Goal: Task Accomplishment & Management: Manage account settings

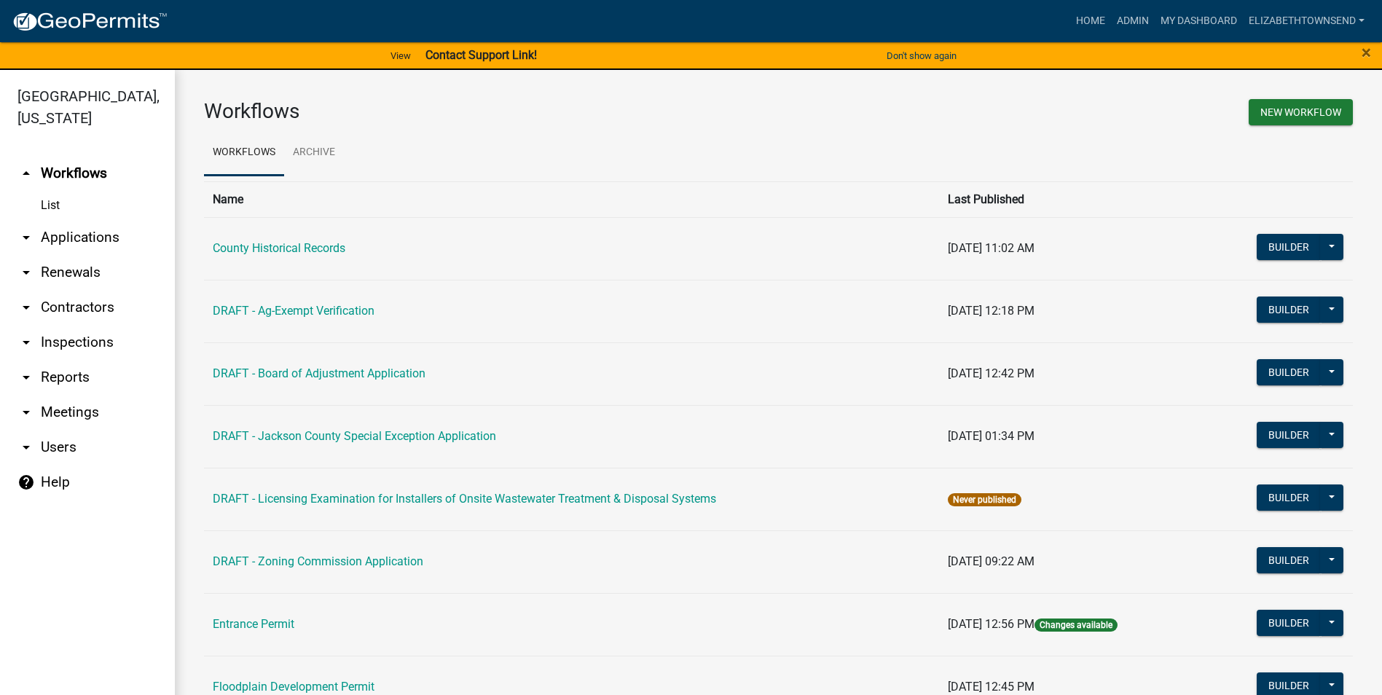
scroll to position [291, 0]
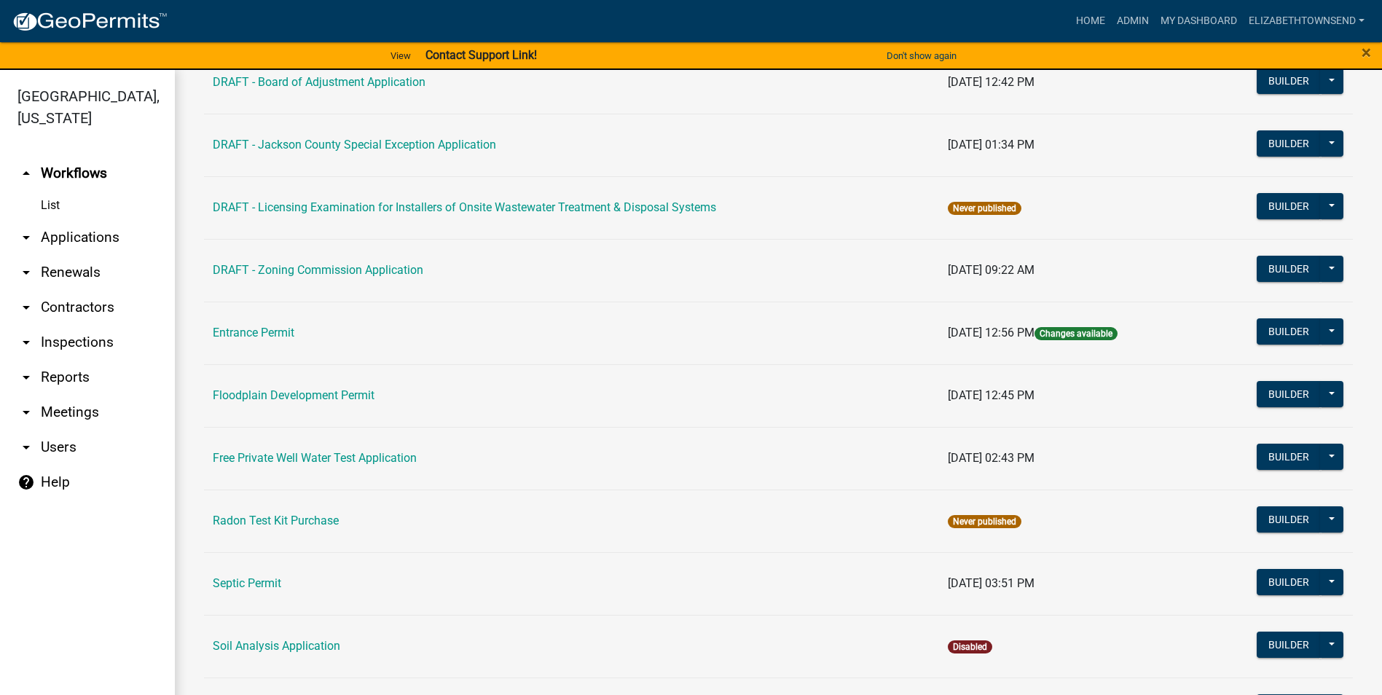
click at [60, 220] on link "arrow_drop_down Applications" at bounding box center [87, 237] width 175 height 35
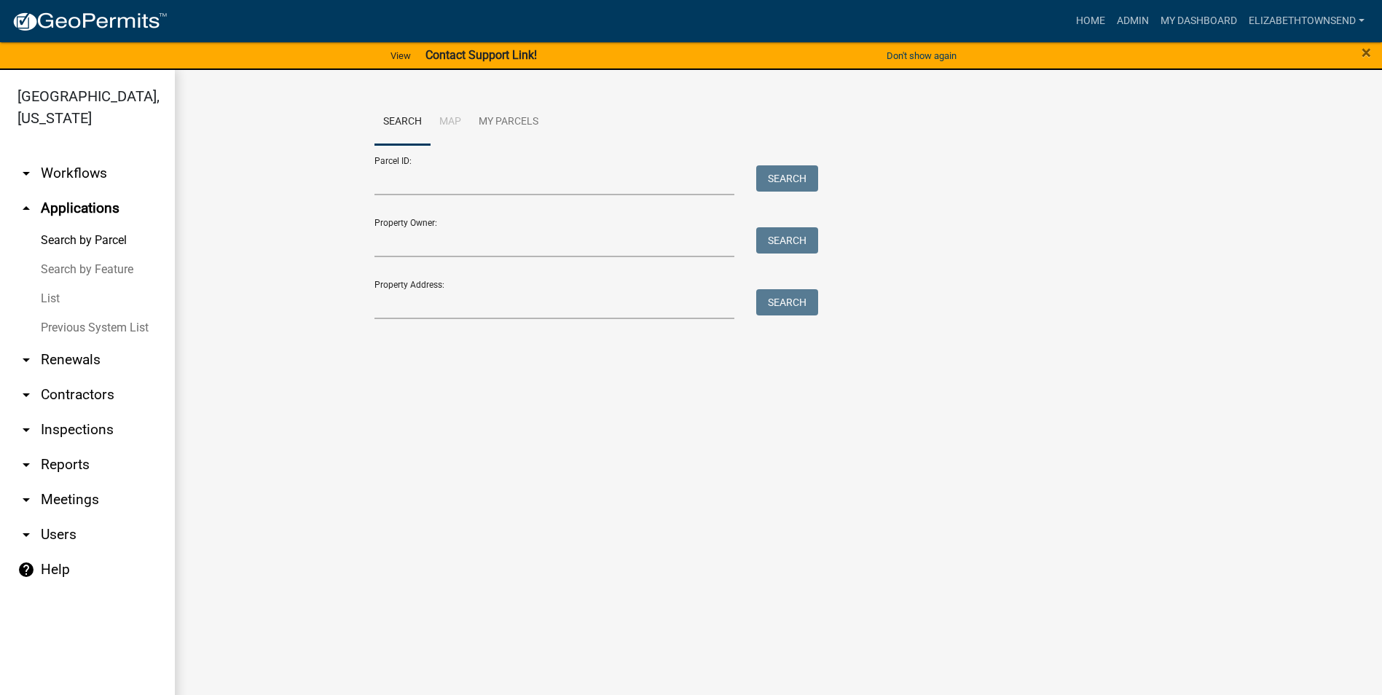
click at [51, 284] on link "List" at bounding box center [87, 298] width 175 height 29
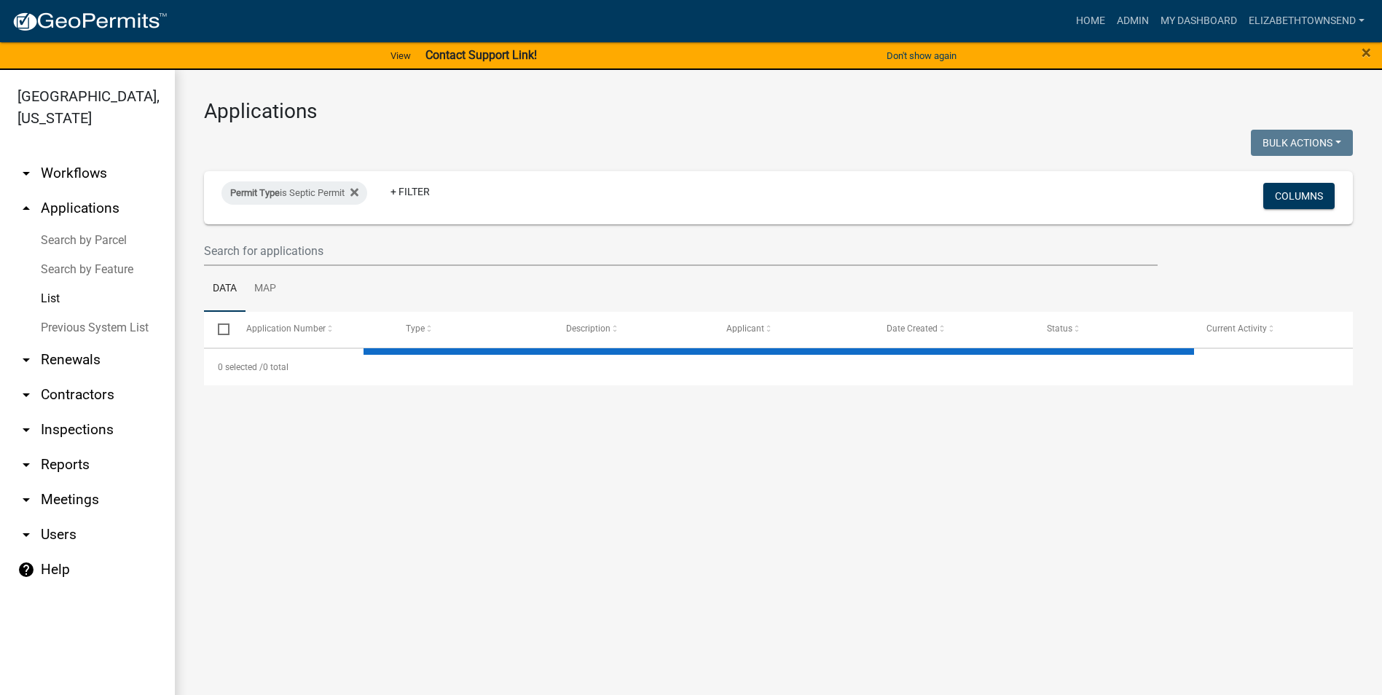
select select "3: 100"
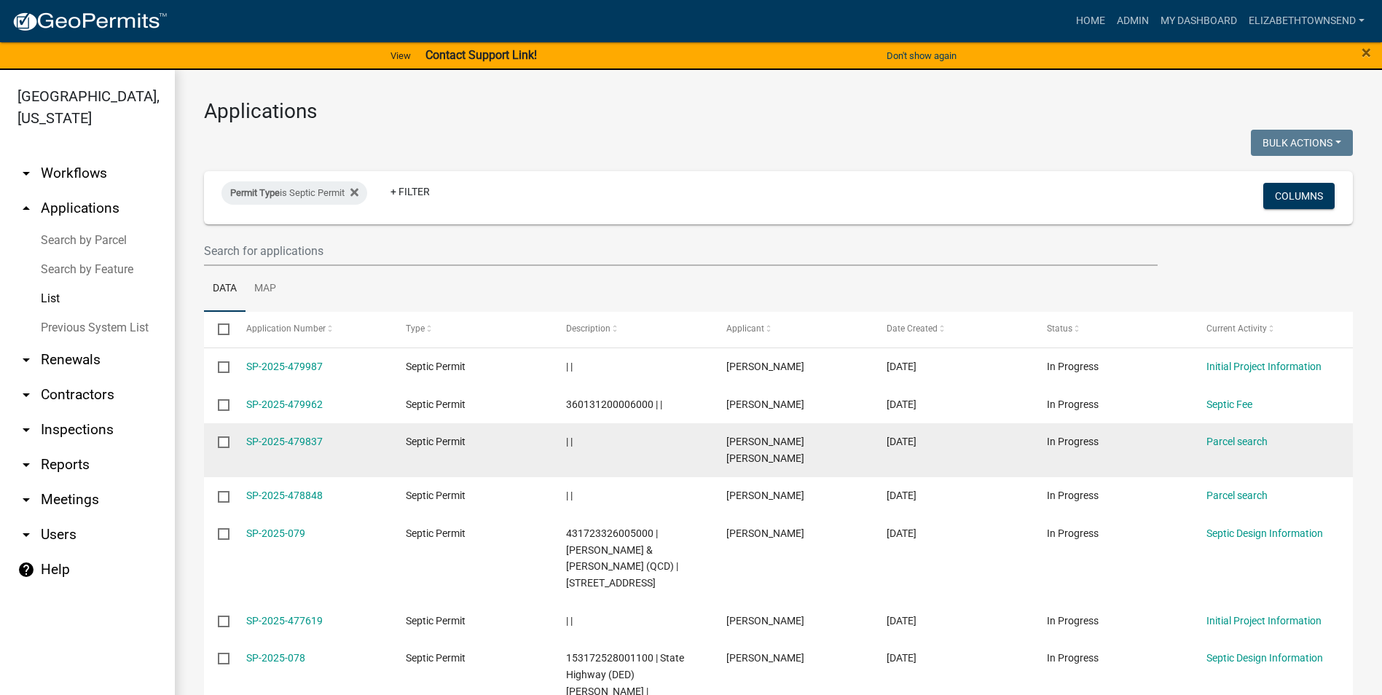
click at [222, 443] on input "checkbox" at bounding box center [222, 440] width 9 height 9
checkbox input "true"
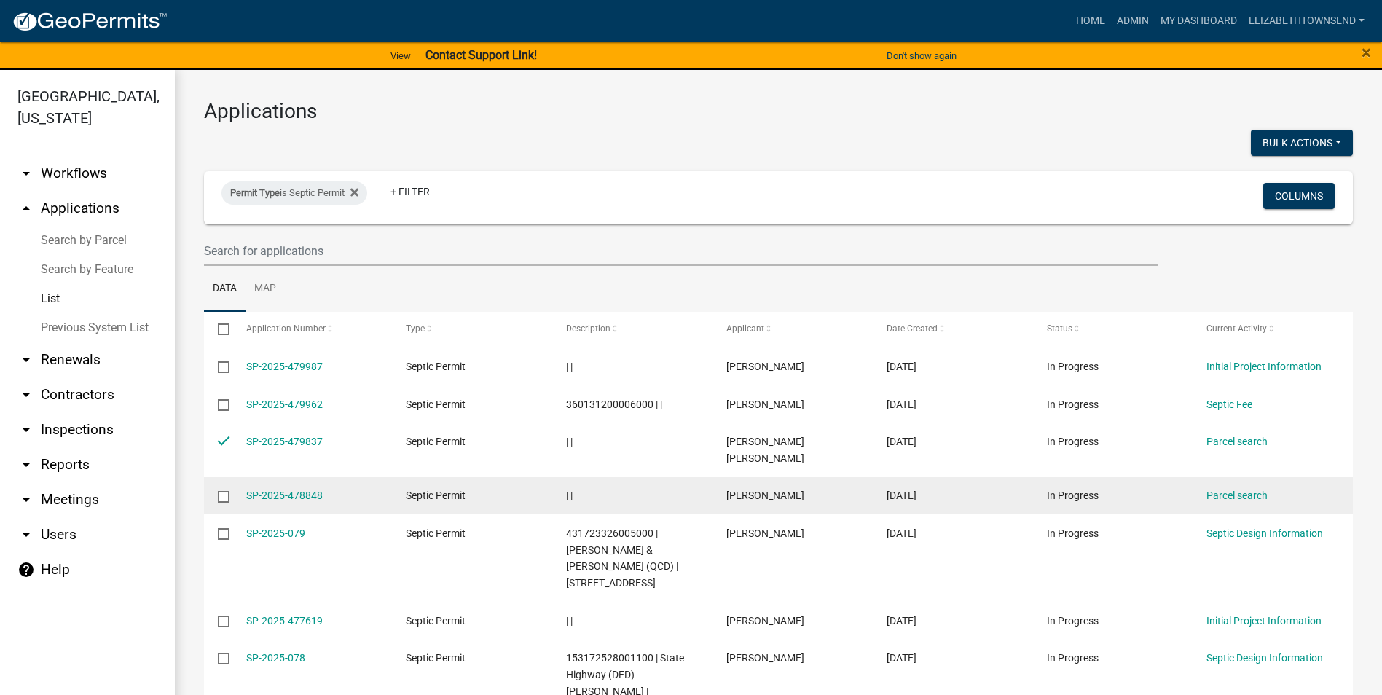
click at [221, 491] on input "checkbox" at bounding box center [222, 495] width 9 height 9
checkbox input "true"
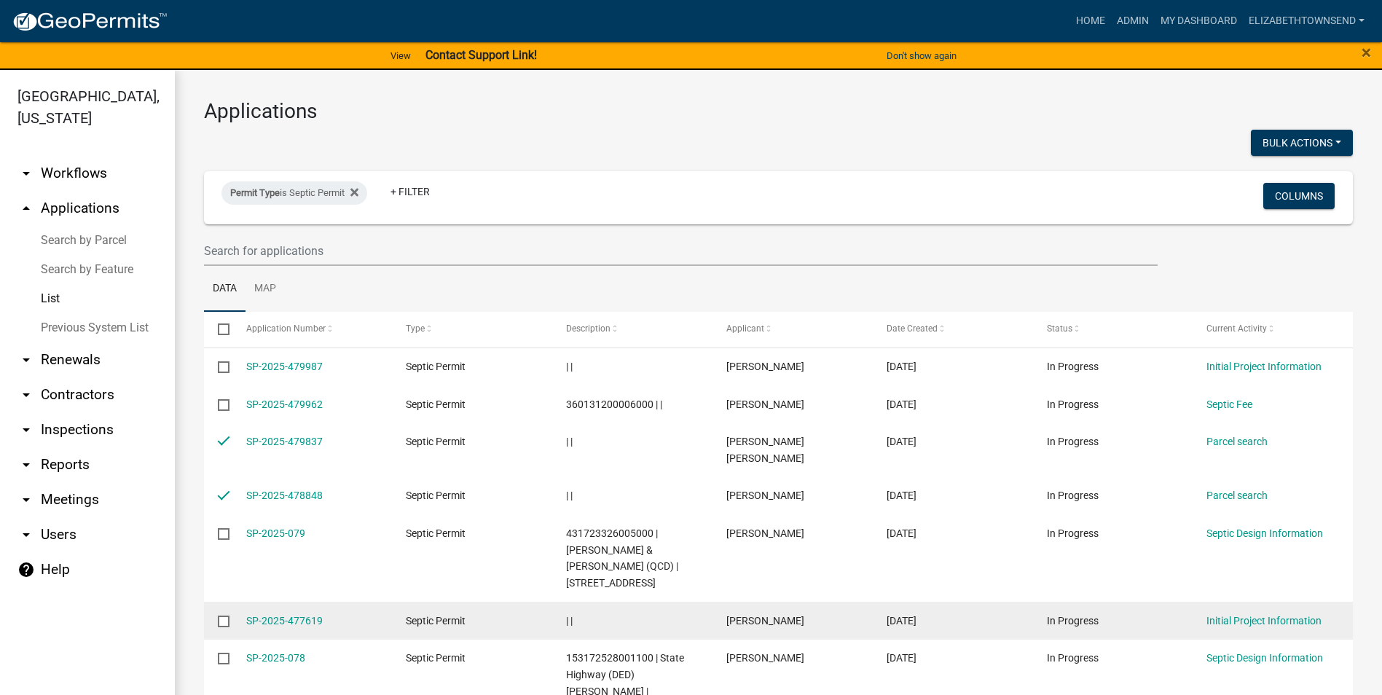
click at [225, 615] on input "checkbox" at bounding box center [222, 619] width 9 height 9
checkbox input "true"
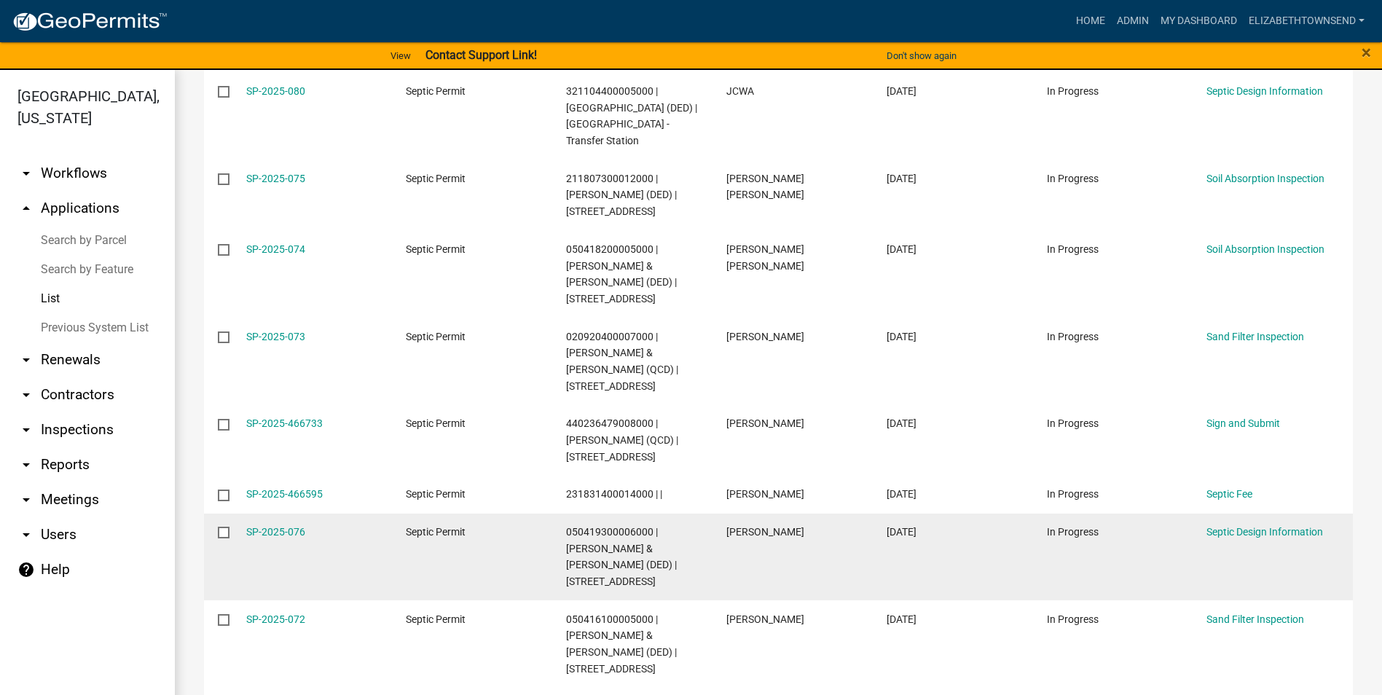
scroll to position [655, 0]
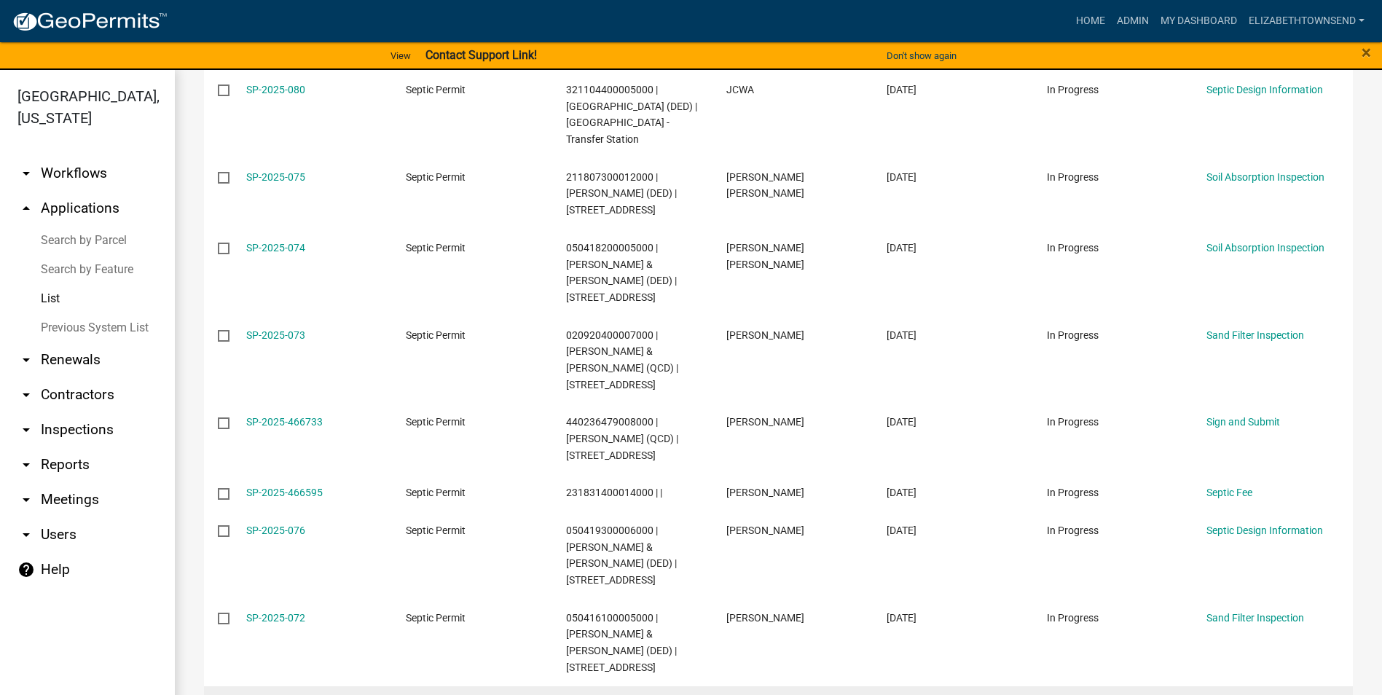
click at [220, 694] on input "checkbox" at bounding box center [222, 704] width 9 height 9
click at [225, 694] on input "checkbox" at bounding box center [222, 704] width 9 height 9
checkbox input "false"
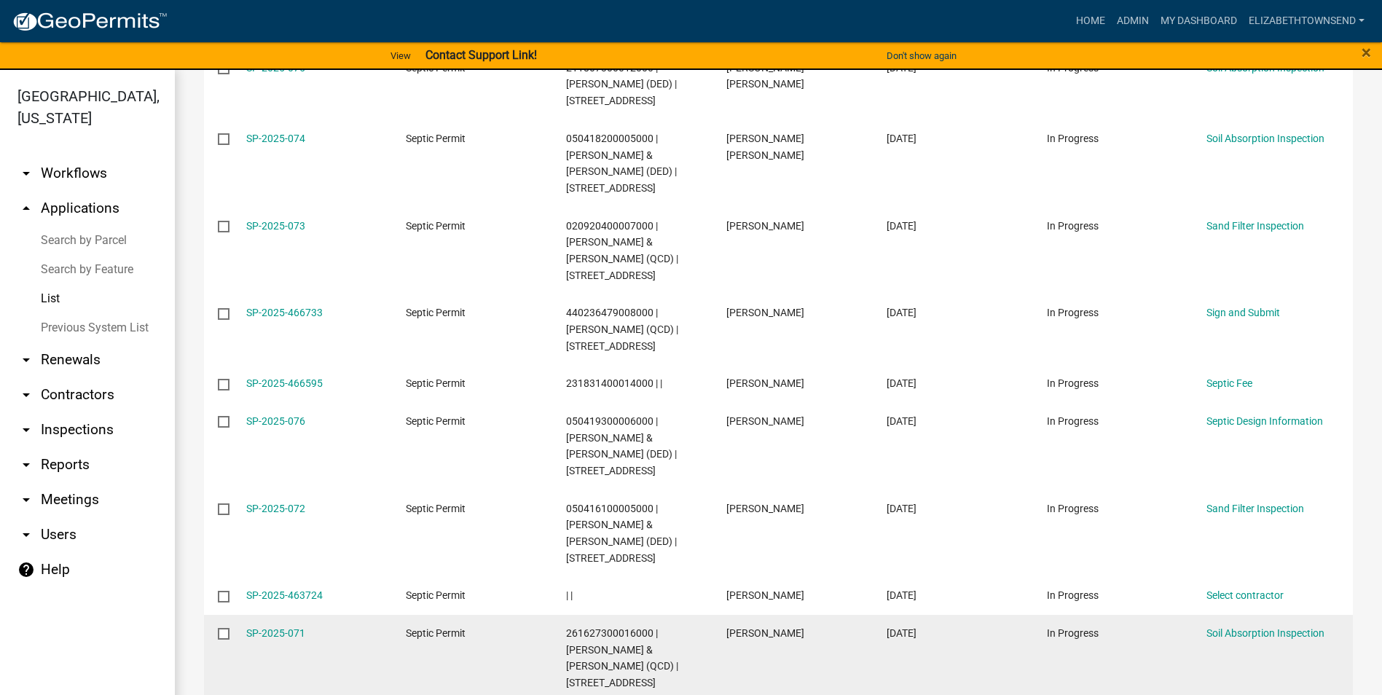
scroll to position [801, 0]
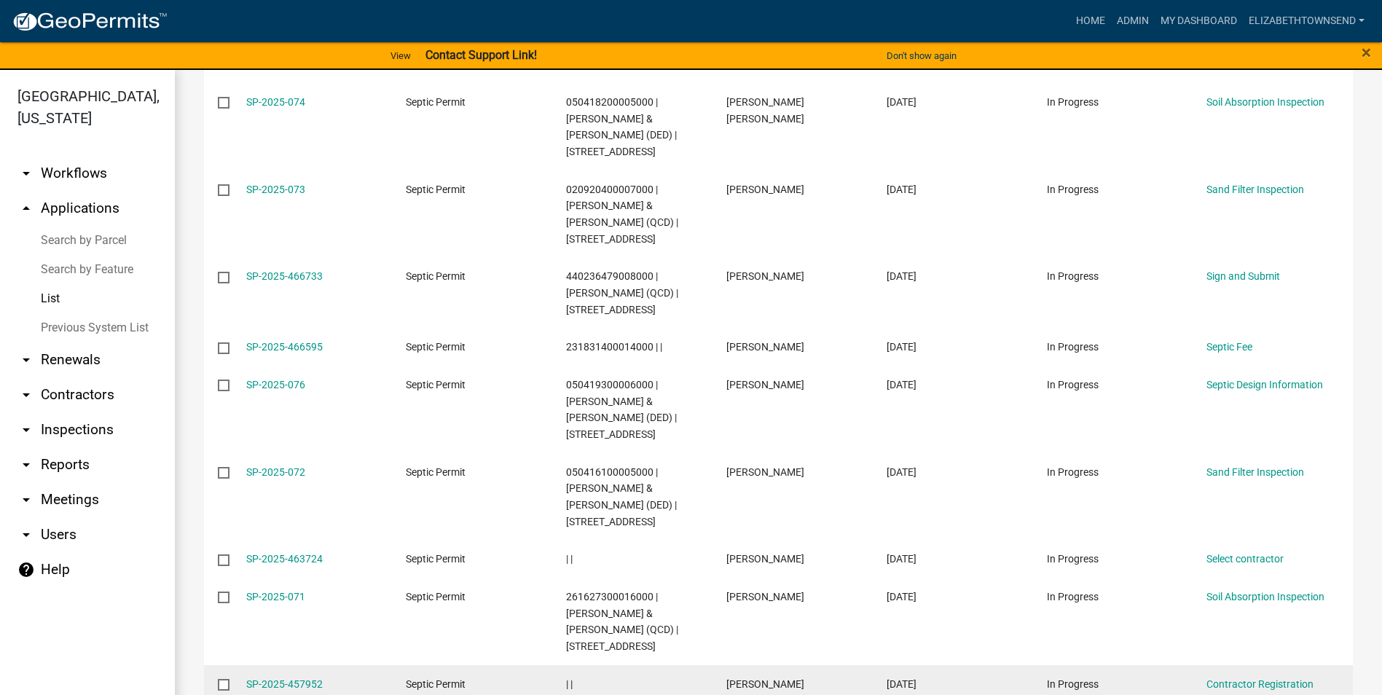
click at [222, 679] on input "checkbox" at bounding box center [222, 683] width 9 height 9
checkbox input "true"
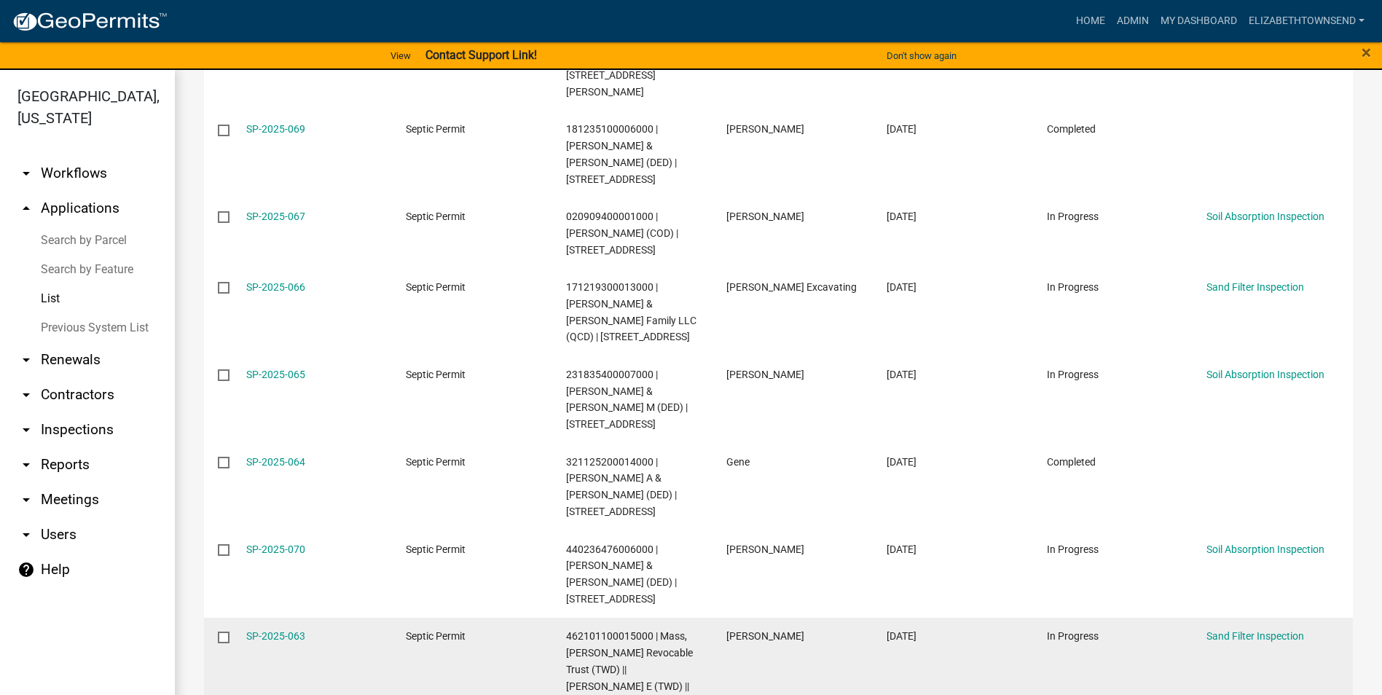
scroll to position [1602, 0]
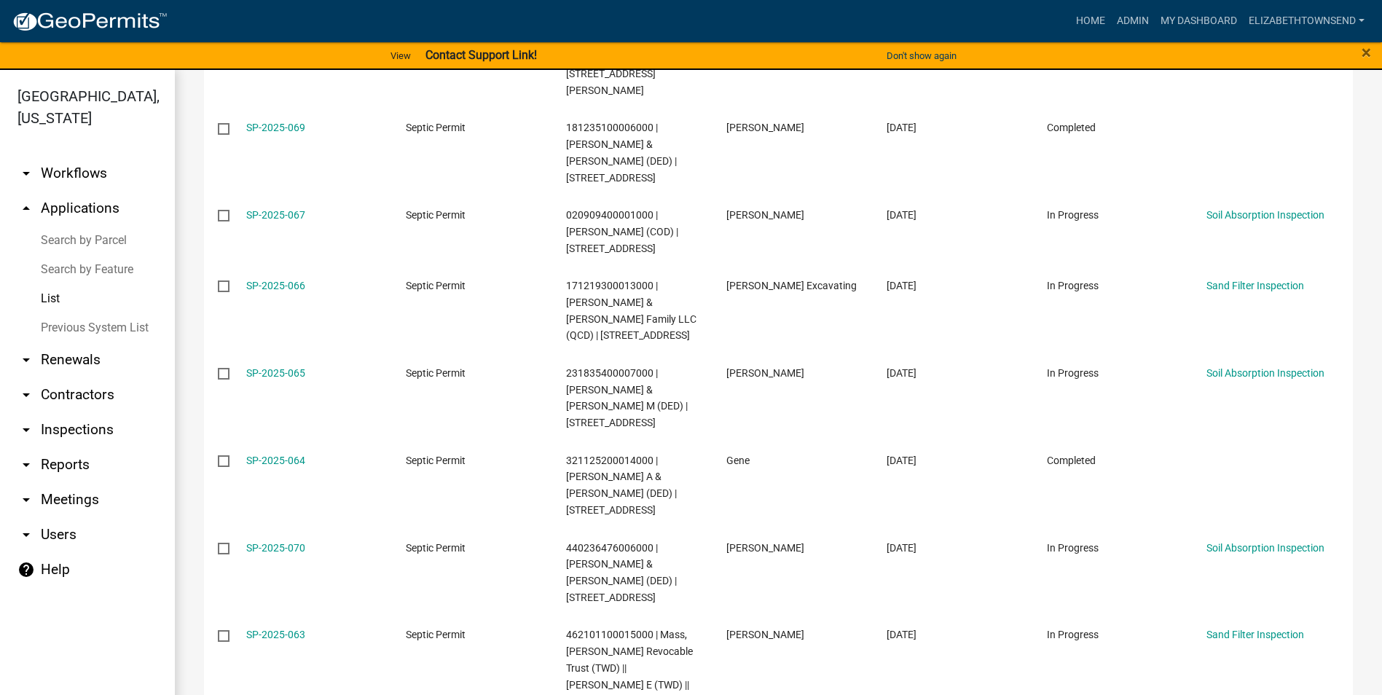
checkbox input "true"
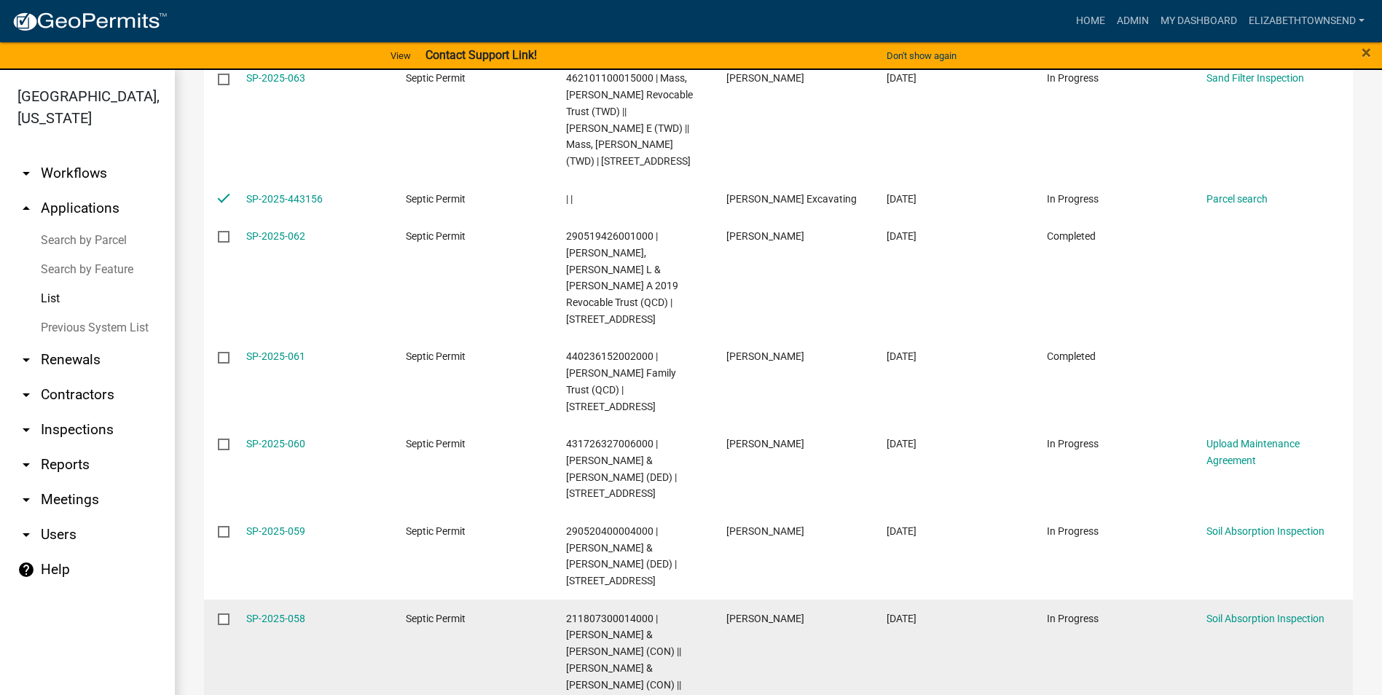
scroll to position [2185, 0]
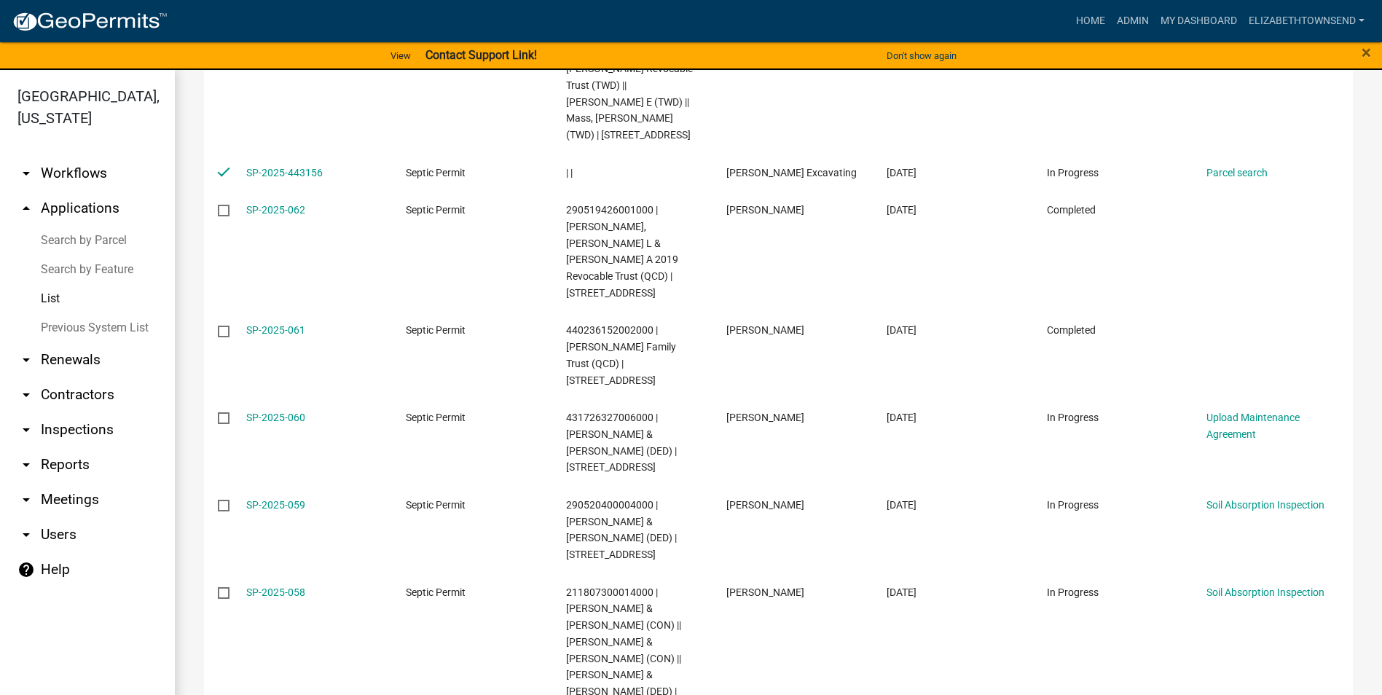
checkbox input "true"
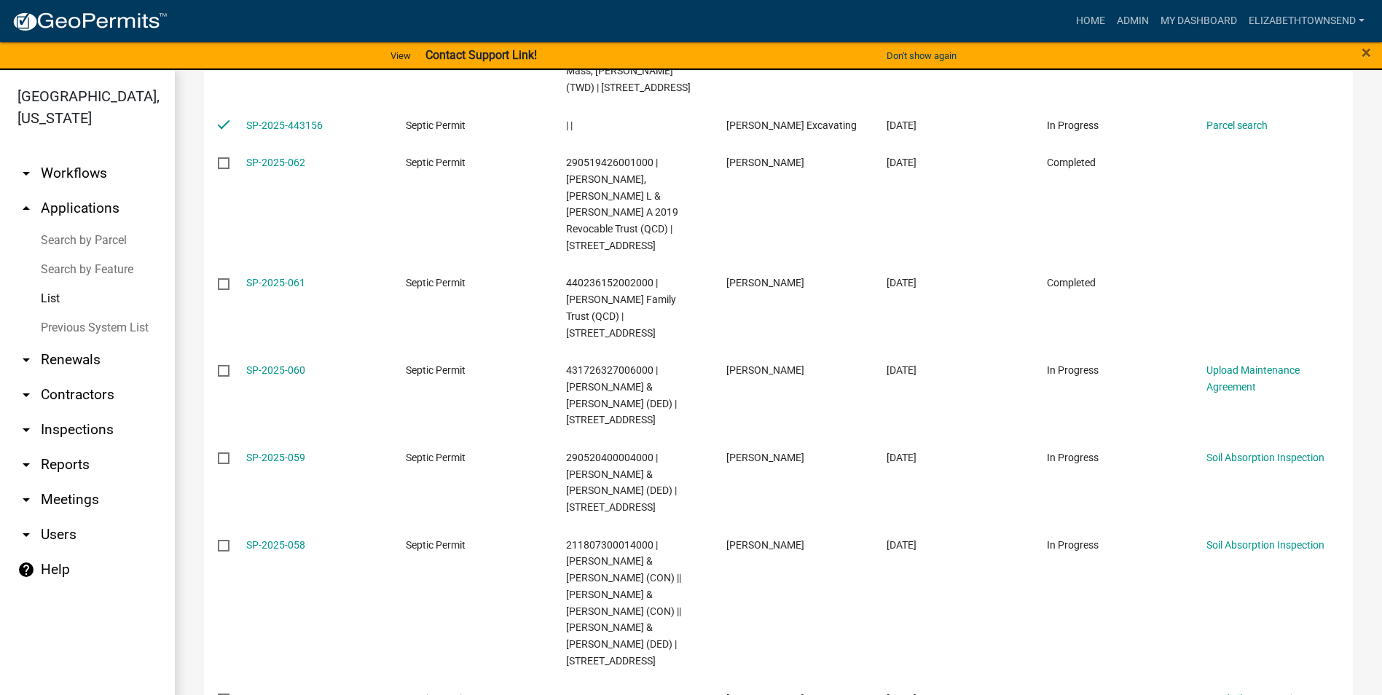
scroll to position [2258, 0]
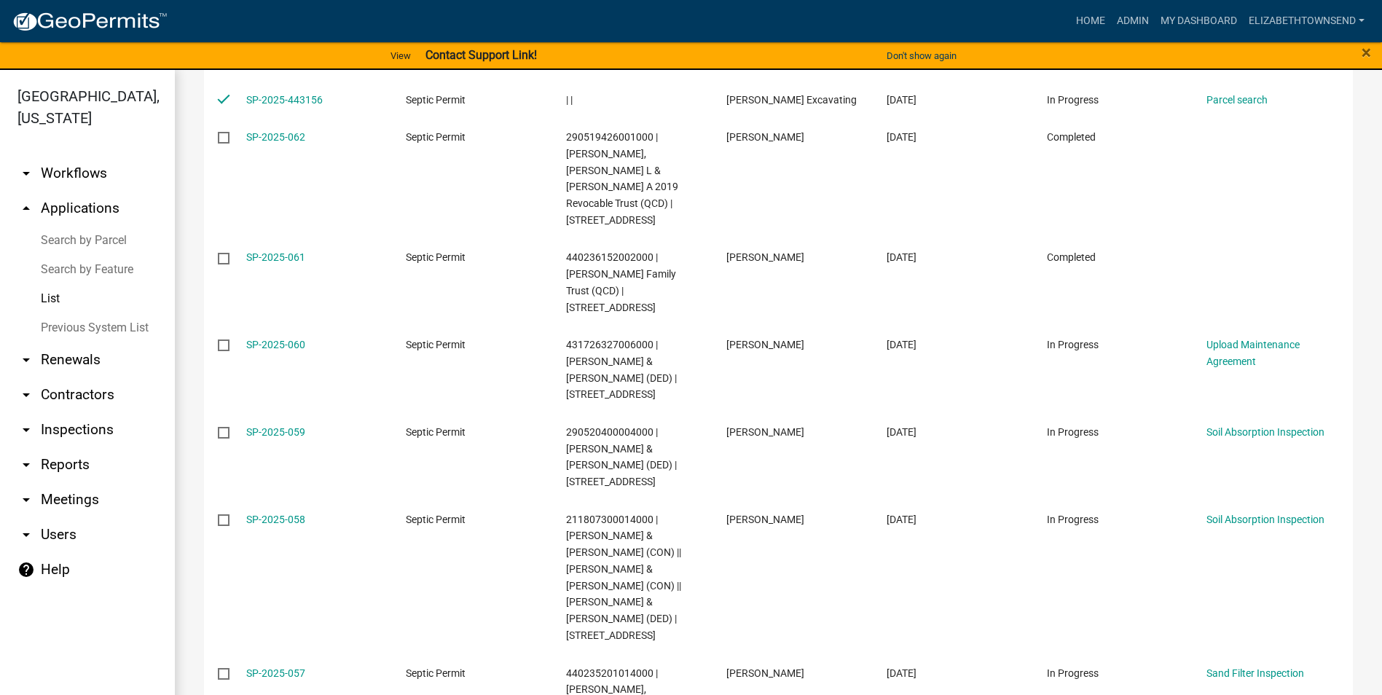
checkbox input "true"
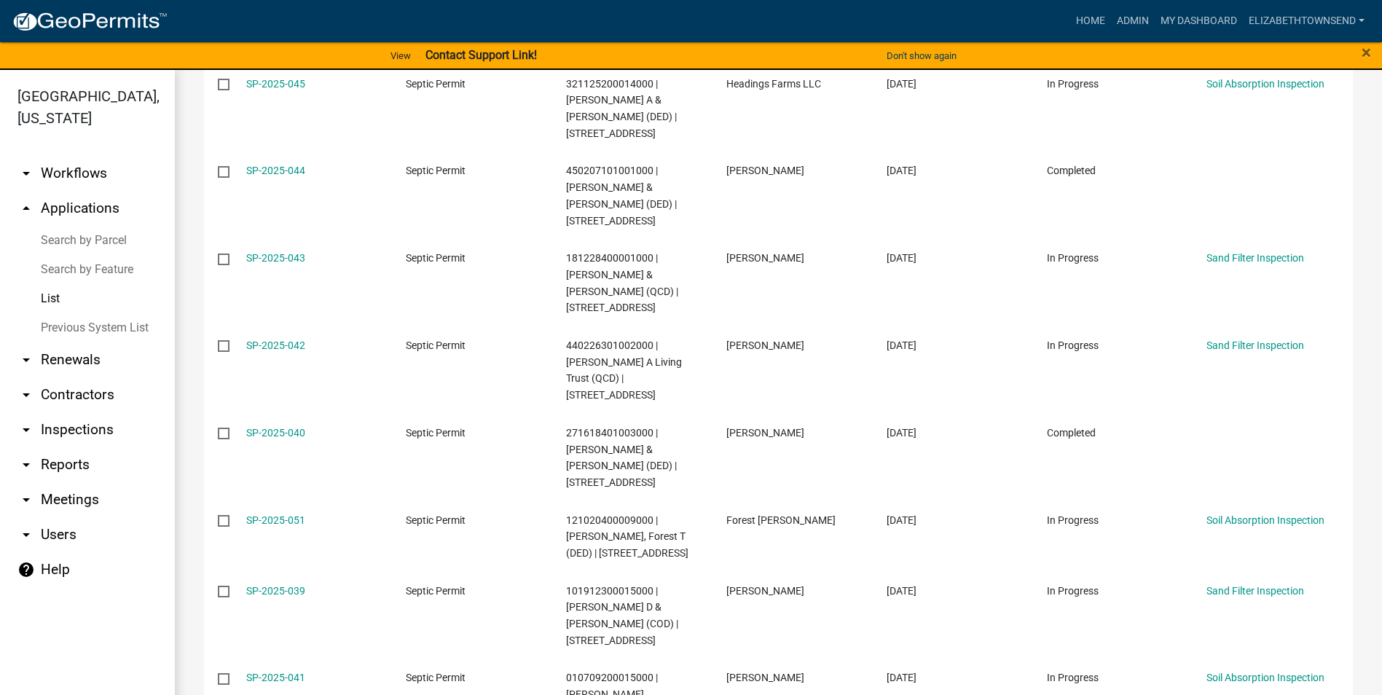
scroll to position [4006, 0]
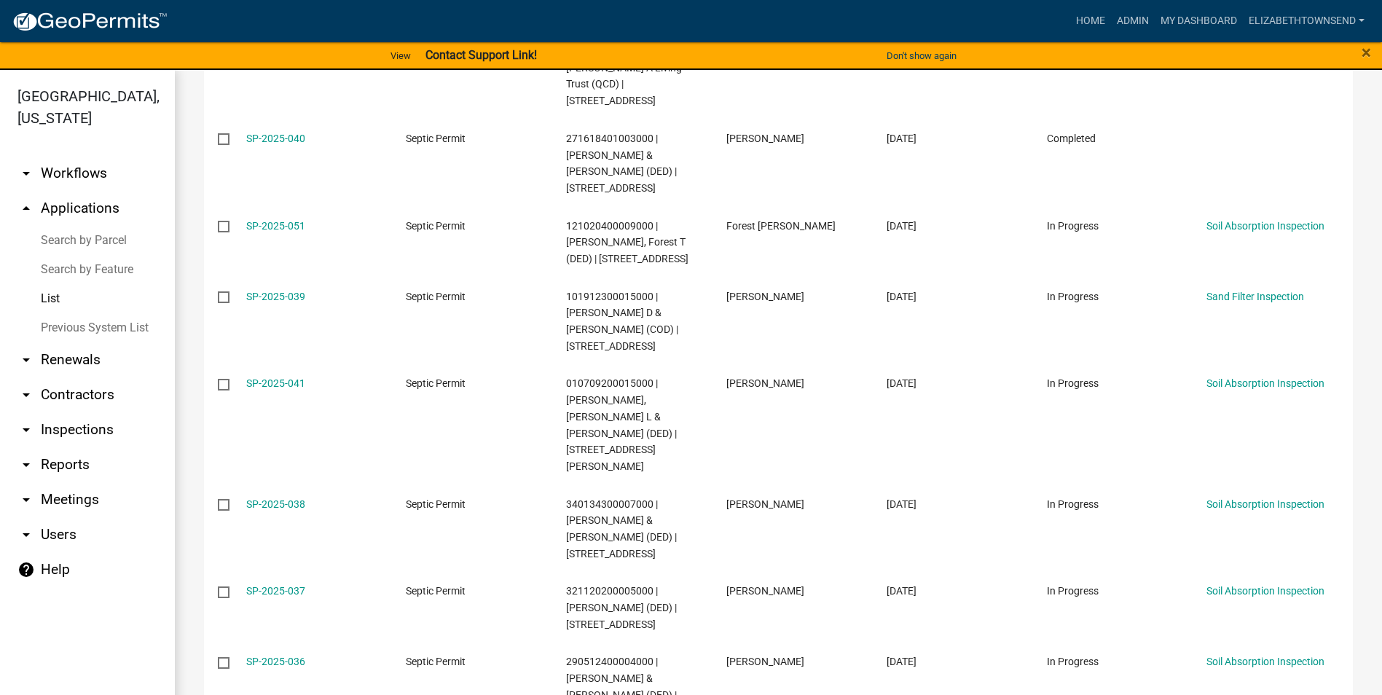
checkbox input "true"
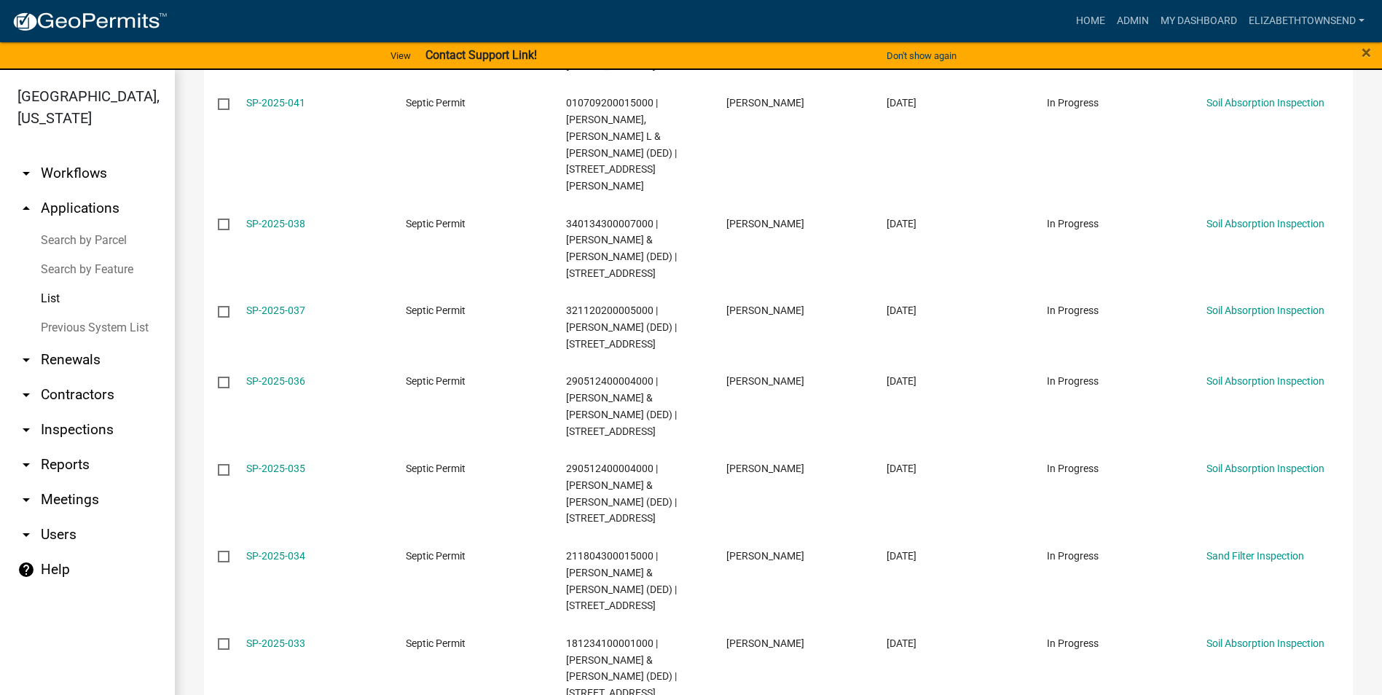
scroll to position [4443, 0]
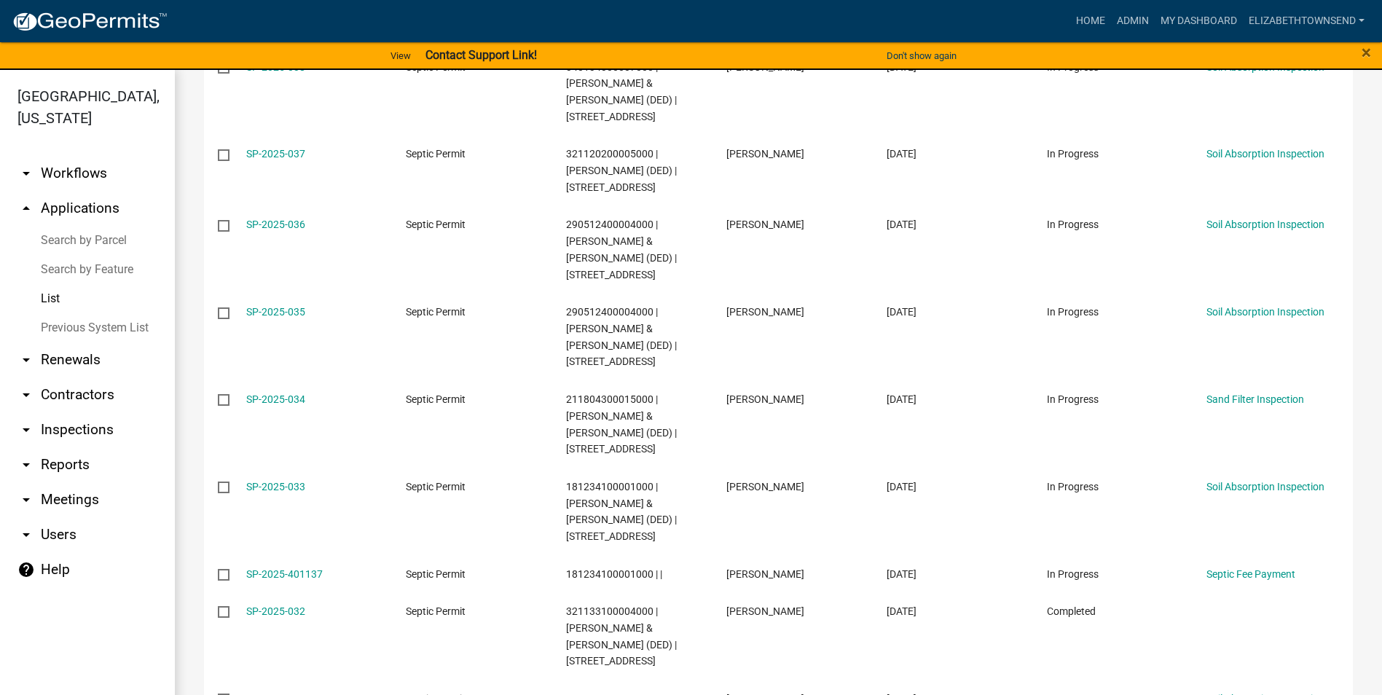
checkbox input "true"
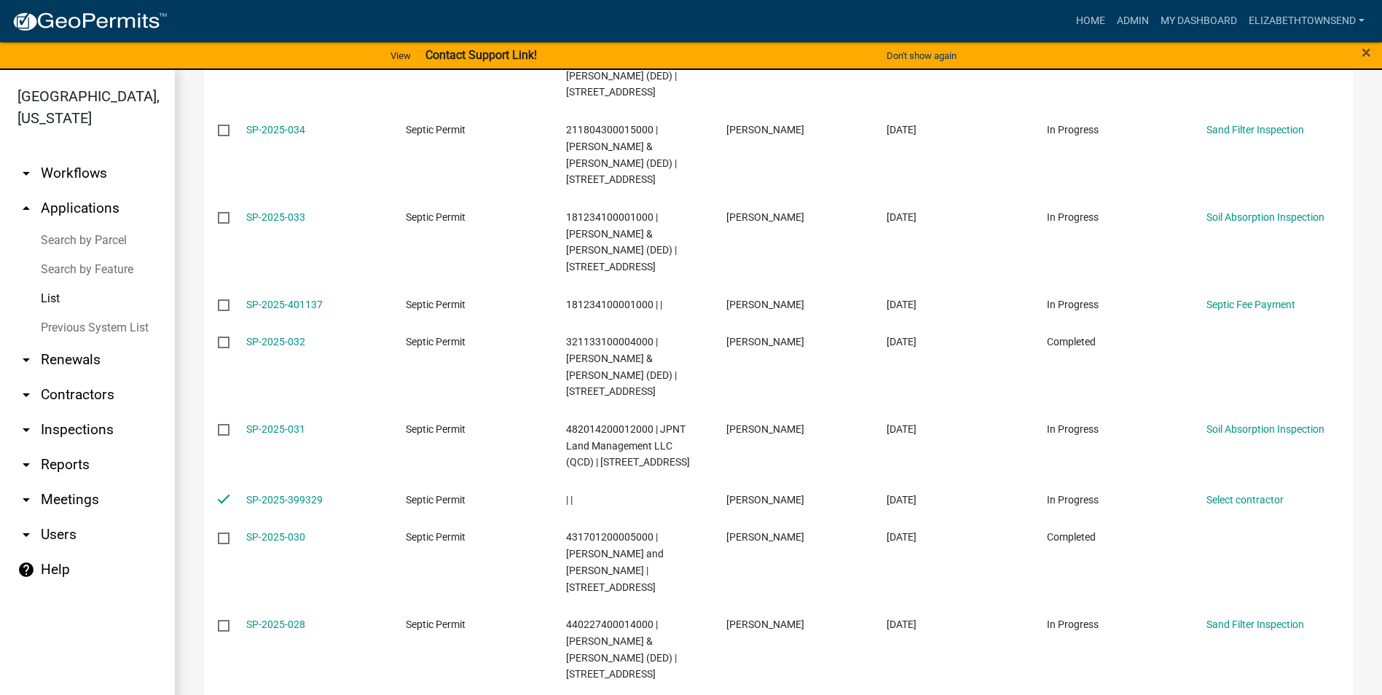
scroll to position [4734, 0]
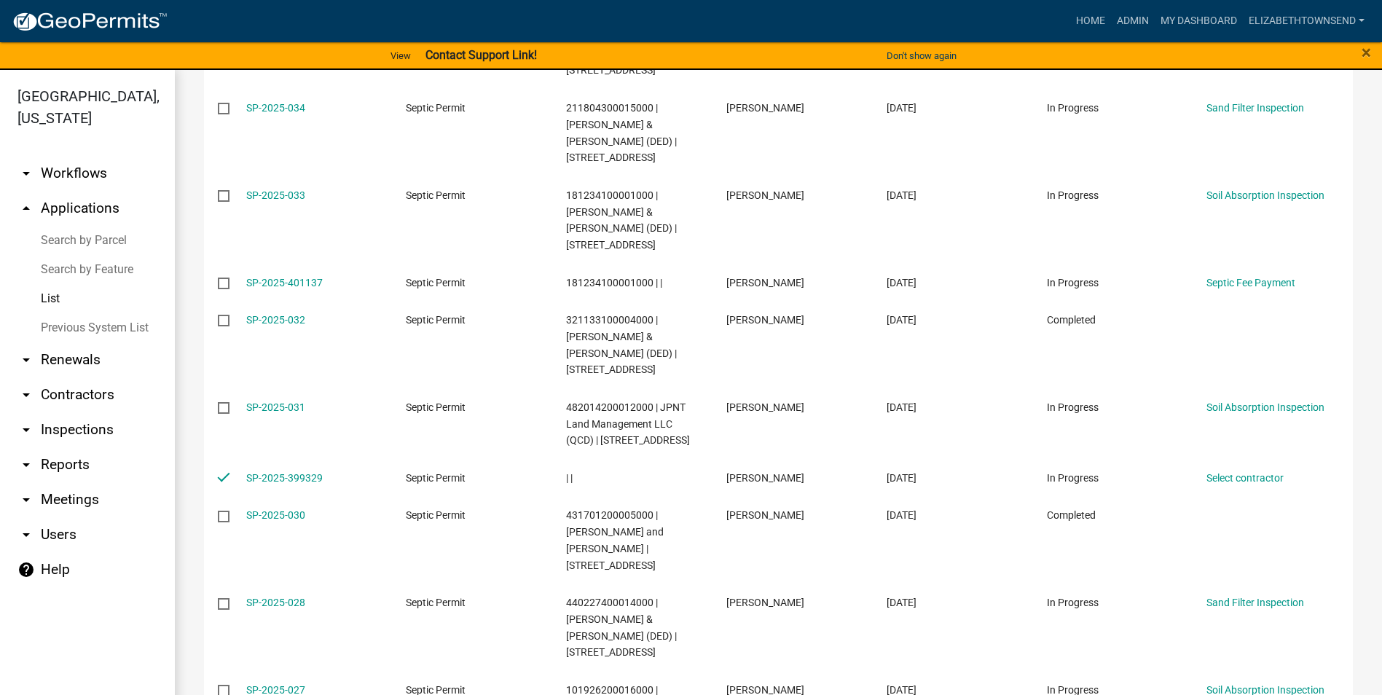
checkbox input "true"
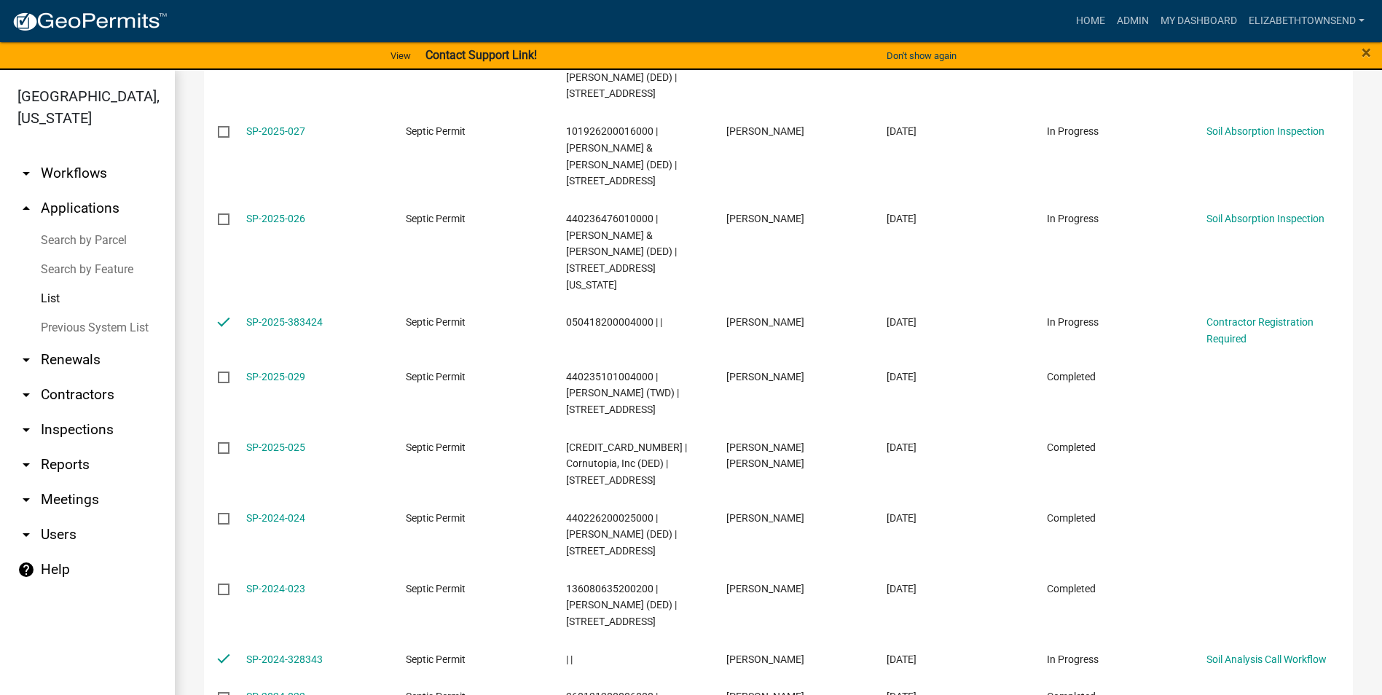
scroll to position [5317, 0]
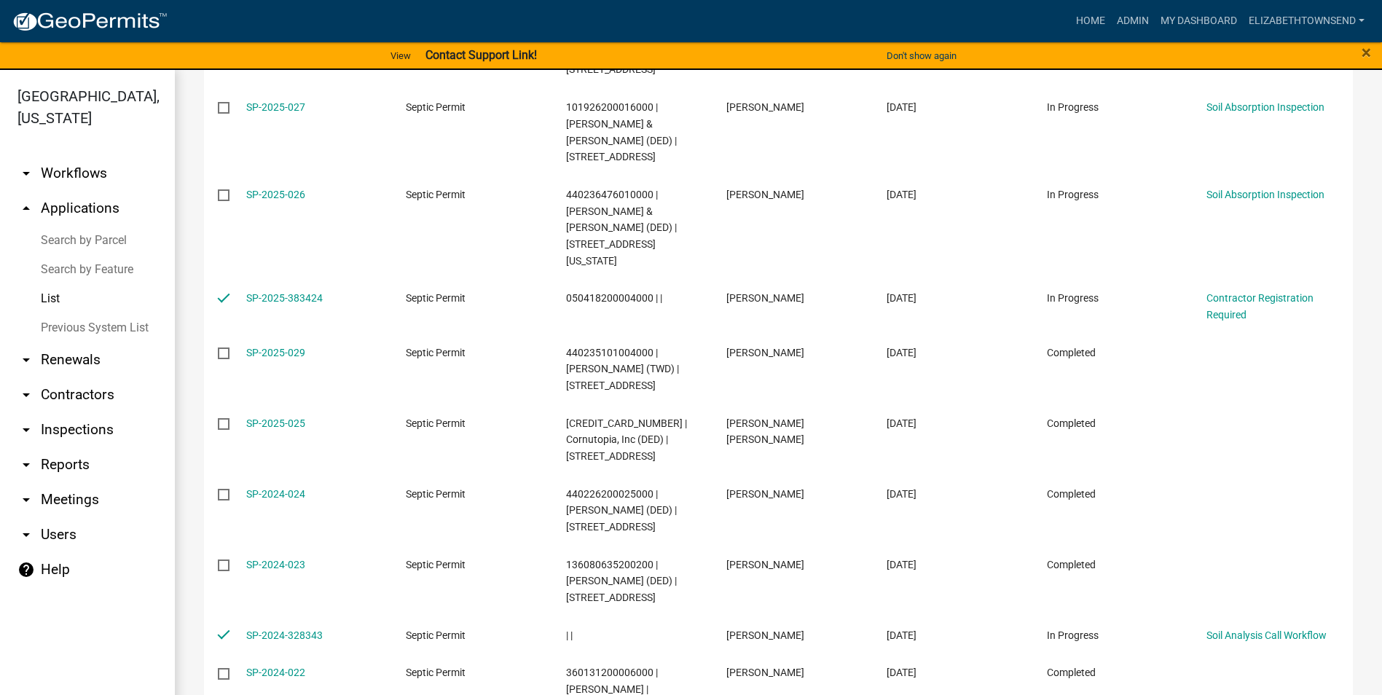
checkbox input "true"
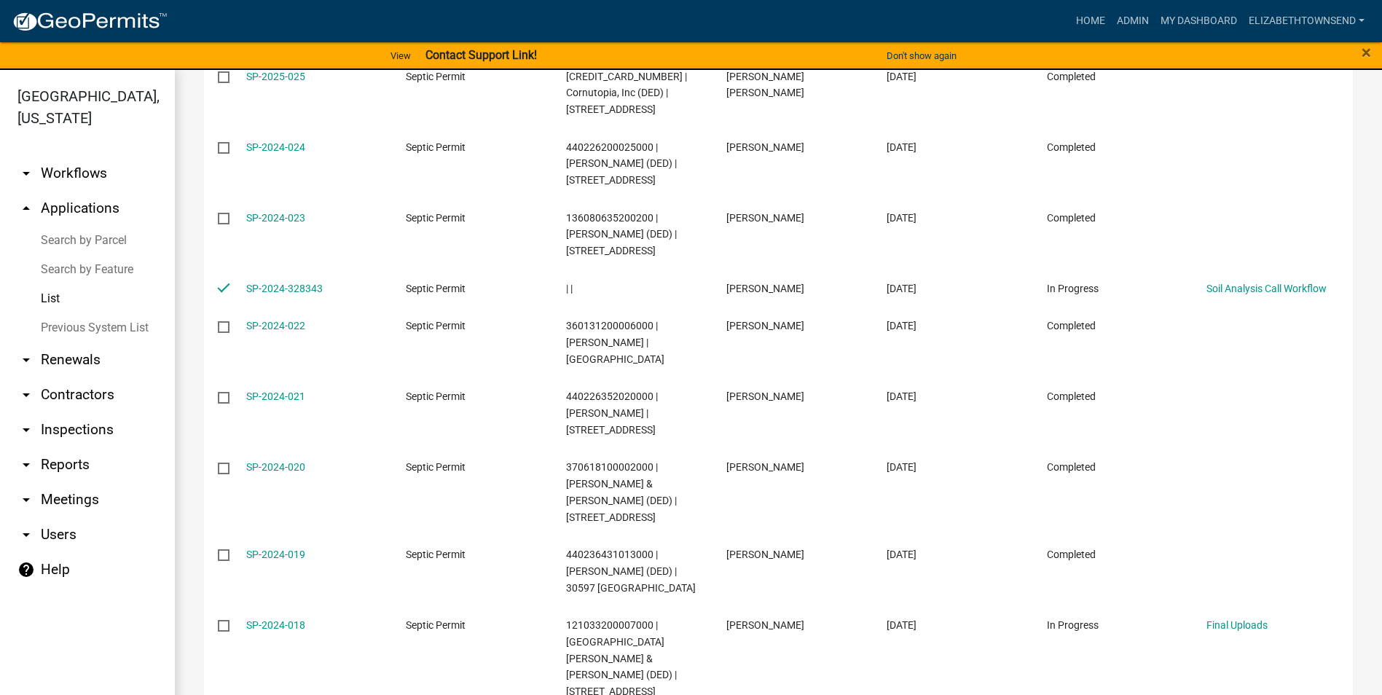
scroll to position [5681, 0]
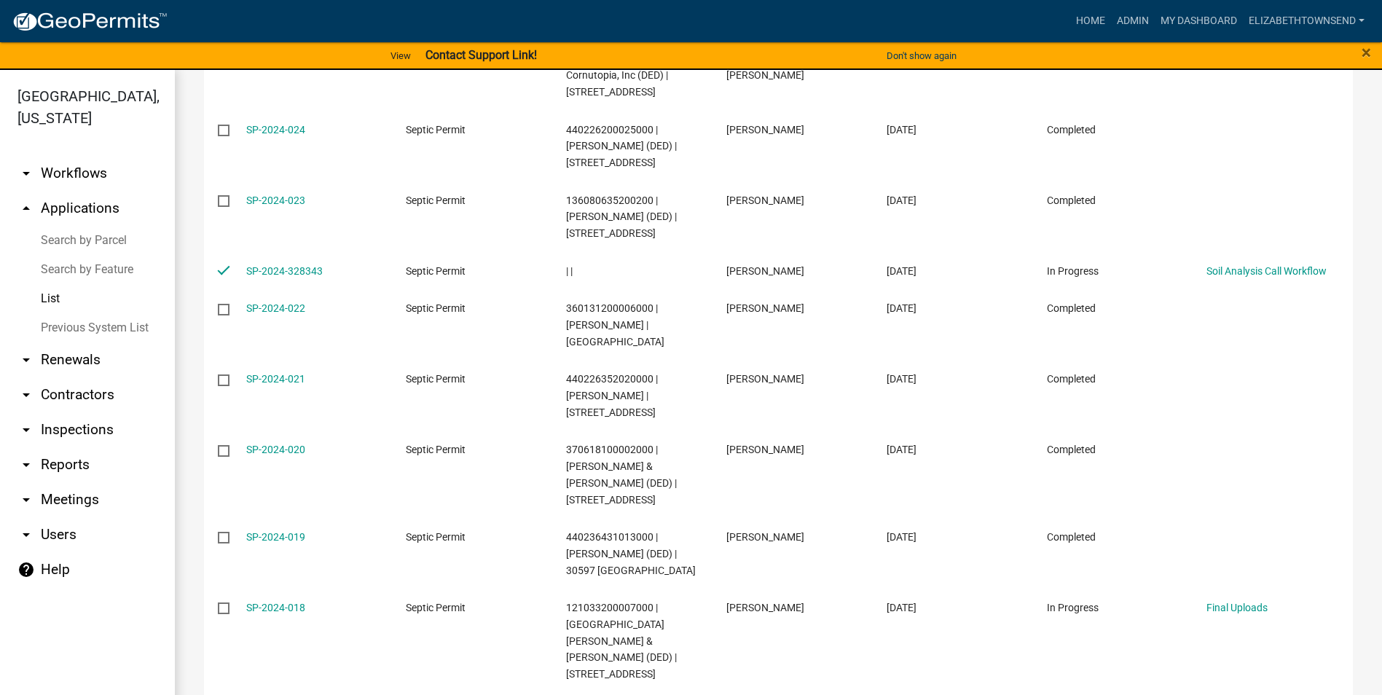
checkbox input "true"
drag, startPoint x: 220, startPoint y: 563, endPoint x: 235, endPoint y: 559, distance: 15.9
checkbox input "true"
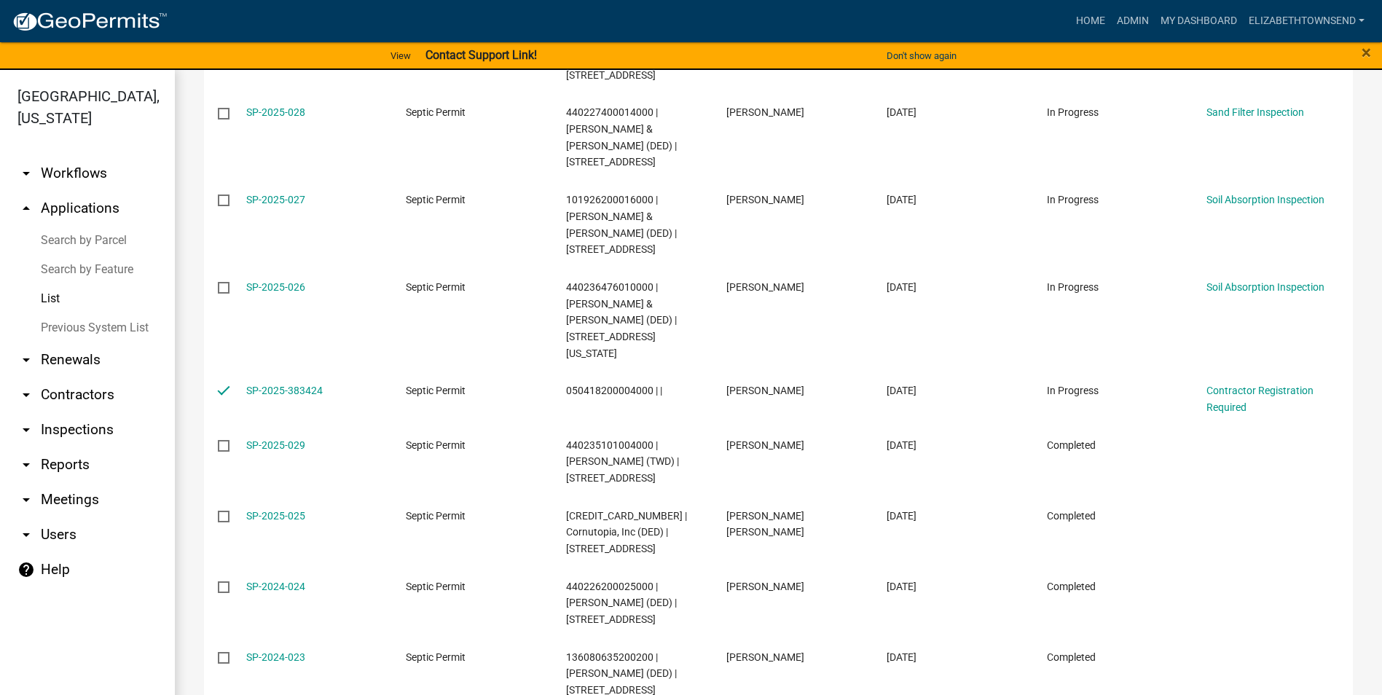
scroll to position [5222, 0]
checkbox input "true"
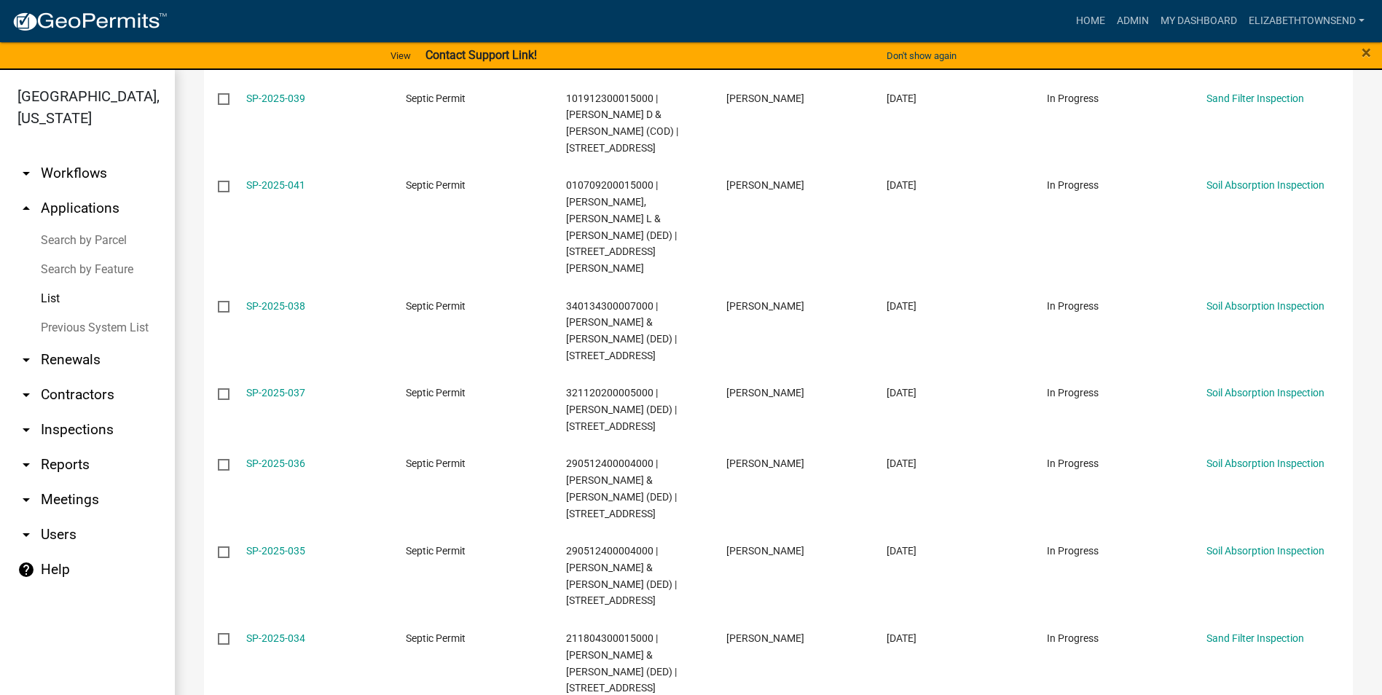
scroll to position [4202, 0]
checkbox input "true"
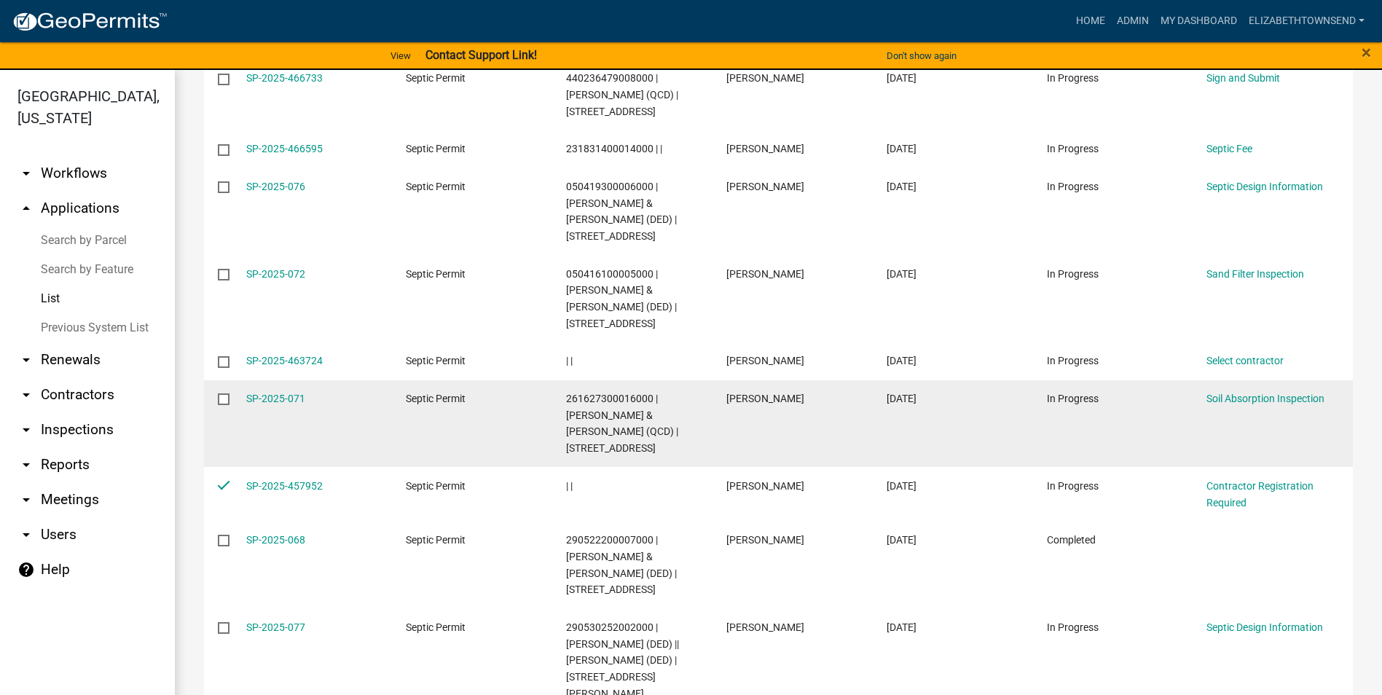
scroll to position [998, 0]
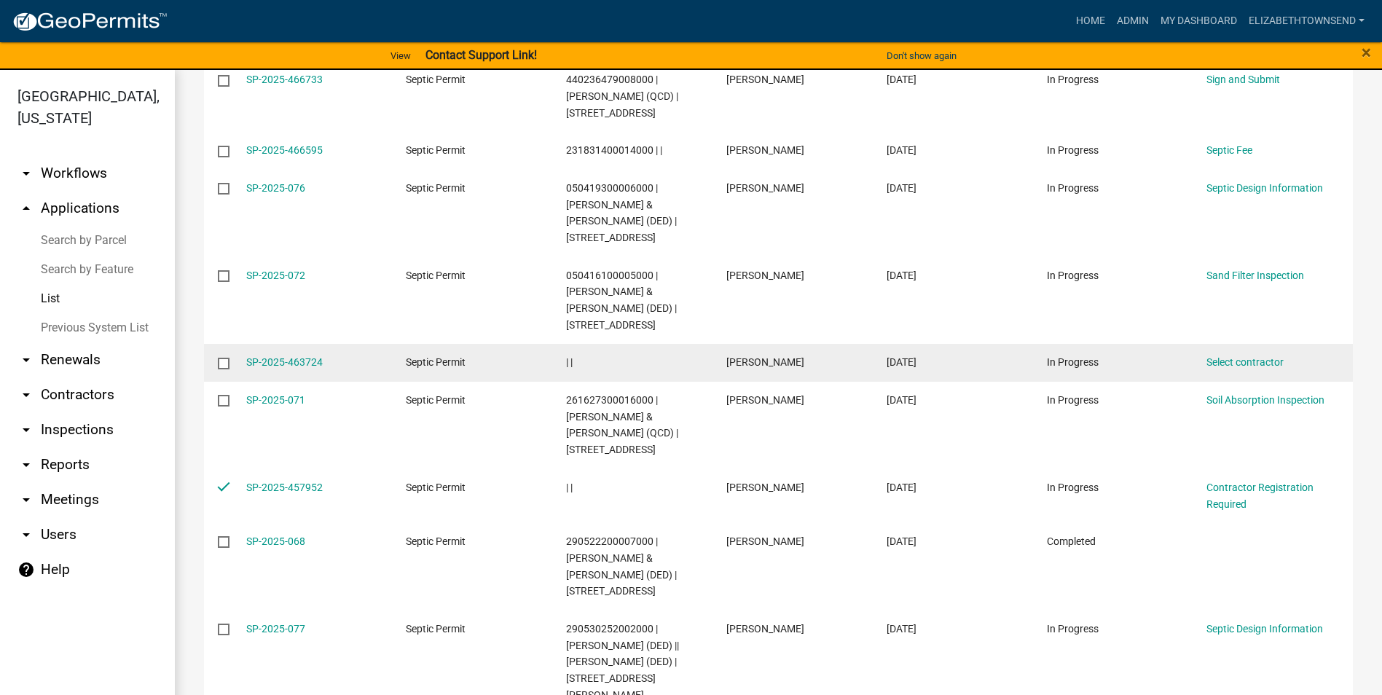
click at [225, 358] on input "checkbox" at bounding box center [222, 362] width 9 height 9
checkbox input "true"
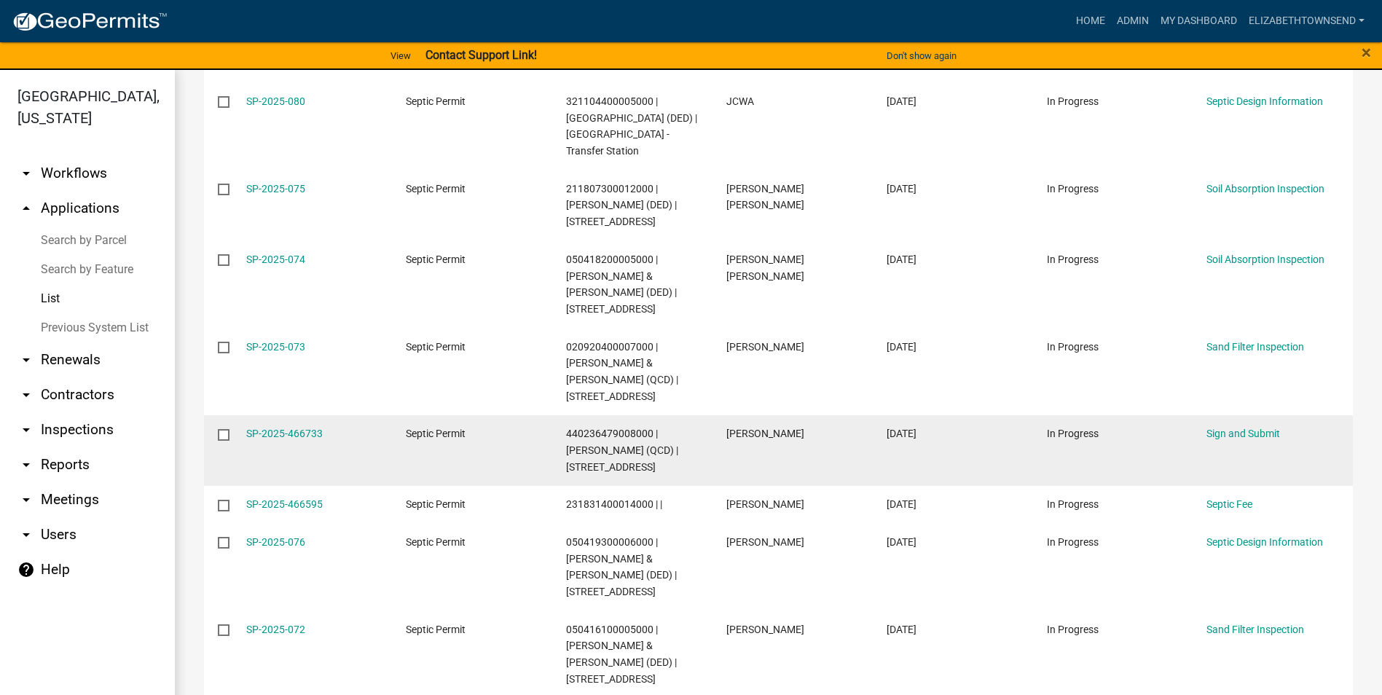
scroll to position [634, 0]
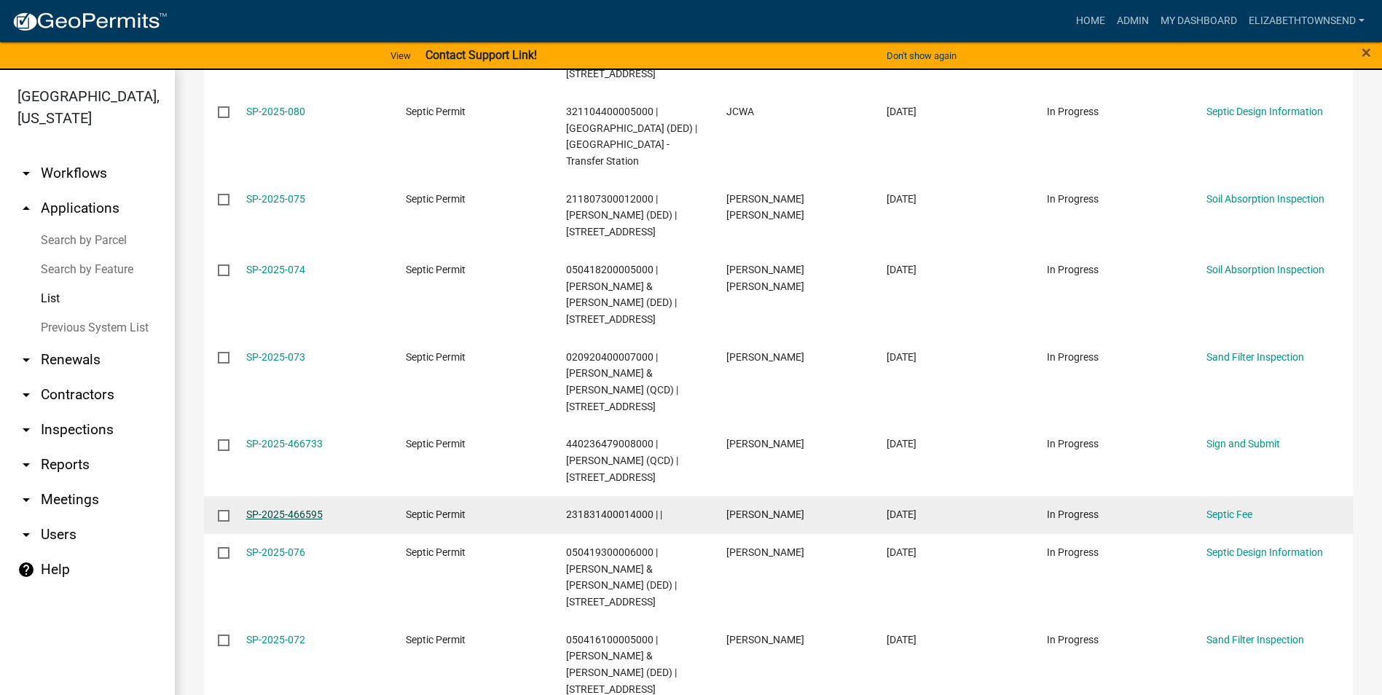
drag, startPoint x: 221, startPoint y: 430, endPoint x: 247, endPoint y: 431, distance: 25.5
click at [224, 510] on input "checkbox" at bounding box center [222, 514] width 9 height 9
checkbox input "true"
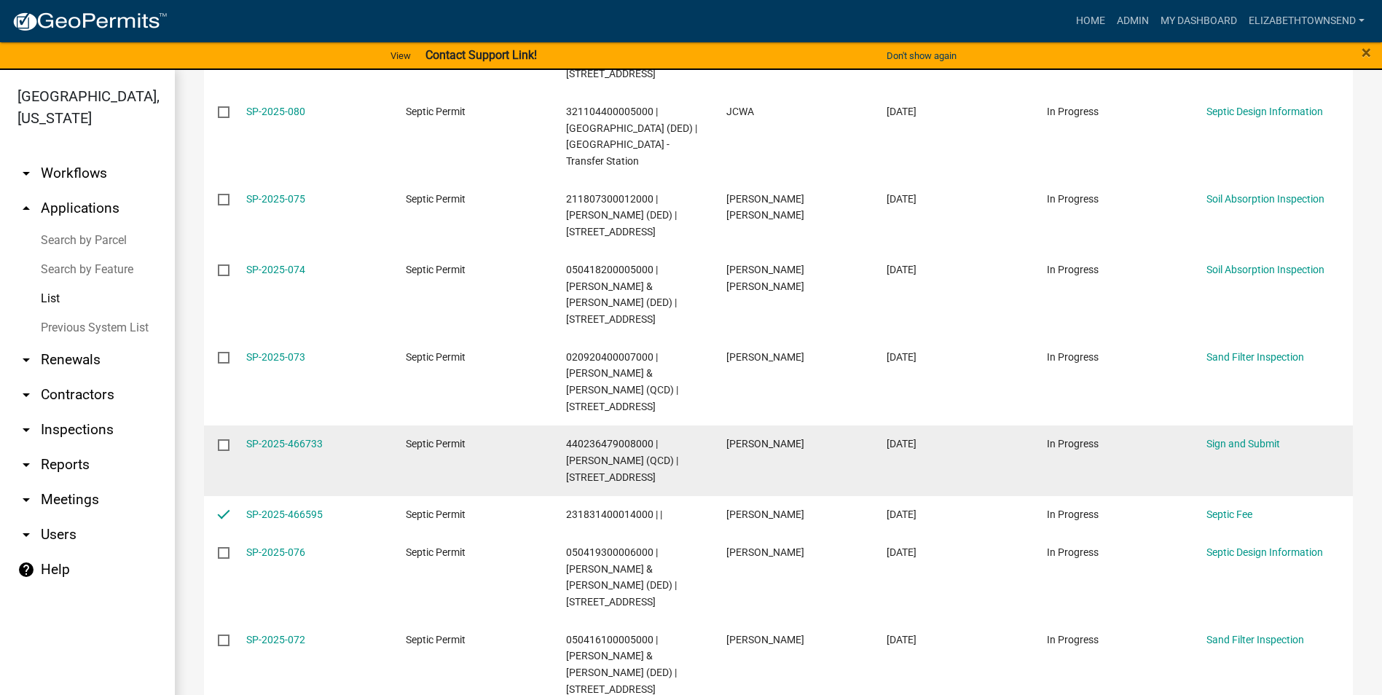
click at [224, 439] on input "checkbox" at bounding box center [222, 443] width 9 height 9
checkbox input "true"
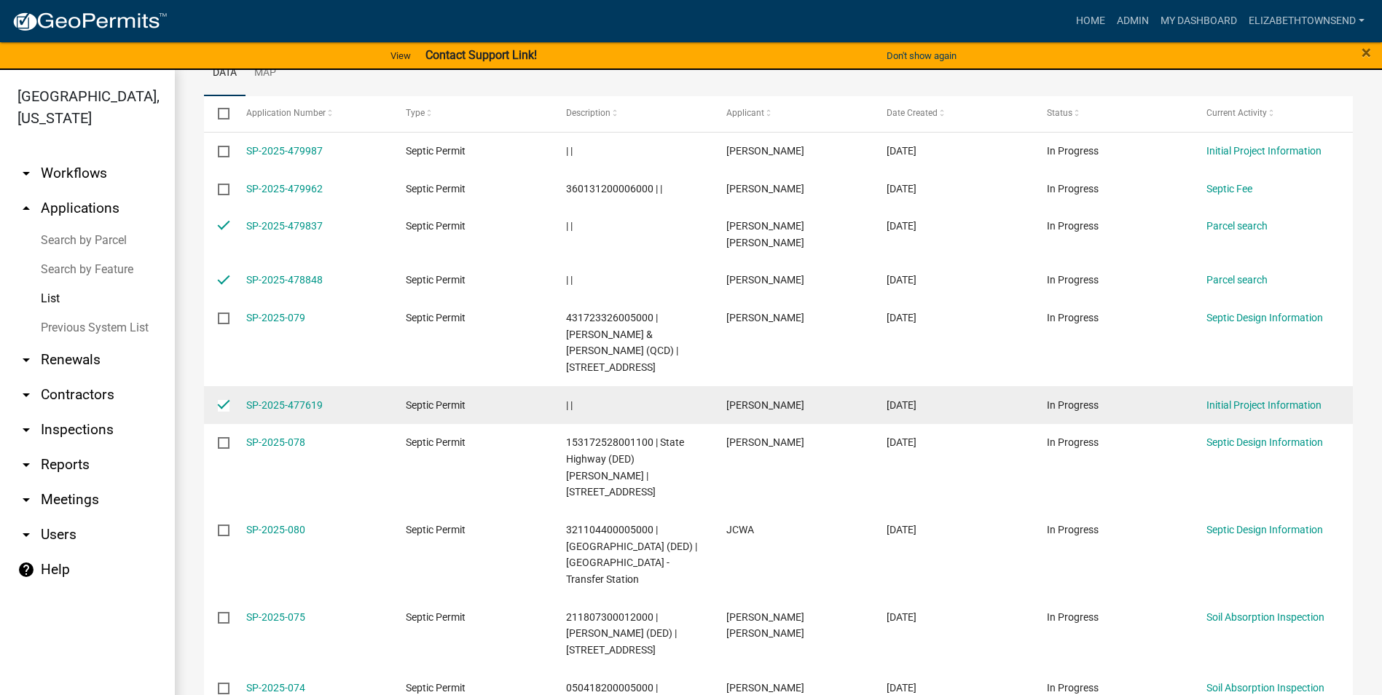
scroll to position [197, 0]
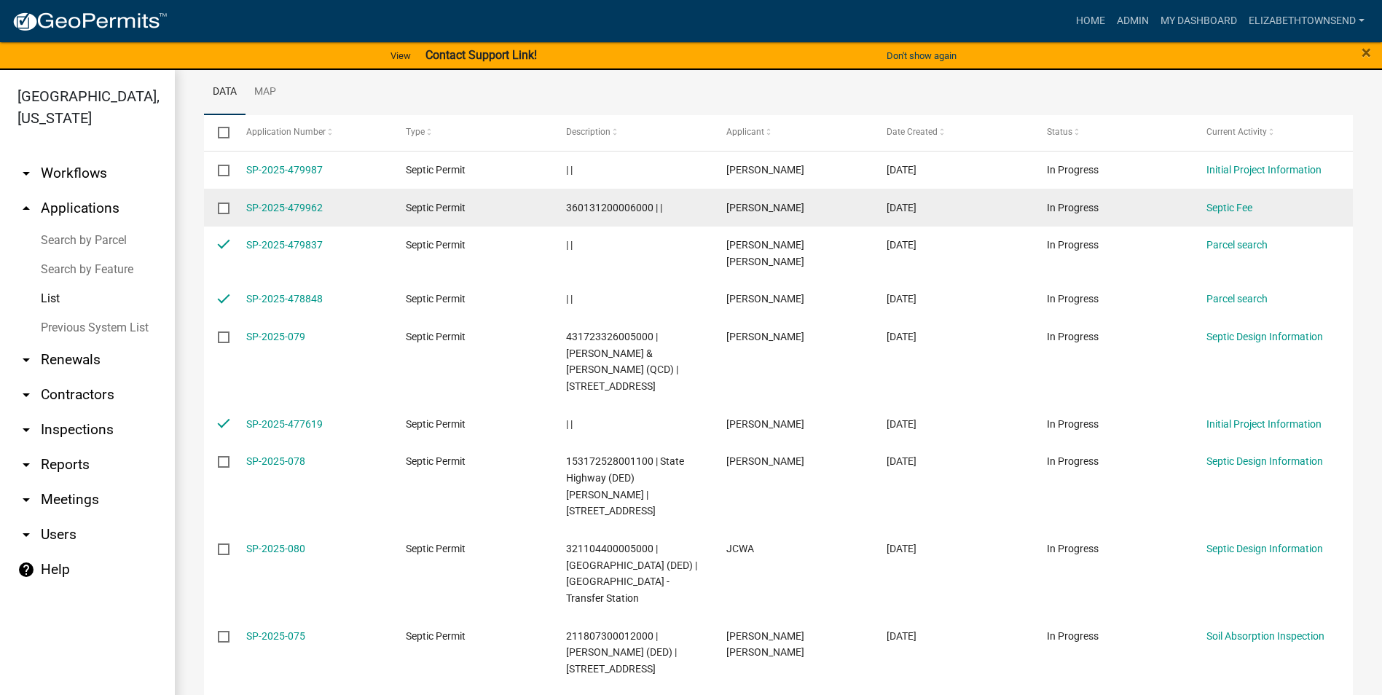
click at [226, 208] on input "checkbox" at bounding box center [222, 206] width 9 height 9
checkbox input "true"
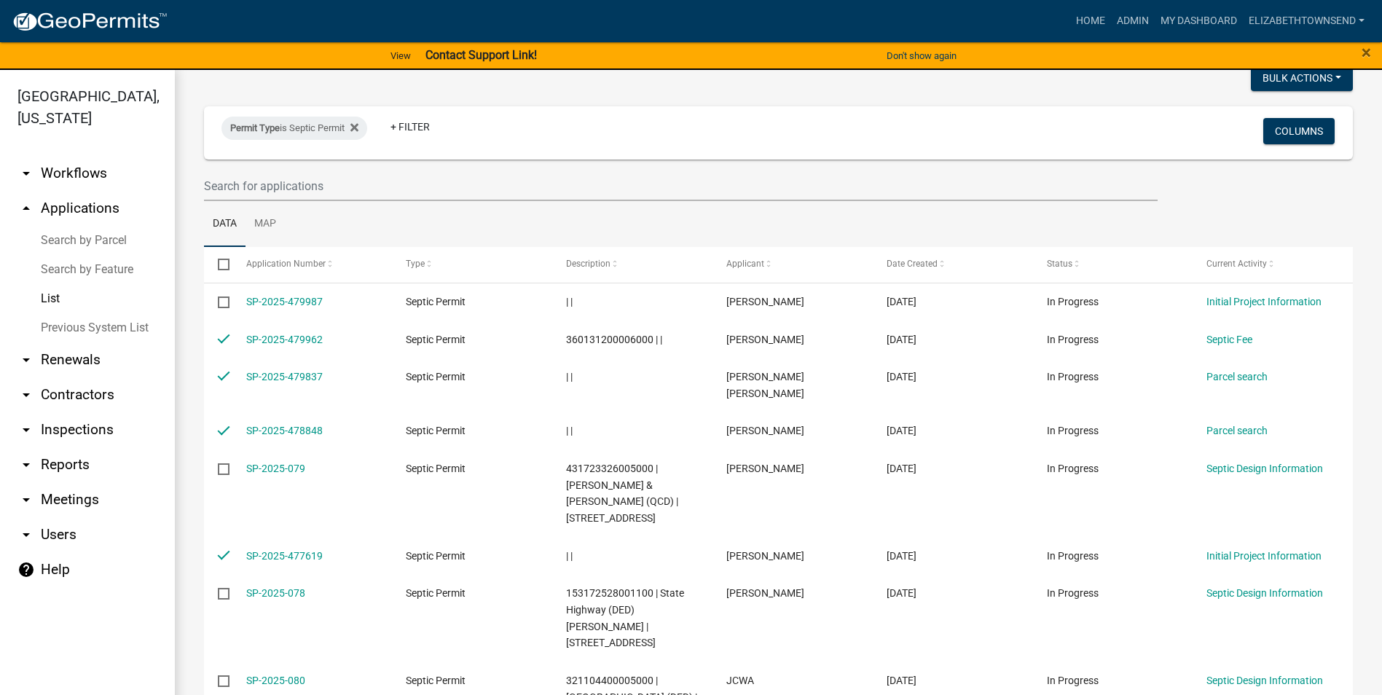
scroll to position [51, 0]
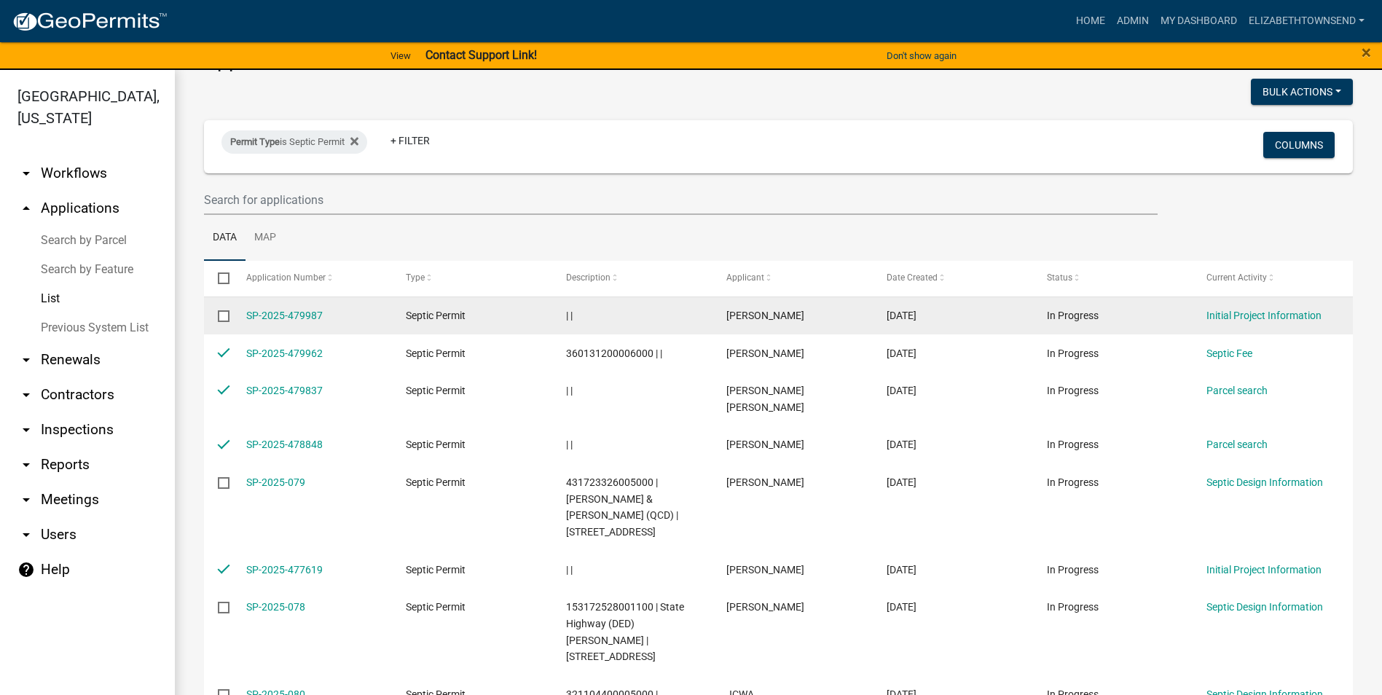
click at [227, 310] on input "checkbox" at bounding box center [222, 314] width 9 height 9
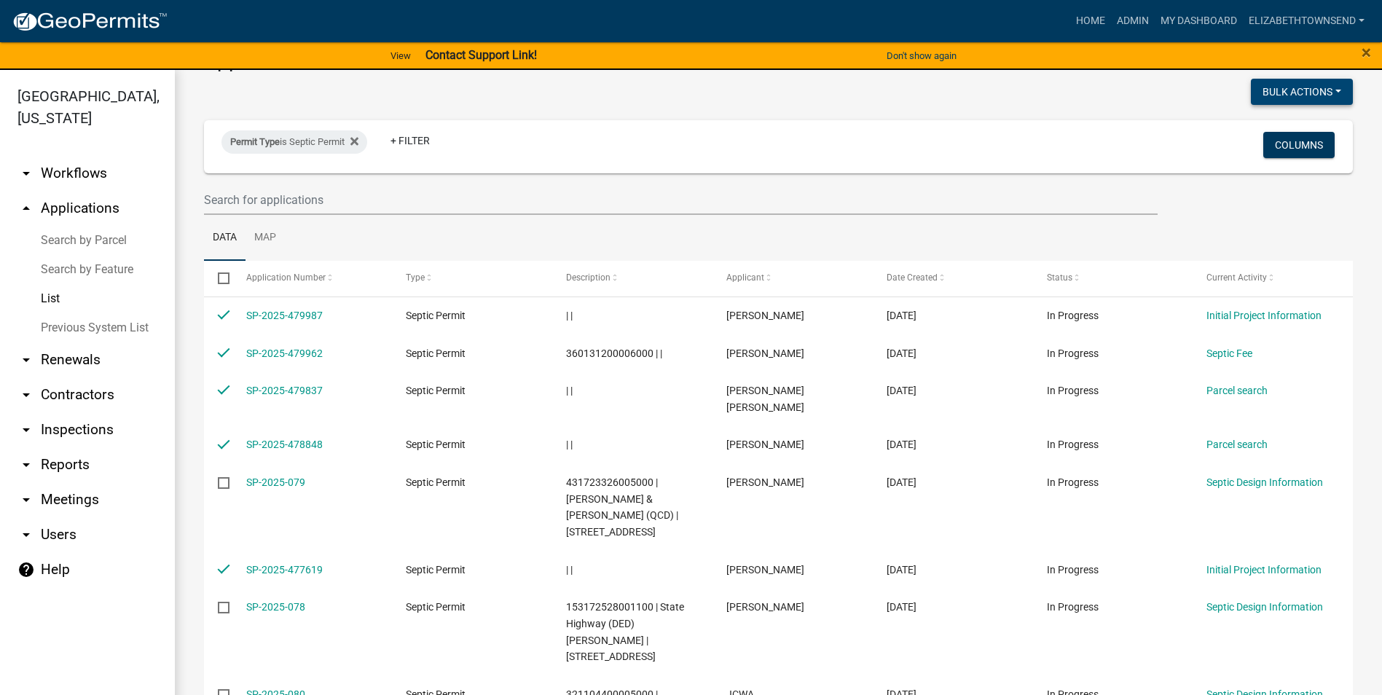
click at [1287, 92] on button "Bulk Actions" at bounding box center [1302, 92] width 102 height 26
click at [1278, 129] on button "Void" at bounding box center [1294, 129] width 117 height 35
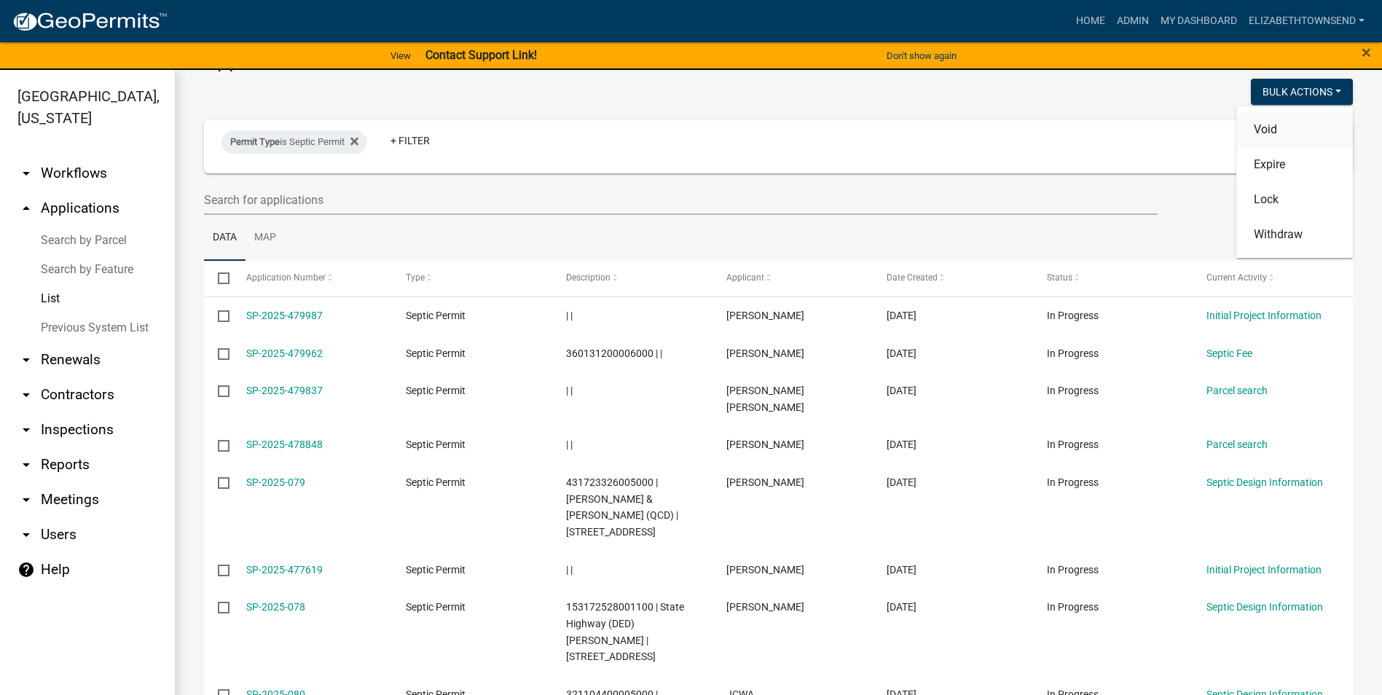
checkbox input "false"
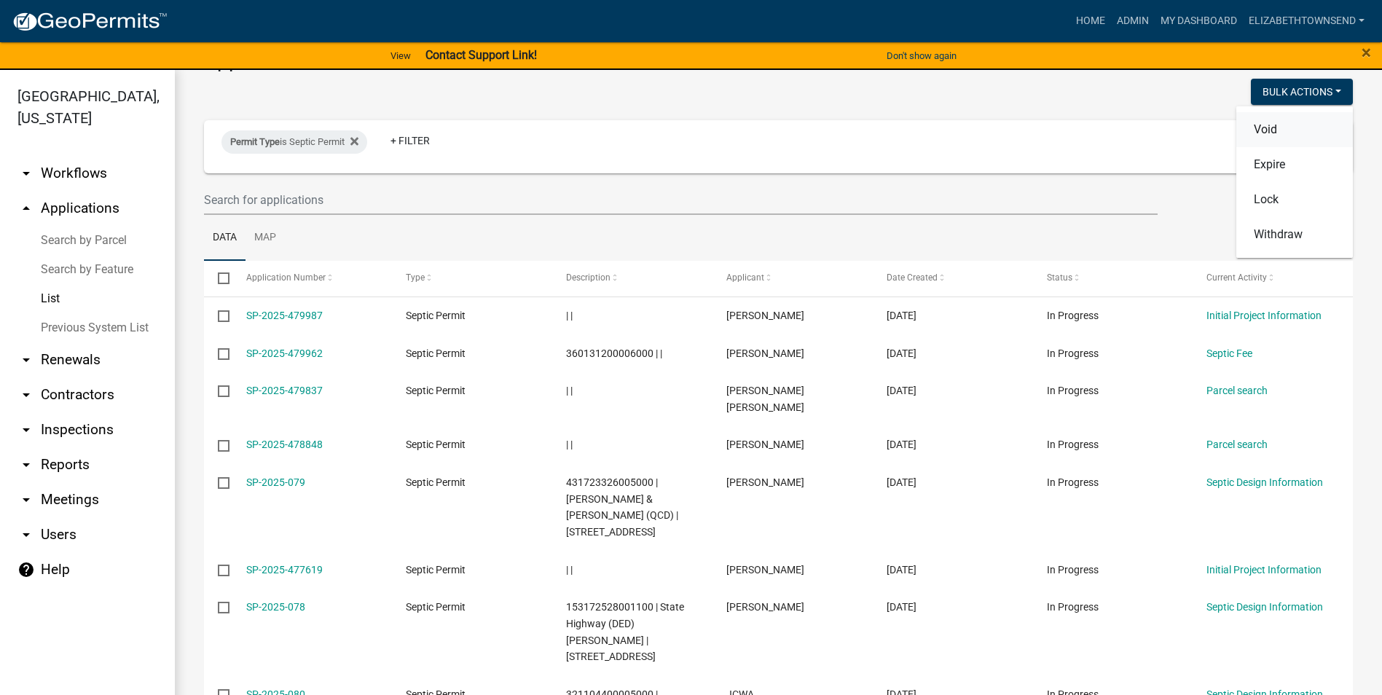
checkbox input "false"
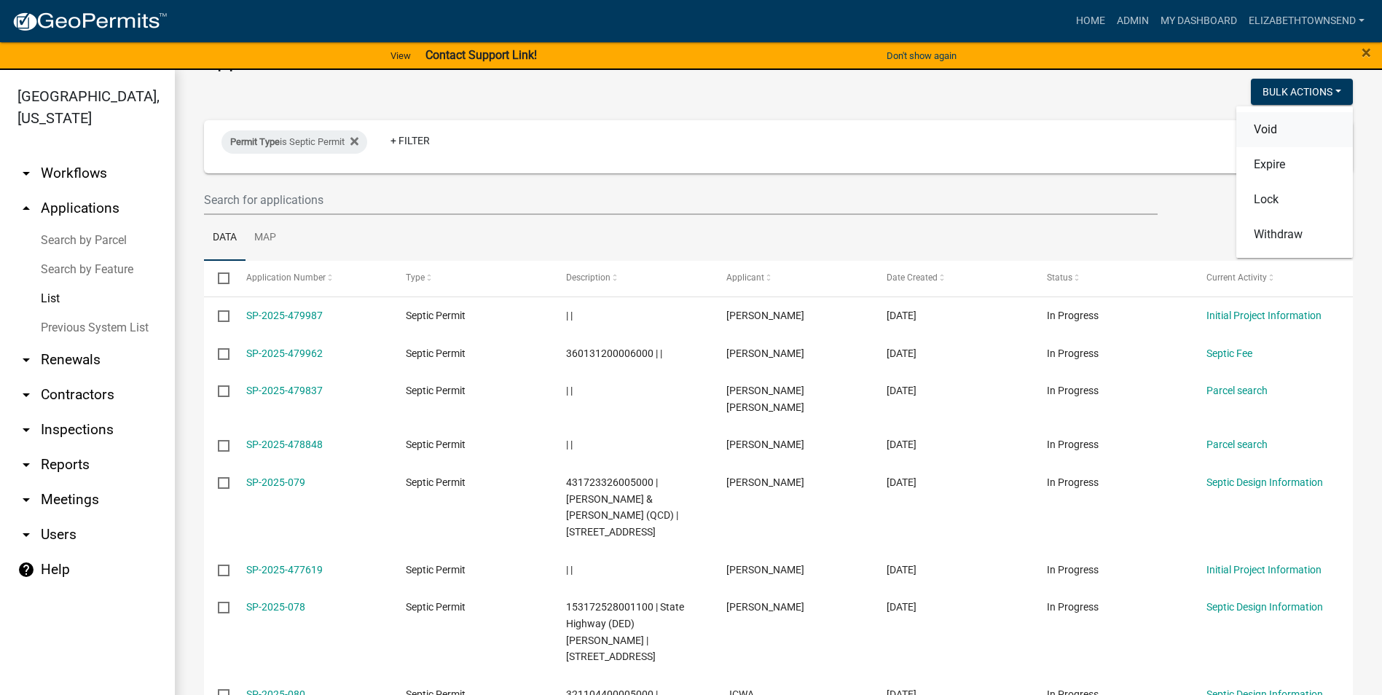
checkbox input "false"
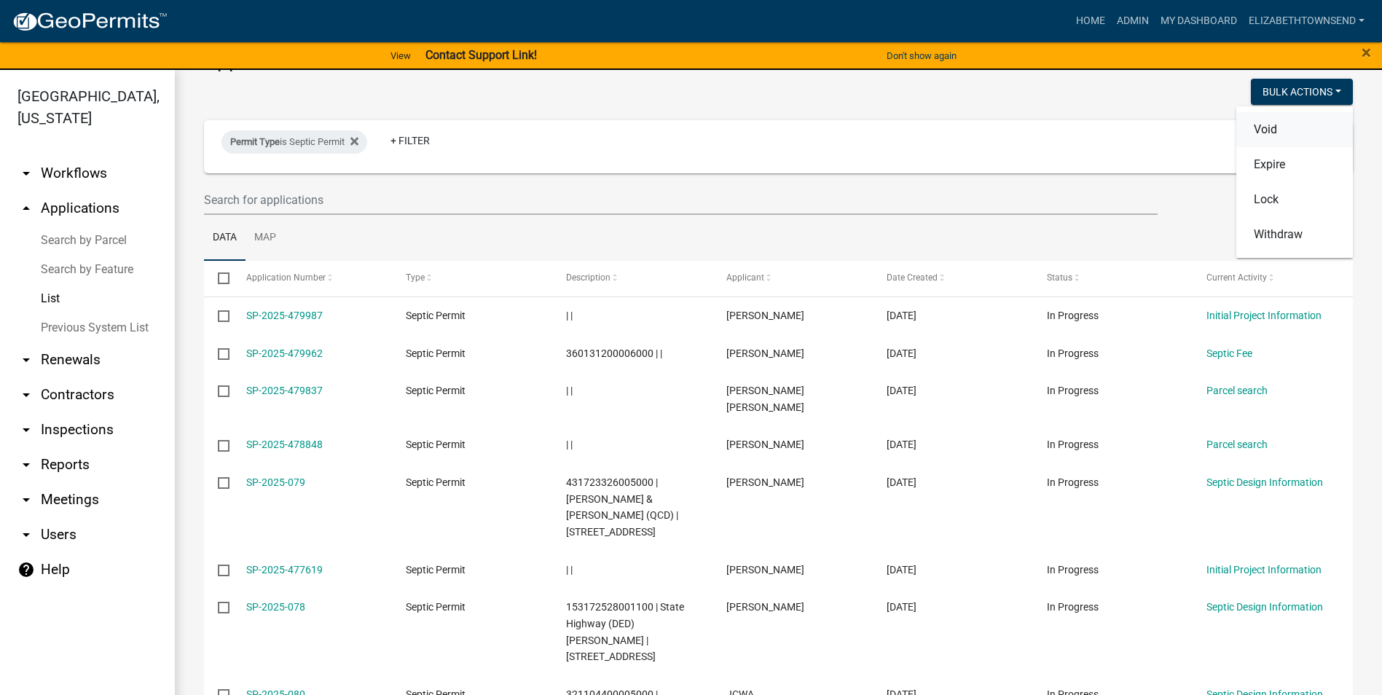
checkbox input "false"
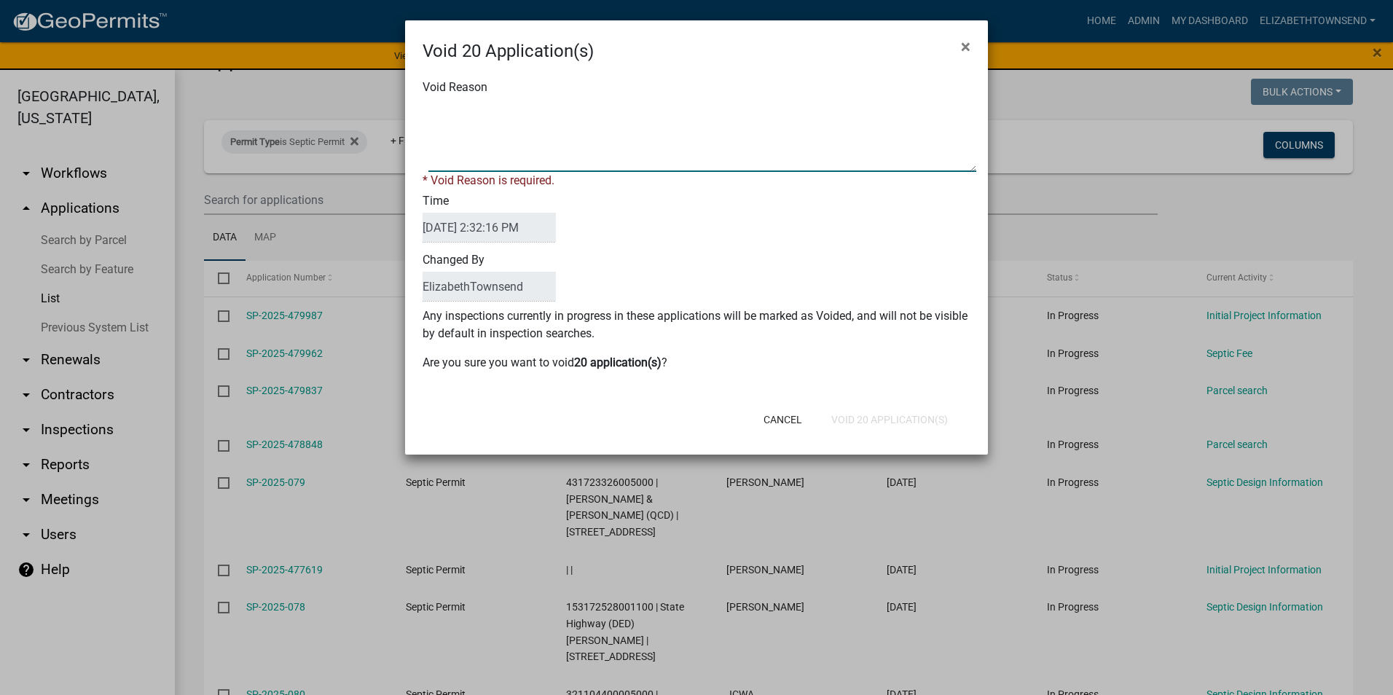
click at [621, 116] on textarea "Void Reason" at bounding box center [702, 135] width 548 height 73
type textarea "Duplicates or incomplete."
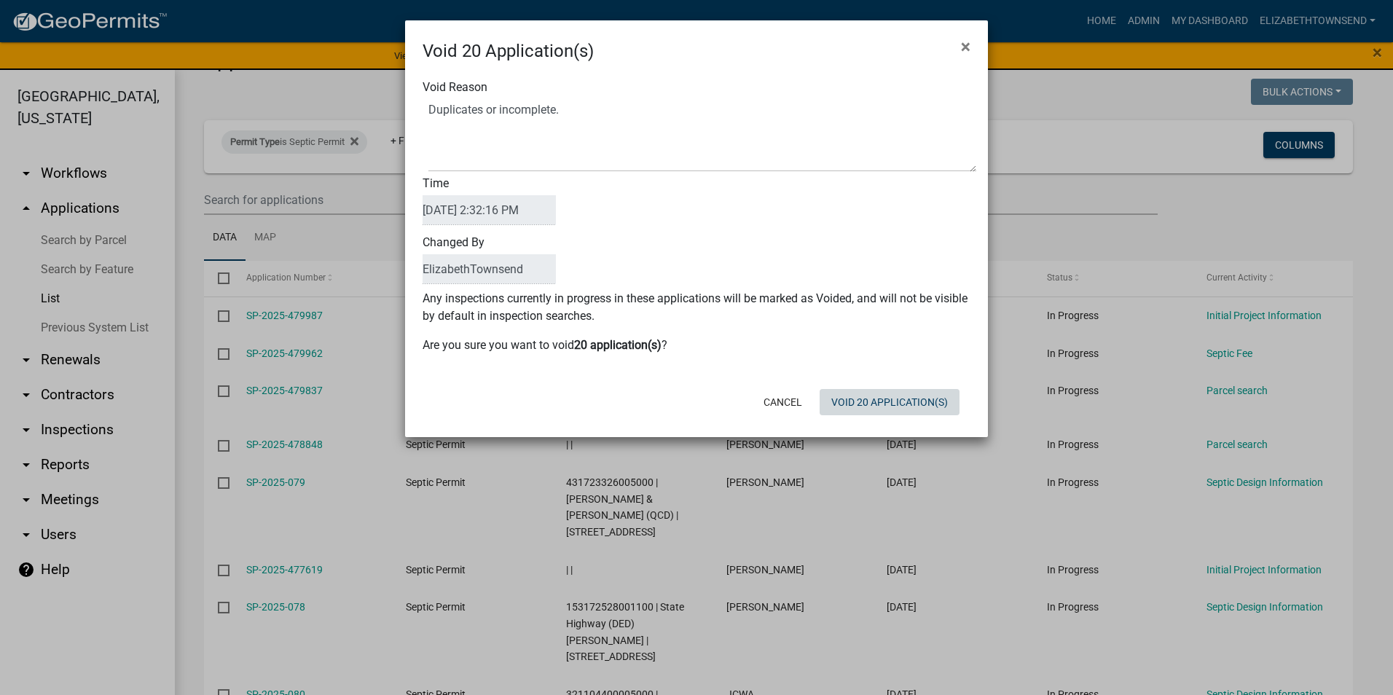
click at [905, 419] on div "Cancel Void 20 Application(s)" at bounding box center [791, 402] width 359 height 38
click at [907, 403] on button "Void 20 Application(s)" at bounding box center [889, 402] width 140 height 26
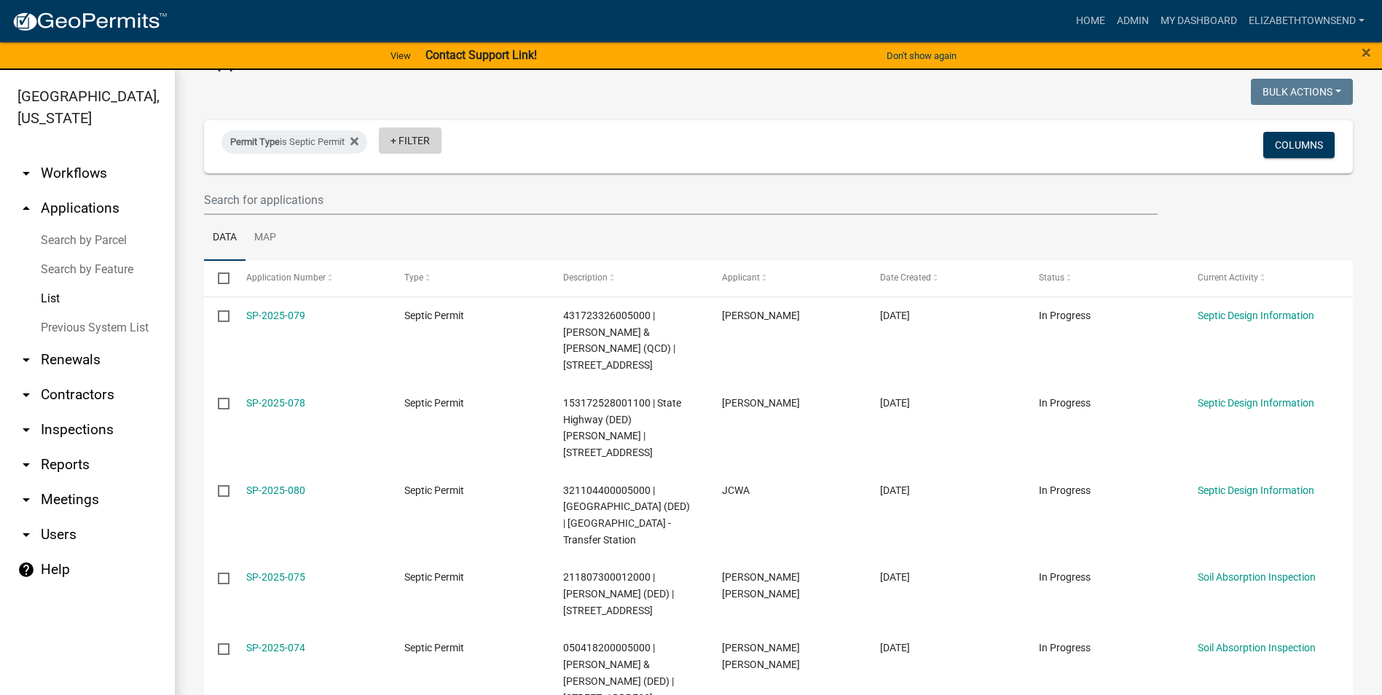
click at [408, 136] on link "+ Filter" at bounding box center [410, 140] width 63 height 26
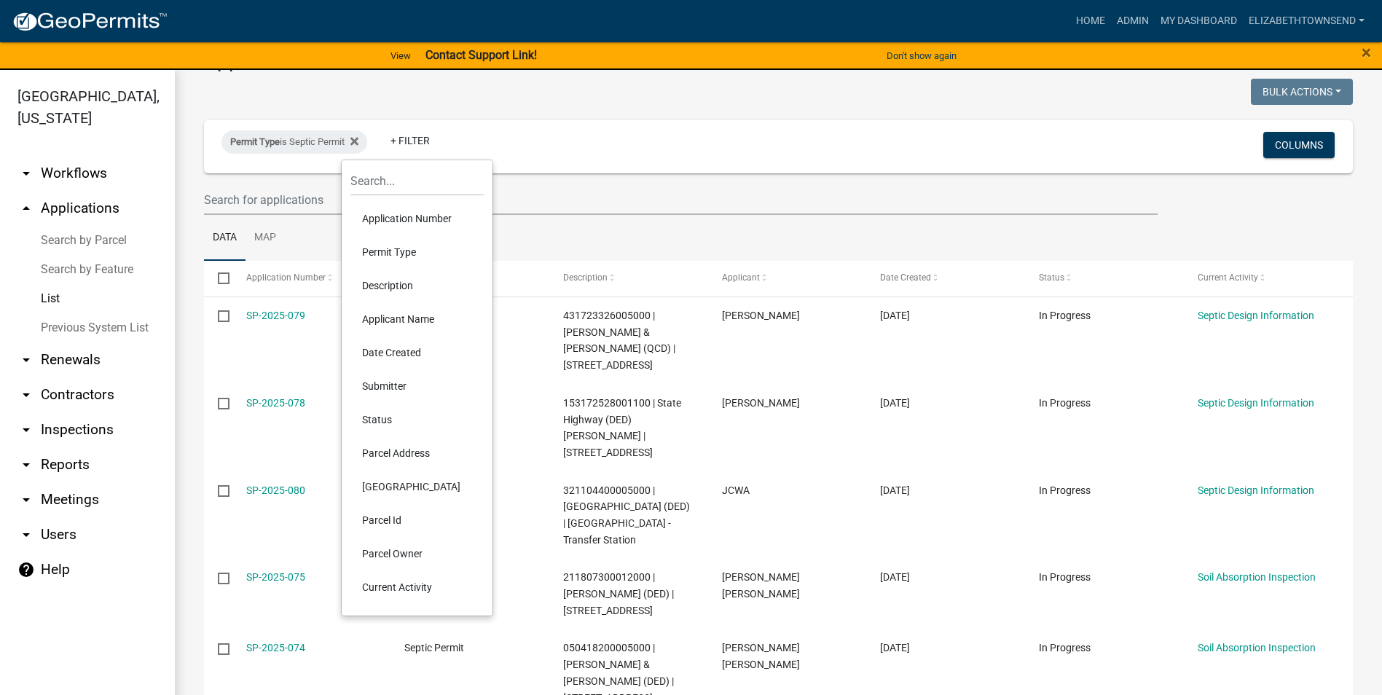
click at [417, 585] on li "Current Activity" at bounding box center [416, 587] width 133 height 34
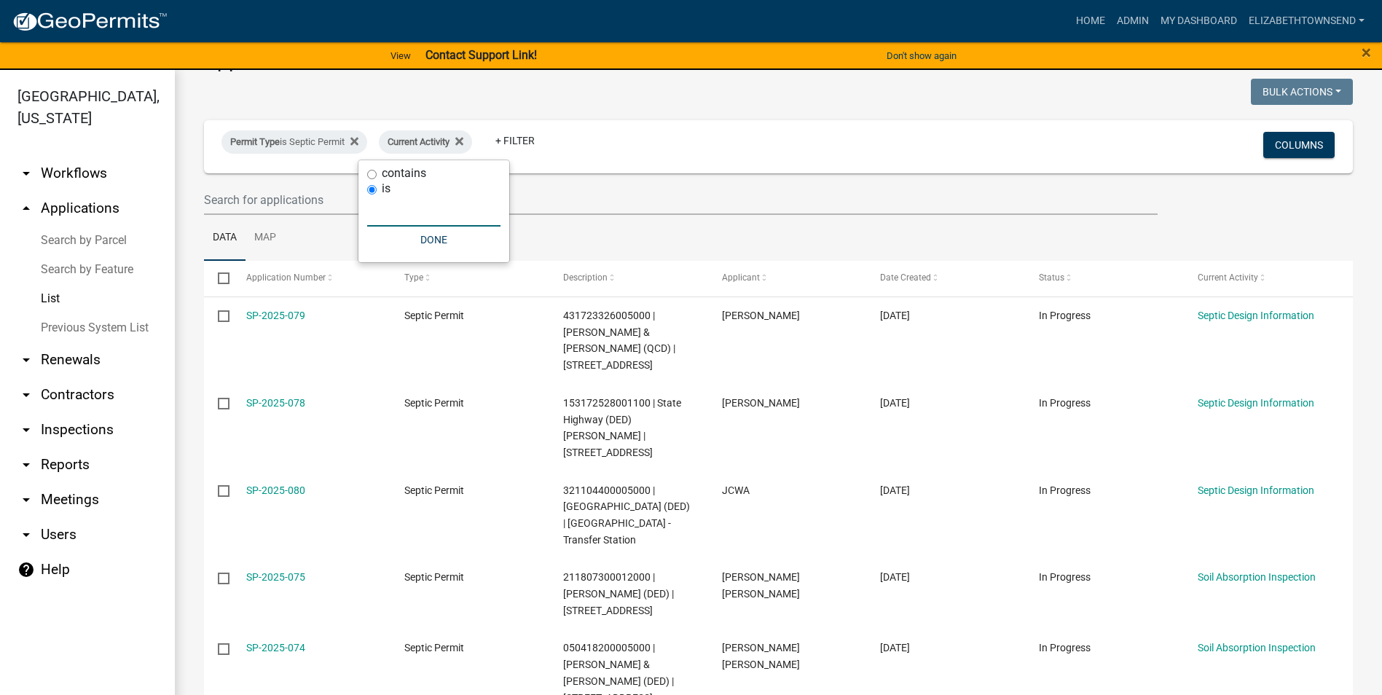
click at [420, 208] on input "text" at bounding box center [433, 212] width 133 height 30
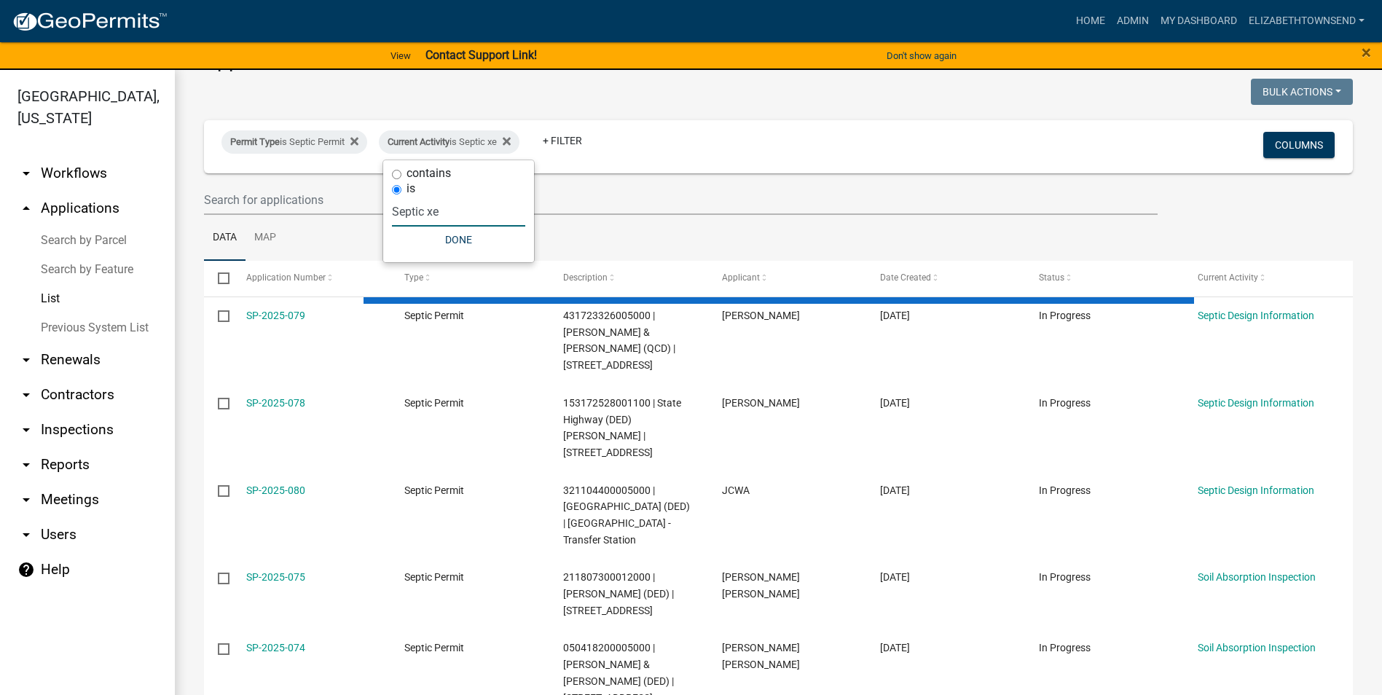
scroll to position [0, 0]
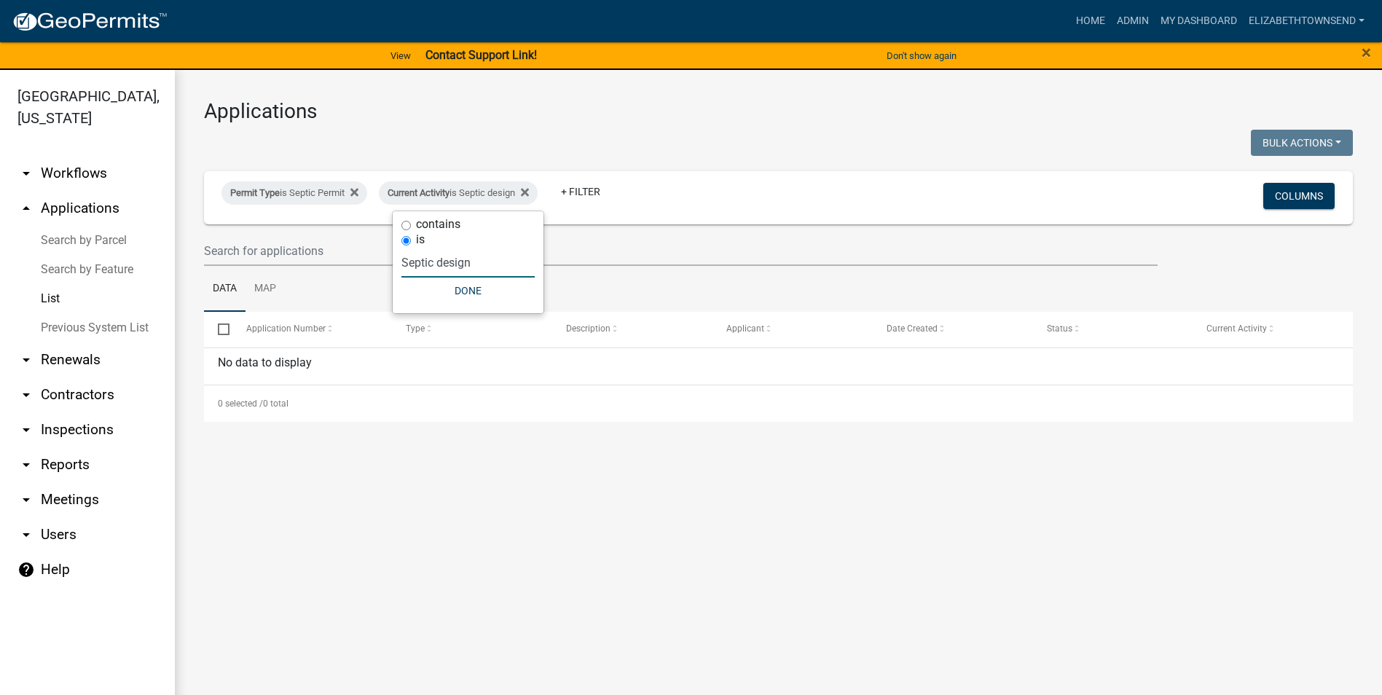
type input "Septic design"
click at [461, 292] on button "Done" at bounding box center [467, 290] width 133 height 26
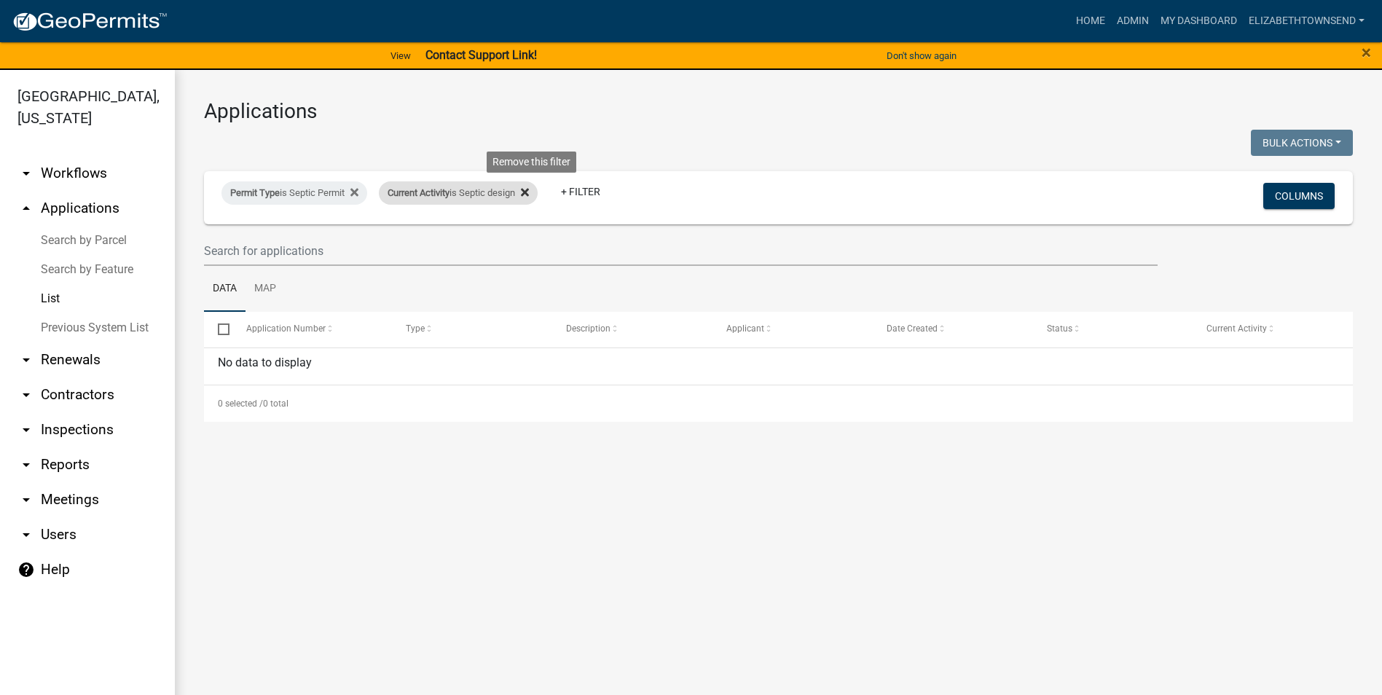
click at [529, 192] on icon at bounding box center [525, 193] width 8 height 8
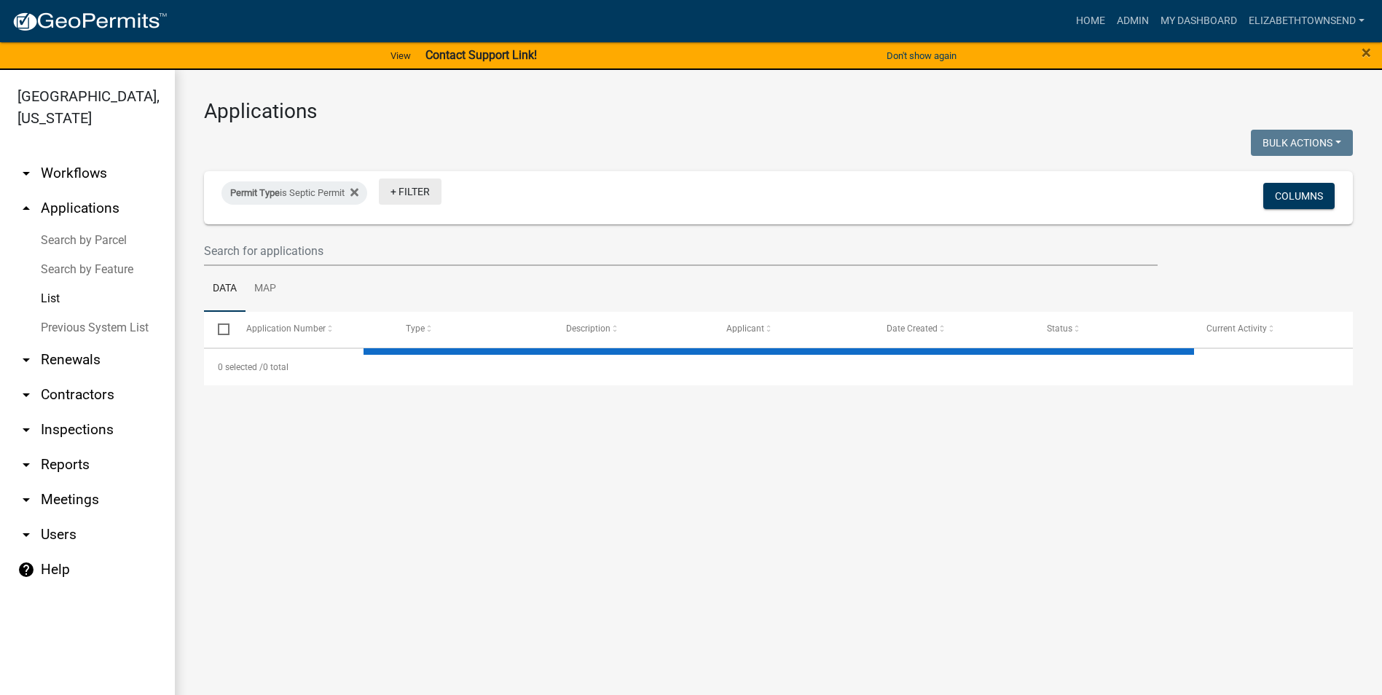
select select "3: 100"
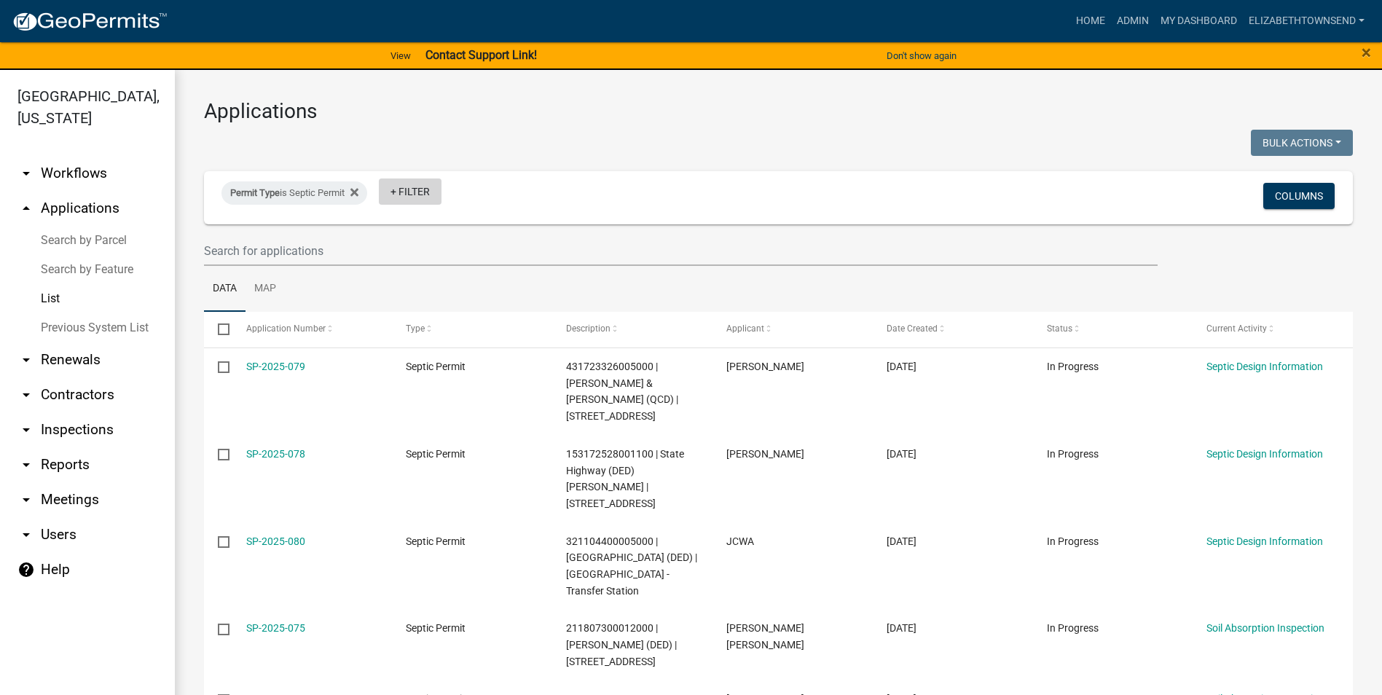
click at [415, 194] on link "+ Filter" at bounding box center [410, 191] width 63 height 26
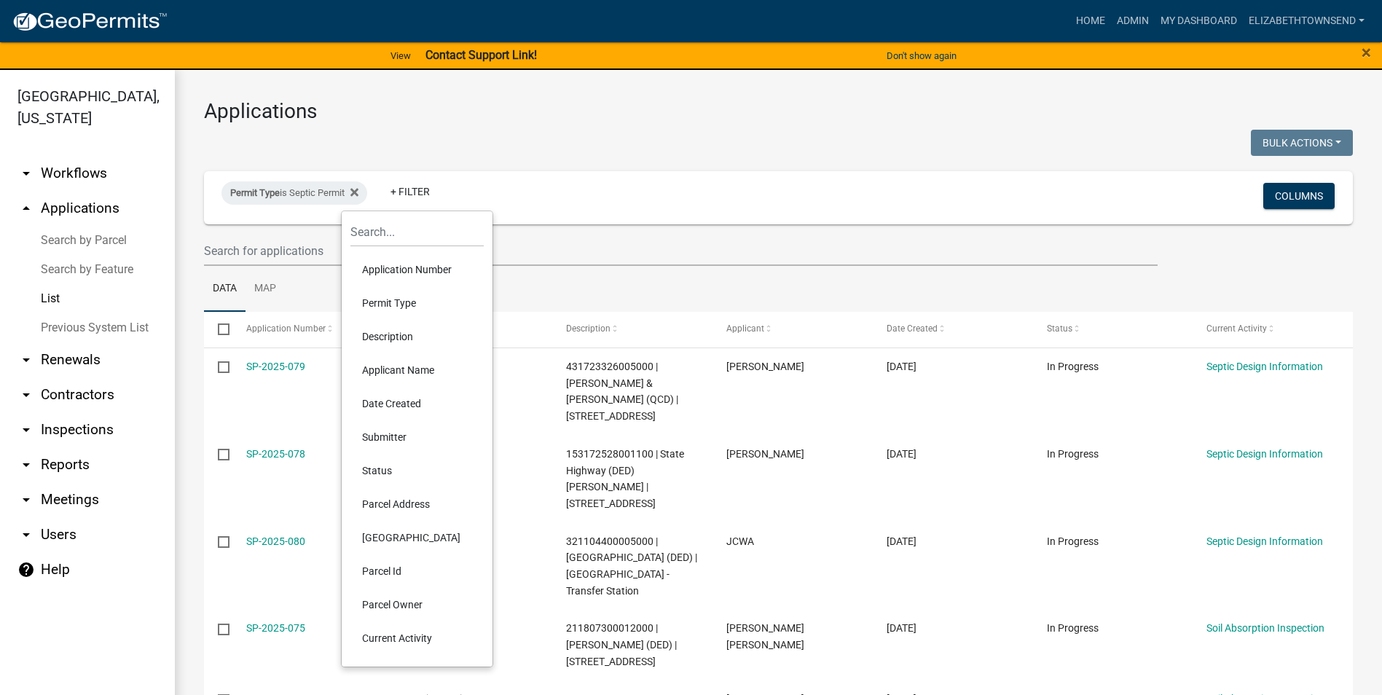
click at [416, 639] on li "Current Activity" at bounding box center [416, 638] width 133 height 34
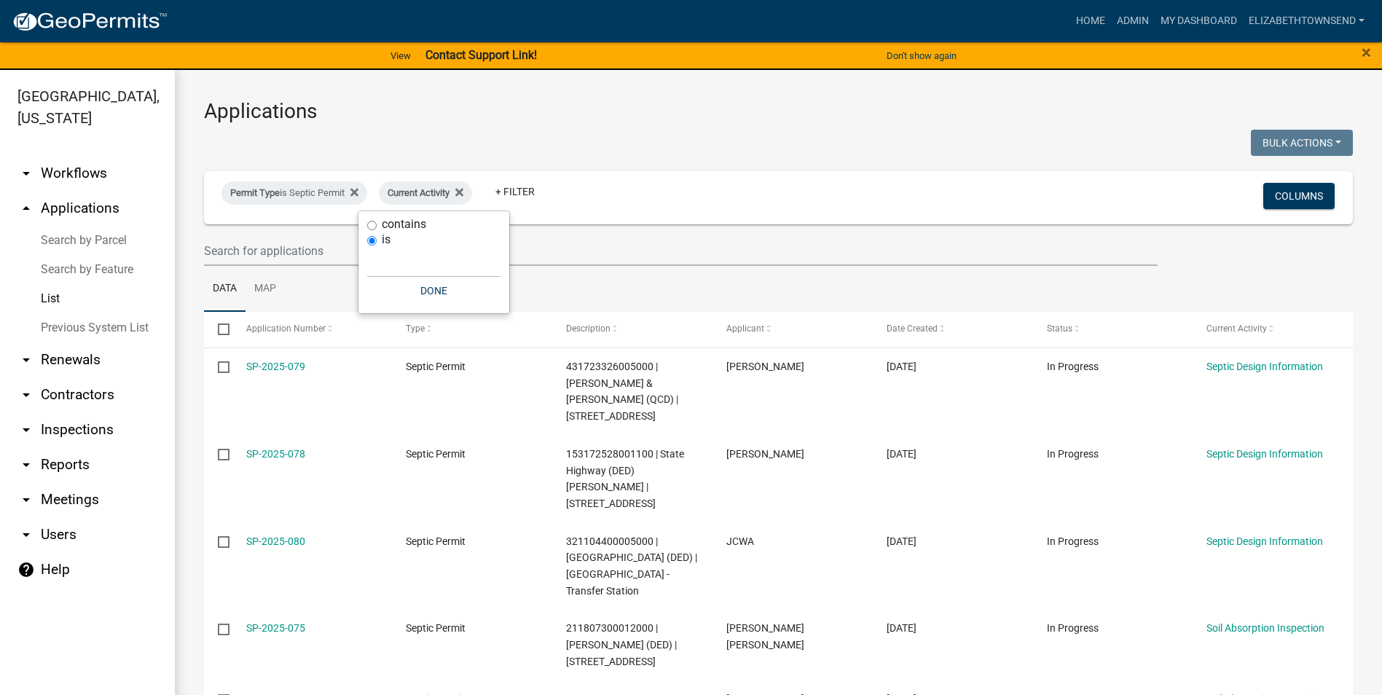
click at [374, 221] on input "contains" at bounding box center [371, 225] width 9 height 9
radio input "true"
click at [412, 253] on input "text" at bounding box center [433, 247] width 133 height 30
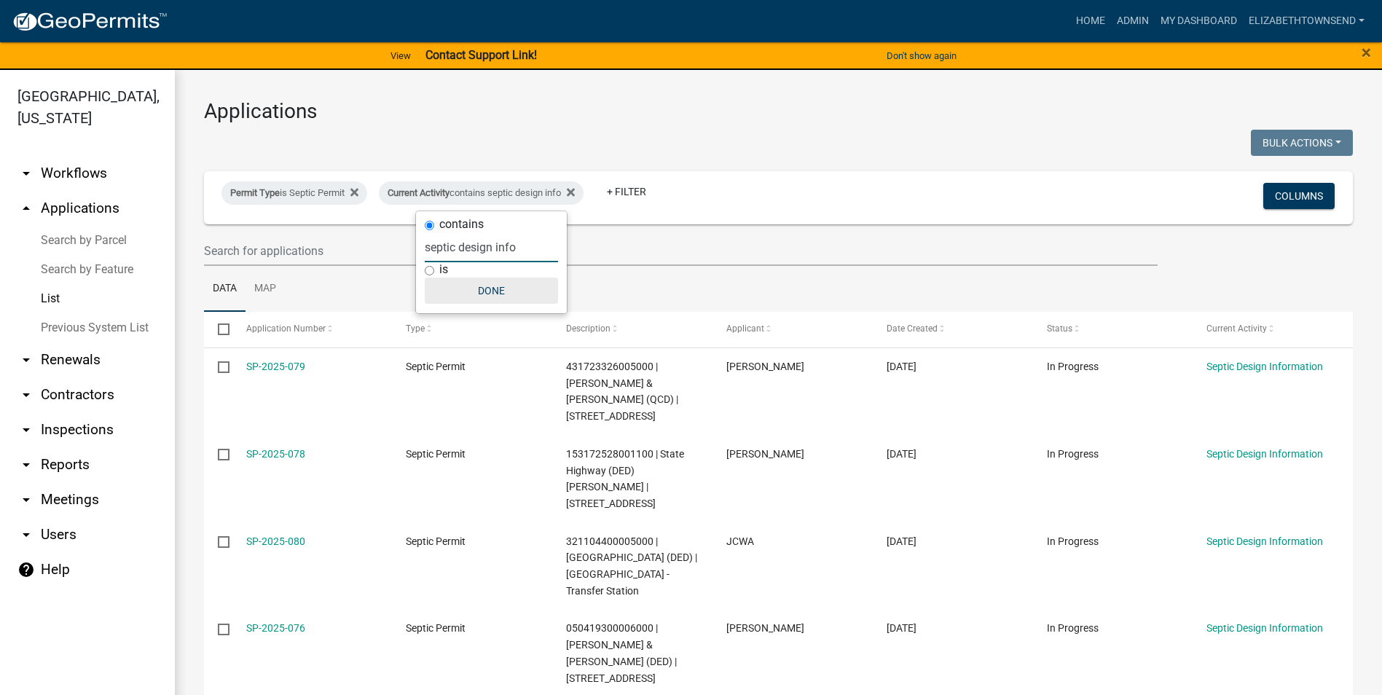
type input "septic design info"
click at [509, 292] on button "Done" at bounding box center [491, 290] width 133 height 26
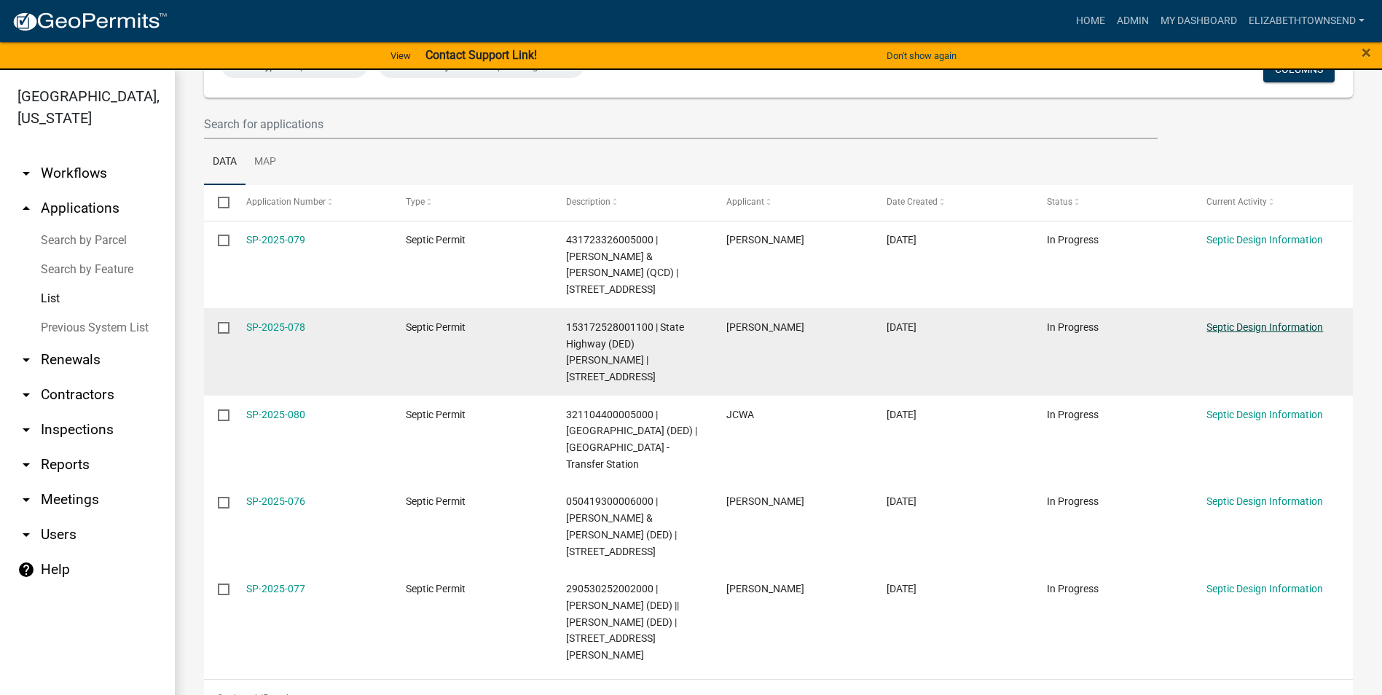
scroll to position [17, 0]
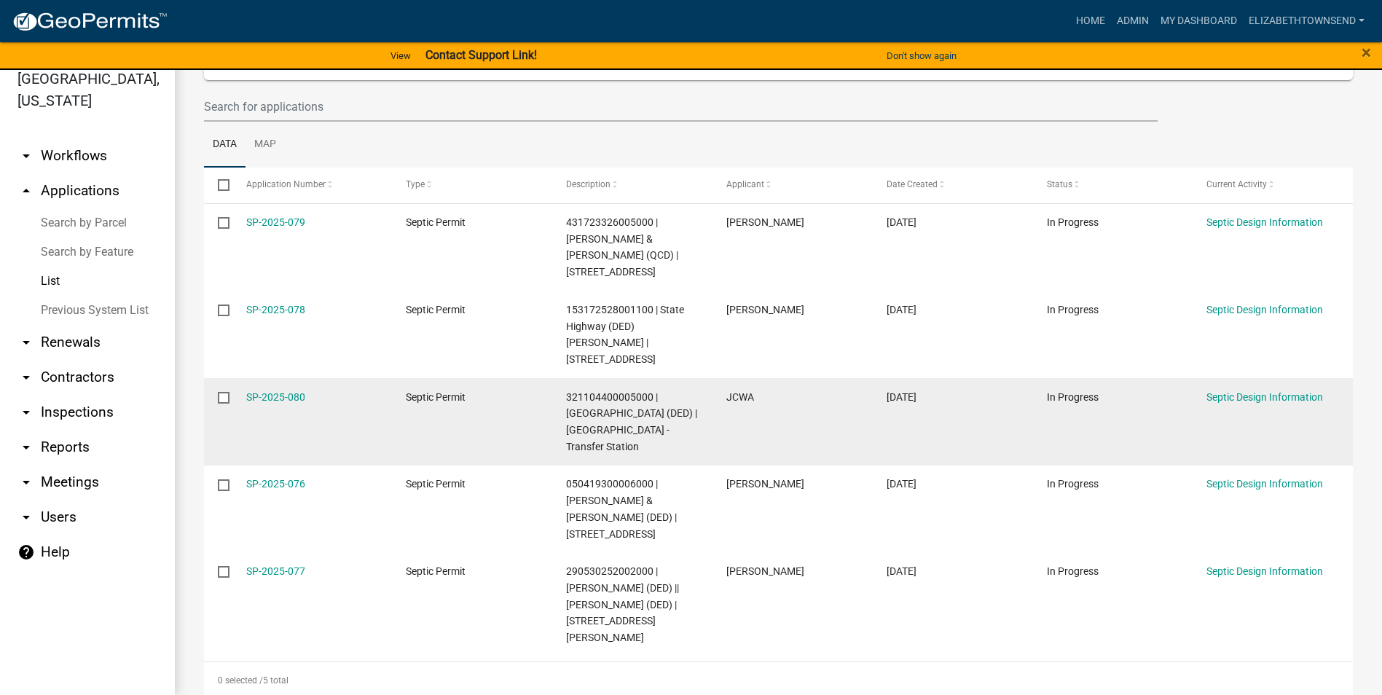
click at [222, 392] on input "checkbox" at bounding box center [222, 396] width 9 height 9
click at [227, 392] on input "checkbox" at bounding box center [222, 396] width 9 height 9
checkbox input "false"
click at [270, 391] on link "SP-2025-080" at bounding box center [275, 397] width 59 height 12
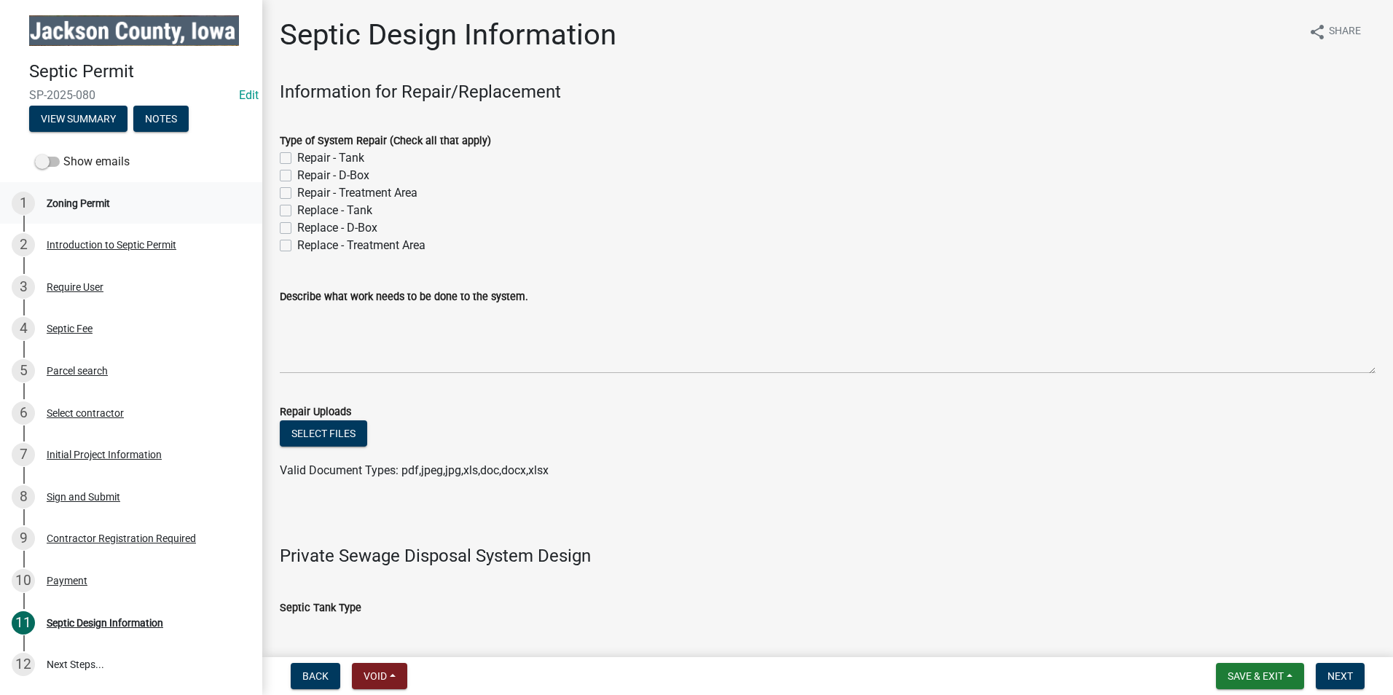
click at [66, 198] on div "Zoning Permit" at bounding box center [78, 203] width 63 height 10
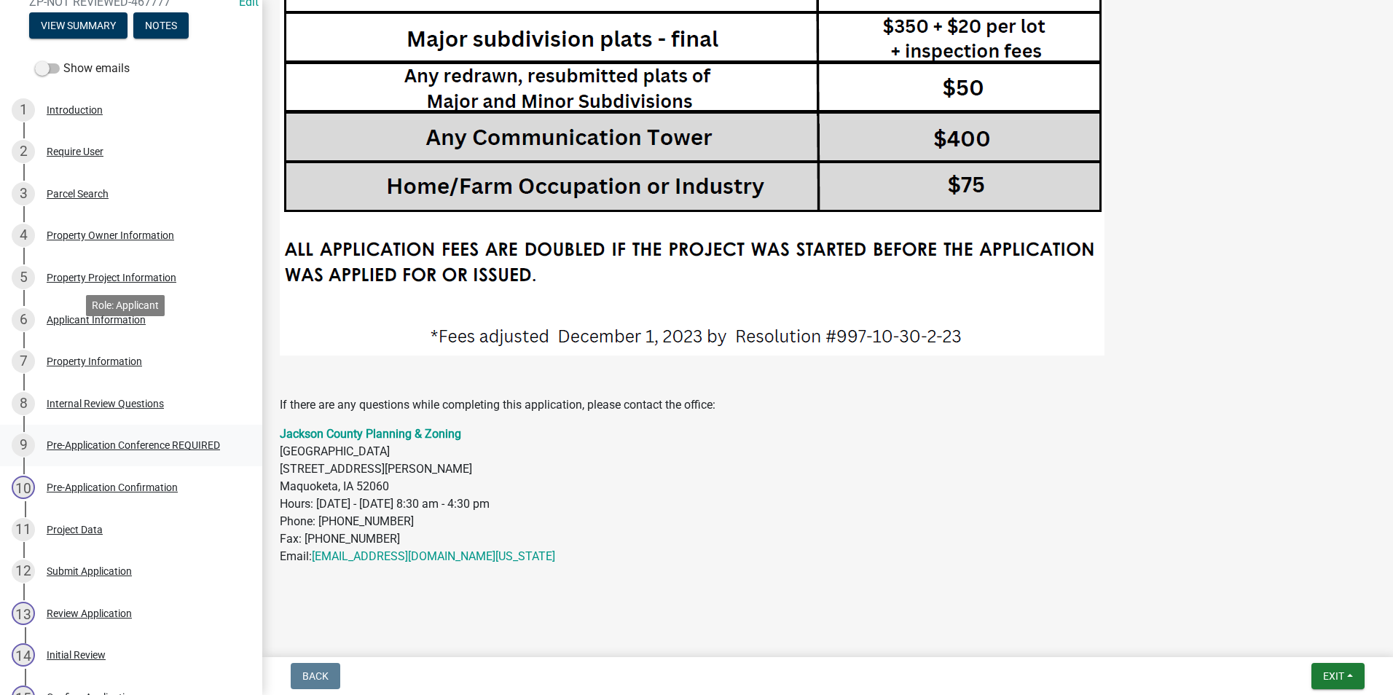
scroll to position [364, 0]
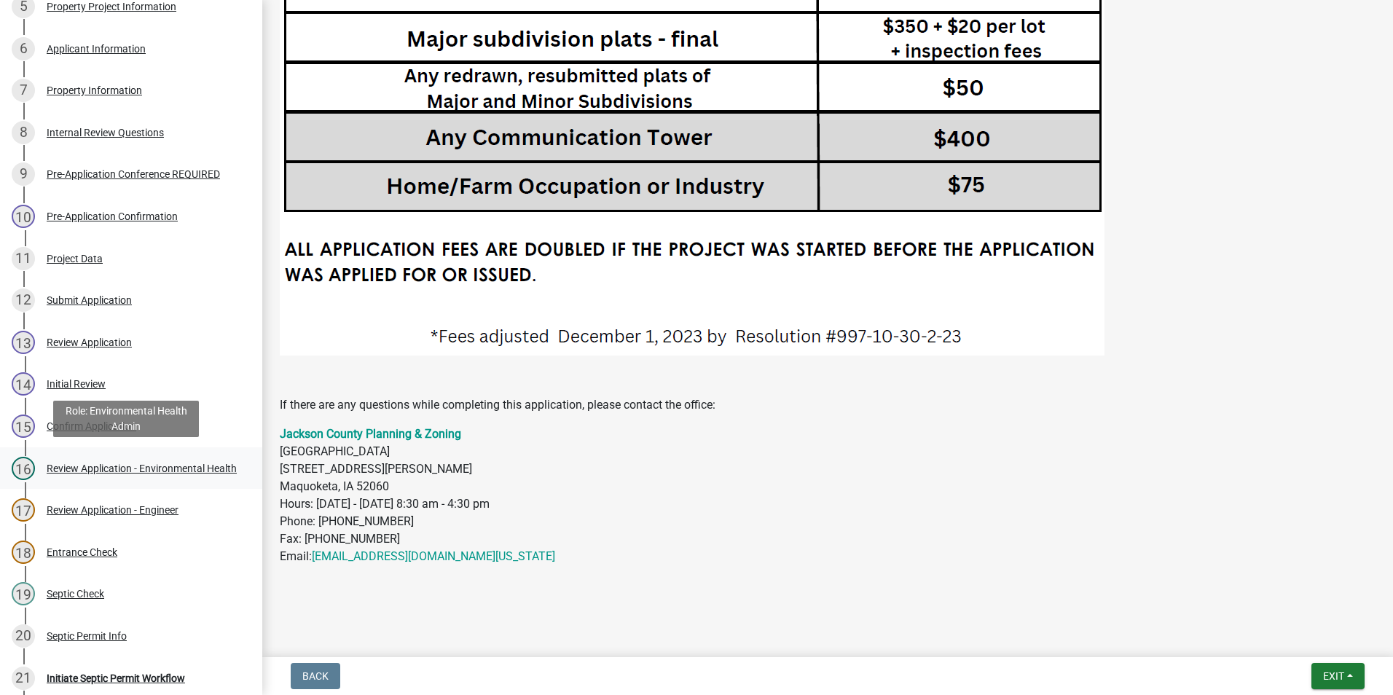
click at [138, 463] on div "Review Application - Environmental Health" at bounding box center [142, 468] width 190 height 10
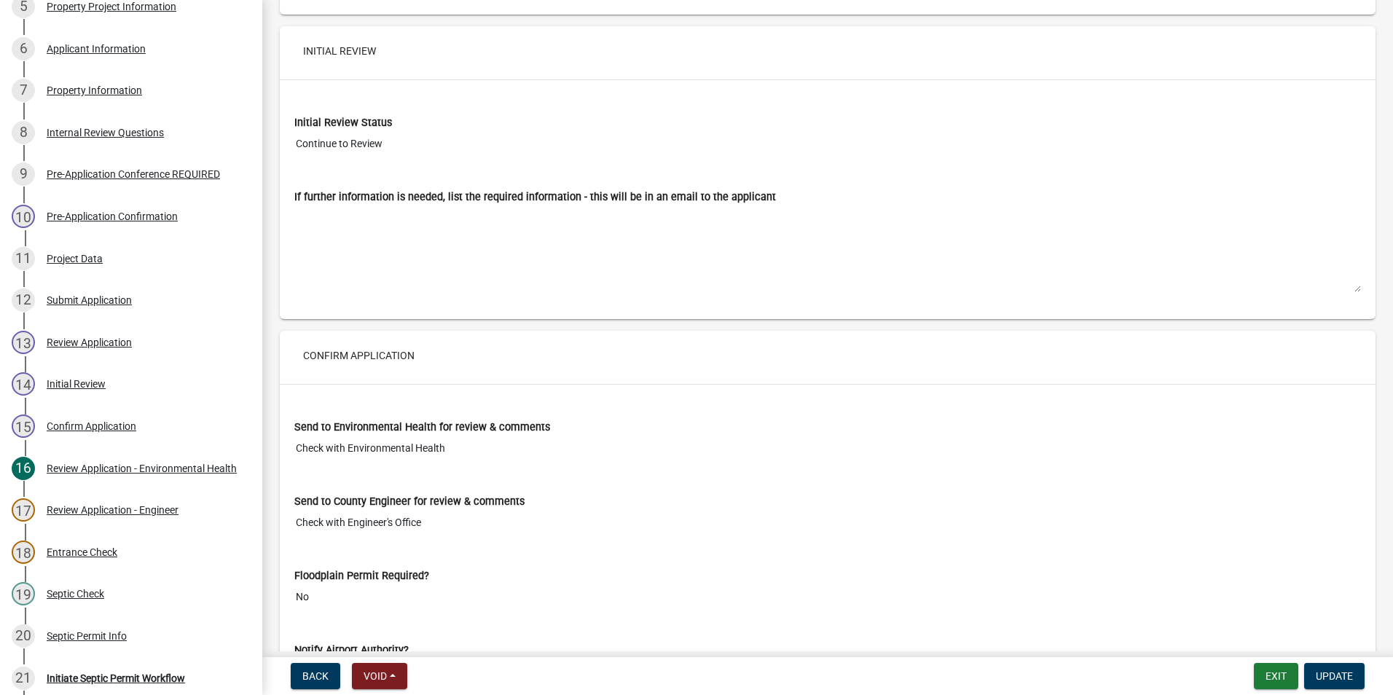
scroll to position [10778, 0]
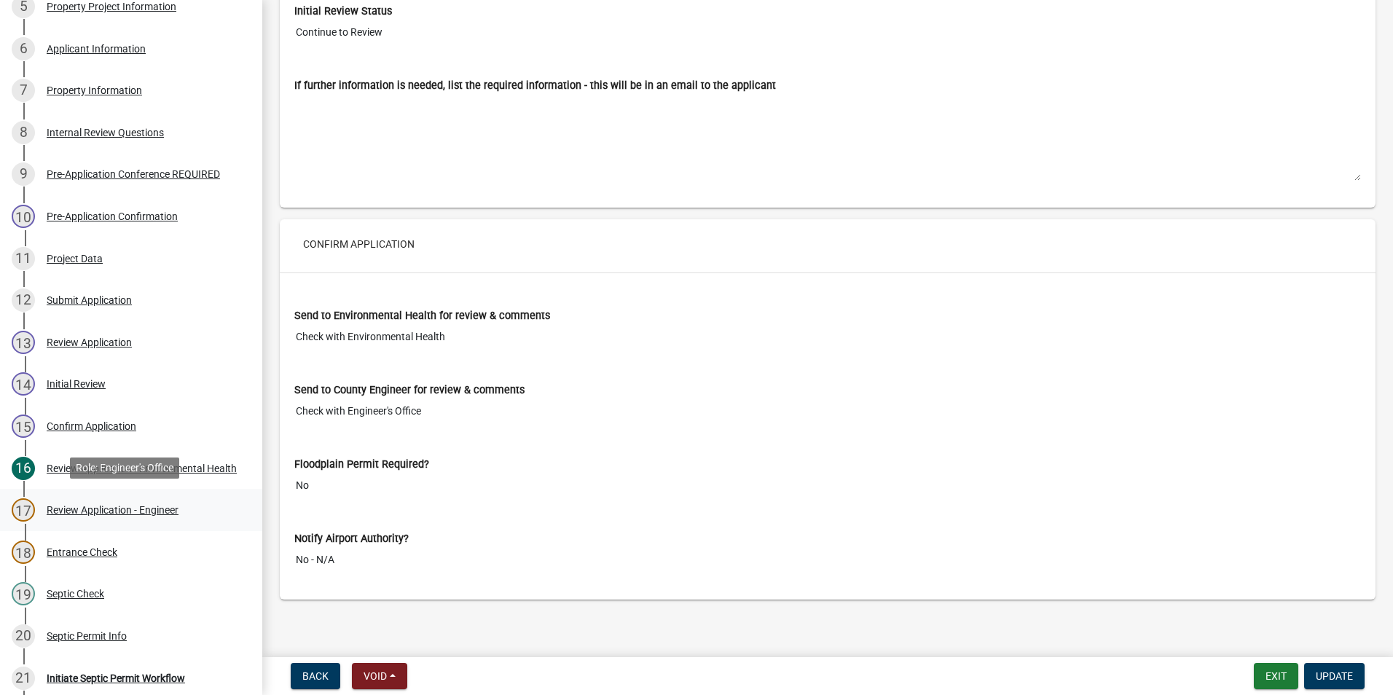
click at [103, 509] on div "Review Application - Engineer" at bounding box center [113, 510] width 132 height 10
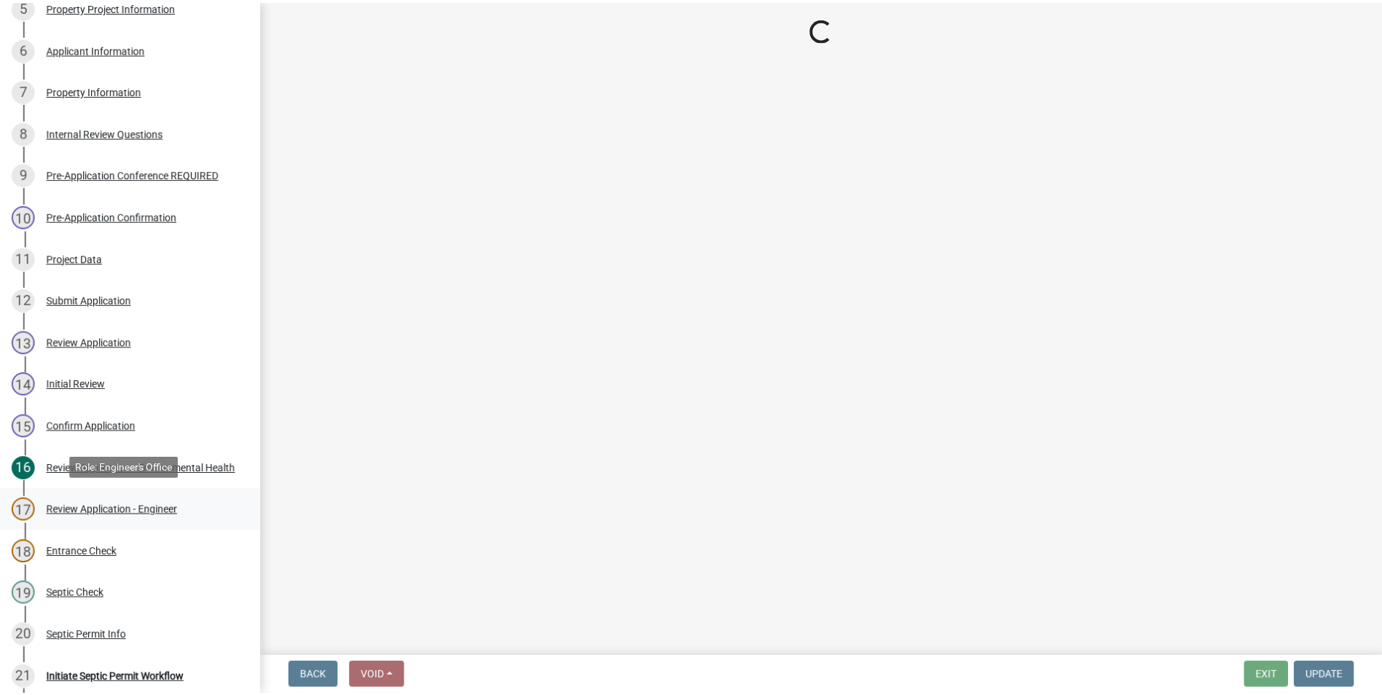
scroll to position [0, 0]
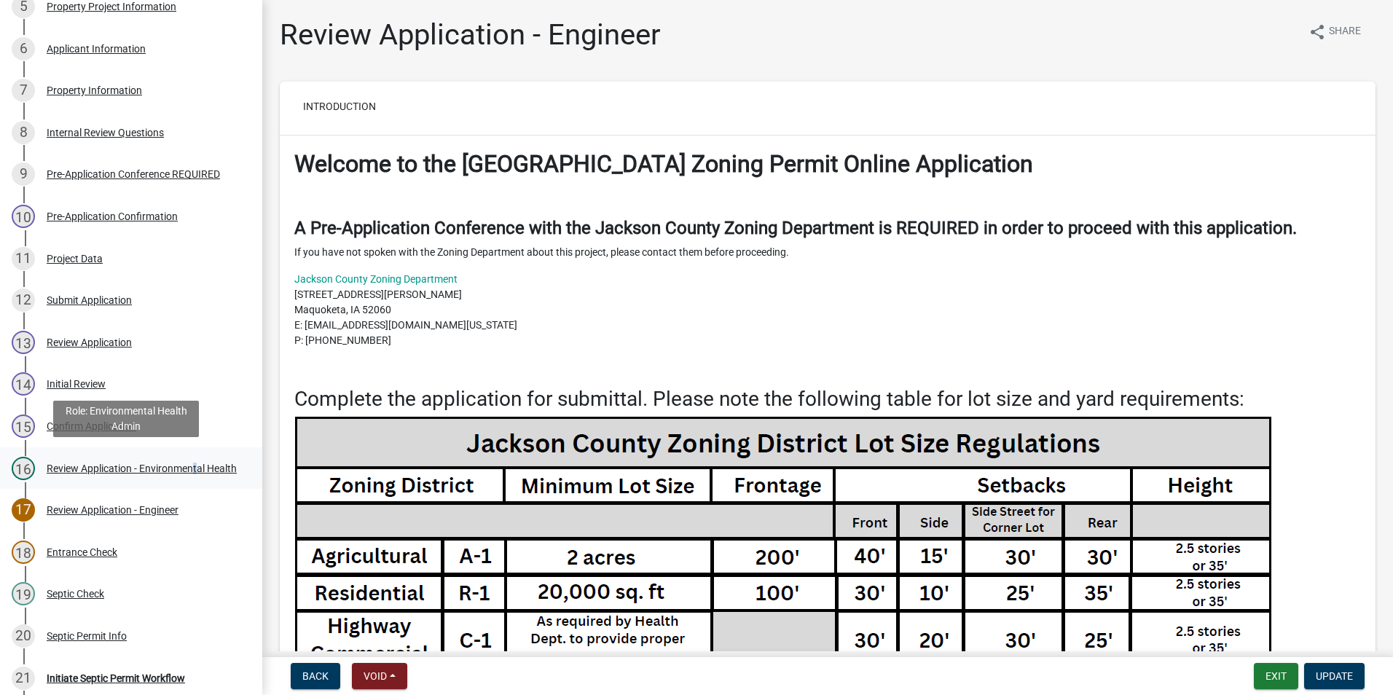
click at [192, 463] on div "Review Application - Environmental Health" at bounding box center [142, 468] width 190 height 10
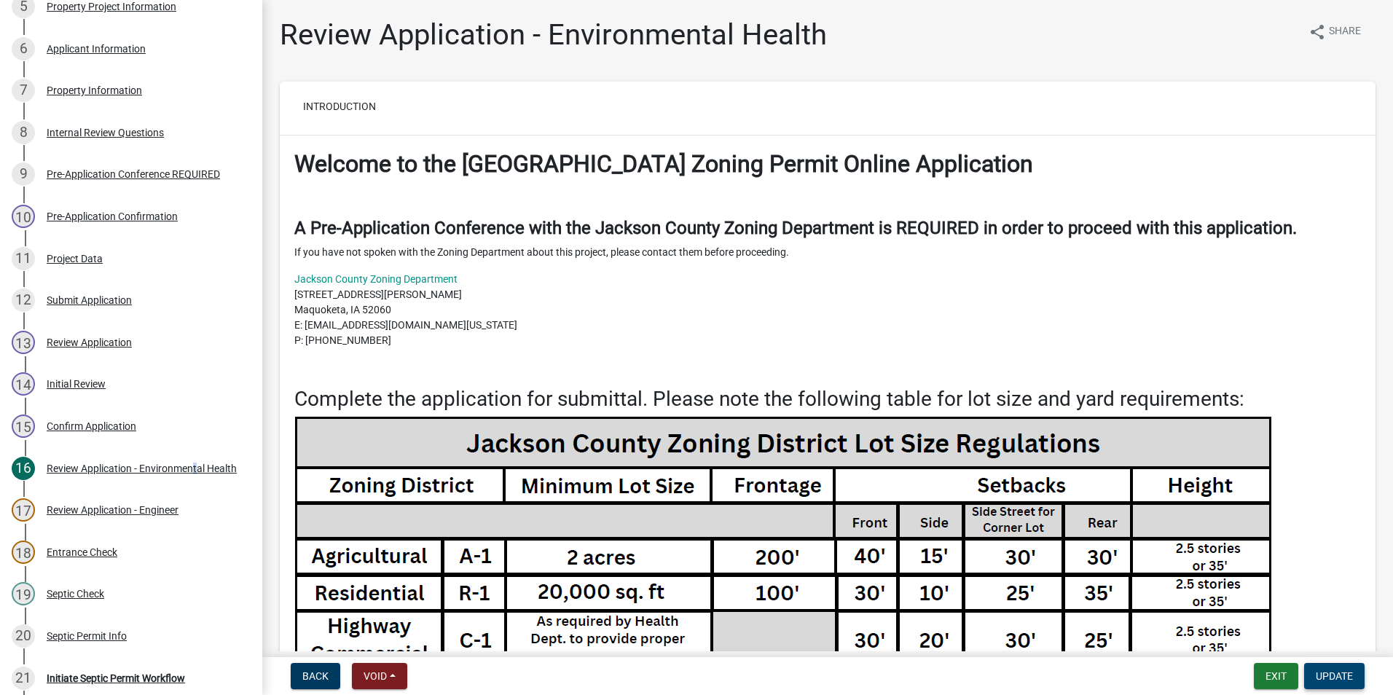
click at [1334, 672] on span "Update" at bounding box center [1333, 676] width 37 height 12
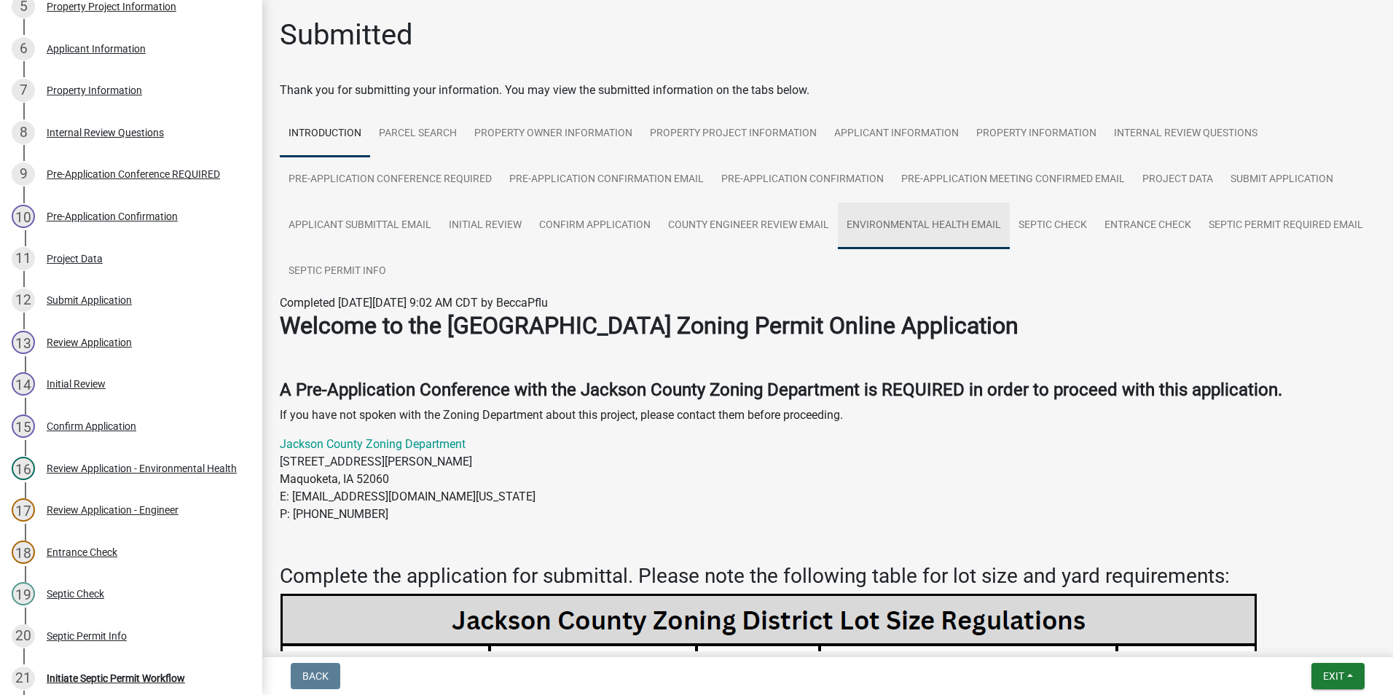
click at [903, 223] on link "Environmental Health Email" at bounding box center [924, 225] width 172 height 47
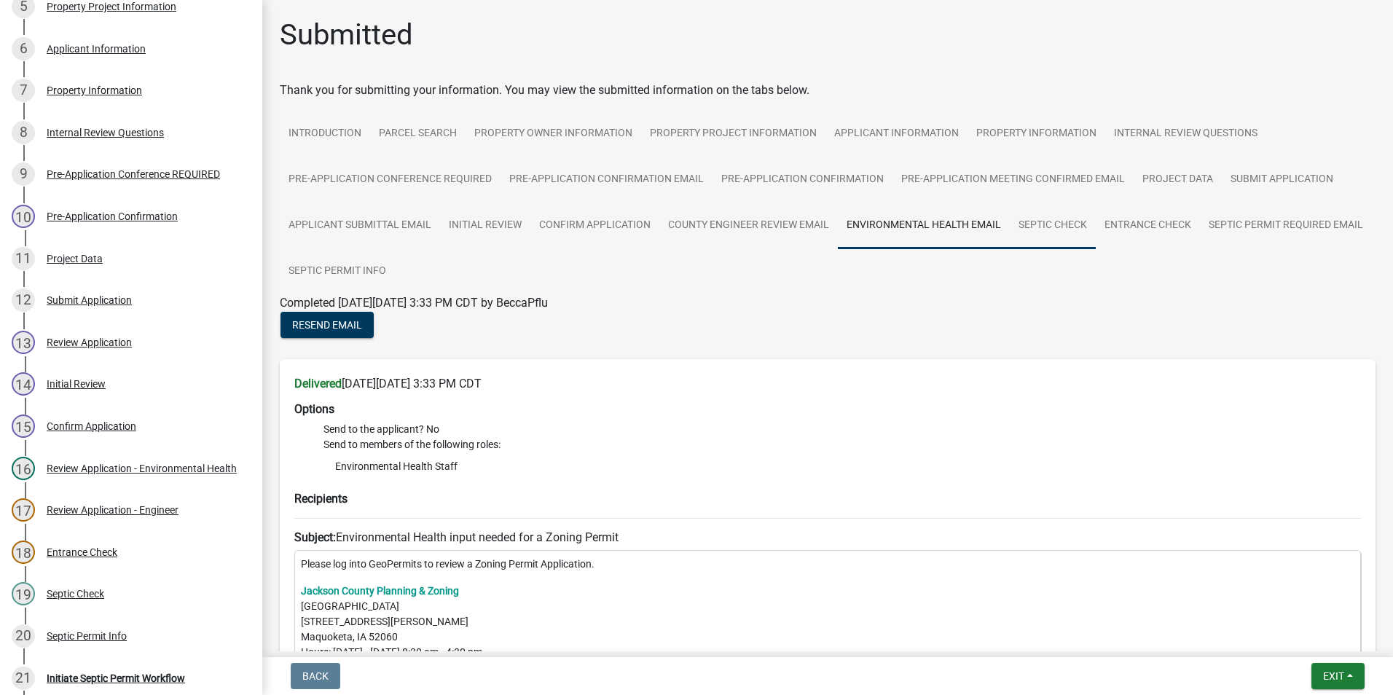
click at [1067, 224] on link "Septic Check" at bounding box center [1052, 225] width 86 height 47
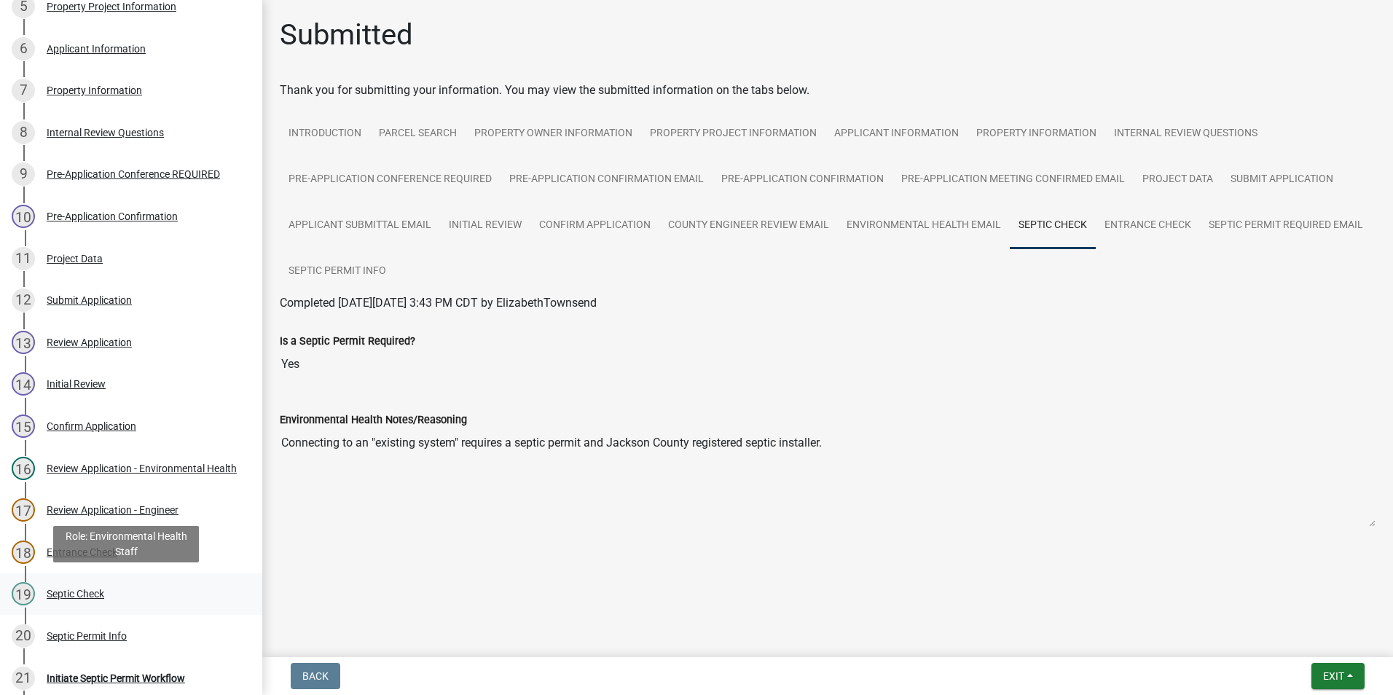
click at [73, 593] on div "Septic Check" at bounding box center [76, 593] width 58 height 10
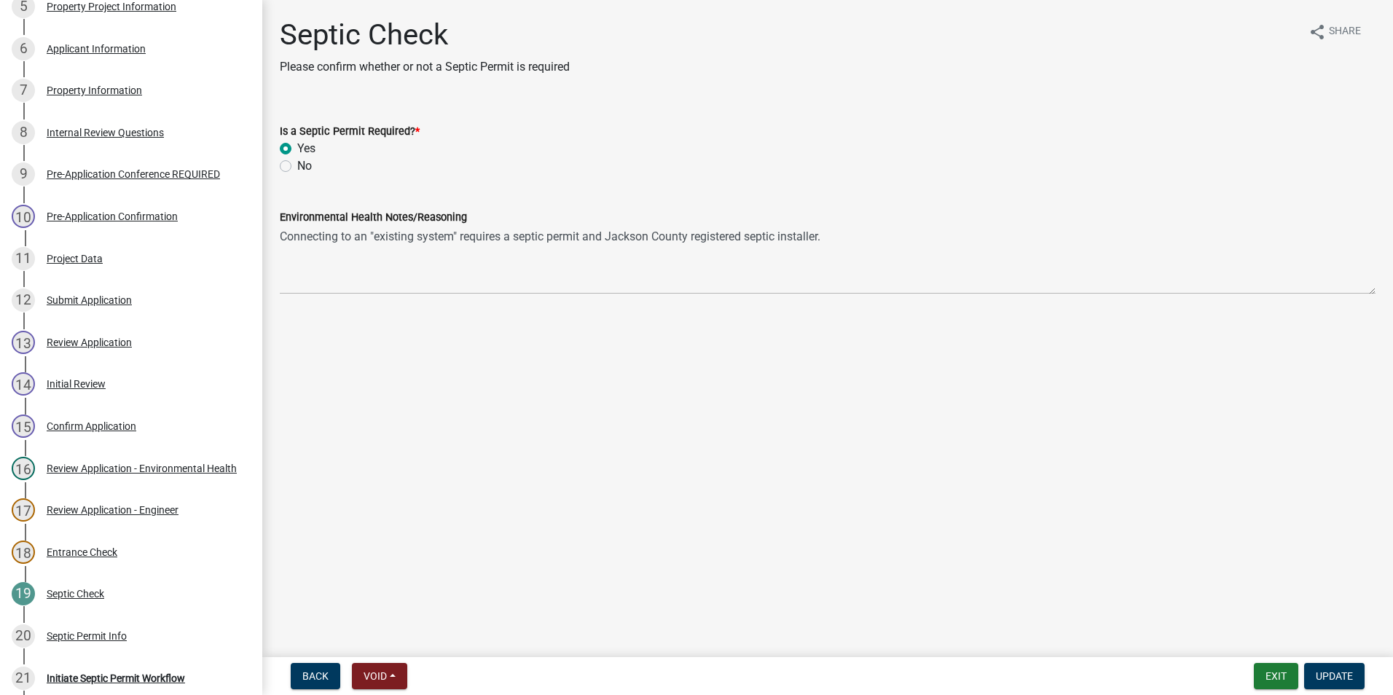
click at [297, 165] on label "No" at bounding box center [304, 165] width 15 height 17
click at [297, 165] on input "No" at bounding box center [301, 161] width 9 height 9
radio input "true"
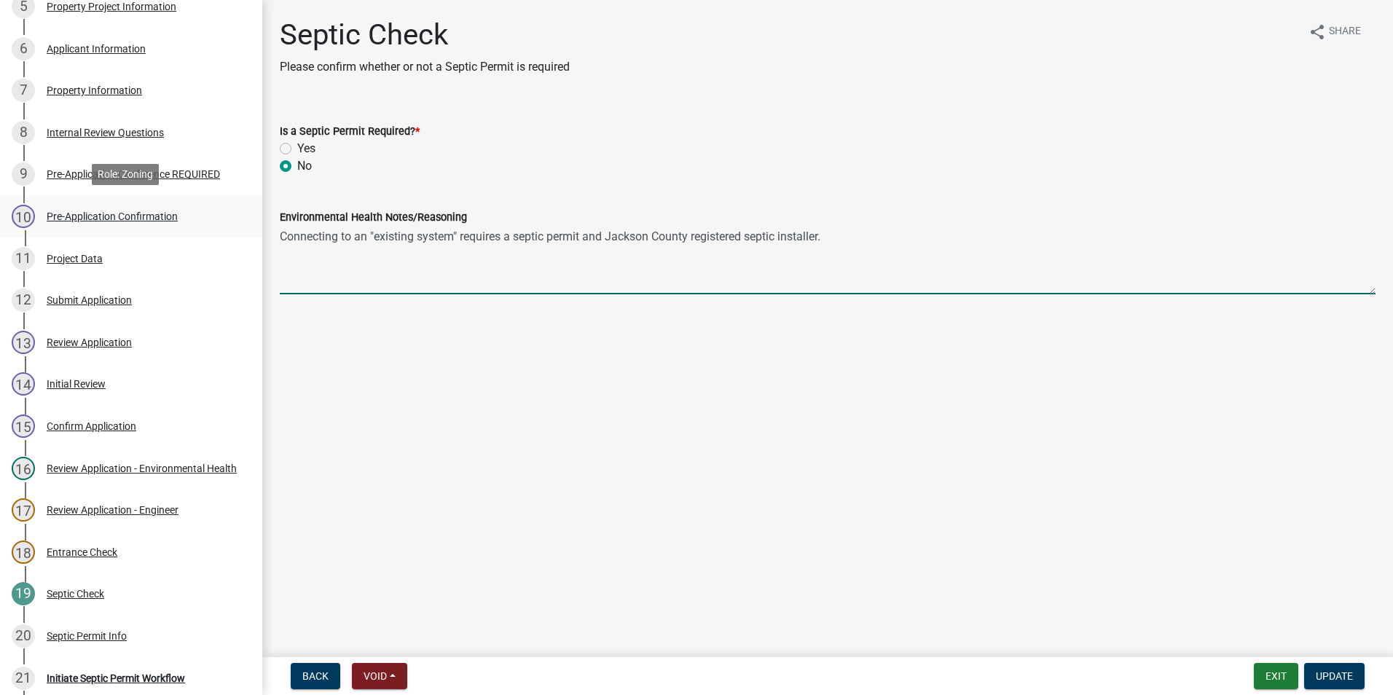
drag, startPoint x: 851, startPoint y: 231, endPoint x: 221, endPoint y: 218, distance: 630.8
click at [221, 218] on div "Zoning Permit ZP-NOT REVIEWED-467777 Edit View Summary Notes Show emails 1 Intr…" at bounding box center [696, 347] width 1393 height 695
click at [1335, 673] on span "Update" at bounding box center [1333, 676] width 37 height 12
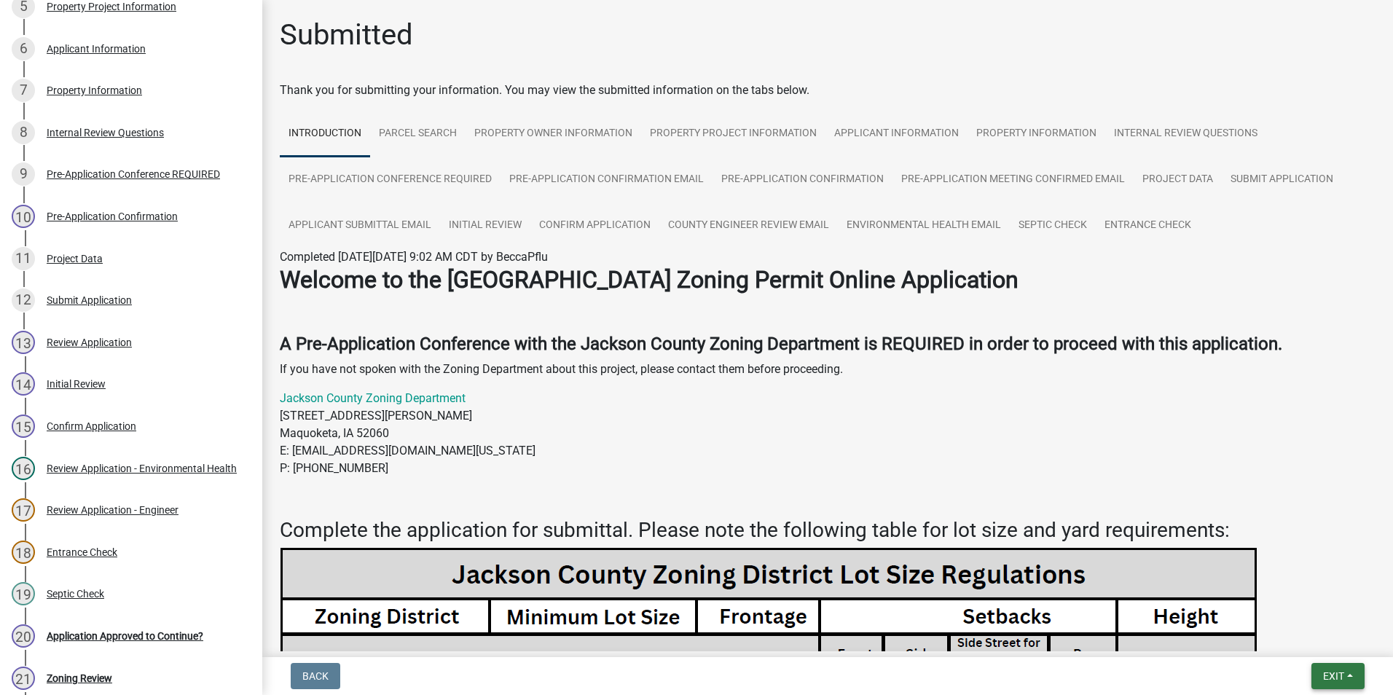
click at [1334, 681] on span "Exit" at bounding box center [1333, 676] width 21 height 12
click at [1313, 650] on button "Save & Exit" at bounding box center [1306, 638] width 117 height 35
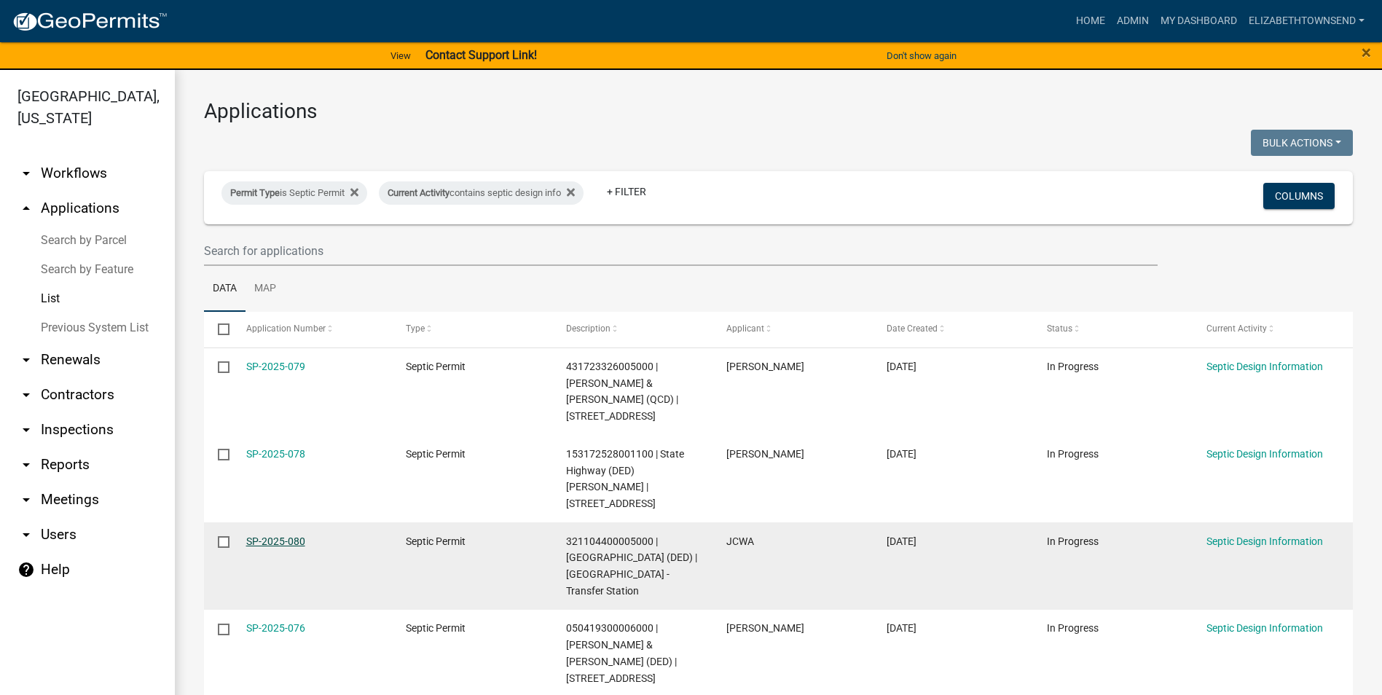
click at [297, 535] on link "SP-2025-080" at bounding box center [275, 541] width 59 height 12
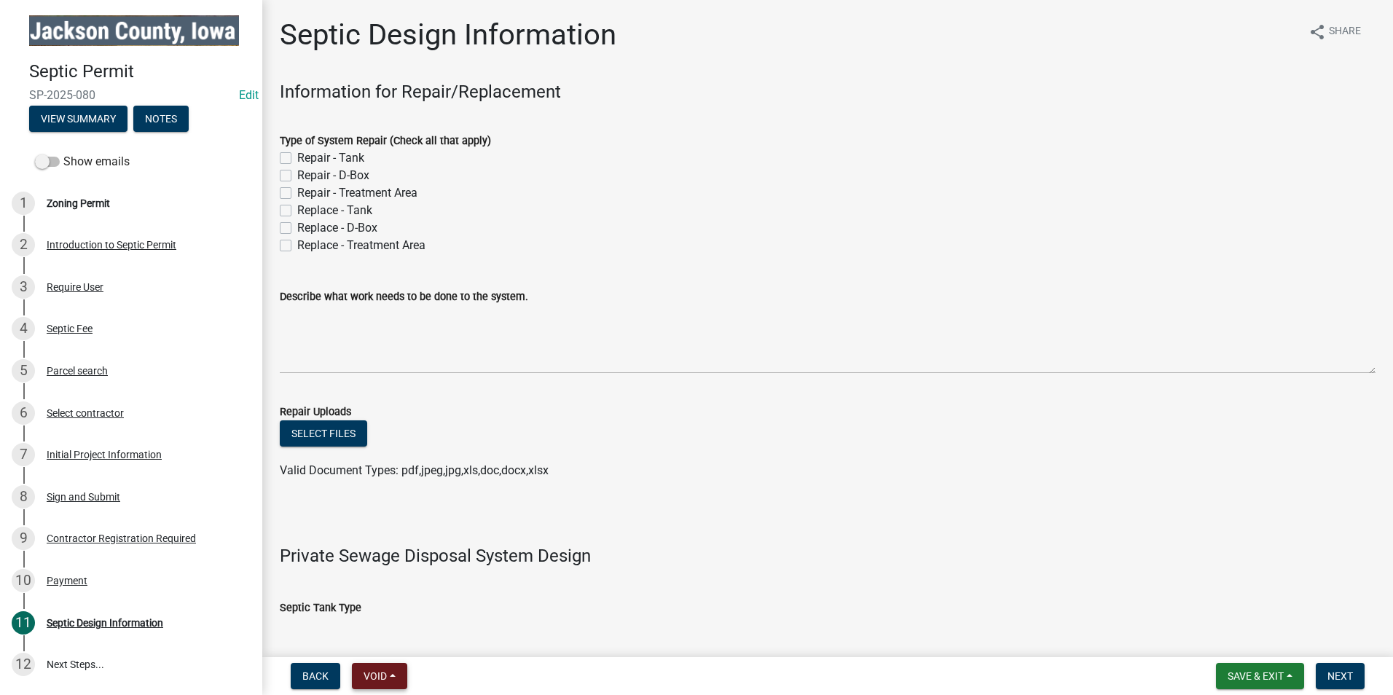
click at [392, 677] on button "Void" at bounding box center [379, 676] width 55 height 26
click at [414, 529] on button "Withdraw" at bounding box center [410, 533] width 117 height 35
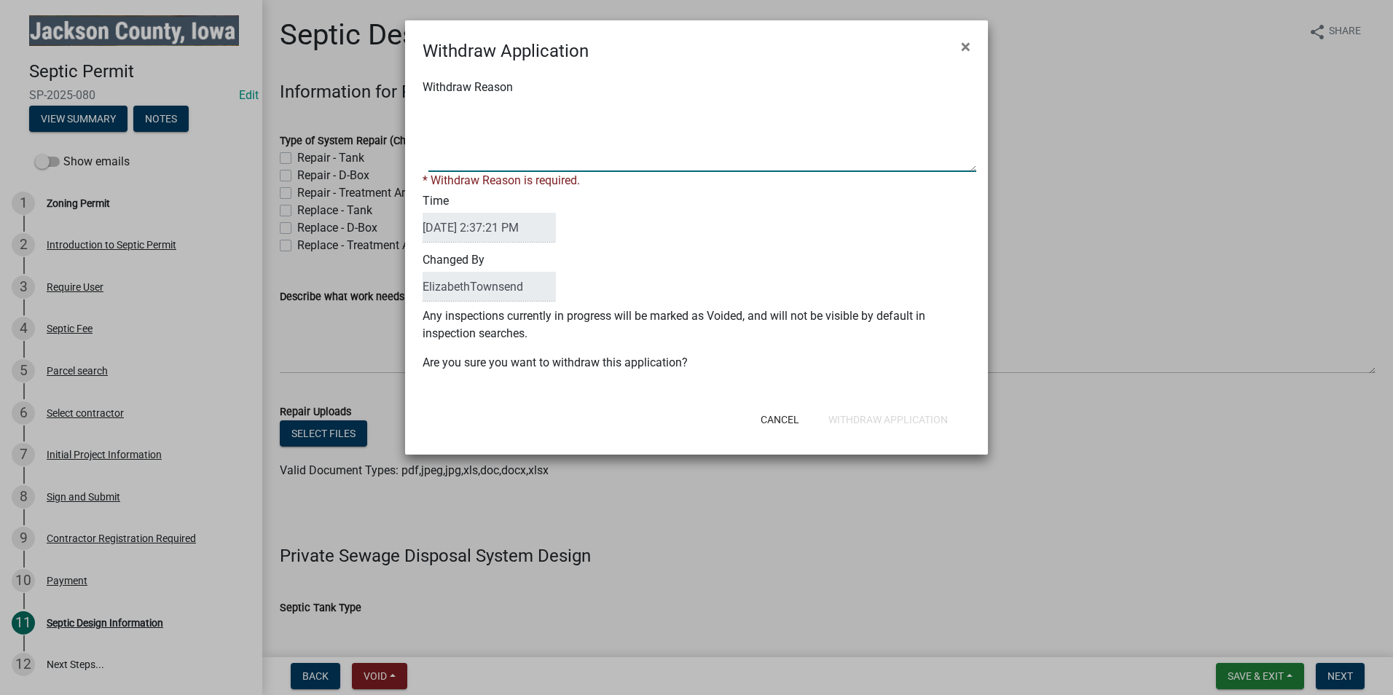
click at [479, 129] on textarea "Withdraw Reason" at bounding box center [702, 135] width 548 height 73
type textarea "No septic permit needed."
click at [879, 415] on div "Cancel Withdraw Application" at bounding box center [791, 420] width 359 height 38
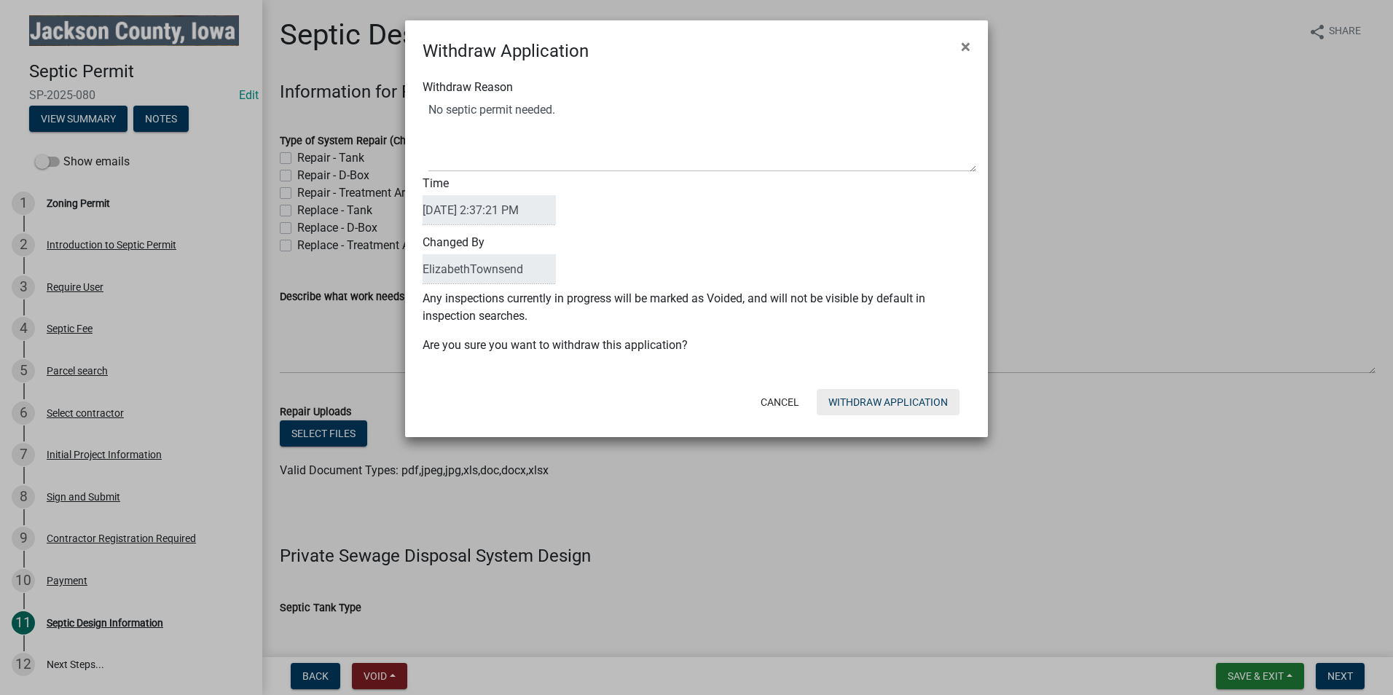
click at [906, 400] on button "Withdraw Application" at bounding box center [887, 402] width 143 height 26
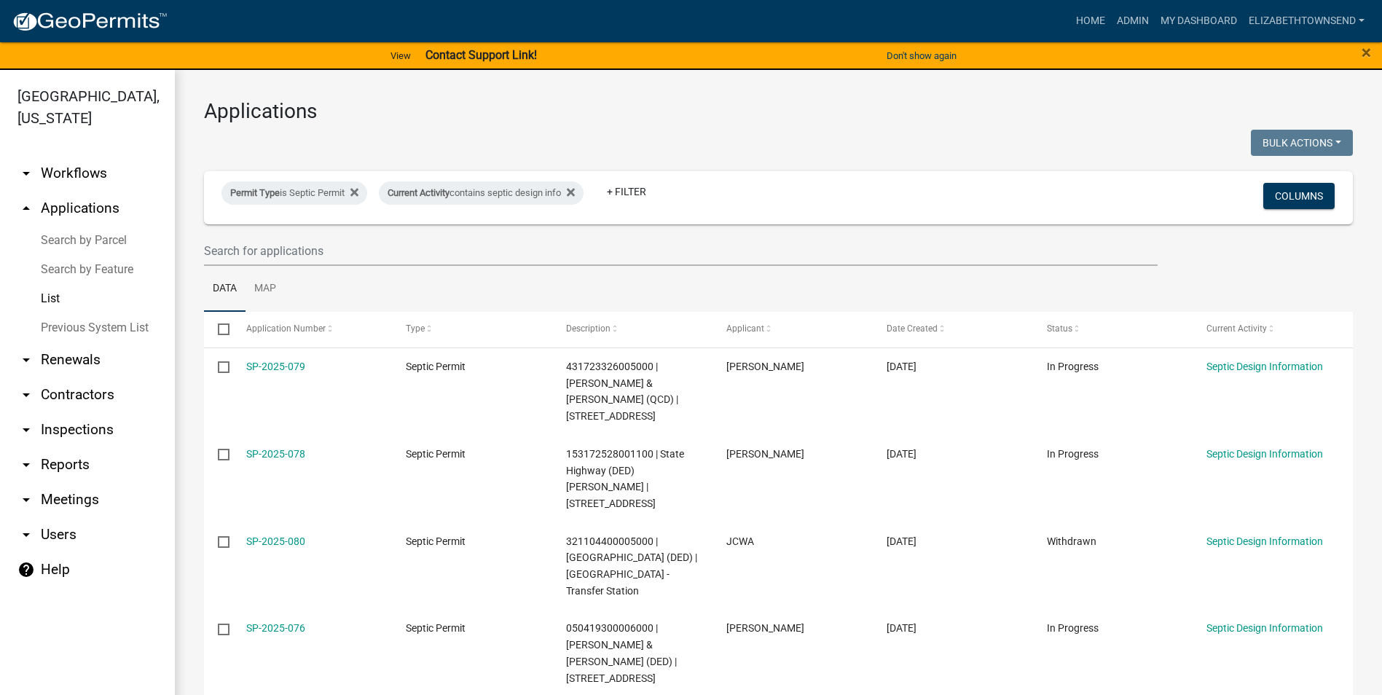
click at [278, 535] on link "SP-2025-080" at bounding box center [275, 541] width 59 height 12
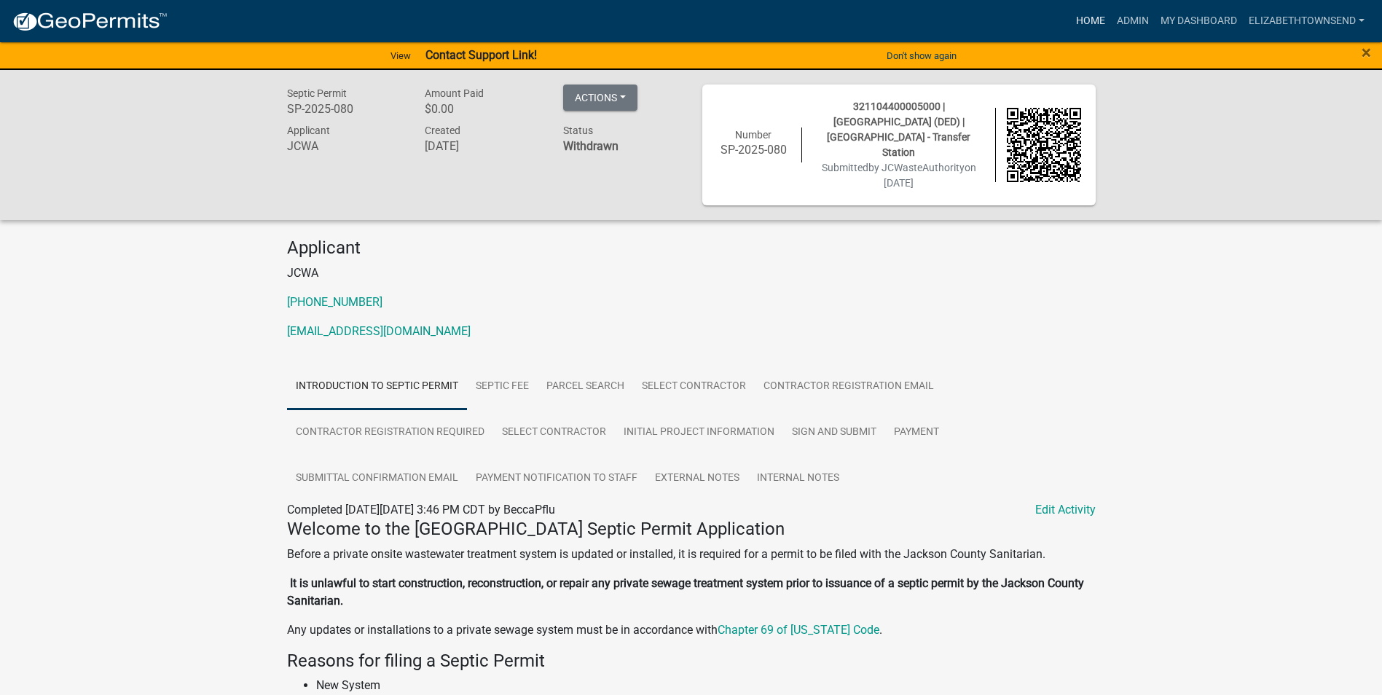
click at [1095, 17] on link "Home" at bounding box center [1090, 21] width 41 height 28
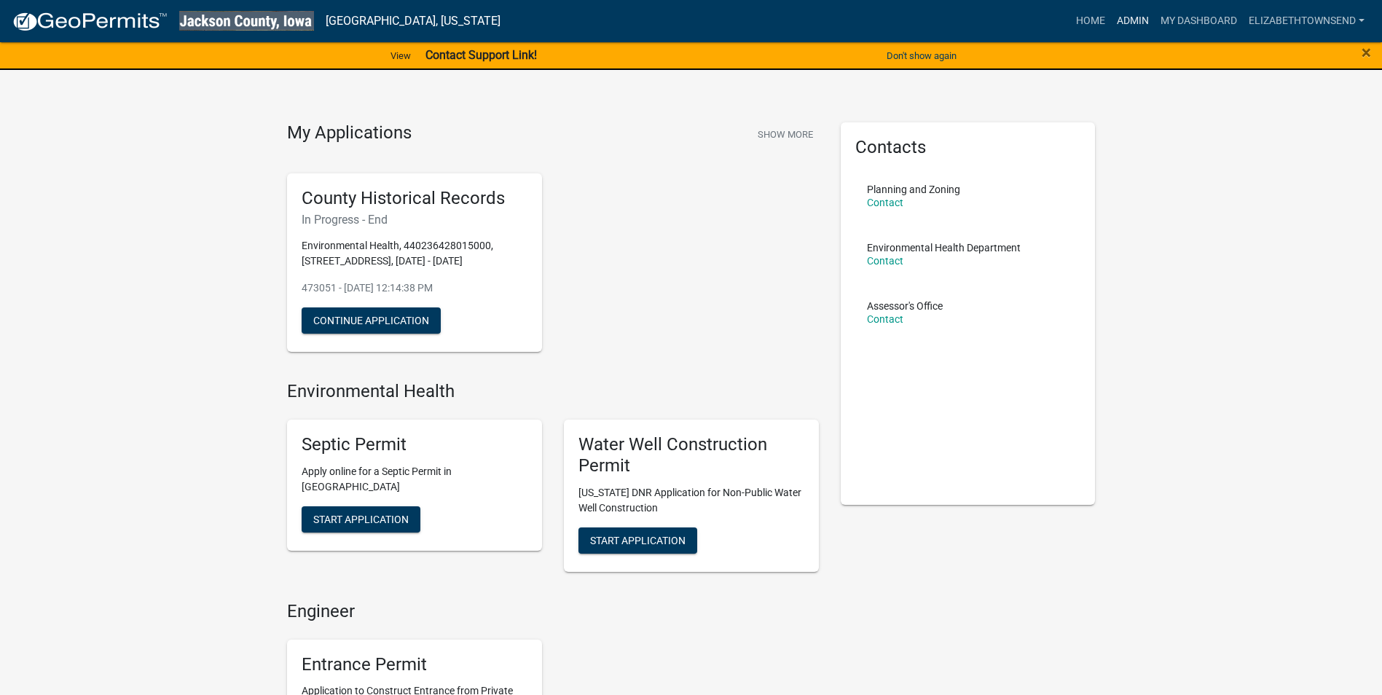
click at [1143, 22] on link "Admin" at bounding box center [1133, 21] width 44 height 28
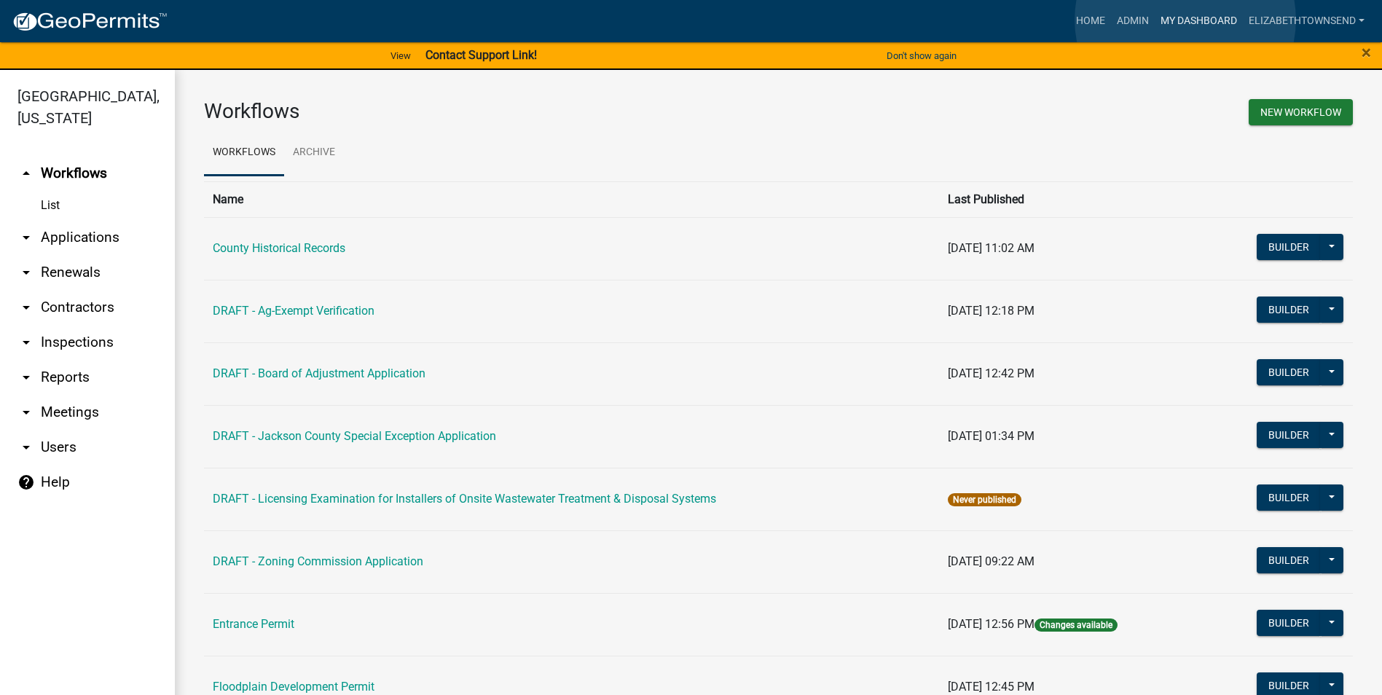
click at [1186, 19] on link "My Dashboard" at bounding box center [1198, 21] width 88 height 28
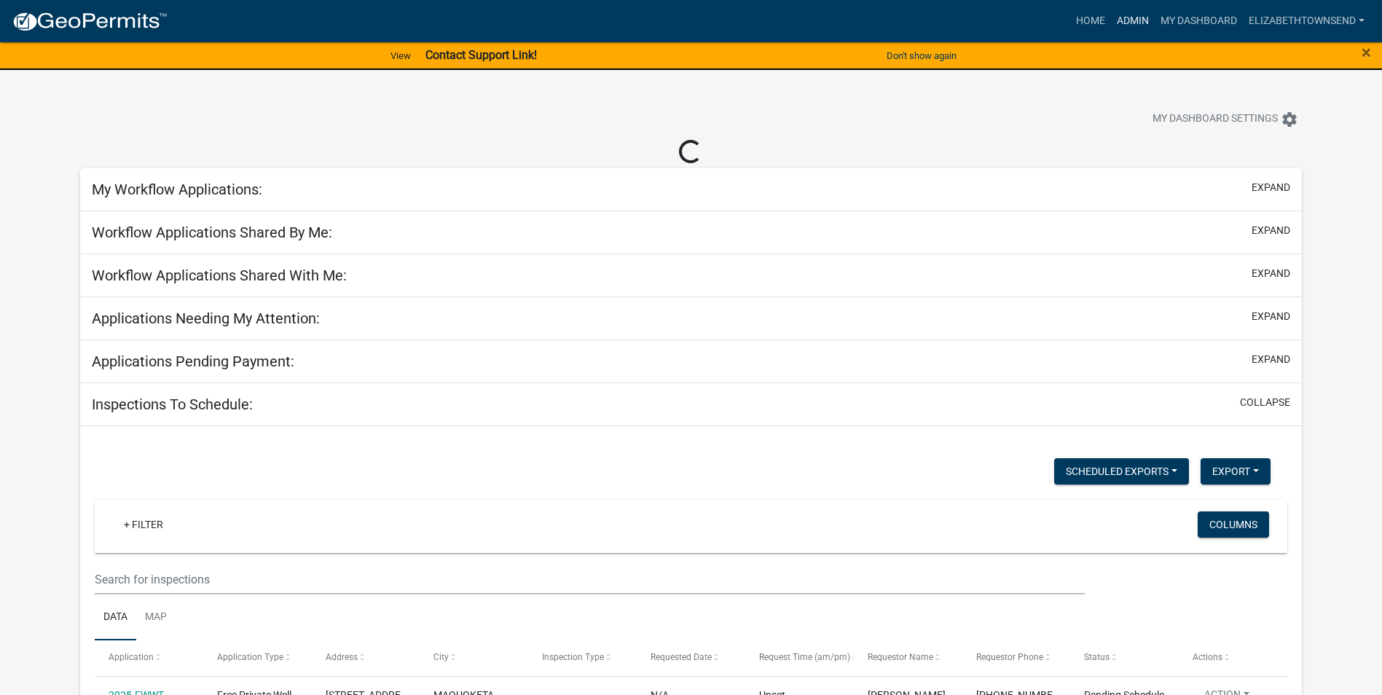
click at [1135, 17] on link "Admin" at bounding box center [1133, 21] width 44 height 28
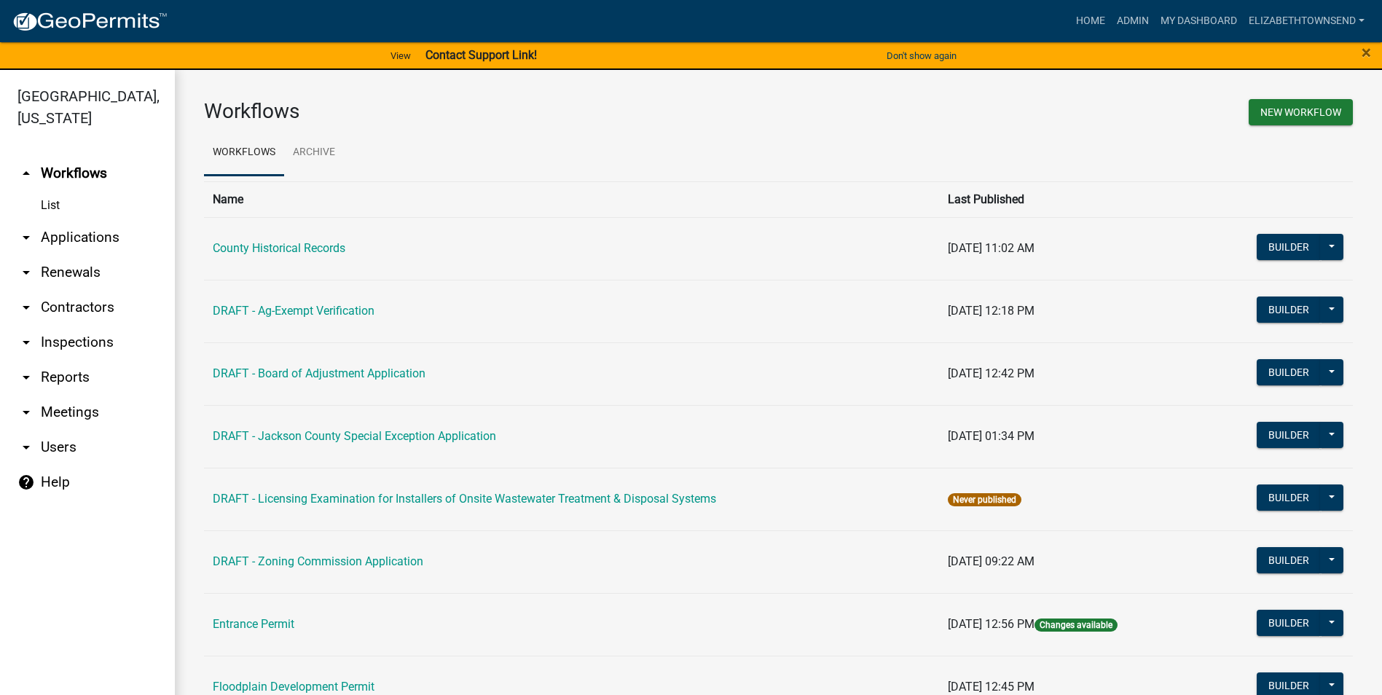
click at [98, 220] on link "arrow_drop_down Applications" at bounding box center [87, 237] width 175 height 35
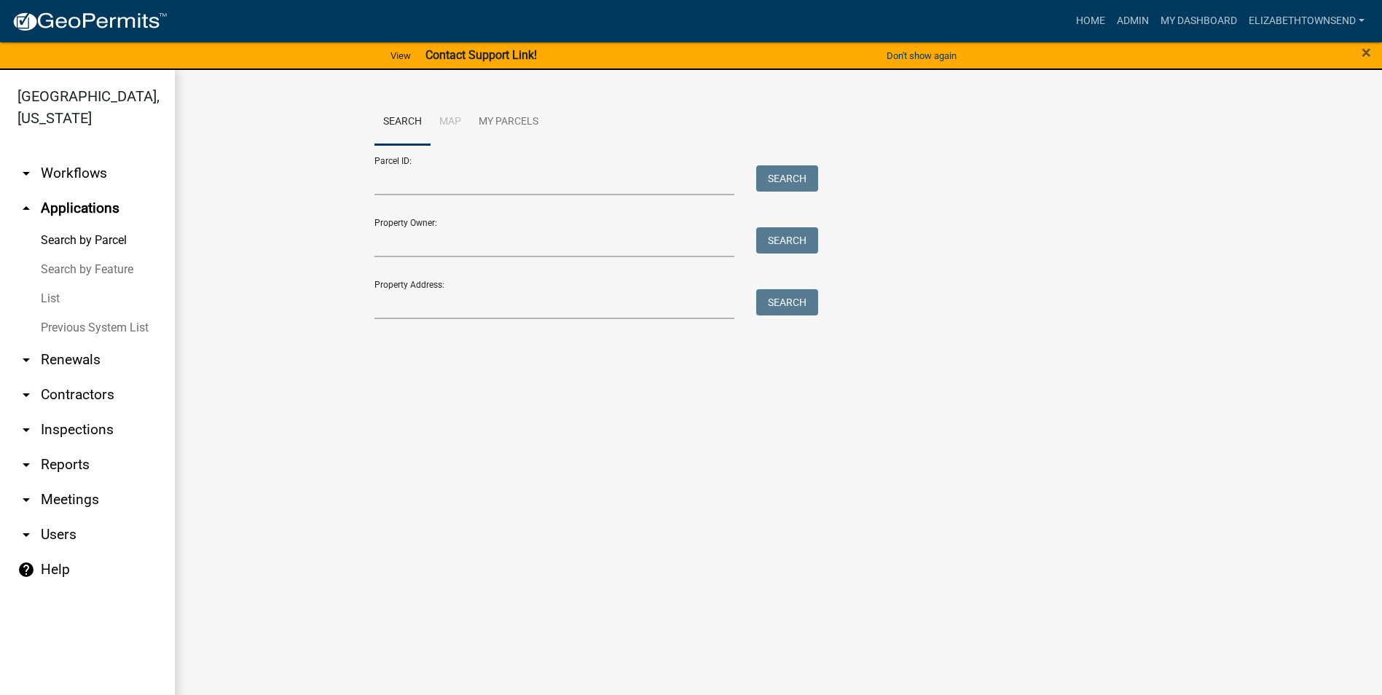
click at [44, 284] on link "List" at bounding box center [87, 298] width 175 height 29
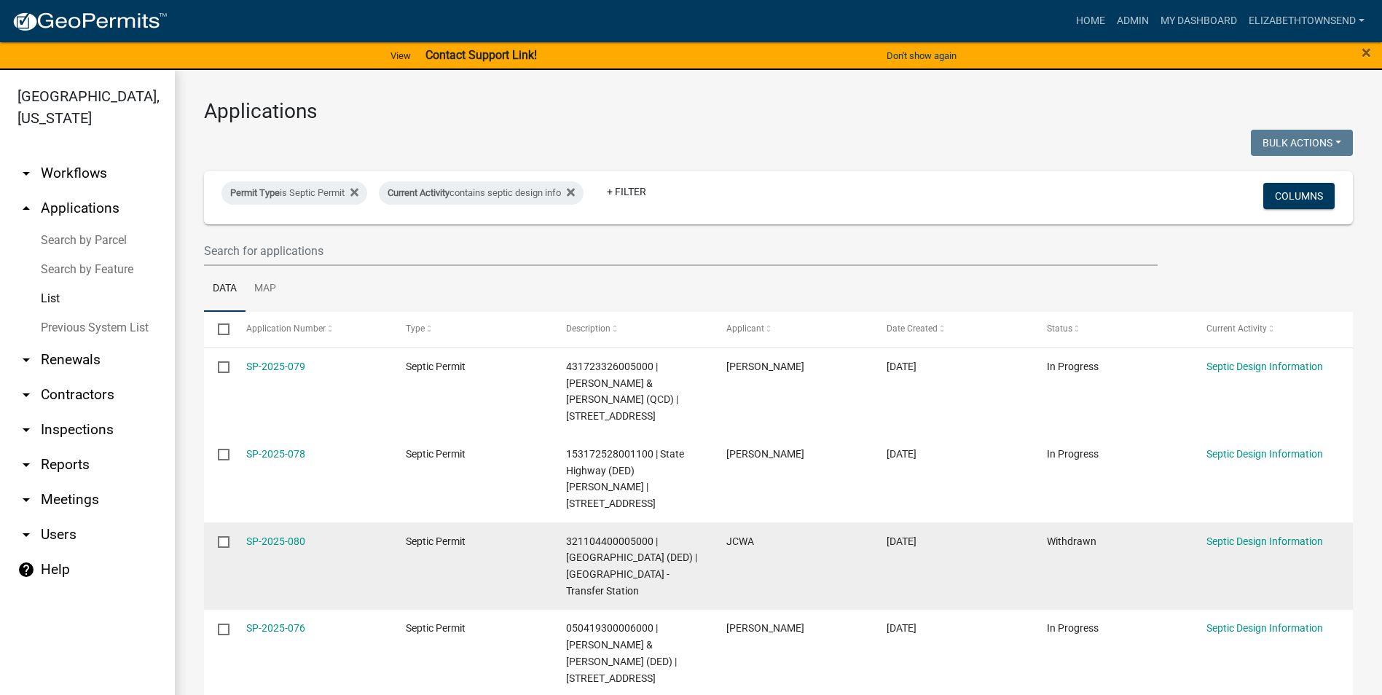
click at [227, 536] on input "checkbox" at bounding box center [222, 540] width 9 height 9
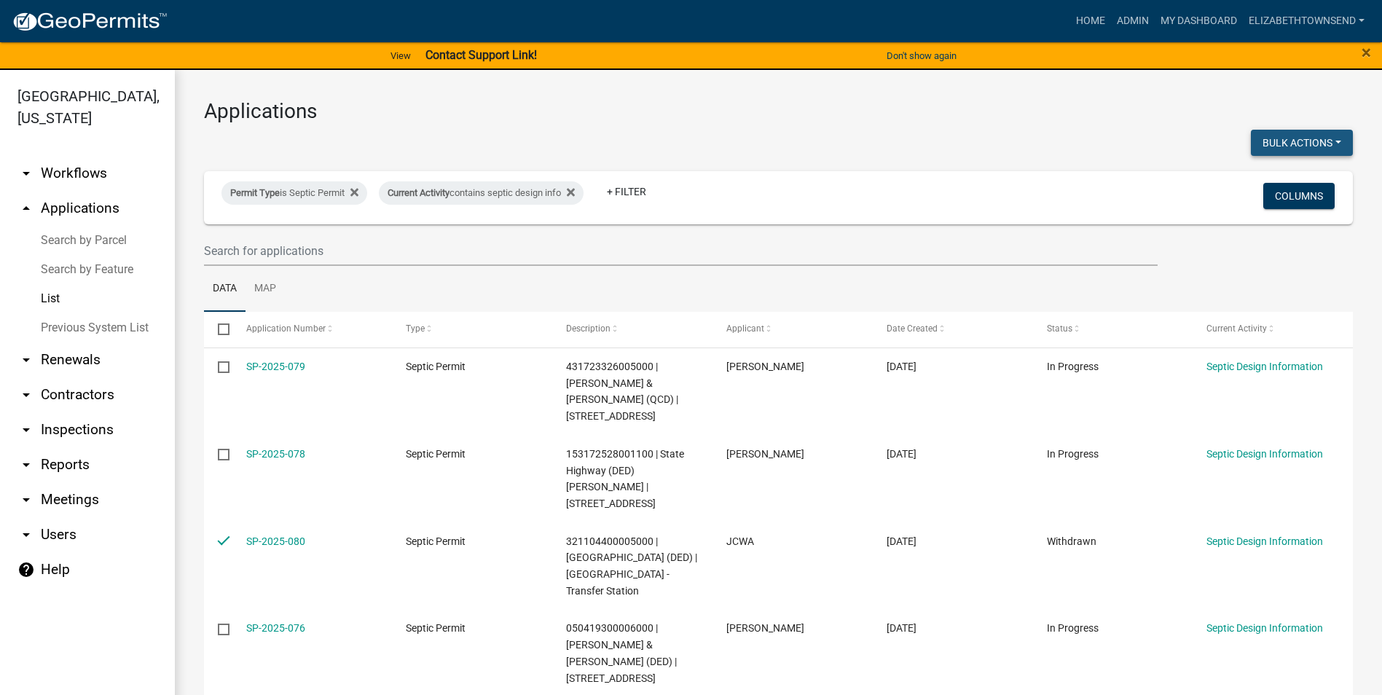
click at [1287, 144] on button "Bulk Actions" at bounding box center [1302, 143] width 102 height 26
click at [1279, 184] on button "Void" at bounding box center [1294, 180] width 117 height 35
checkbox input "false"
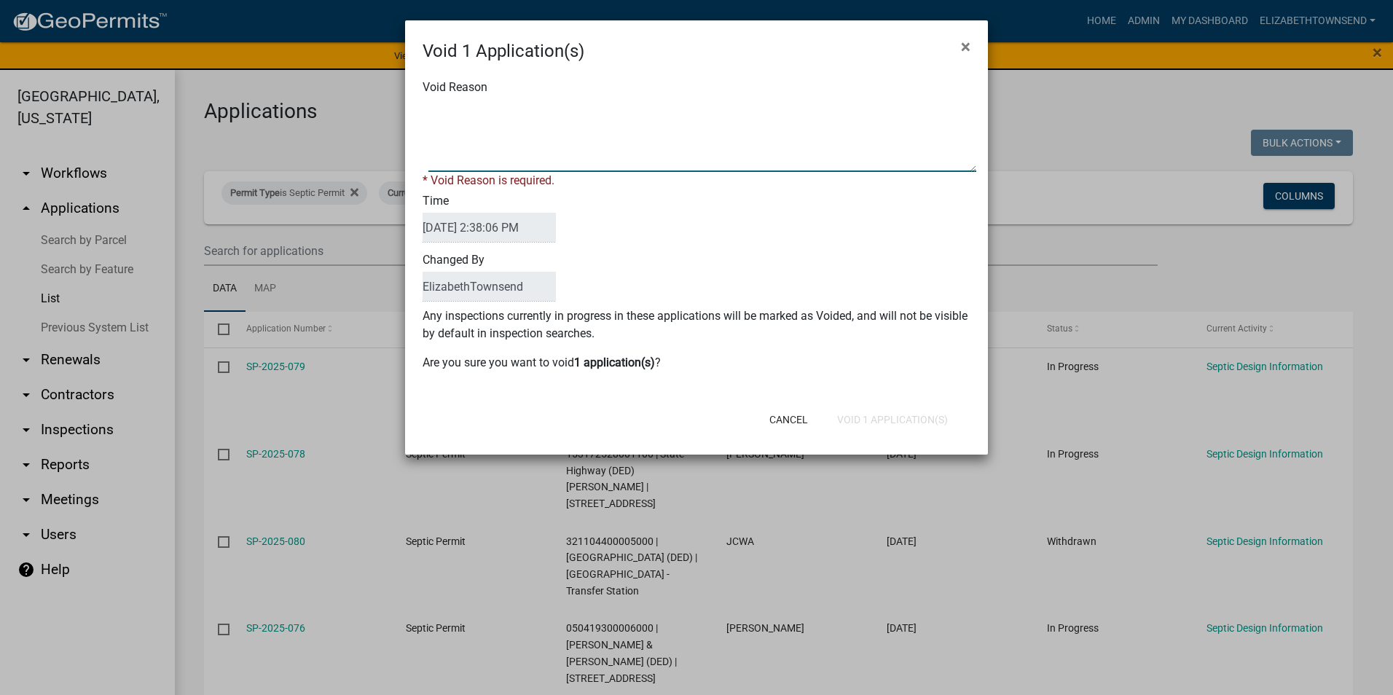
click at [517, 133] on textarea "Void Reason" at bounding box center [702, 135] width 548 height 73
type textarea "N"
type textarea "application not needed"
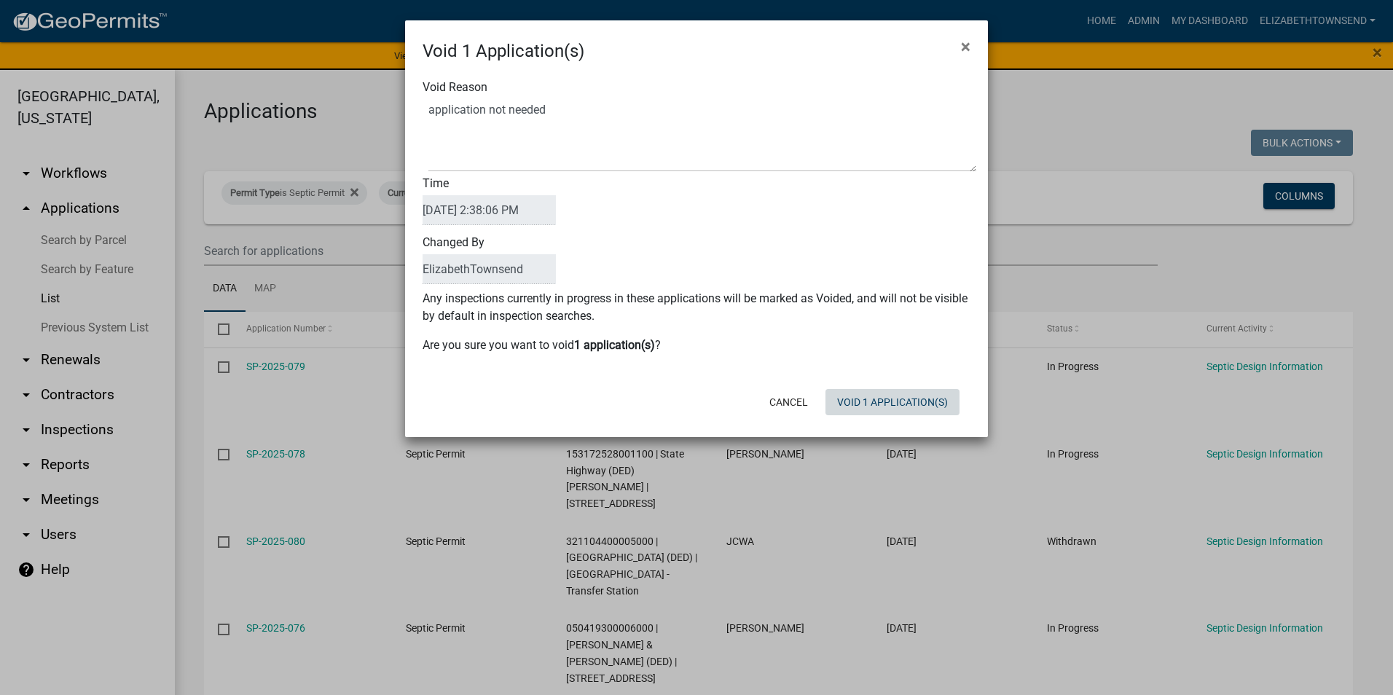
click at [860, 414] on button "Void 1 Application(s)" at bounding box center [892, 402] width 134 height 26
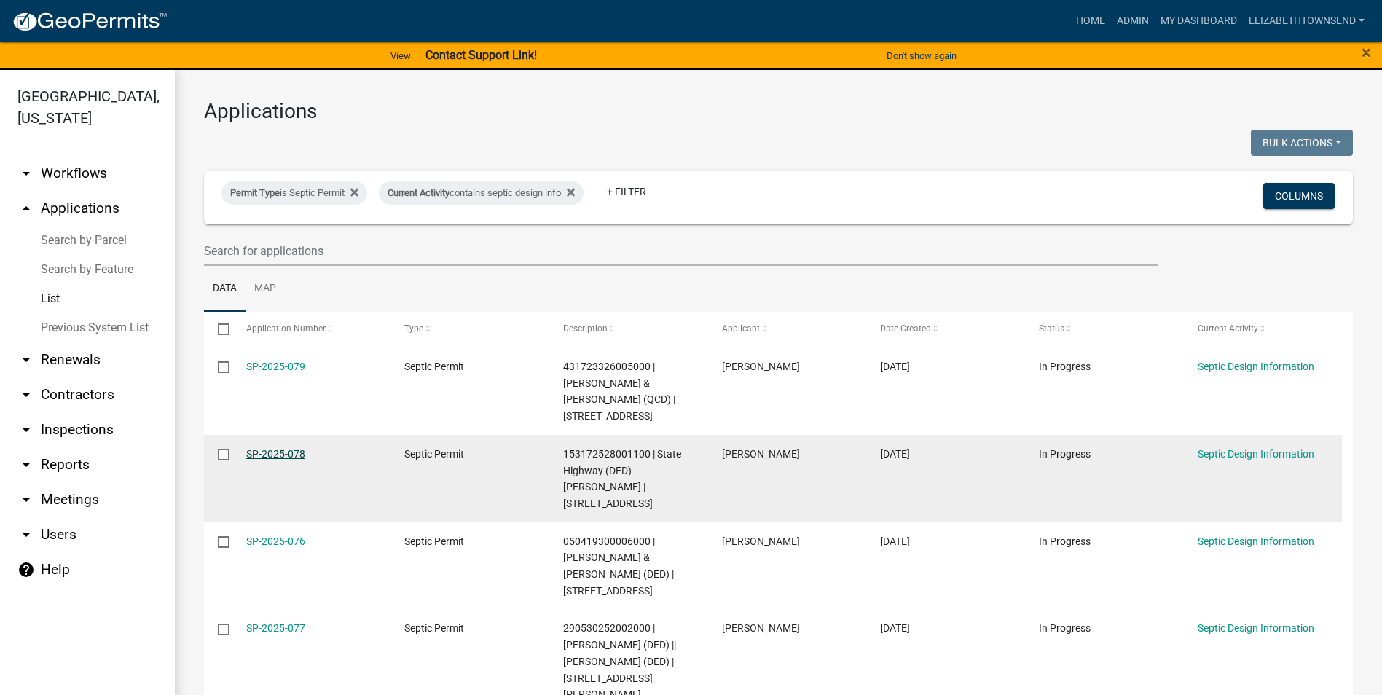
click at [285, 448] on link "SP-2025-078" at bounding box center [275, 454] width 59 height 12
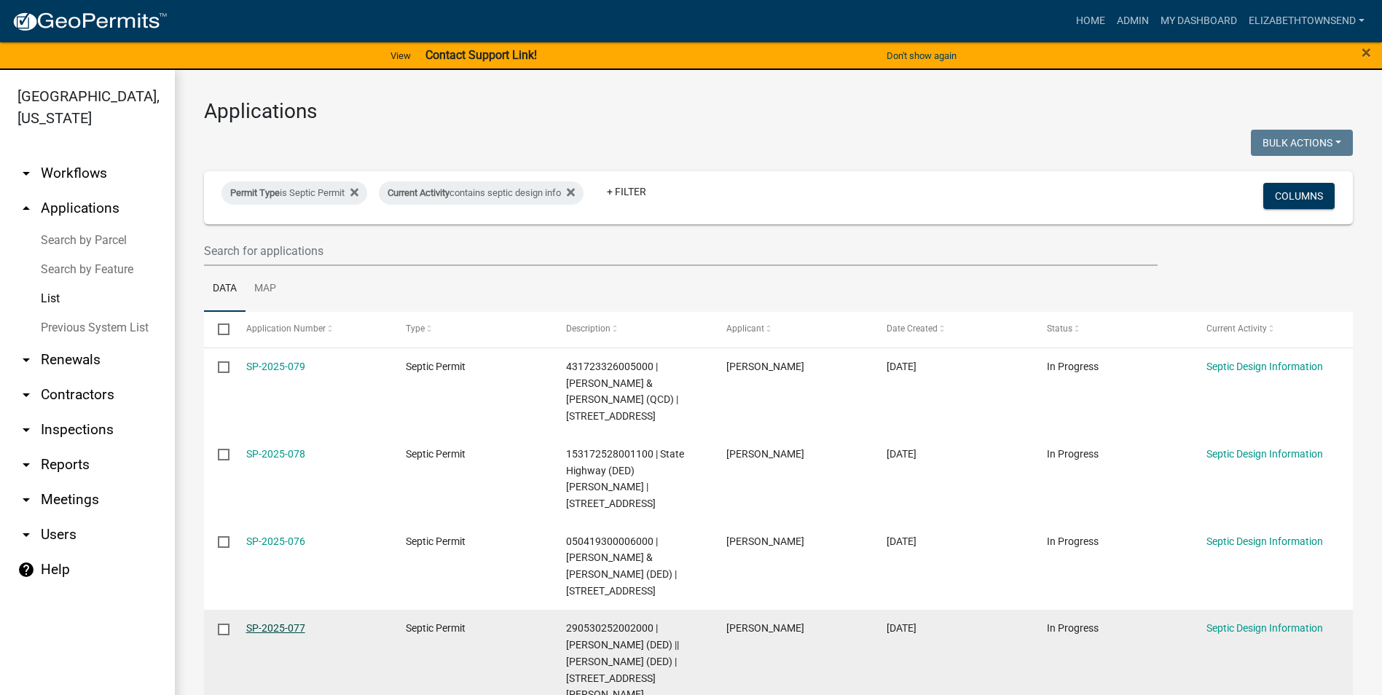
click at [291, 622] on link "SP-2025-077" at bounding box center [275, 628] width 59 height 12
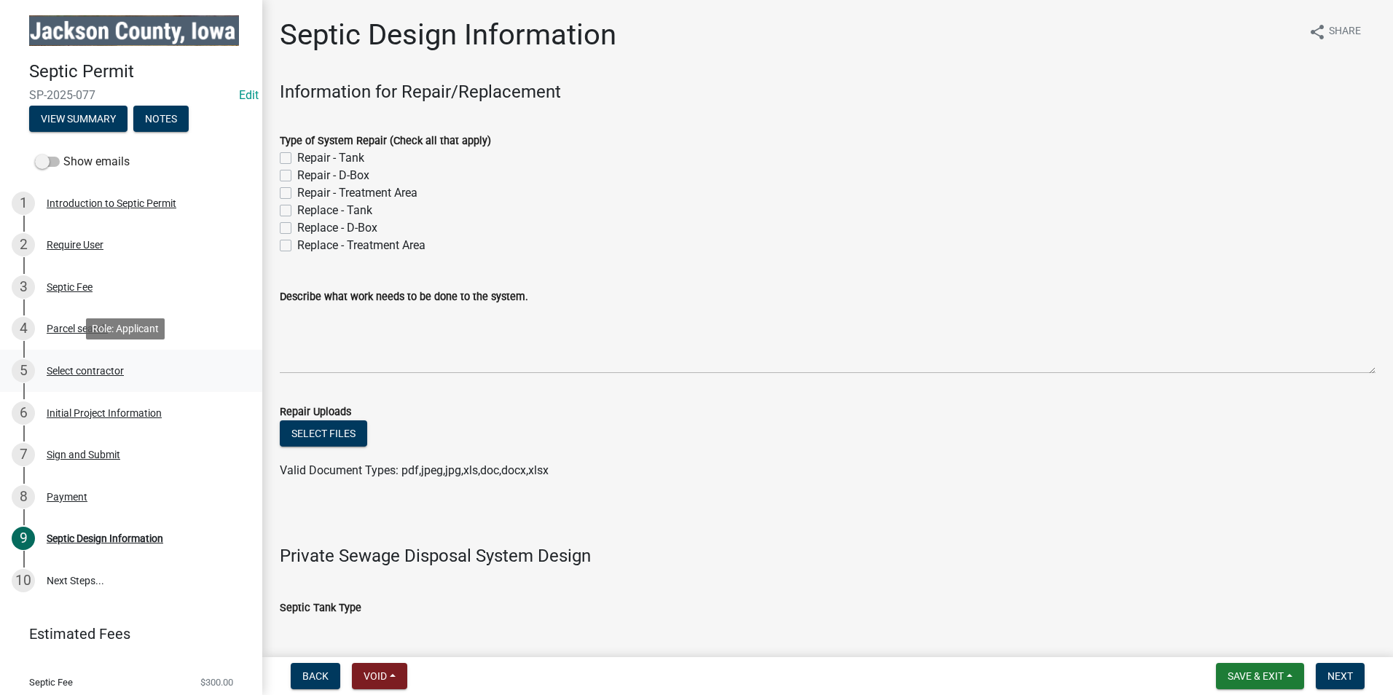
click at [105, 370] on div "Select contractor" at bounding box center [85, 371] width 77 height 10
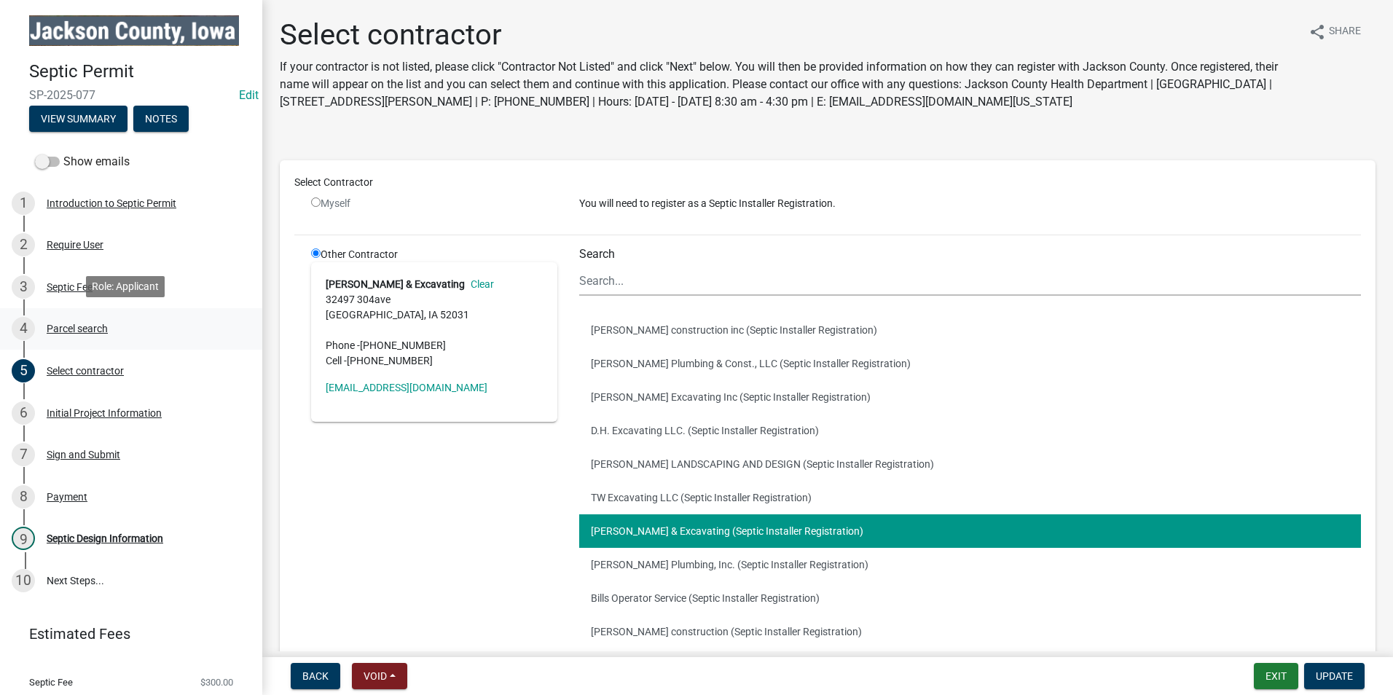
click at [82, 323] on div "Parcel search" at bounding box center [77, 328] width 61 height 10
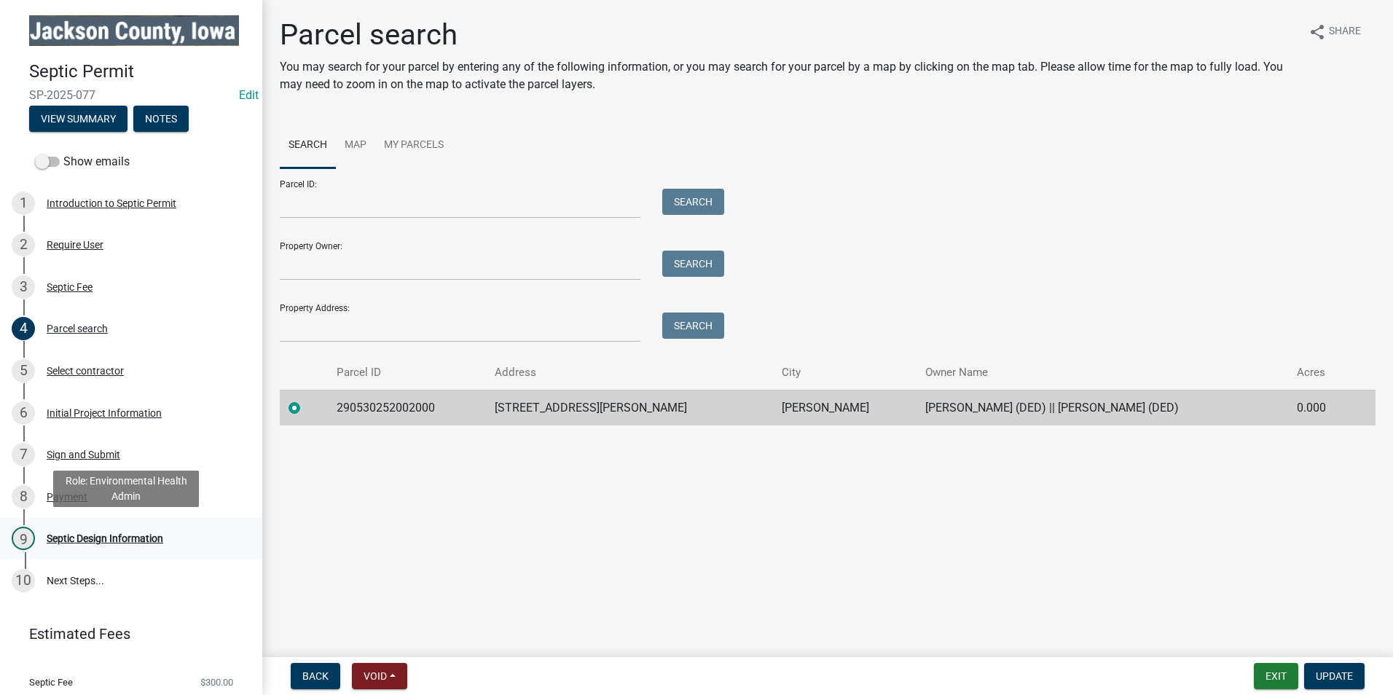
click at [94, 536] on div "Septic Design Information" at bounding box center [105, 538] width 117 height 10
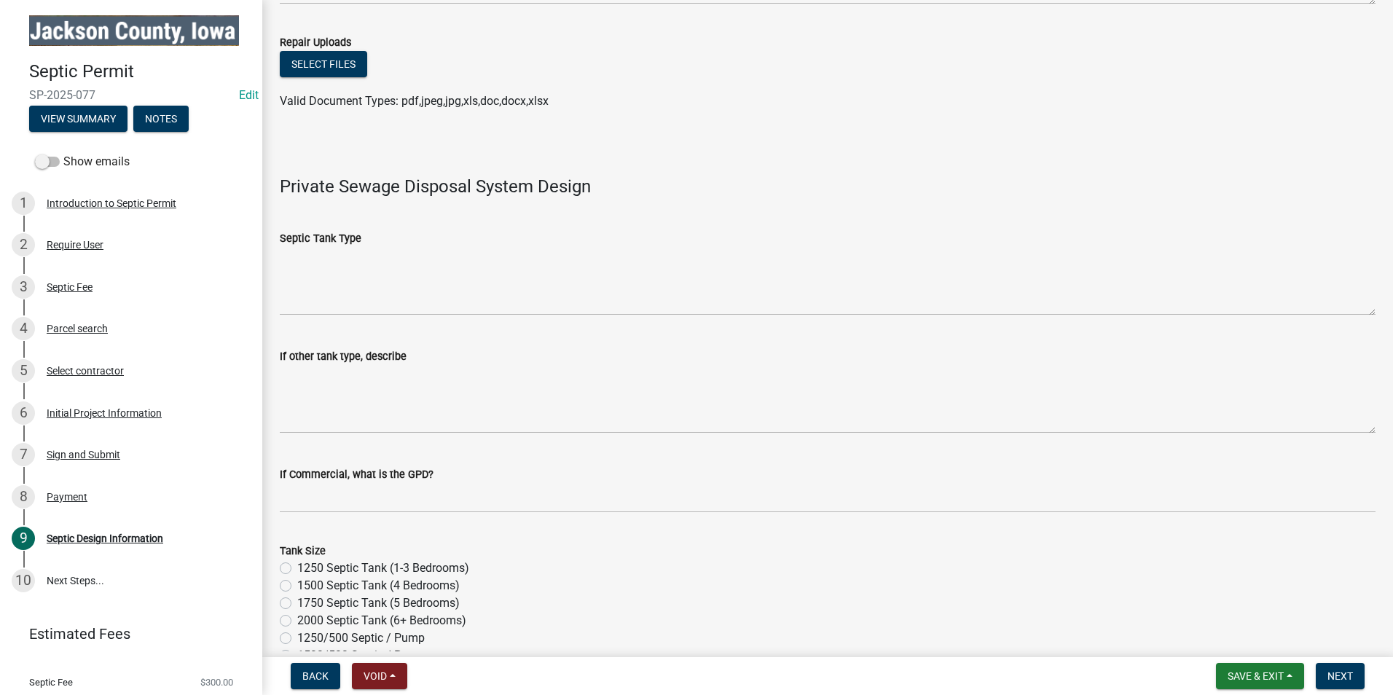
scroll to position [583, 0]
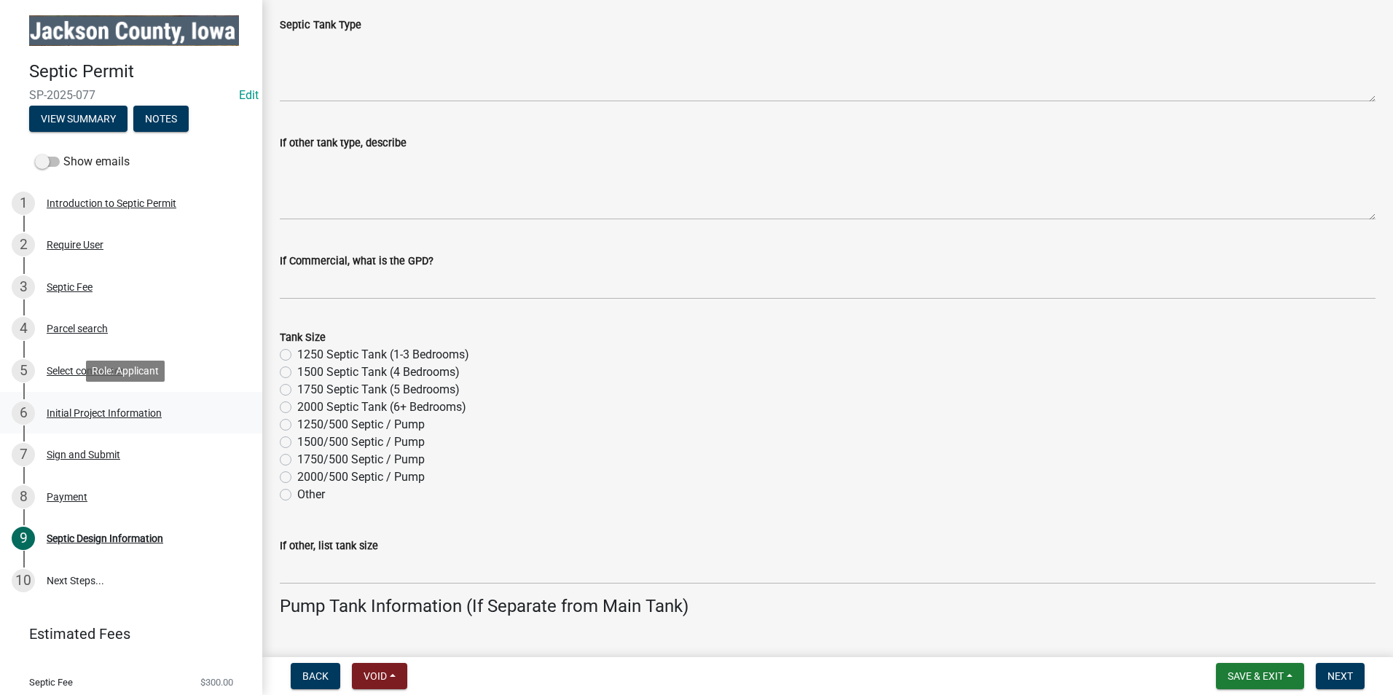
click at [105, 408] on div "Initial Project Information" at bounding box center [104, 413] width 115 height 10
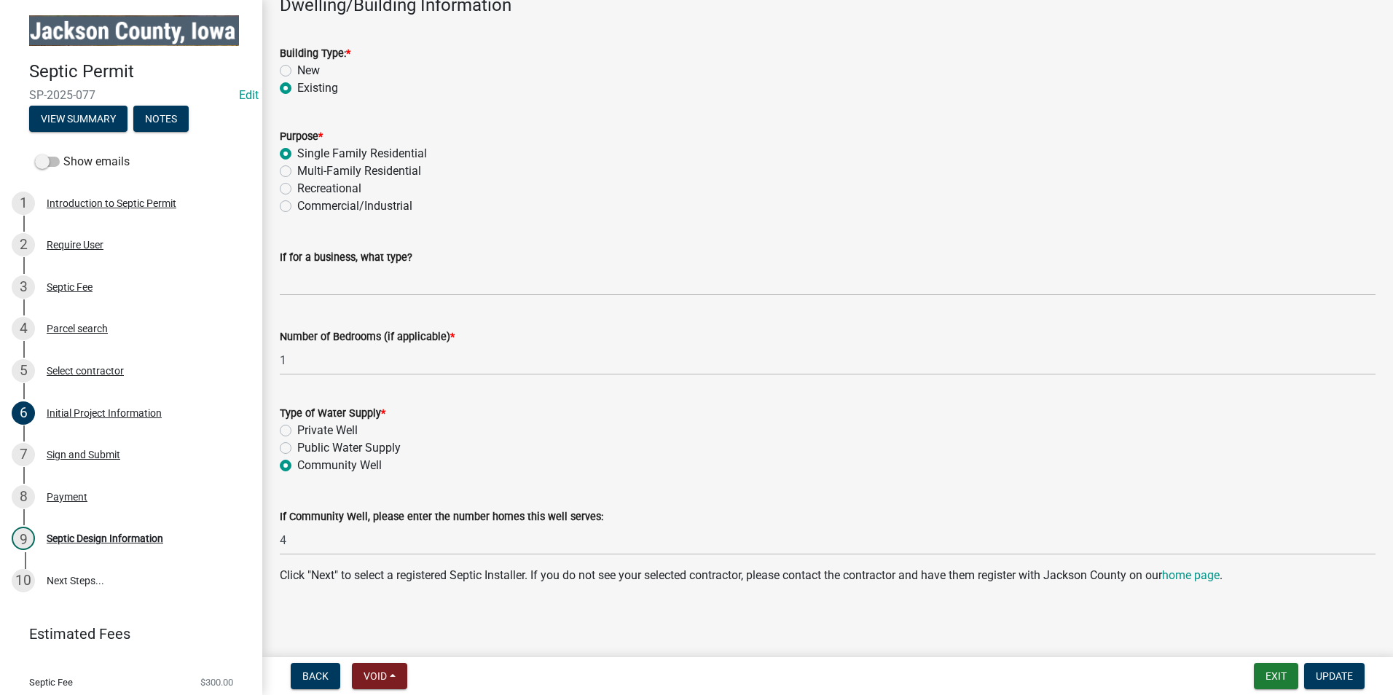
scroll to position [1167, 0]
click at [120, 535] on div "Septic Design Information" at bounding box center [105, 538] width 117 height 10
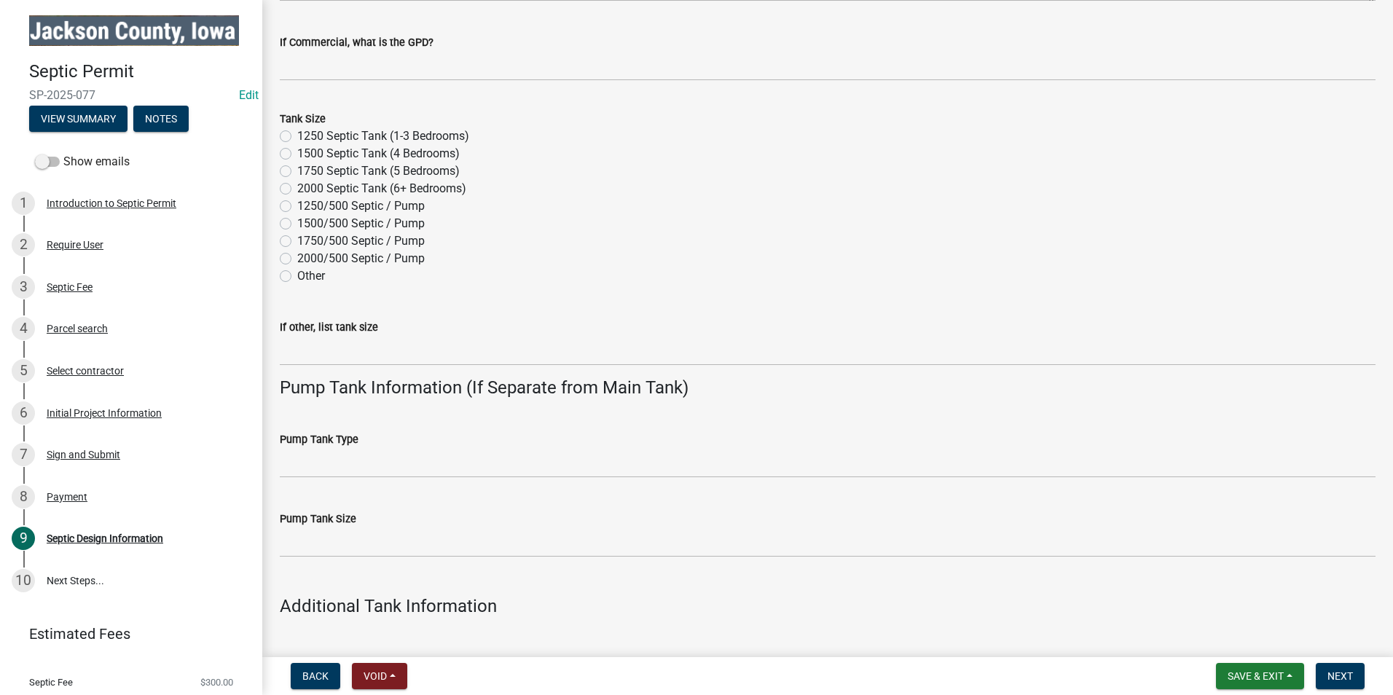
scroll to position [510, 0]
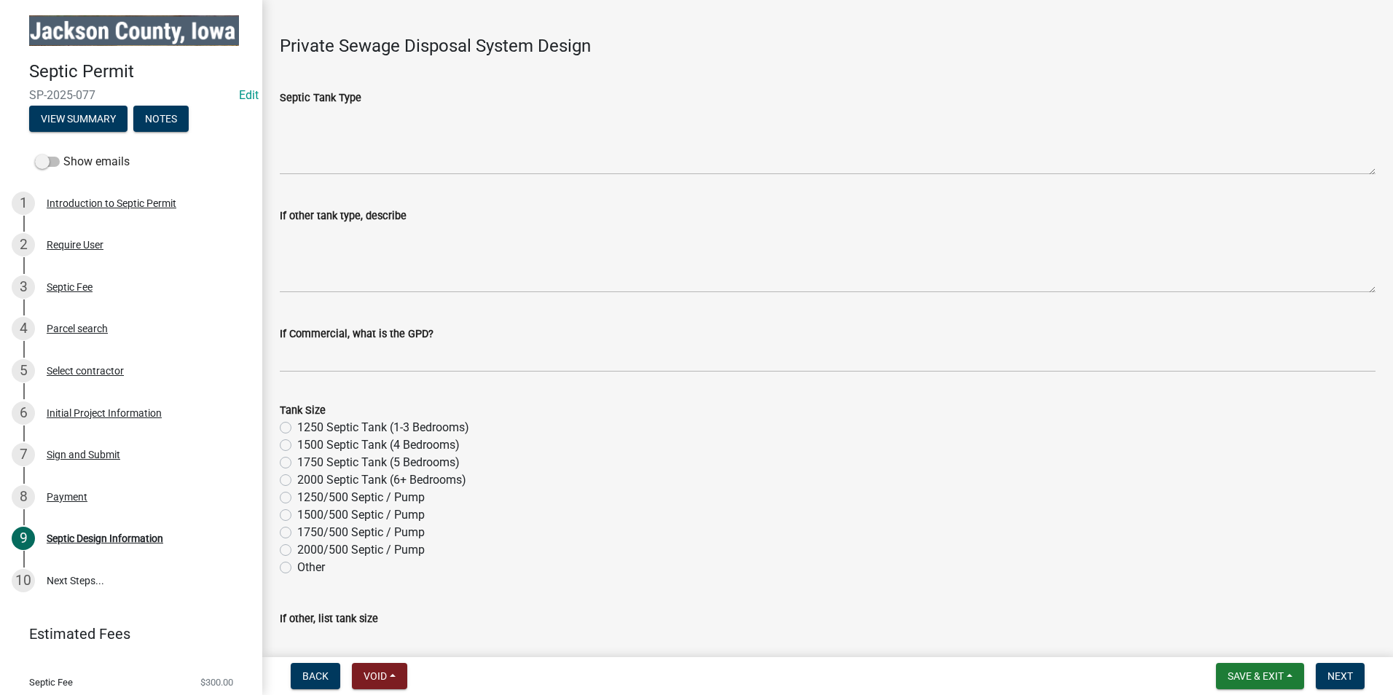
click at [297, 427] on label "1250 Septic Tank (1-3 Bedrooms)" at bounding box center [383, 427] width 172 height 17
click at [297, 427] on input "1250 Septic Tank (1-3 Bedrooms)" at bounding box center [301, 423] width 9 height 9
radio input "true"
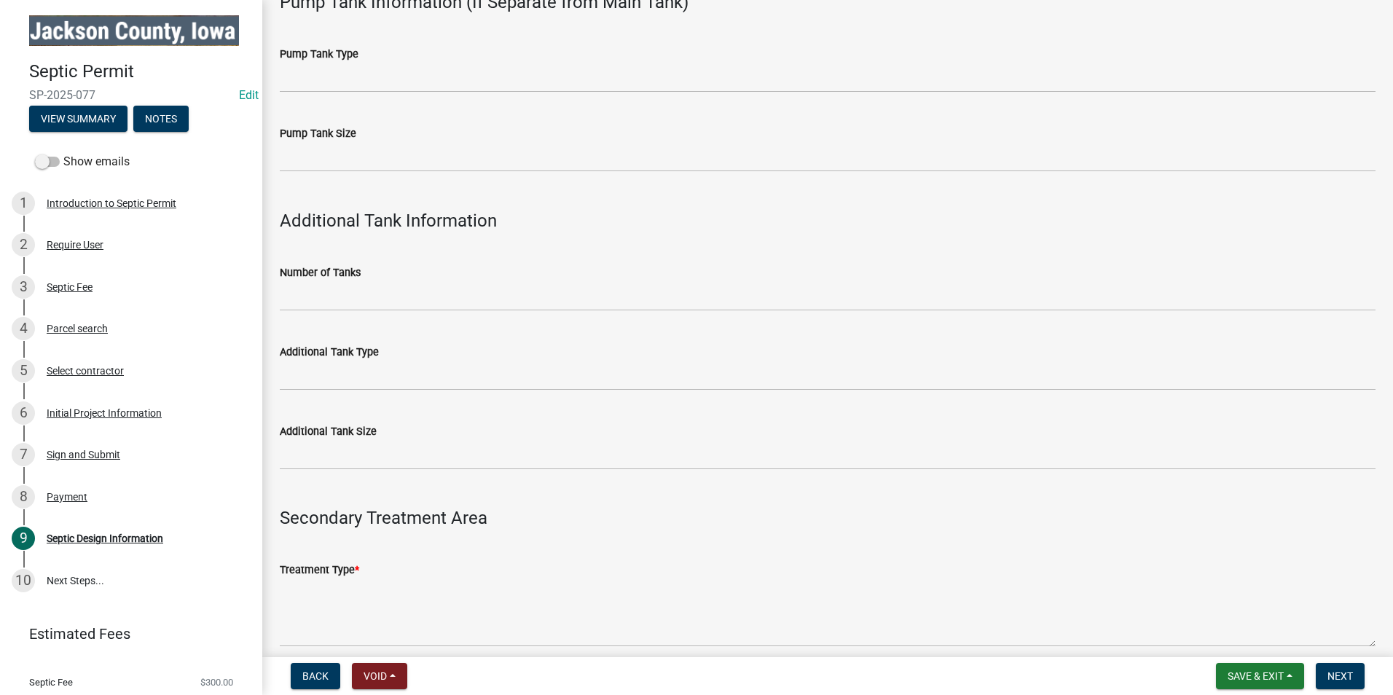
scroll to position [1384, 0]
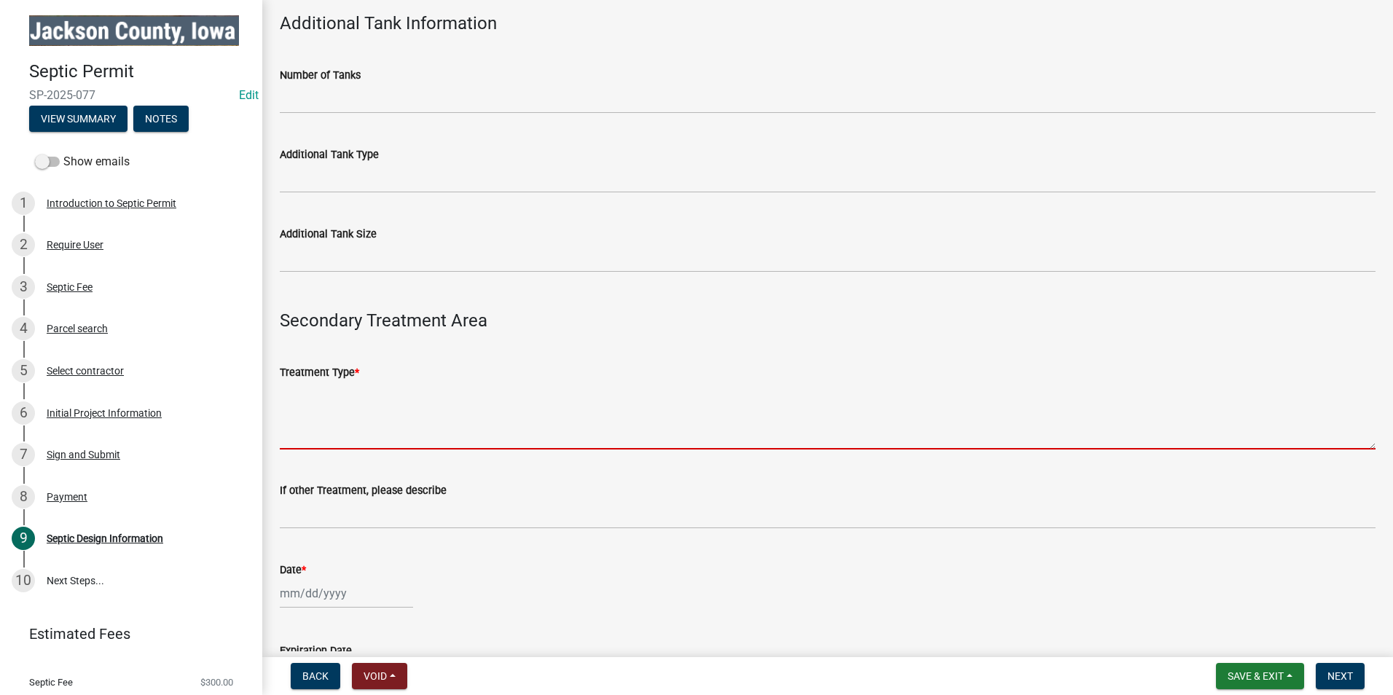
click at [358, 422] on textarea "Treatment Type *" at bounding box center [827, 415] width 1095 height 68
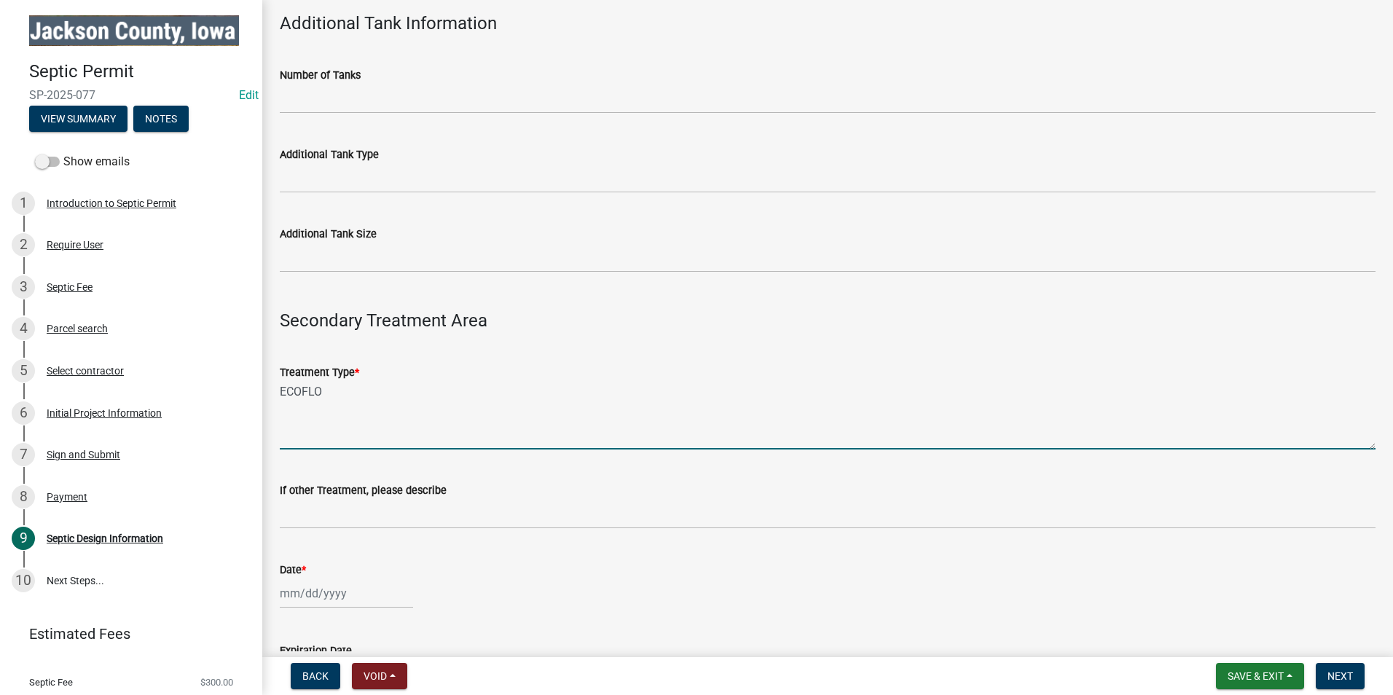
click at [281, 390] on textarea "ECOFLO" at bounding box center [827, 415] width 1095 height 68
type textarea "ECOFLO"
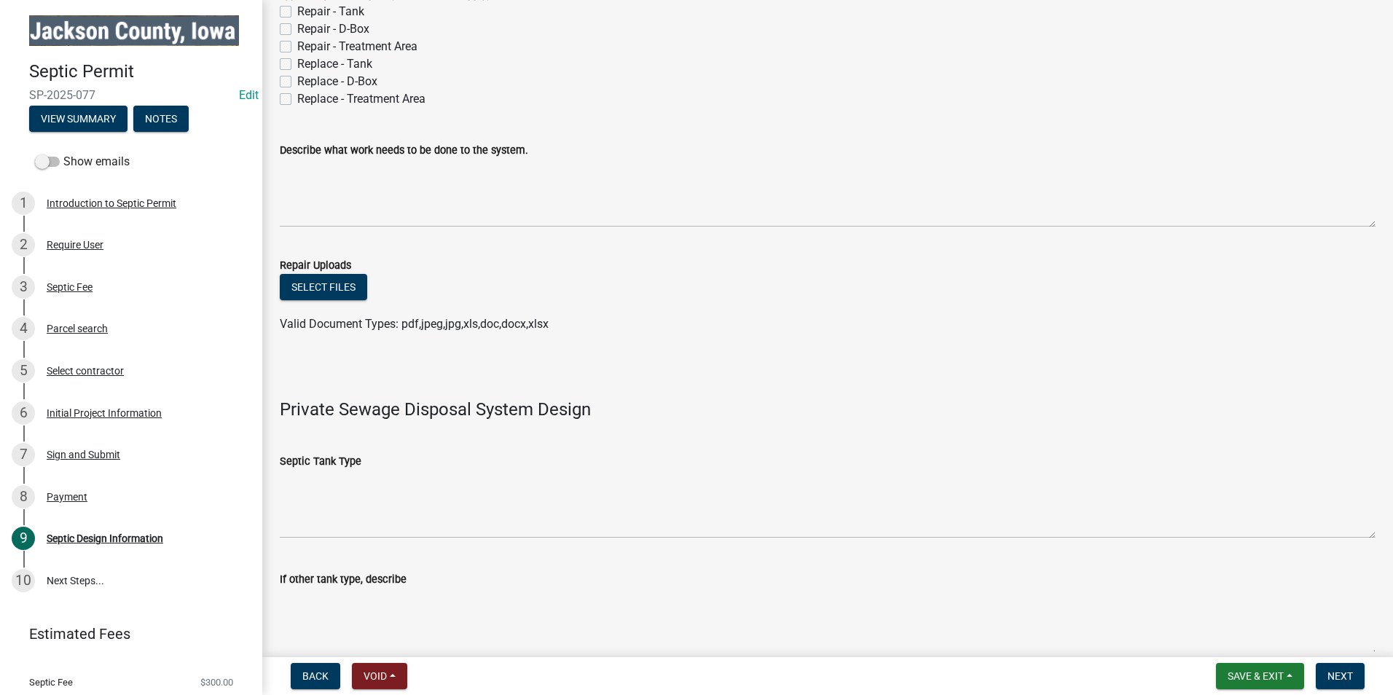
scroll to position [0, 0]
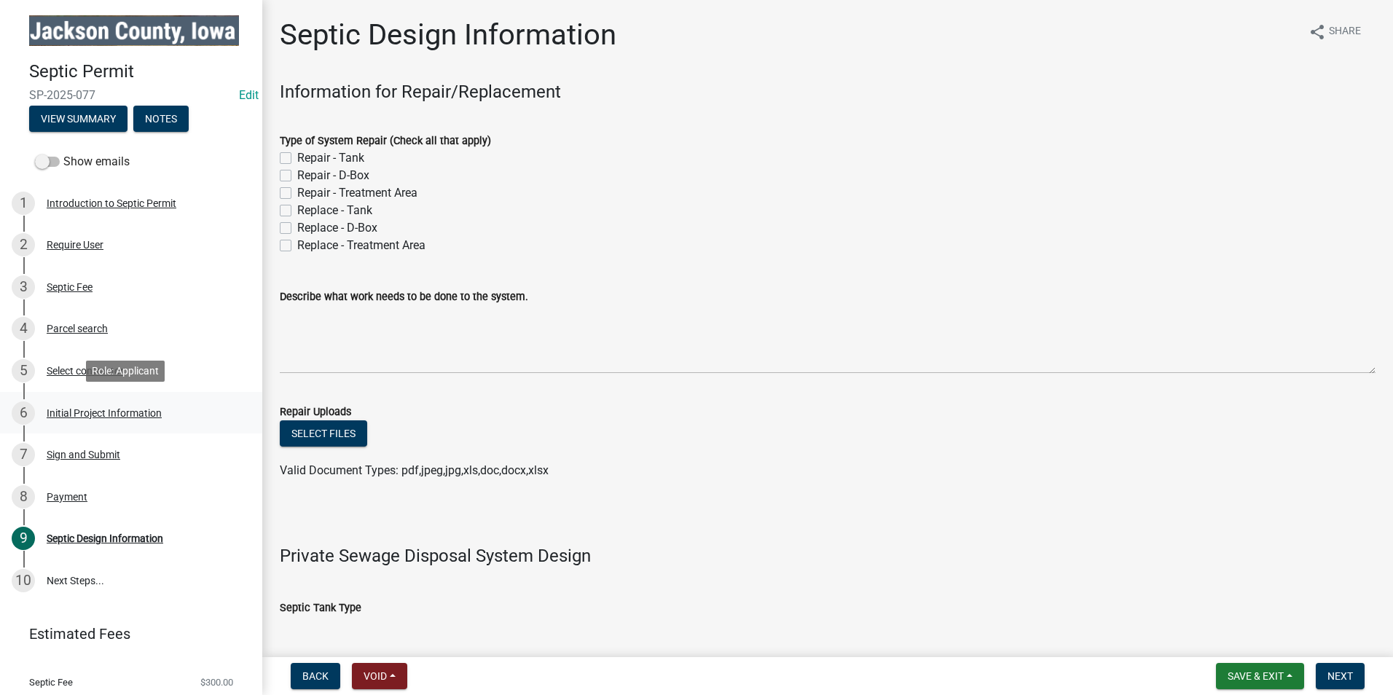
click at [119, 408] on div "Initial Project Information" at bounding box center [104, 413] width 115 height 10
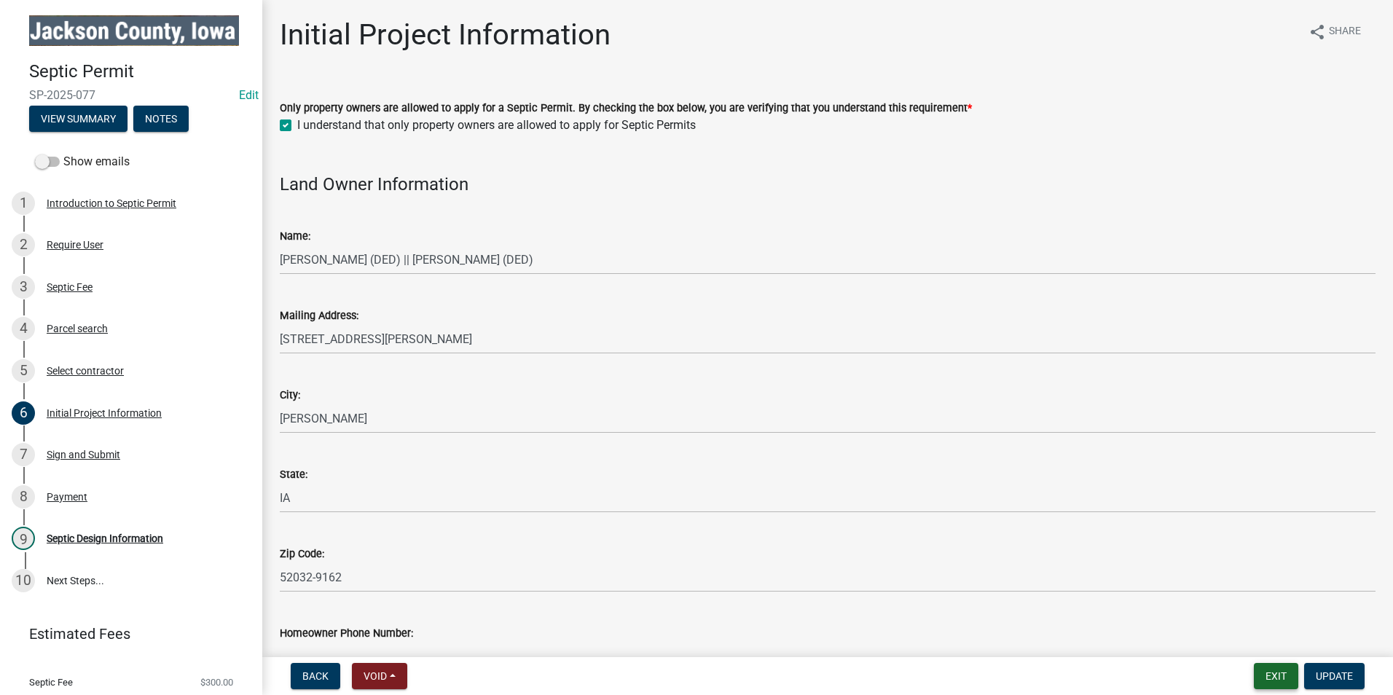
click at [1277, 681] on button "Exit" at bounding box center [1275, 676] width 44 height 26
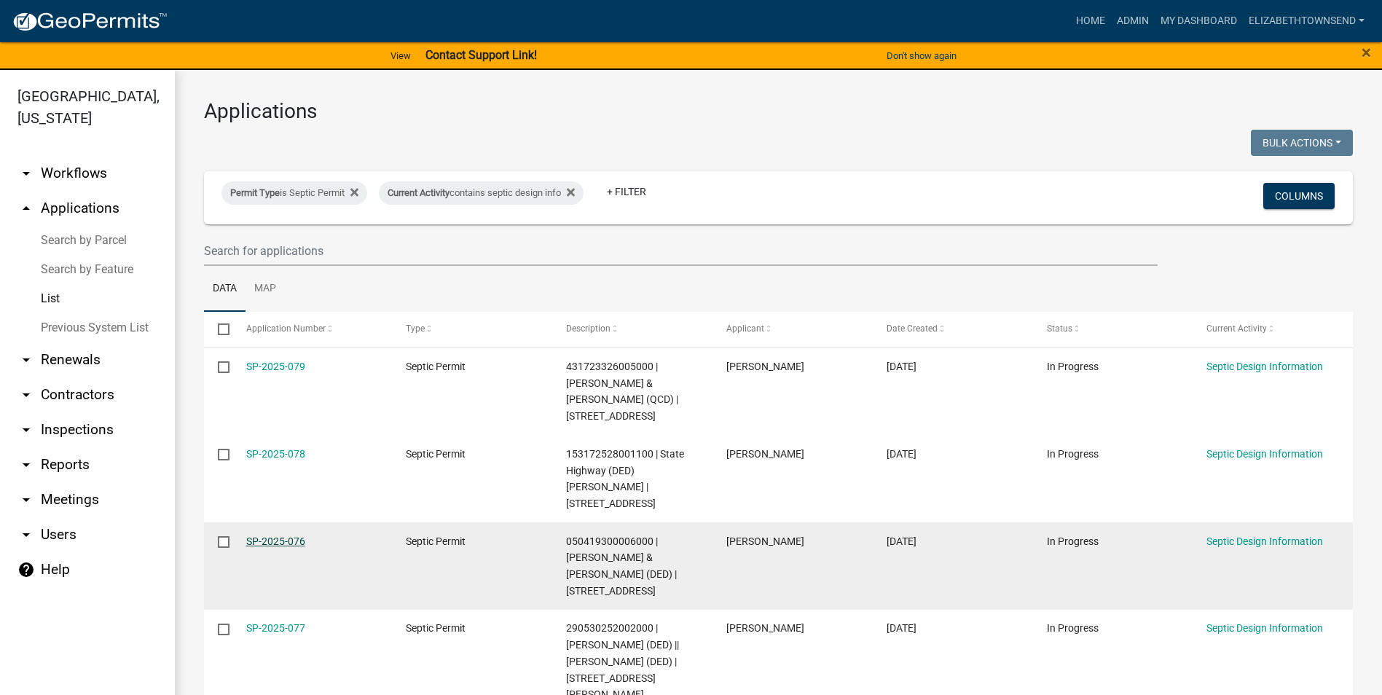
click at [277, 535] on link "SP-2025-076" at bounding box center [275, 541] width 59 height 12
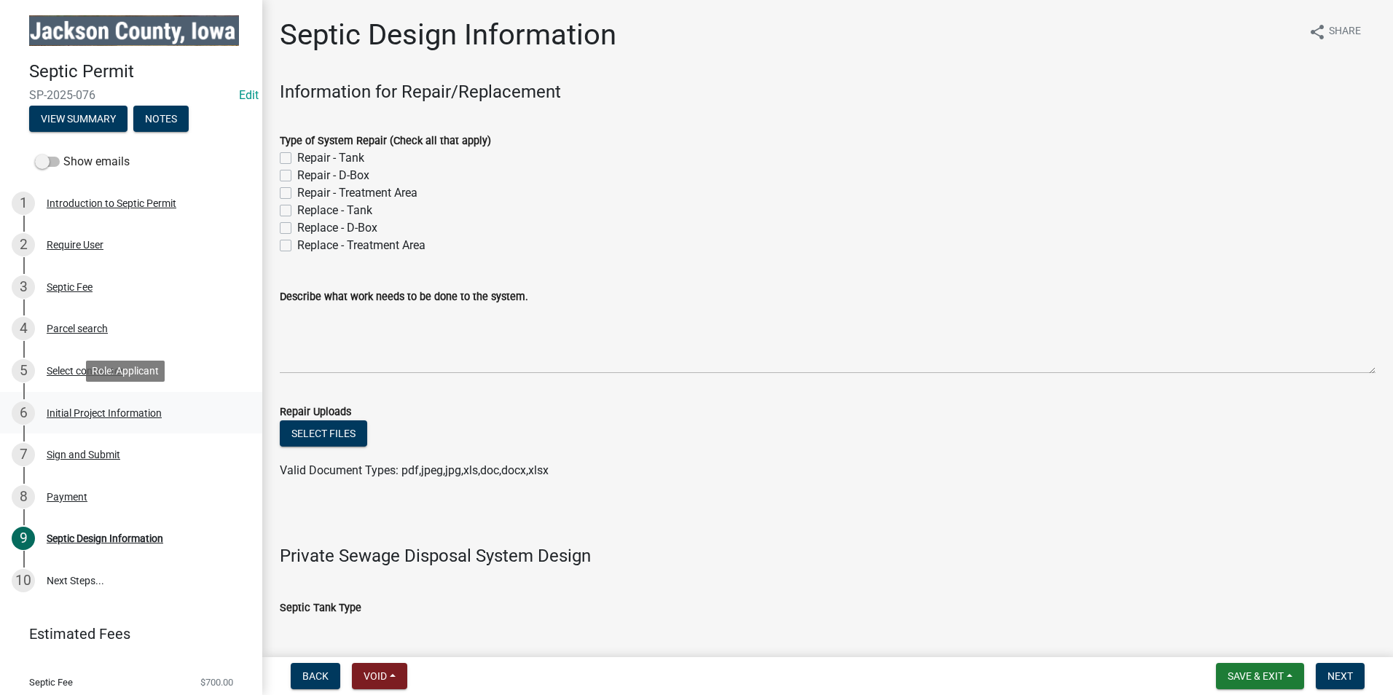
click at [104, 412] on div "Initial Project Information" at bounding box center [104, 413] width 115 height 10
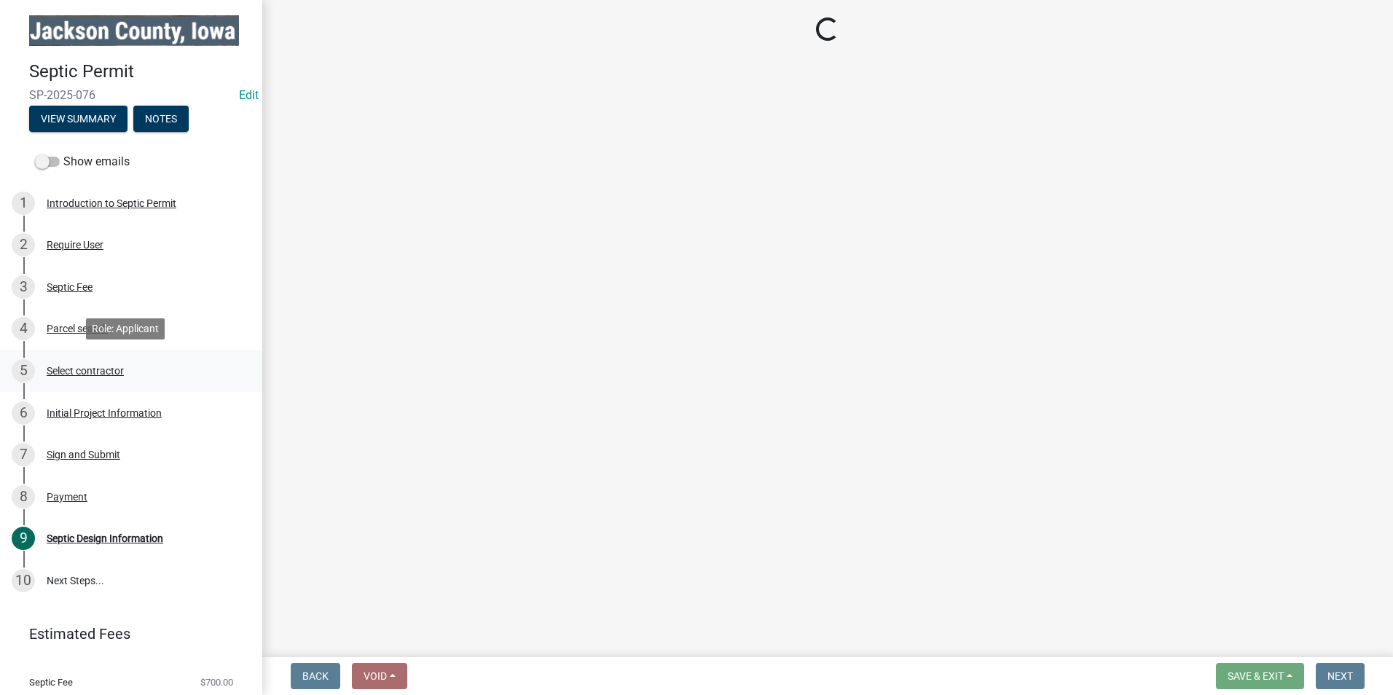
click at [85, 369] on div "Select contractor" at bounding box center [85, 371] width 77 height 10
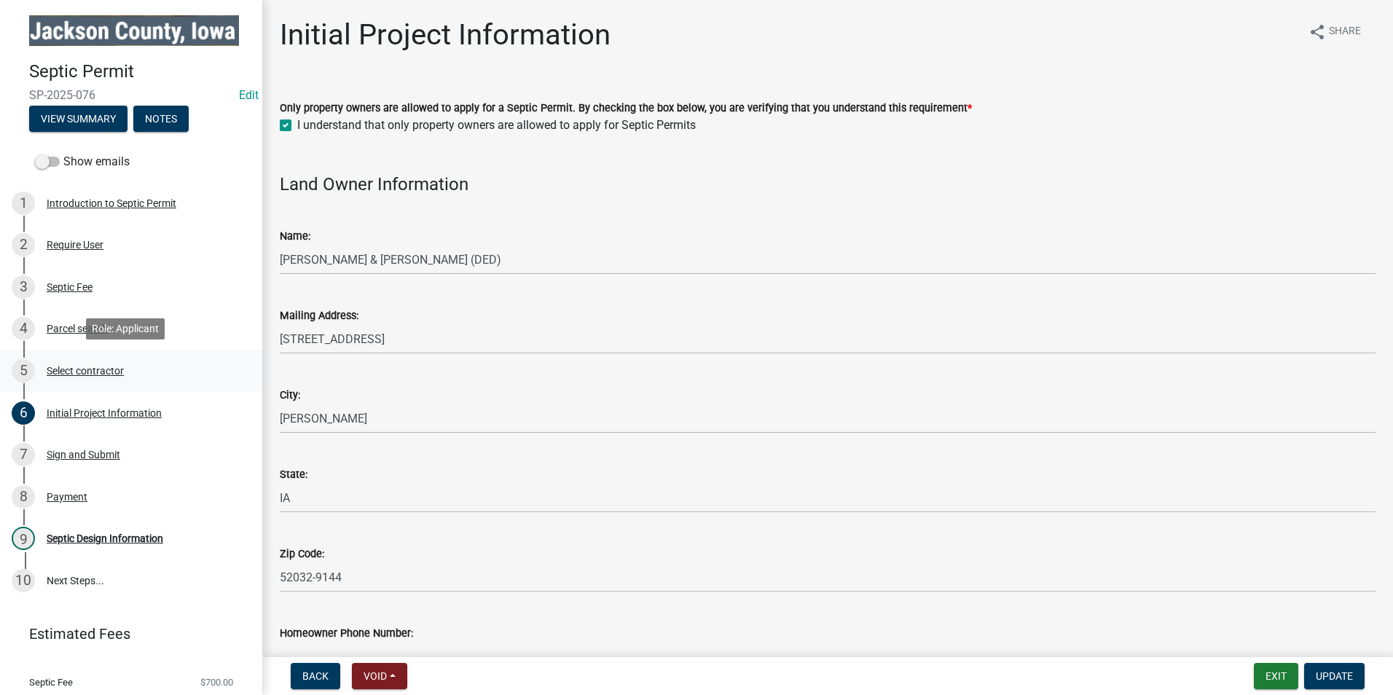
click at [86, 369] on div "Select contractor" at bounding box center [85, 371] width 77 height 10
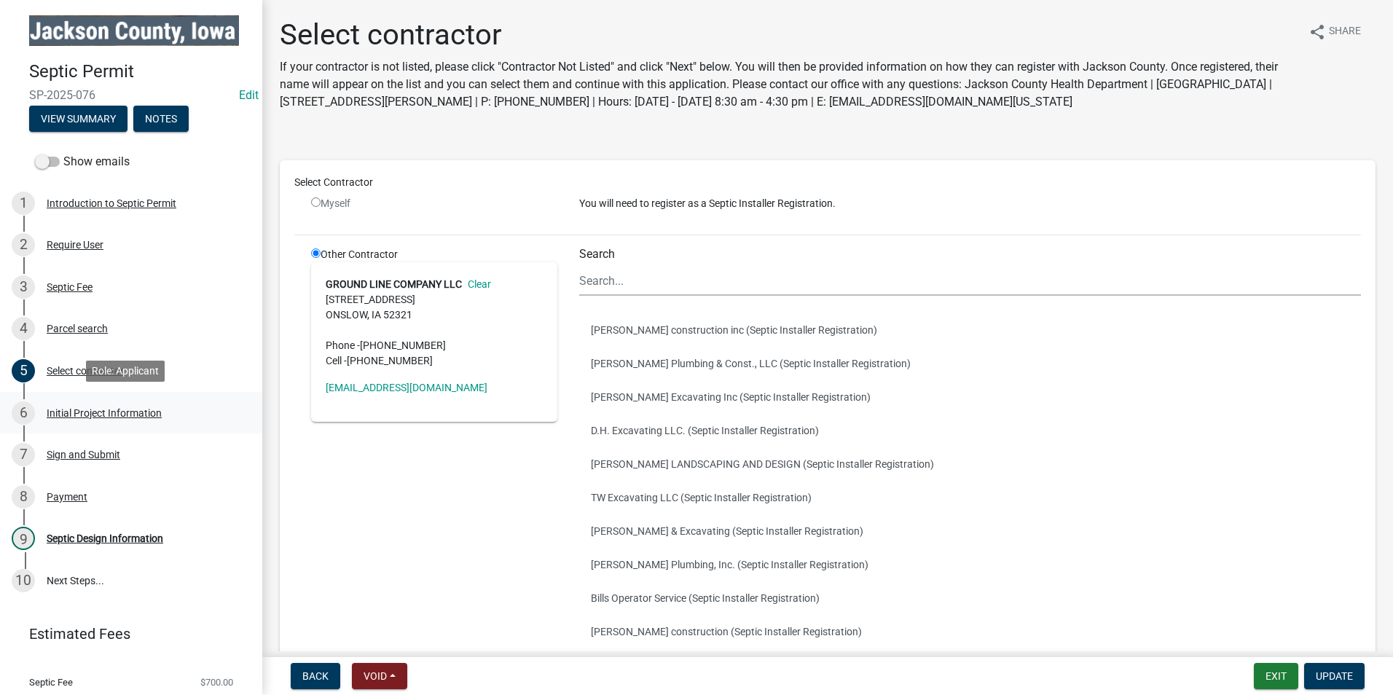
click at [106, 417] on div "6 Initial Project Information" at bounding box center [125, 412] width 227 height 23
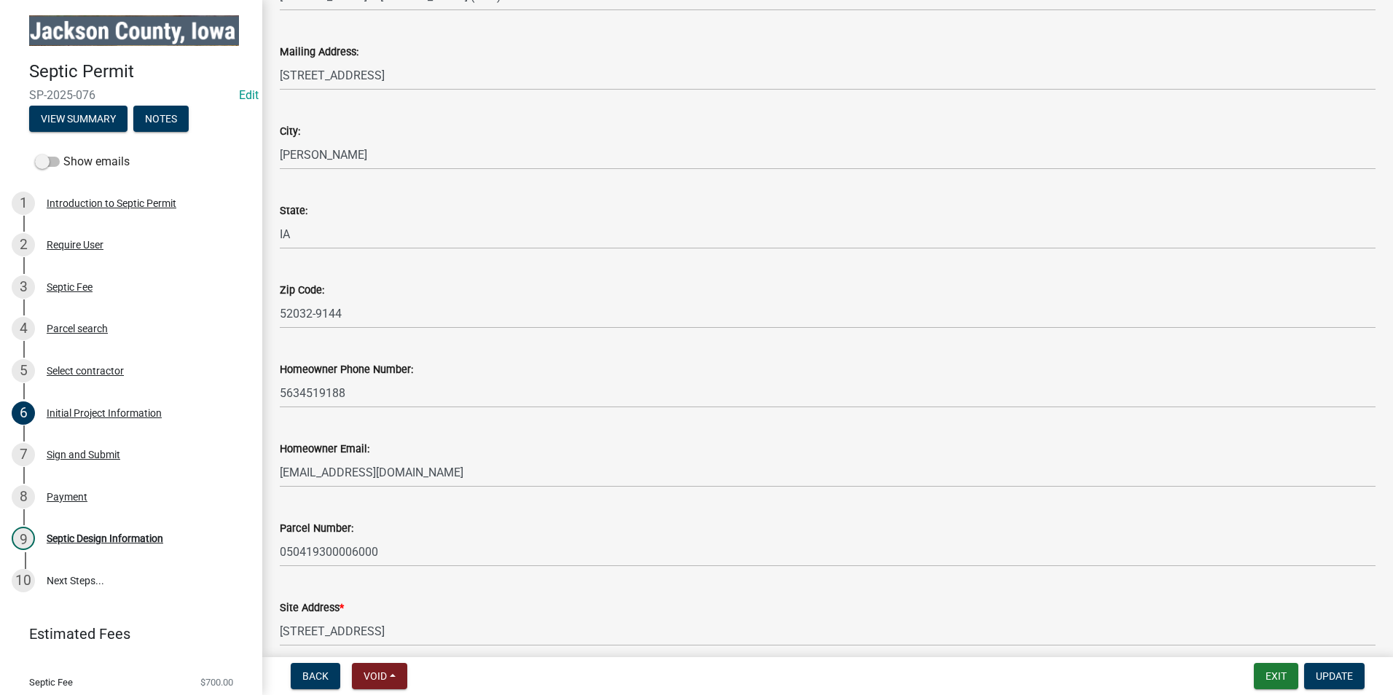
scroll to position [293, 0]
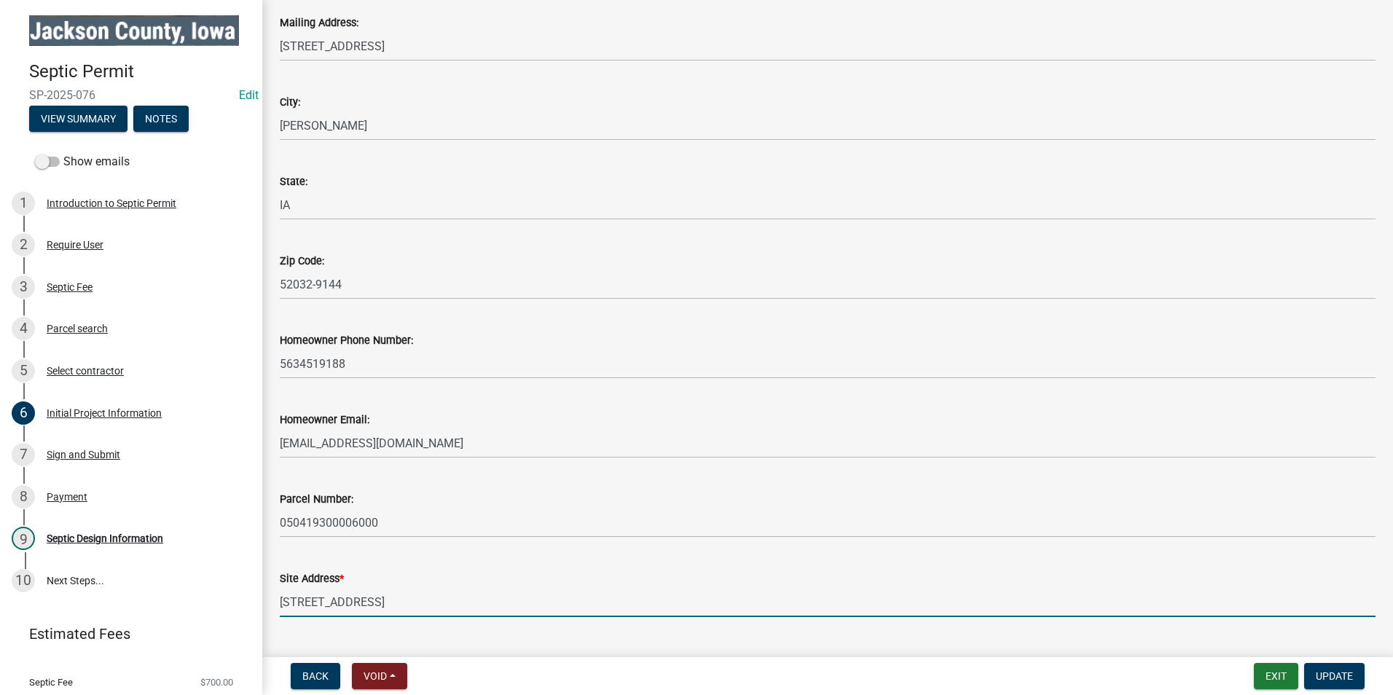
drag, startPoint x: 371, startPoint y: 605, endPoint x: 269, endPoint y: 602, distance: 102.0
click at [269, 602] on div "Site Address * [STREET_ADDRESS]" at bounding box center [827, 583] width 1117 height 68
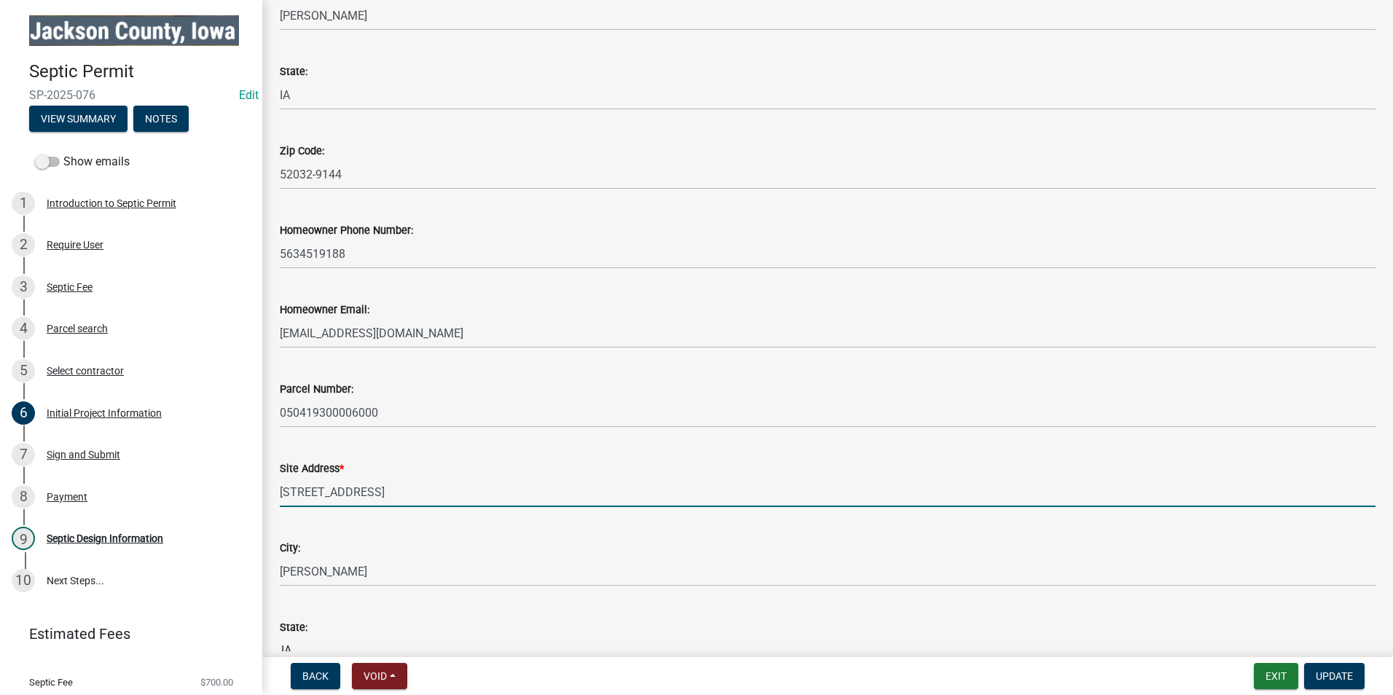
scroll to position [366, 0]
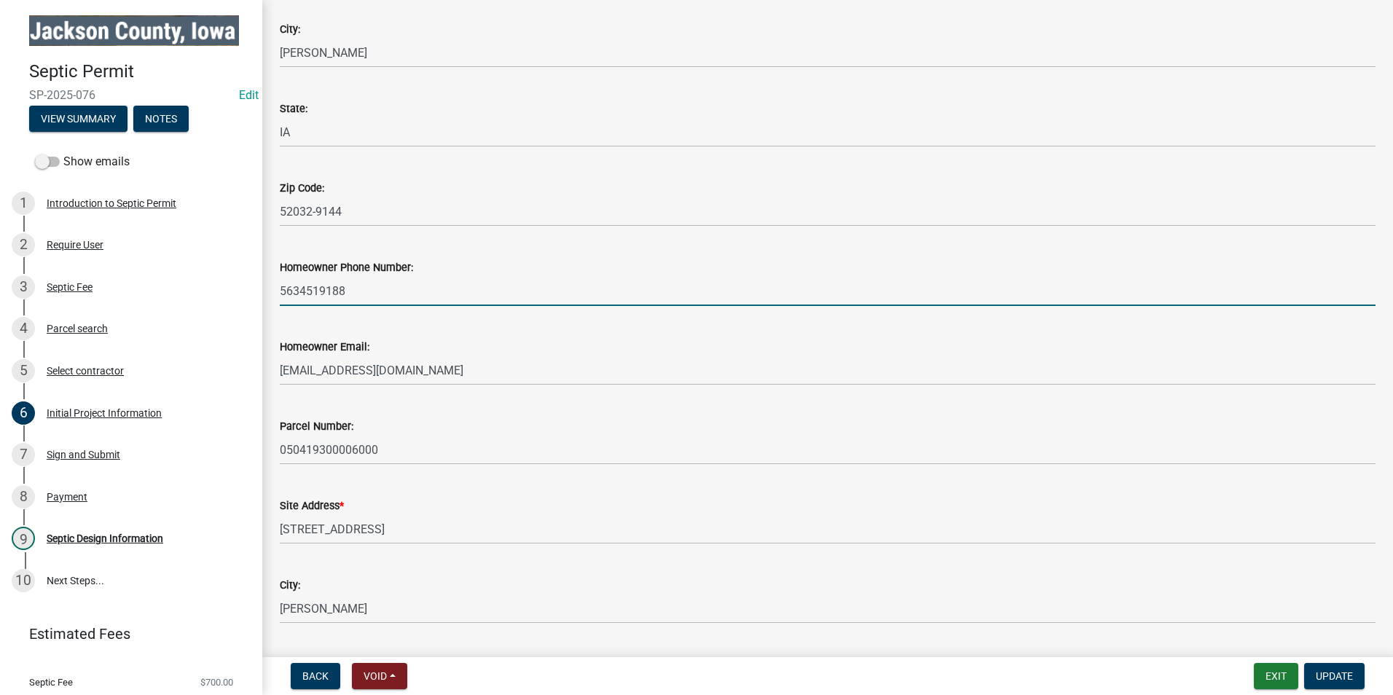
drag, startPoint x: 357, startPoint y: 294, endPoint x: 269, endPoint y: 289, distance: 87.5
click at [269, 289] on div "Homeowner Phone Number: [PHONE_NUMBER]" at bounding box center [827, 272] width 1117 height 68
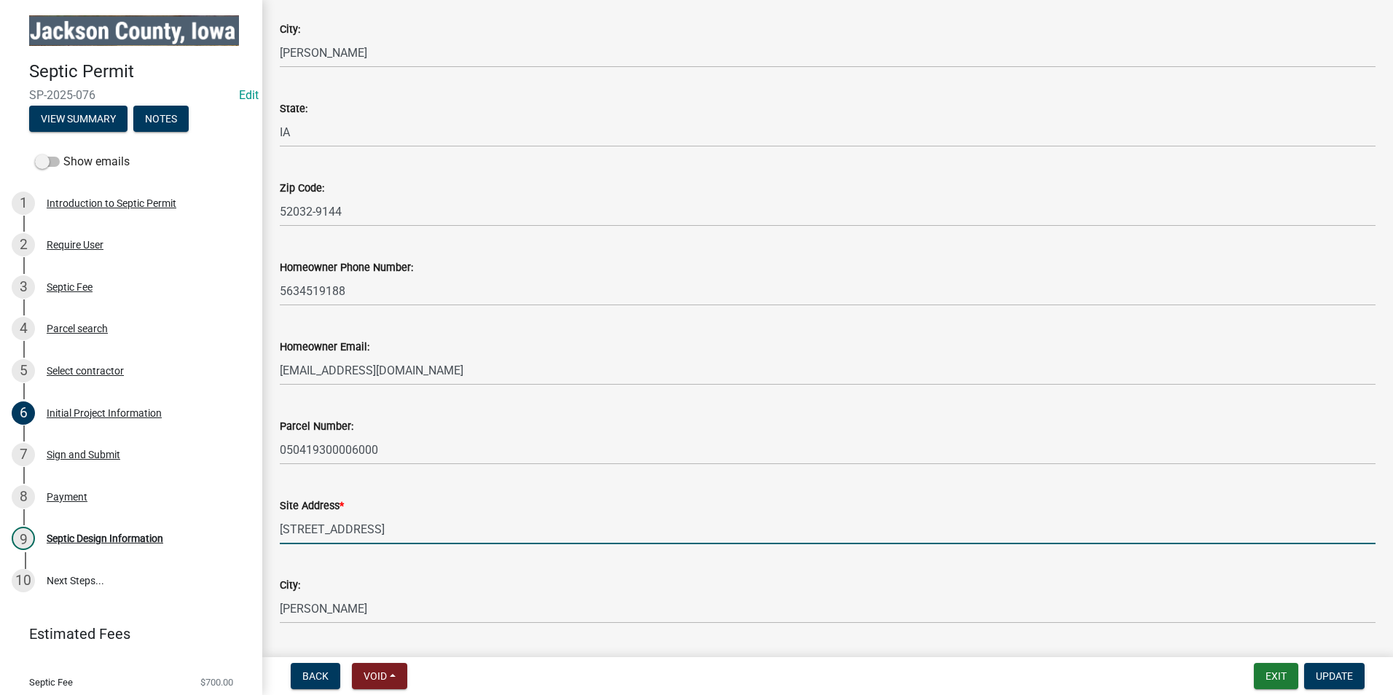
drag, startPoint x: 373, startPoint y: 533, endPoint x: 268, endPoint y: 525, distance: 105.2
click at [268, 525] on div "Initial Project Information share Share Only property owners are allowed to app…" at bounding box center [827, 530] width 1130 height 1757
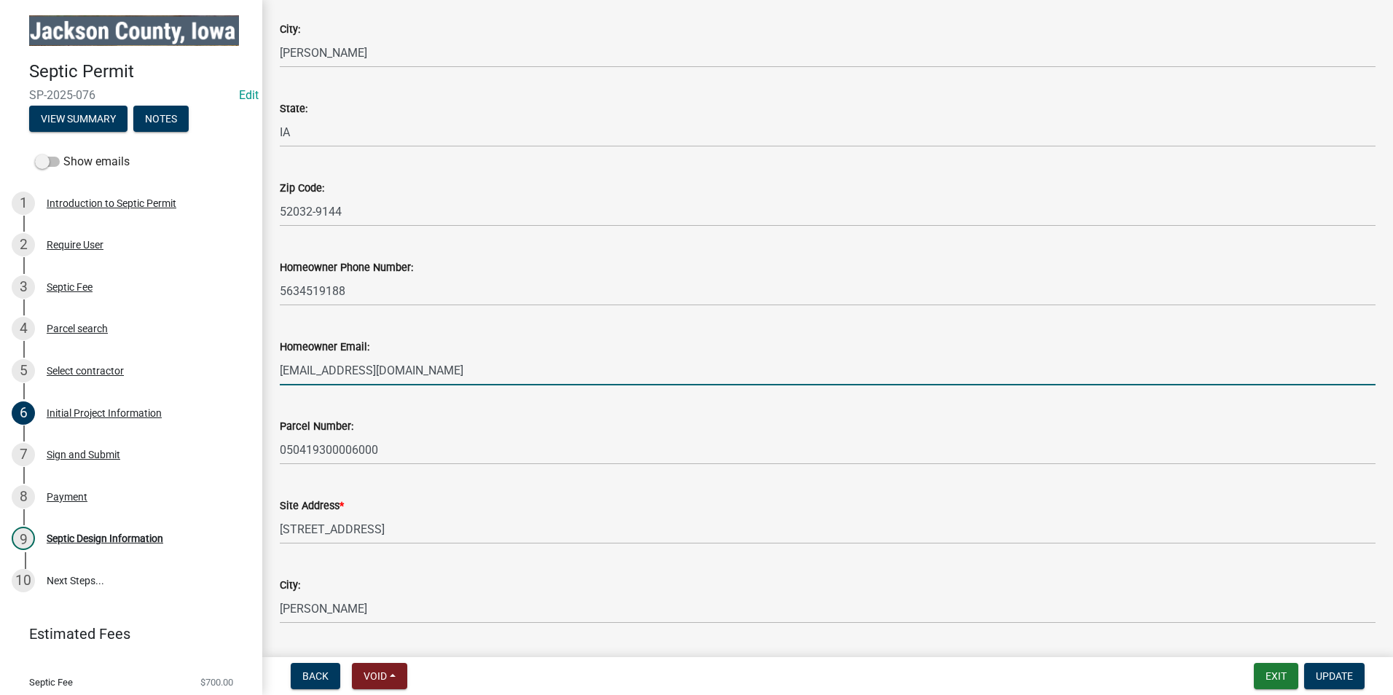
drag, startPoint x: 460, startPoint y: 371, endPoint x: 267, endPoint y: 355, distance: 194.4
click at [267, 355] on div "Initial Project Information share Share Only property owners are allowed to app…" at bounding box center [827, 530] width 1130 height 1757
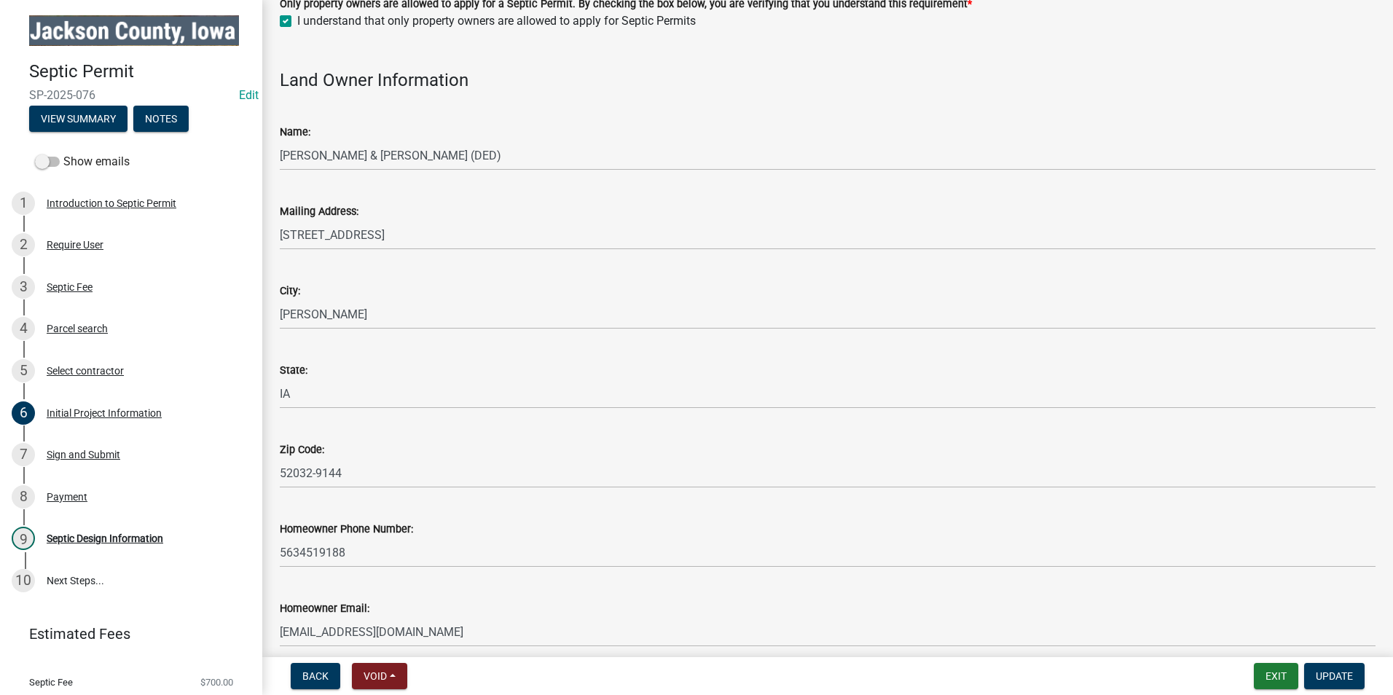
scroll to position [1, 0]
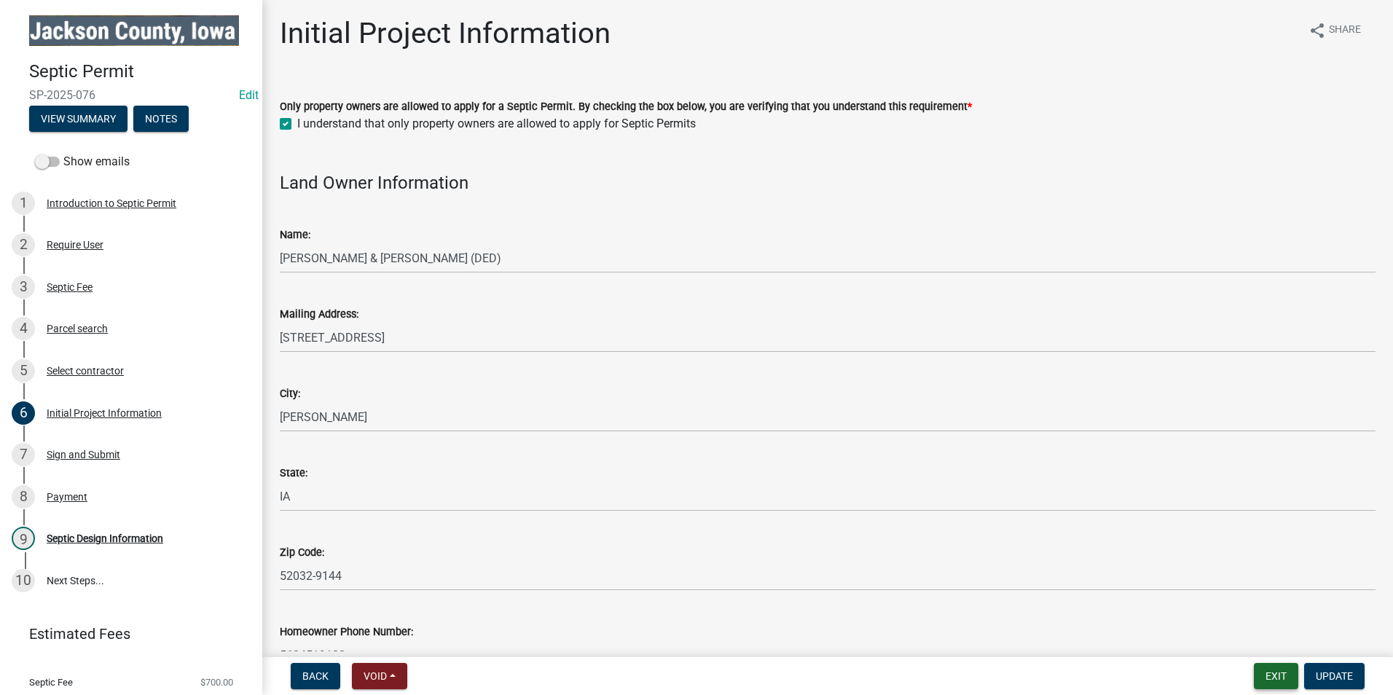
click at [1284, 677] on button "Exit" at bounding box center [1275, 676] width 44 height 26
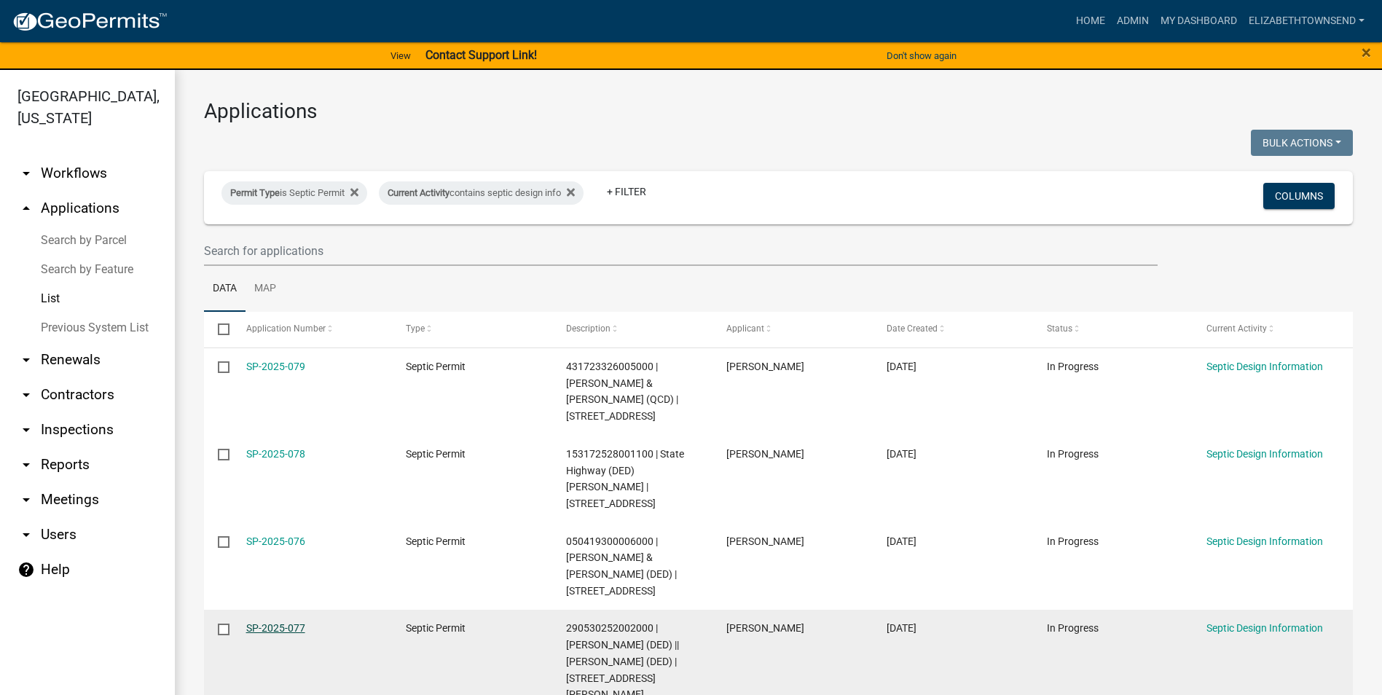
click at [283, 622] on link "SP-2025-077" at bounding box center [275, 628] width 59 height 12
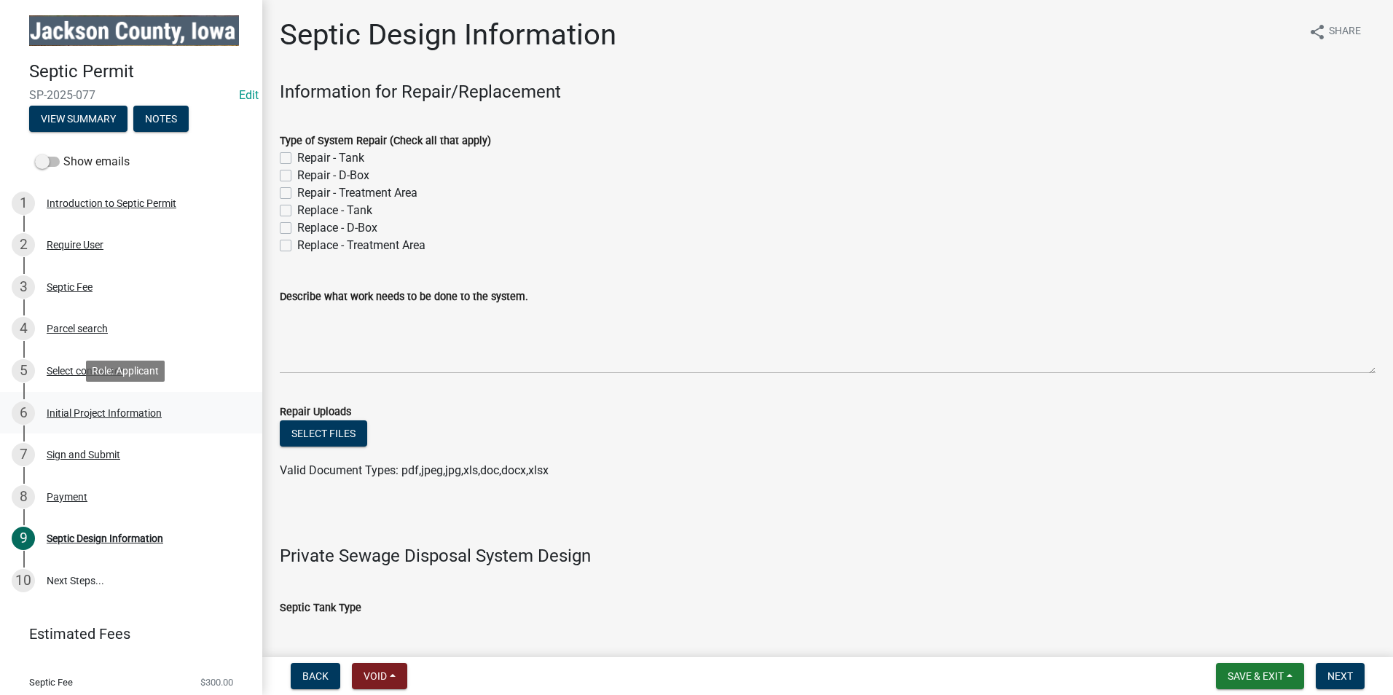
click at [110, 408] on div "Initial Project Information" at bounding box center [104, 413] width 115 height 10
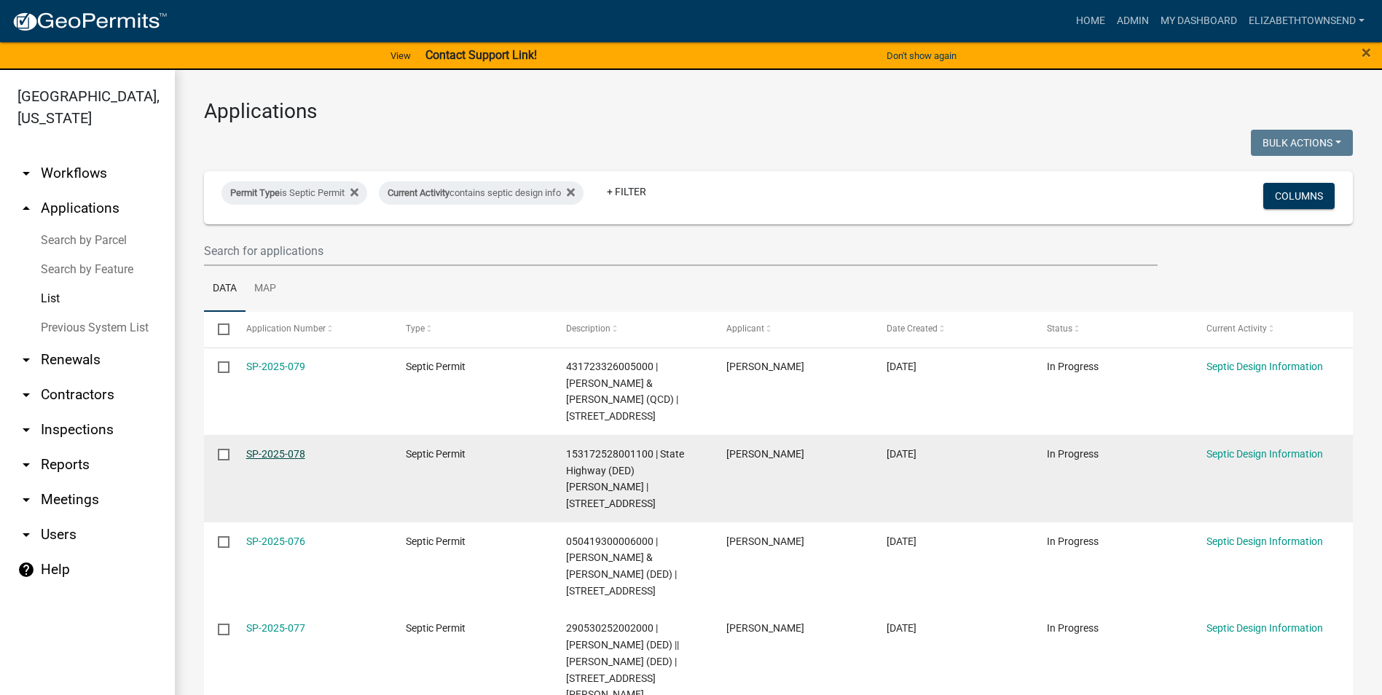
click at [302, 448] on link "SP-2025-078" at bounding box center [275, 454] width 59 height 12
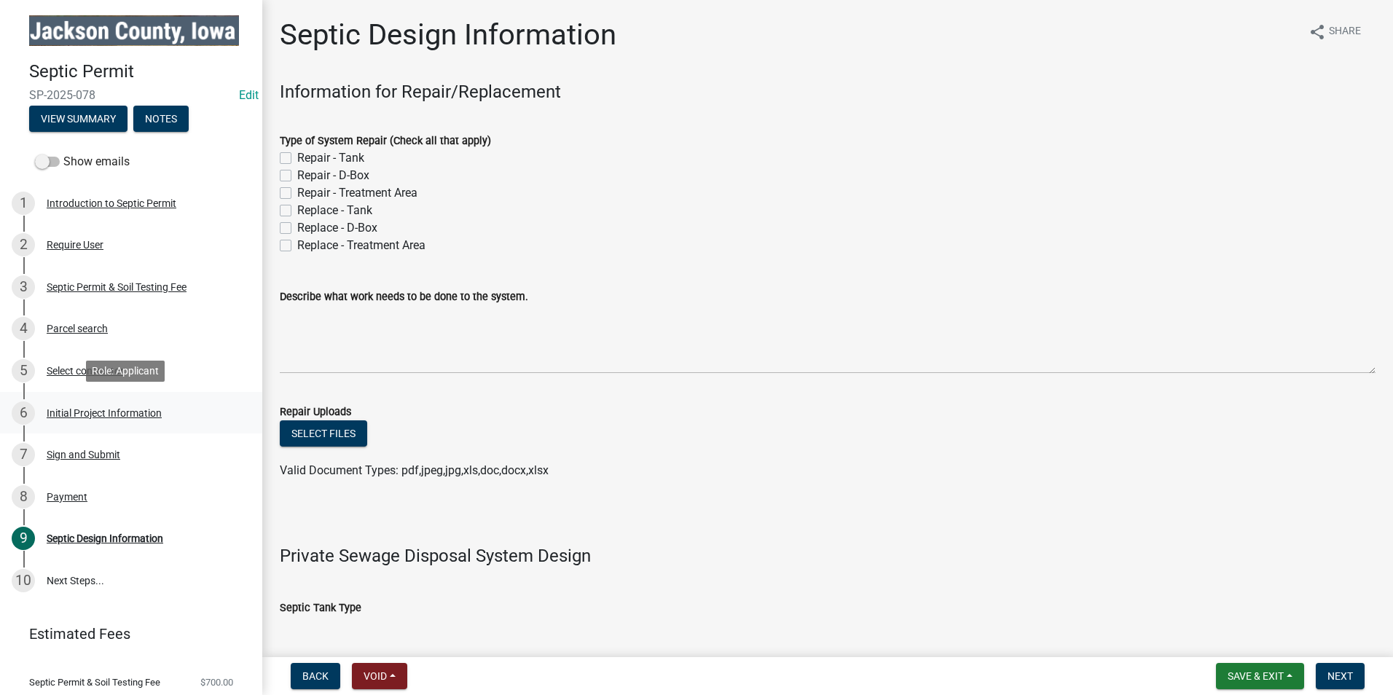
click at [122, 403] on div "6 Initial Project Information" at bounding box center [125, 412] width 227 height 23
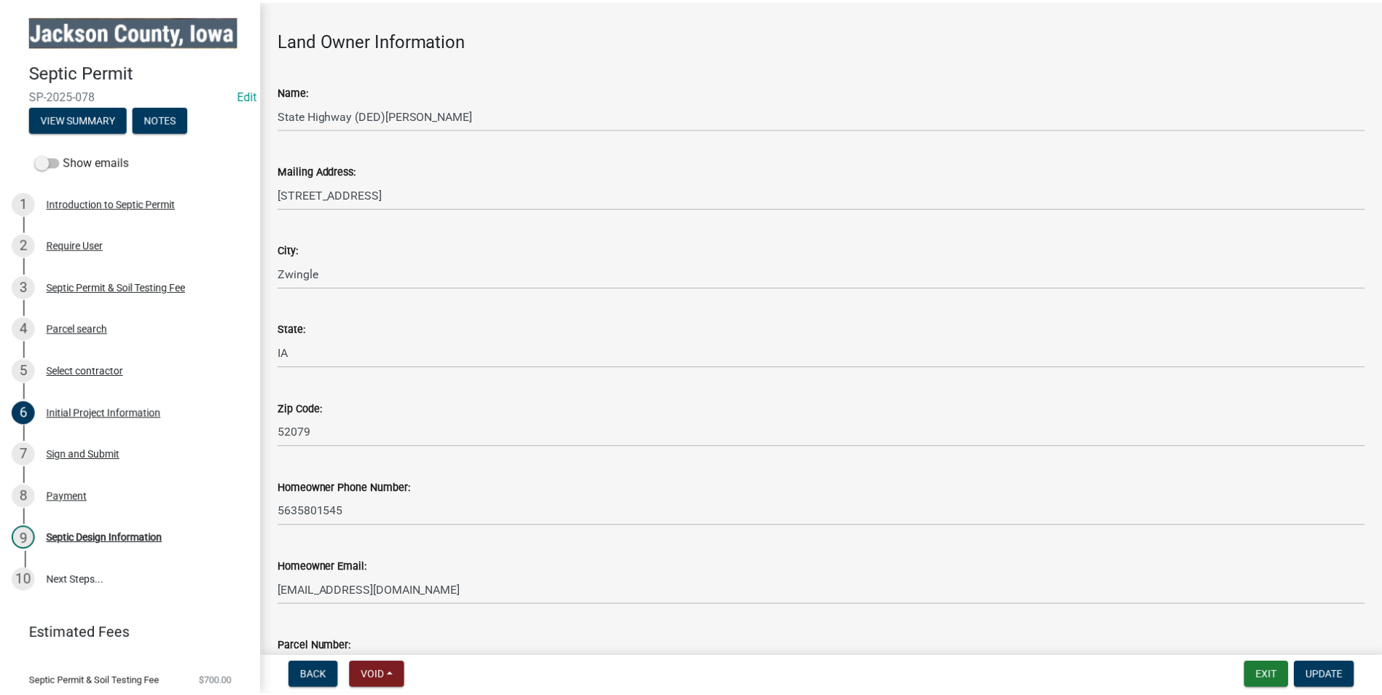
scroll to position [146, 0]
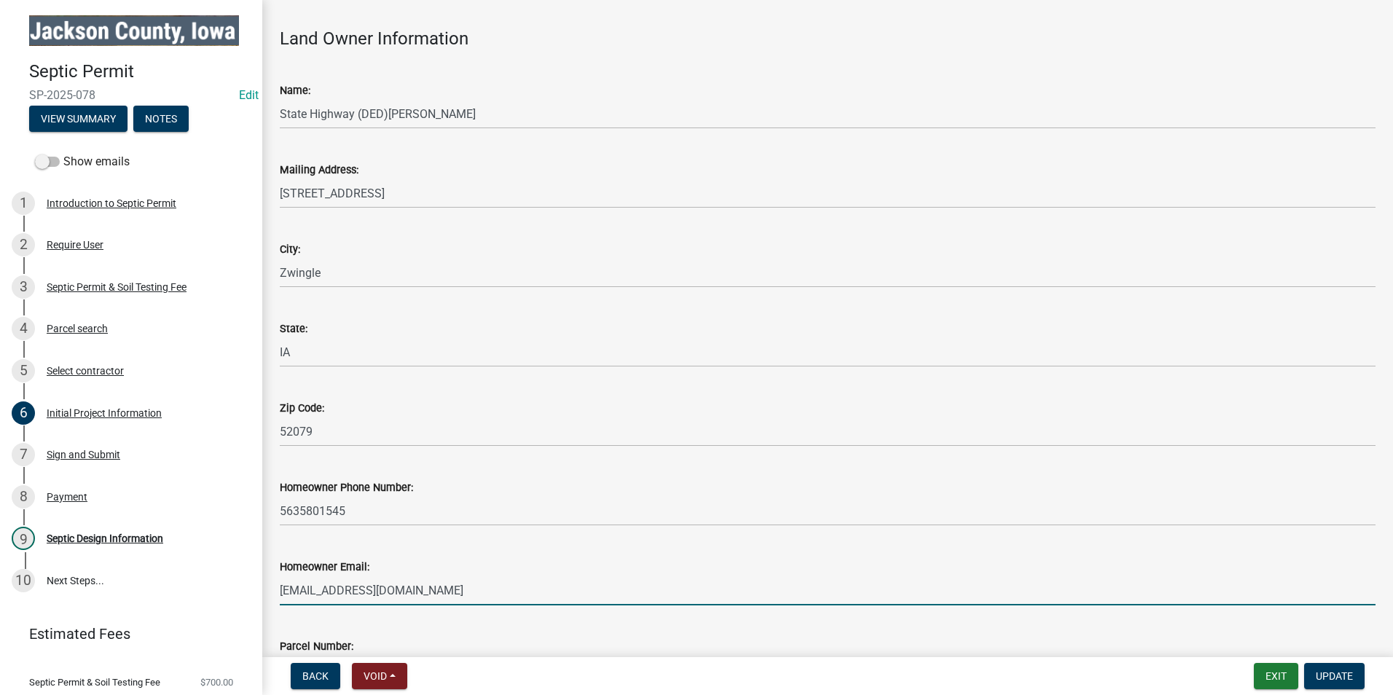
drag, startPoint x: 409, startPoint y: 591, endPoint x: 278, endPoint y: 588, distance: 131.1
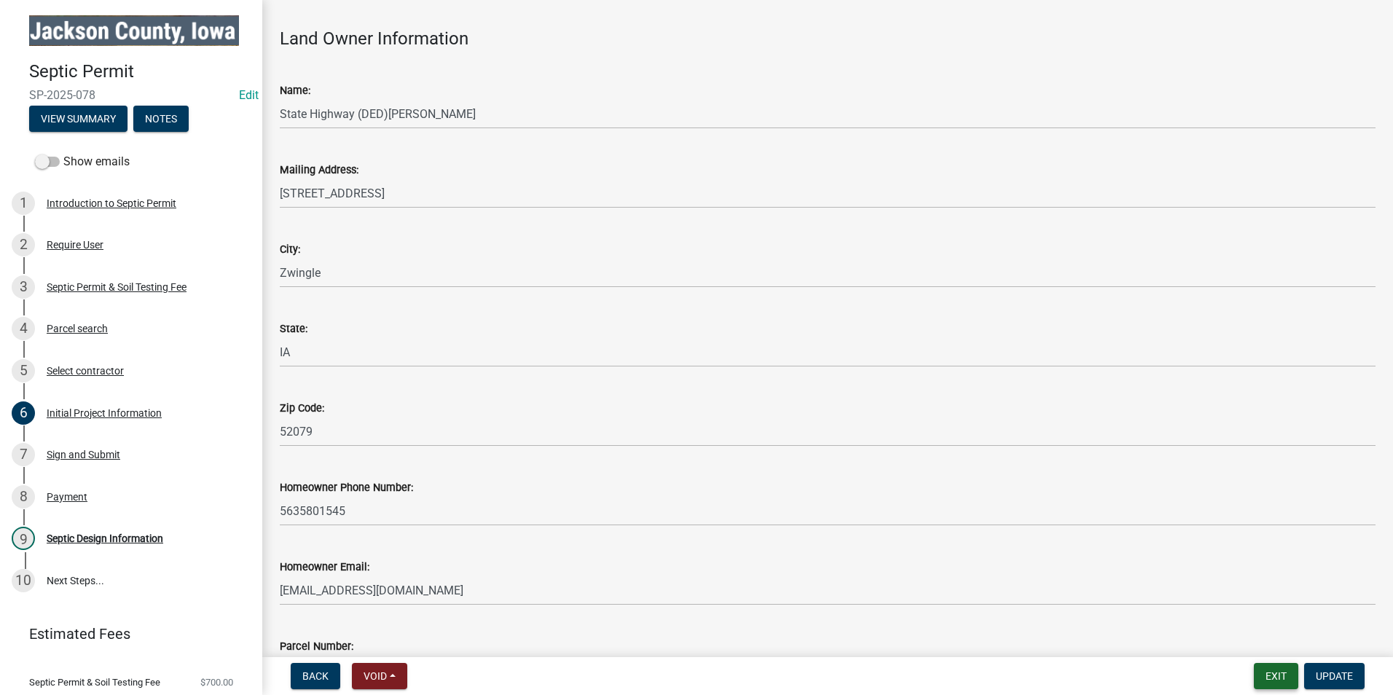
click at [1267, 680] on button "Exit" at bounding box center [1275, 676] width 44 height 26
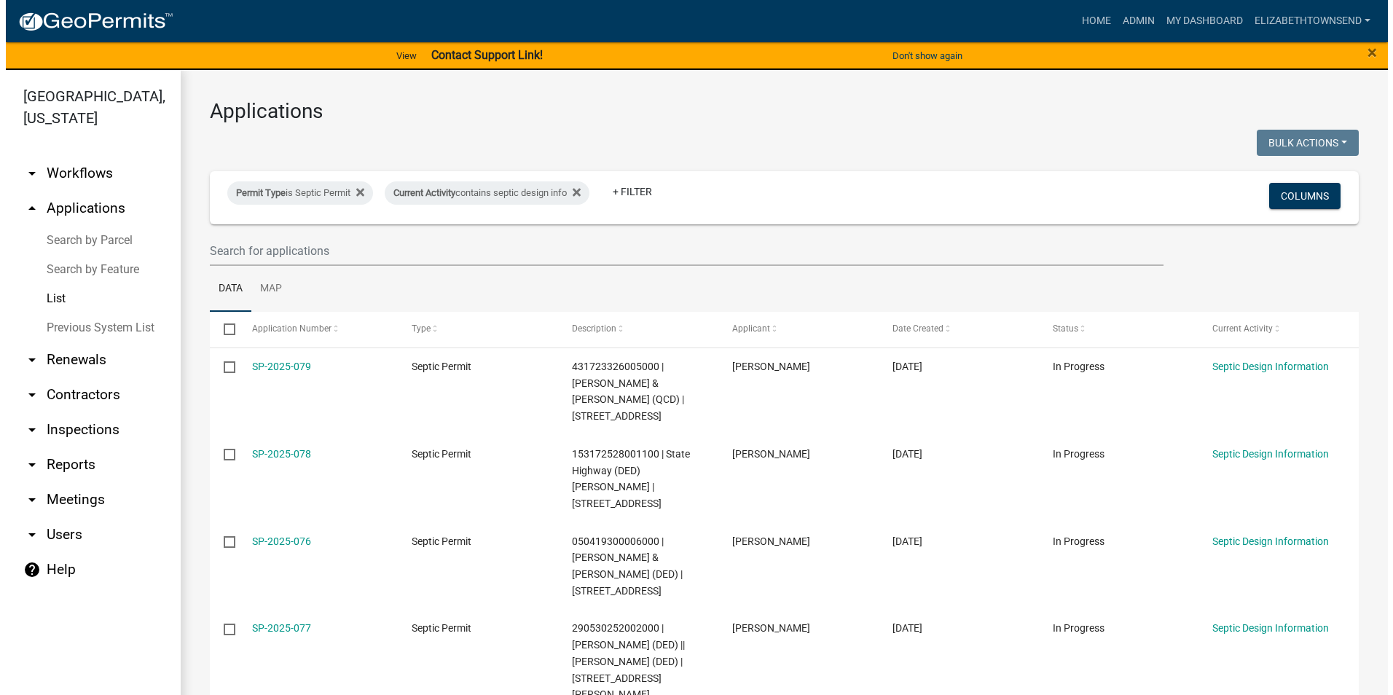
scroll to position [39, 0]
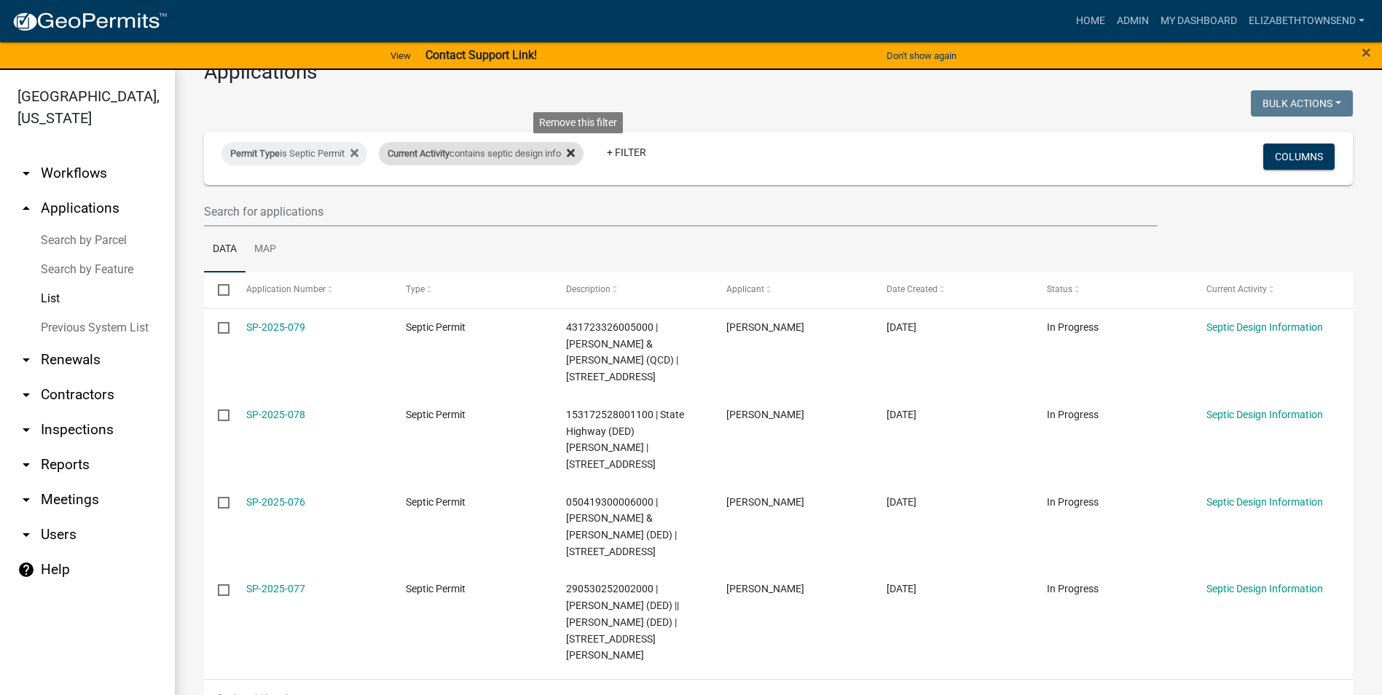
click at [575, 154] on icon at bounding box center [571, 153] width 8 height 8
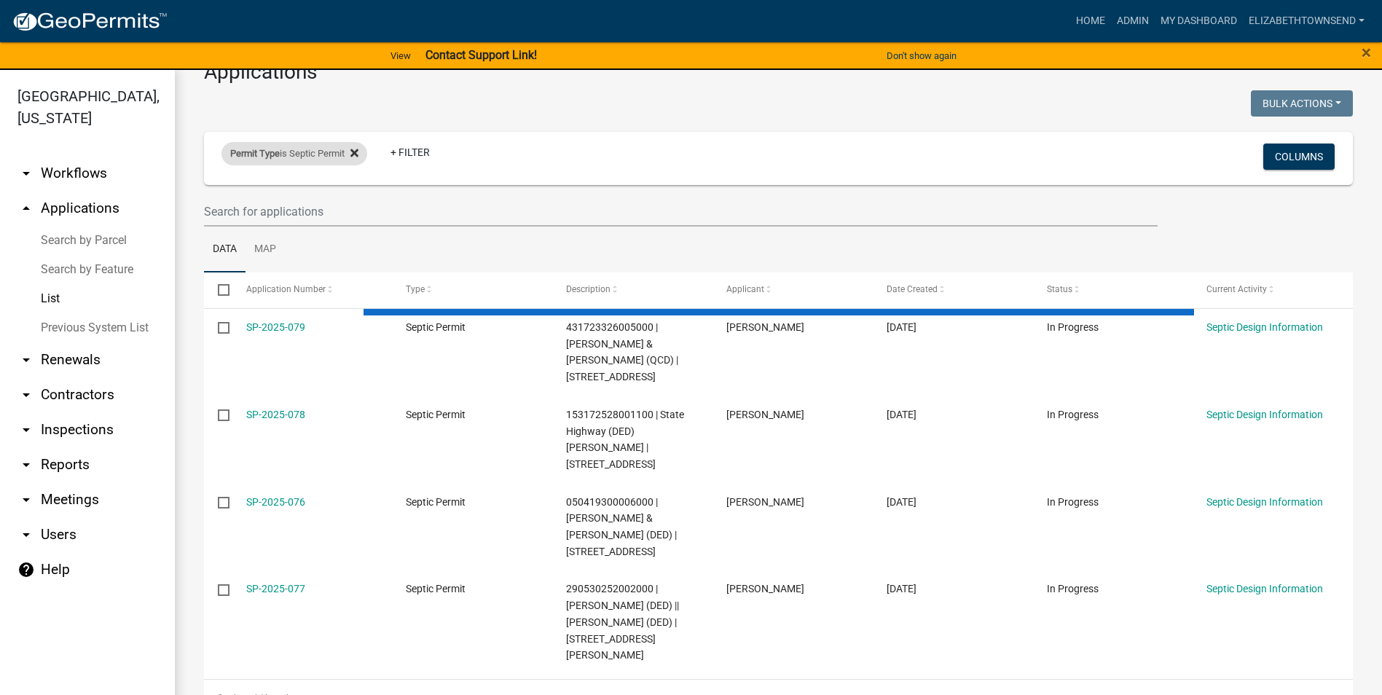
select select "3: 100"
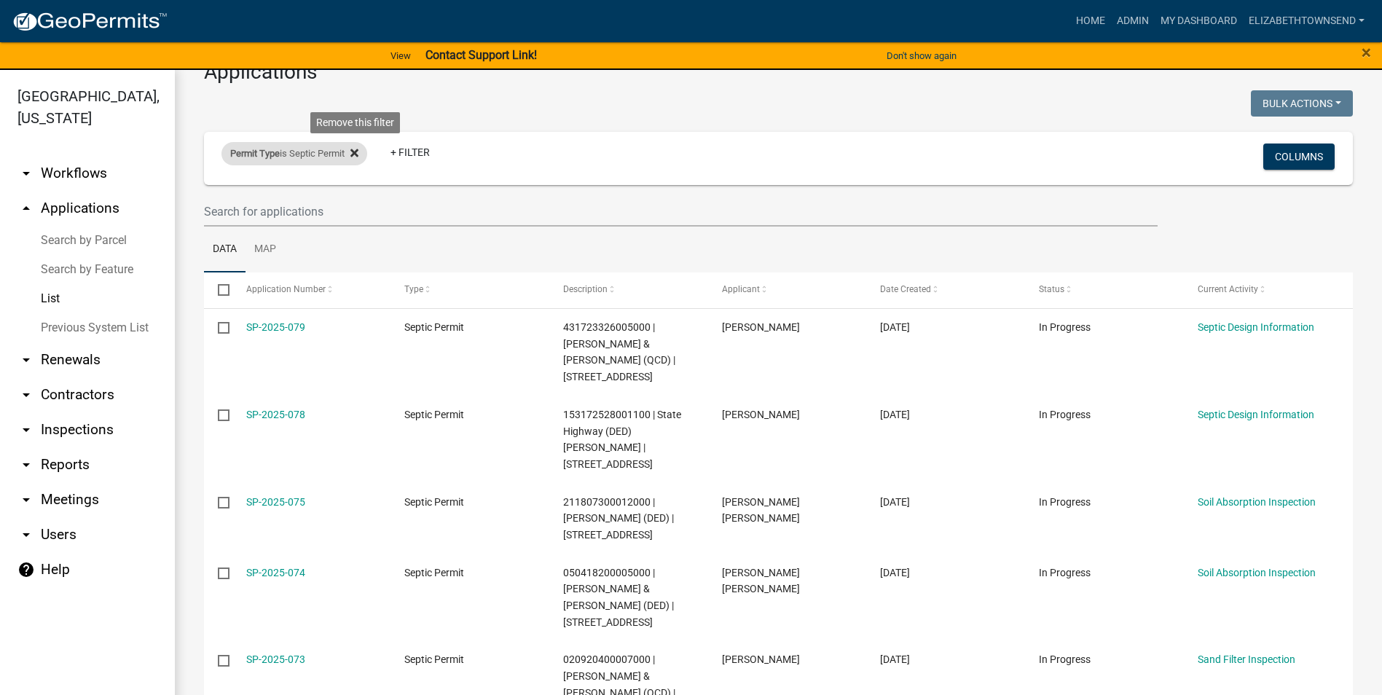
click at [358, 149] on icon at bounding box center [354, 153] width 8 height 12
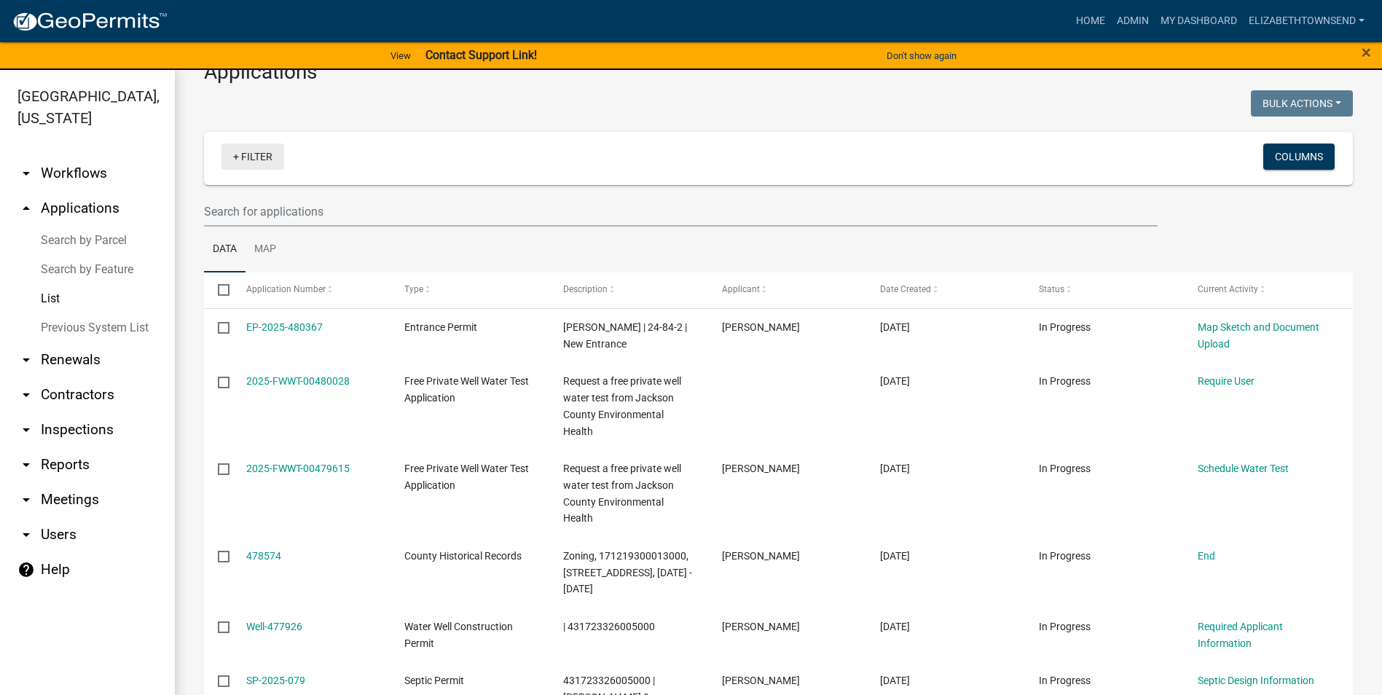
click at [277, 160] on link "+ Filter" at bounding box center [252, 156] width 63 height 26
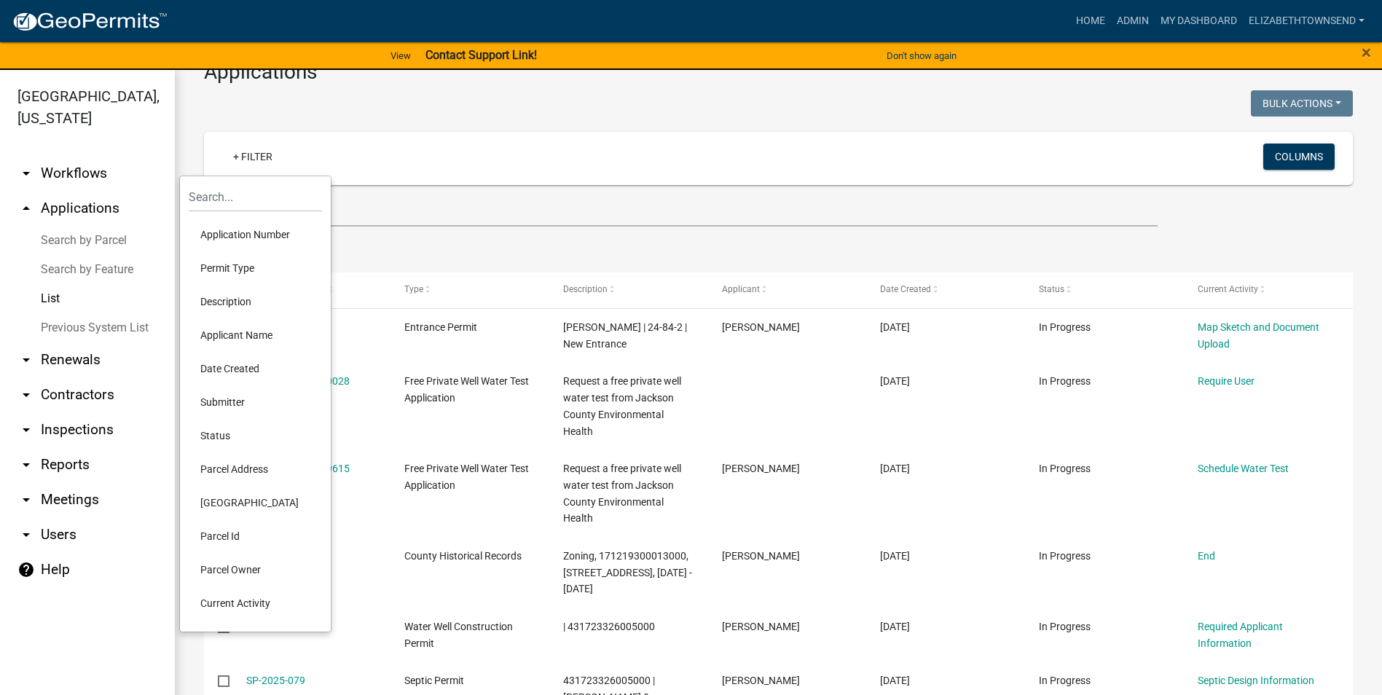
click at [239, 264] on li "Permit Type" at bounding box center [255, 268] width 133 height 34
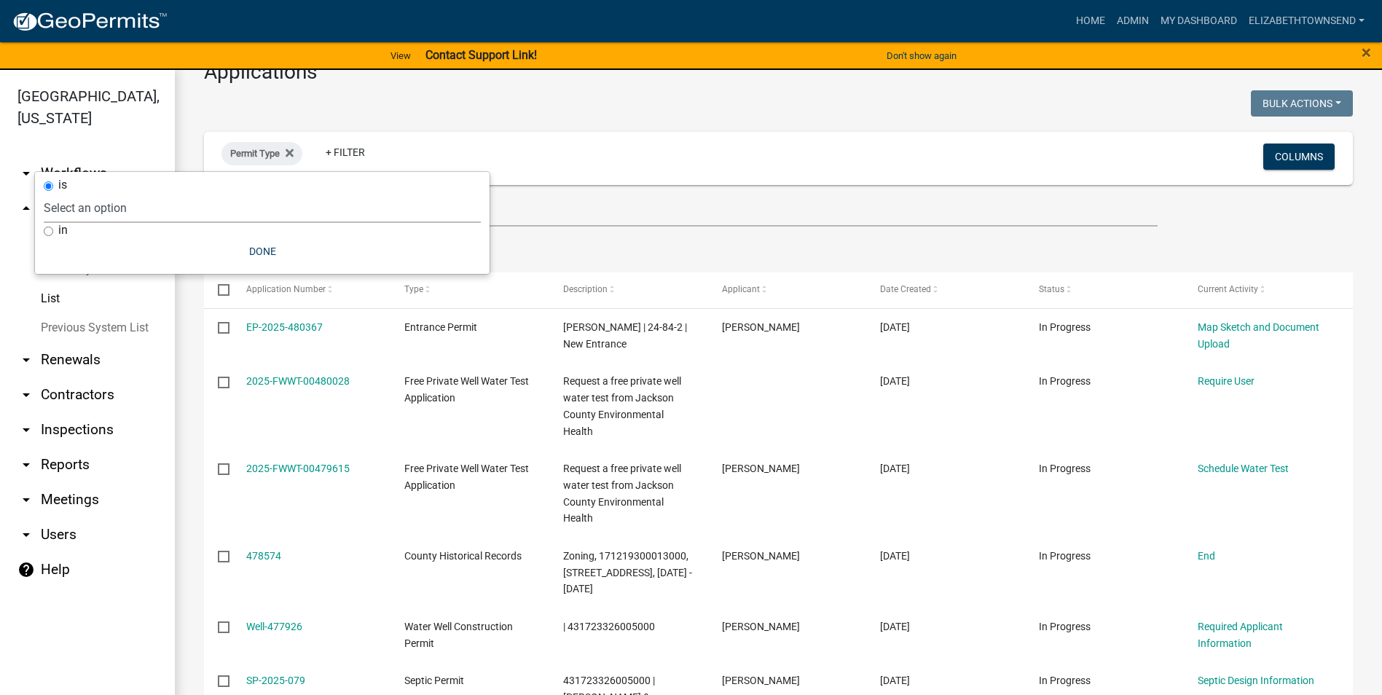
click at [189, 216] on select "Select an option County Historical Records DRAFT - Ag-Exempt Verification DRAFT…" at bounding box center [262, 208] width 437 height 30
select select "8b4afc6d-160d-421b-899b-e318c6853599"
click at [116, 193] on select "Select an option County Historical Records DRAFT - Ag-Exempt Verification DRAFT…" at bounding box center [262, 208] width 437 height 30
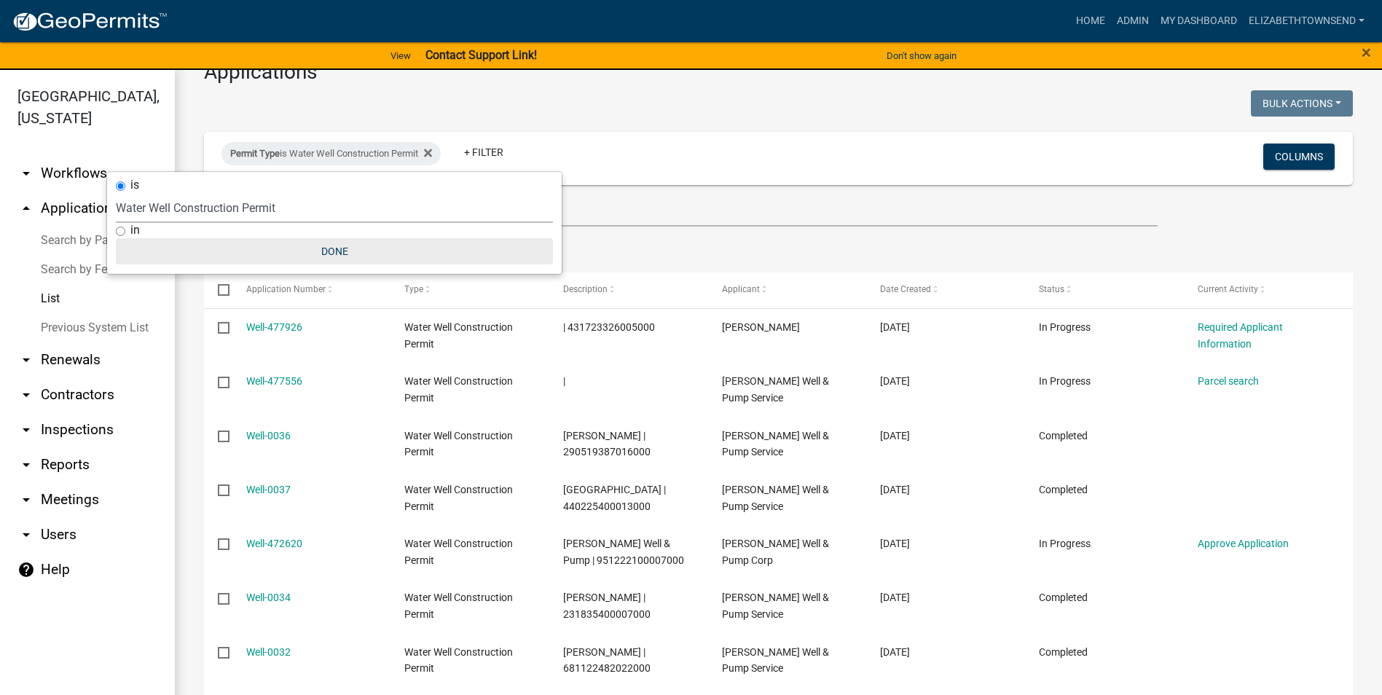
click at [328, 254] on button "Done" at bounding box center [334, 251] width 437 height 26
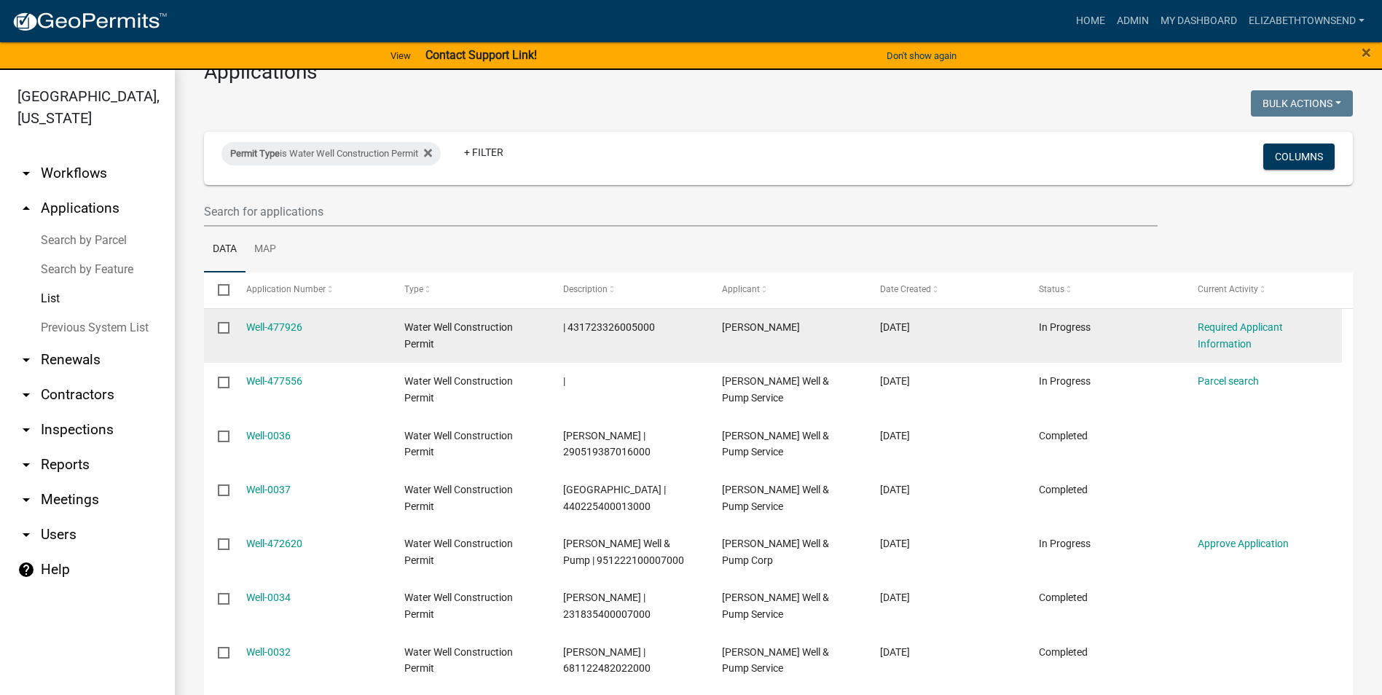
click at [225, 326] on input "checkbox" at bounding box center [222, 326] width 9 height 9
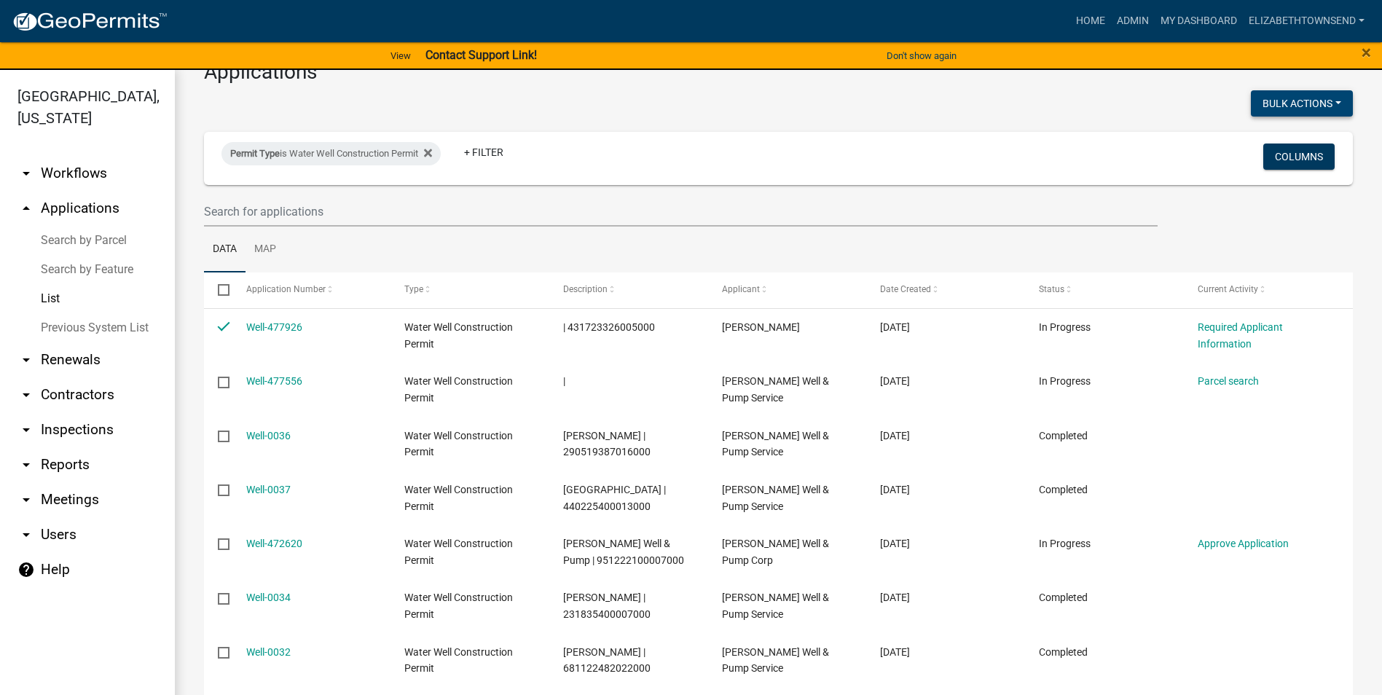
click at [1291, 103] on button "Bulk Actions" at bounding box center [1302, 103] width 102 height 26
click at [1281, 146] on button "Void" at bounding box center [1294, 141] width 117 height 35
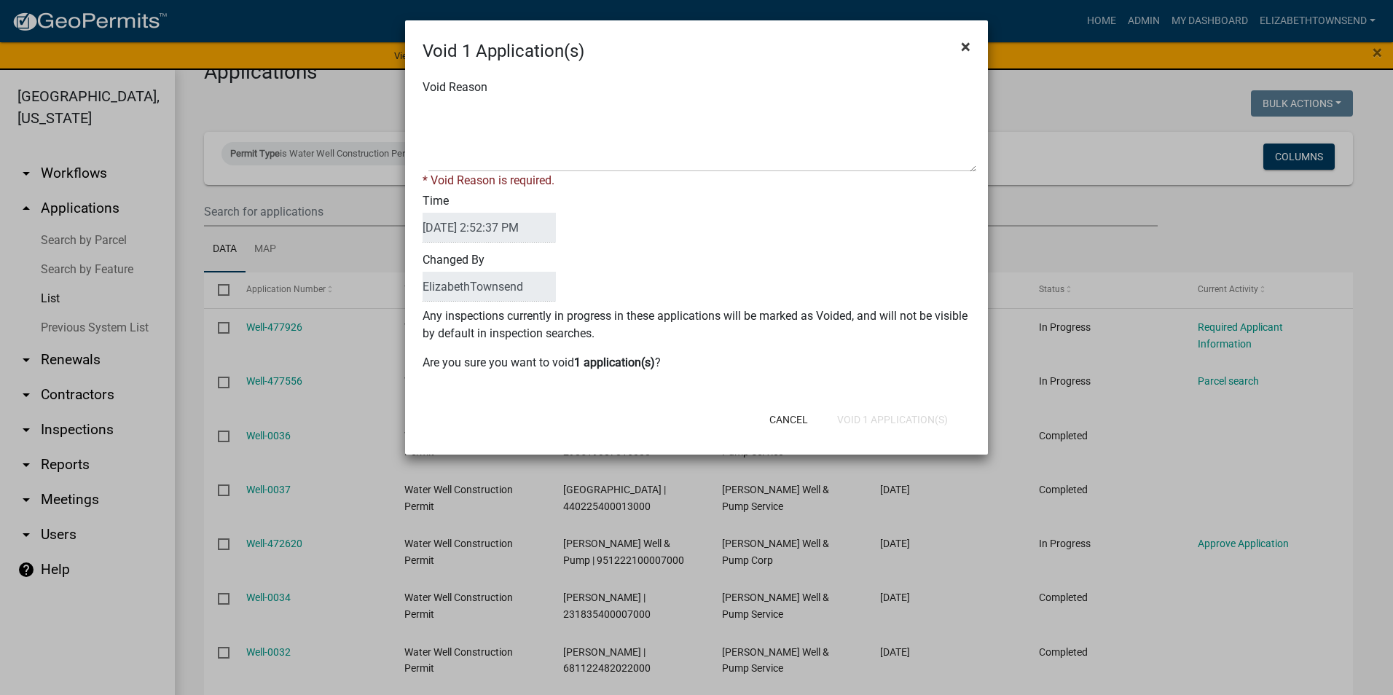
click at [970, 47] on button "×" at bounding box center [965, 46] width 33 height 41
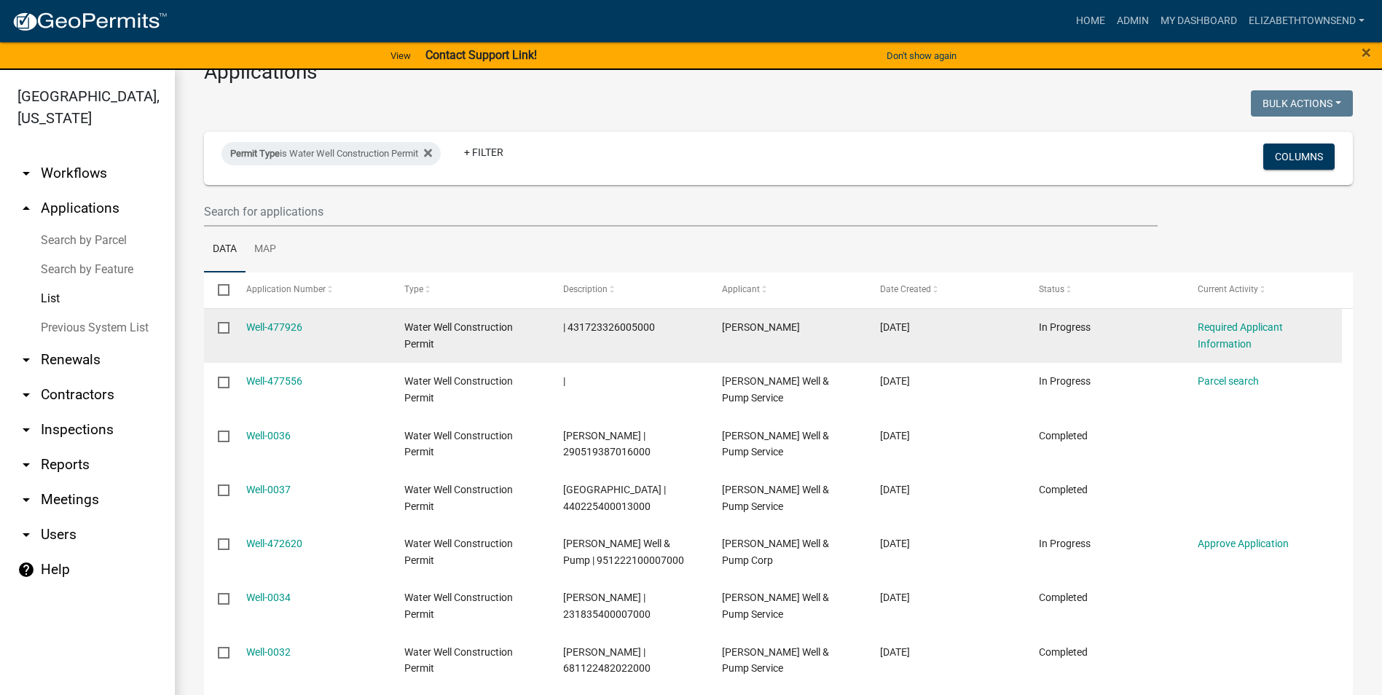
click at [225, 328] on input "checkbox" at bounding box center [222, 326] width 9 height 9
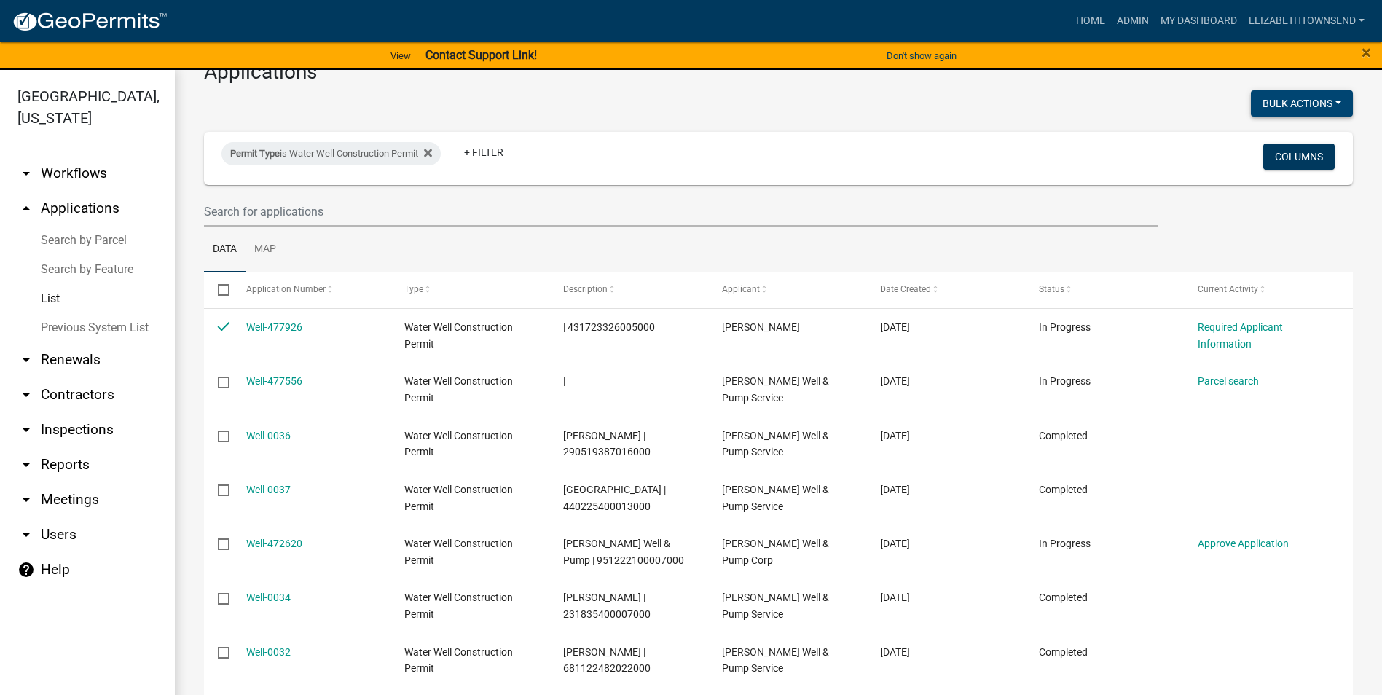
click at [1319, 102] on button "Bulk Actions" at bounding box center [1302, 103] width 102 height 26
click at [1256, 174] on button "Expire" at bounding box center [1294, 176] width 117 height 35
checkbox input "false"
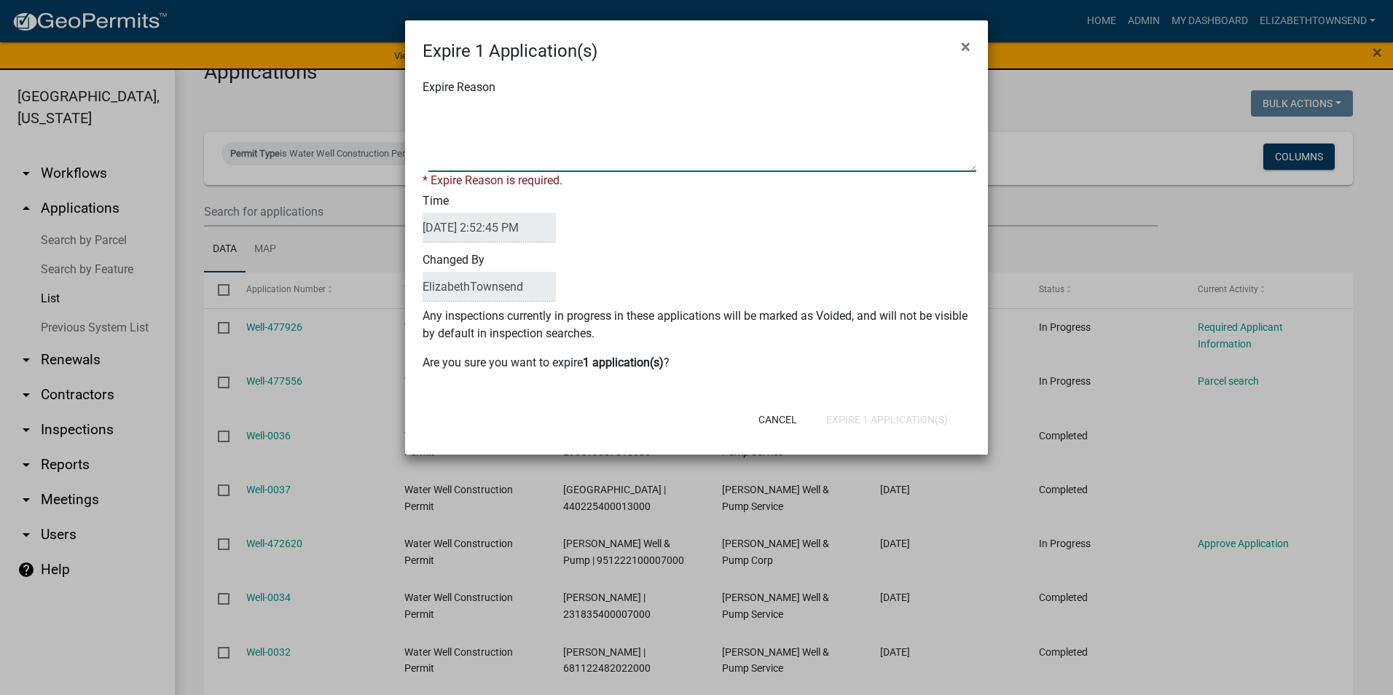
click at [511, 120] on textarea "Expire Reason" at bounding box center [702, 135] width 548 height 73
type textarea "Expired"
click at [929, 422] on form "Expire 1 Application(s) × Expire Reason * Expire Reason is required. Time [DATE…" at bounding box center [696, 230] width 583 height 421
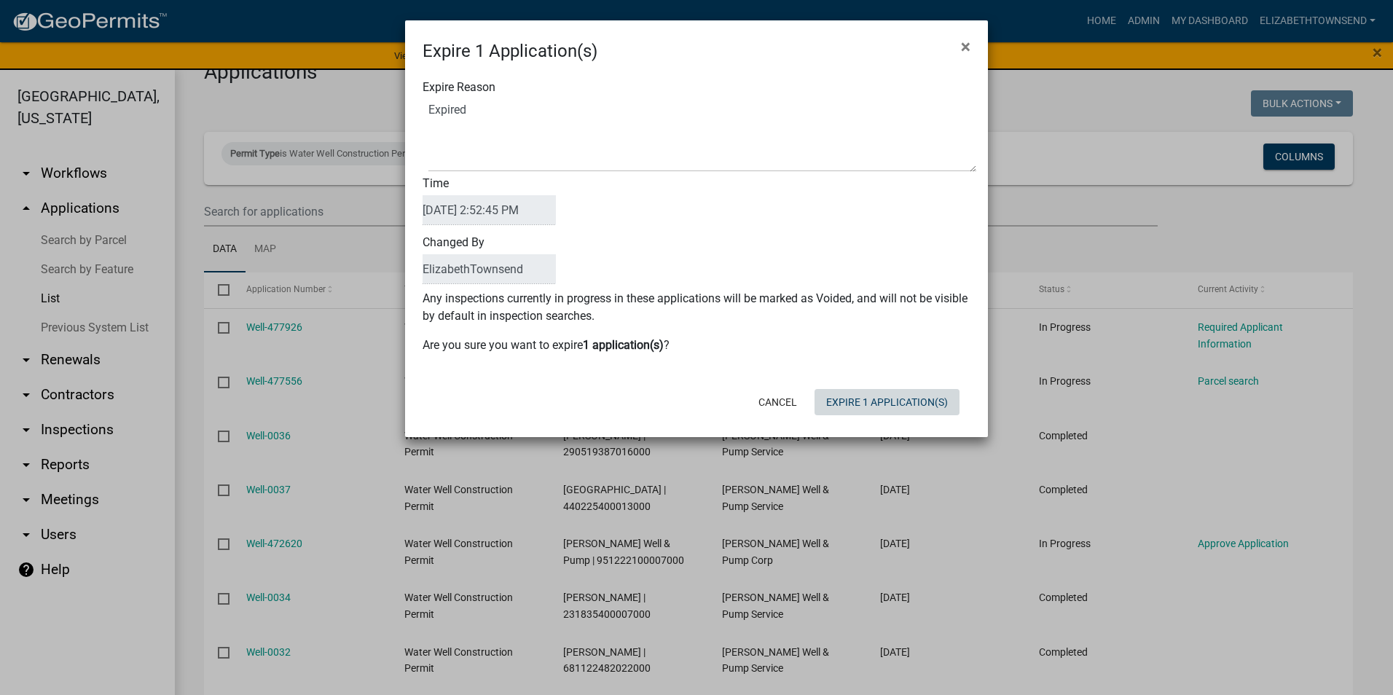
click at [921, 405] on button "Expire 1 Application(s)" at bounding box center [886, 402] width 145 height 26
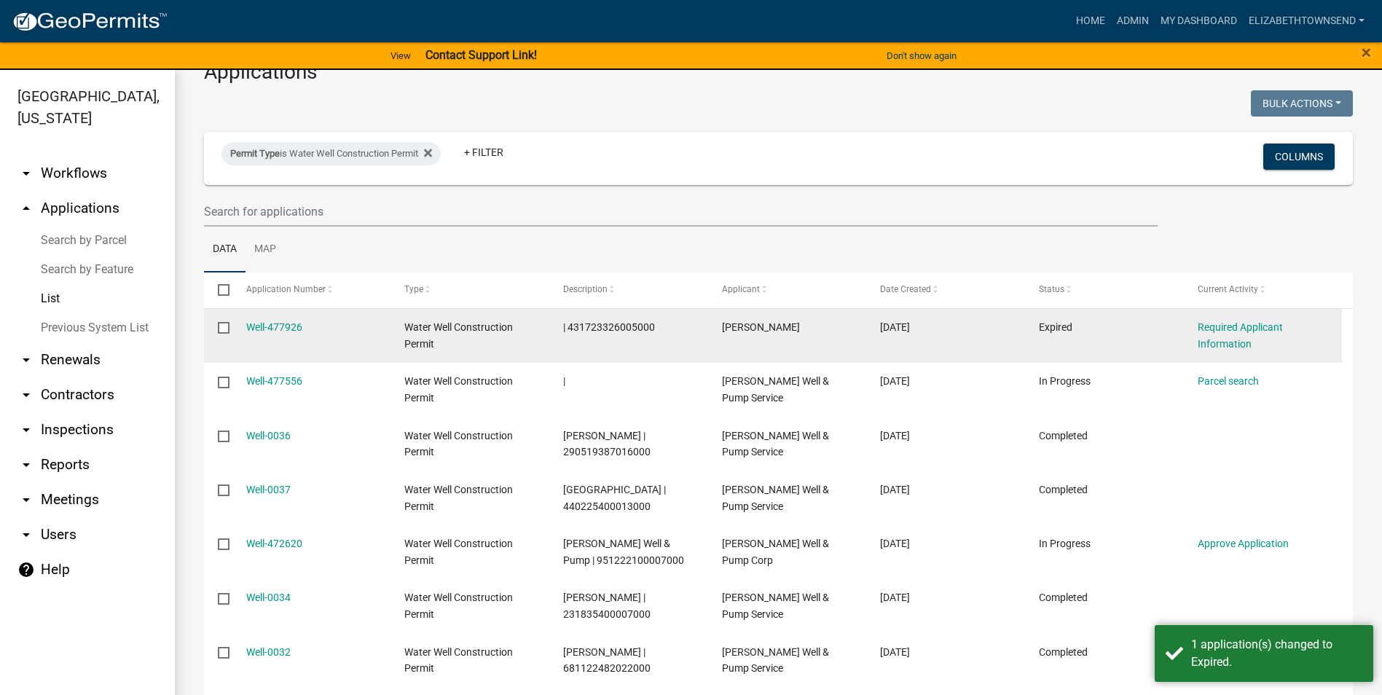
drag, startPoint x: 224, startPoint y: 326, endPoint x: 237, endPoint y: 315, distance: 17.1
click at [224, 326] on input "checkbox" at bounding box center [222, 326] width 9 height 9
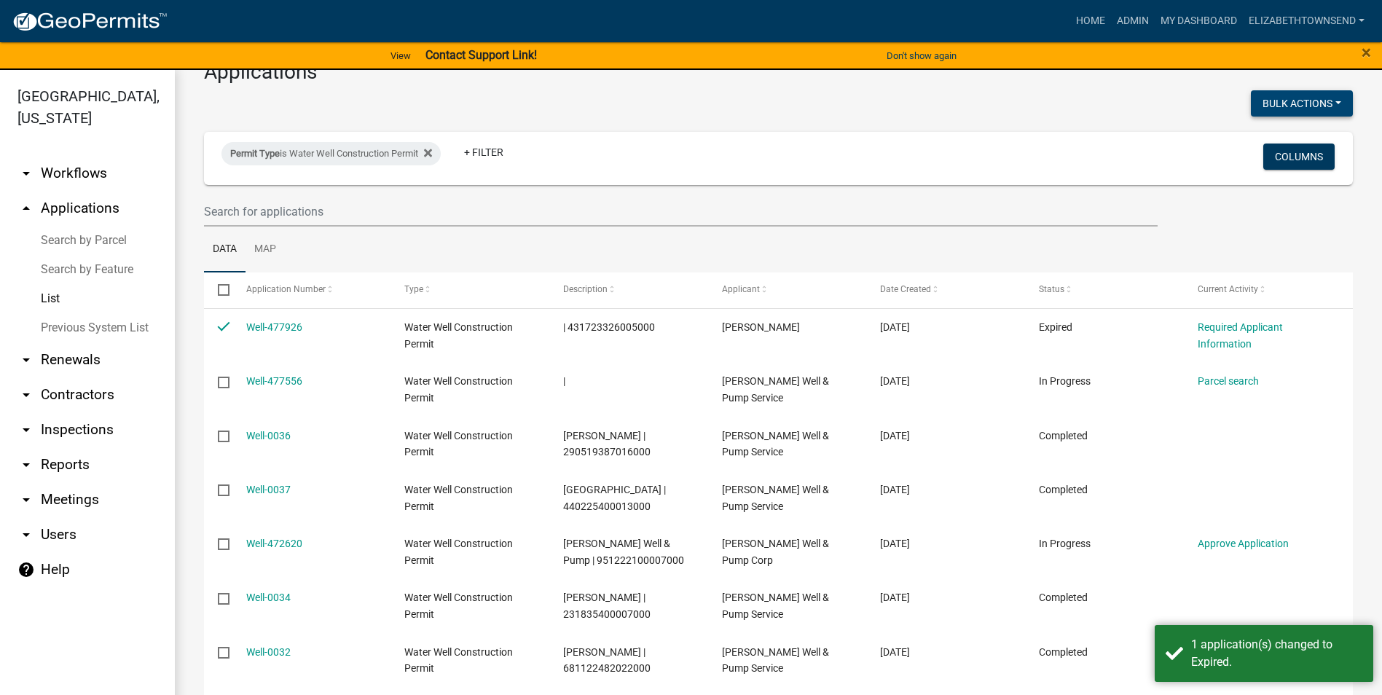
click at [1320, 101] on button "Bulk Actions" at bounding box center [1302, 103] width 102 height 26
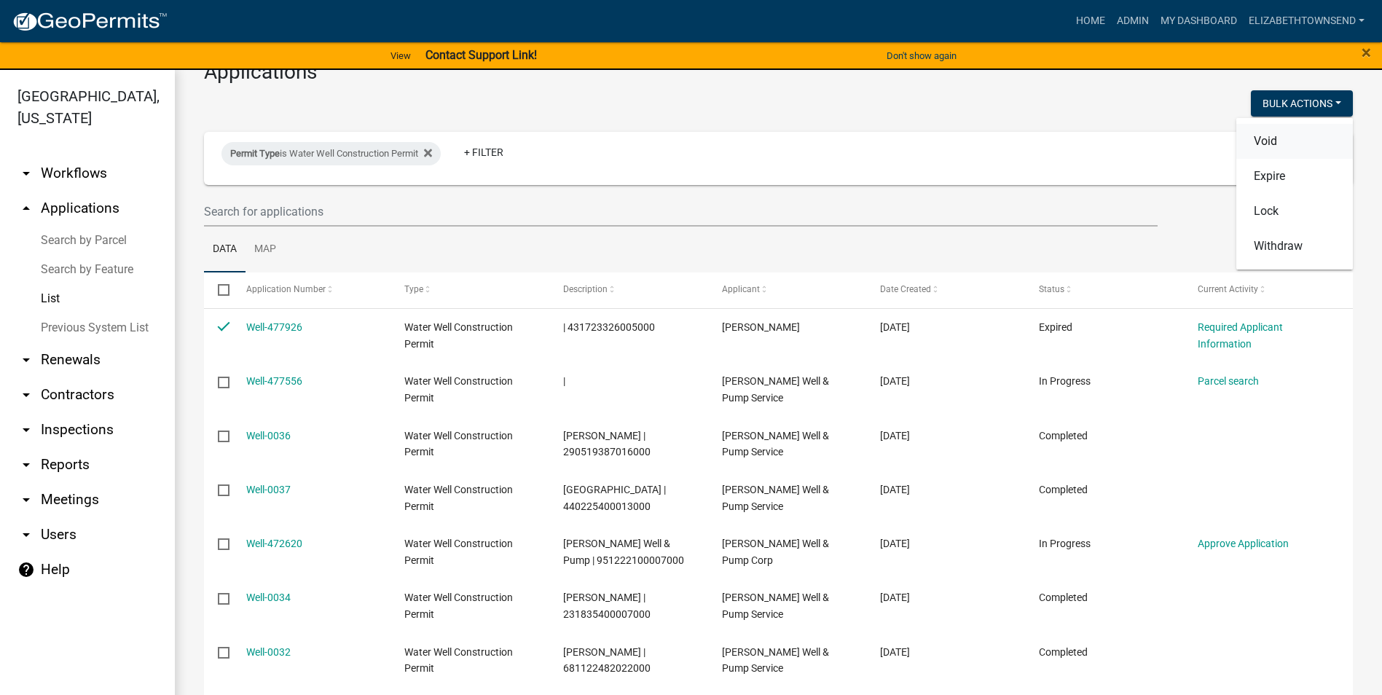
click at [1259, 143] on button "Void" at bounding box center [1294, 141] width 117 height 35
checkbox input "false"
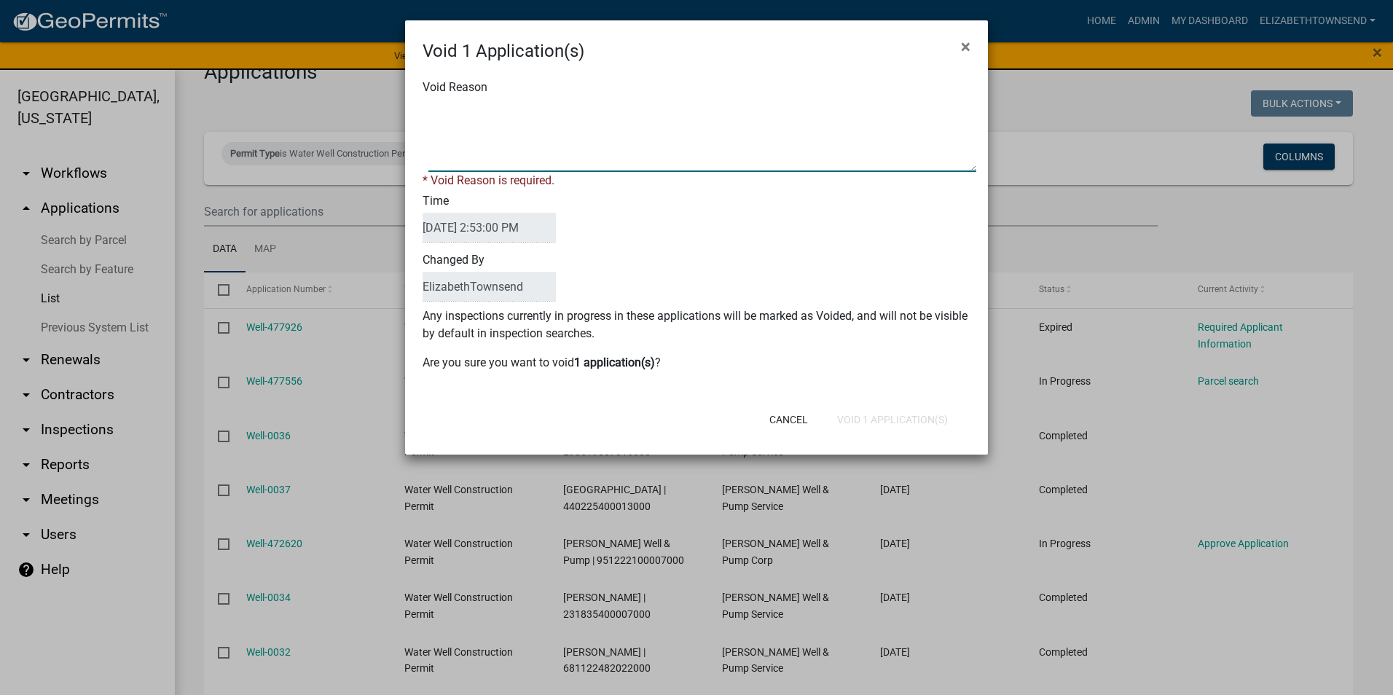
click at [674, 149] on textarea "Void Reason" at bounding box center [702, 135] width 548 height 73
type textarea "sat too long"
click at [885, 420] on div "Cancel Void 1 Application(s)" at bounding box center [791, 420] width 359 height 38
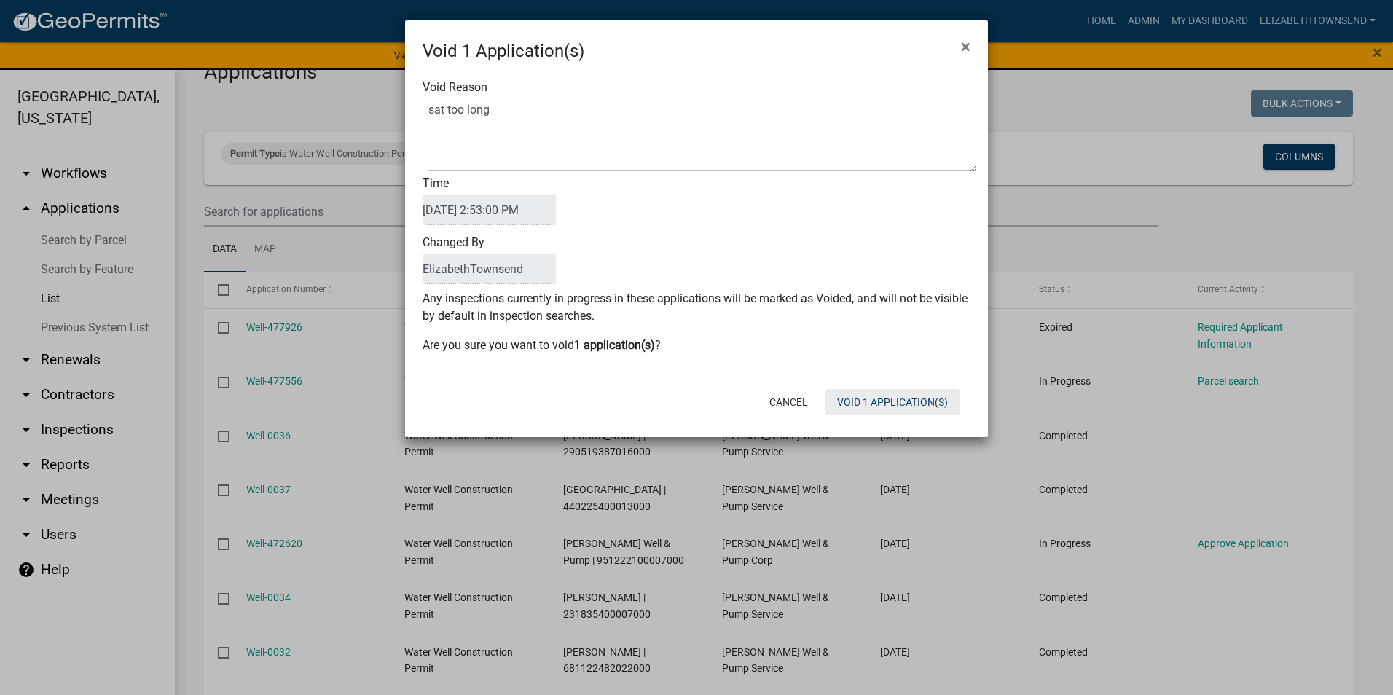
click at [878, 406] on button "Void 1 Application(s)" at bounding box center [892, 402] width 134 height 26
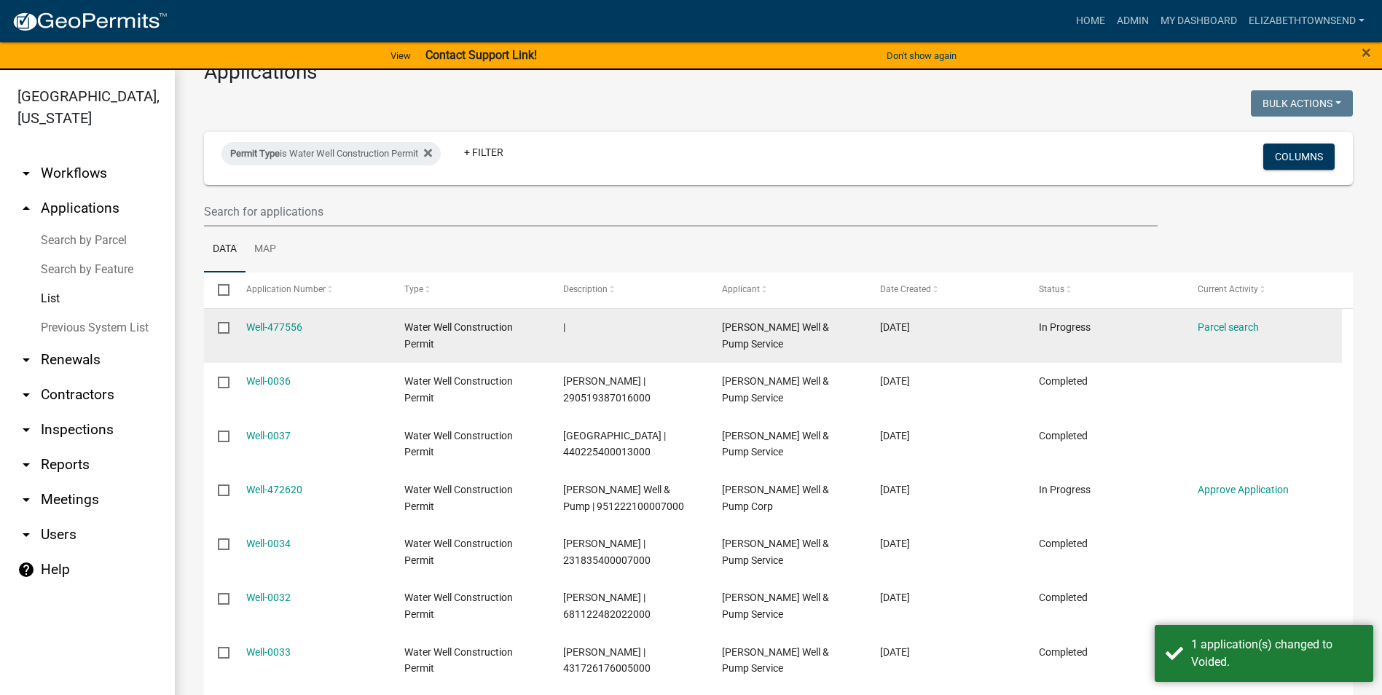
click at [225, 326] on input "checkbox" at bounding box center [222, 326] width 9 height 9
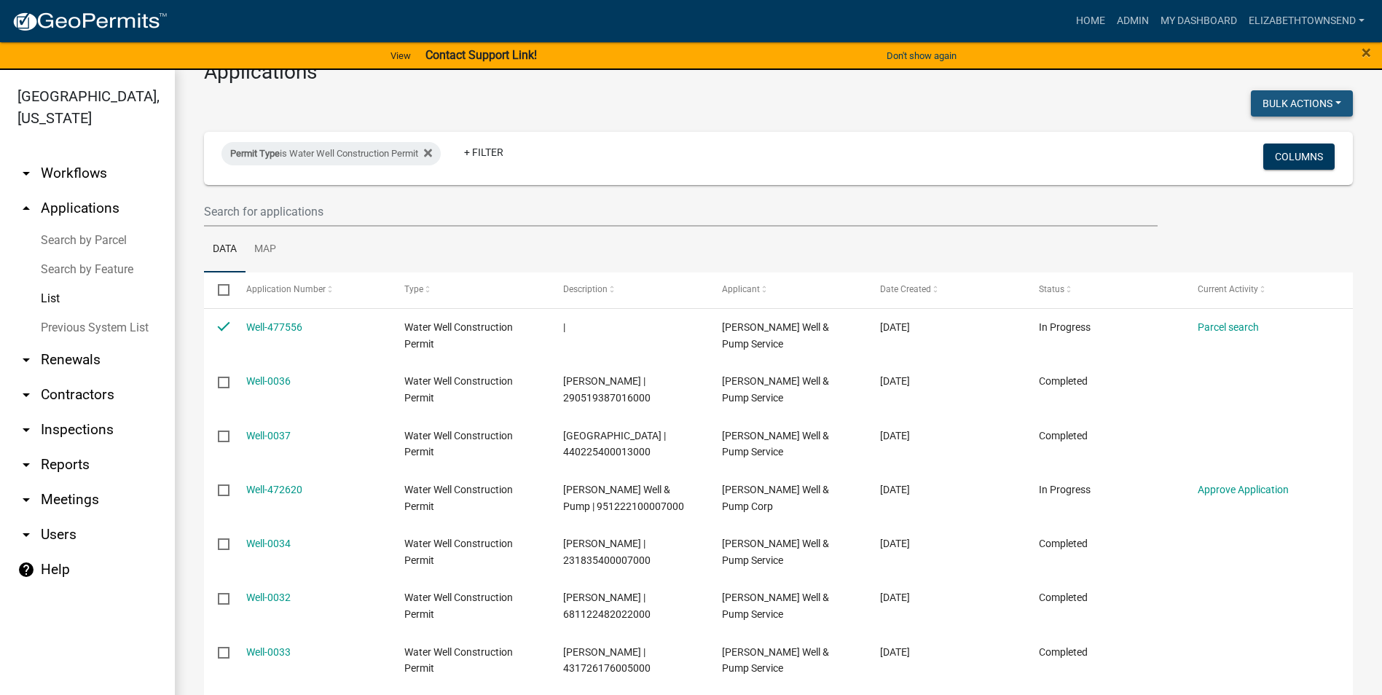
click at [1272, 104] on button "Bulk Actions" at bounding box center [1302, 103] width 102 height 26
click at [1268, 142] on button "Void" at bounding box center [1294, 141] width 117 height 35
checkbox input "false"
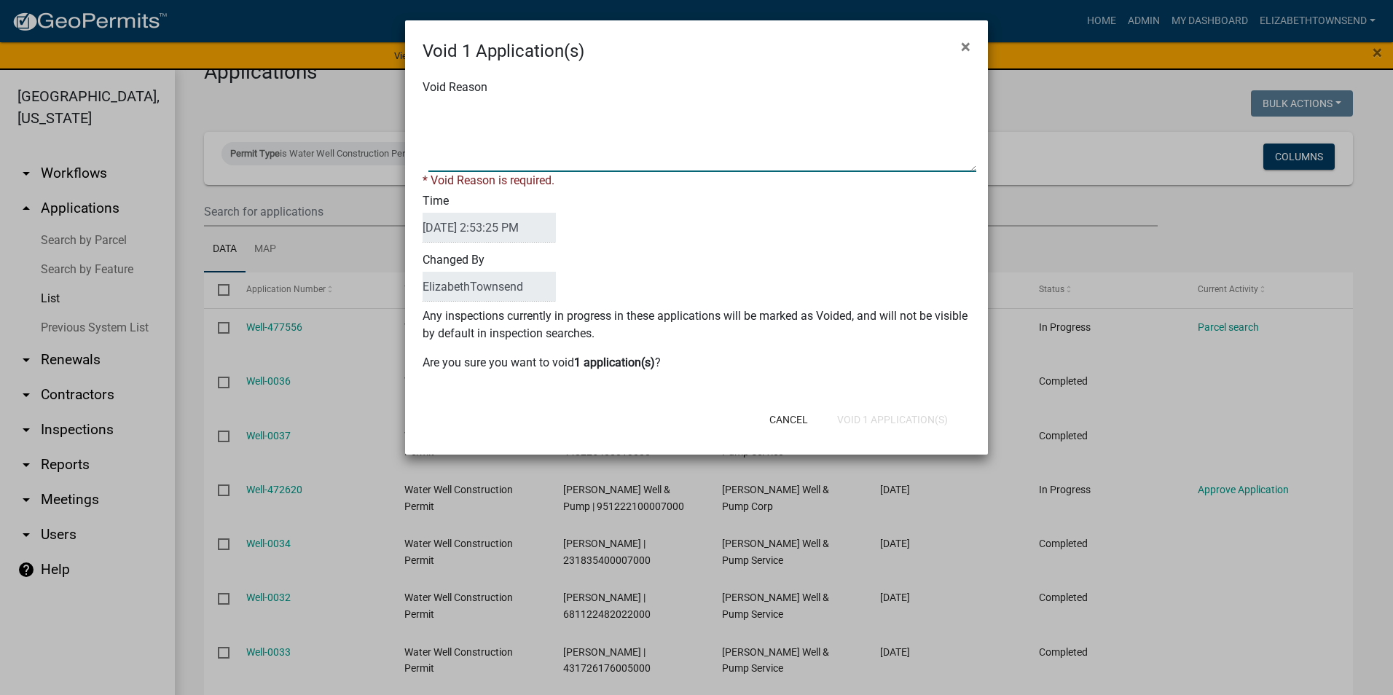
click at [626, 148] on textarea "Void Reason" at bounding box center [702, 135] width 548 height 73
type textarea "sat too long"
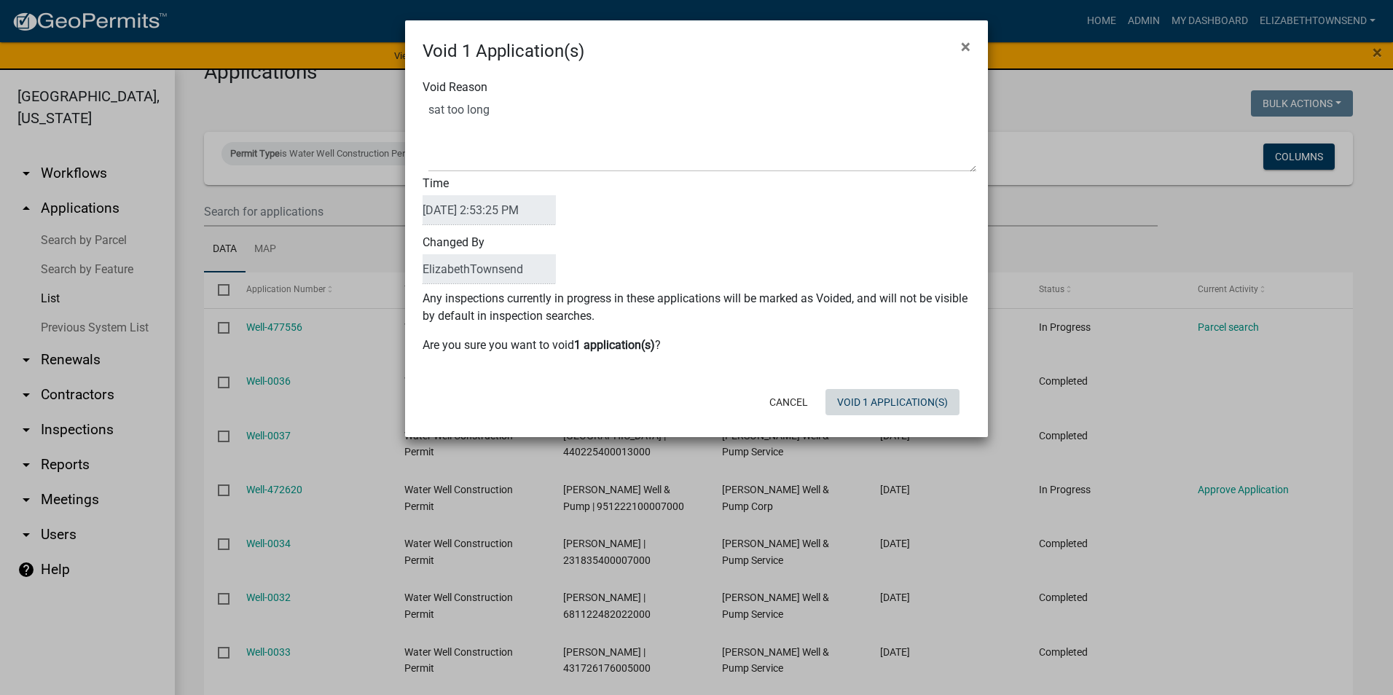
click at [894, 417] on div "Cancel Void 1 Application(s)" at bounding box center [791, 402] width 359 height 38
click at [894, 411] on button "Void 1 Application(s)" at bounding box center [892, 402] width 134 height 26
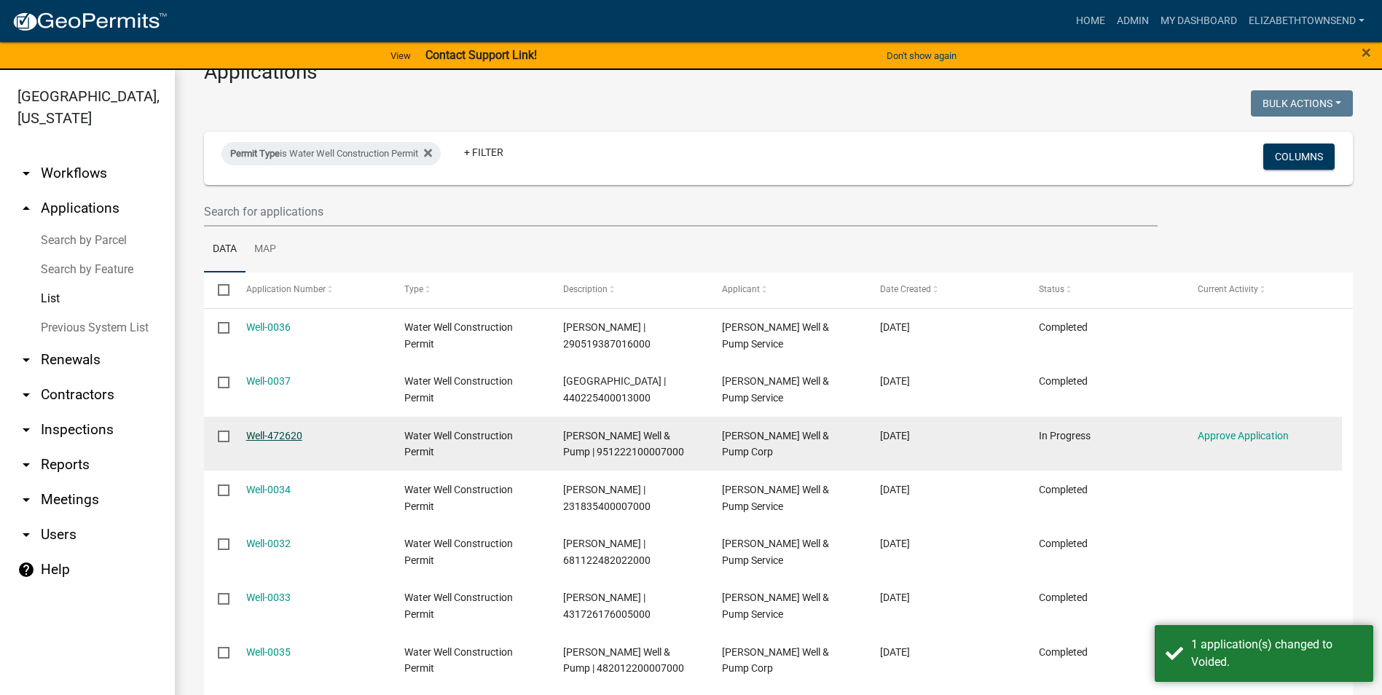
click at [292, 431] on link "Well-472620" at bounding box center [274, 436] width 56 height 12
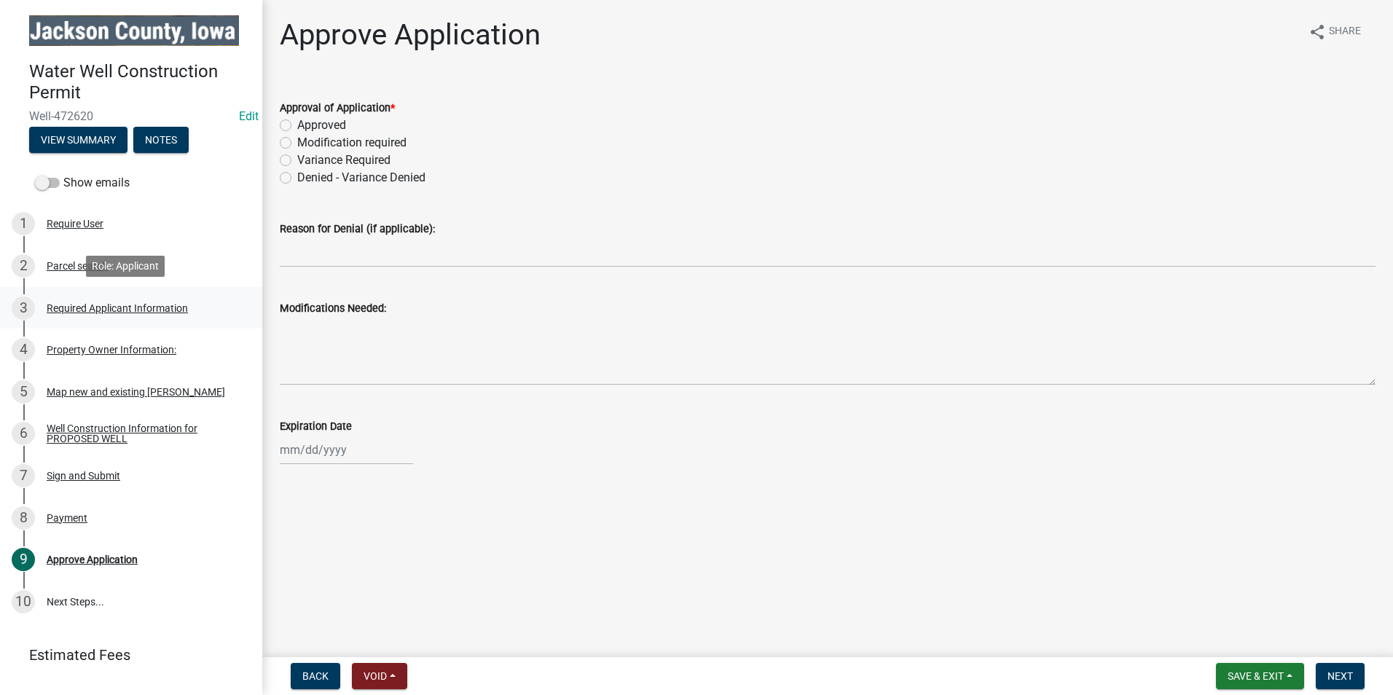
click at [125, 308] on div "Required Applicant Information" at bounding box center [117, 308] width 141 height 10
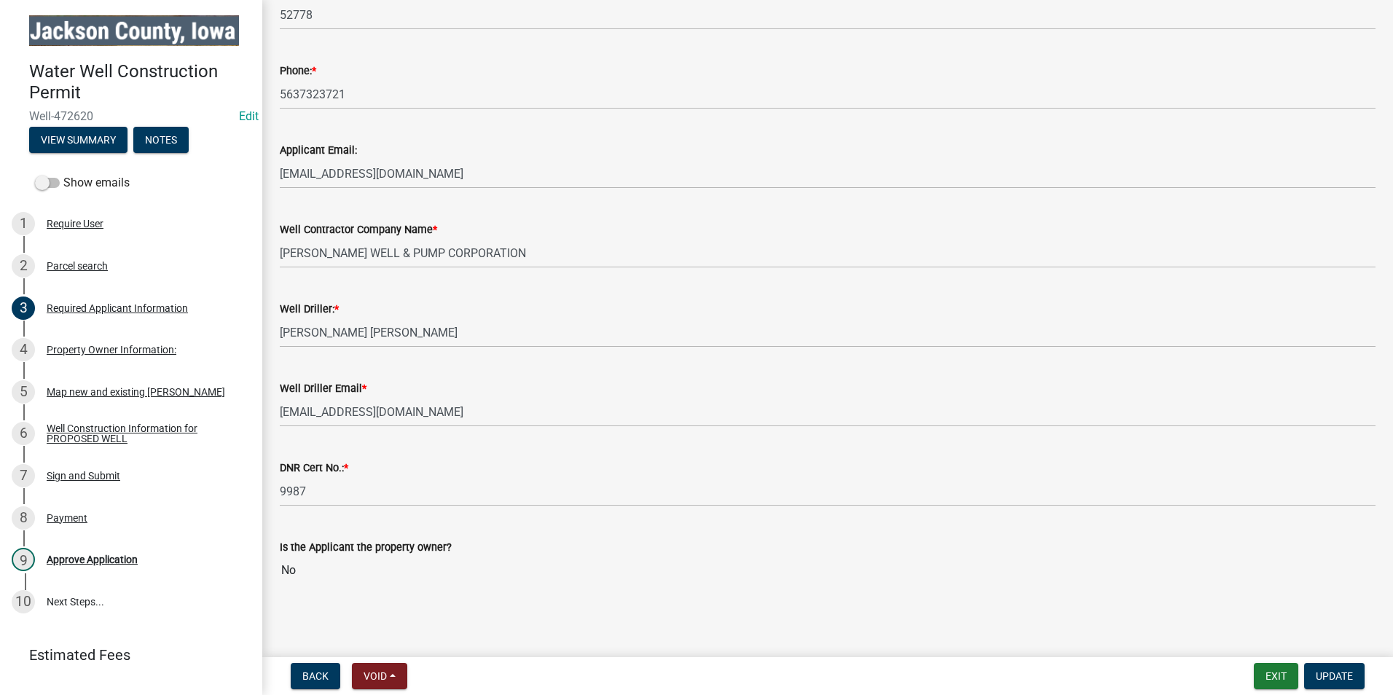
scroll to position [439, 0]
click at [151, 354] on div "4 Property Owner Information:" at bounding box center [125, 349] width 227 height 23
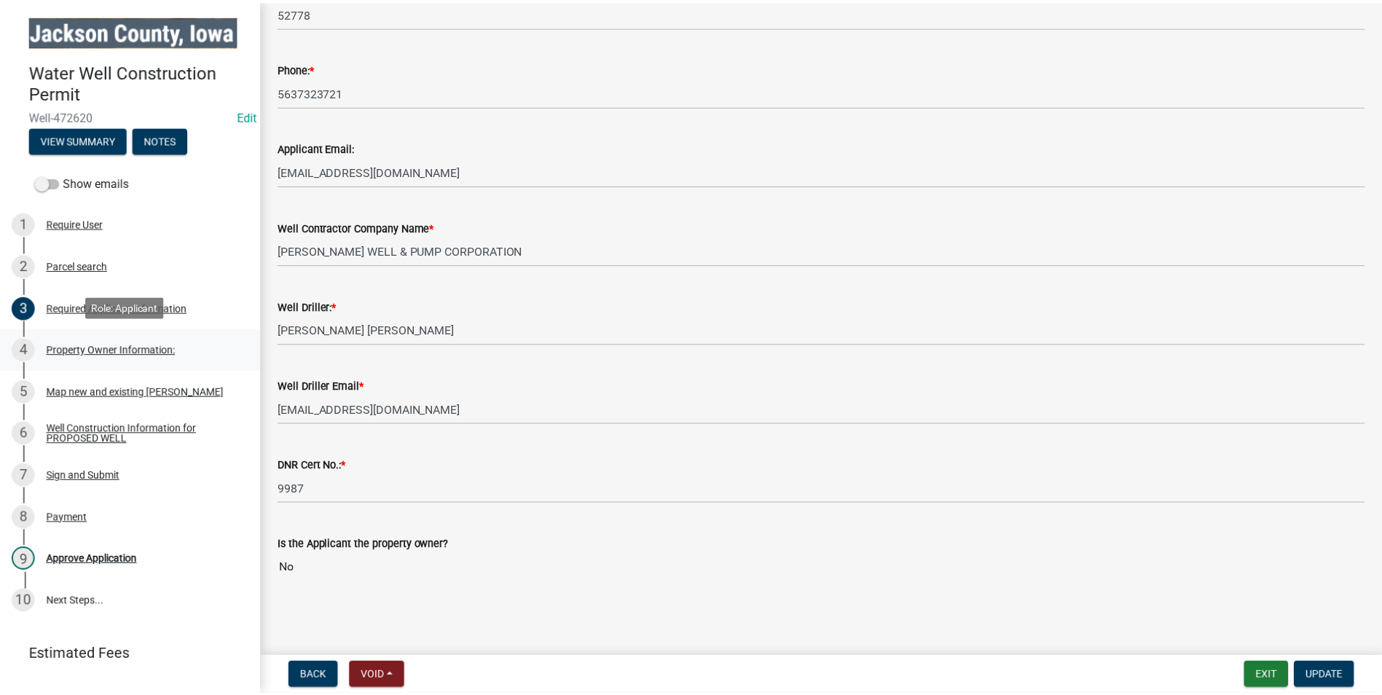
scroll to position [0, 0]
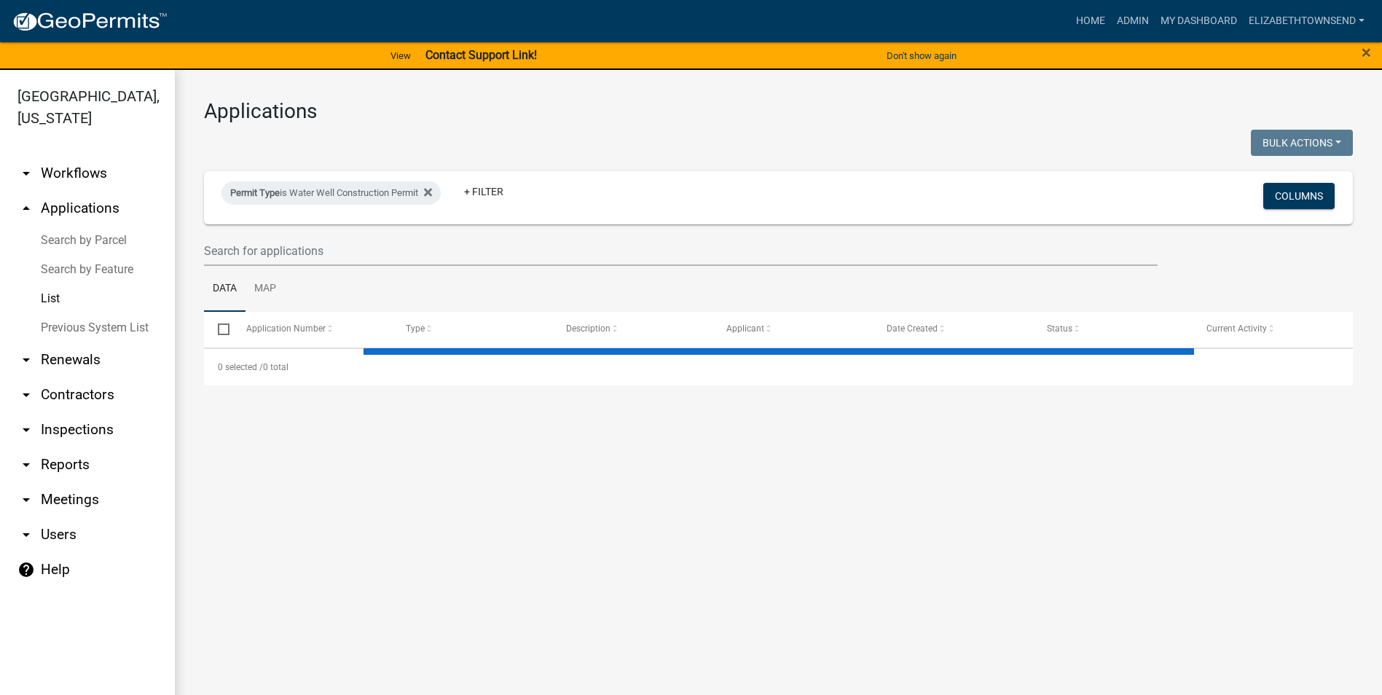
select select "3: 100"
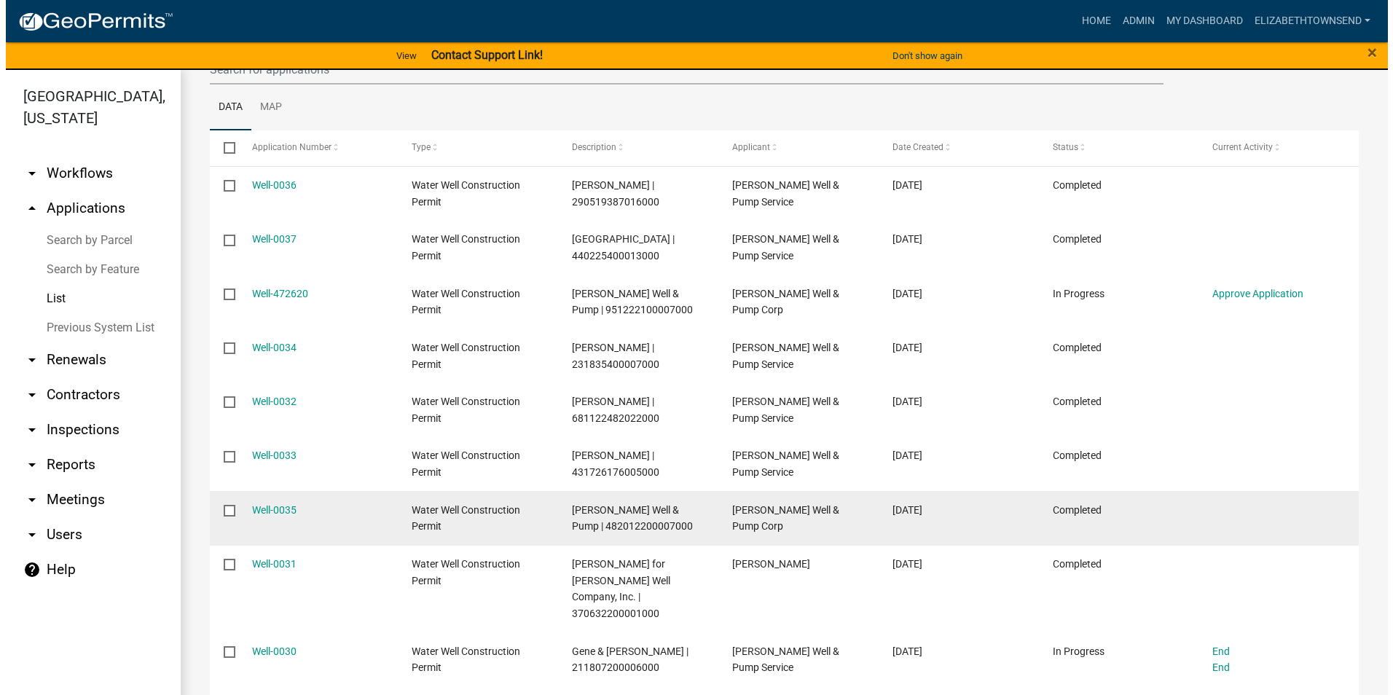
scroll to position [288, 0]
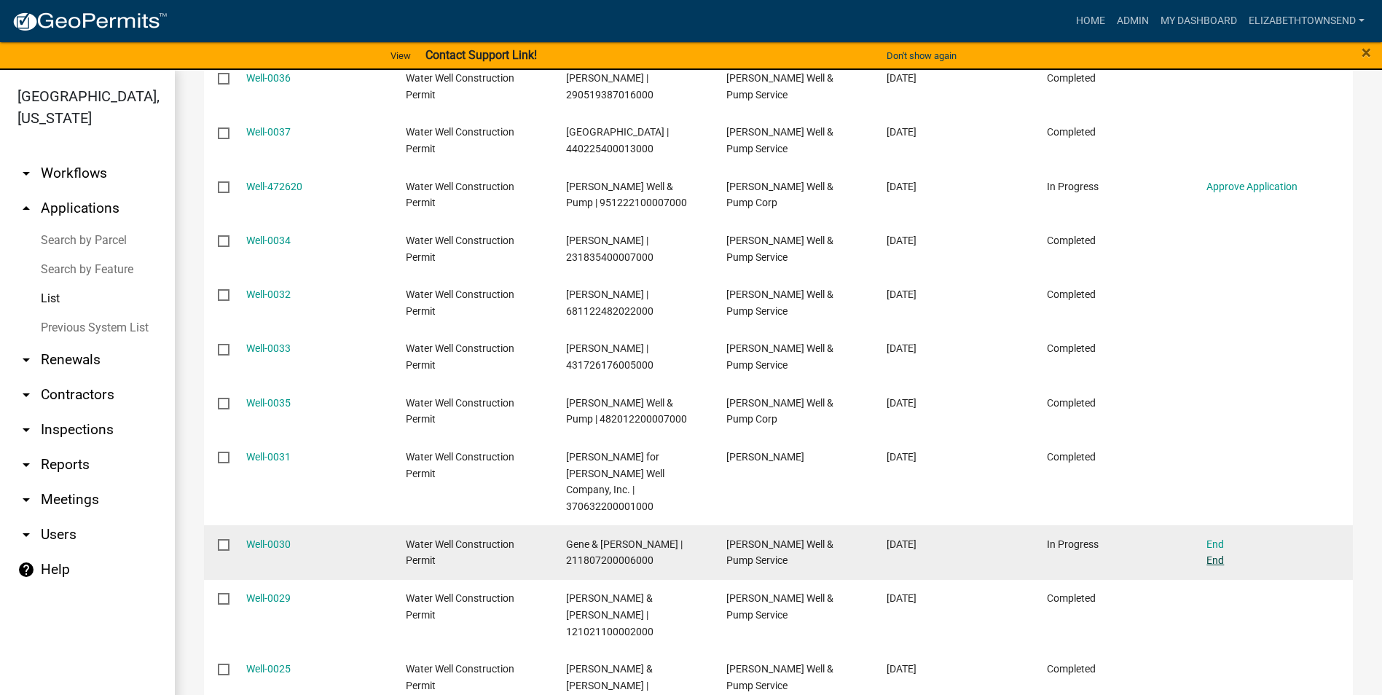
click at [1208, 554] on link "End" at bounding box center [1214, 560] width 17 height 12
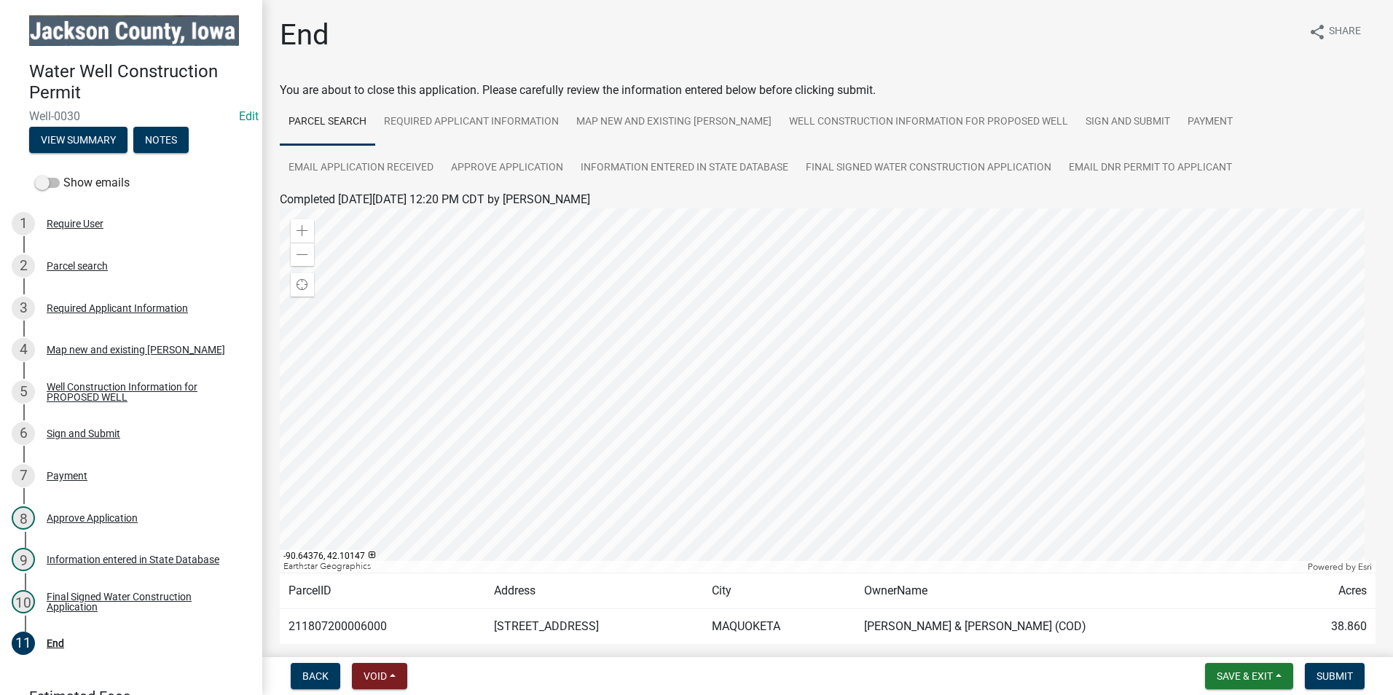
scroll to position [79, 0]
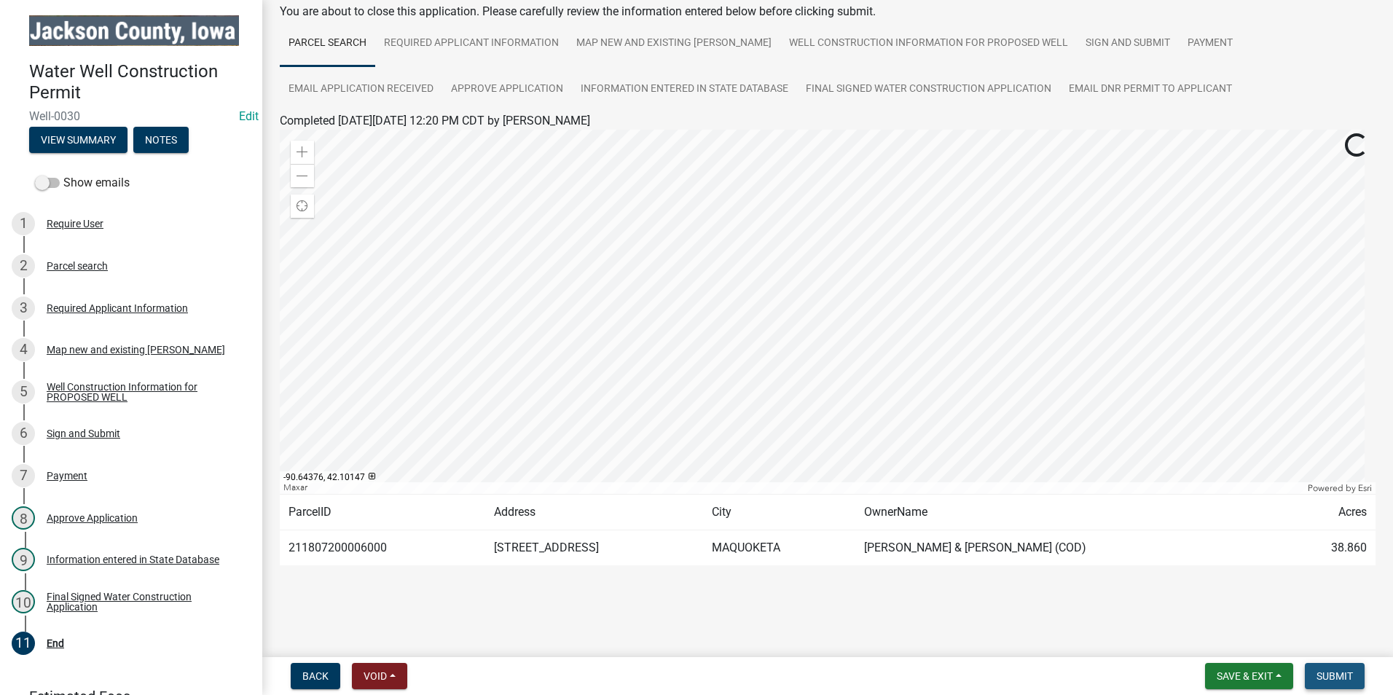
click at [1336, 675] on span "Submit" at bounding box center [1334, 676] width 36 height 12
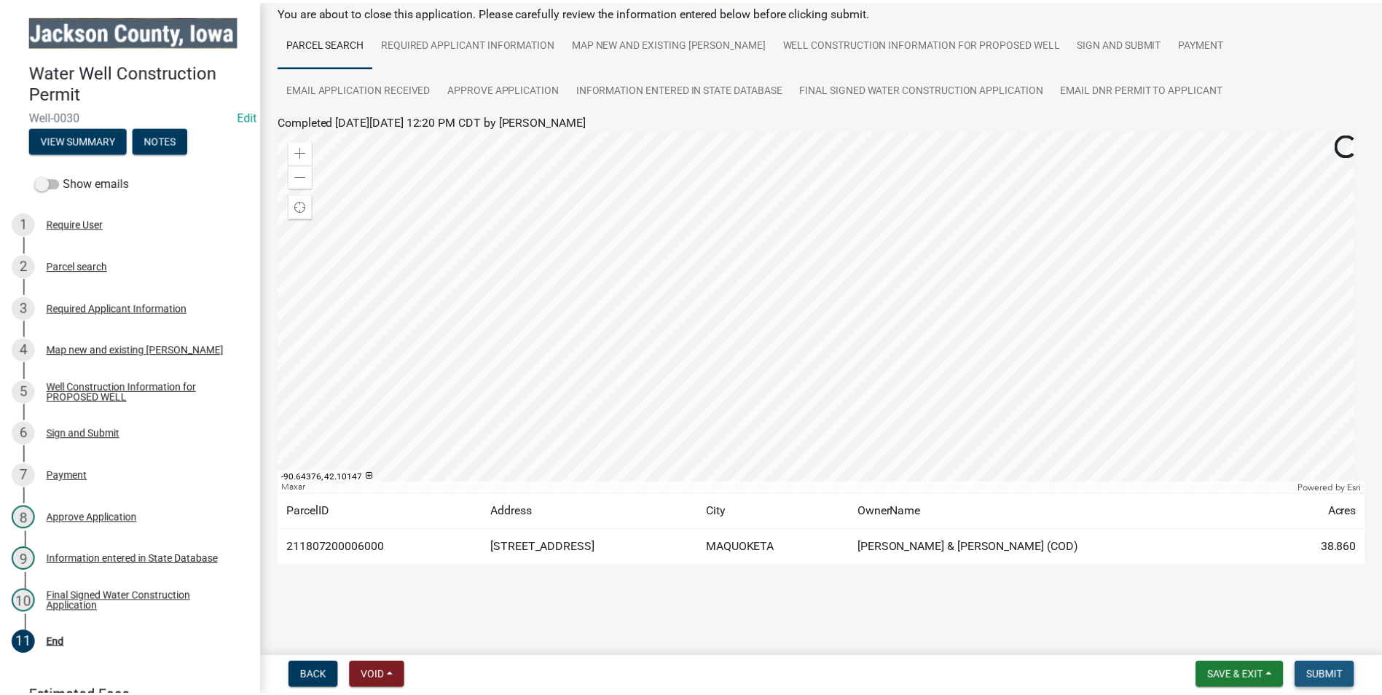
scroll to position [0, 0]
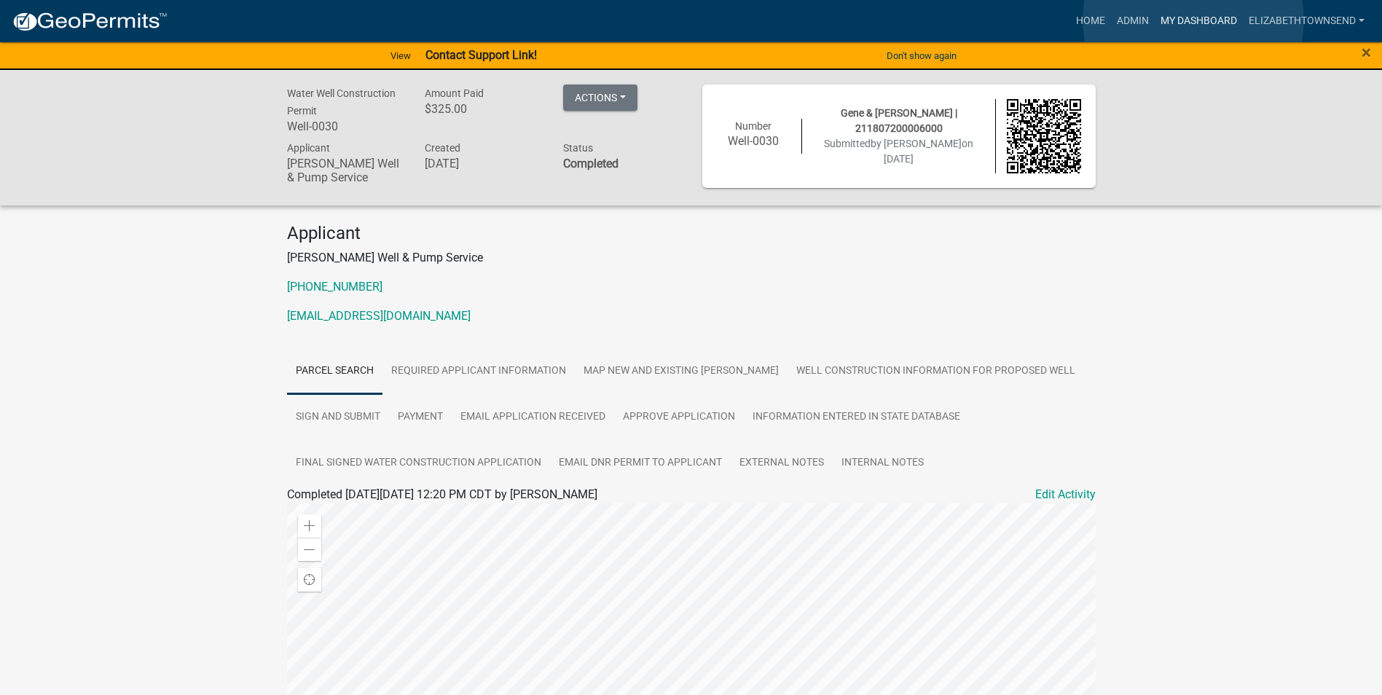
click at [1193, 20] on link "My Dashboard" at bounding box center [1198, 21] width 88 height 28
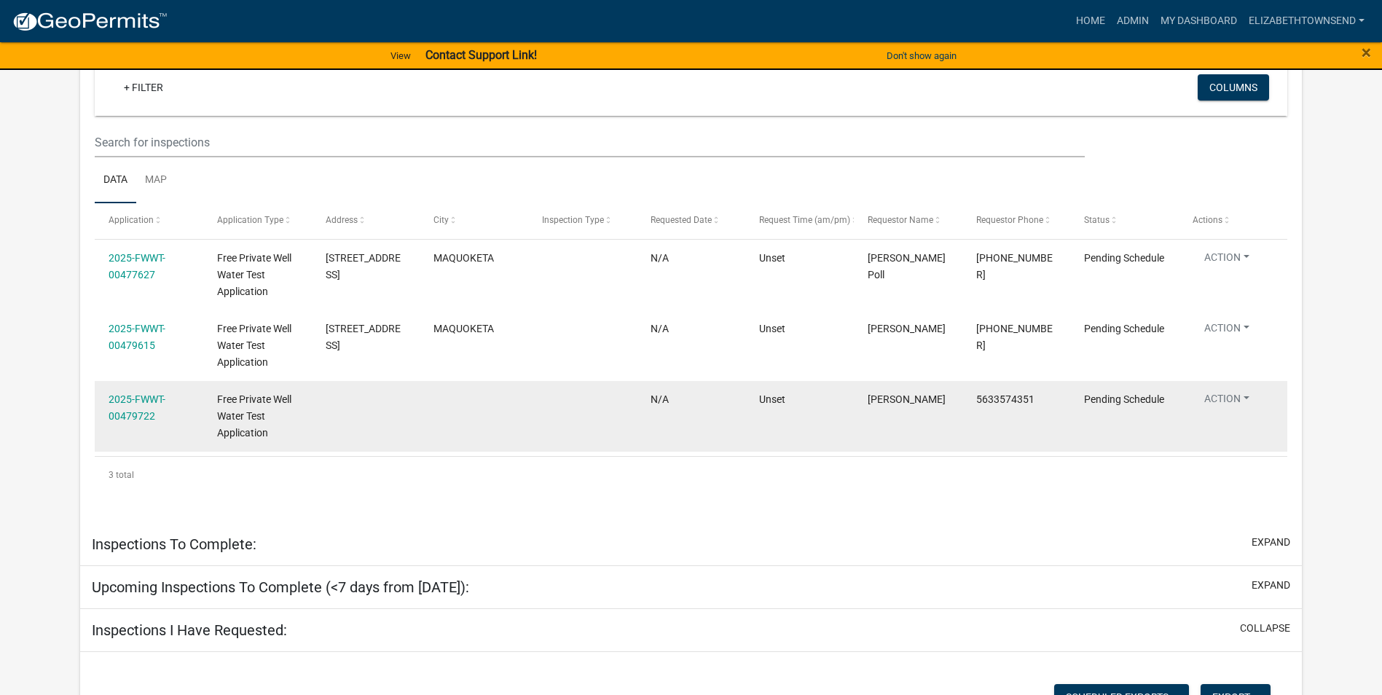
select select "3: 100"
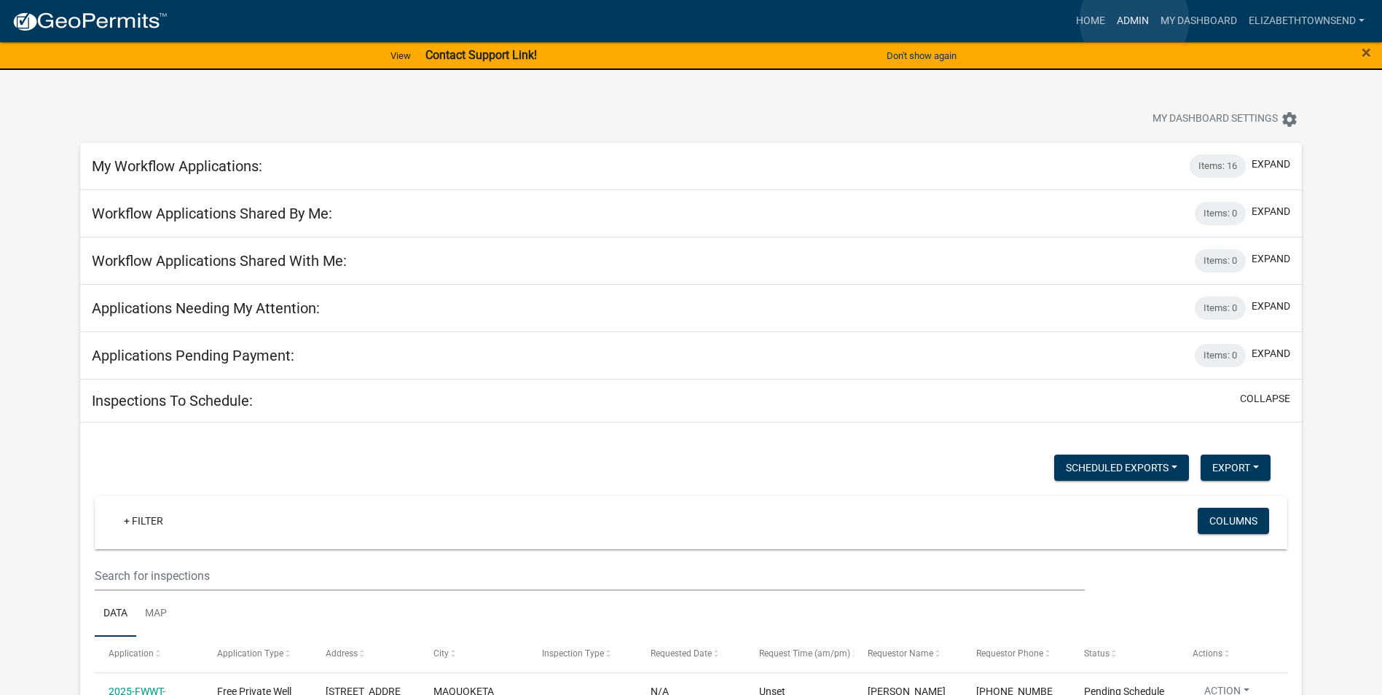
click at [1134, 20] on link "Admin" at bounding box center [1133, 21] width 44 height 28
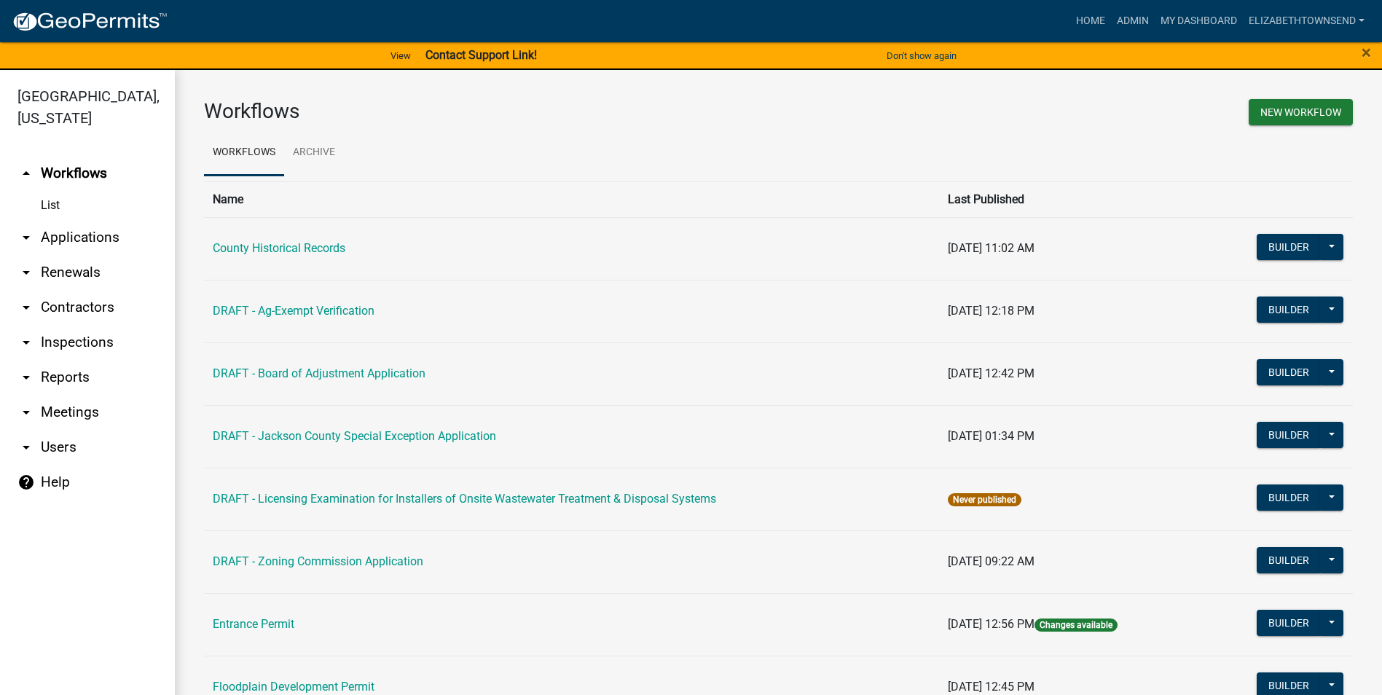
click at [73, 220] on link "arrow_drop_down Applications" at bounding box center [87, 237] width 175 height 35
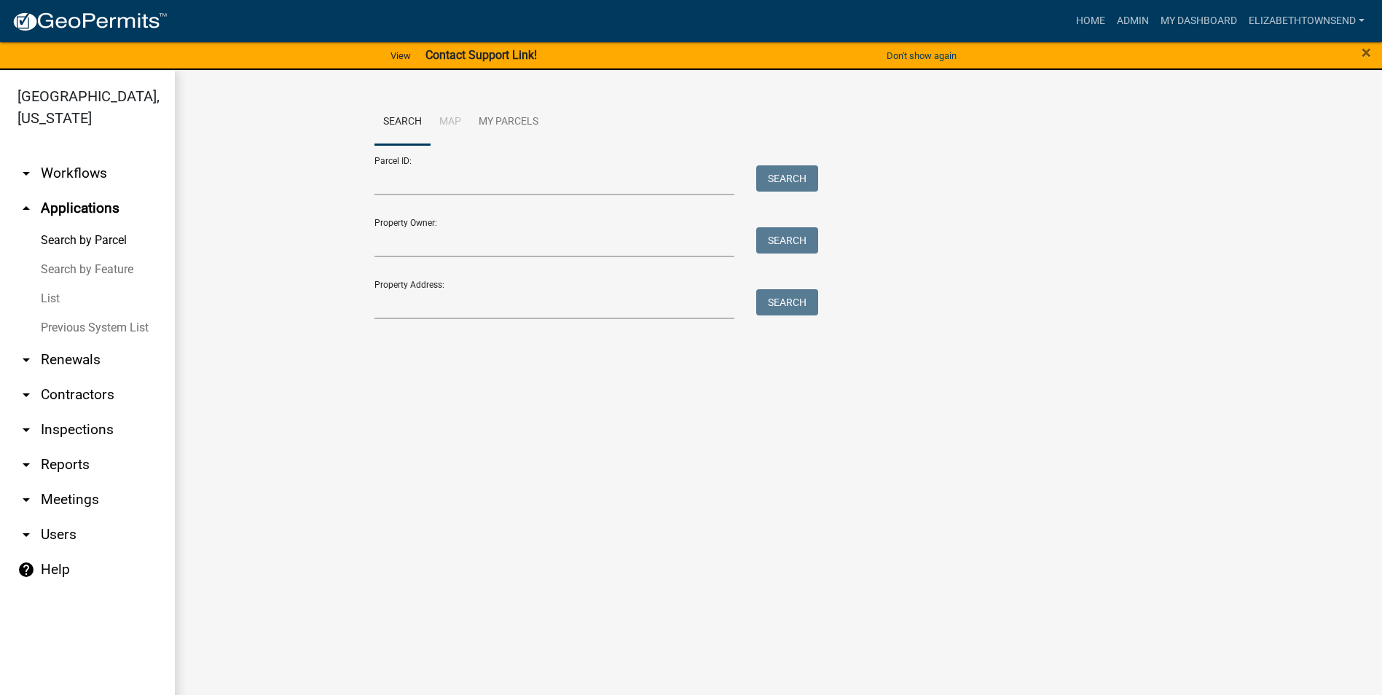
click at [50, 284] on link "List" at bounding box center [87, 298] width 175 height 29
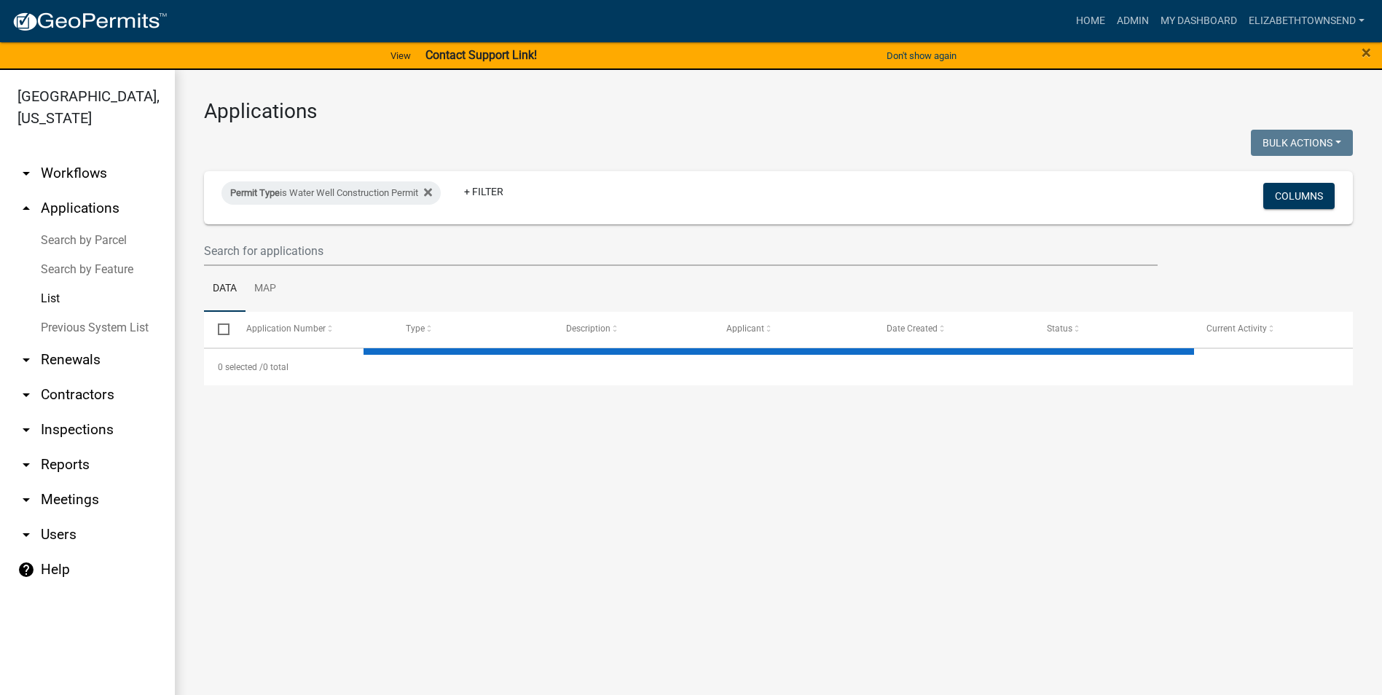
select select "3: 100"
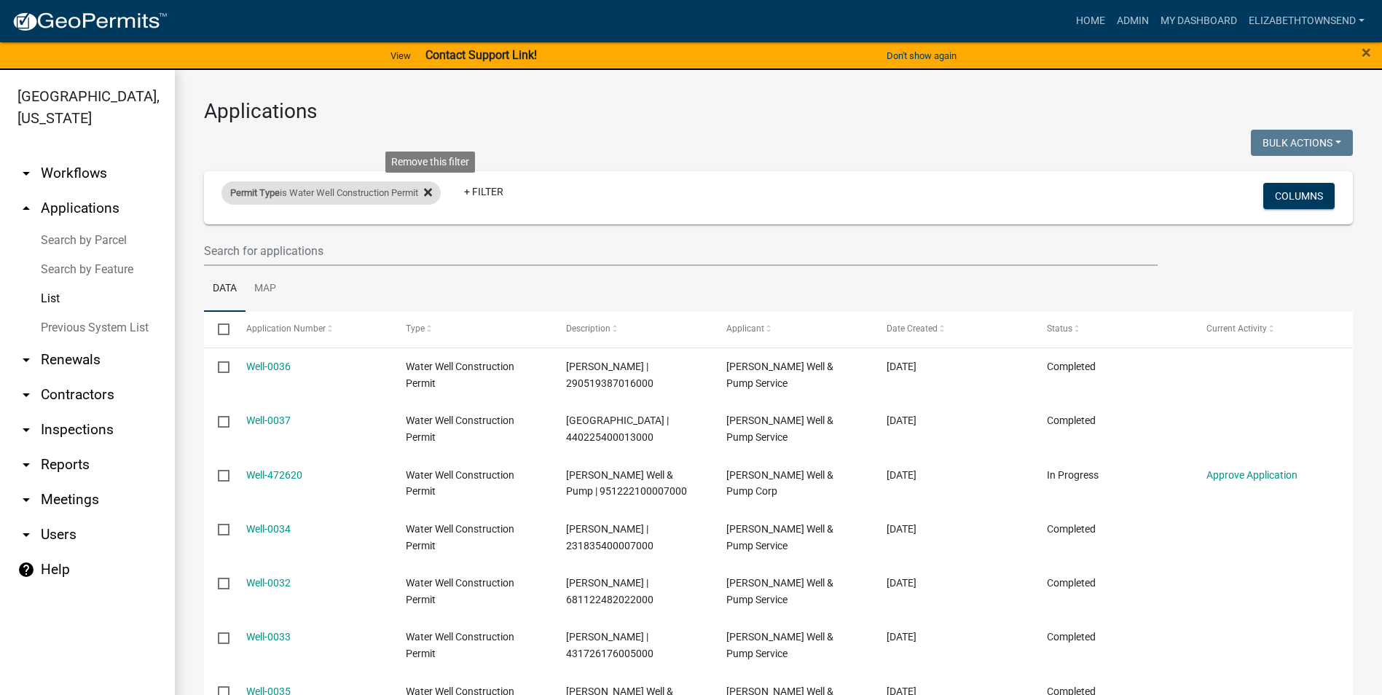
click at [432, 191] on icon at bounding box center [428, 193] width 8 height 8
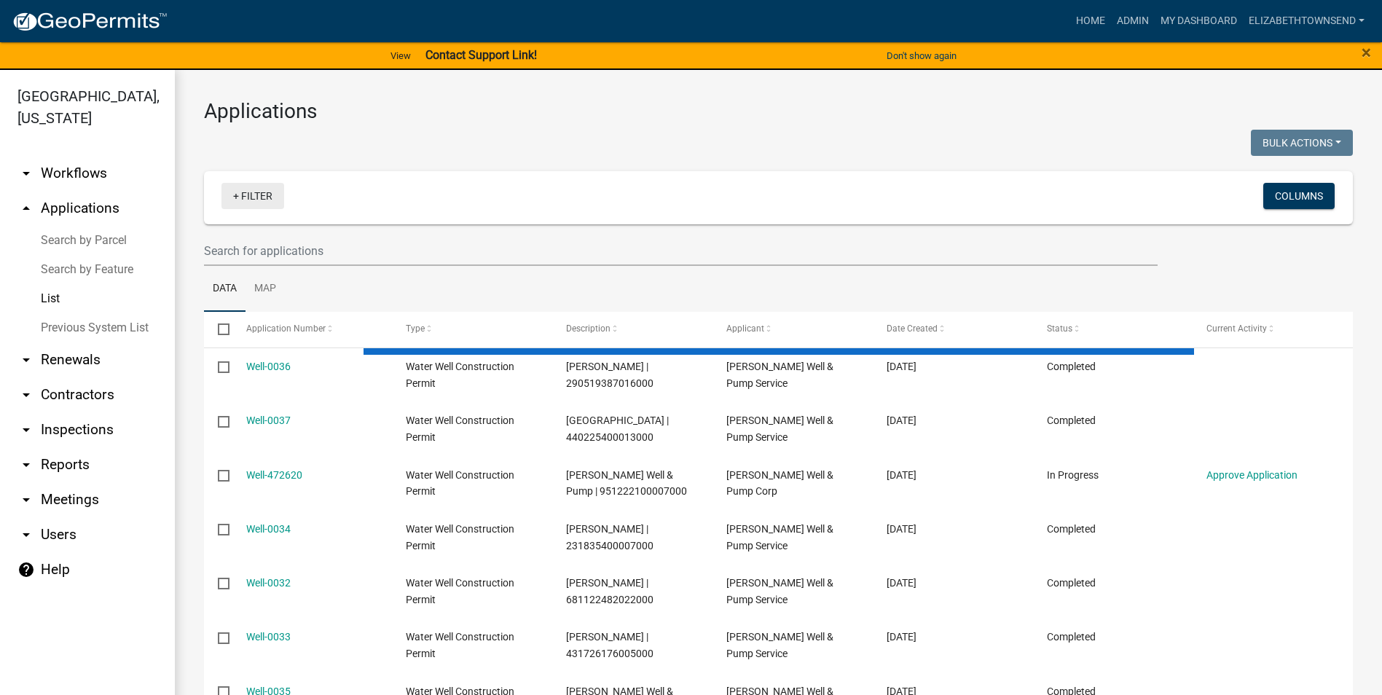
click at [253, 194] on link "+ Filter" at bounding box center [252, 196] width 63 height 26
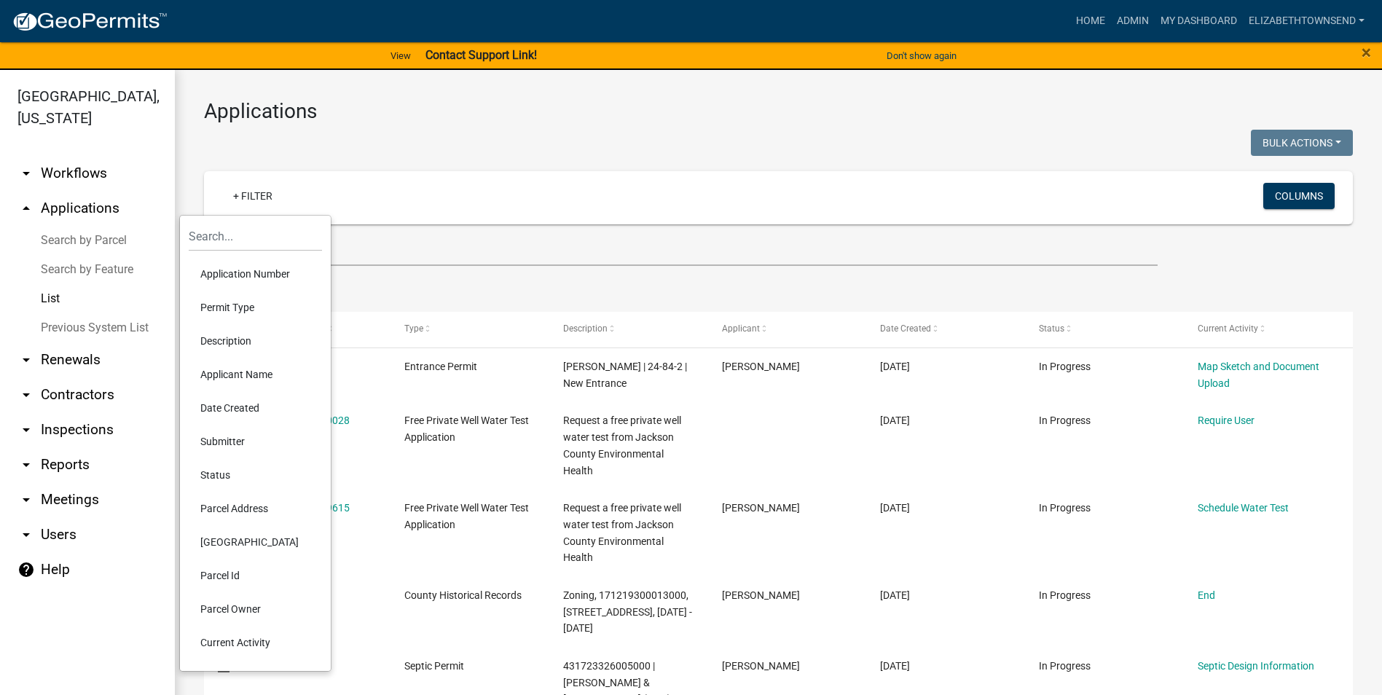
click at [229, 302] on li "Permit Type" at bounding box center [255, 308] width 133 height 34
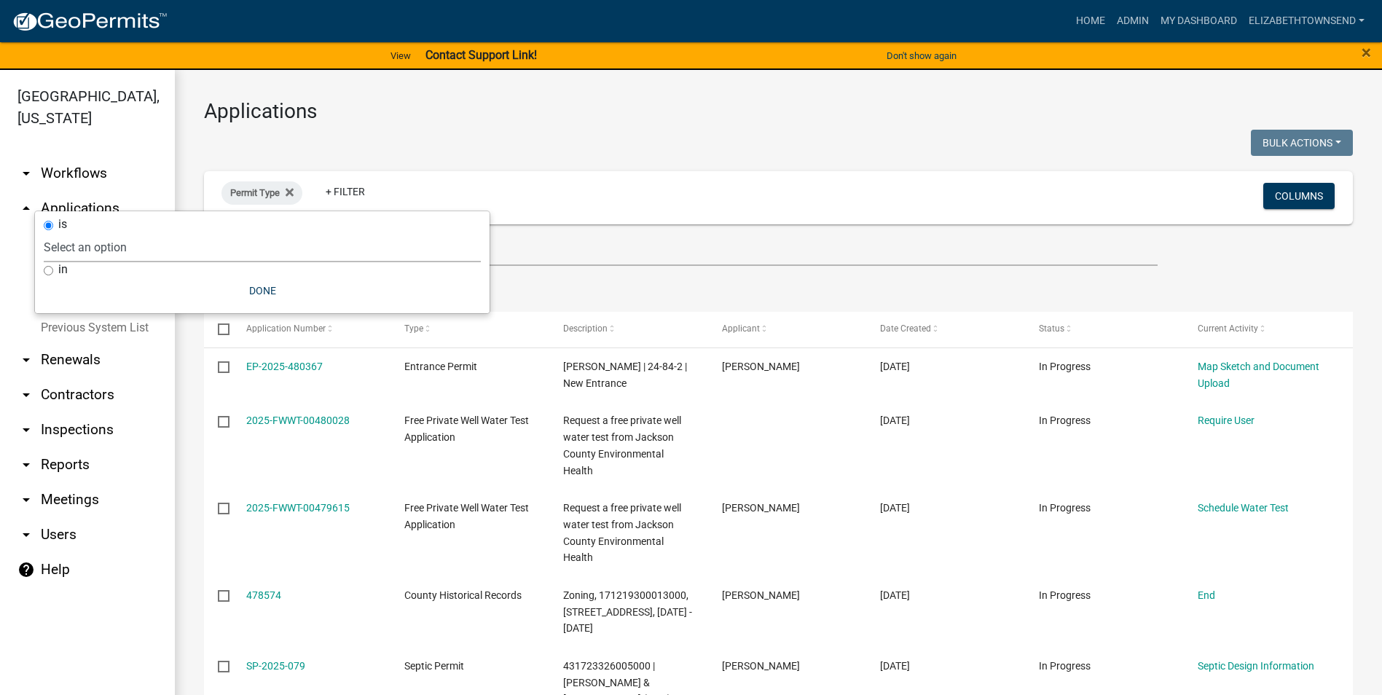
click at [310, 240] on select "Select an option County Historical Records DRAFT - Ag-Exempt Verification DRAFT…" at bounding box center [262, 247] width 437 height 30
select select "7458610e-52f0-410f-94ea-34730edab4a9"
click at [133, 232] on select "Select an option County Historical Records DRAFT - Ag-Exempt Verification DRAFT…" at bounding box center [262, 247] width 437 height 30
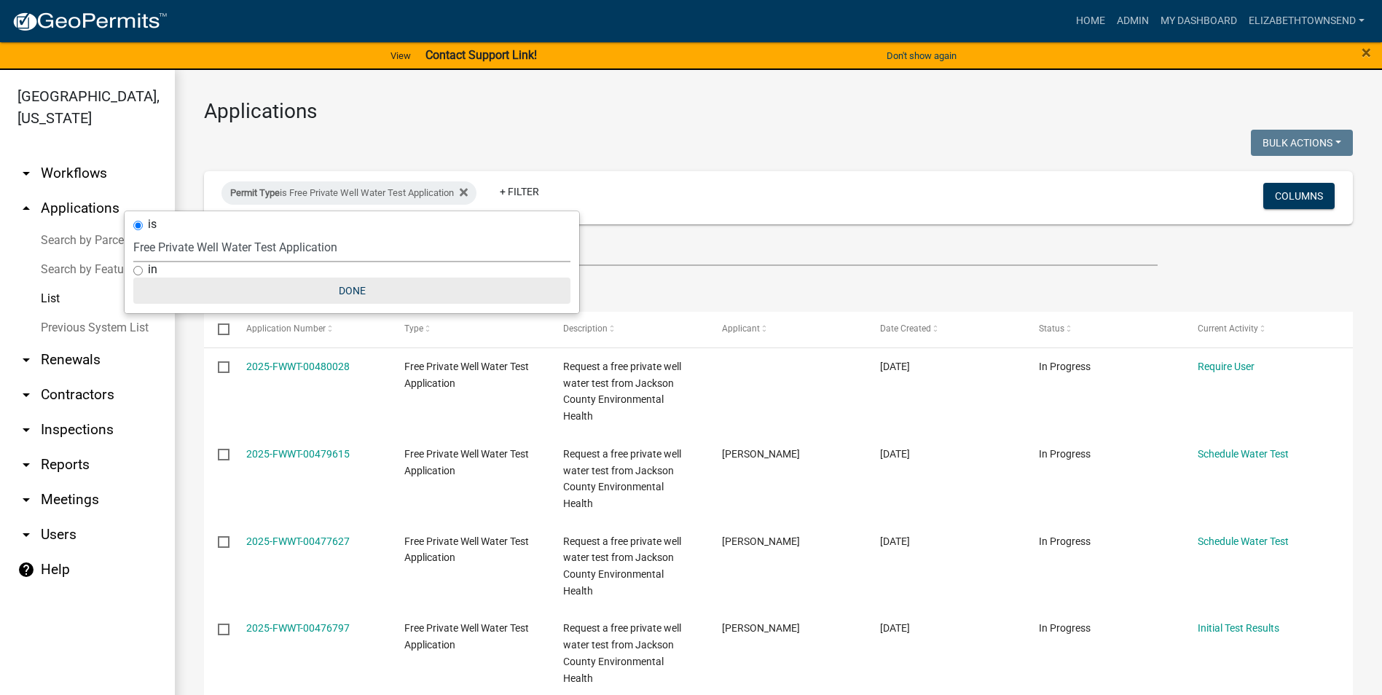
click at [339, 283] on button "Done" at bounding box center [351, 290] width 437 height 26
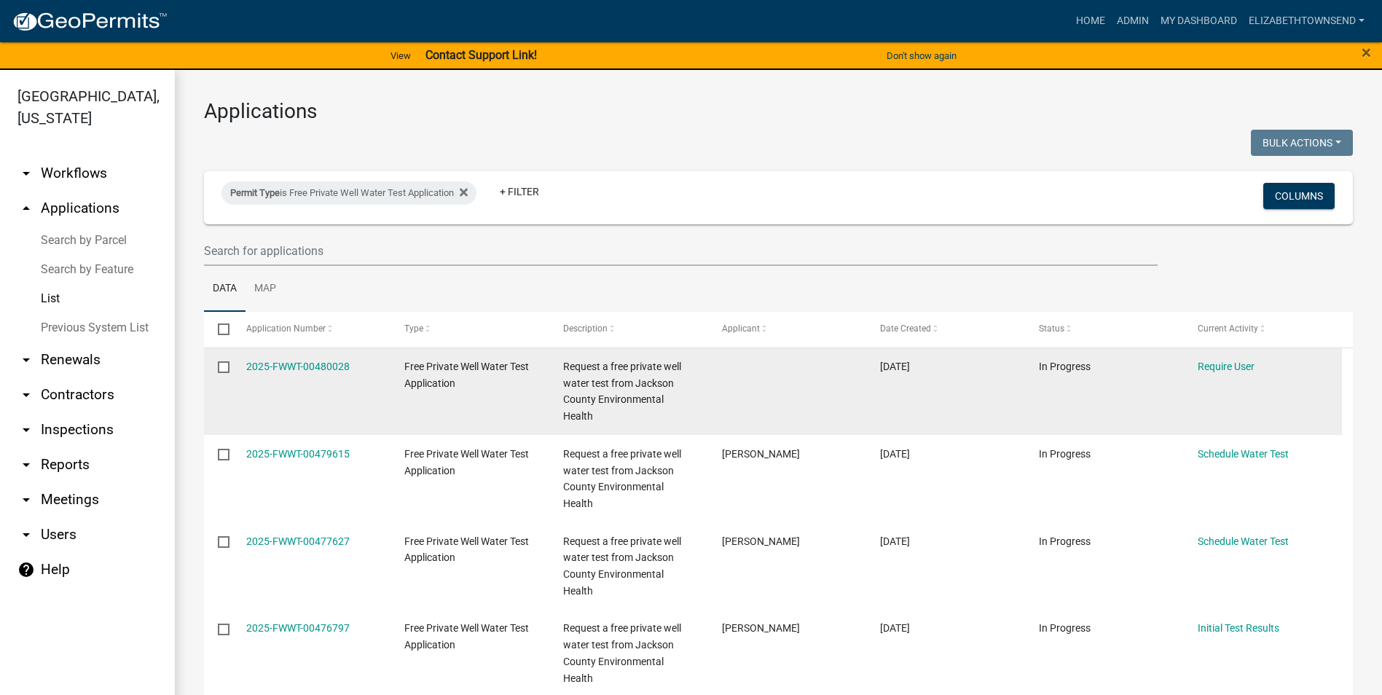
click at [223, 368] on input "checkbox" at bounding box center [222, 365] width 9 height 9
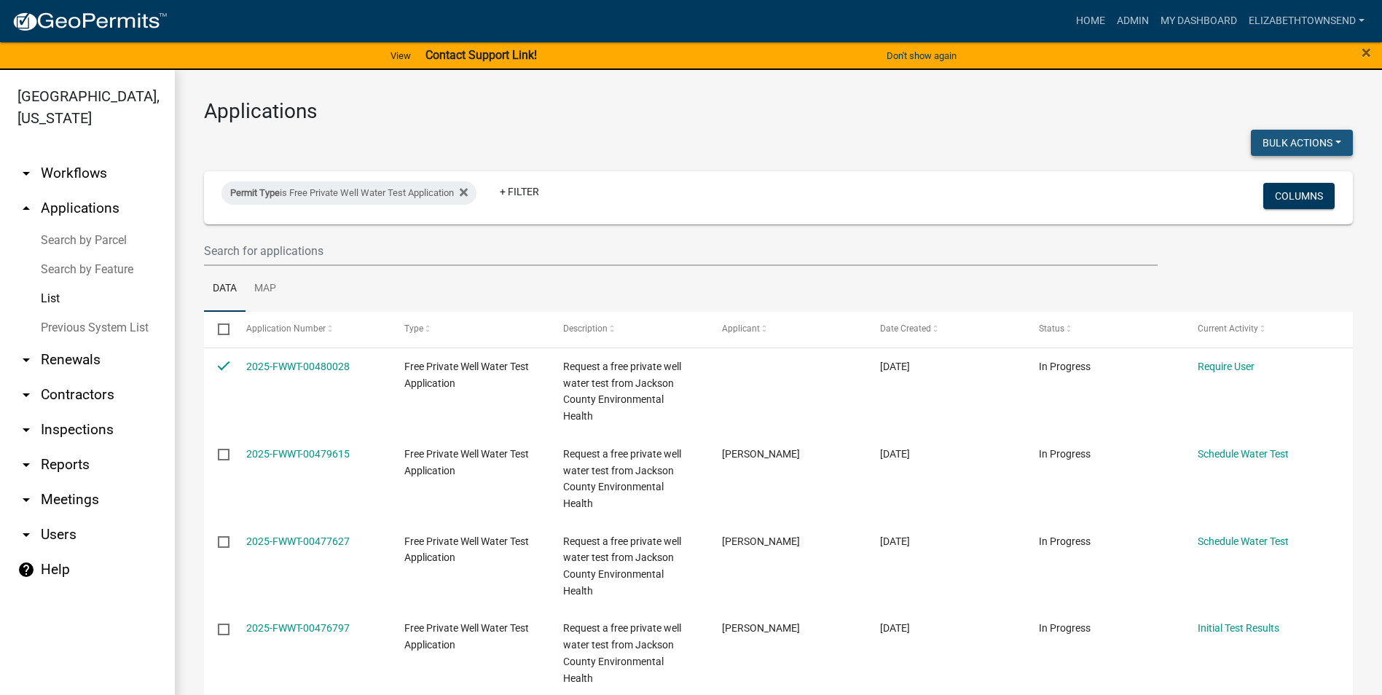
click at [1283, 136] on button "Bulk Actions" at bounding box center [1302, 143] width 102 height 26
click at [1260, 184] on button "Void" at bounding box center [1294, 180] width 117 height 35
checkbox input "false"
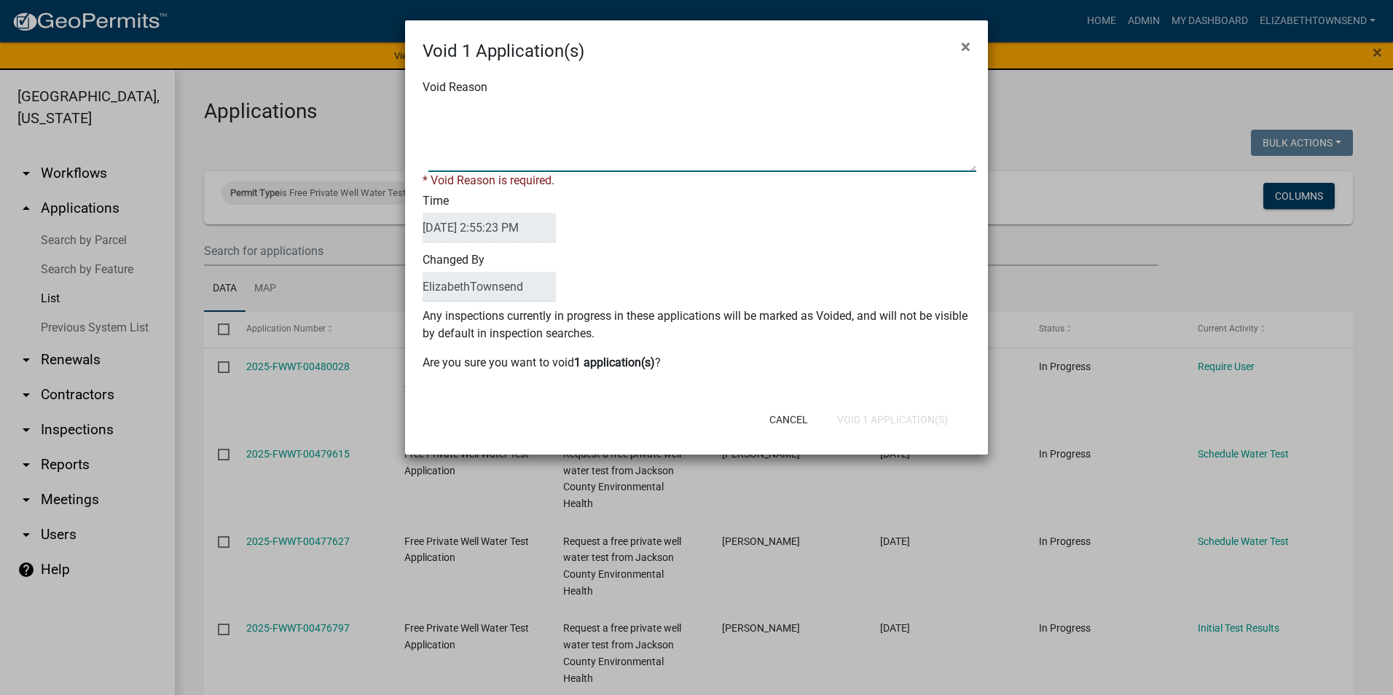
click at [642, 156] on textarea "Void Reason" at bounding box center [702, 135] width 548 height 73
type textarea "sat too long"
click at [921, 423] on form "Void 1 Application(s) × Void Reason * Void Reason is required. Time [DATE] 2:55…" at bounding box center [696, 230] width 583 height 421
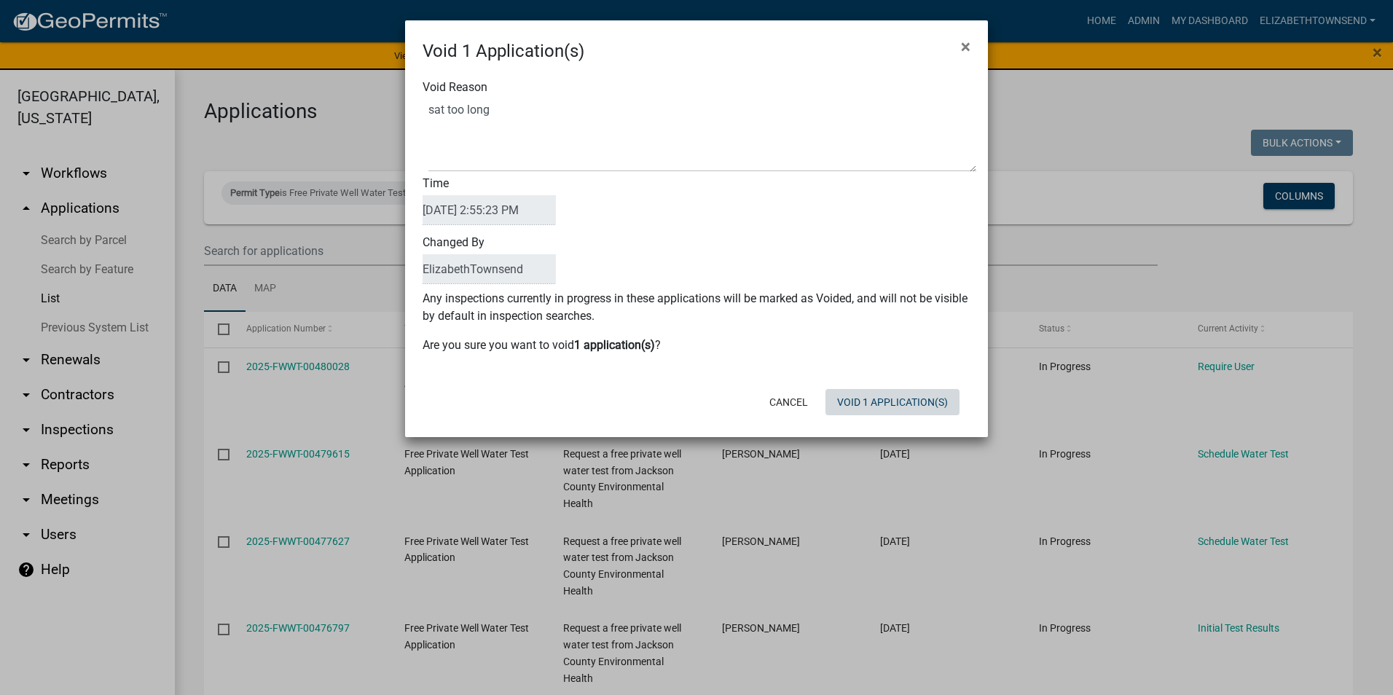
click at [921, 406] on button "Void 1 Application(s)" at bounding box center [892, 402] width 134 height 26
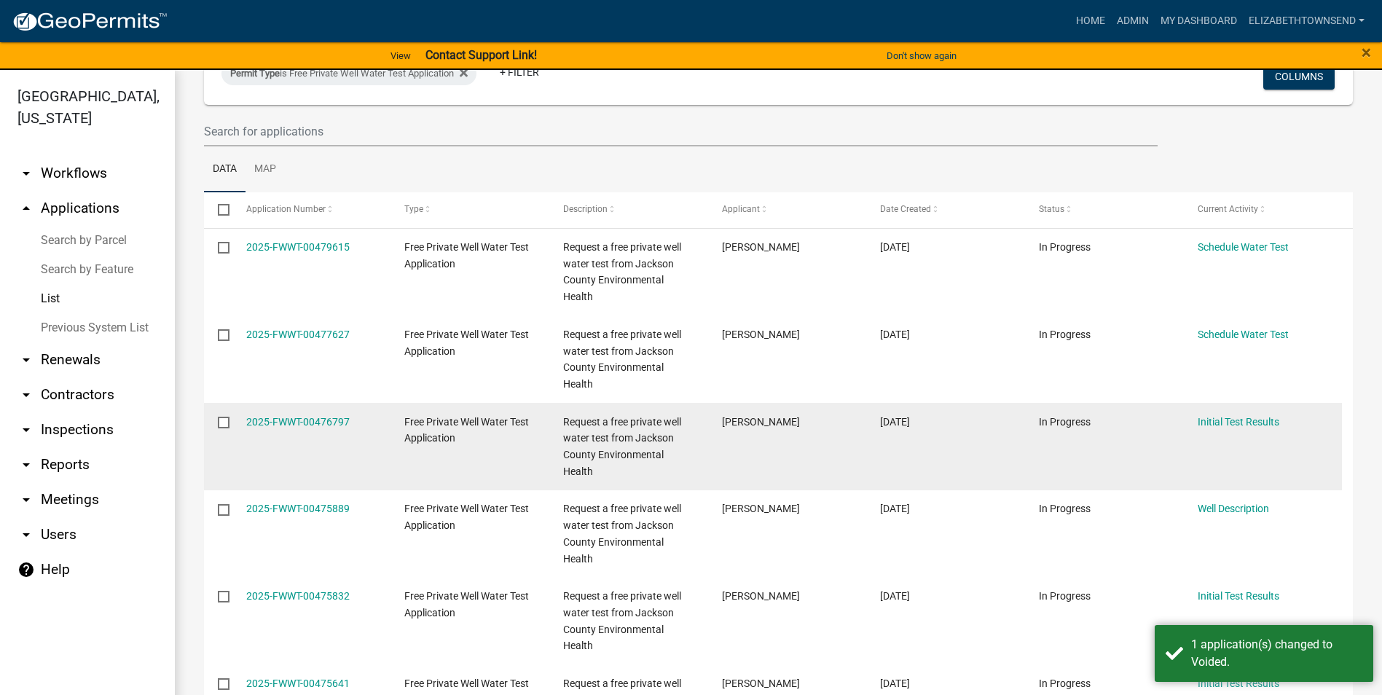
scroll to position [146, 0]
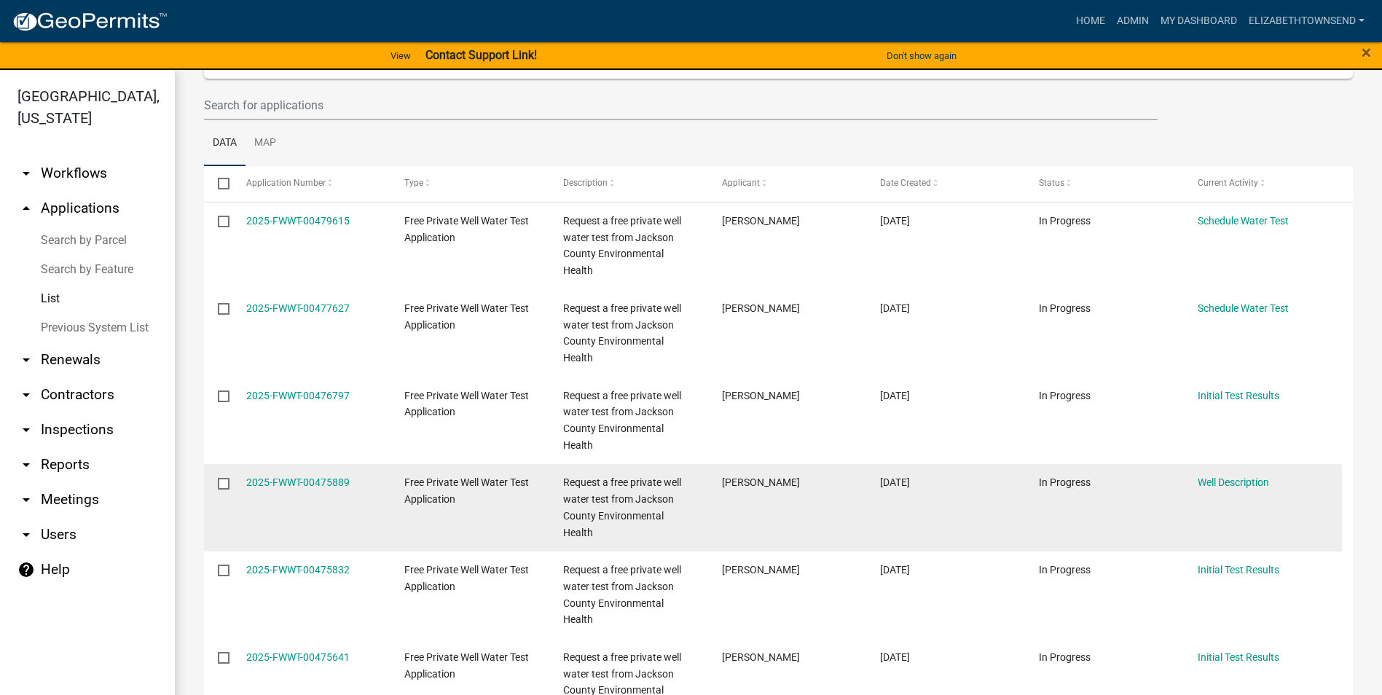
click at [224, 482] on input "checkbox" at bounding box center [222, 482] width 9 height 9
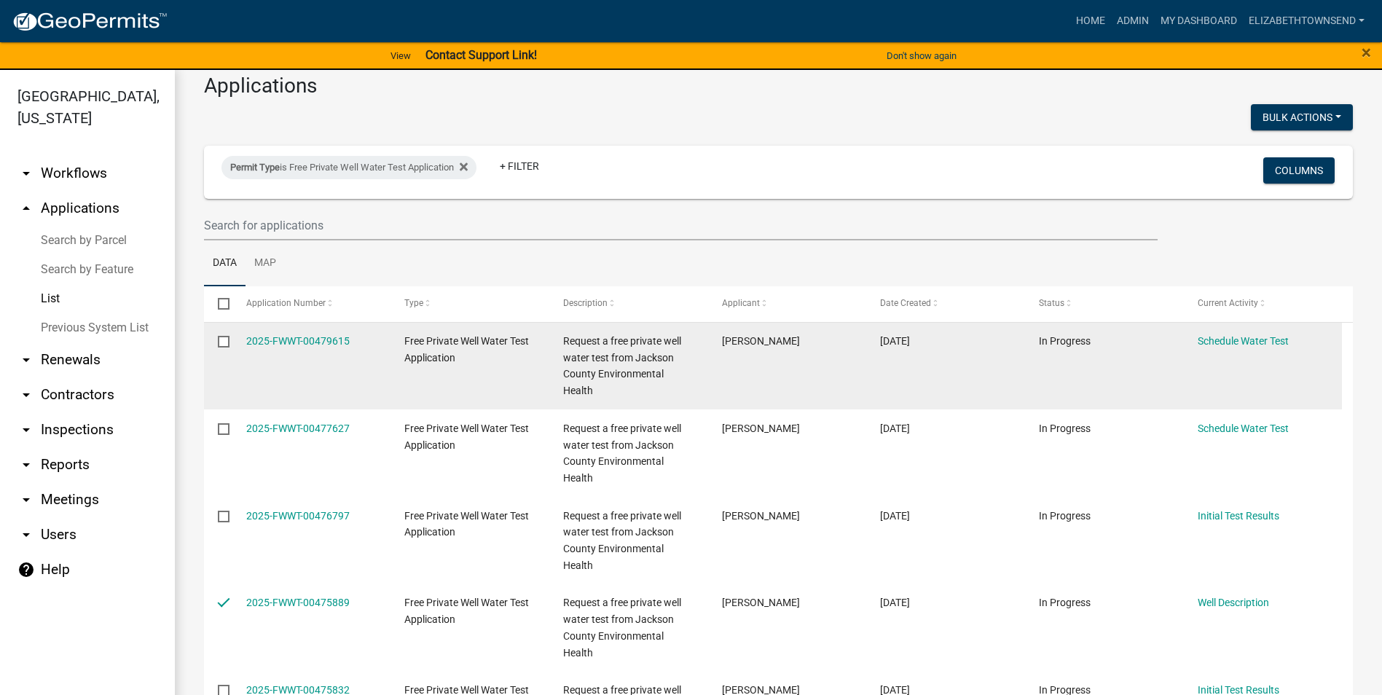
scroll to position [0, 0]
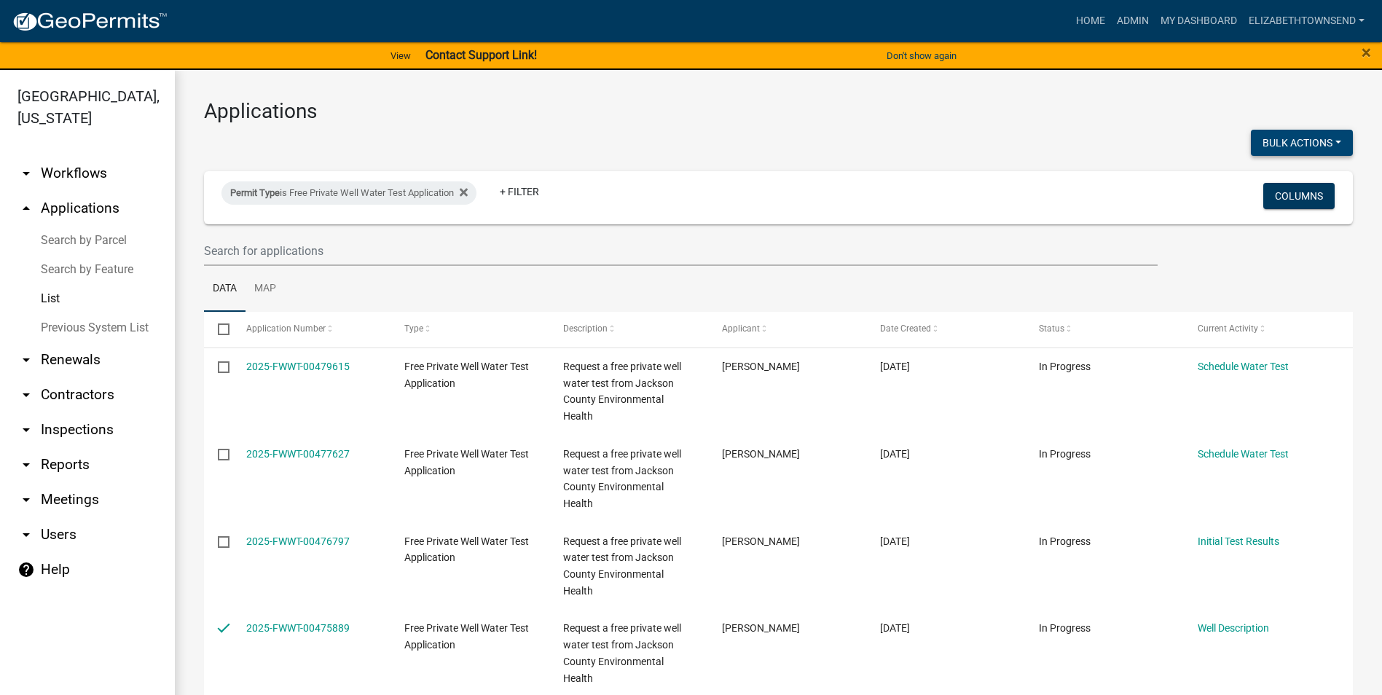
click at [1283, 138] on button "Bulk Actions" at bounding box center [1302, 143] width 102 height 26
click at [1260, 178] on button "Void" at bounding box center [1294, 180] width 117 height 35
checkbox input "false"
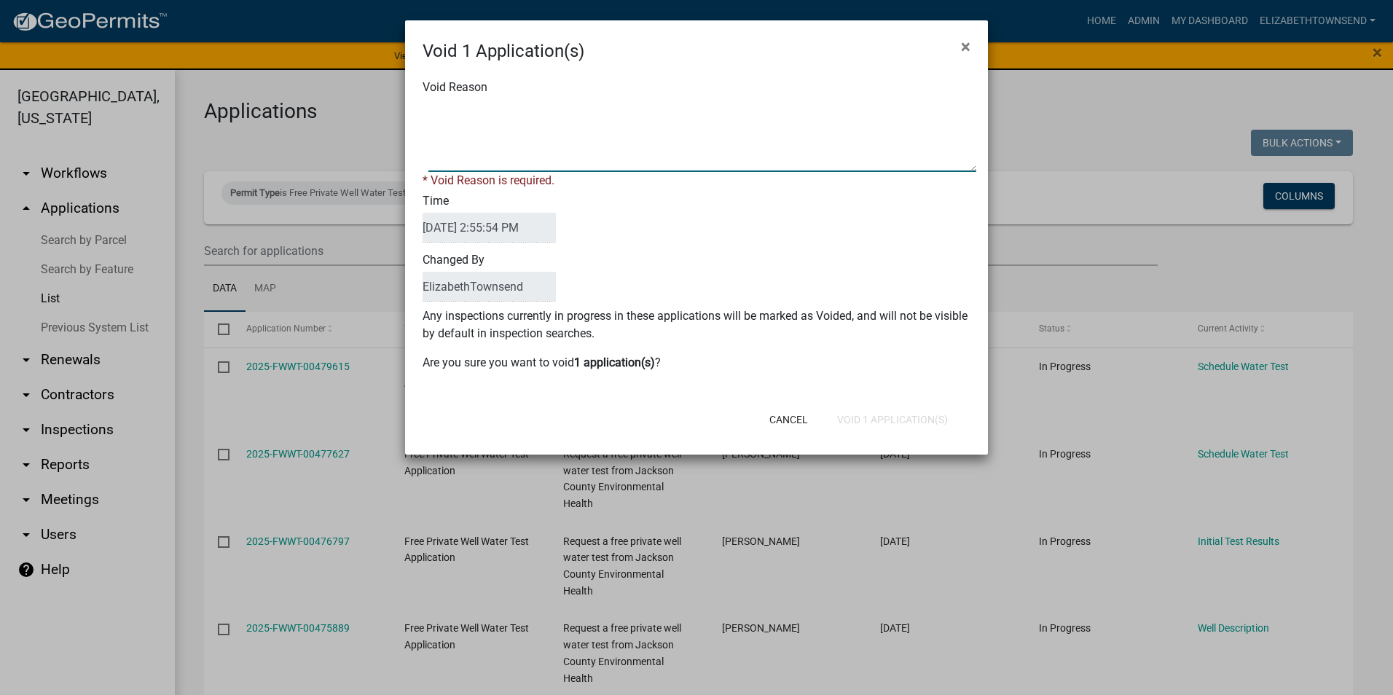
click at [544, 135] on textarea "Void Reason" at bounding box center [702, 135] width 548 height 73
type textarea "sat too long"
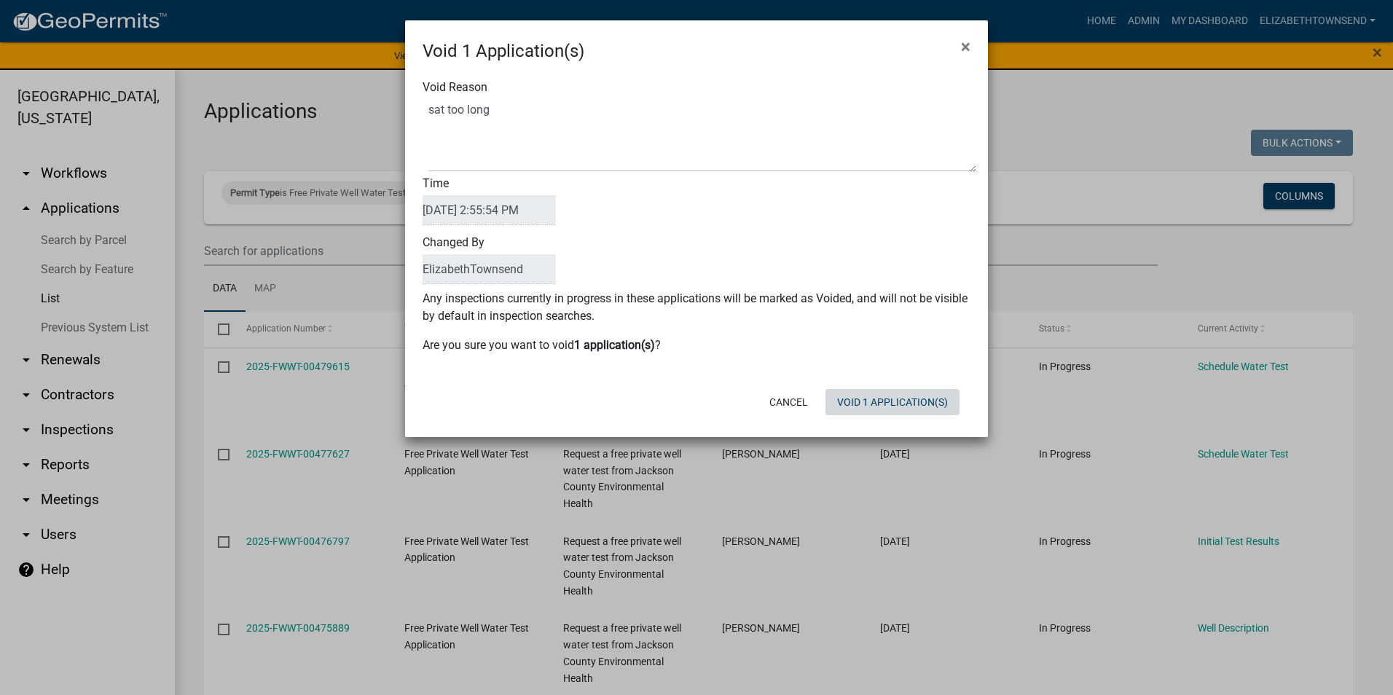
click at [931, 414] on button "Void 1 Application(s)" at bounding box center [892, 402] width 134 height 26
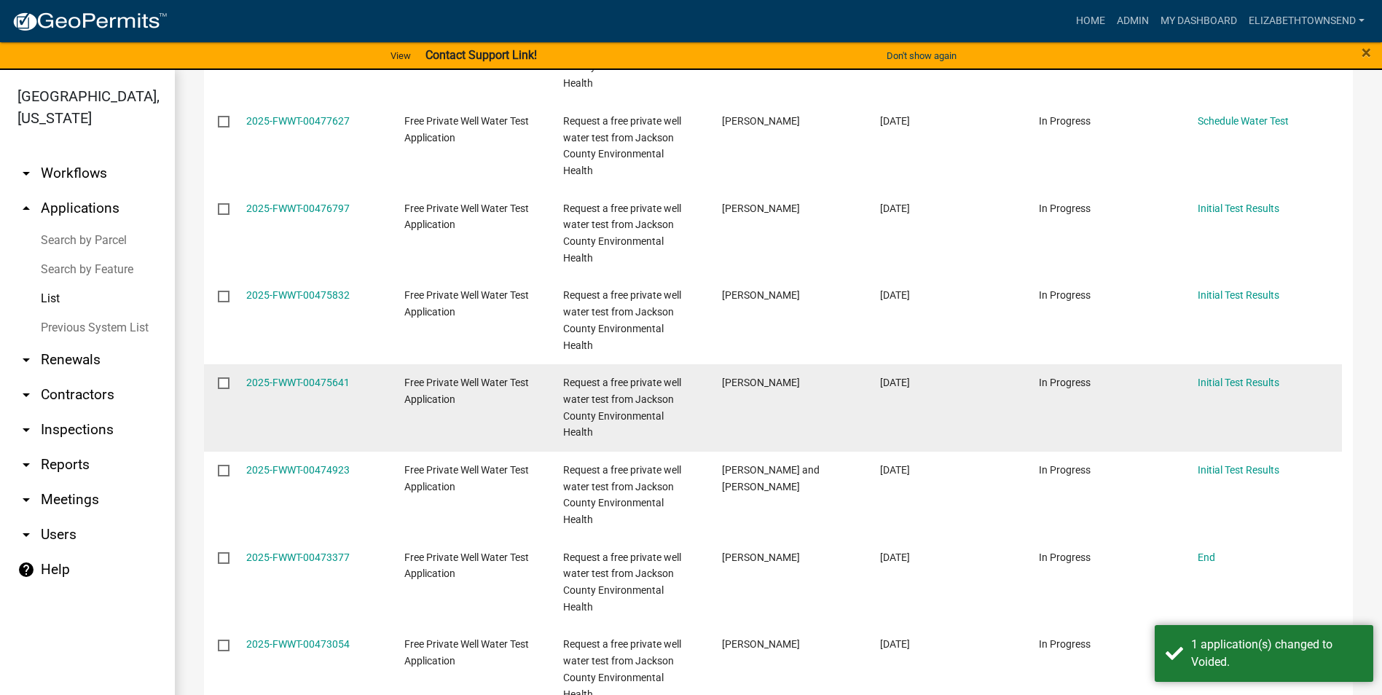
scroll to position [510, 0]
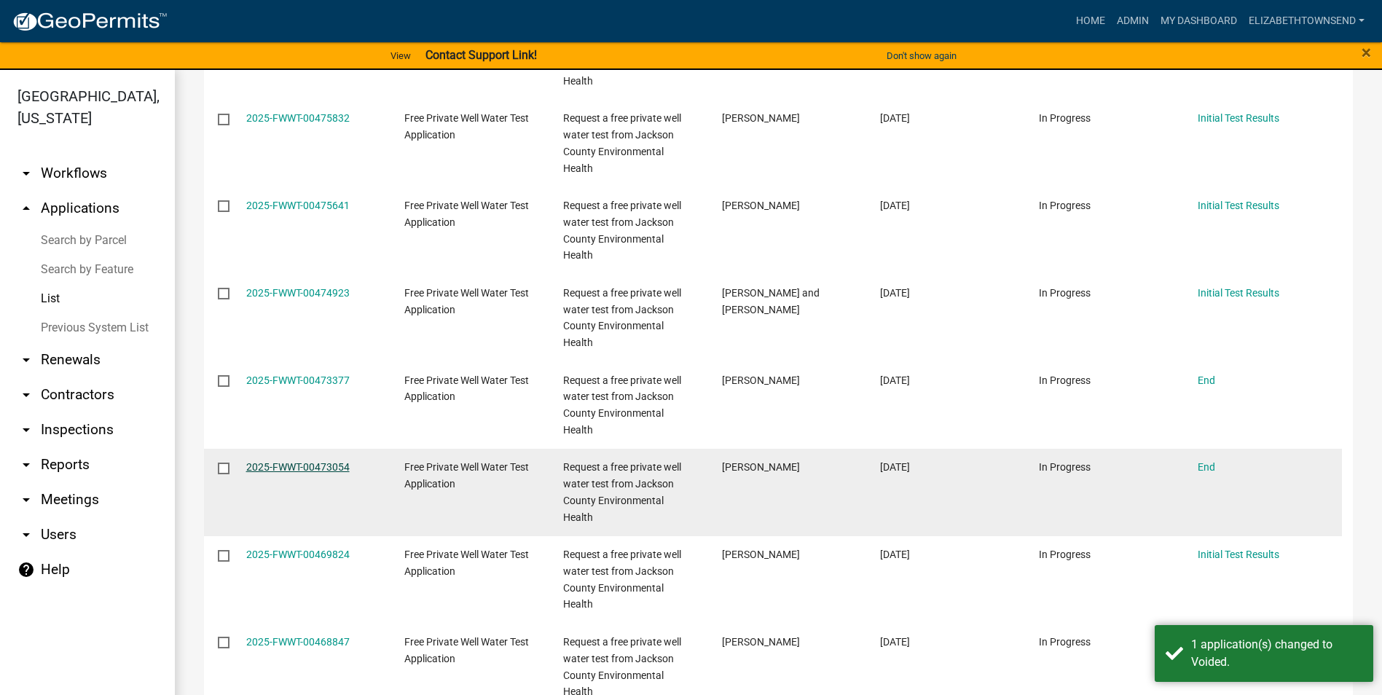
click at [326, 461] on link "2025-FWWT-00473054" at bounding box center [297, 467] width 103 height 12
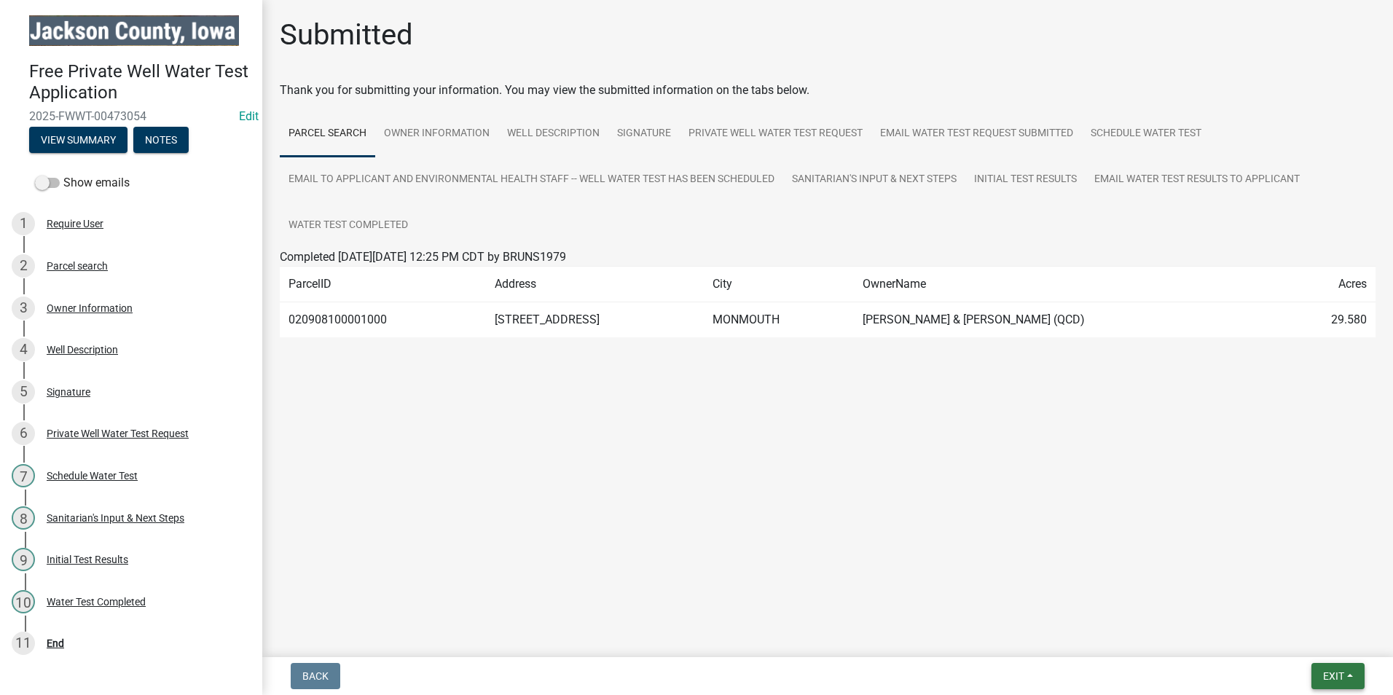
click at [1334, 677] on span "Exit" at bounding box center [1333, 676] width 21 height 12
click at [1315, 643] on button "Save & Exit" at bounding box center [1306, 638] width 117 height 35
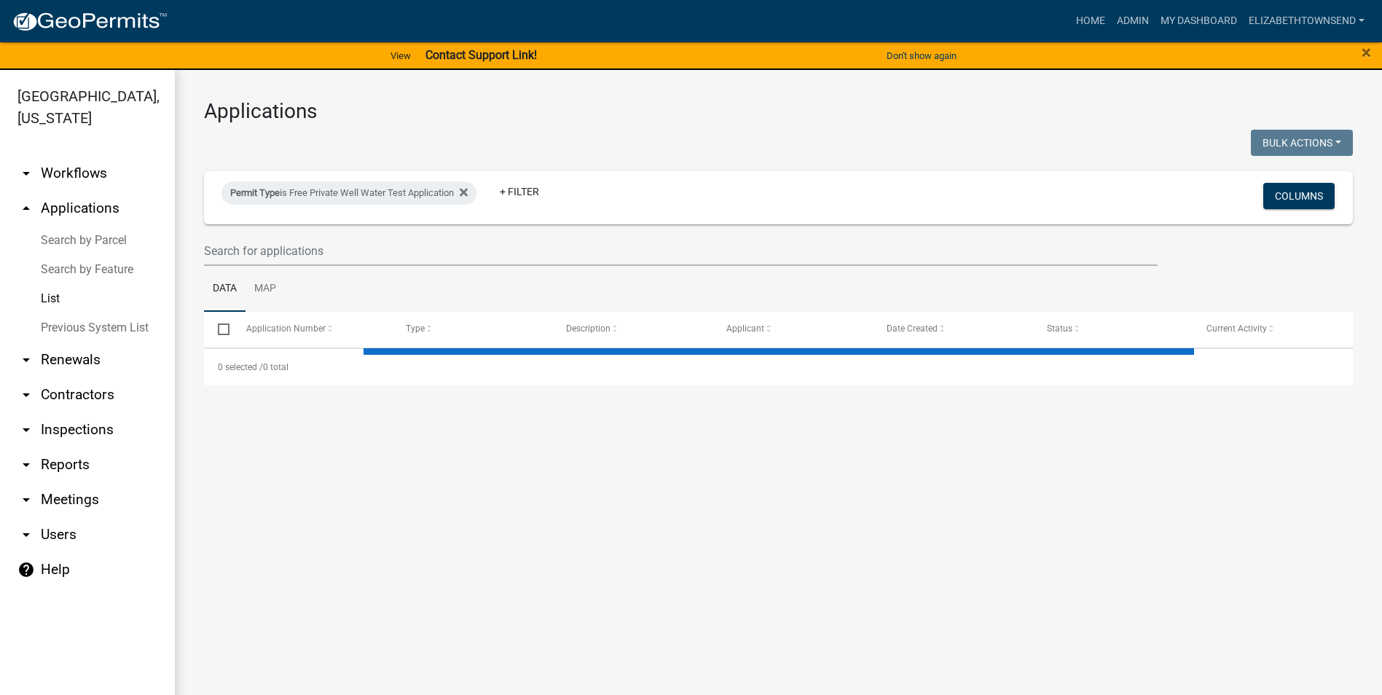
select select "3: 100"
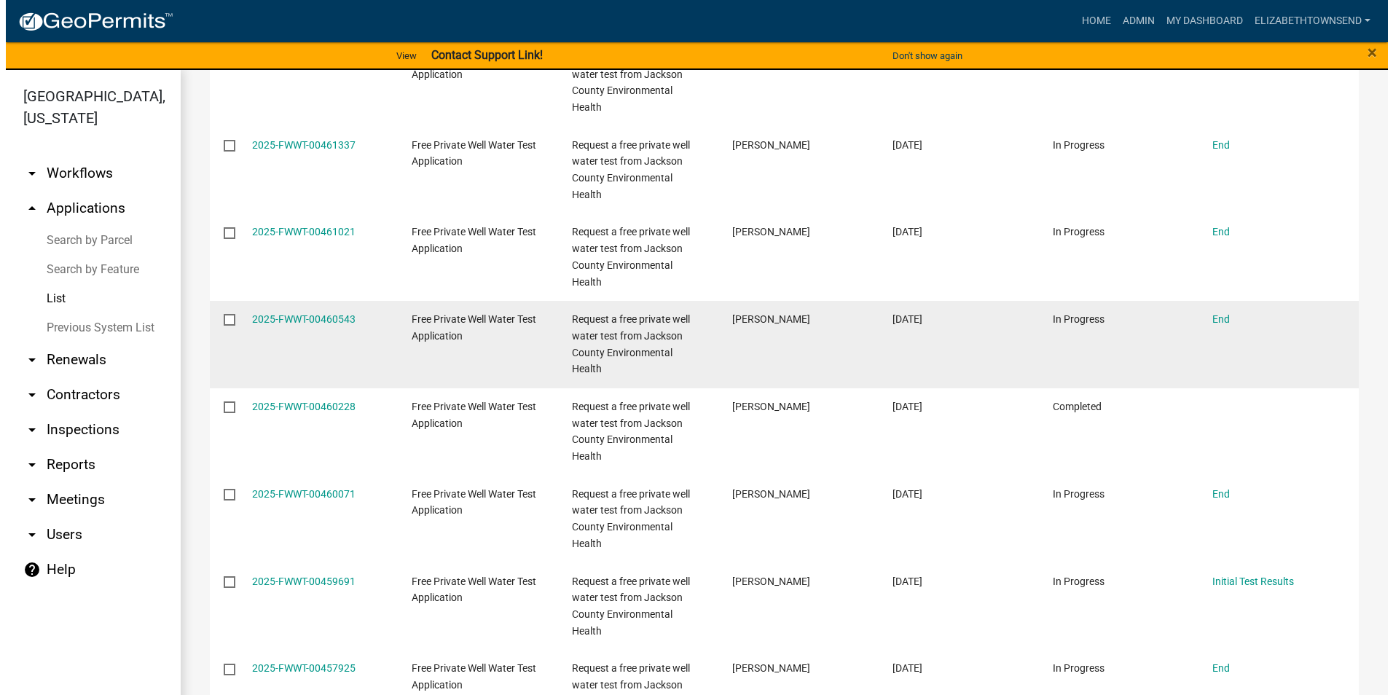
scroll to position [1602, 0]
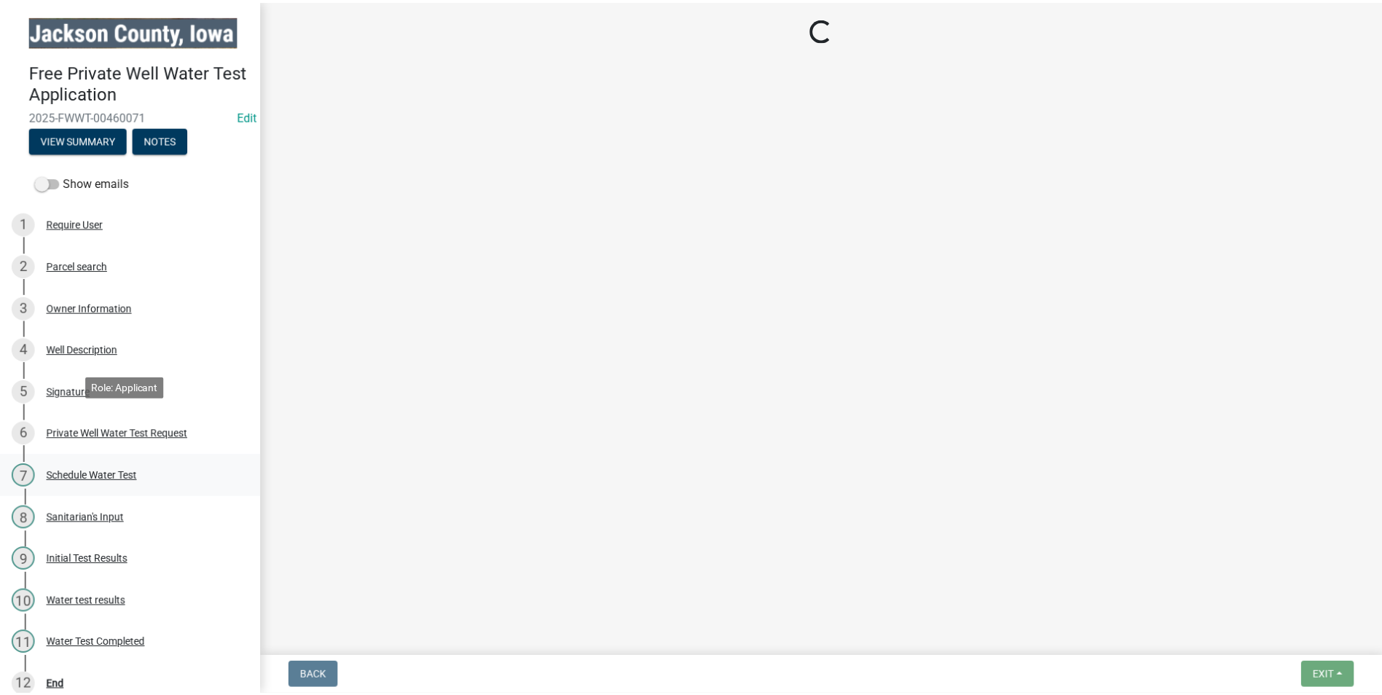
scroll to position [16, 0]
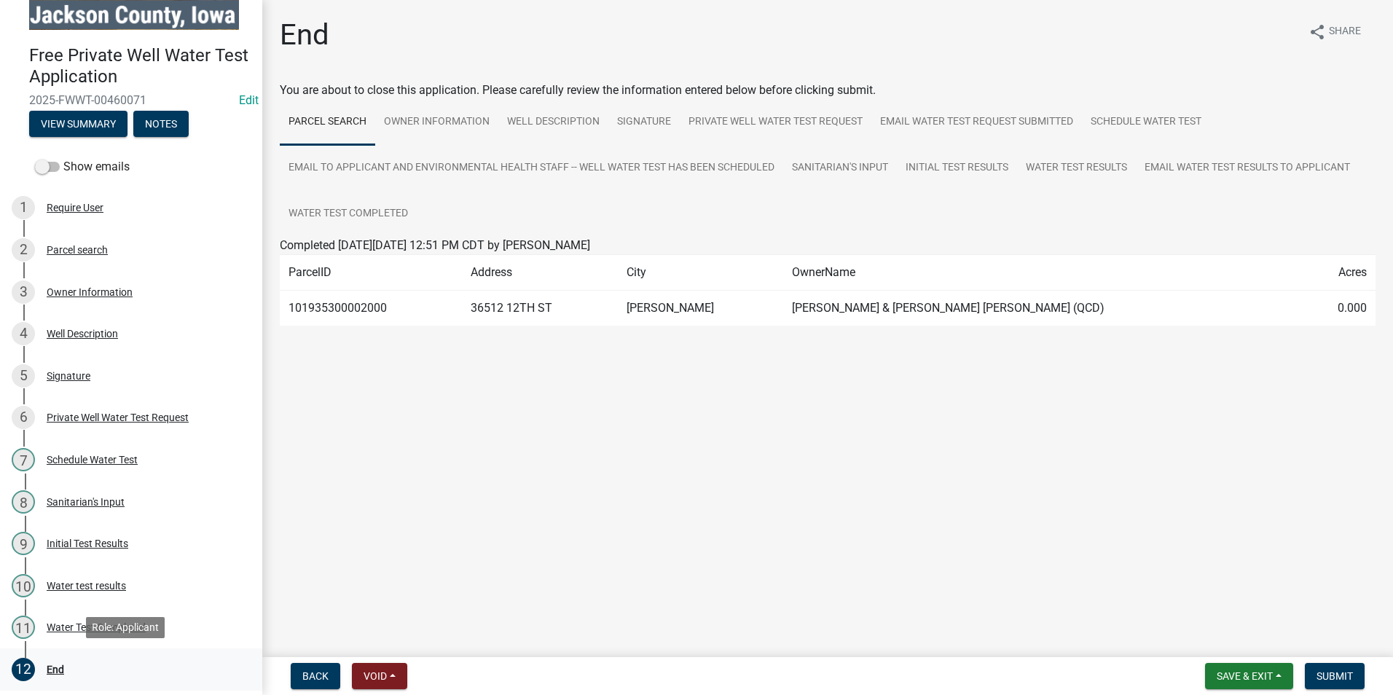
click at [55, 668] on div "End" at bounding box center [55, 669] width 17 height 10
click at [1323, 674] on span "Submit" at bounding box center [1334, 676] width 36 height 12
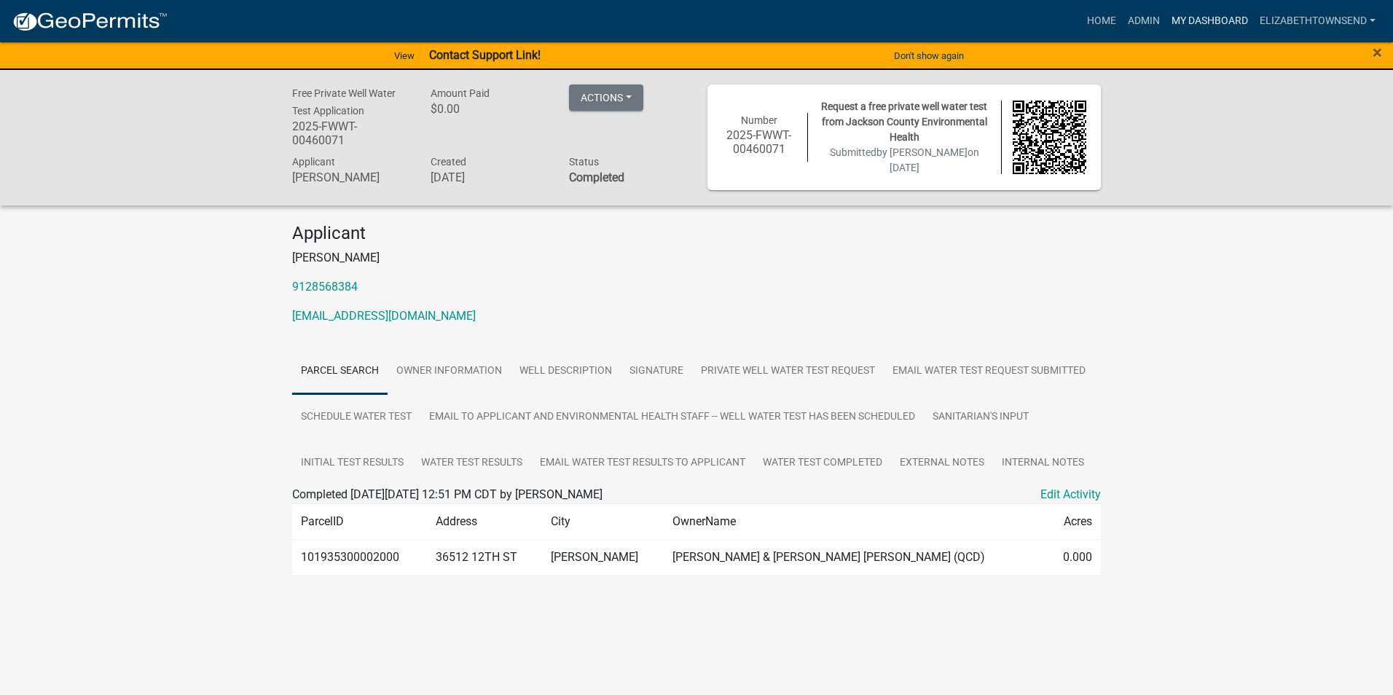
click at [1202, 19] on link "My Dashboard" at bounding box center [1209, 21] width 88 height 28
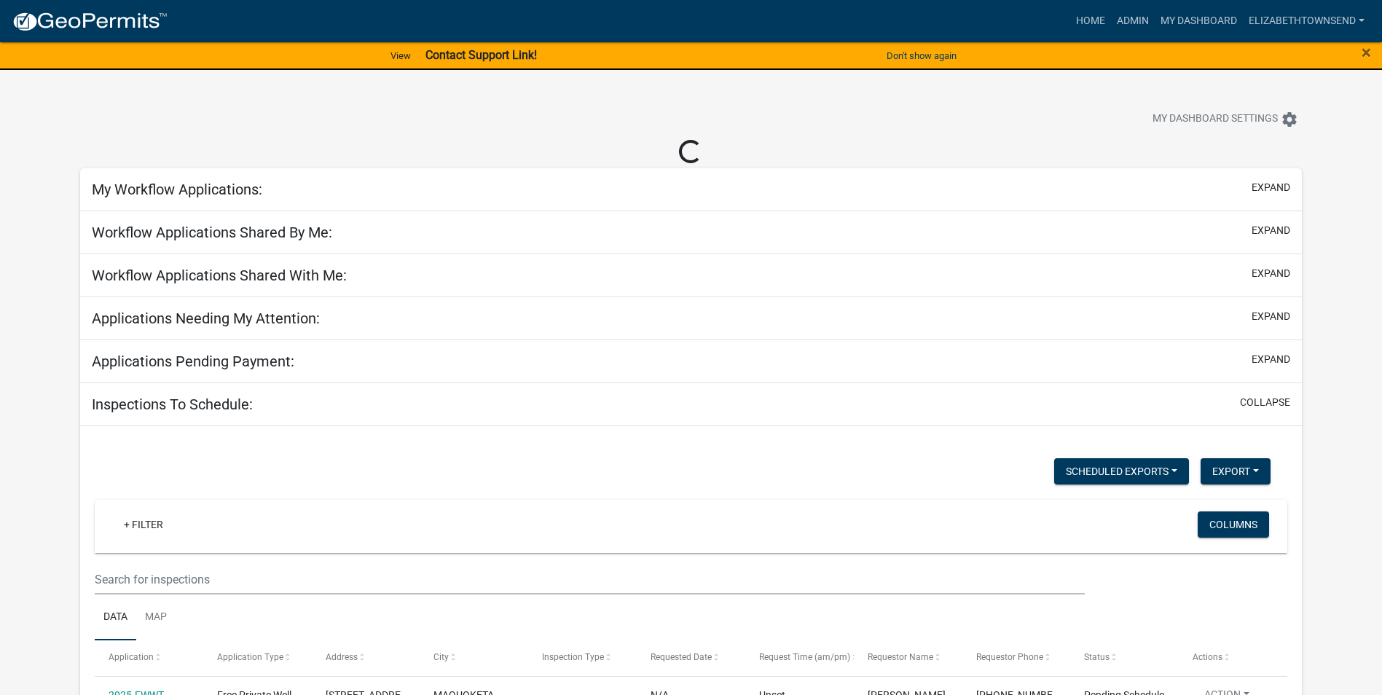
select select "3: 100"
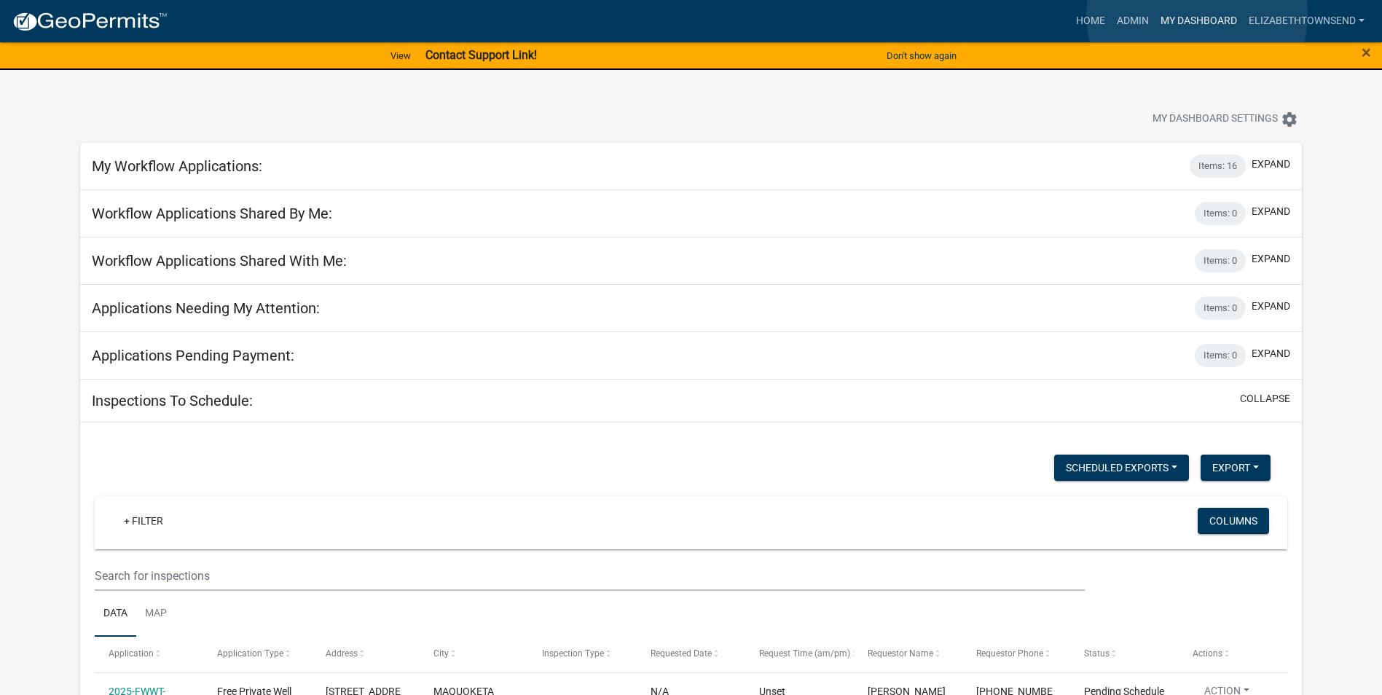
click at [1197, 15] on link "My Dashboard" at bounding box center [1198, 21] width 88 height 28
click at [1147, 15] on link "Admin" at bounding box center [1133, 21] width 44 height 28
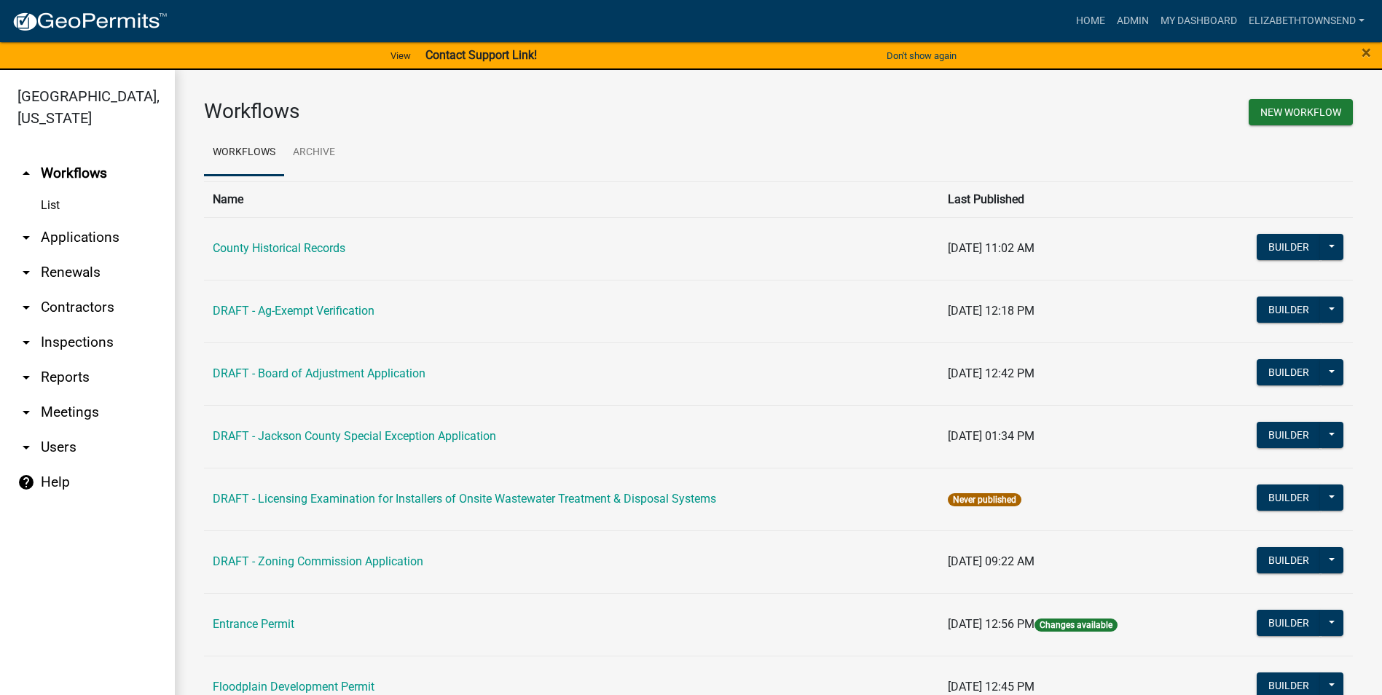
click at [63, 220] on link "arrow_drop_down Applications" at bounding box center [87, 237] width 175 height 35
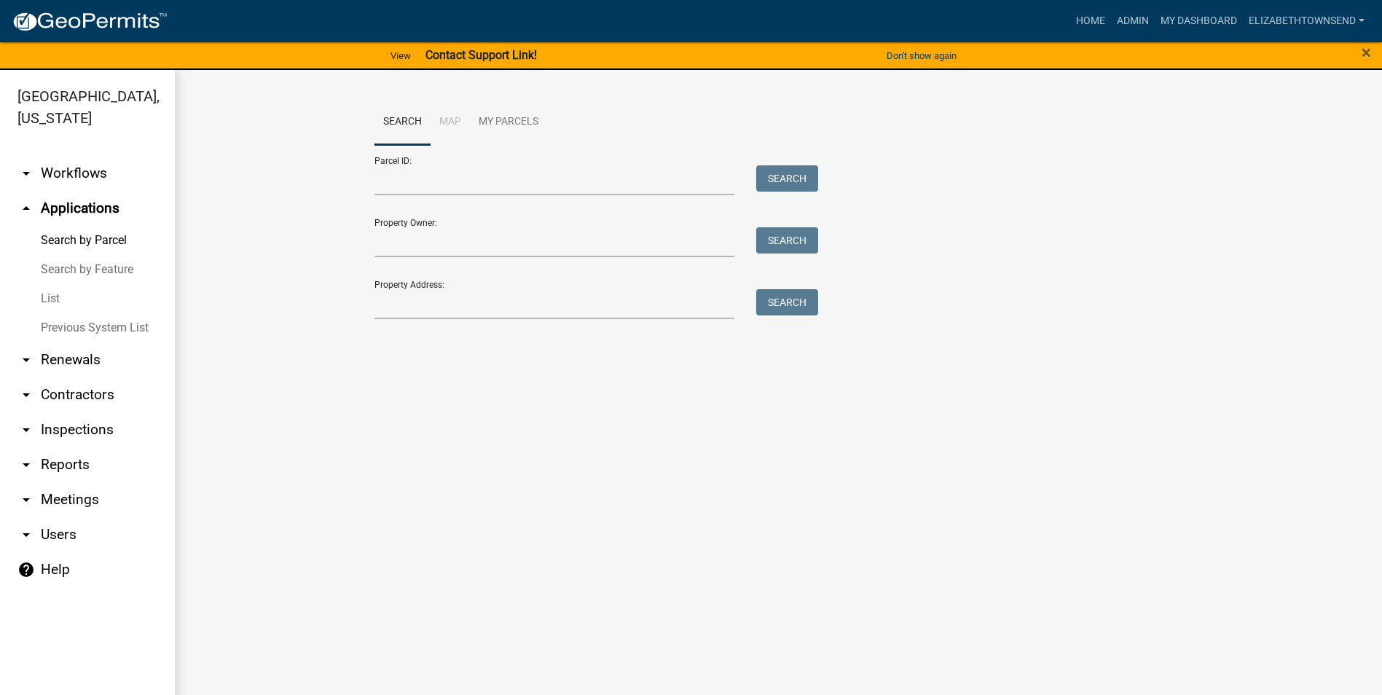
click at [58, 284] on link "List" at bounding box center [87, 298] width 175 height 29
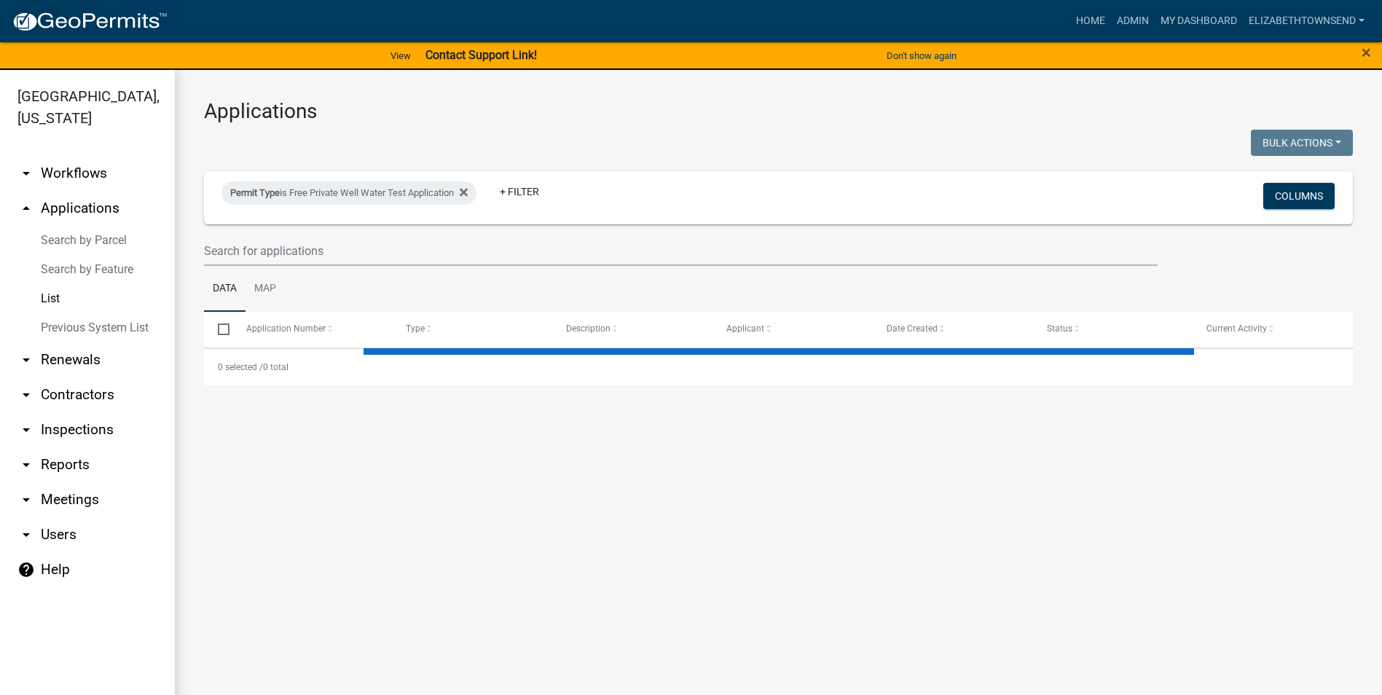
select select "3: 100"
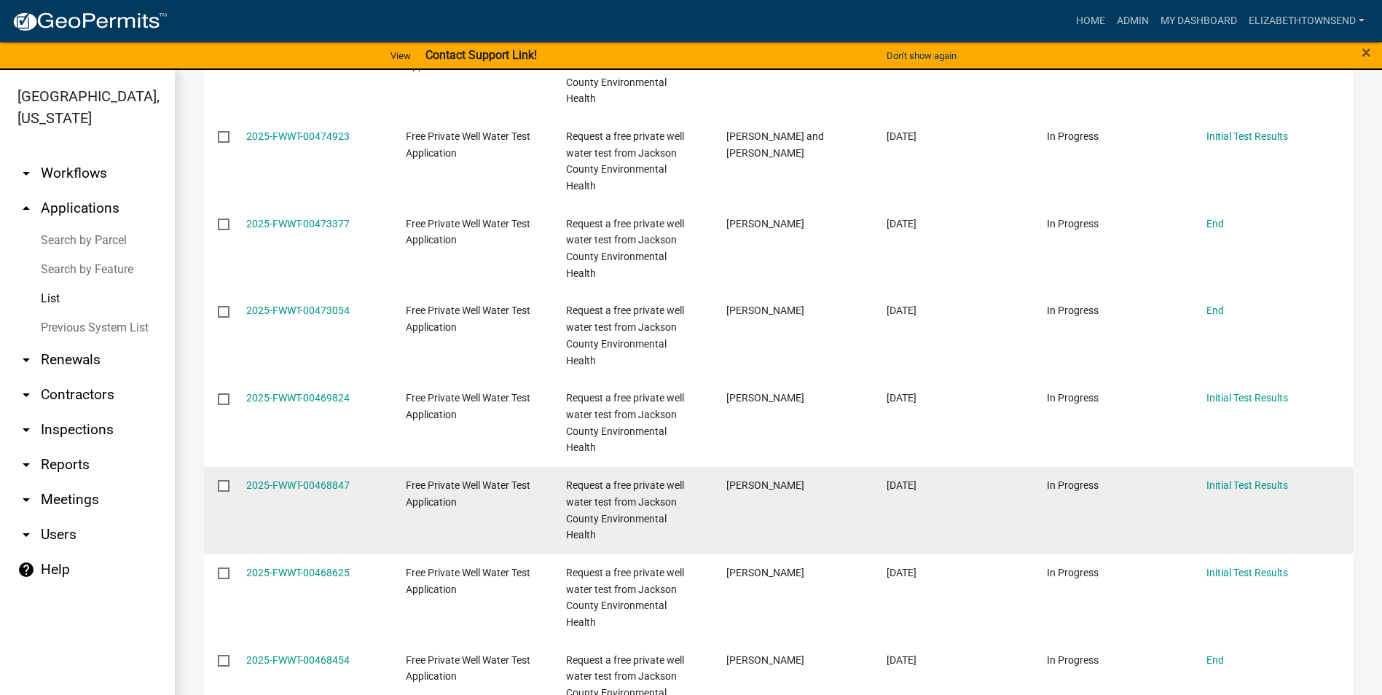
scroll to position [874, 0]
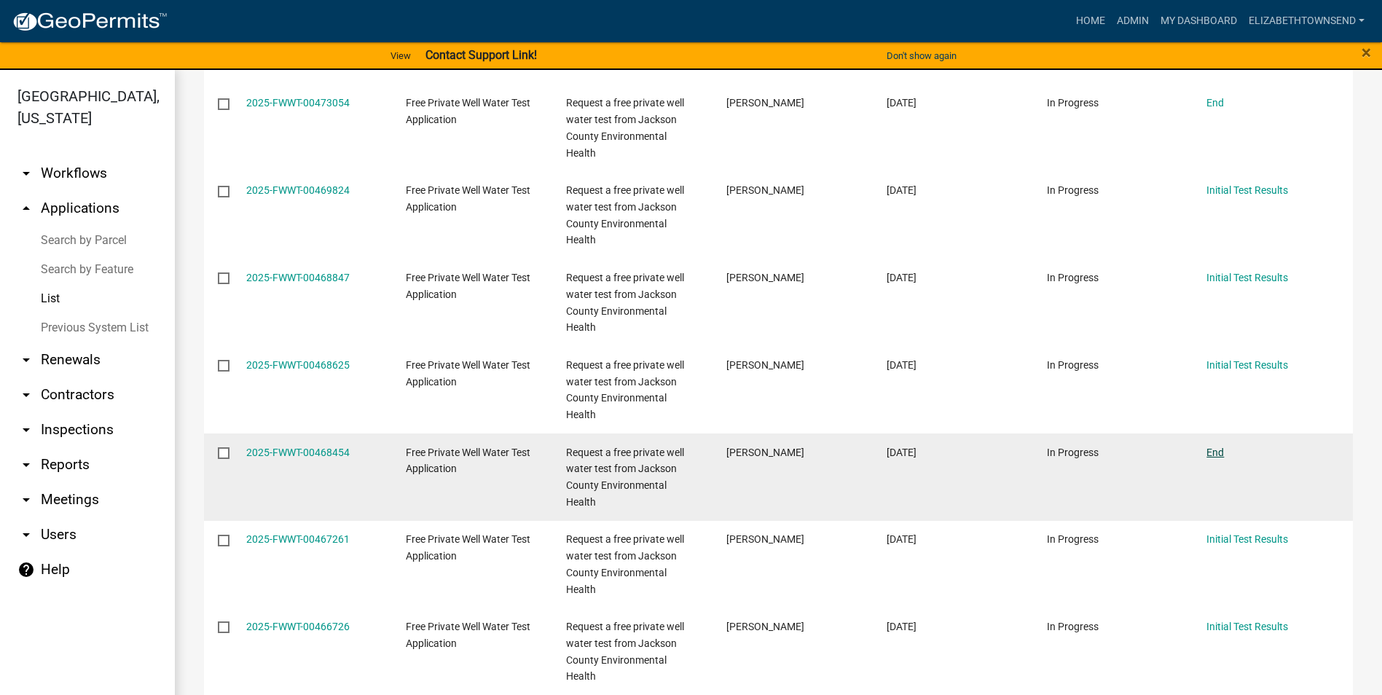
click at [1212, 446] on link "End" at bounding box center [1214, 452] width 17 height 12
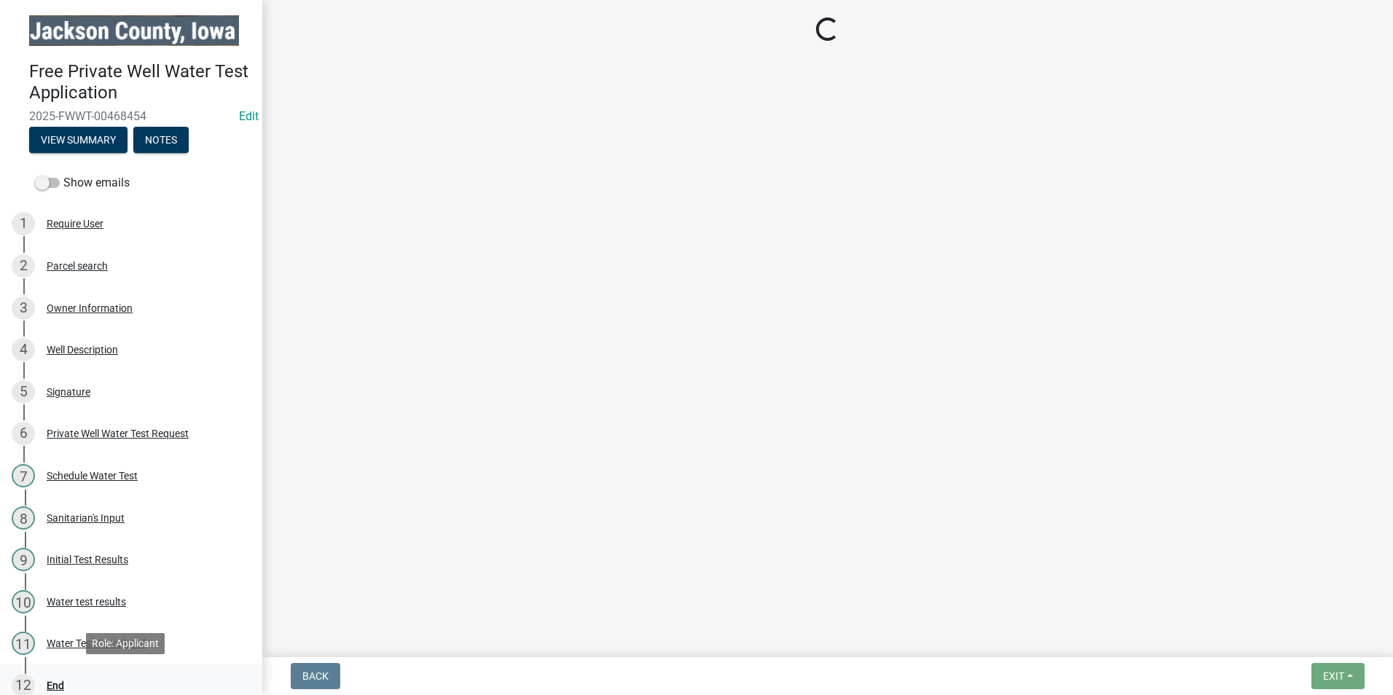
click at [56, 682] on div "End" at bounding box center [55, 685] width 17 height 10
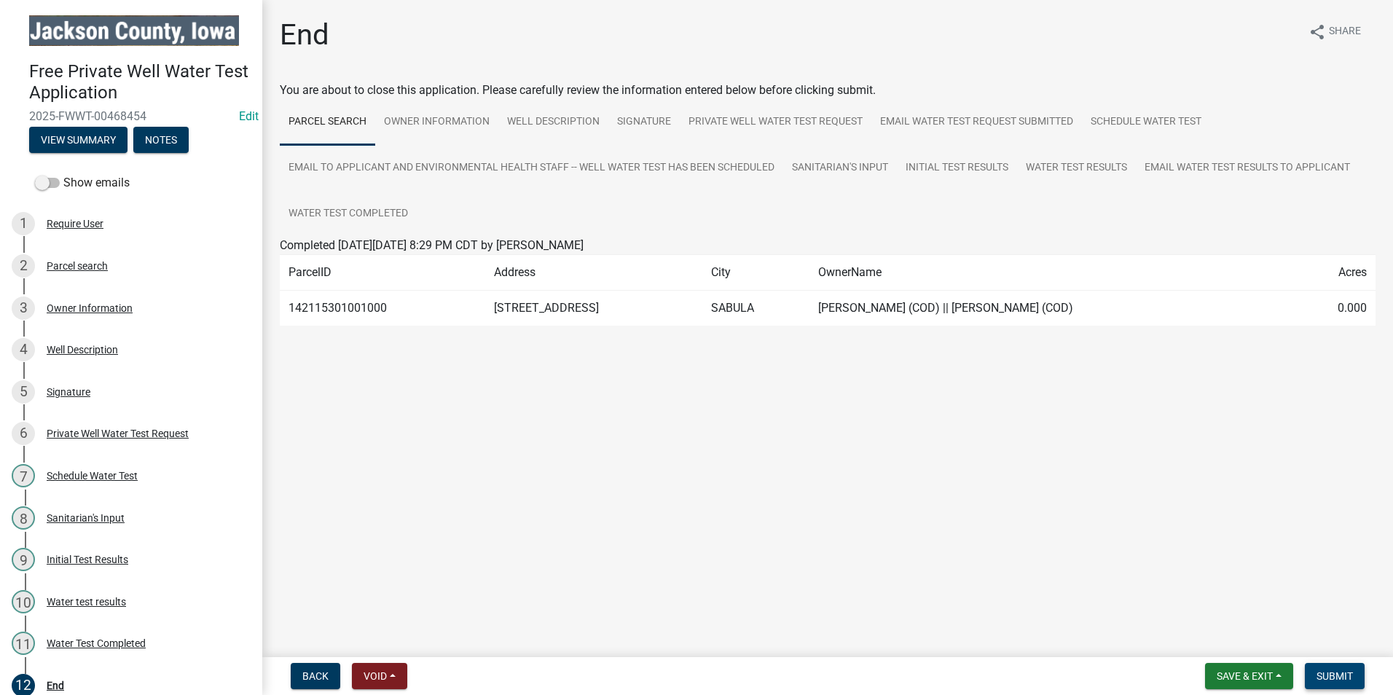
click at [1338, 682] on span "Submit" at bounding box center [1334, 676] width 36 height 12
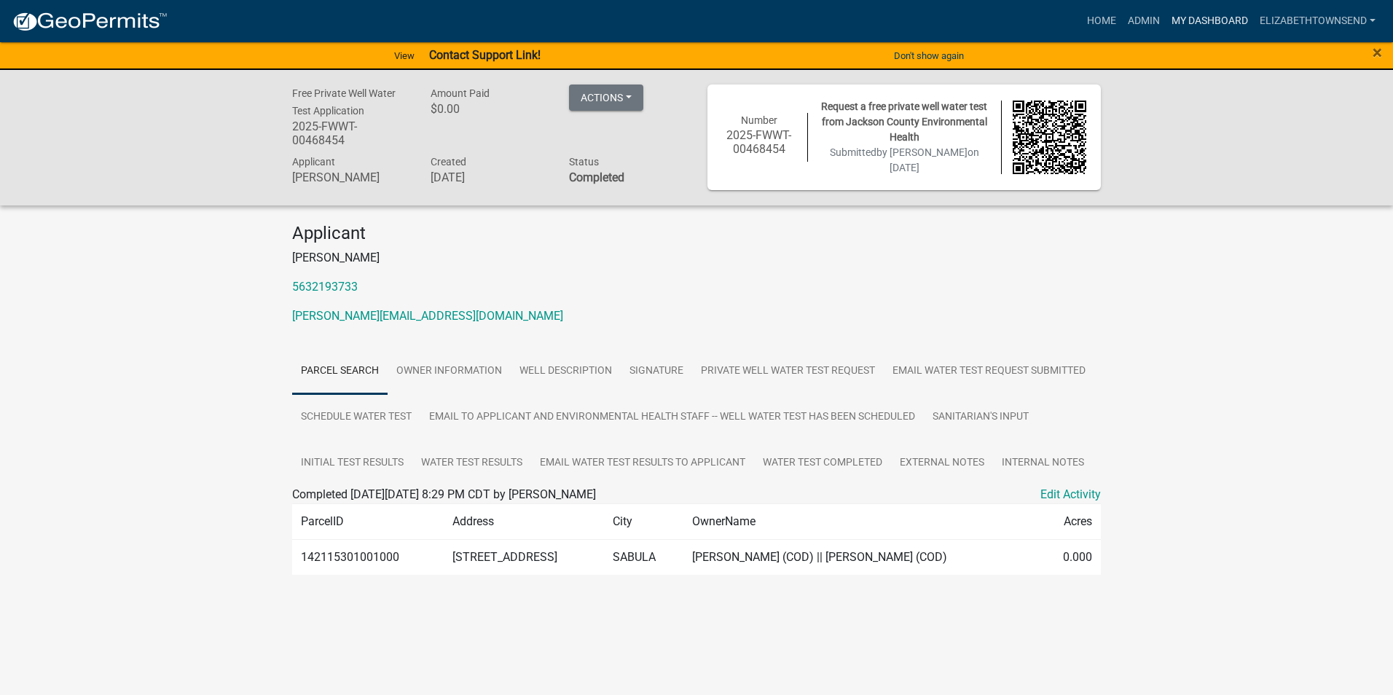
click at [1186, 17] on link "My Dashboard" at bounding box center [1209, 21] width 88 height 28
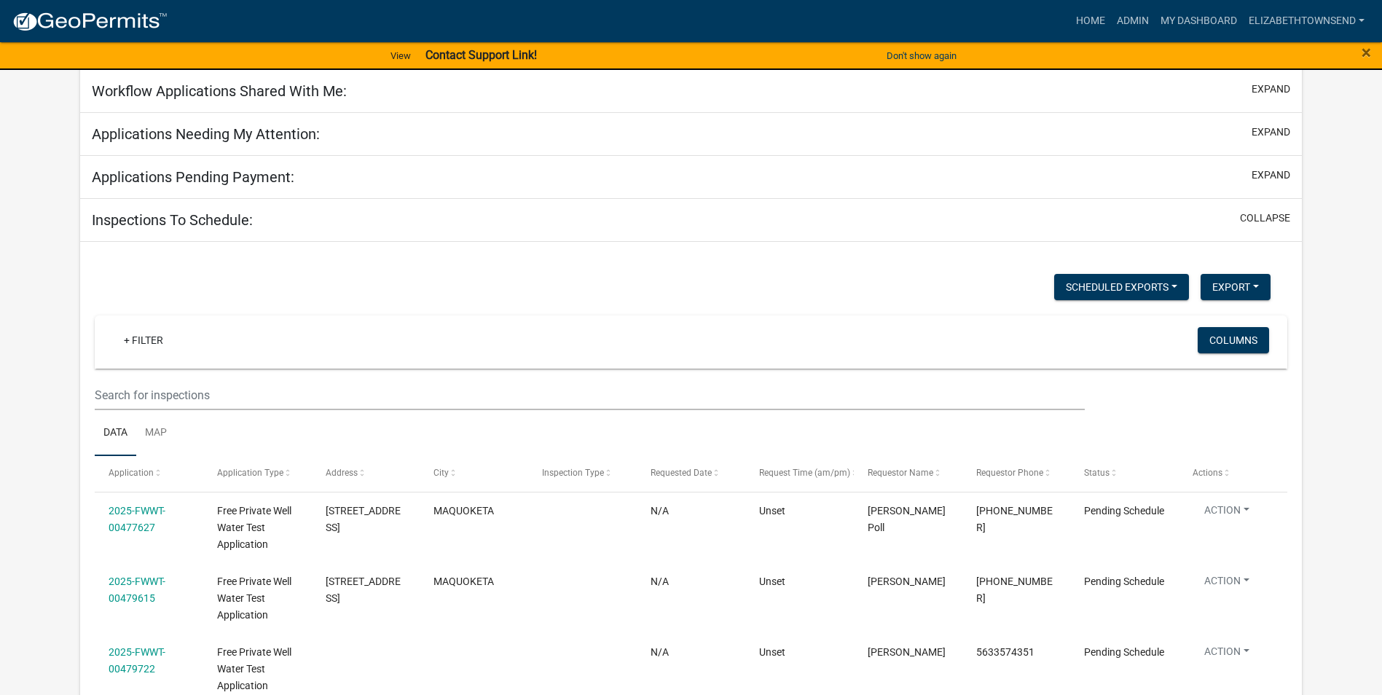
select select "3: 100"
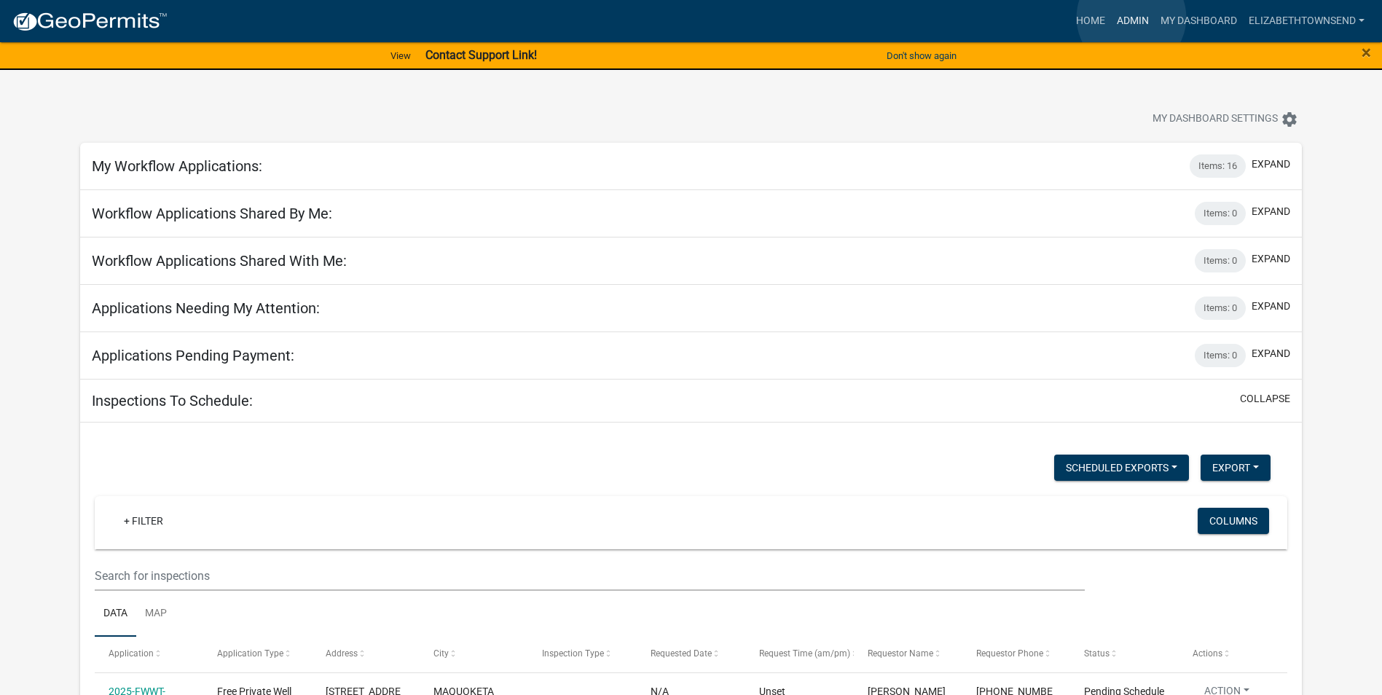
click at [1131, 17] on link "Admin" at bounding box center [1133, 21] width 44 height 28
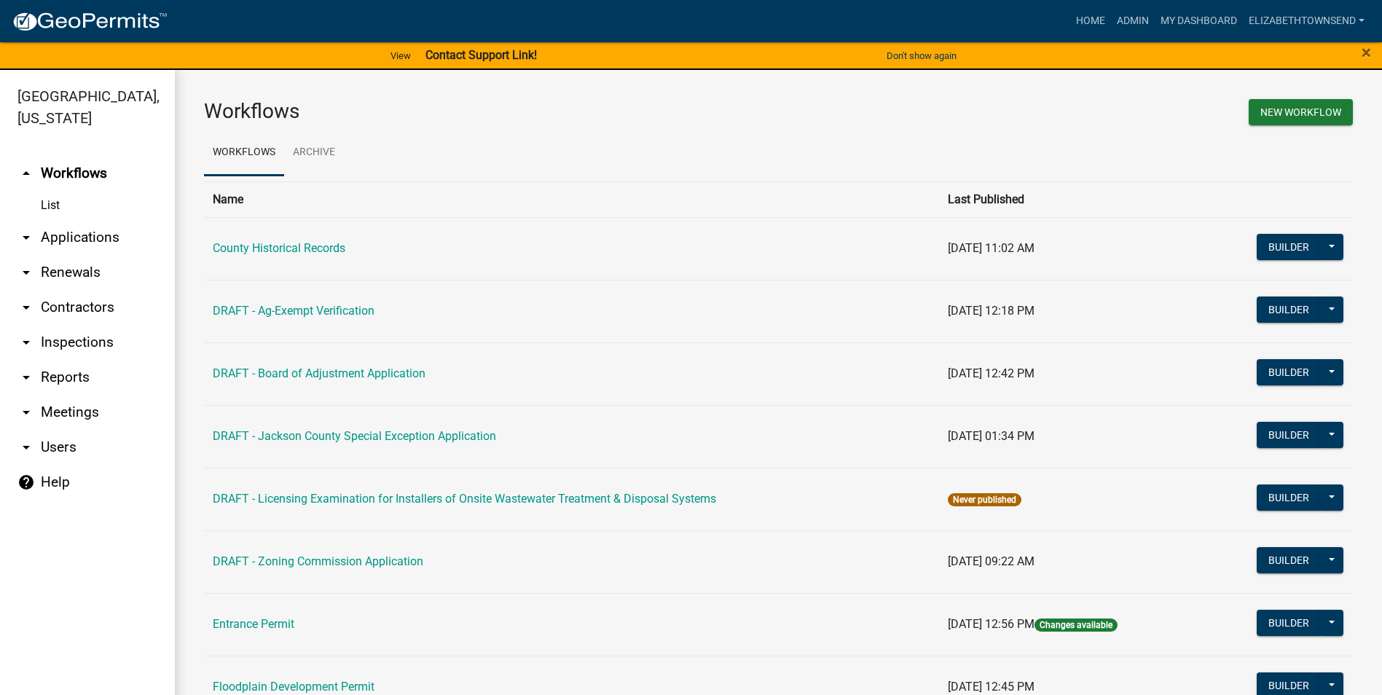
click at [89, 220] on link "arrow_drop_down Applications" at bounding box center [87, 237] width 175 height 35
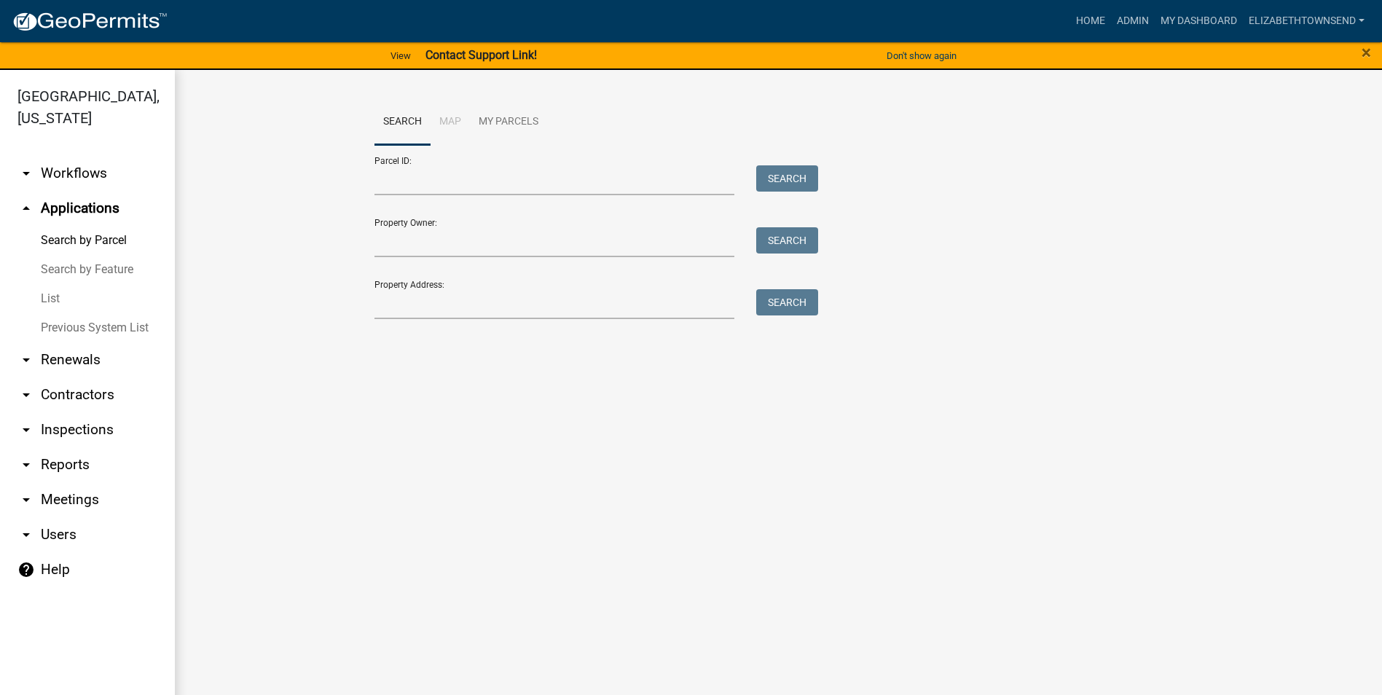
drag, startPoint x: 42, startPoint y: 277, endPoint x: 52, endPoint y: 277, distance: 10.9
click at [43, 284] on link "List" at bounding box center [87, 298] width 175 height 29
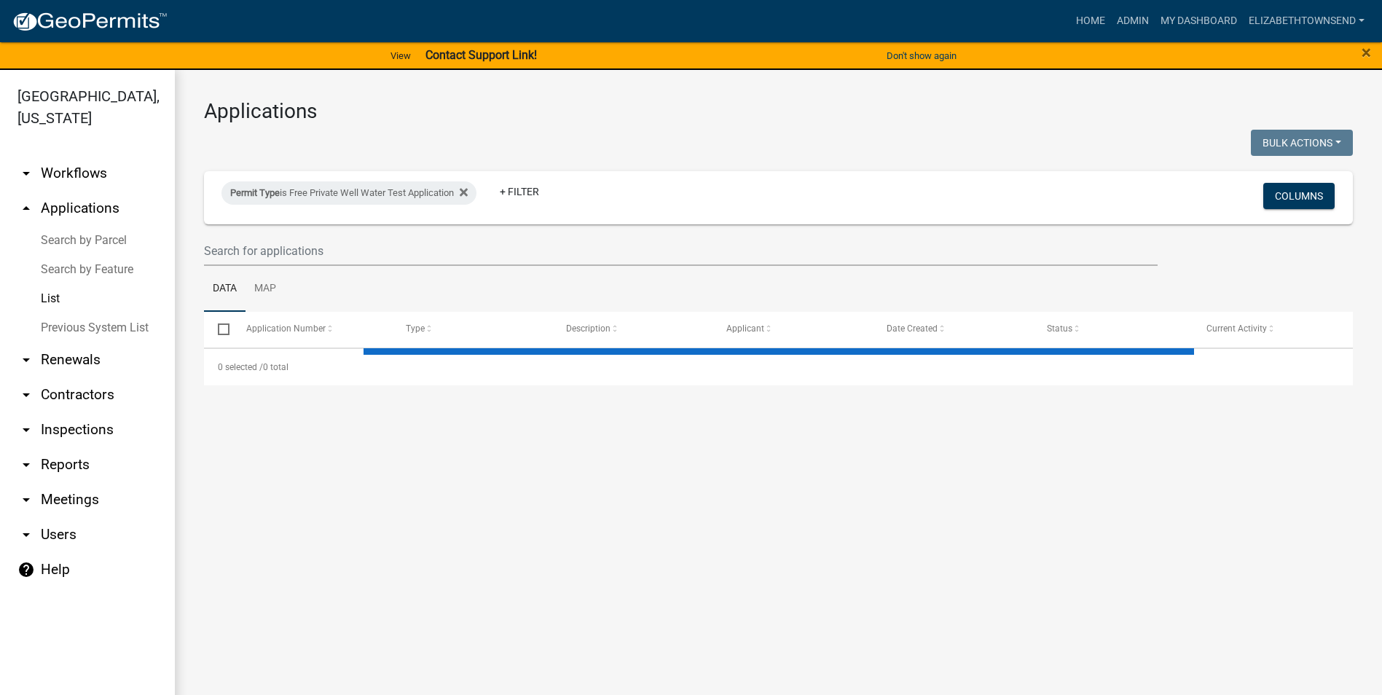
select select "3: 100"
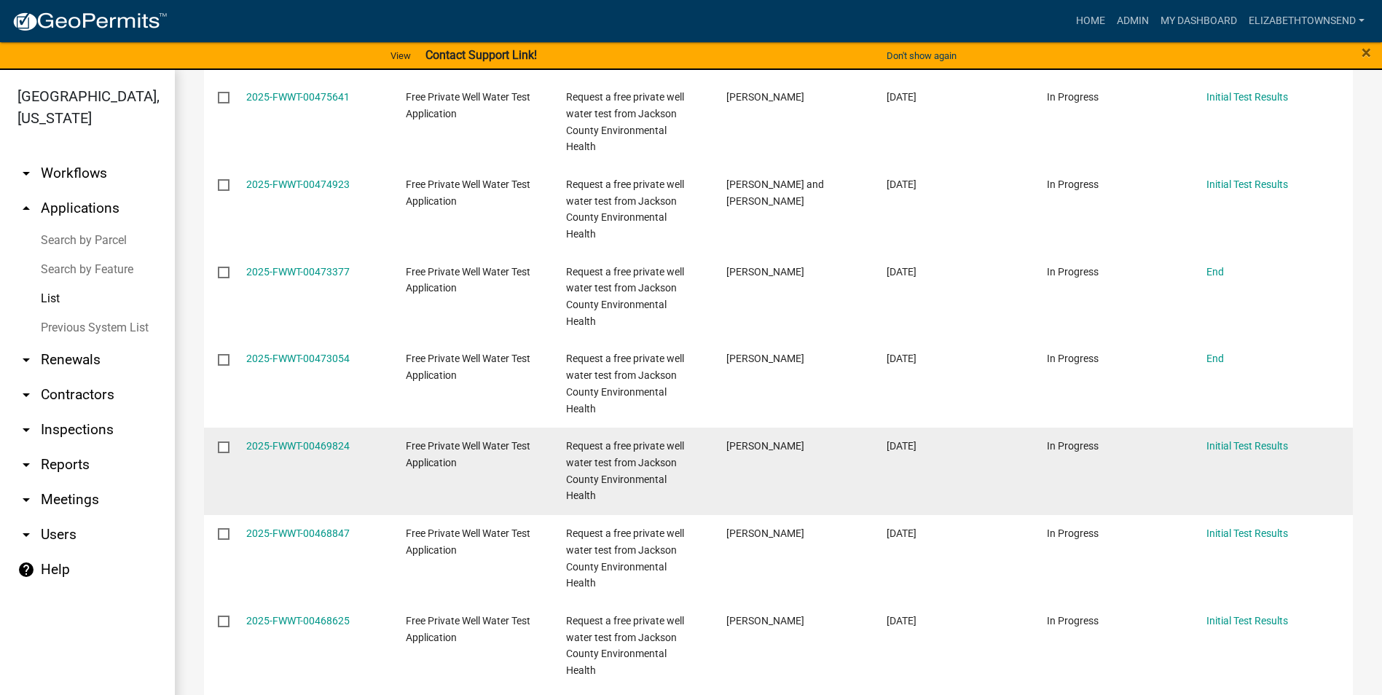
scroll to position [583, 0]
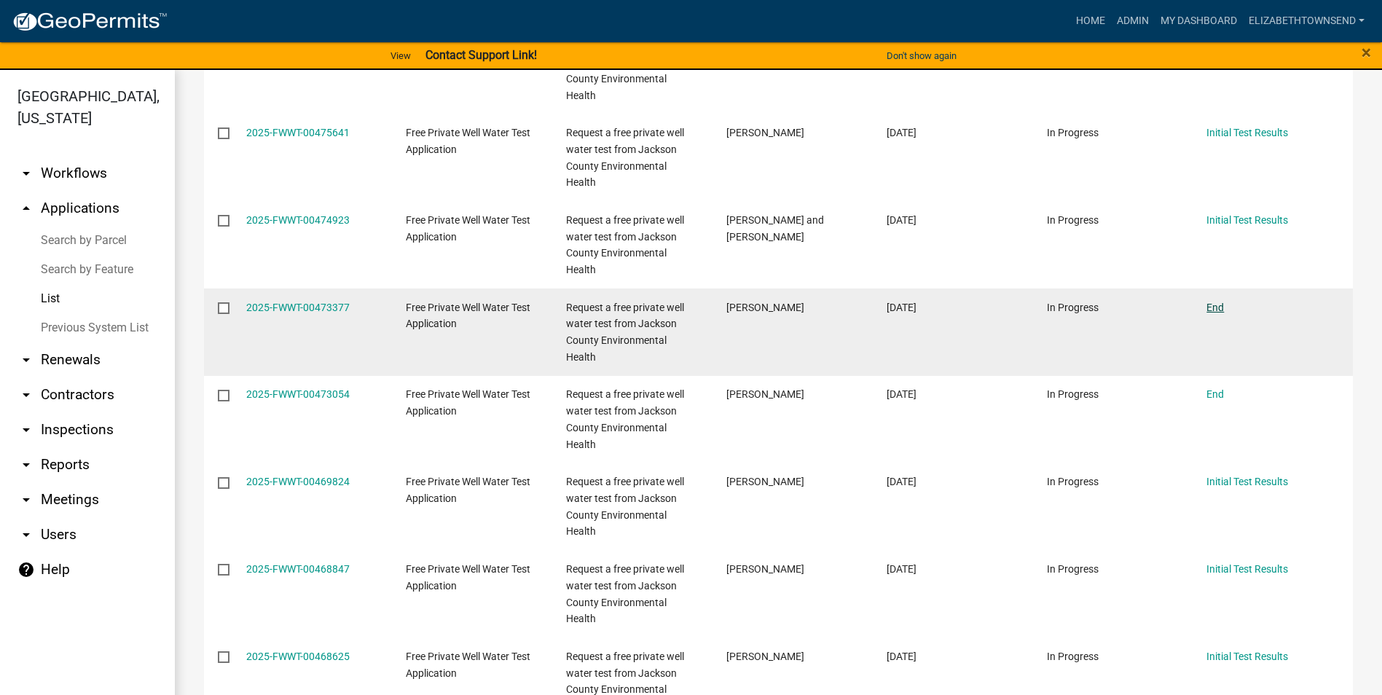
click at [1216, 302] on link "End" at bounding box center [1214, 308] width 17 height 12
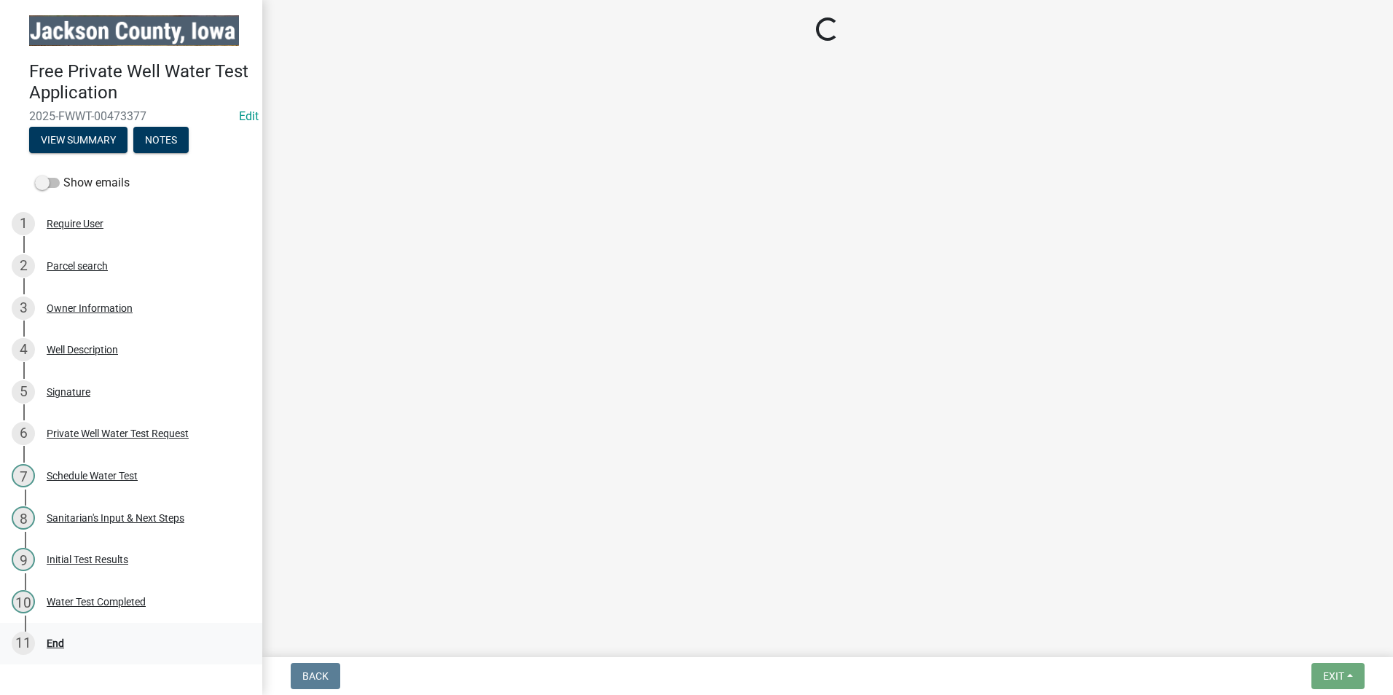
click at [53, 645] on div "End" at bounding box center [55, 643] width 17 height 10
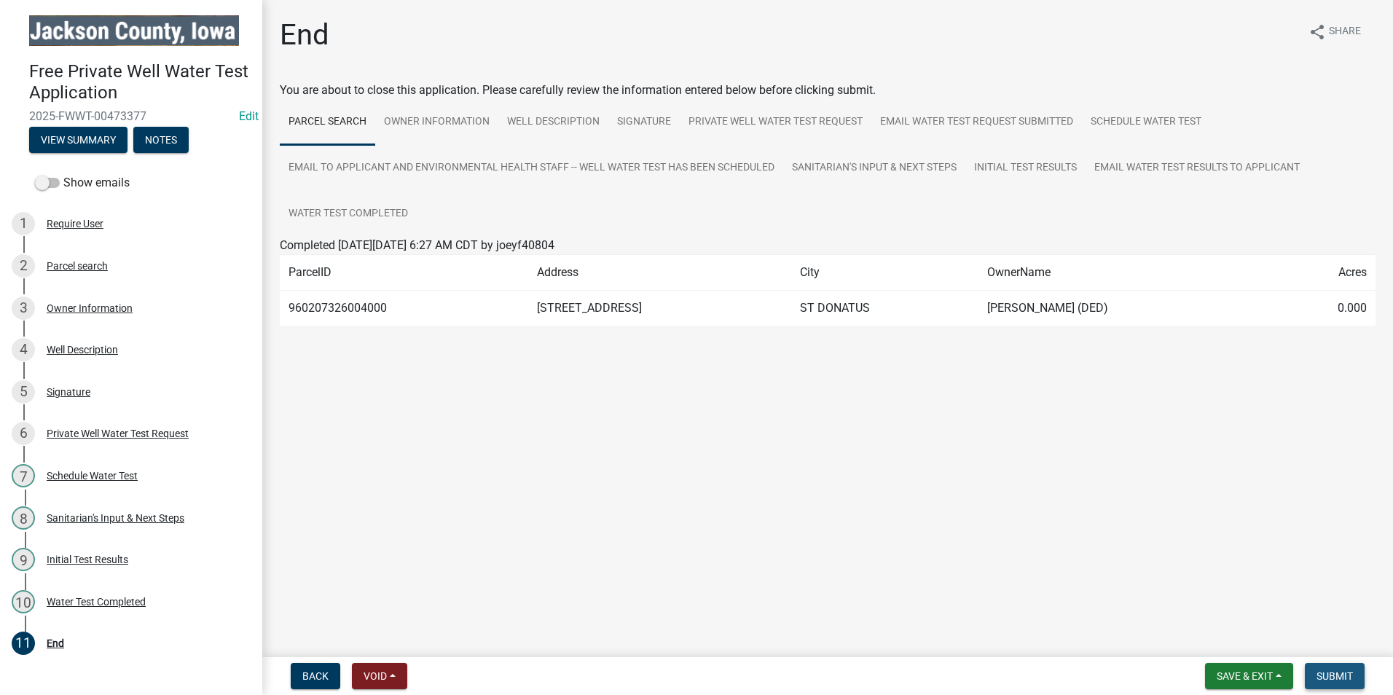
click at [1343, 679] on span "Submit" at bounding box center [1334, 676] width 36 height 12
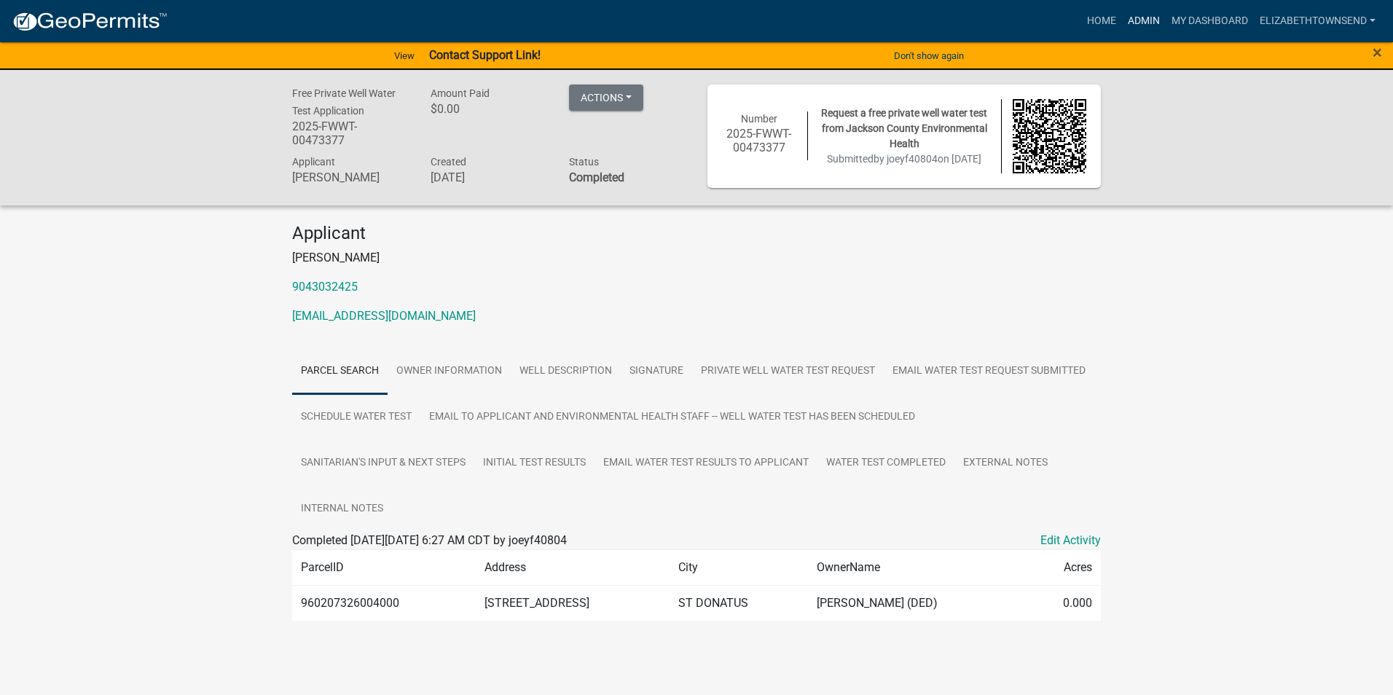
click at [1141, 21] on link "Admin" at bounding box center [1144, 21] width 44 height 28
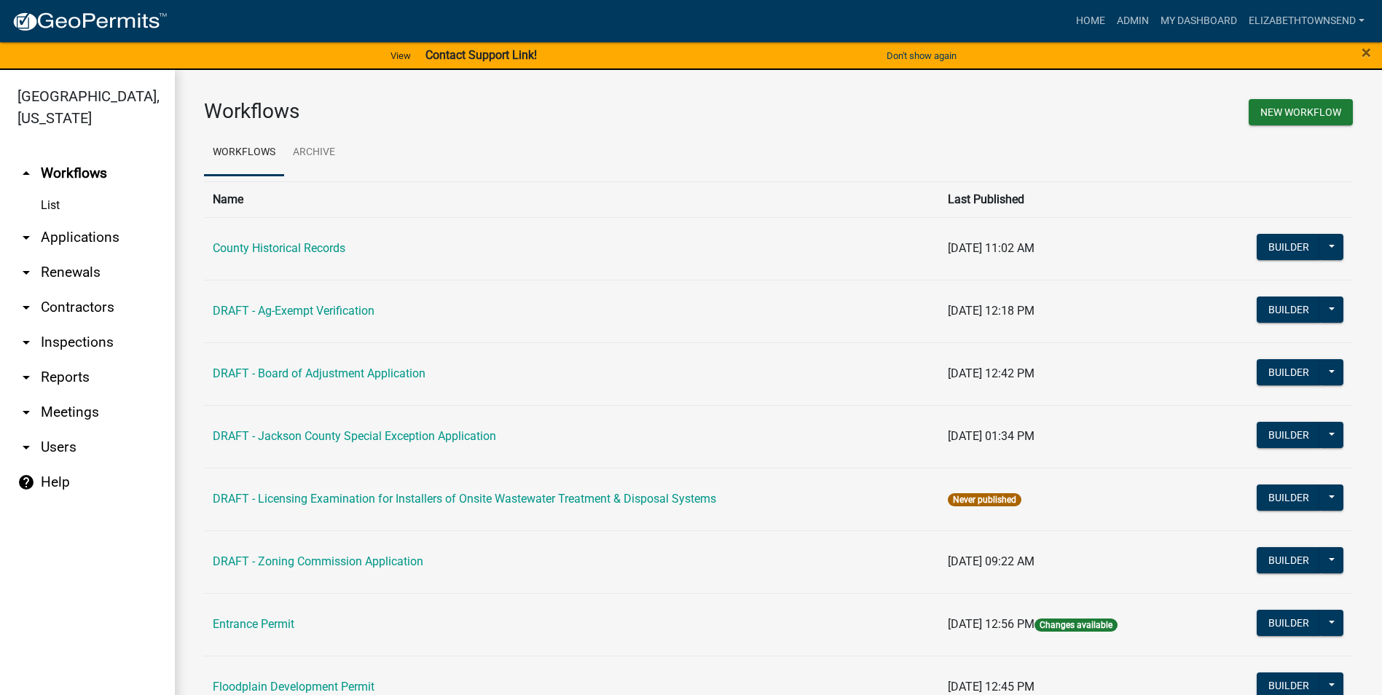
click at [71, 220] on link "arrow_drop_down Applications" at bounding box center [87, 237] width 175 height 35
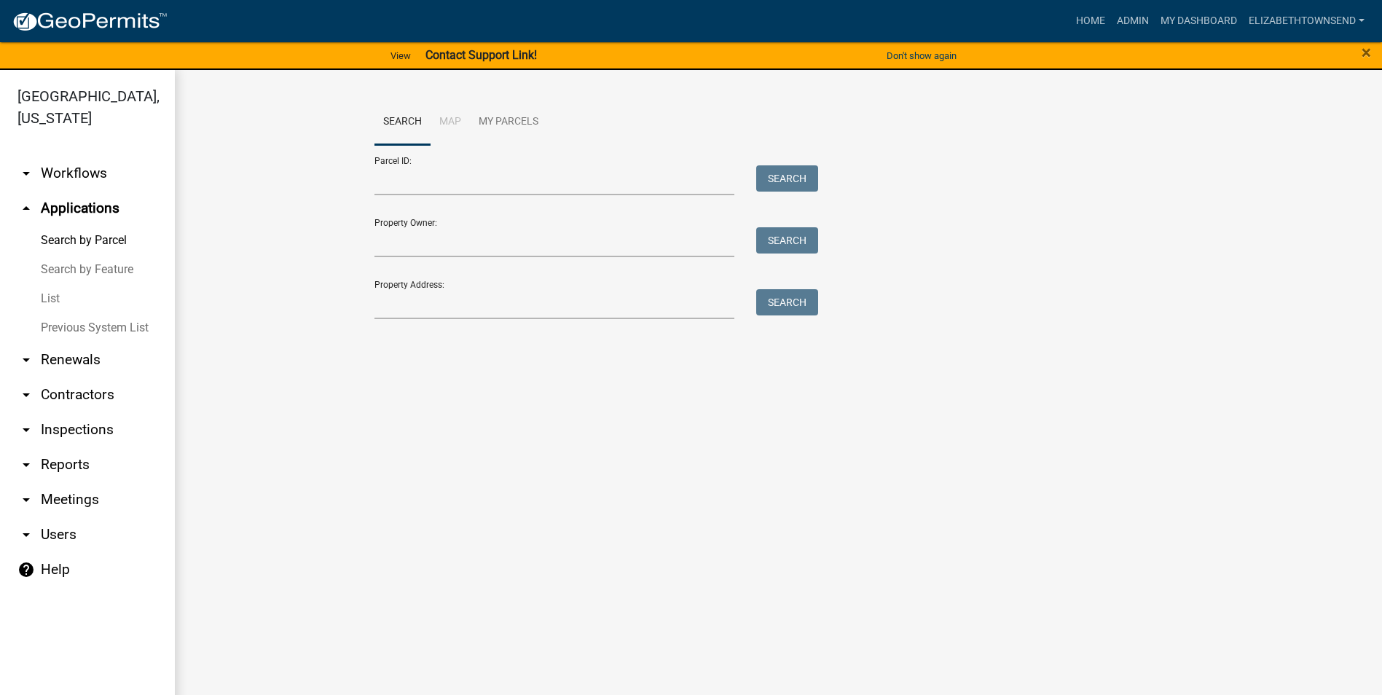
click at [51, 284] on link "List" at bounding box center [87, 298] width 175 height 29
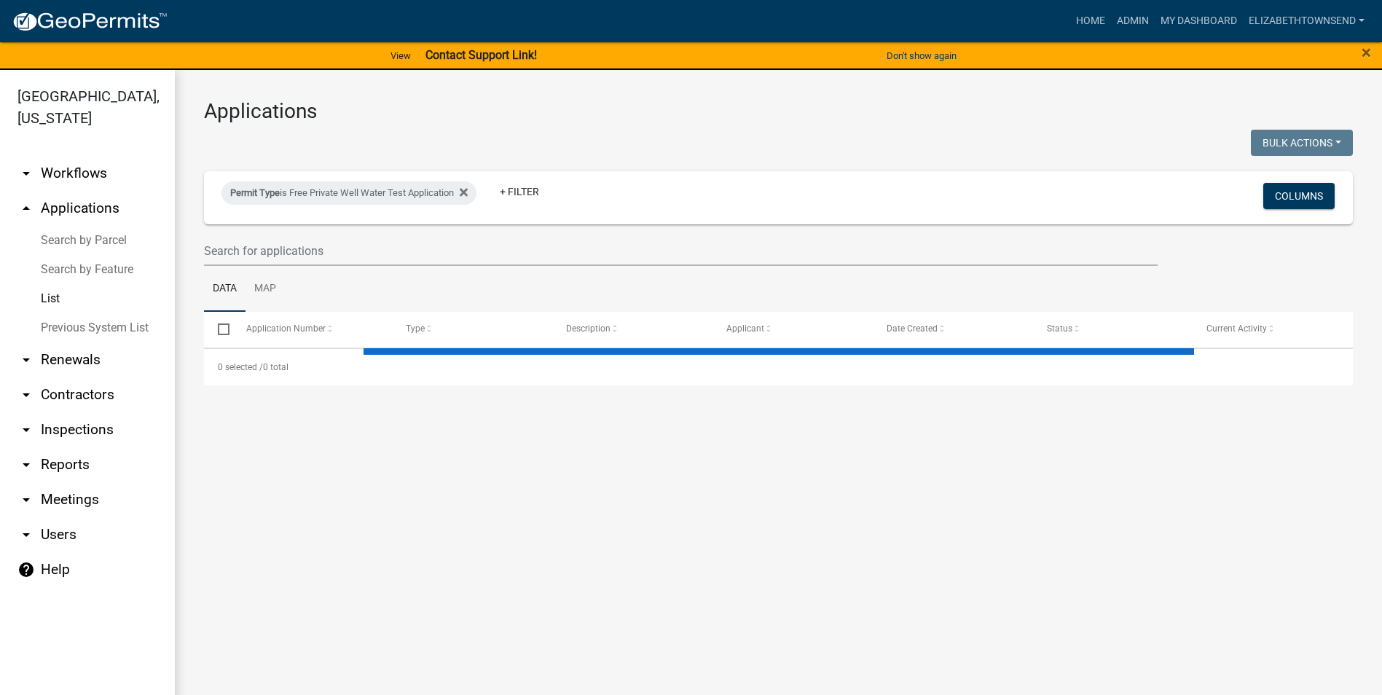
select select "3: 100"
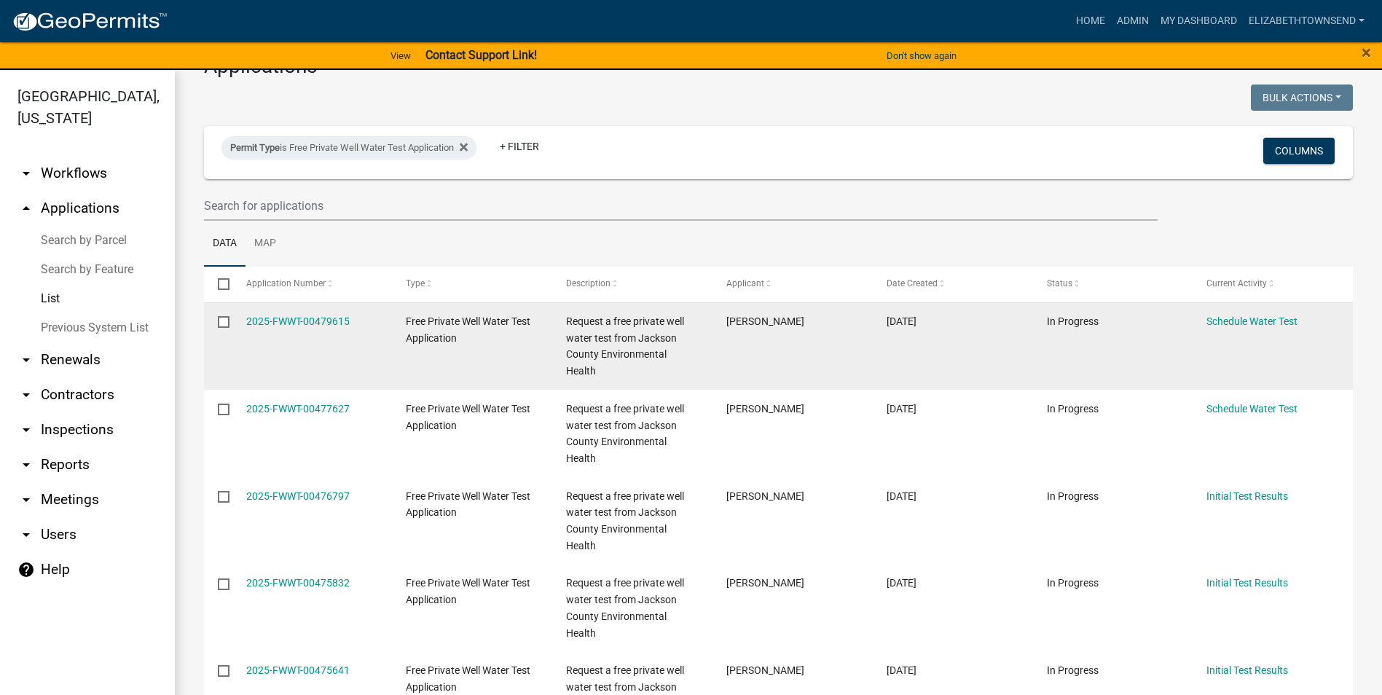
scroll to position [364, 0]
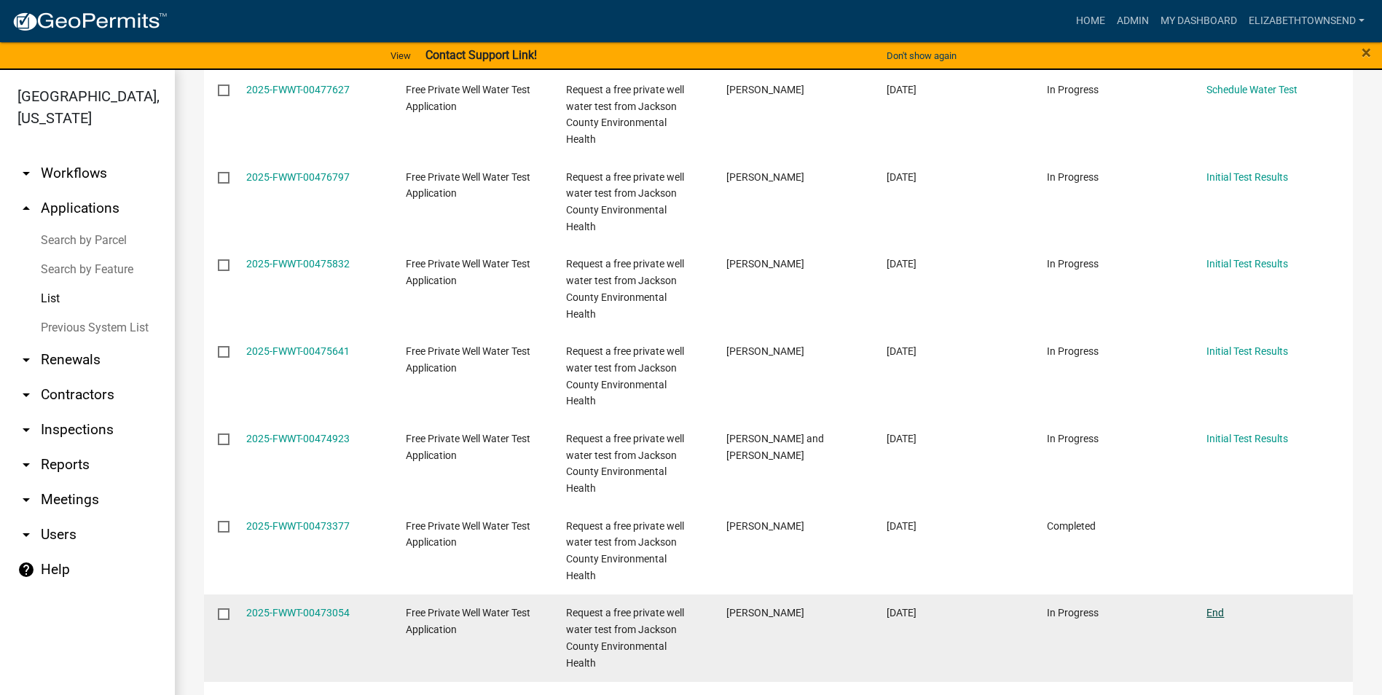
click at [1221, 607] on link "End" at bounding box center [1214, 613] width 17 height 12
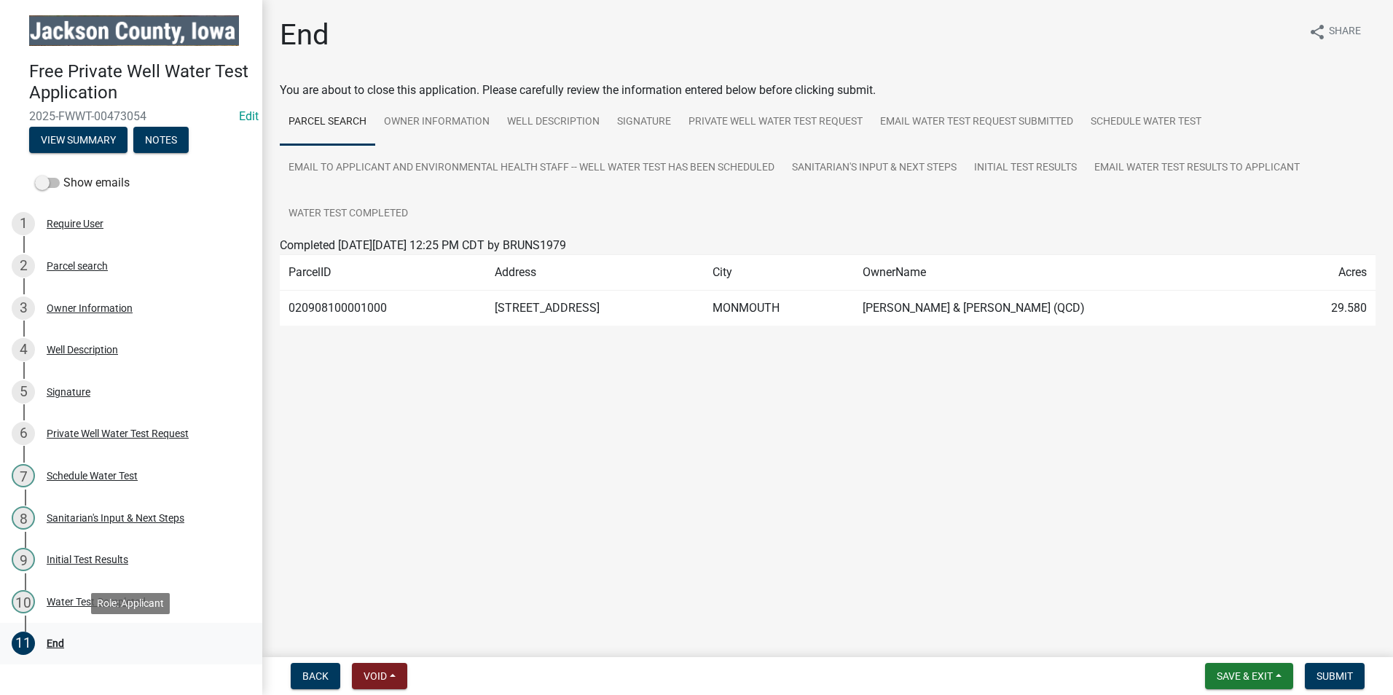
click at [52, 641] on div "End" at bounding box center [55, 643] width 17 height 10
click at [1331, 677] on span "Submit" at bounding box center [1334, 676] width 36 height 12
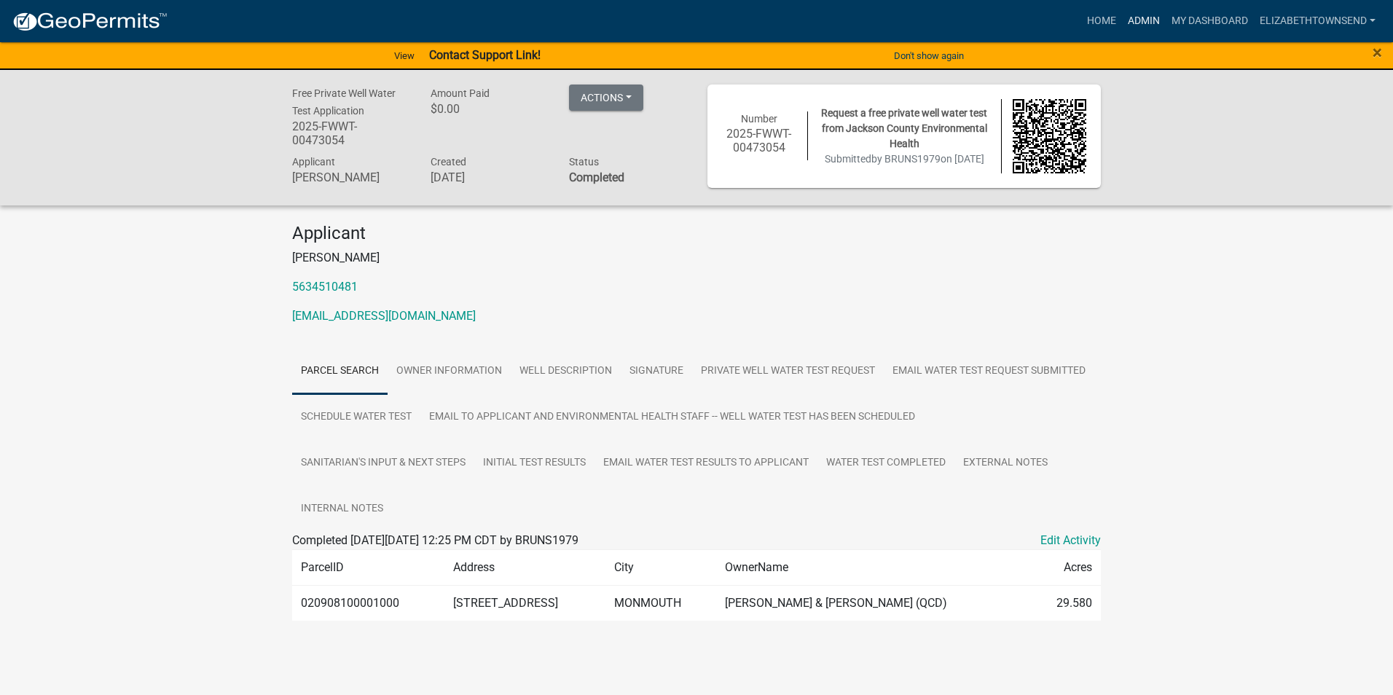
click at [1149, 16] on link "Admin" at bounding box center [1144, 21] width 44 height 28
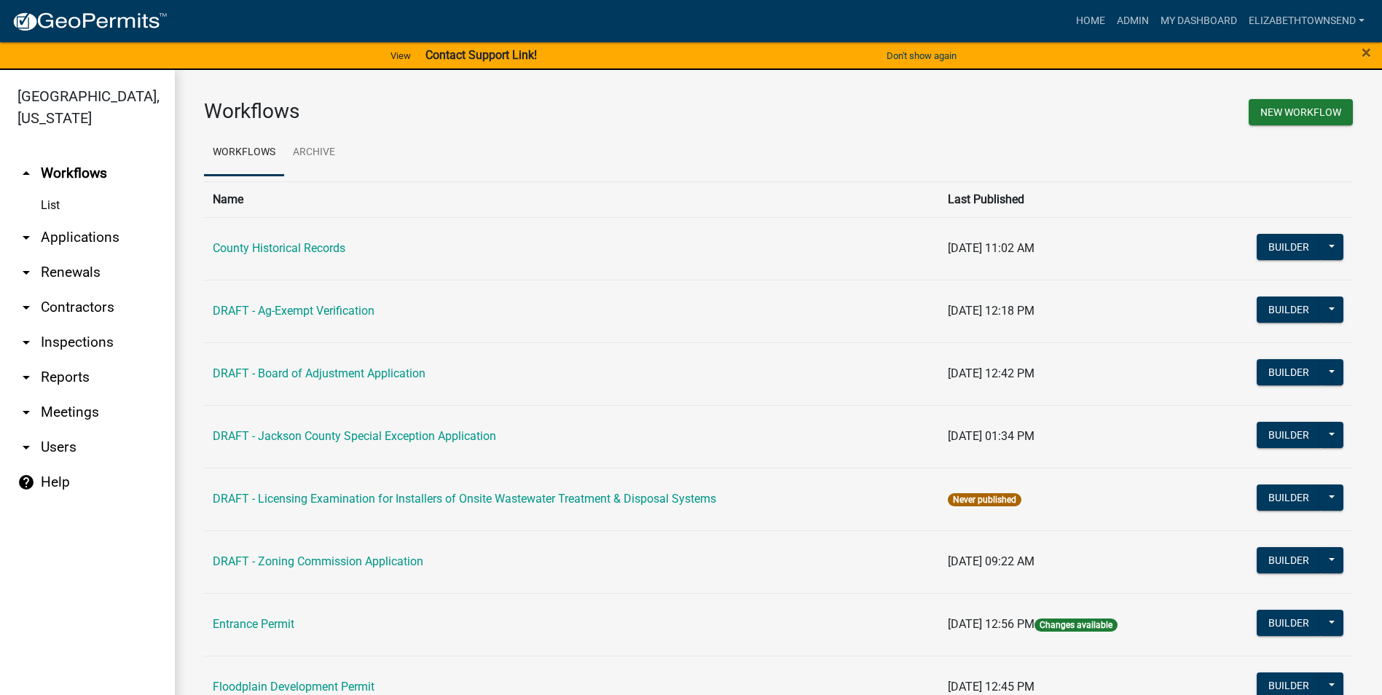
click at [79, 220] on link "arrow_drop_down Applications" at bounding box center [87, 237] width 175 height 35
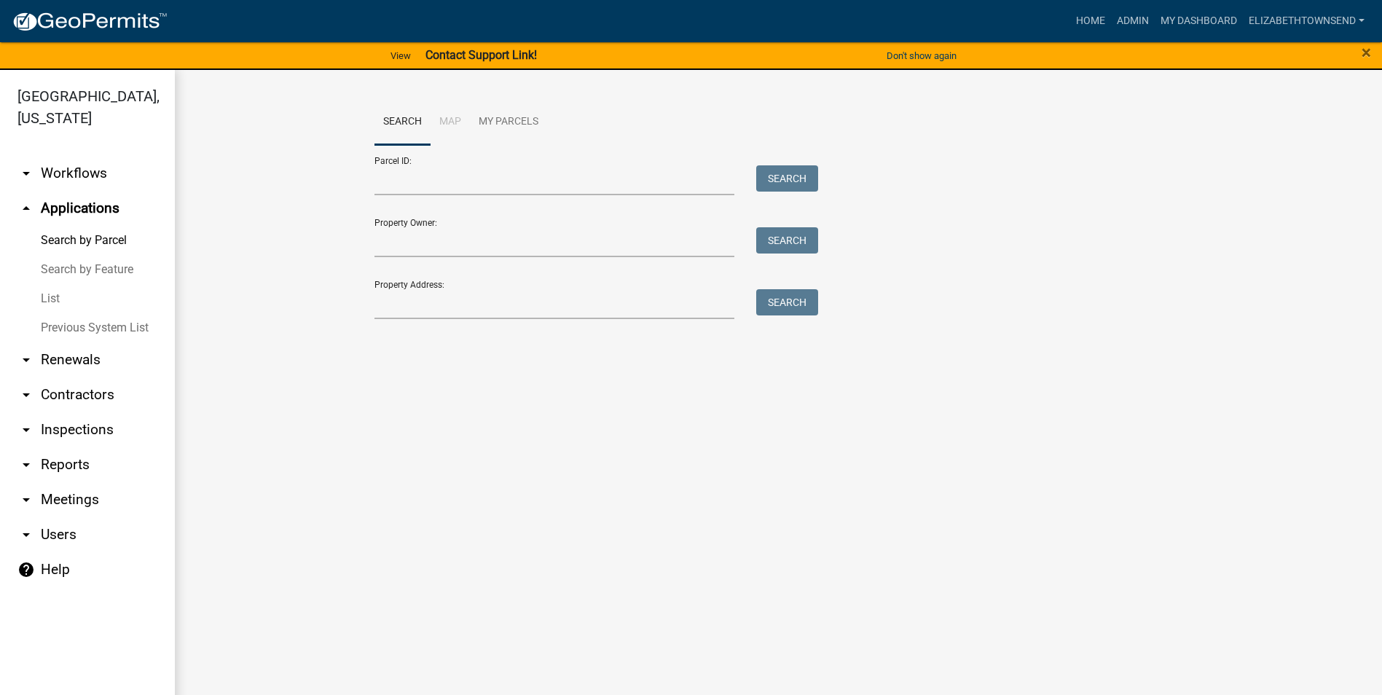
click at [53, 284] on link "List" at bounding box center [87, 298] width 175 height 29
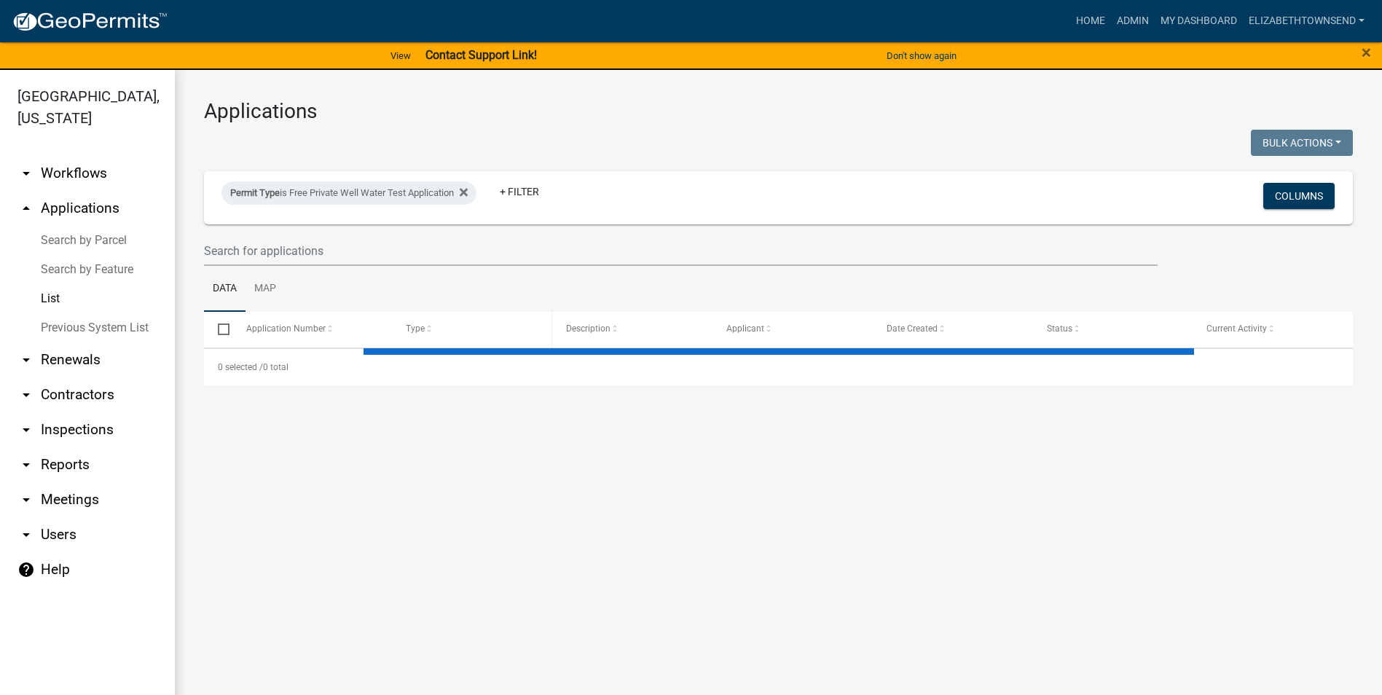
select select "3: 100"
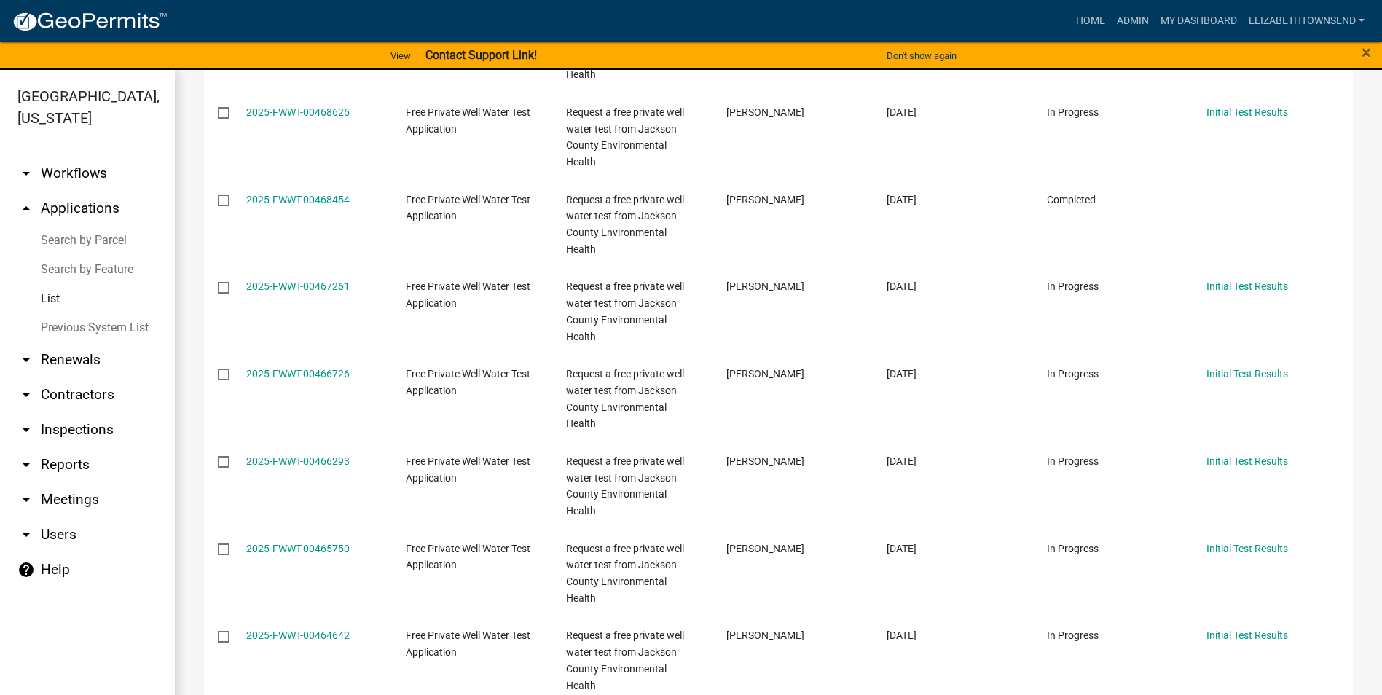
scroll to position [1165, 0]
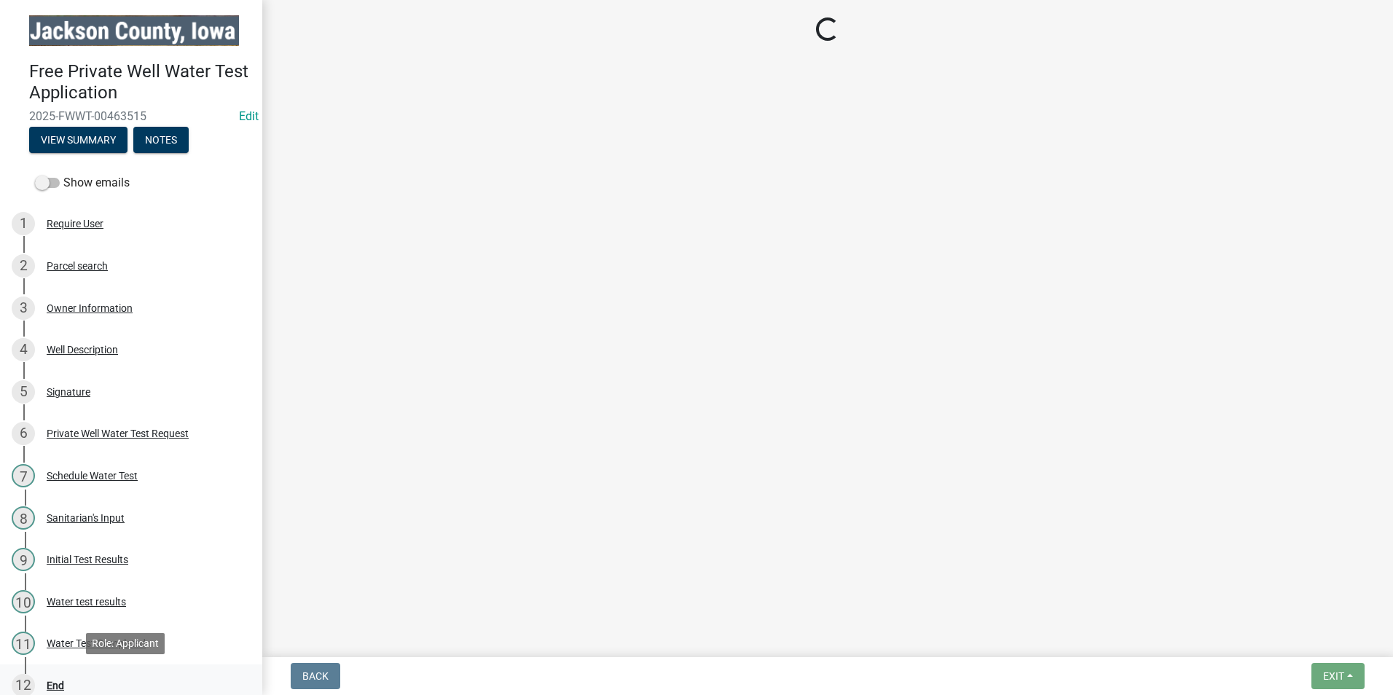
click at [56, 680] on div "End" at bounding box center [55, 685] width 17 height 10
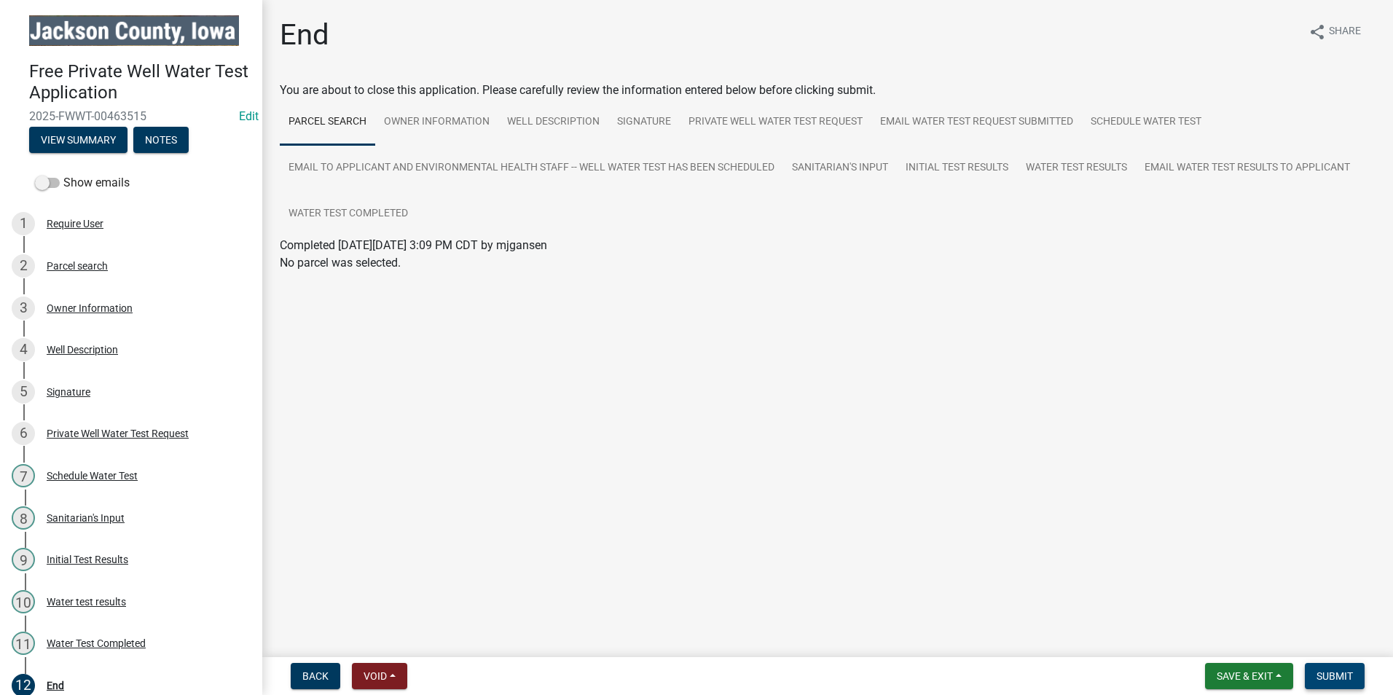
click at [1352, 681] on span "Submit" at bounding box center [1334, 676] width 36 height 12
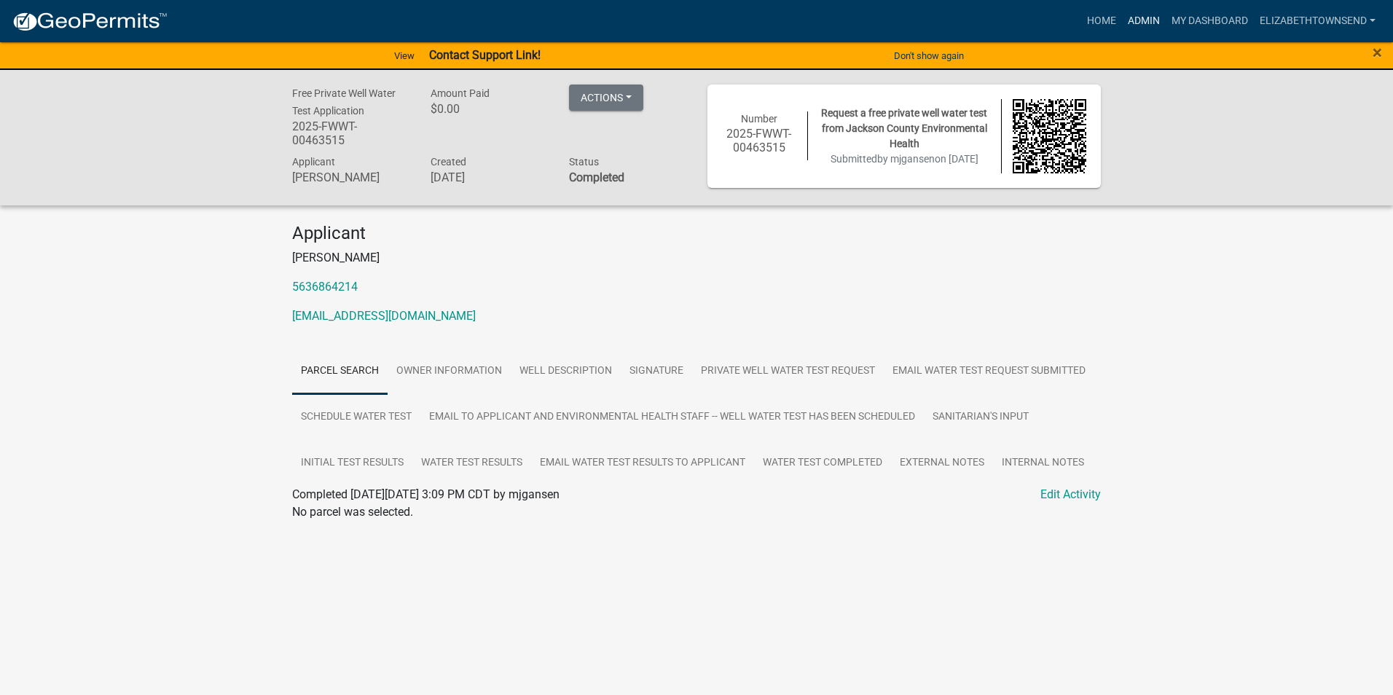
click at [1145, 20] on link "Admin" at bounding box center [1144, 21] width 44 height 28
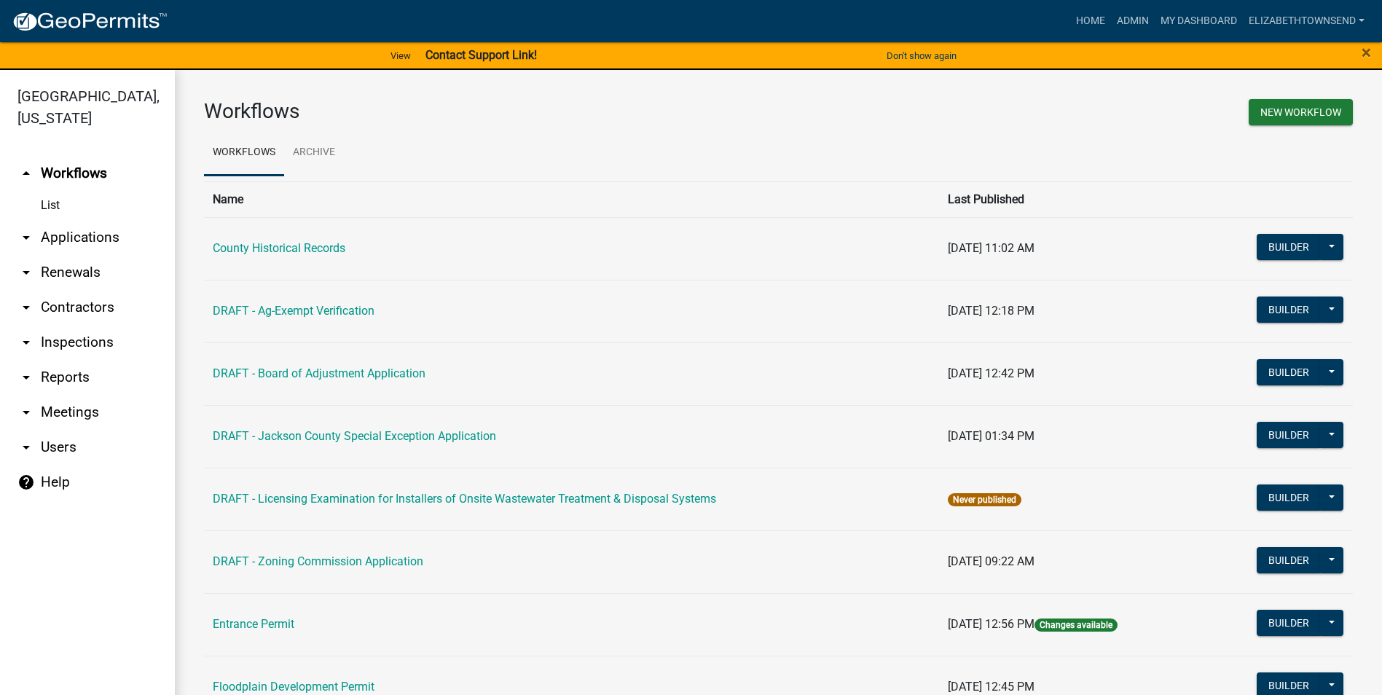
click at [87, 220] on link "arrow_drop_down Applications" at bounding box center [87, 237] width 175 height 35
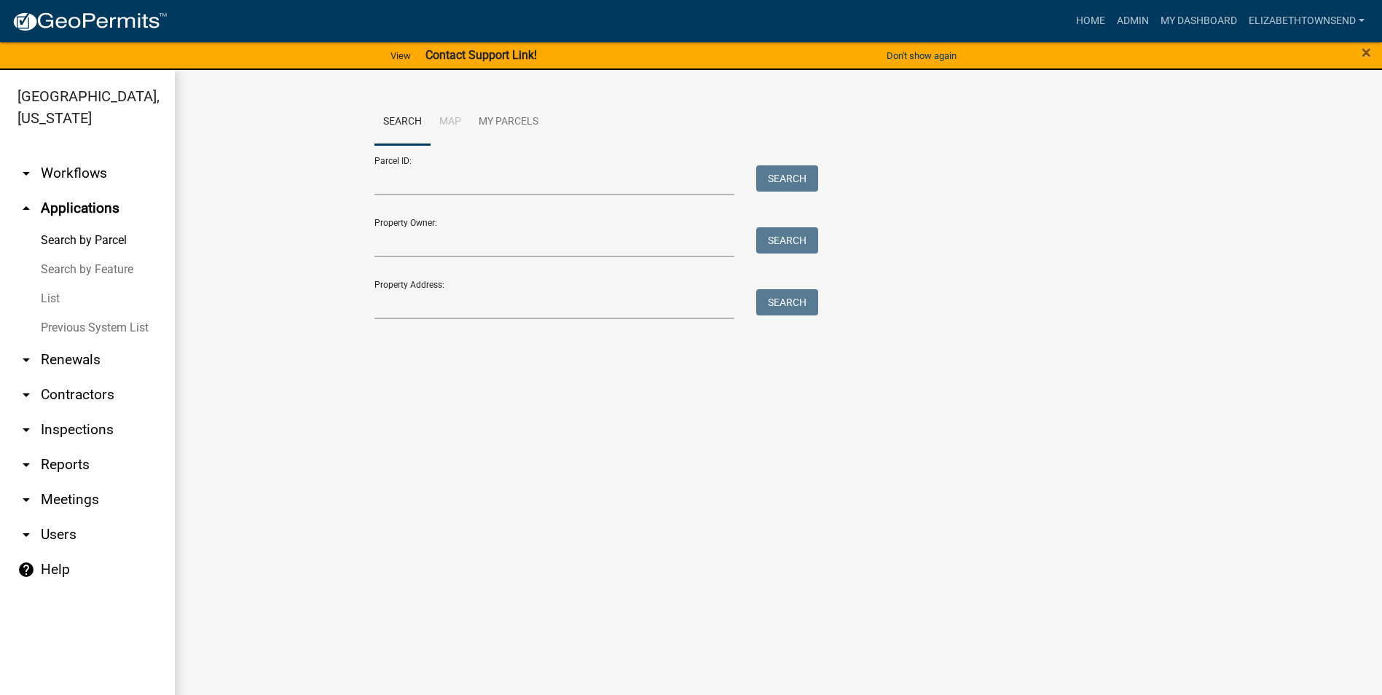
click at [53, 284] on link "List" at bounding box center [87, 298] width 175 height 29
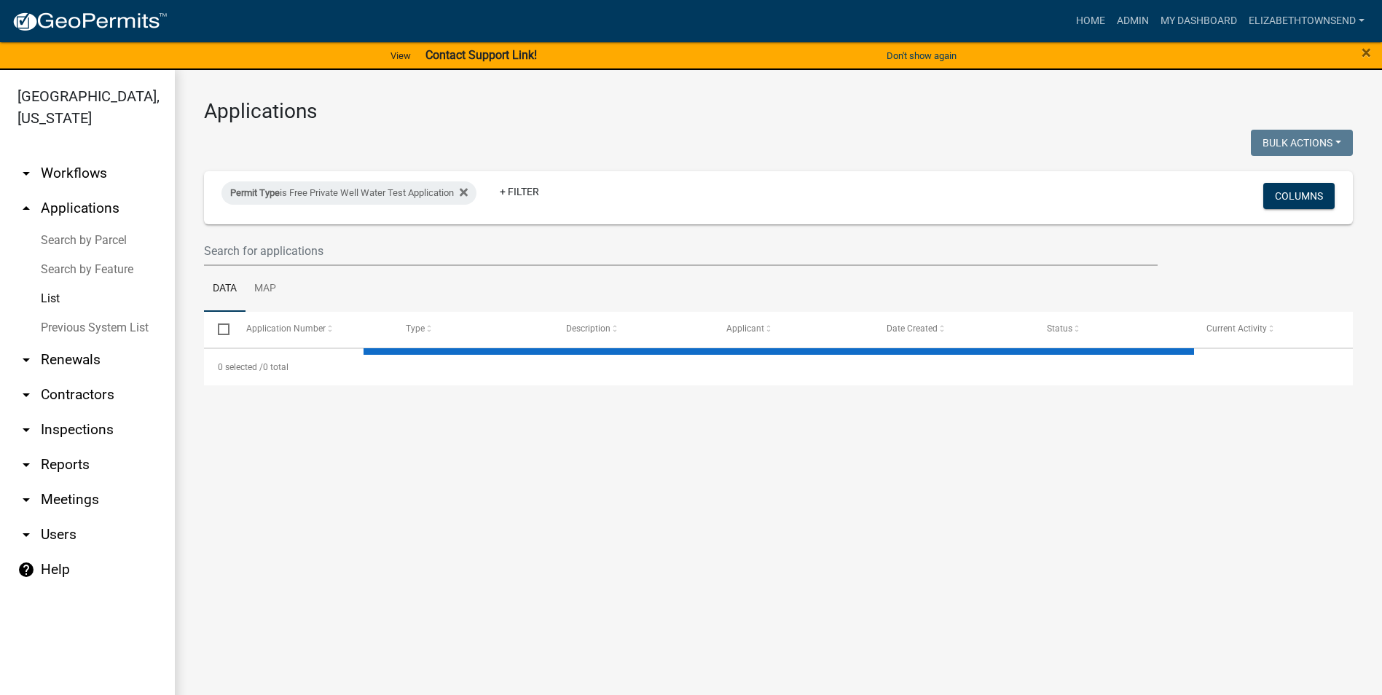
select select "3: 100"
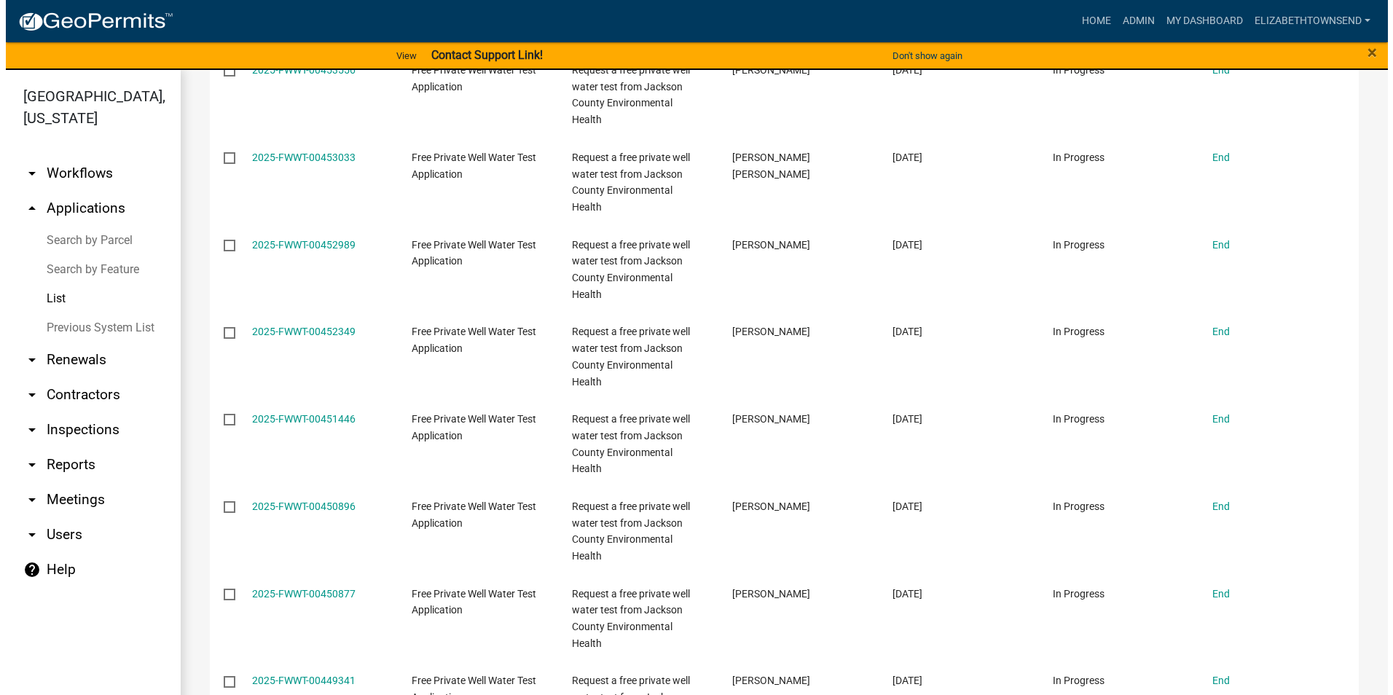
scroll to position [3302, 0]
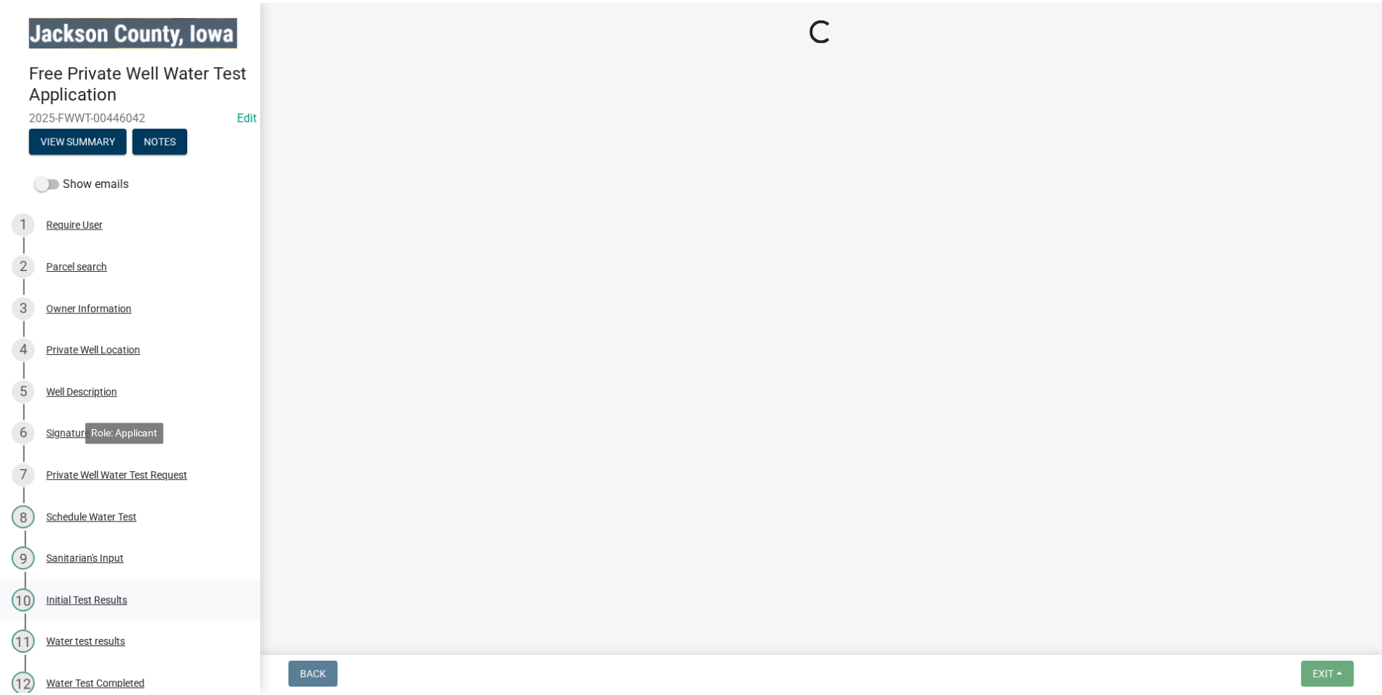
scroll to position [58, 0]
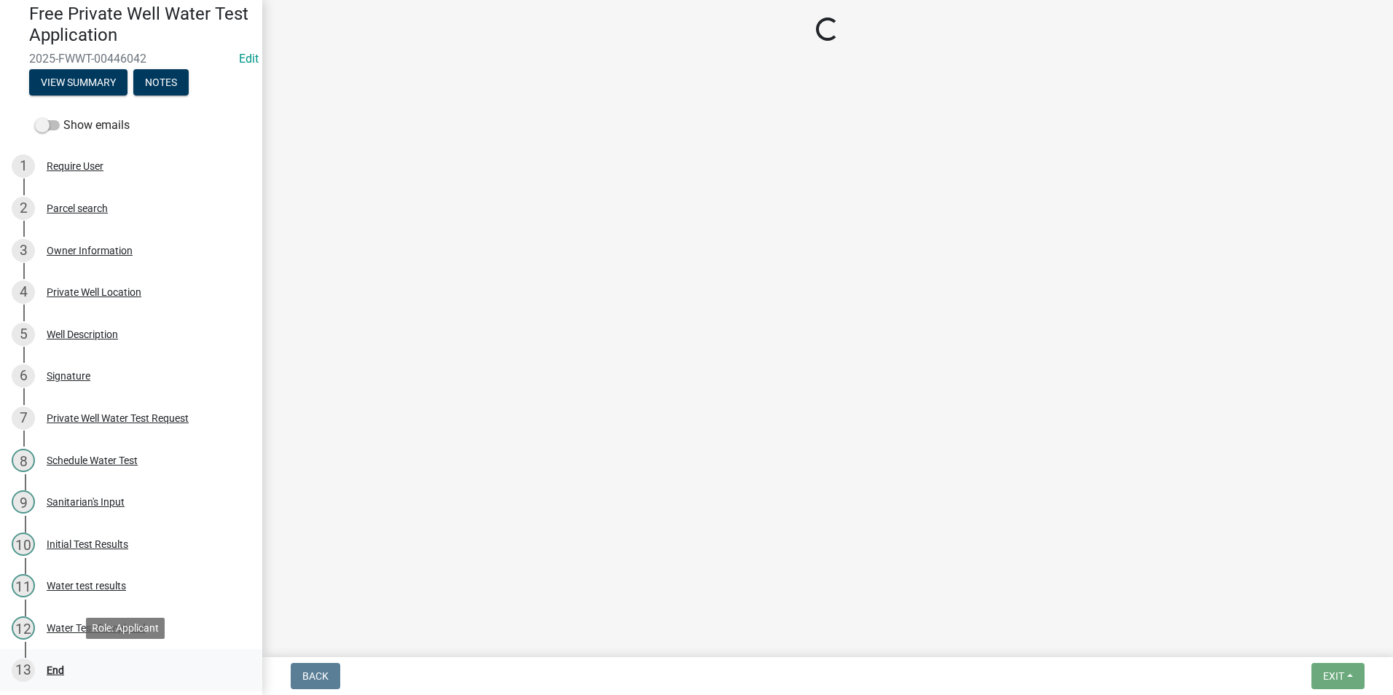
click at [56, 669] on div "End" at bounding box center [55, 670] width 17 height 10
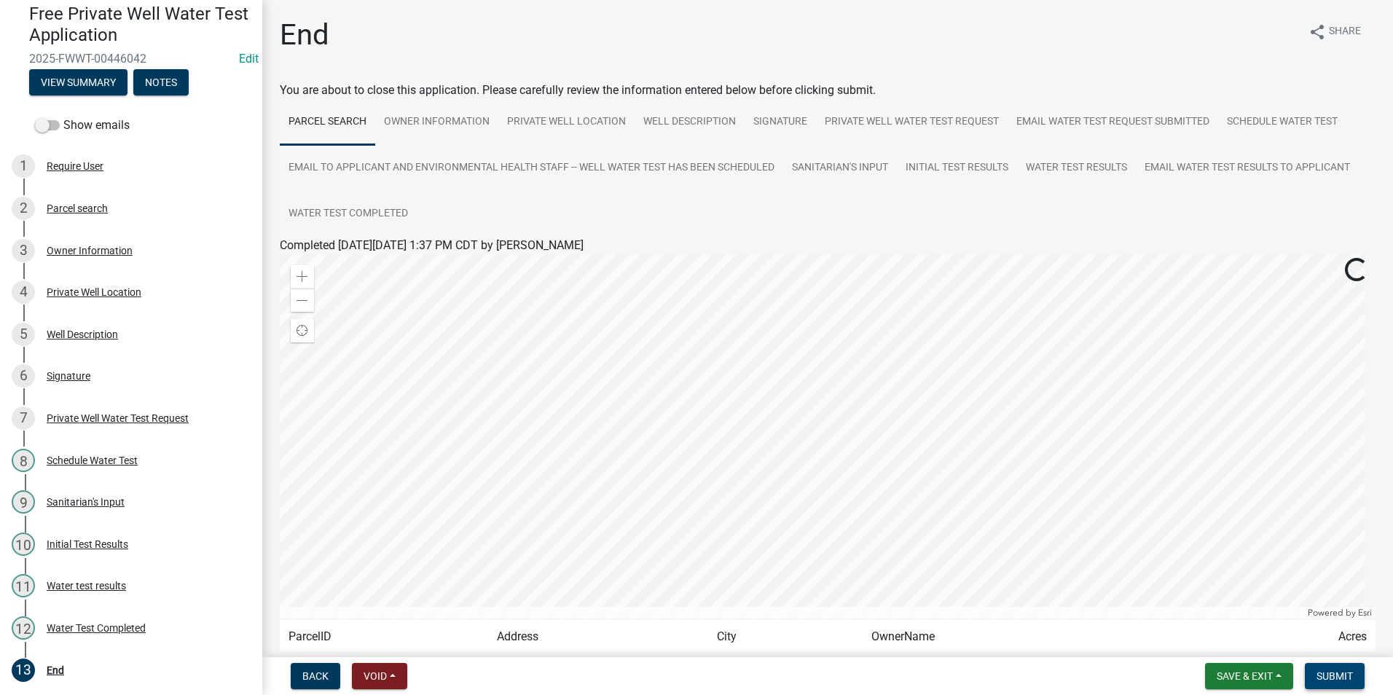
click at [1332, 675] on span "Submit" at bounding box center [1334, 676] width 36 height 12
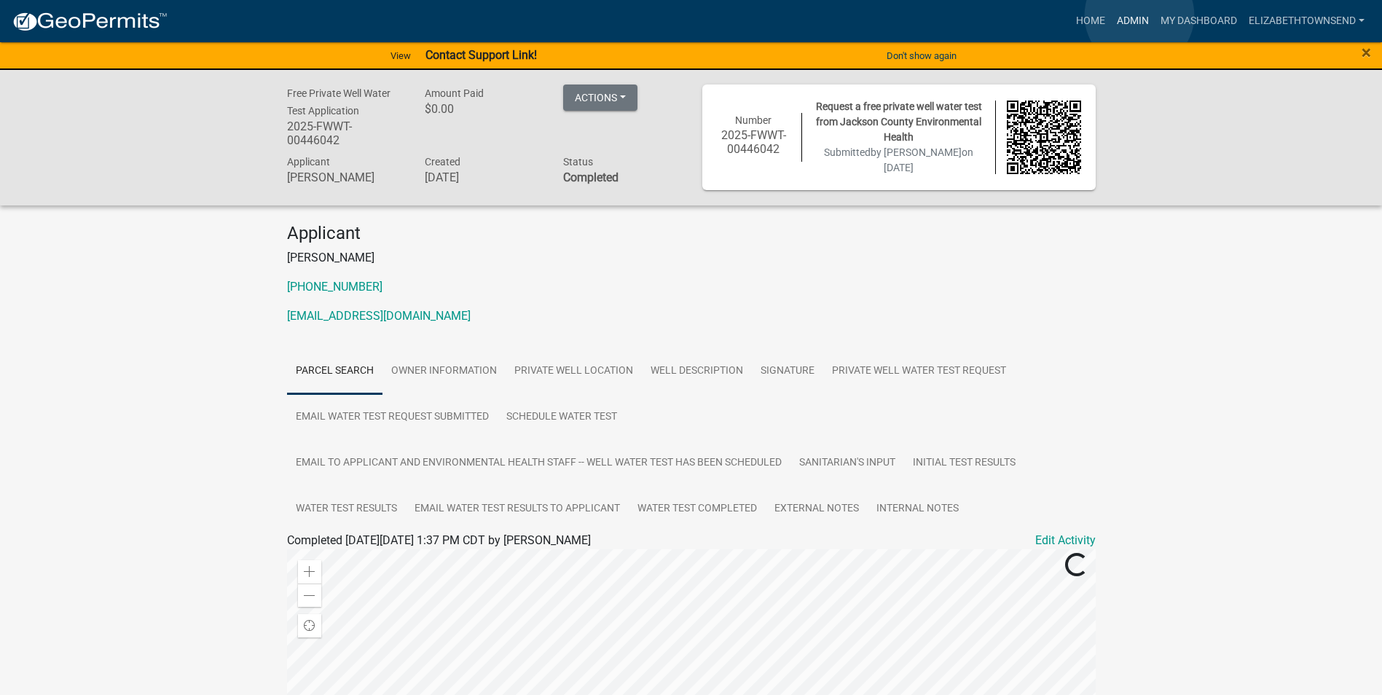
click at [1139, 15] on link "Admin" at bounding box center [1133, 21] width 44 height 28
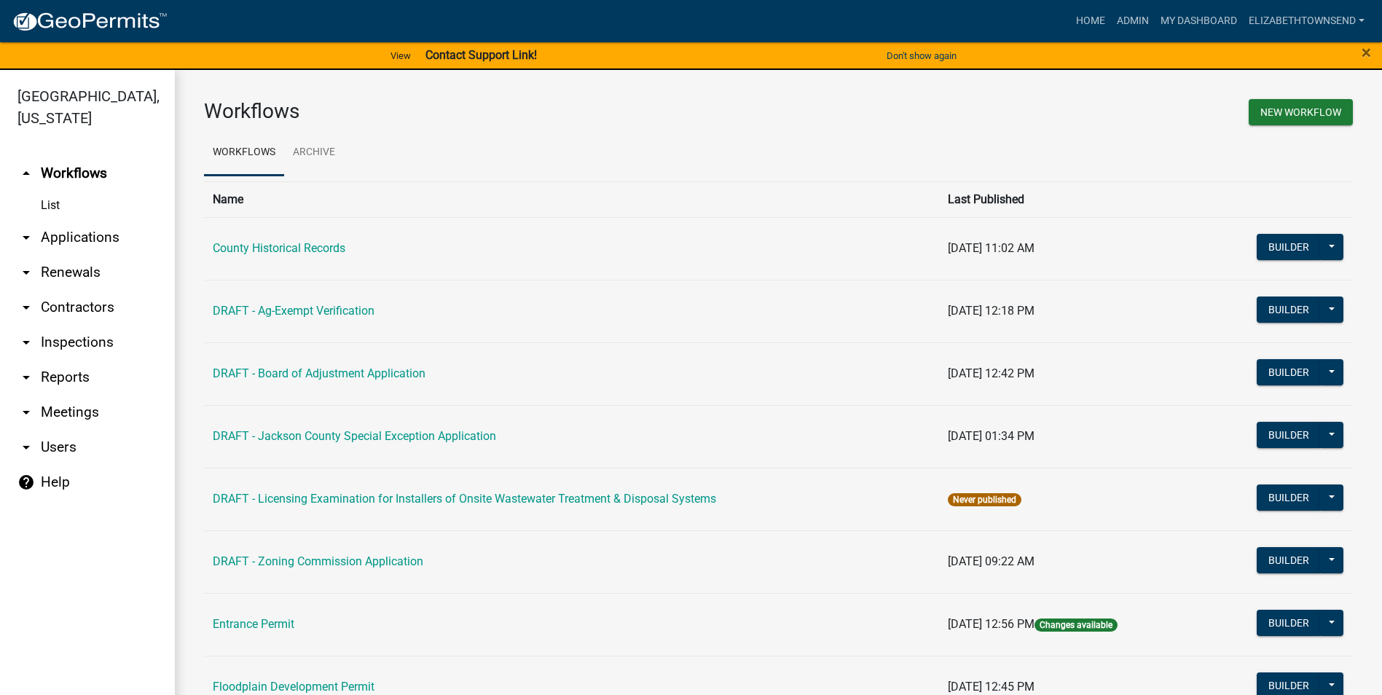
click at [71, 220] on link "arrow_drop_down Applications" at bounding box center [87, 237] width 175 height 35
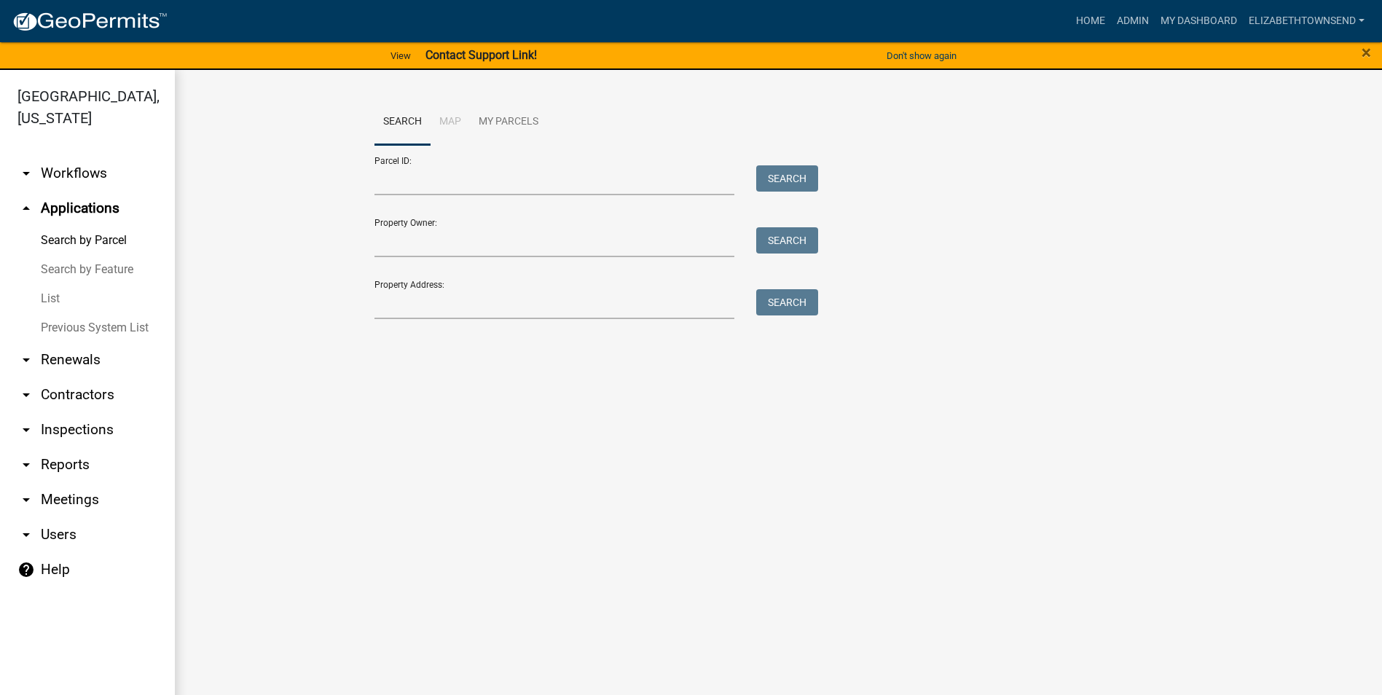
click at [54, 284] on link "List" at bounding box center [87, 298] width 175 height 29
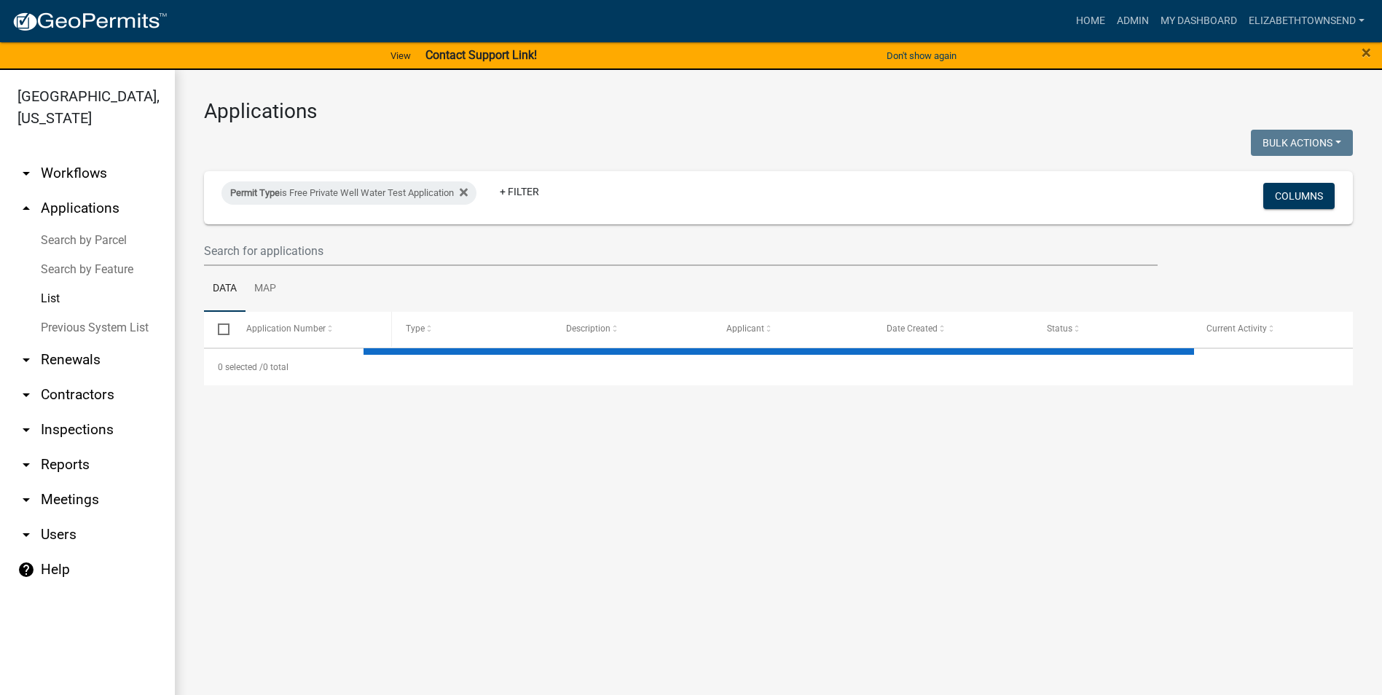
select select "3: 100"
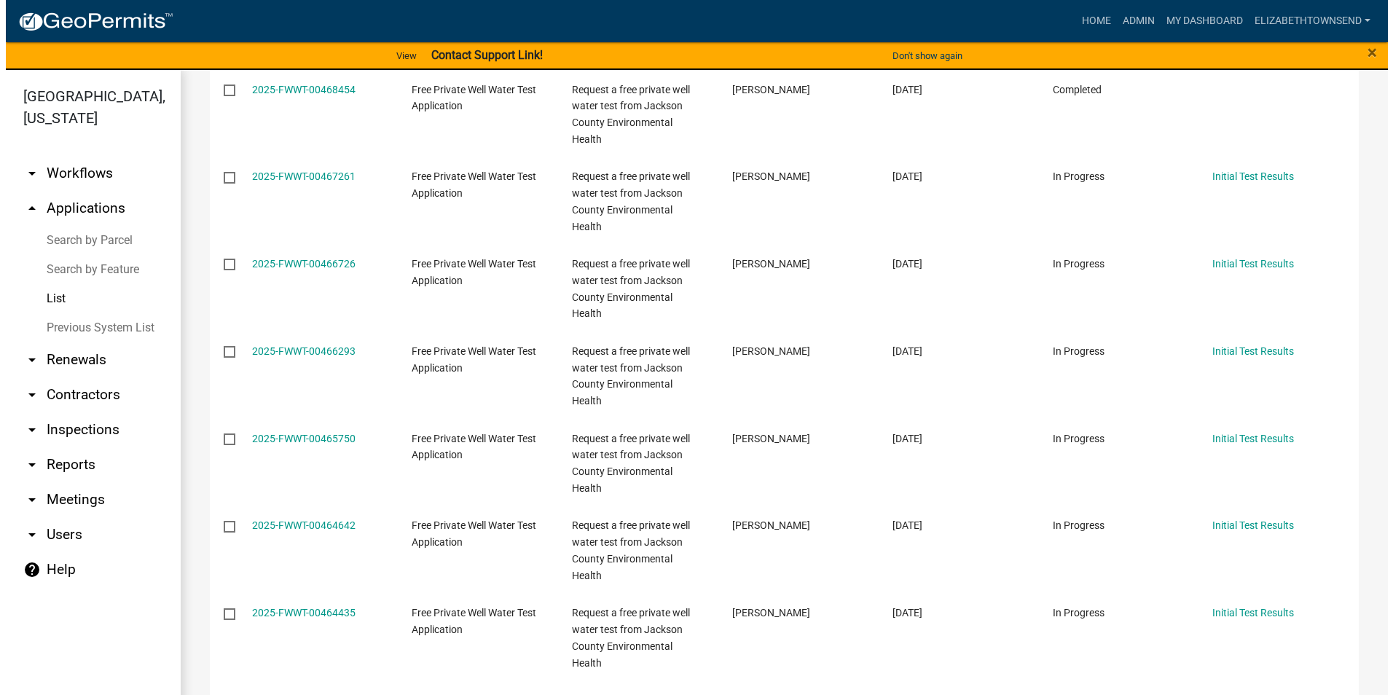
scroll to position [1238, 0]
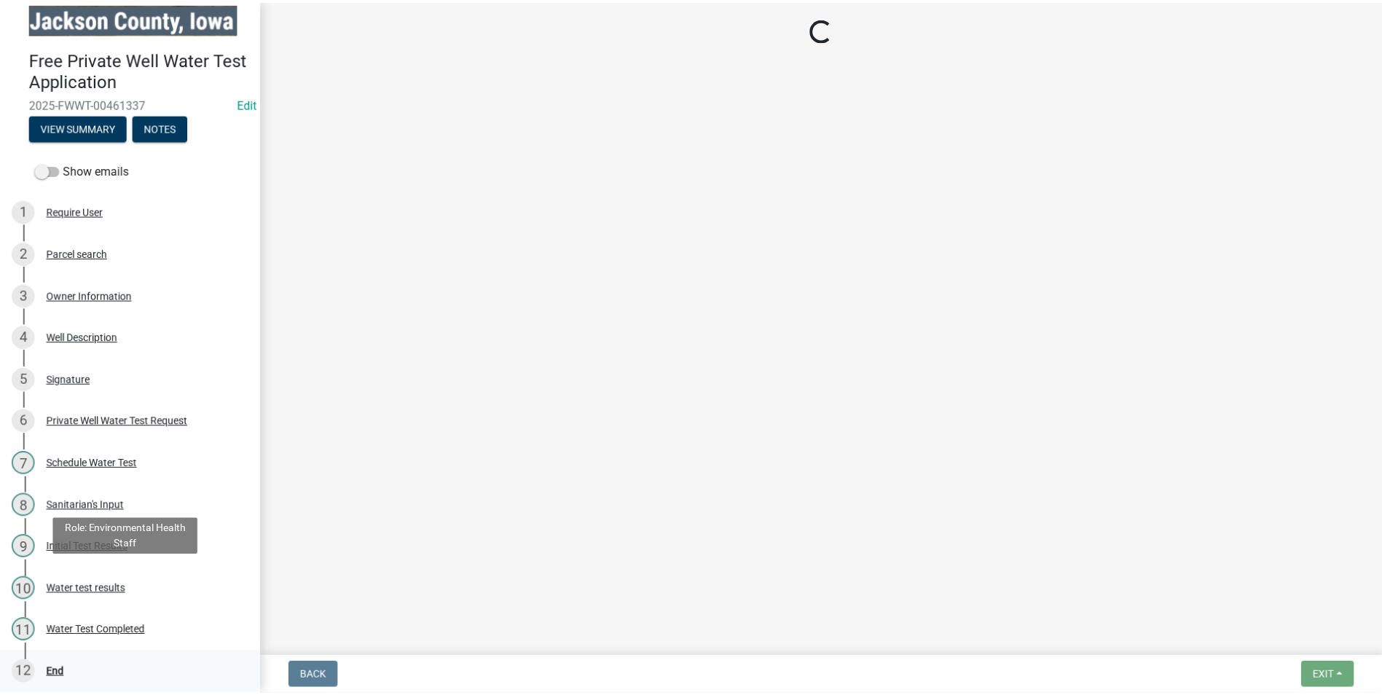
scroll to position [16, 0]
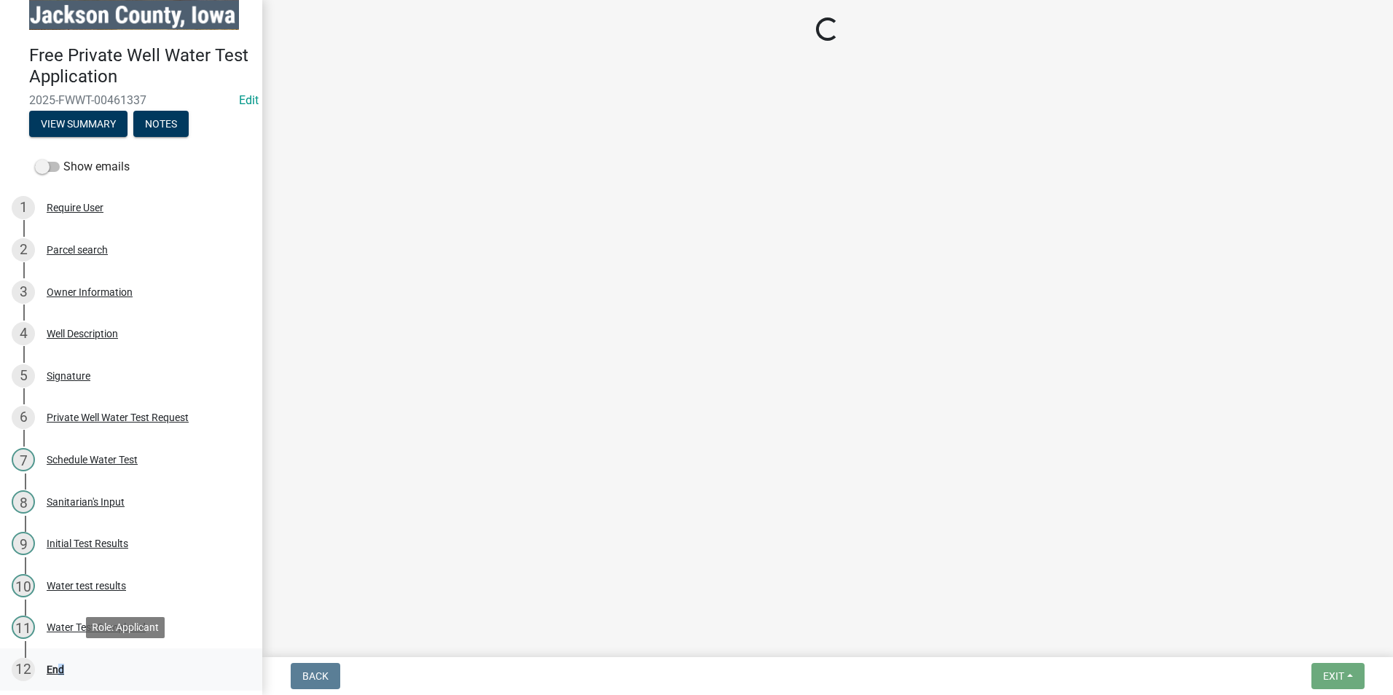
click at [55, 666] on div "End" at bounding box center [55, 669] width 17 height 10
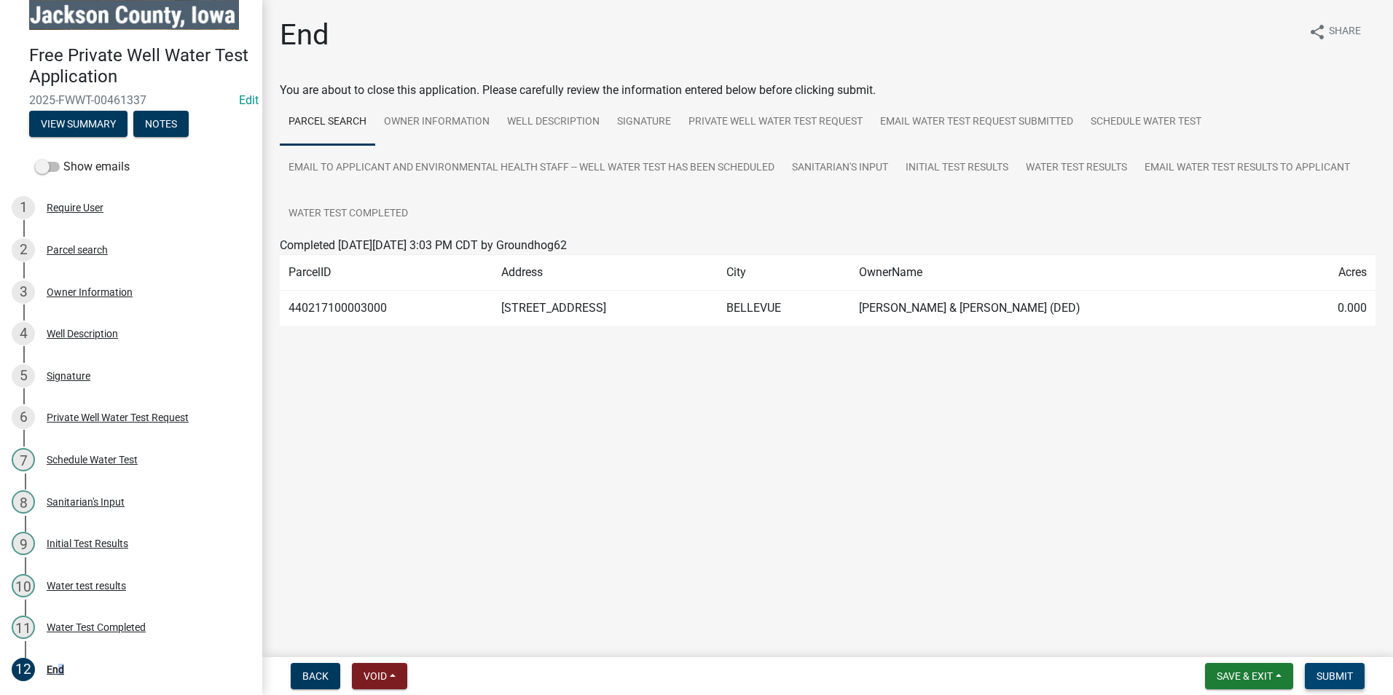
click at [1330, 673] on span "Submit" at bounding box center [1334, 676] width 36 height 12
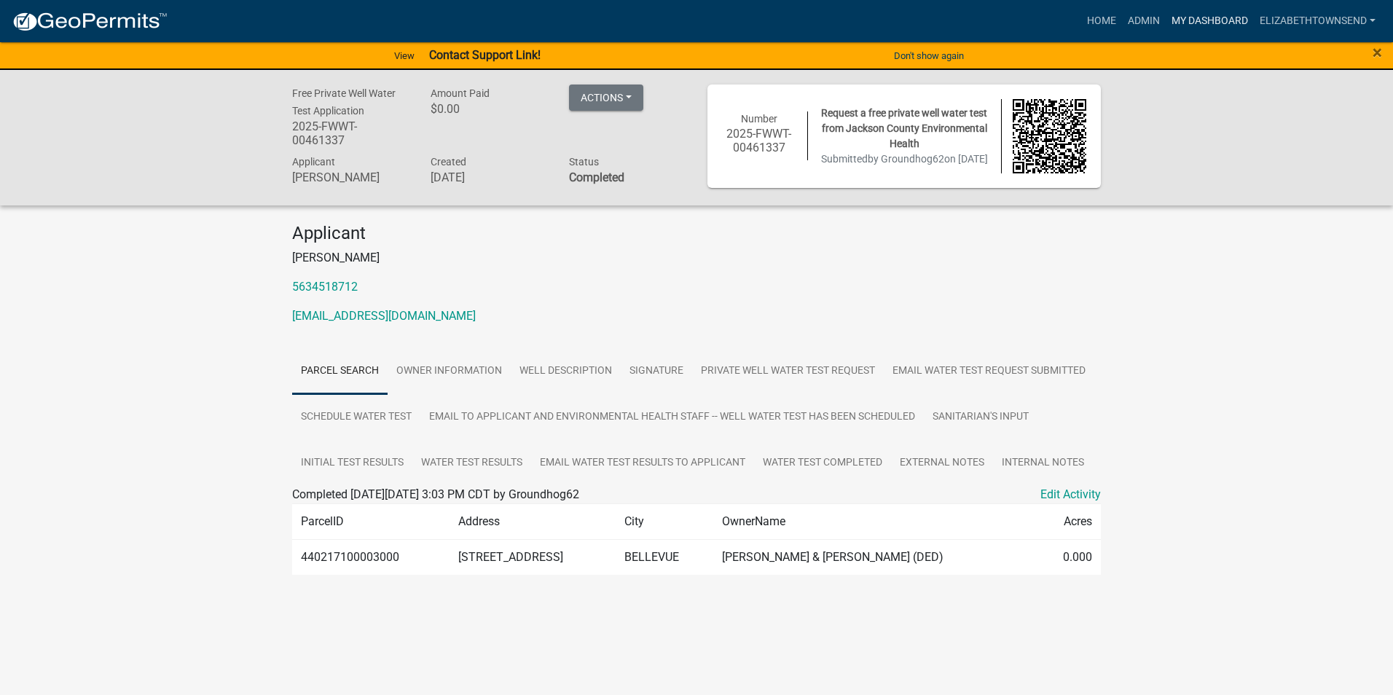
click at [1202, 20] on link "My Dashboard" at bounding box center [1209, 21] width 88 height 28
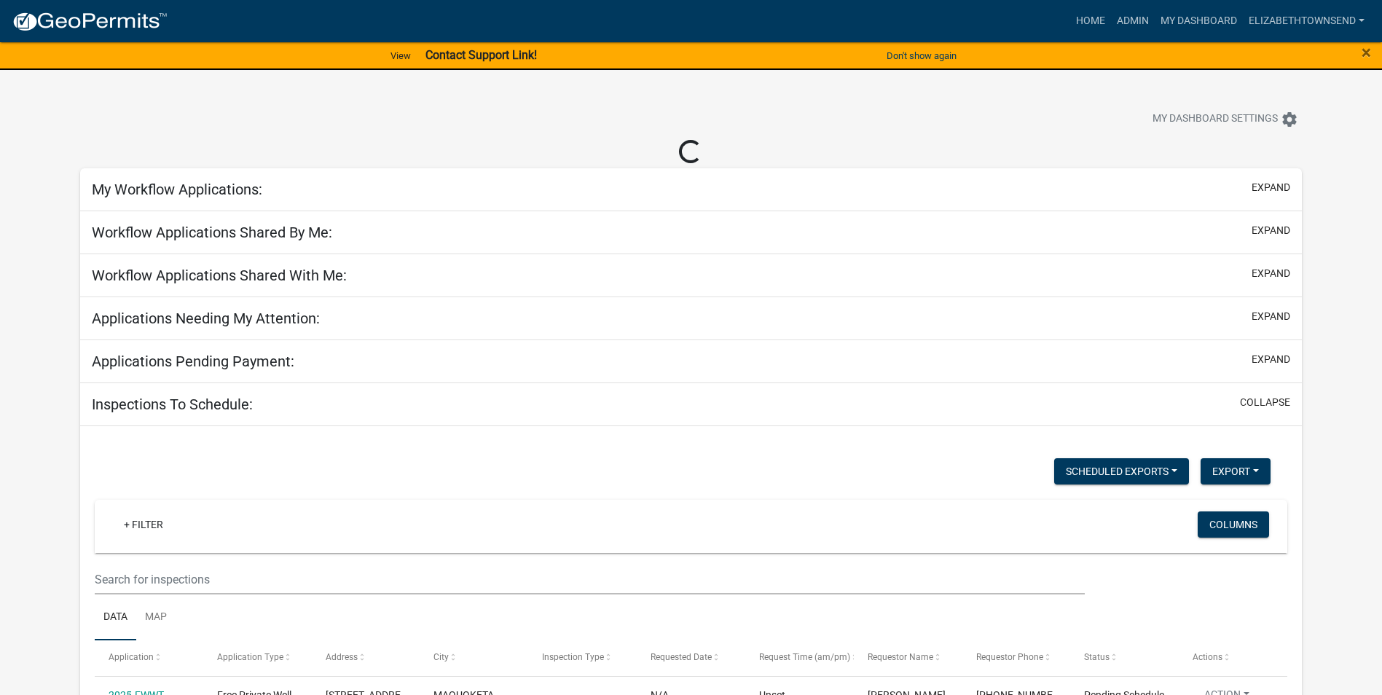
select select "3: 100"
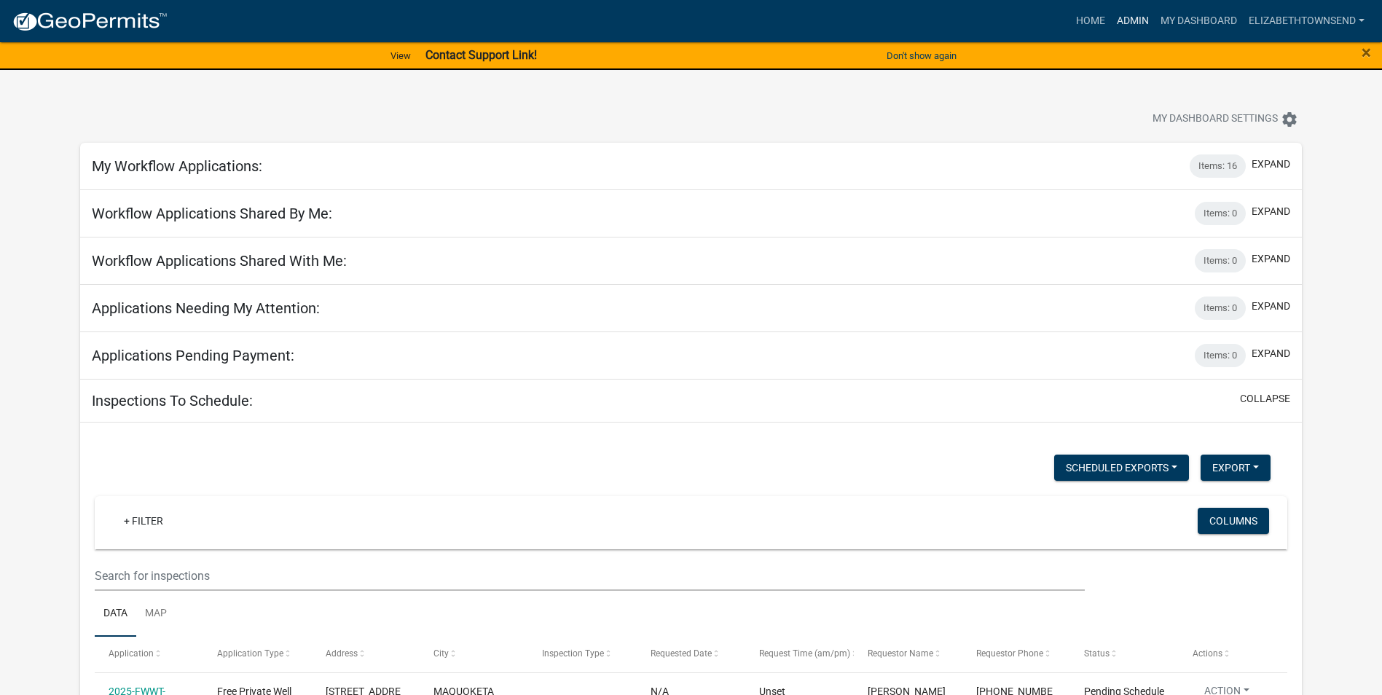
click at [1136, 18] on link "Admin" at bounding box center [1133, 21] width 44 height 28
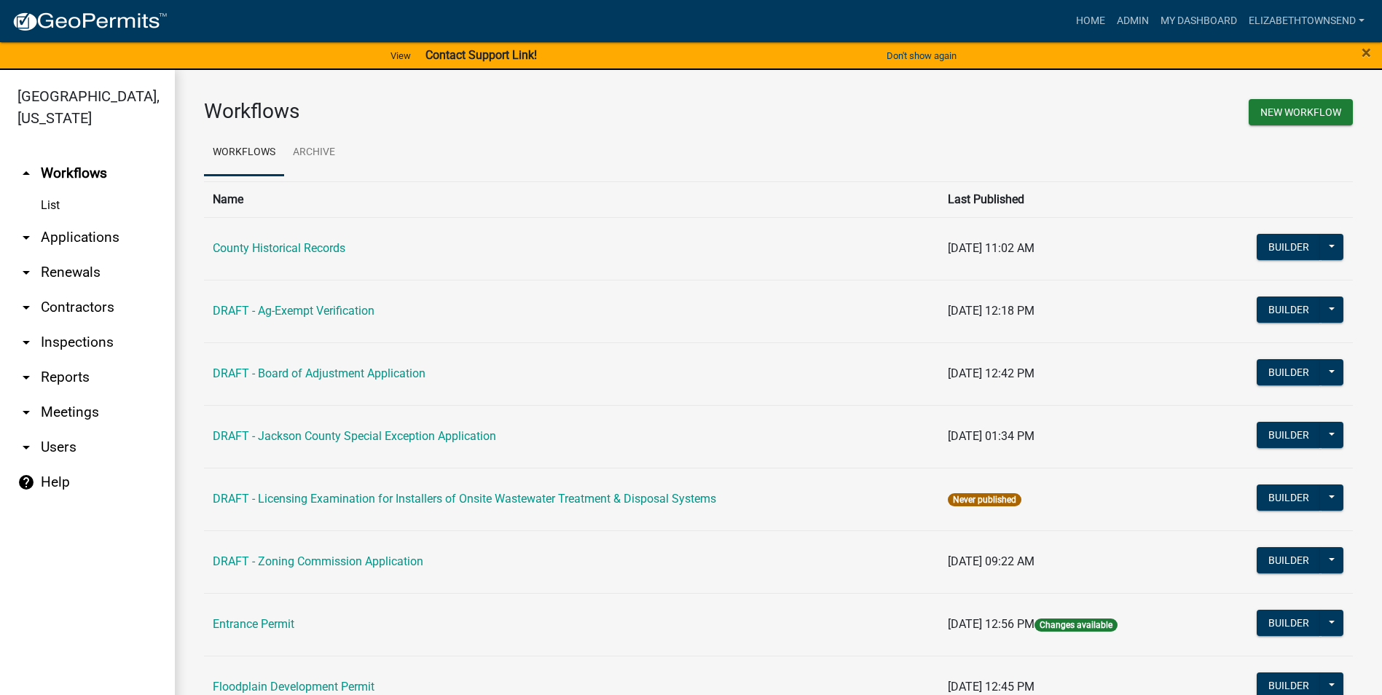
click at [95, 220] on link "arrow_drop_down Applications" at bounding box center [87, 237] width 175 height 35
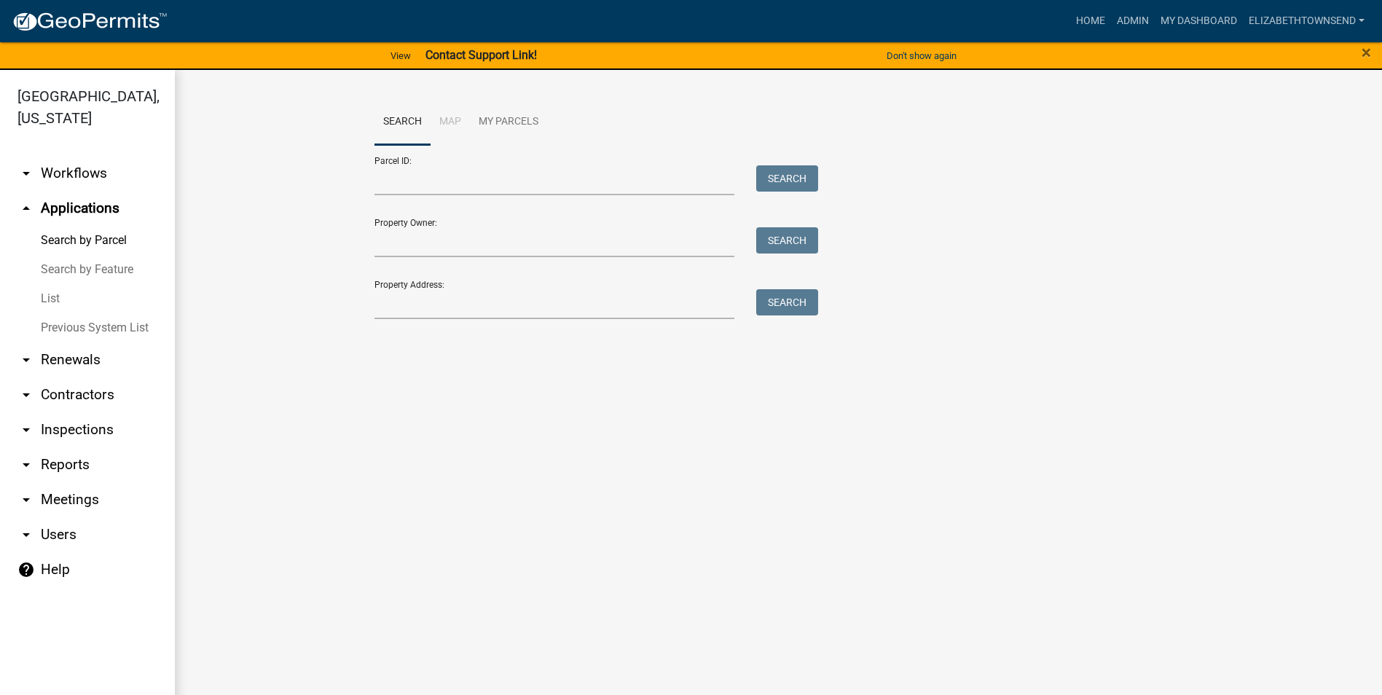
click at [50, 284] on link "List" at bounding box center [87, 298] width 175 height 29
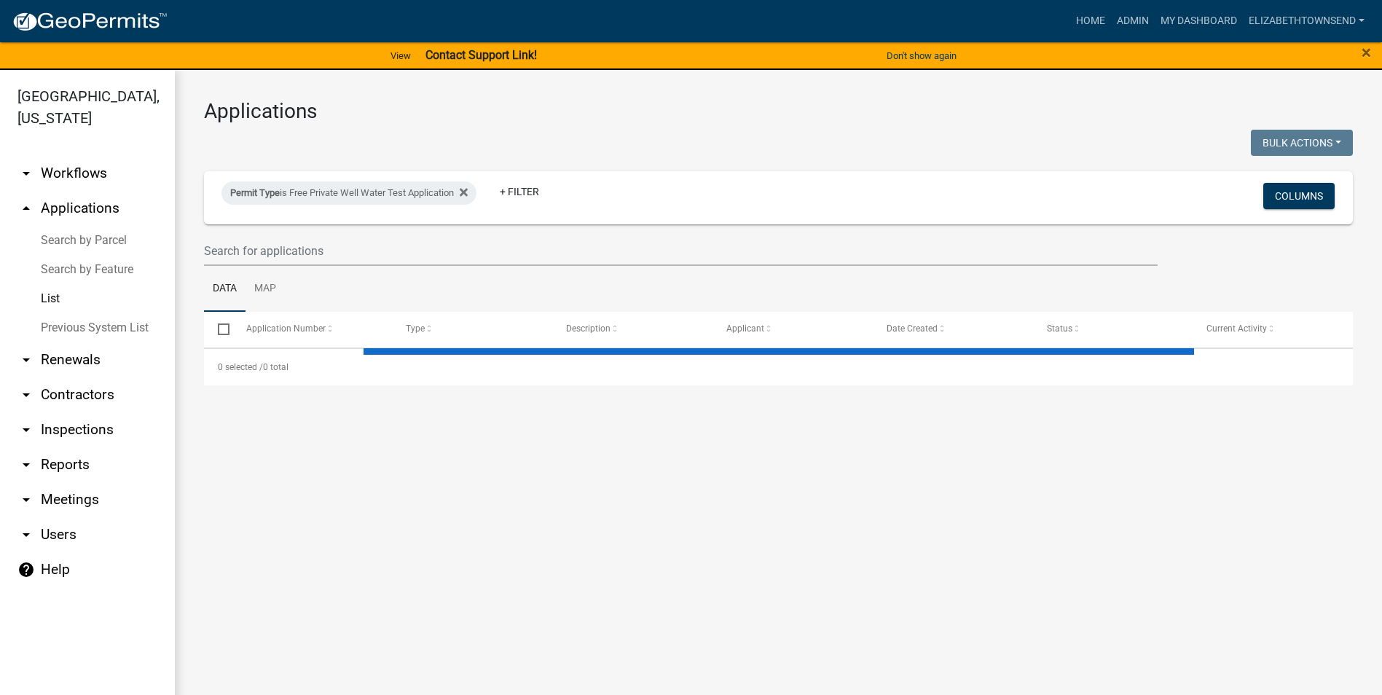
select select "3: 100"
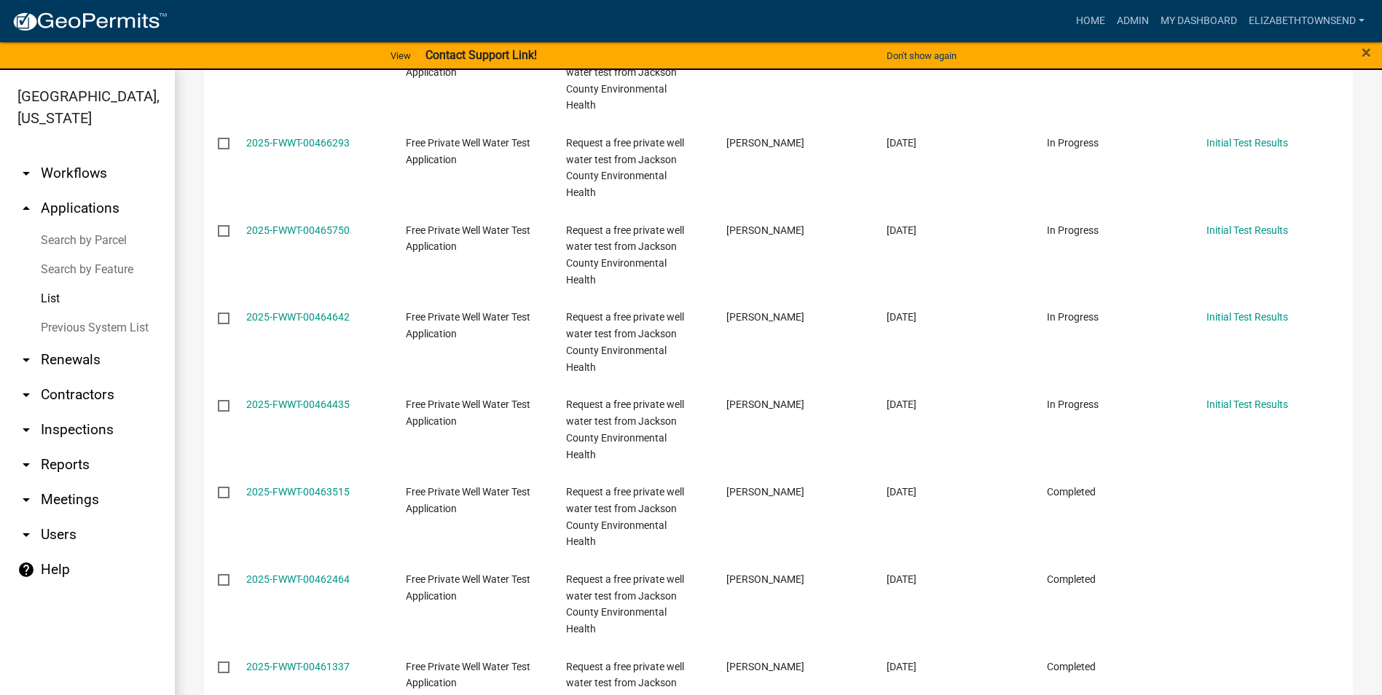
scroll to position [1457, 0]
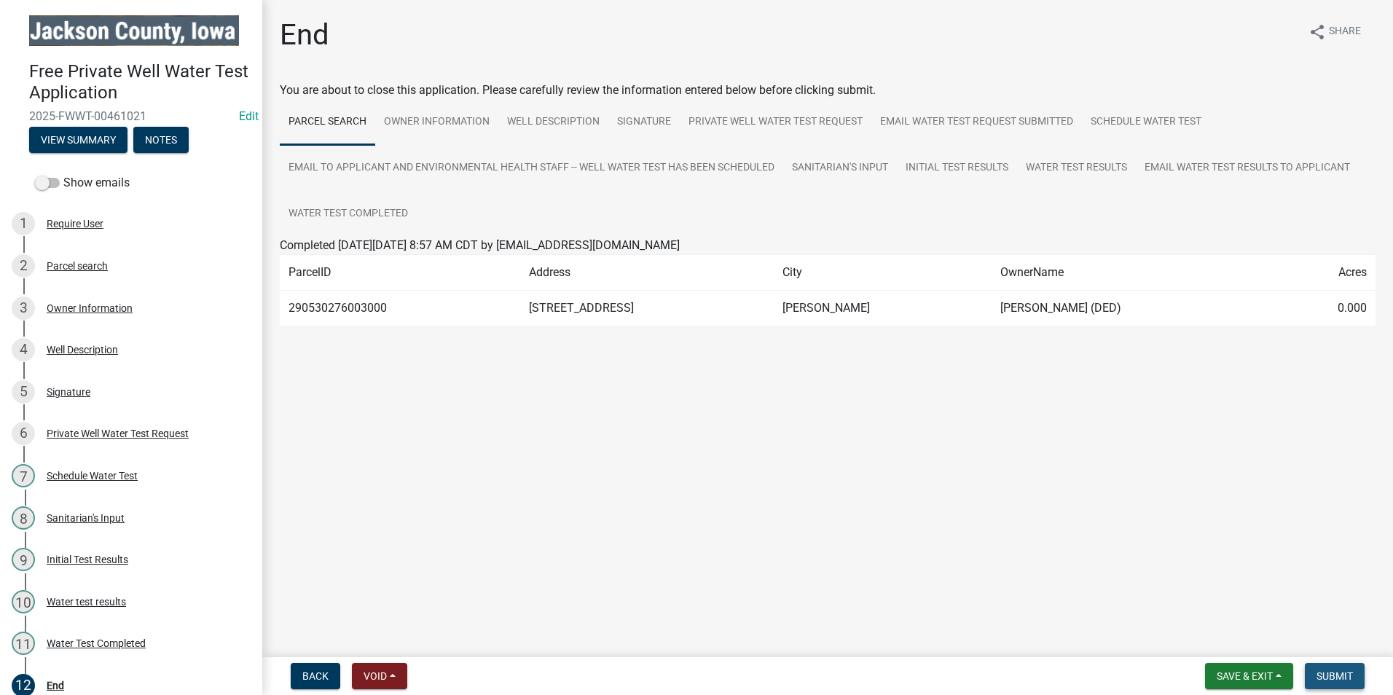
click at [1334, 678] on span "Submit" at bounding box center [1334, 676] width 36 height 12
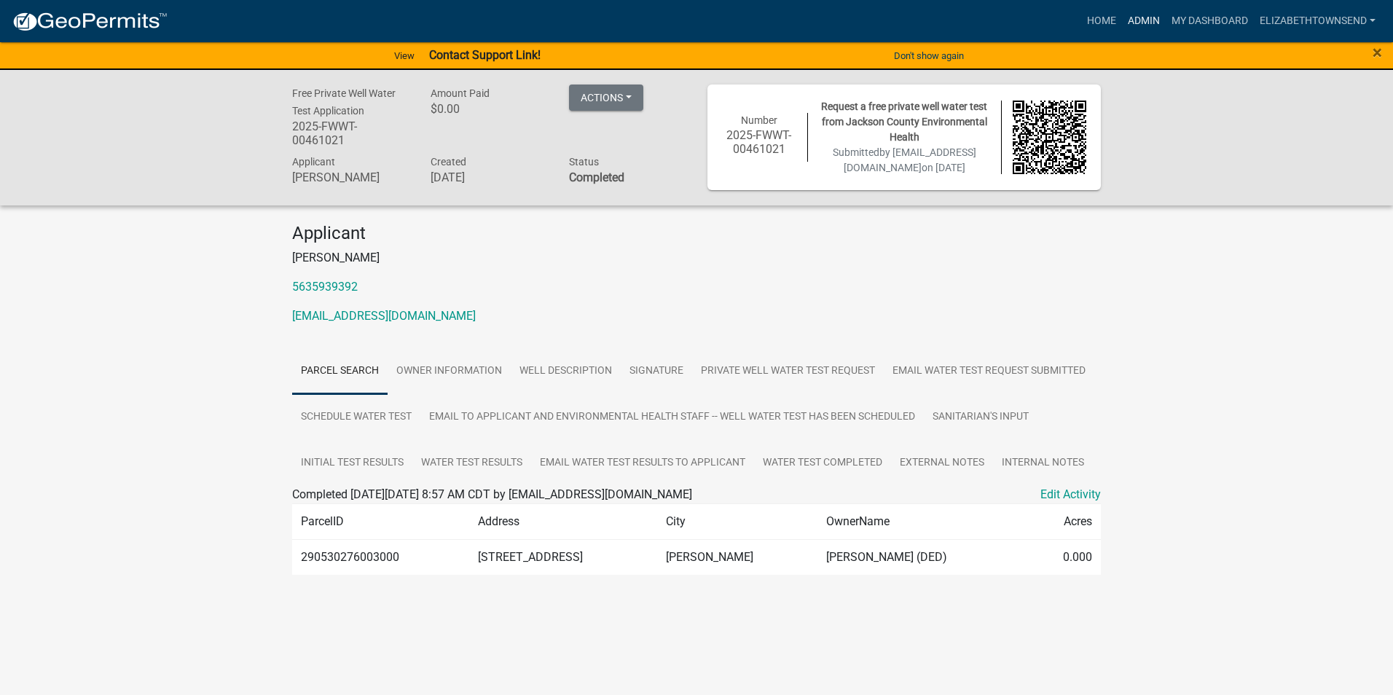
click at [1135, 17] on link "Admin" at bounding box center [1144, 21] width 44 height 28
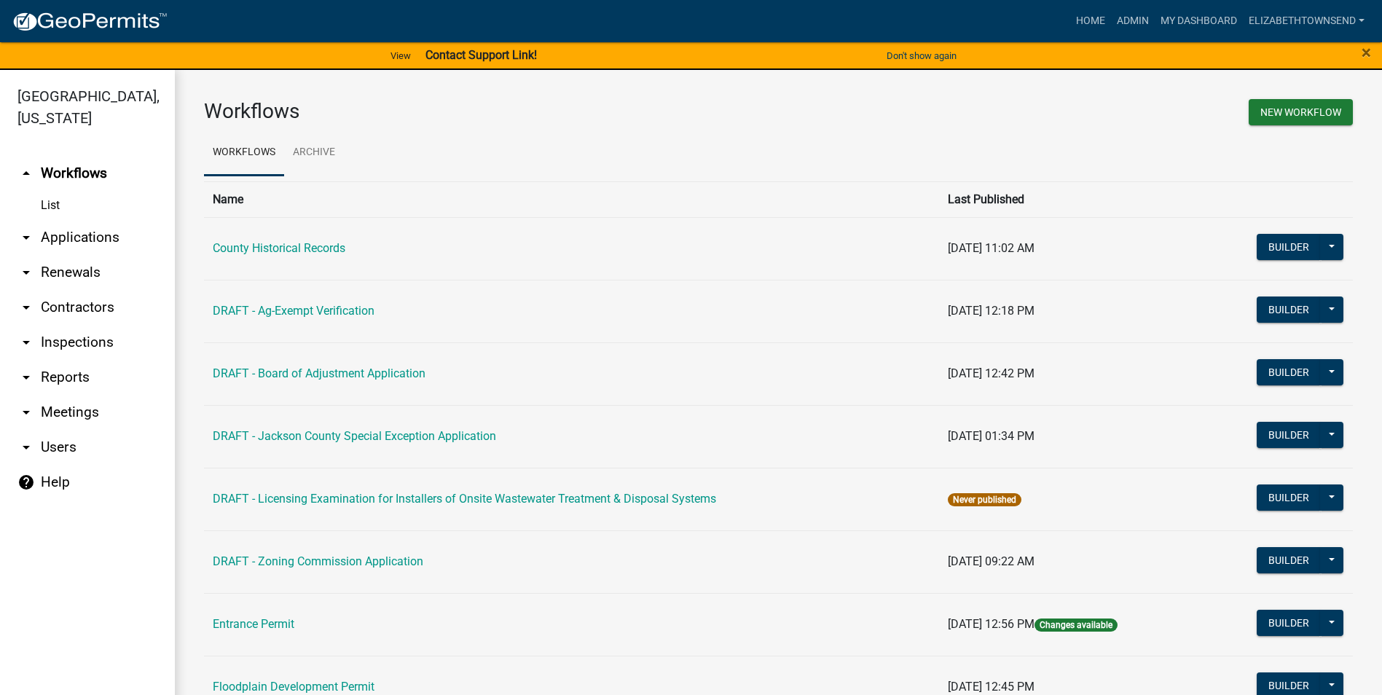
click at [68, 220] on link "arrow_drop_down Applications" at bounding box center [87, 237] width 175 height 35
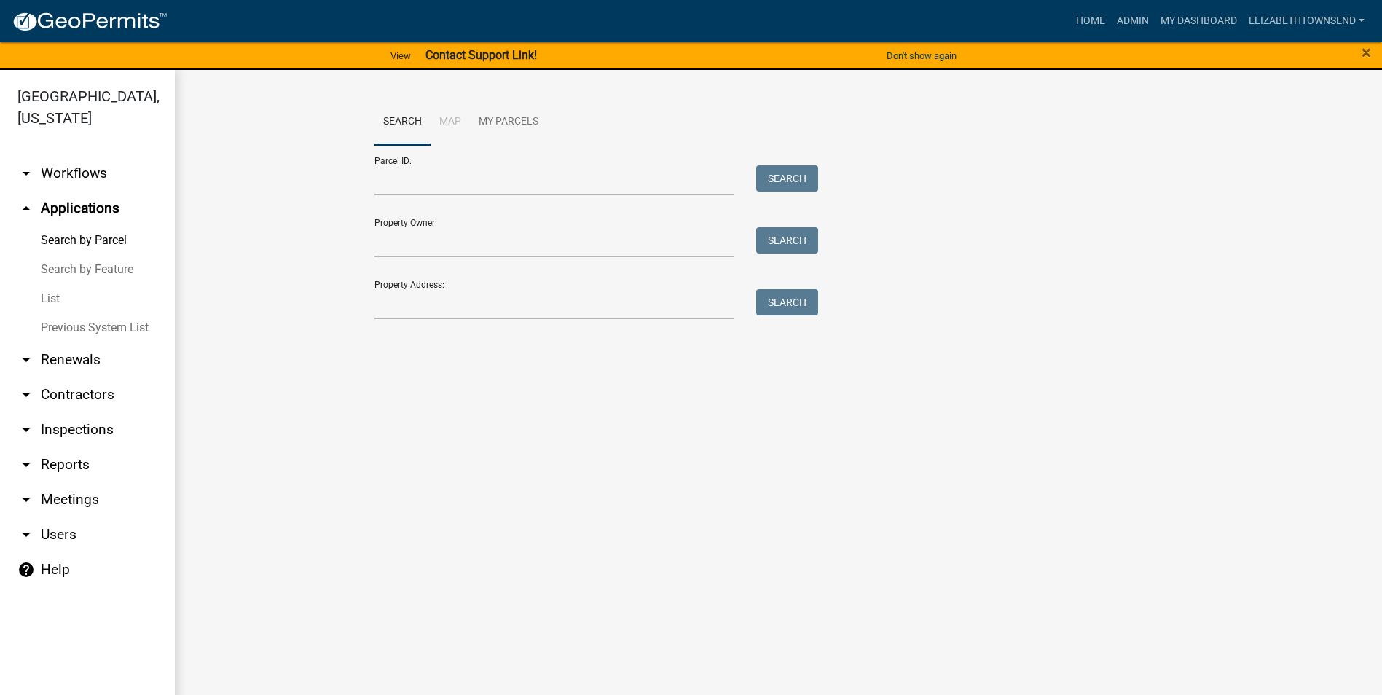
click at [54, 284] on link "List" at bounding box center [87, 298] width 175 height 29
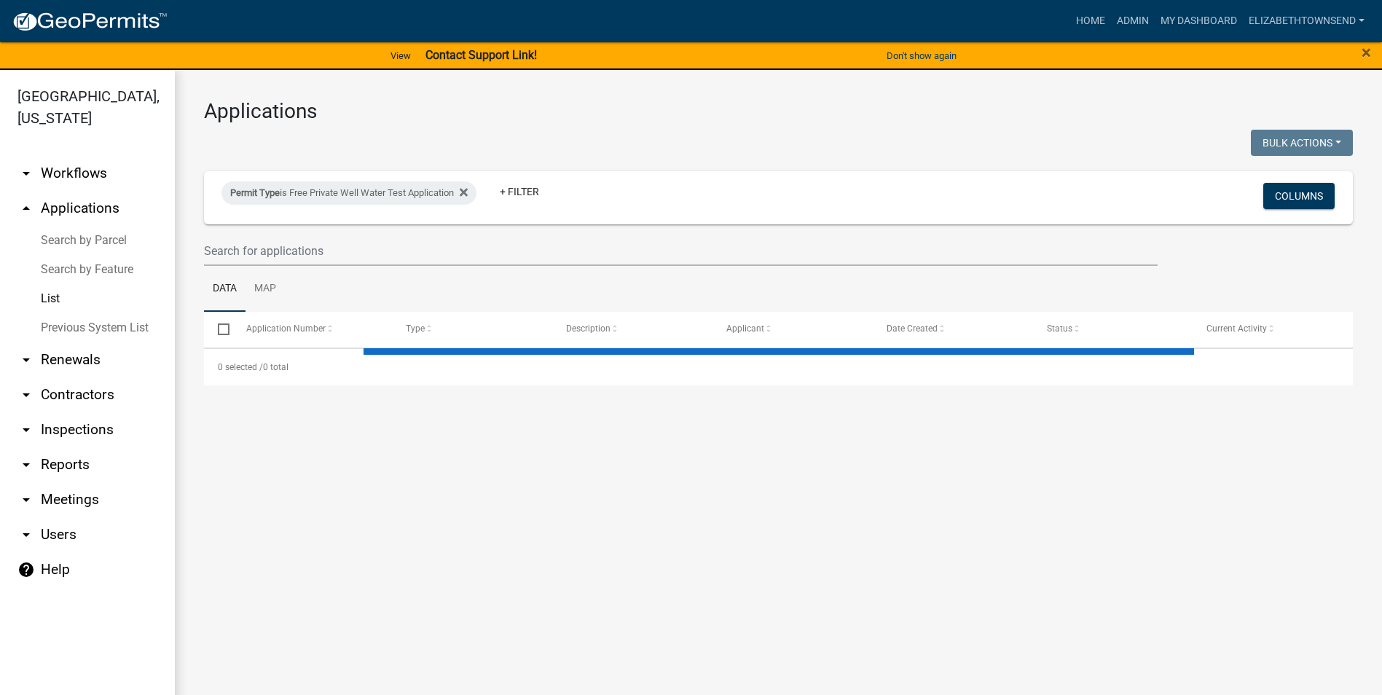
select select "3: 100"
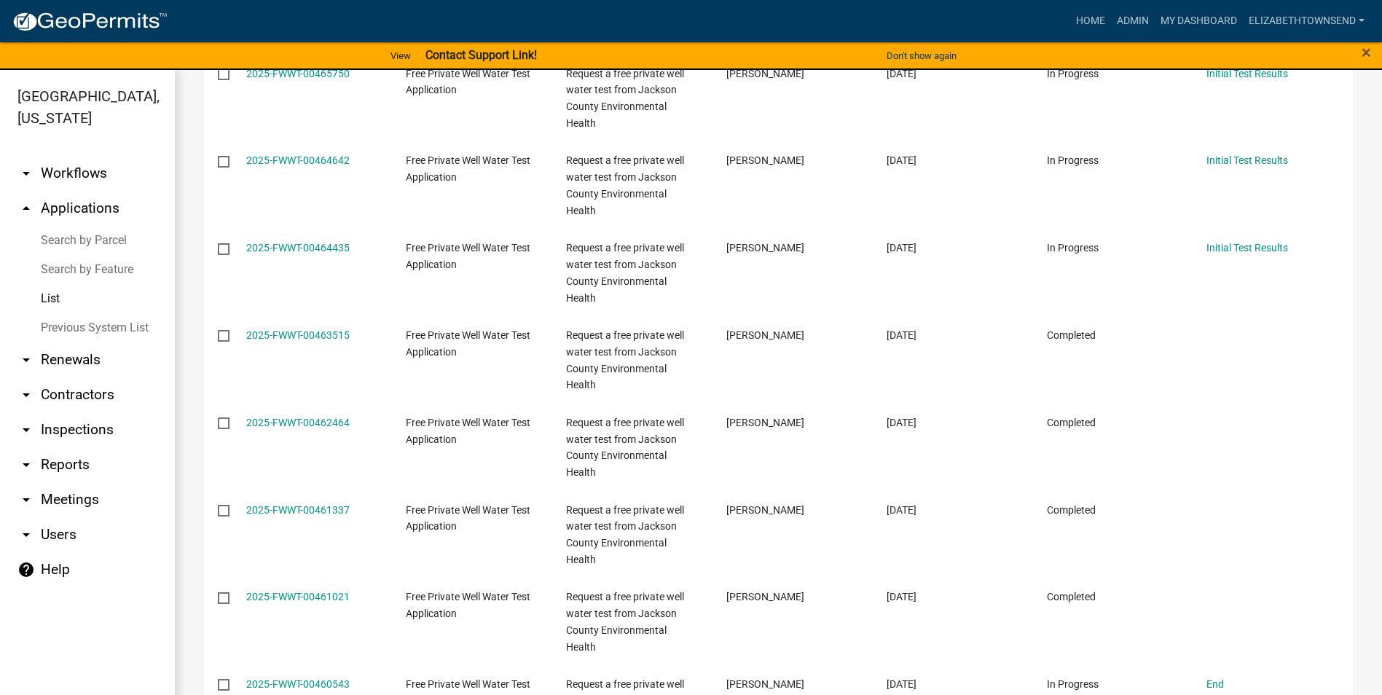
scroll to position [1602, 0]
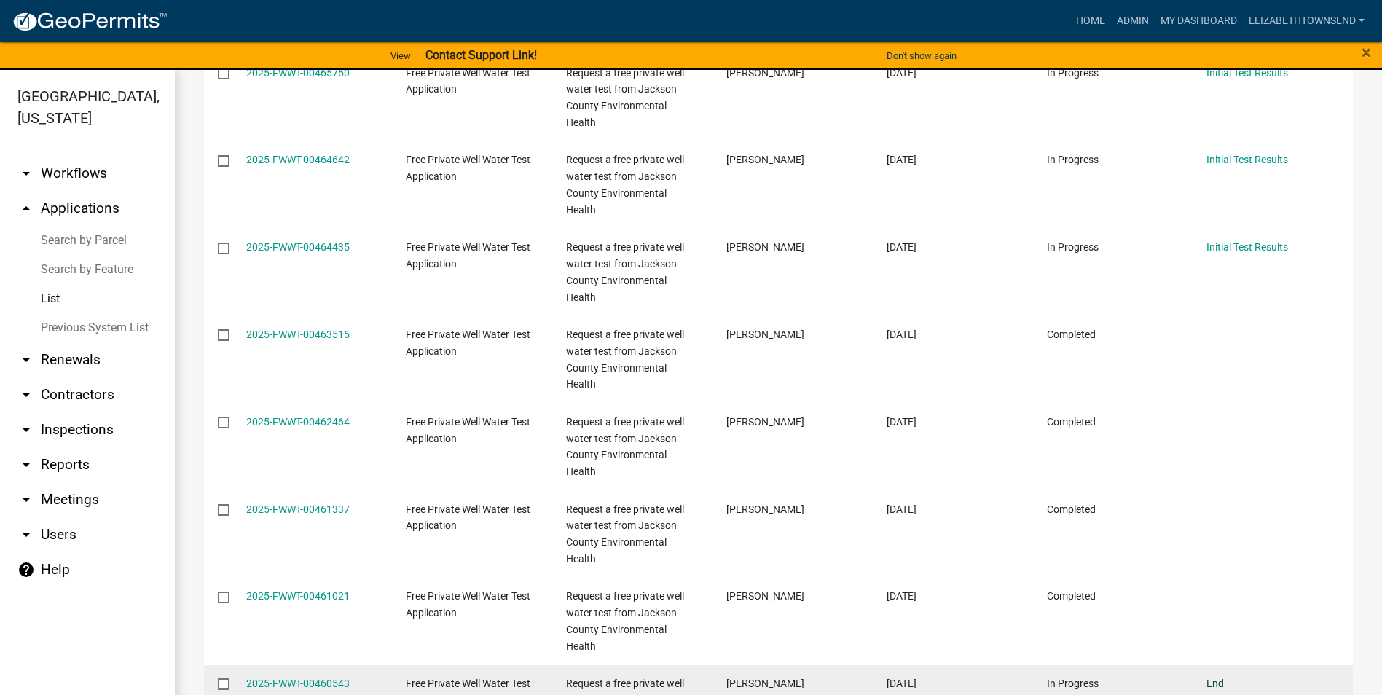
click at [1216, 677] on link "End" at bounding box center [1214, 683] width 17 height 12
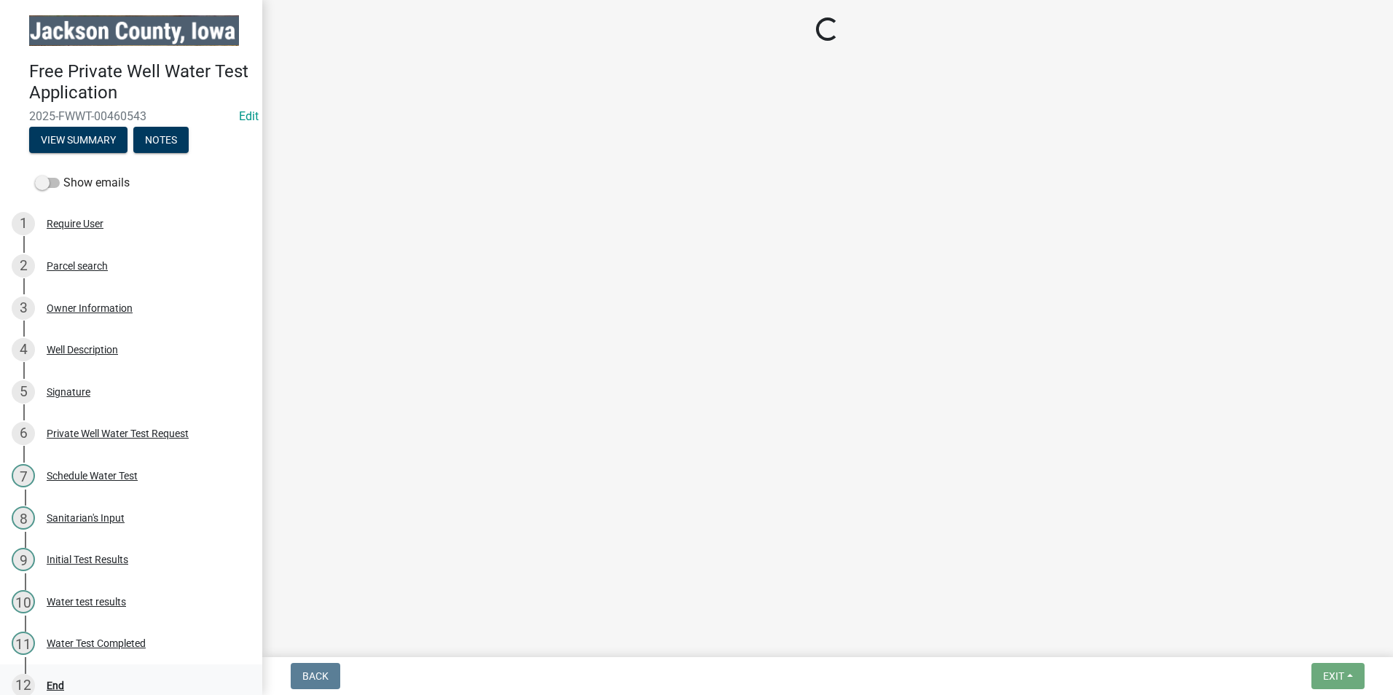
click at [50, 680] on div "End" at bounding box center [55, 685] width 17 height 10
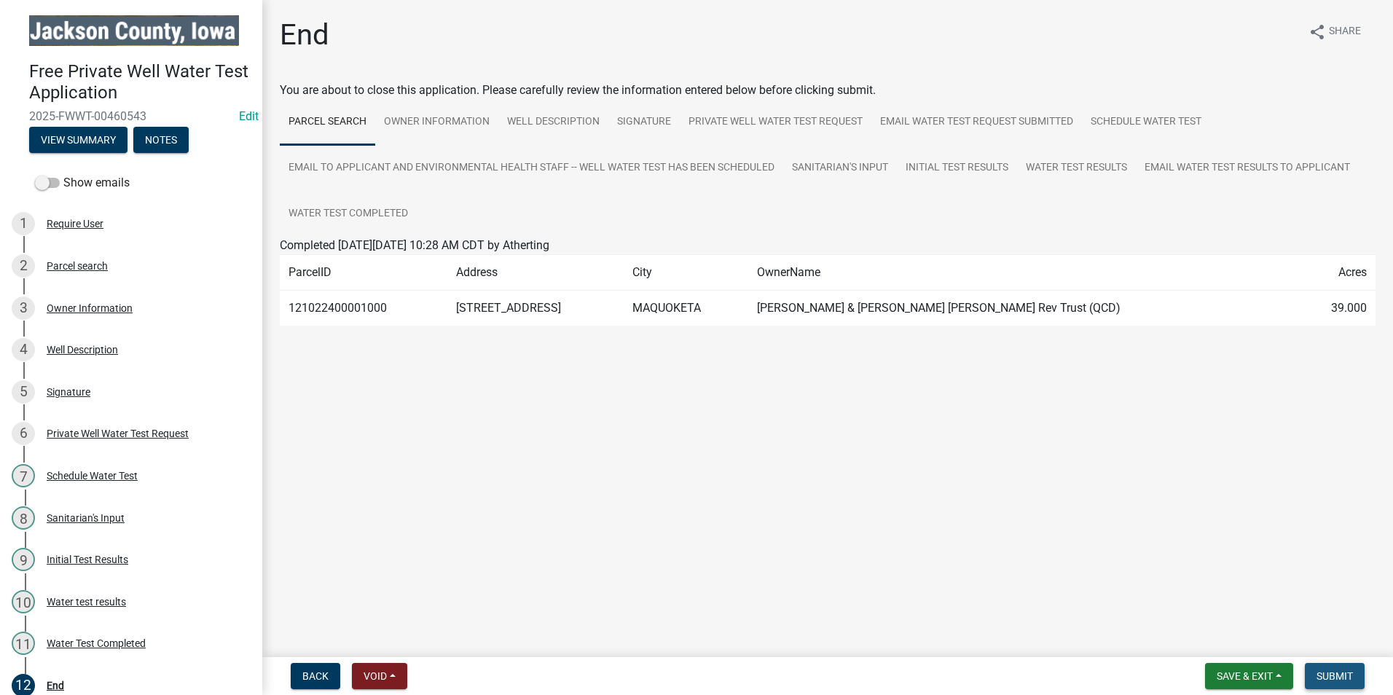
click at [1337, 682] on button "Submit" at bounding box center [1334, 676] width 60 height 26
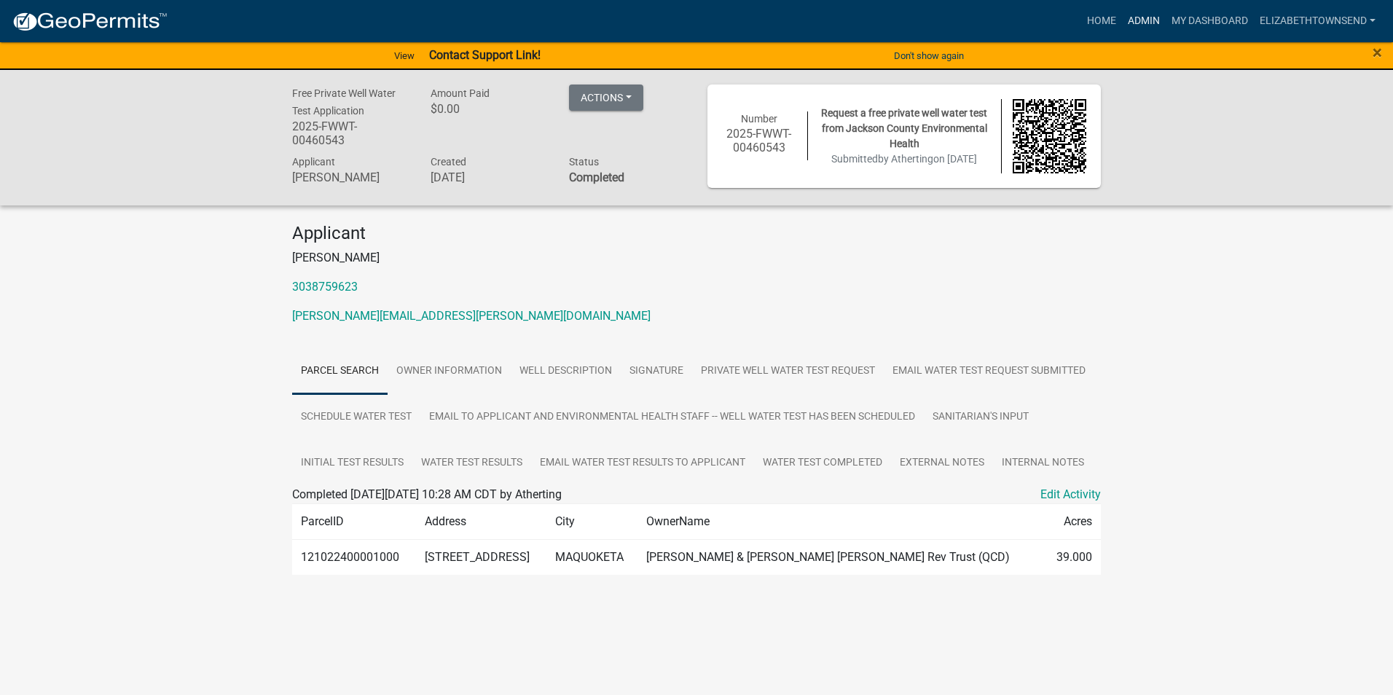
click at [1138, 20] on link "Admin" at bounding box center [1144, 21] width 44 height 28
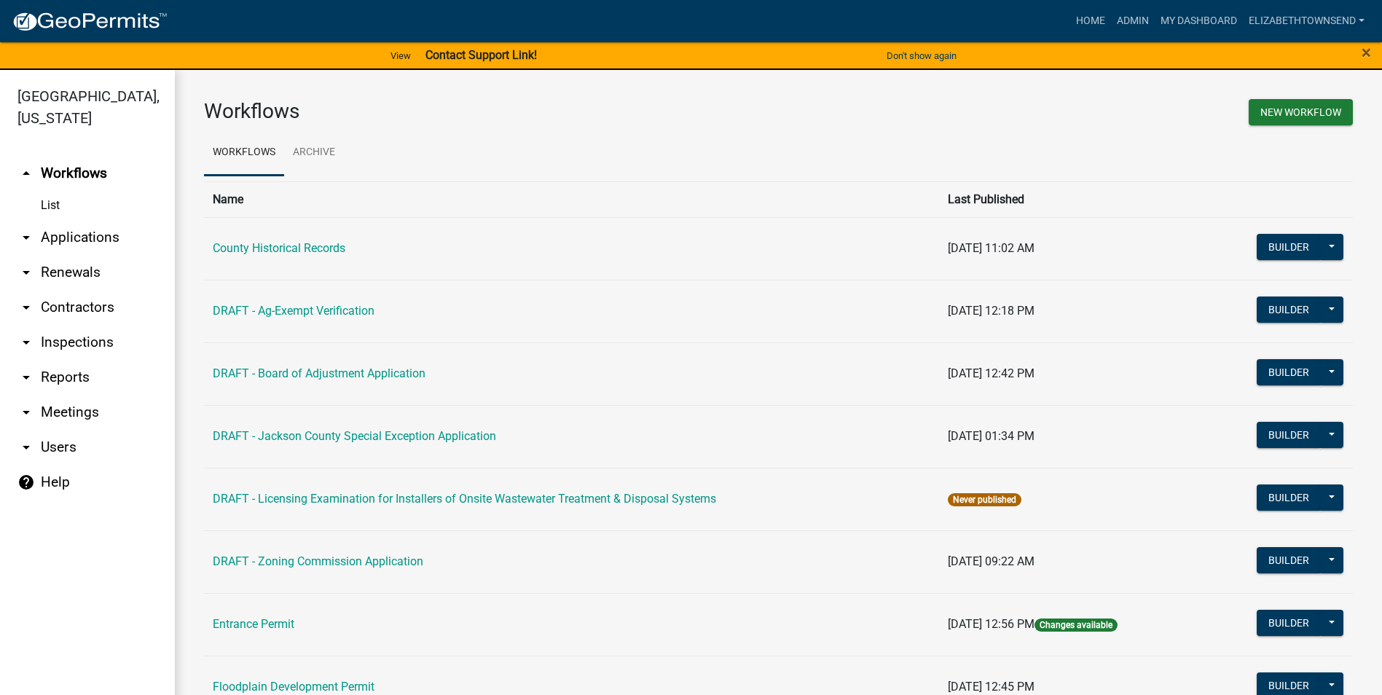
click at [52, 220] on link "arrow_drop_down Applications" at bounding box center [87, 237] width 175 height 35
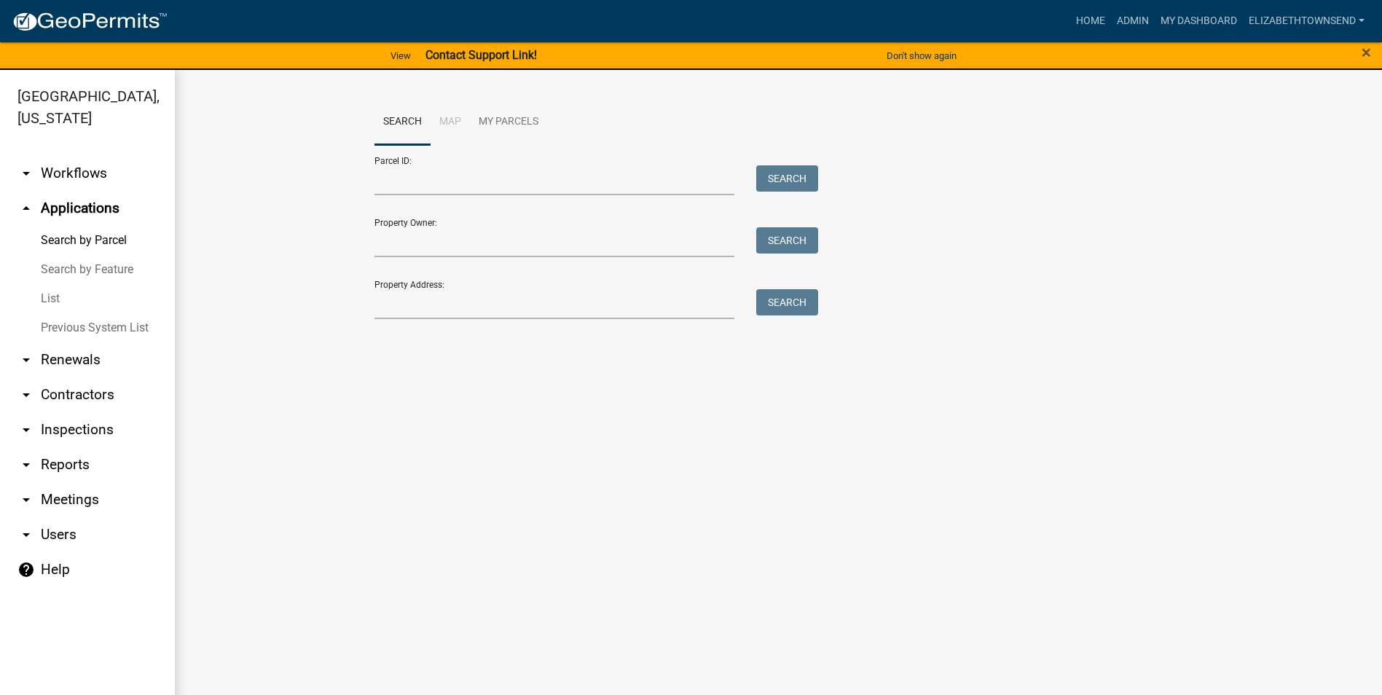
click at [52, 284] on link "List" at bounding box center [87, 298] width 175 height 29
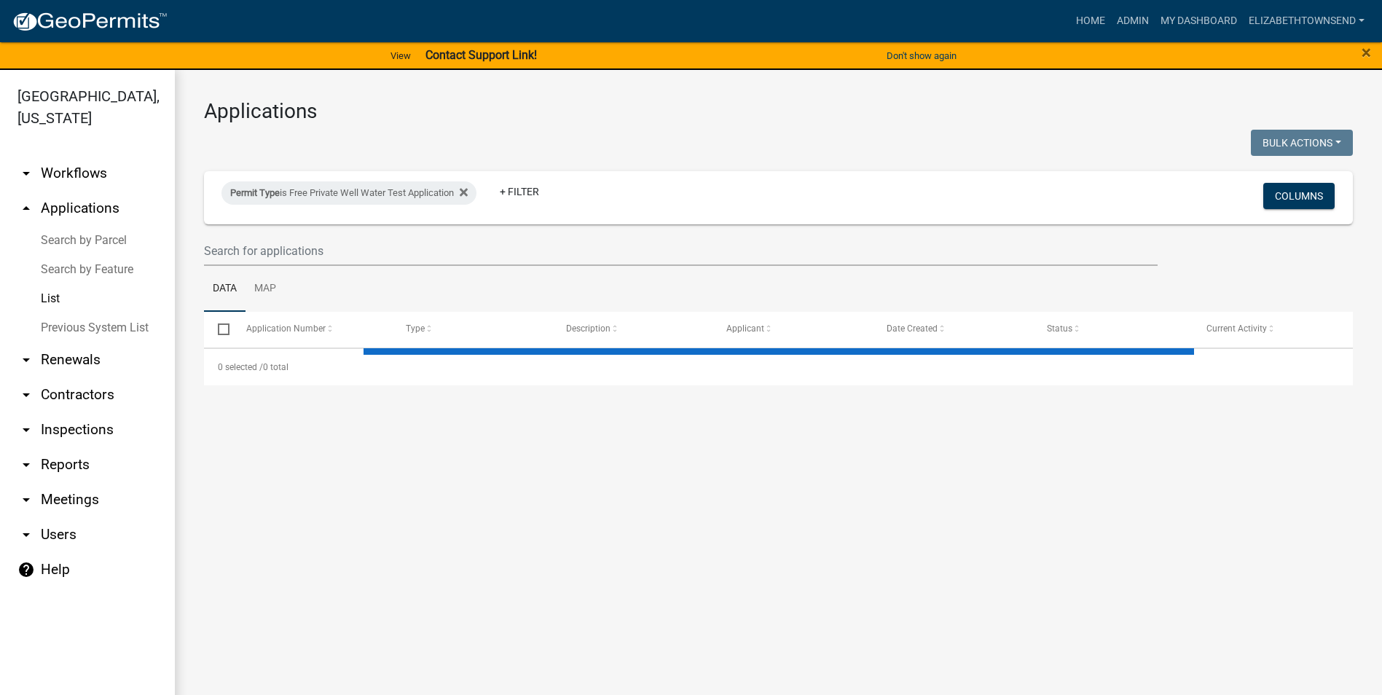
select select "3: 100"
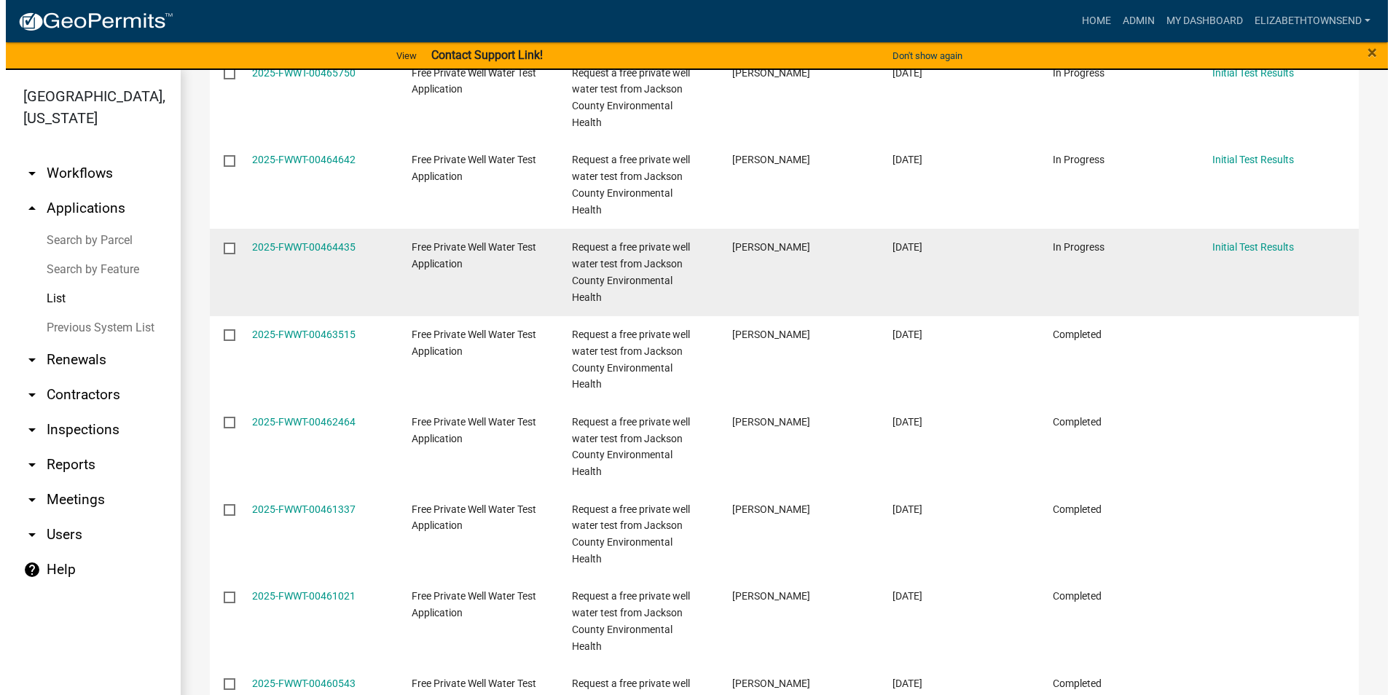
scroll to position [1894, 0]
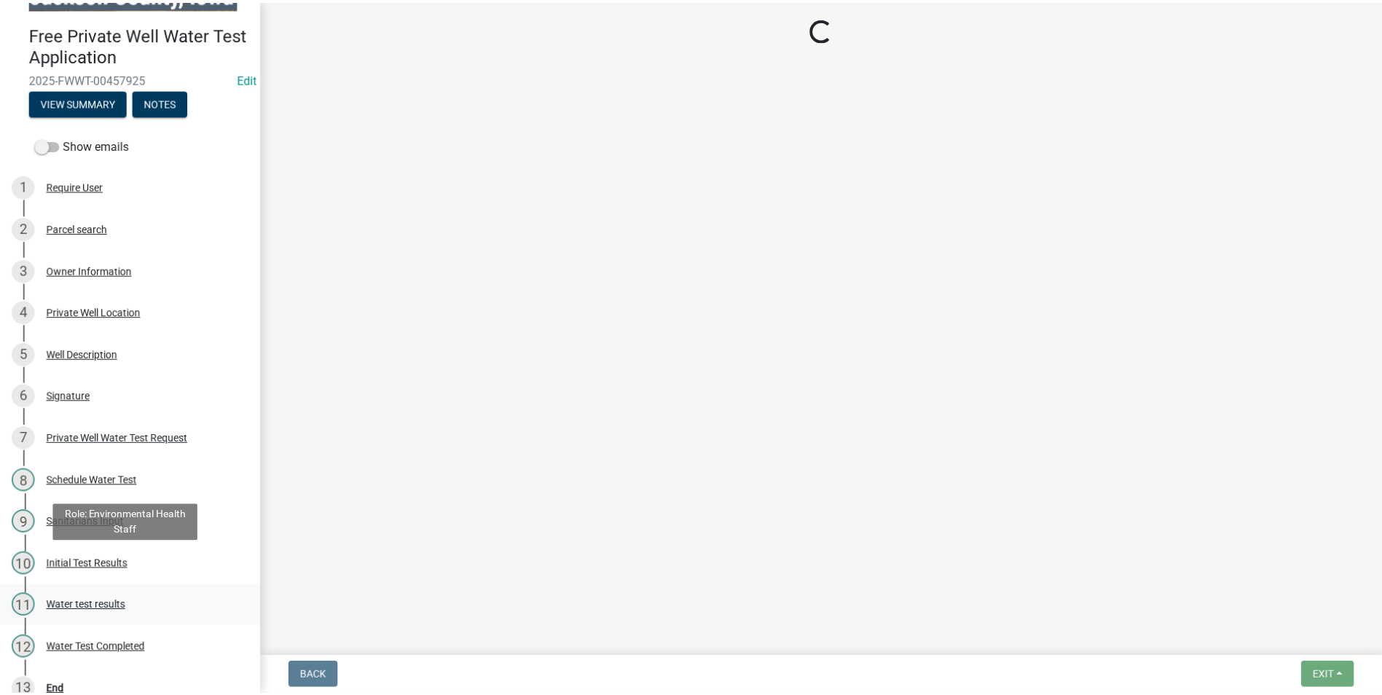
scroll to position [58, 0]
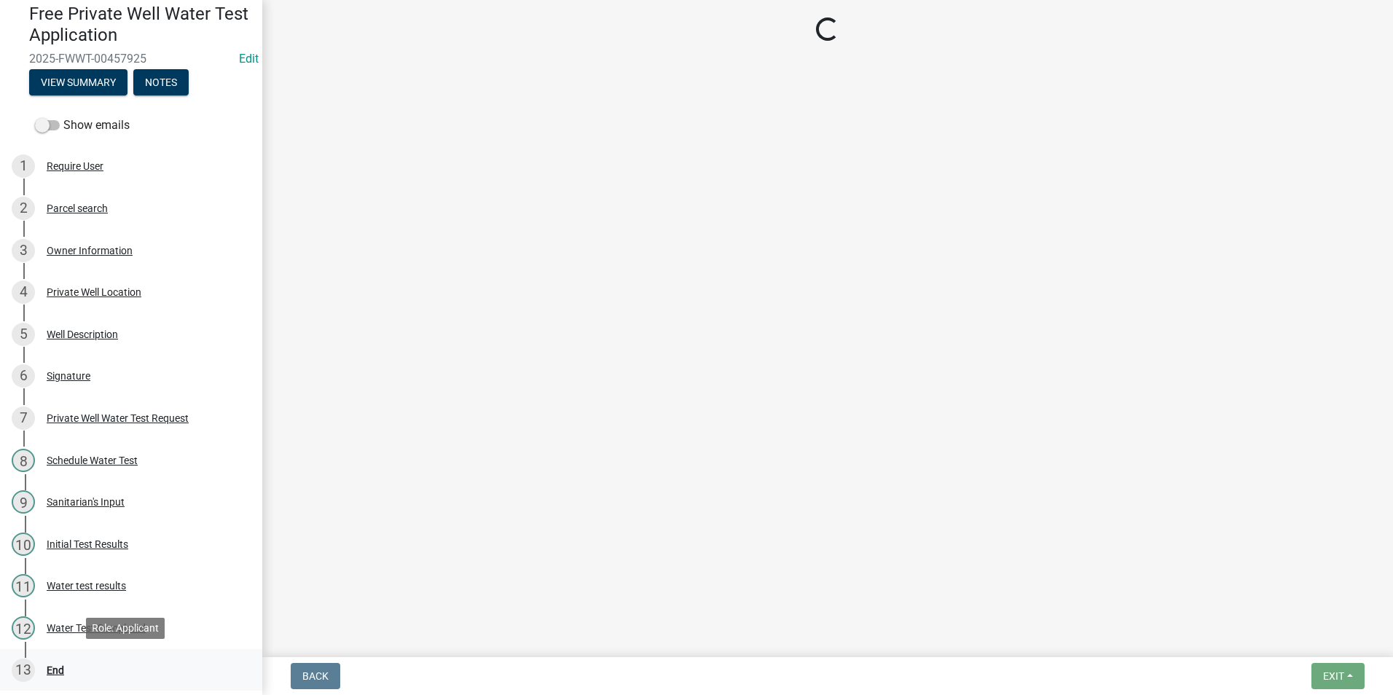
click at [54, 665] on div "End" at bounding box center [55, 670] width 17 height 10
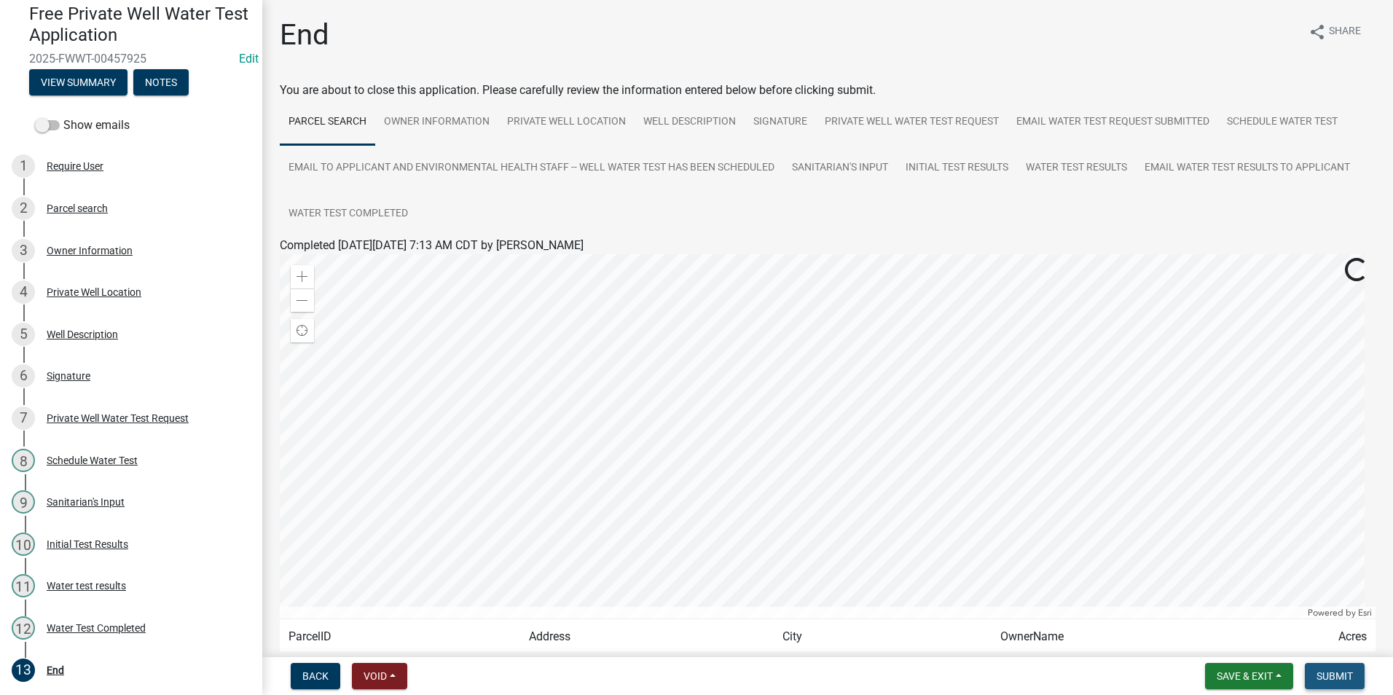
click at [1331, 673] on span "Submit" at bounding box center [1334, 676] width 36 height 12
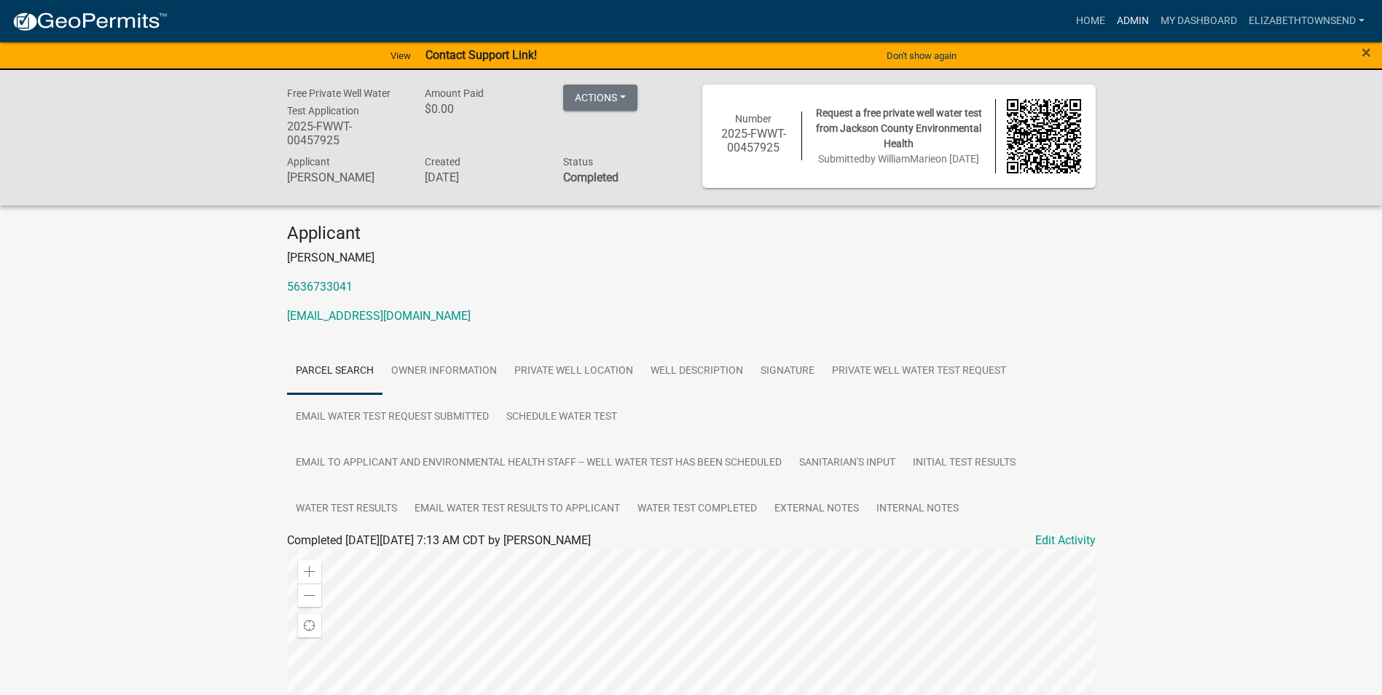
click at [1138, 17] on link "Admin" at bounding box center [1133, 21] width 44 height 28
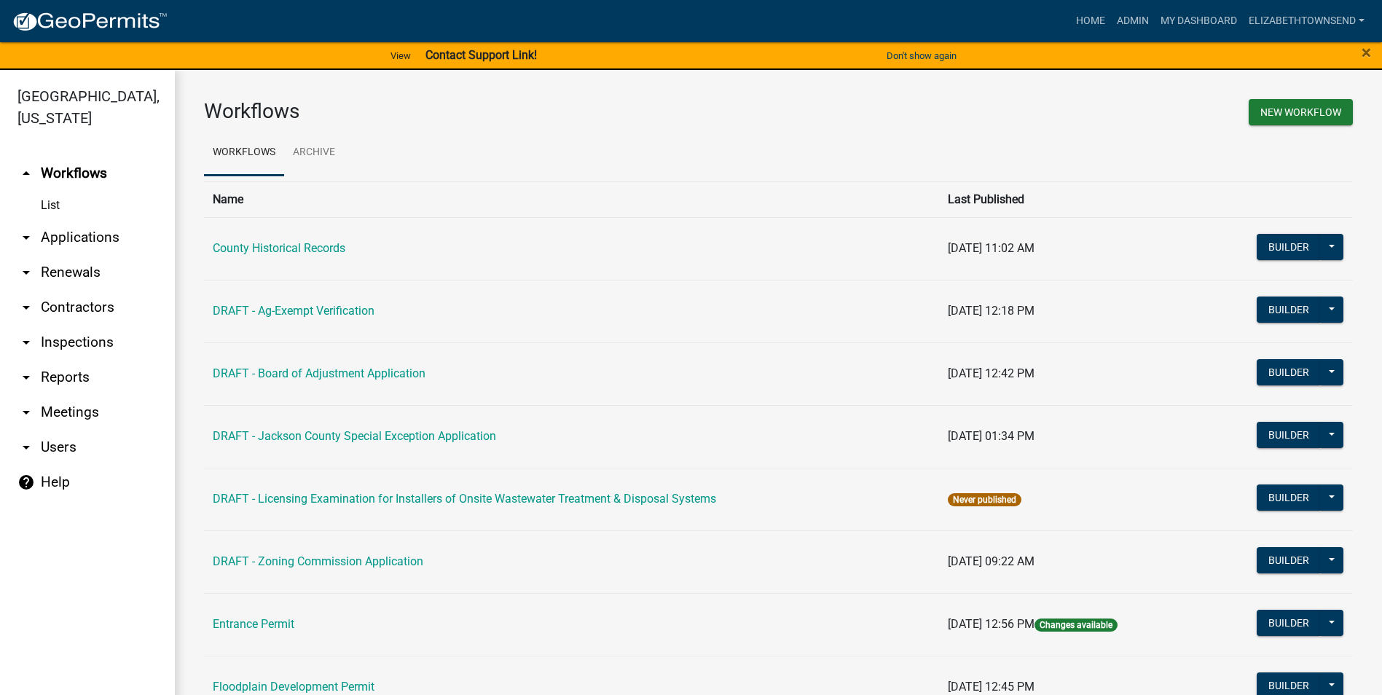
click at [66, 220] on link "arrow_drop_down Applications" at bounding box center [87, 237] width 175 height 35
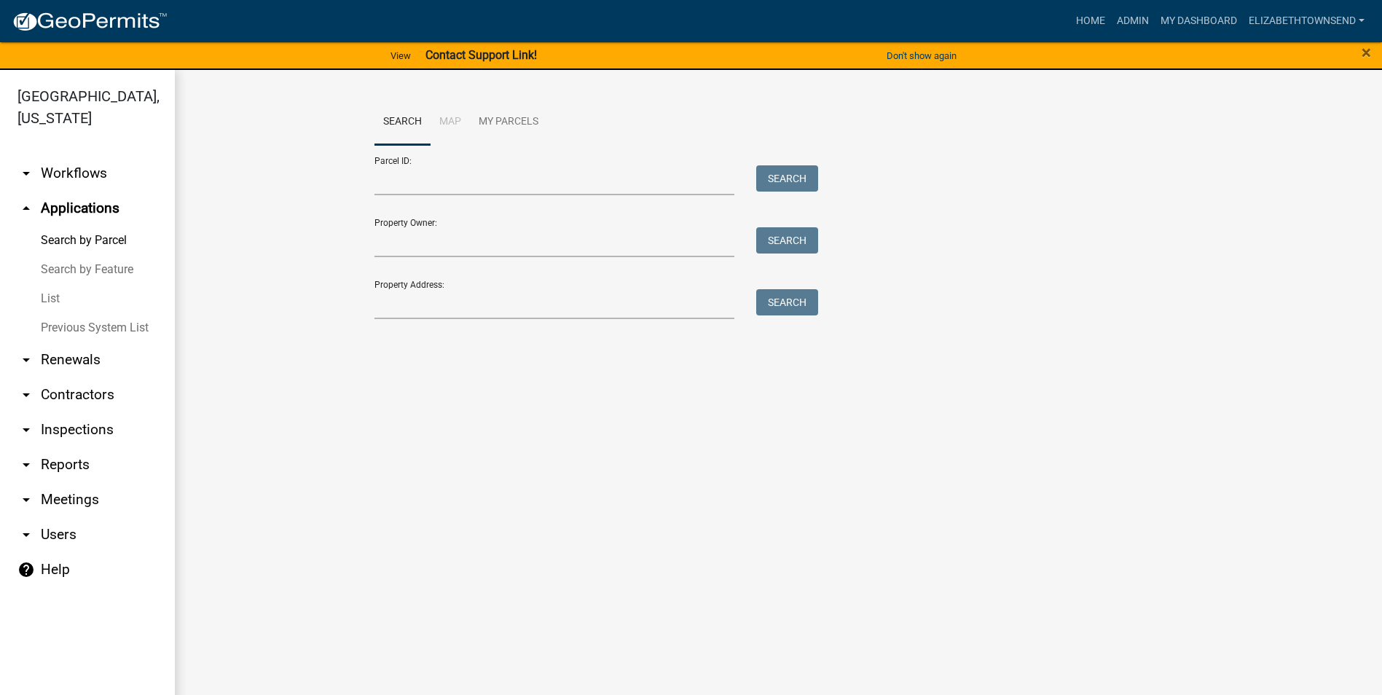
click at [56, 284] on link "List" at bounding box center [87, 298] width 175 height 29
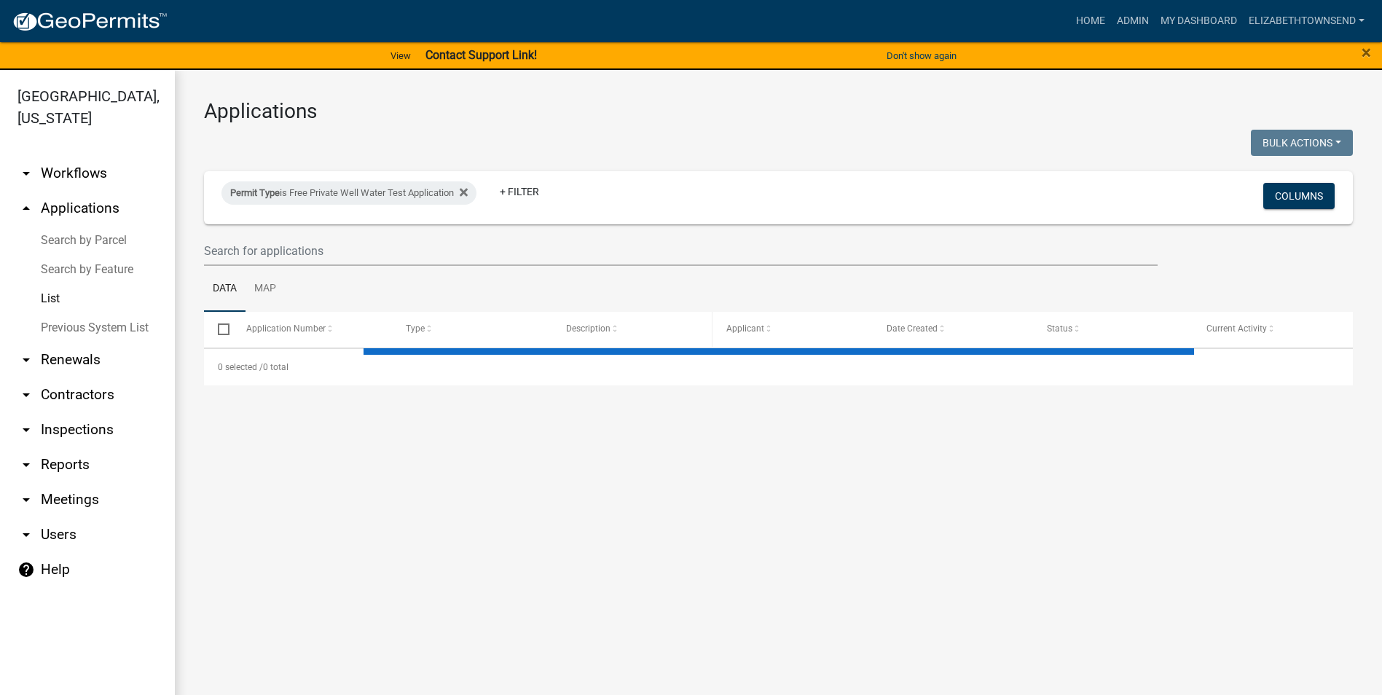
select select "3: 100"
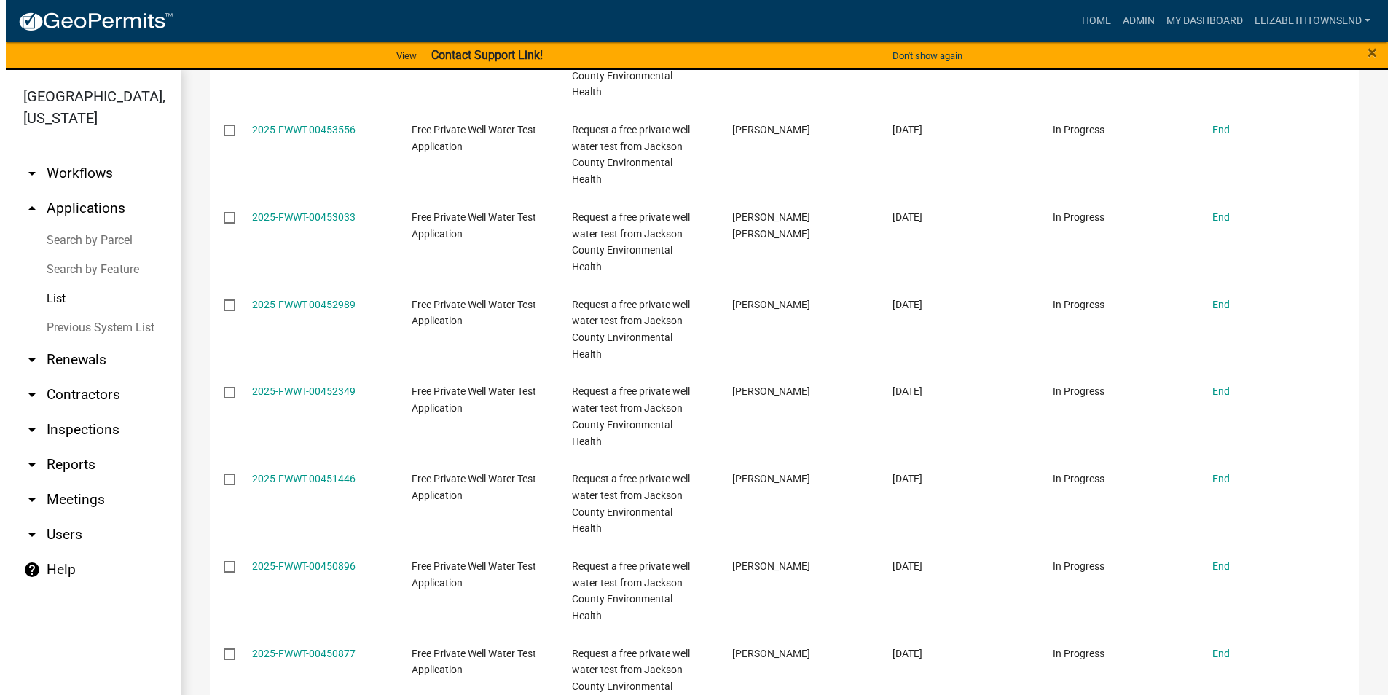
scroll to position [3302, 0]
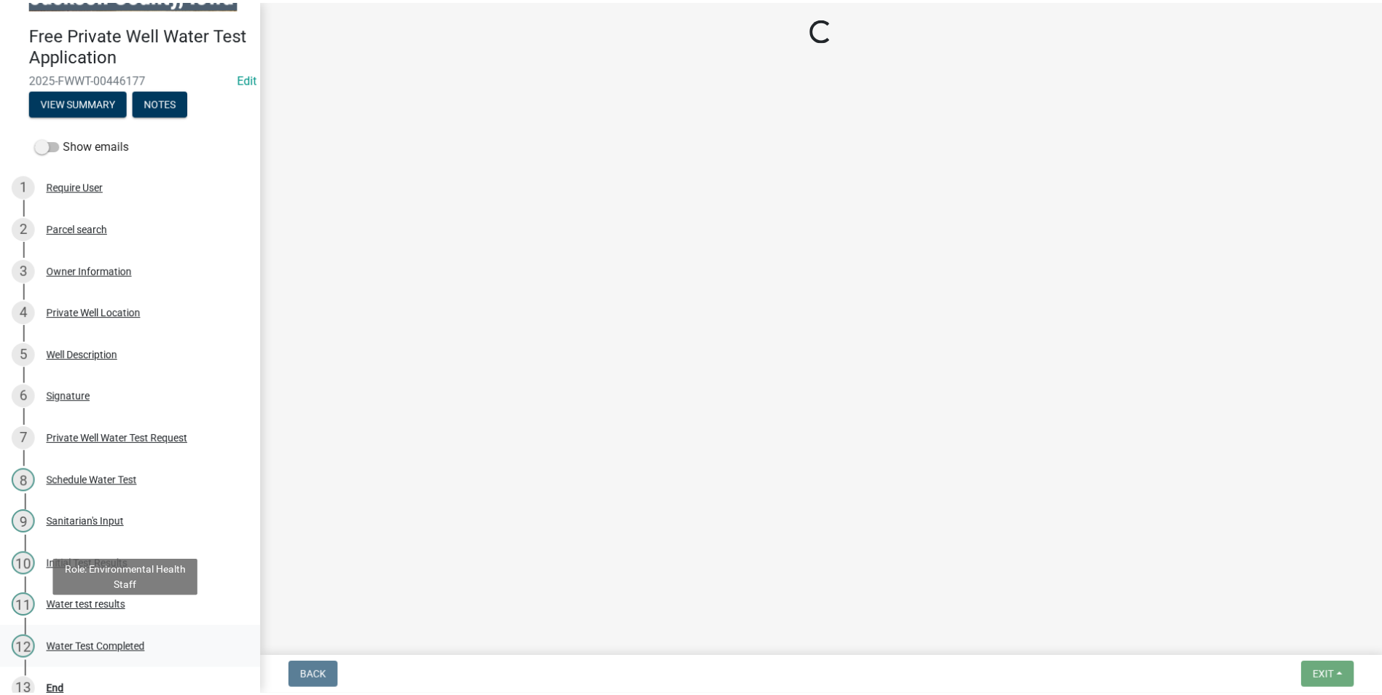
scroll to position [58, 0]
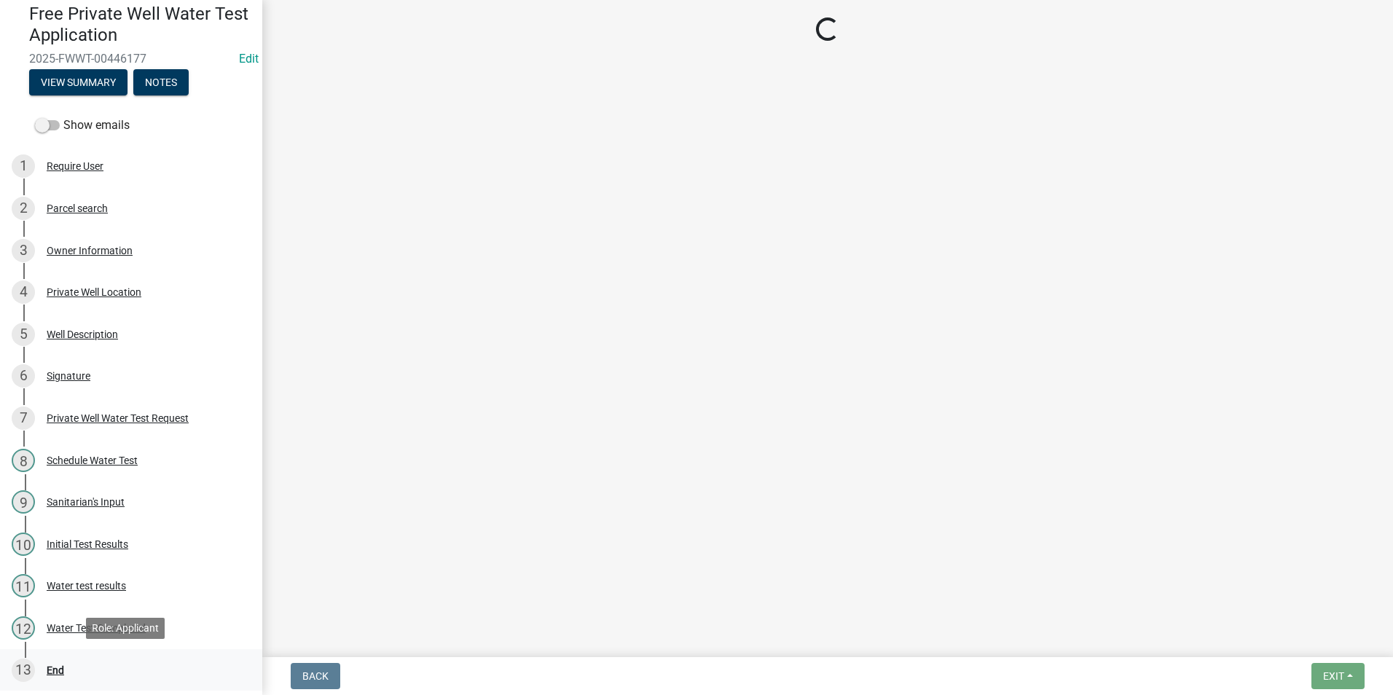
click at [62, 668] on div "End" at bounding box center [55, 670] width 17 height 10
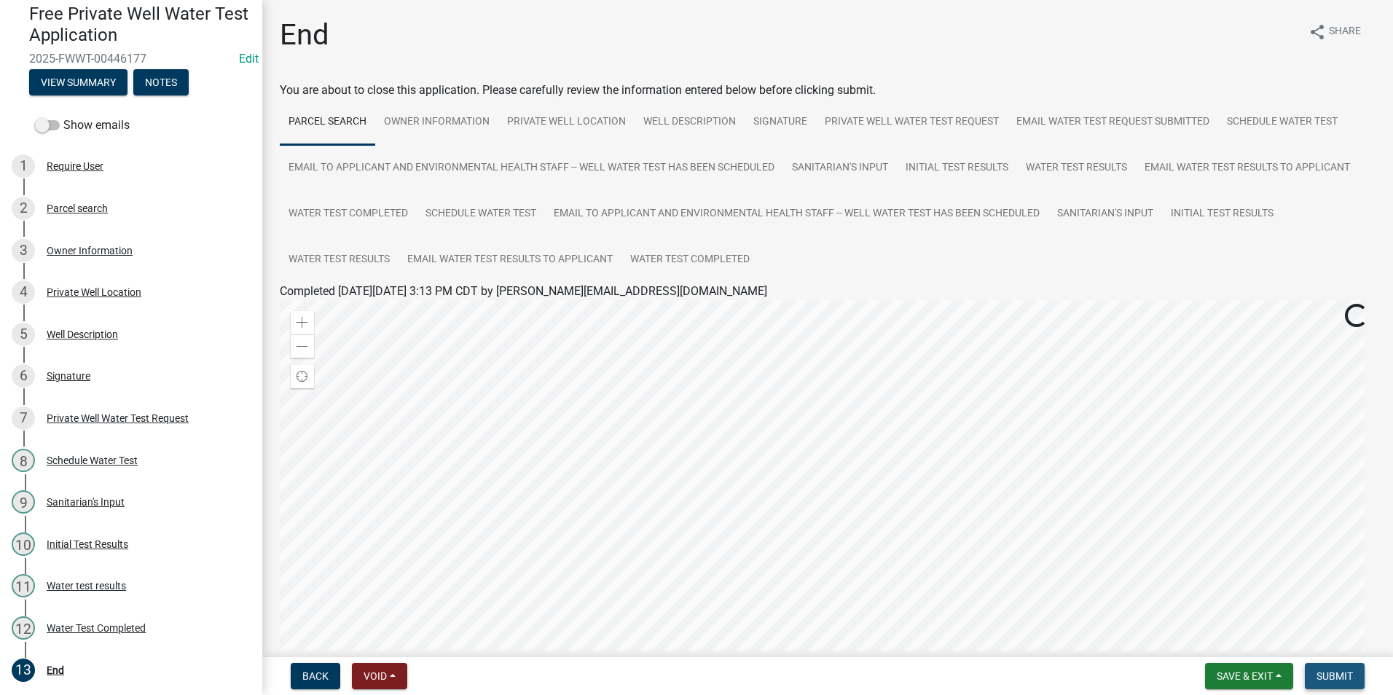
click at [1341, 680] on span "Submit" at bounding box center [1334, 676] width 36 height 12
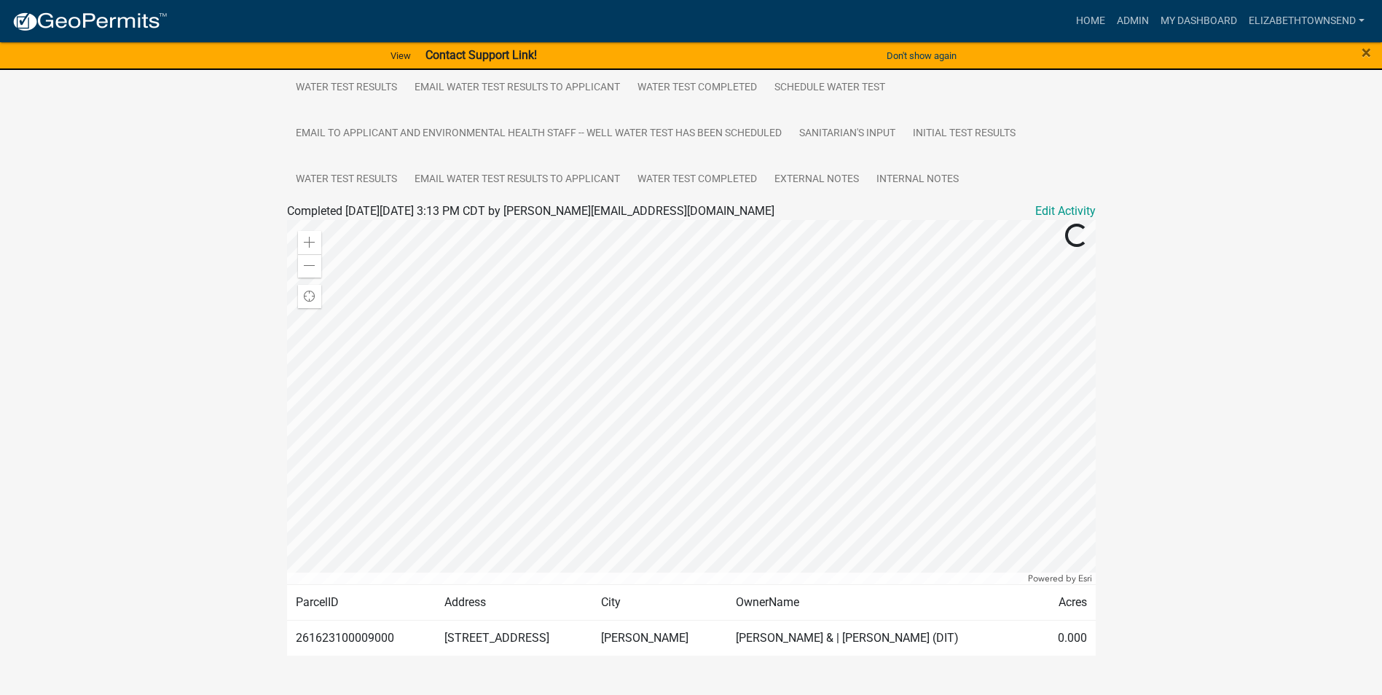
scroll to position [454, 0]
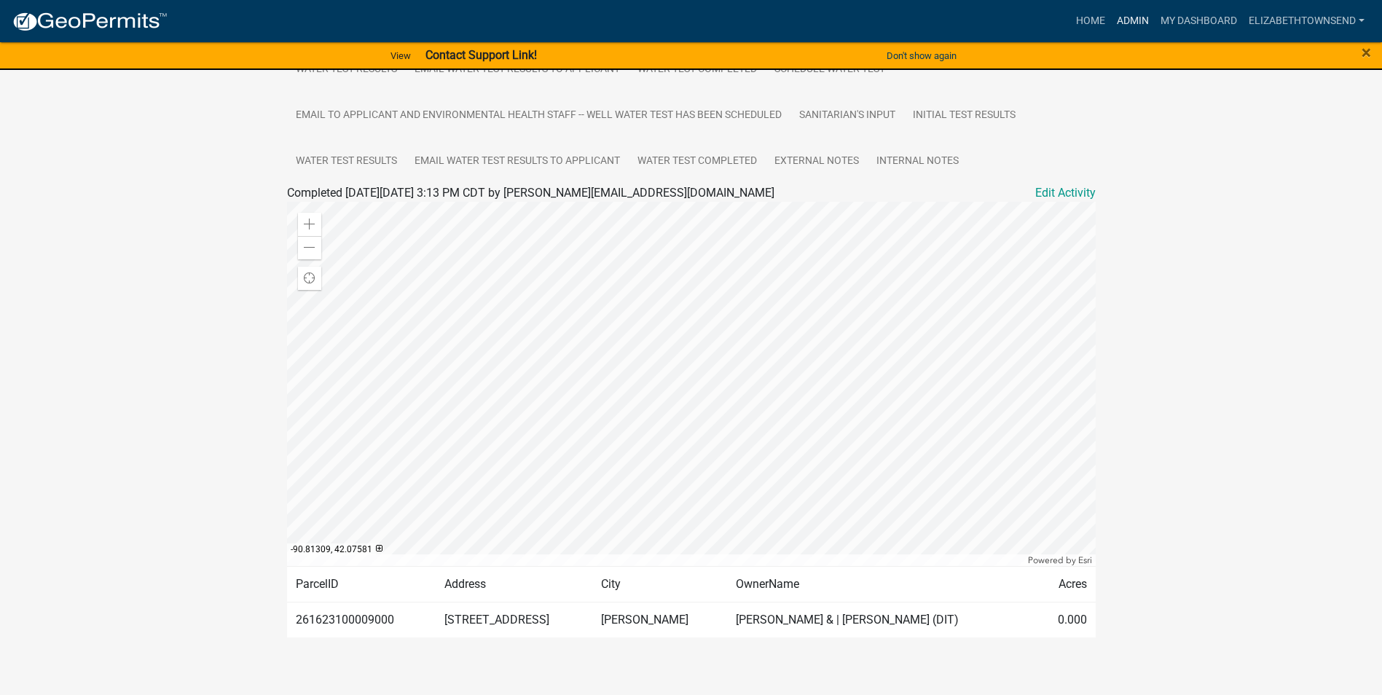
click at [1143, 16] on link "Admin" at bounding box center [1133, 21] width 44 height 28
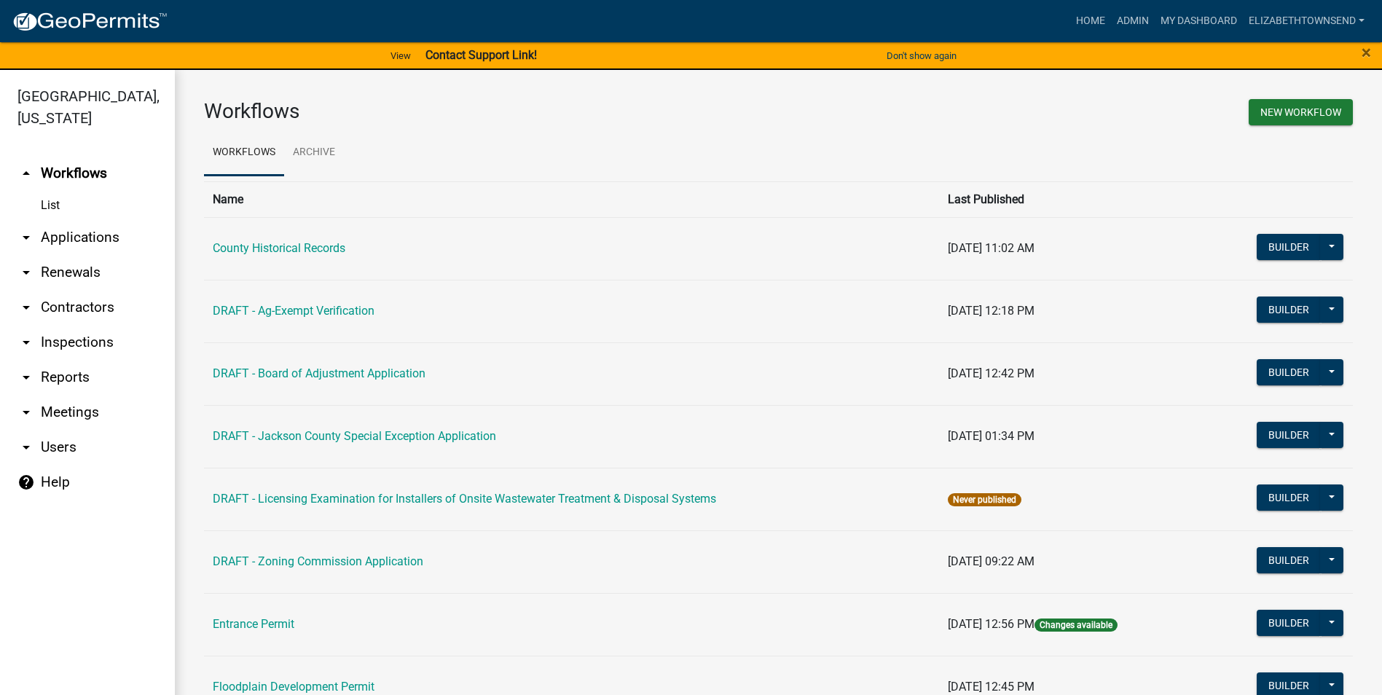
click at [75, 220] on link "arrow_drop_down Applications" at bounding box center [87, 237] width 175 height 35
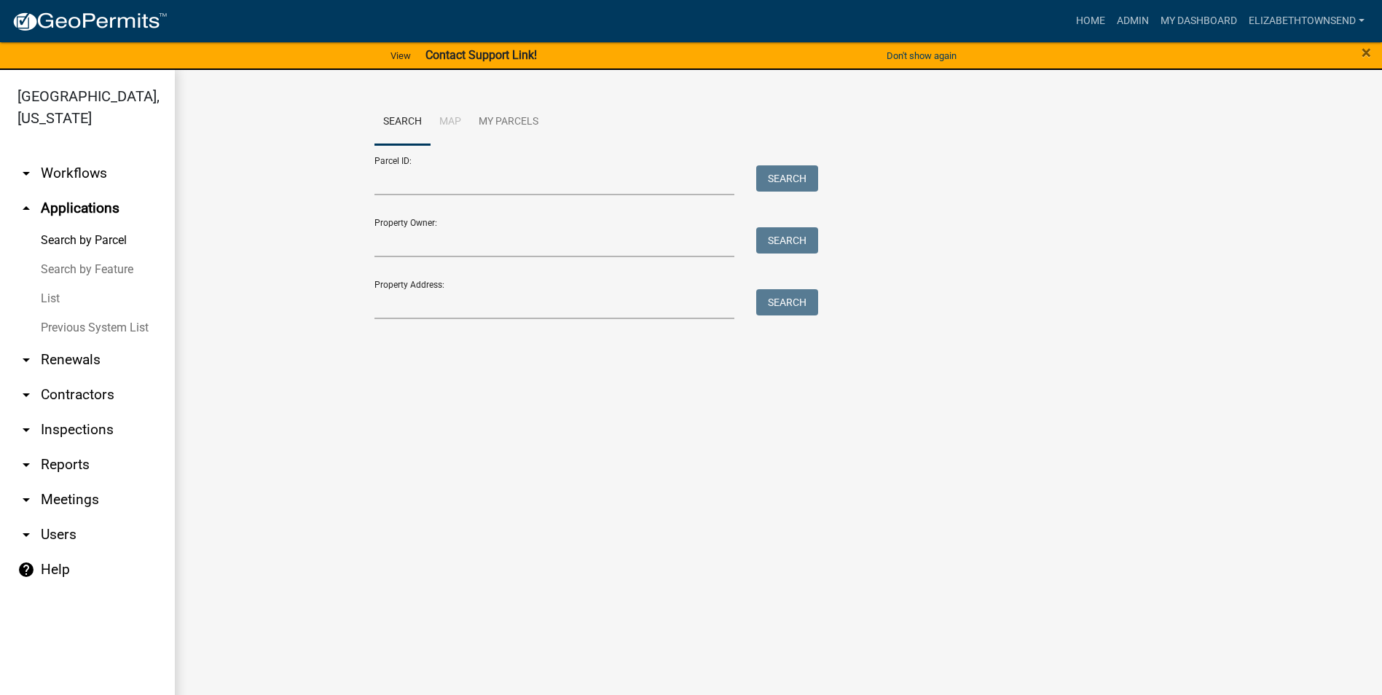
drag, startPoint x: 57, startPoint y: 275, endPoint x: 65, endPoint y: 275, distance: 8.0
click at [57, 284] on link "List" at bounding box center [87, 298] width 175 height 29
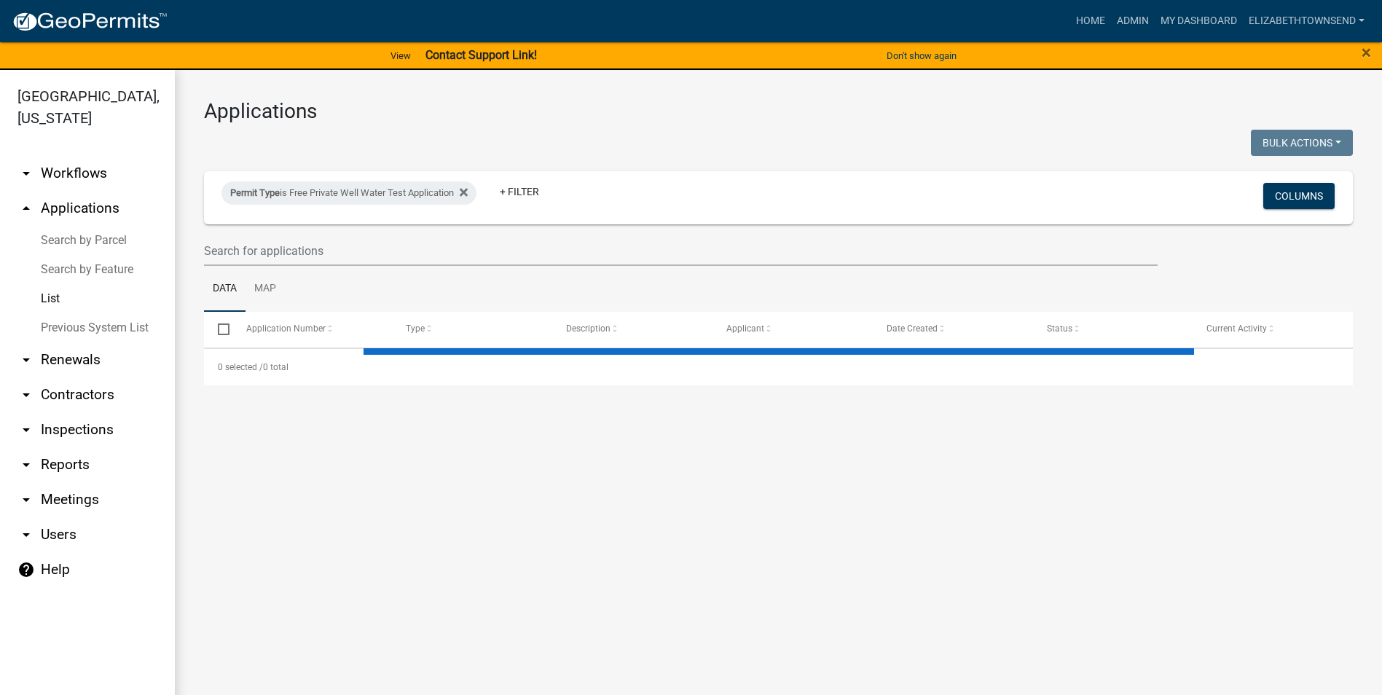
select select "3: 100"
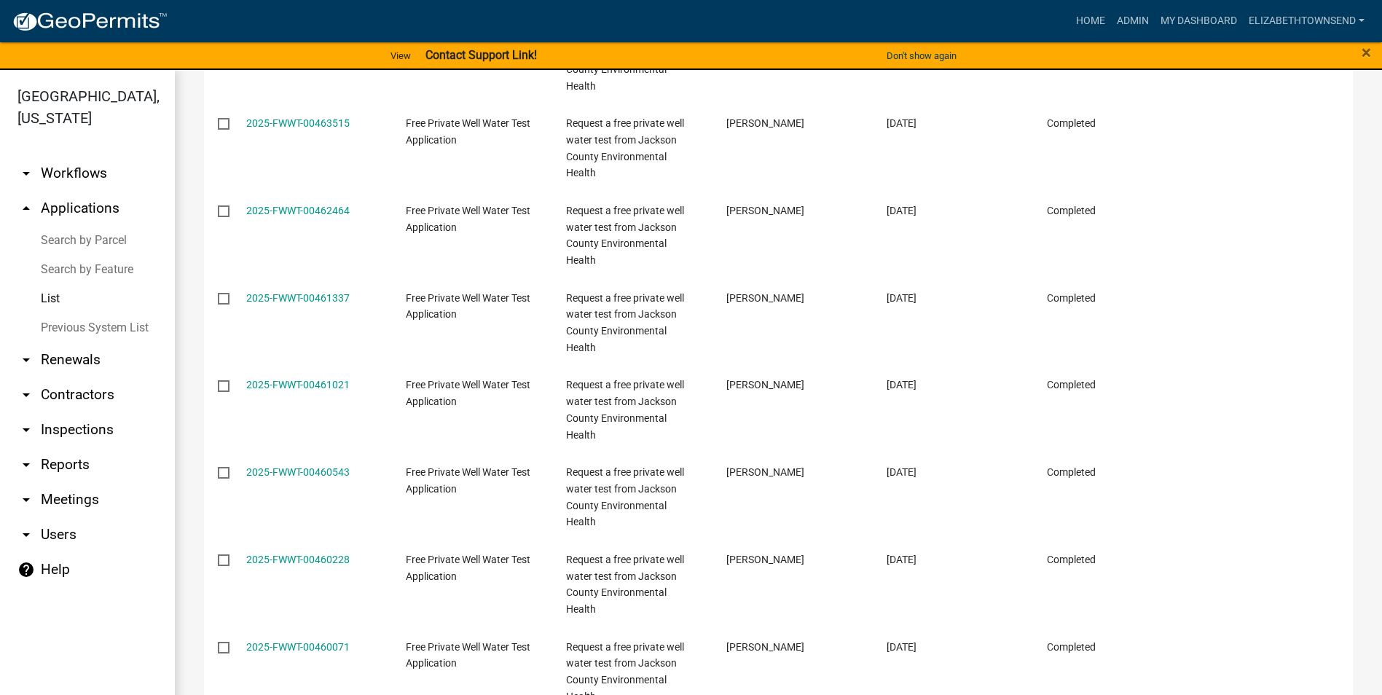
scroll to position [1966, 0]
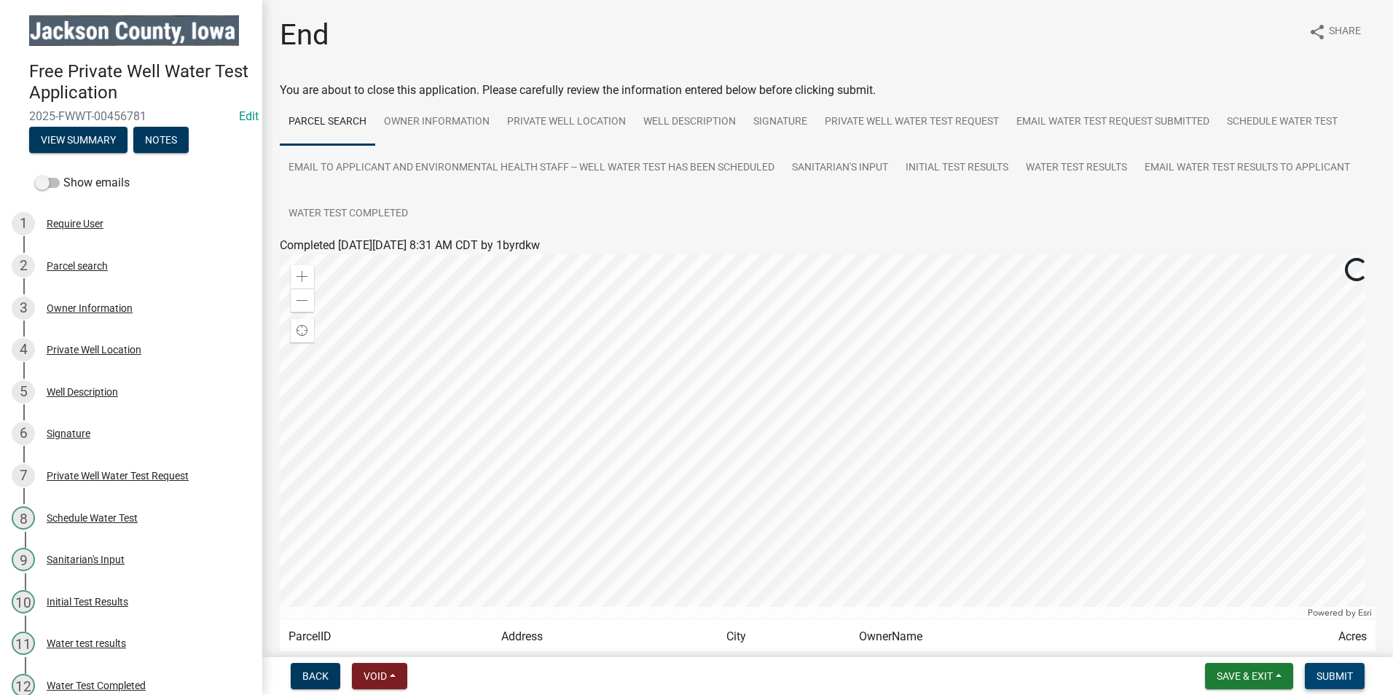
click at [1328, 677] on span "Submit" at bounding box center [1334, 676] width 36 height 12
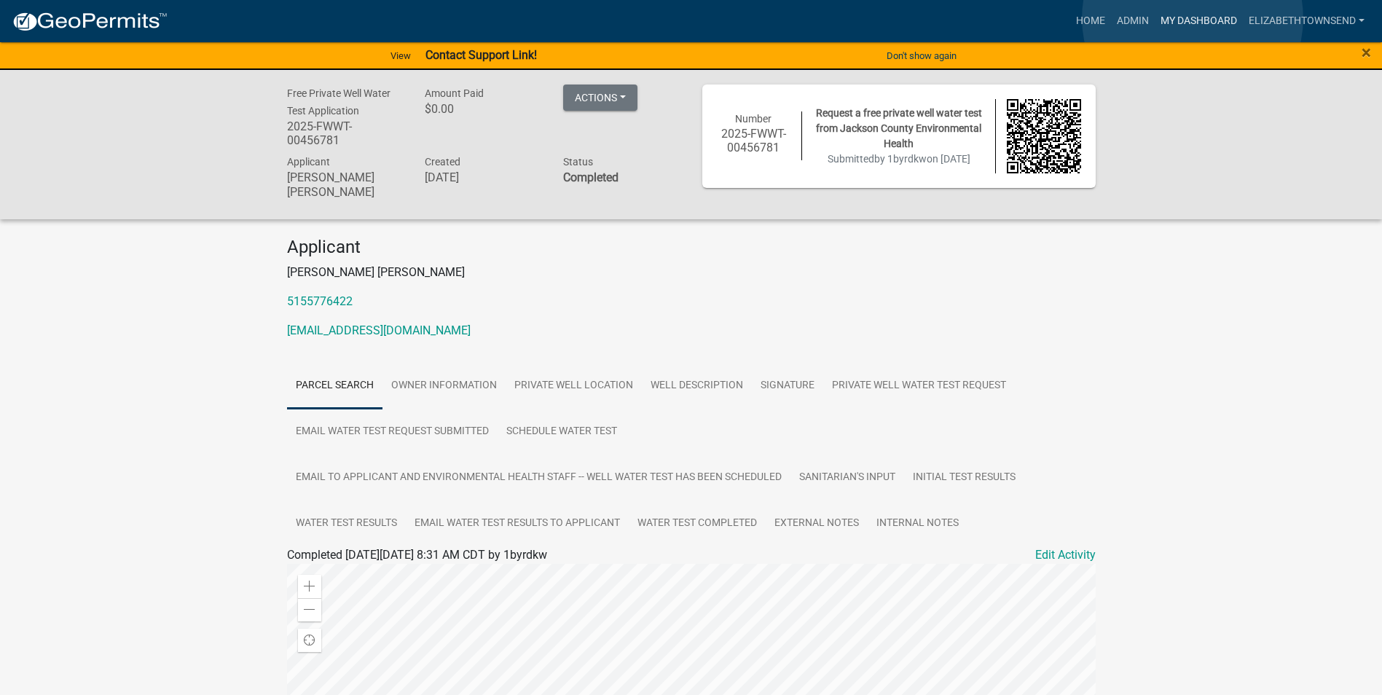
click at [1192, 18] on link "My Dashboard" at bounding box center [1198, 21] width 88 height 28
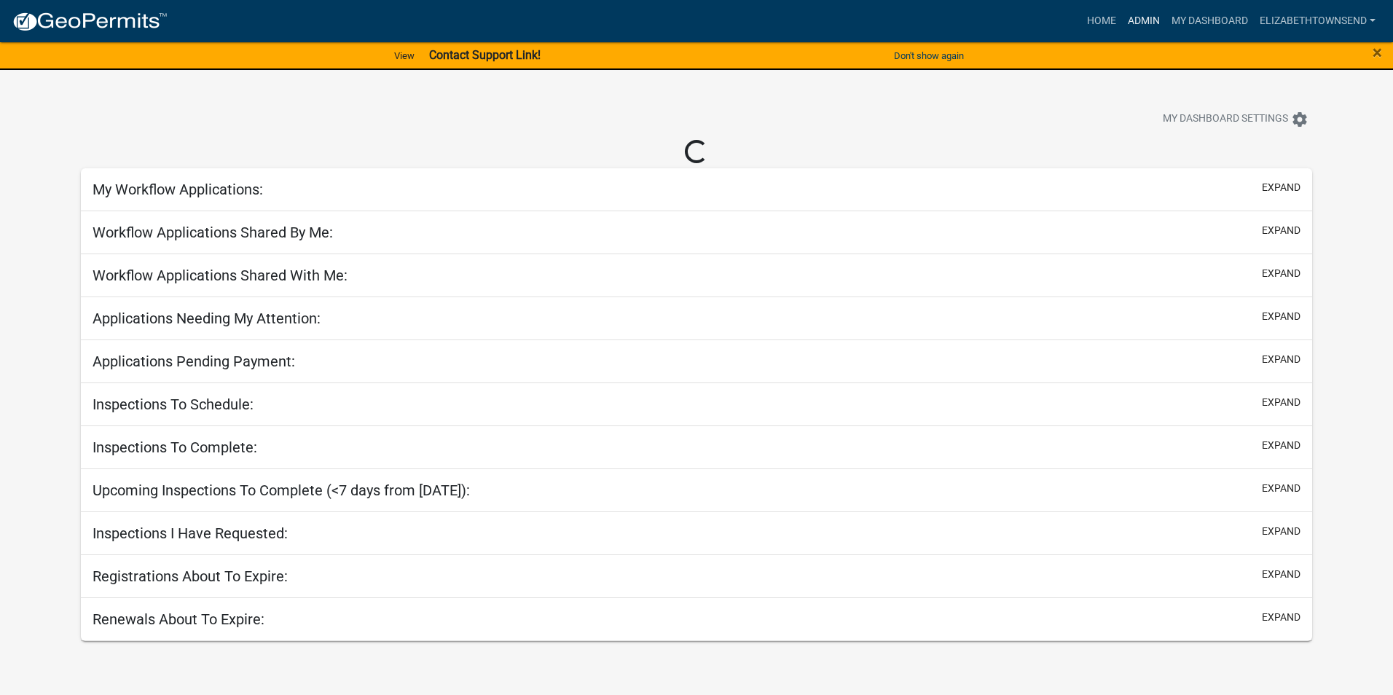
click at [1146, 16] on link "Admin" at bounding box center [1144, 21] width 44 height 28
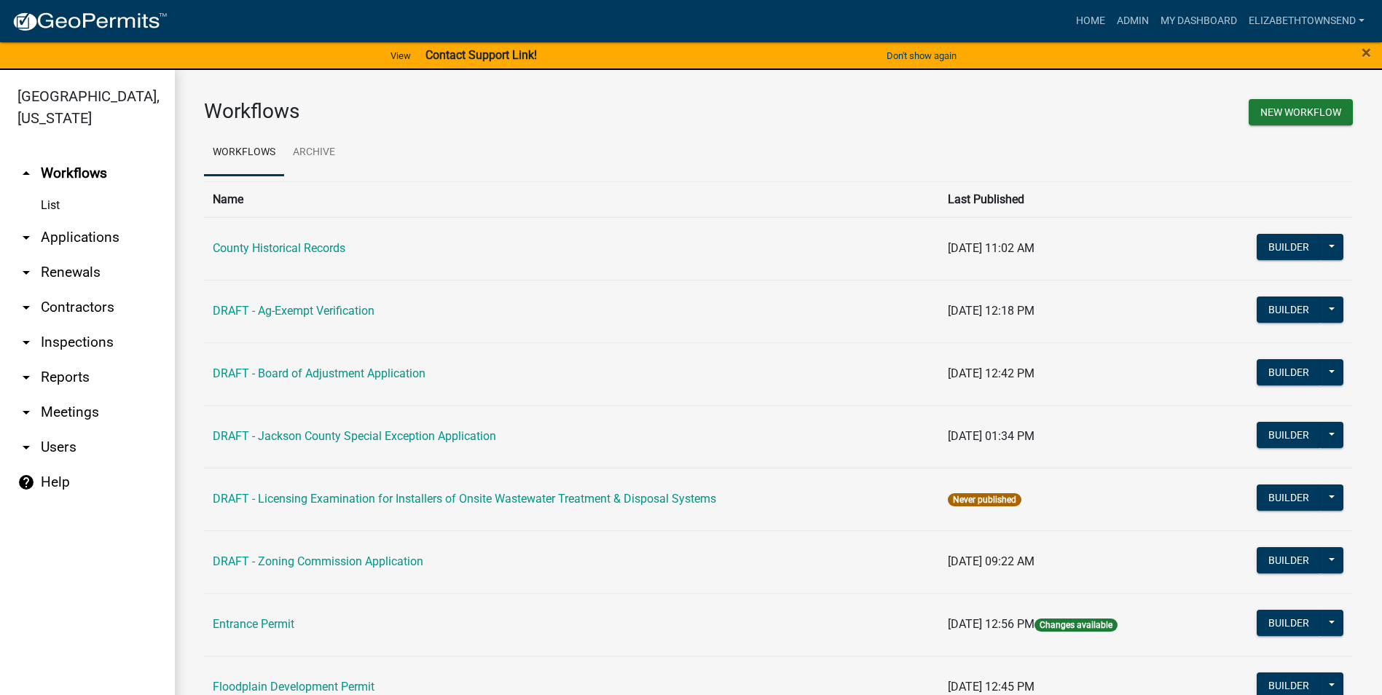
click at [98, 220] on link "arrow_drop_down Applications" at bounding box center [87, 237] width 175 height 35
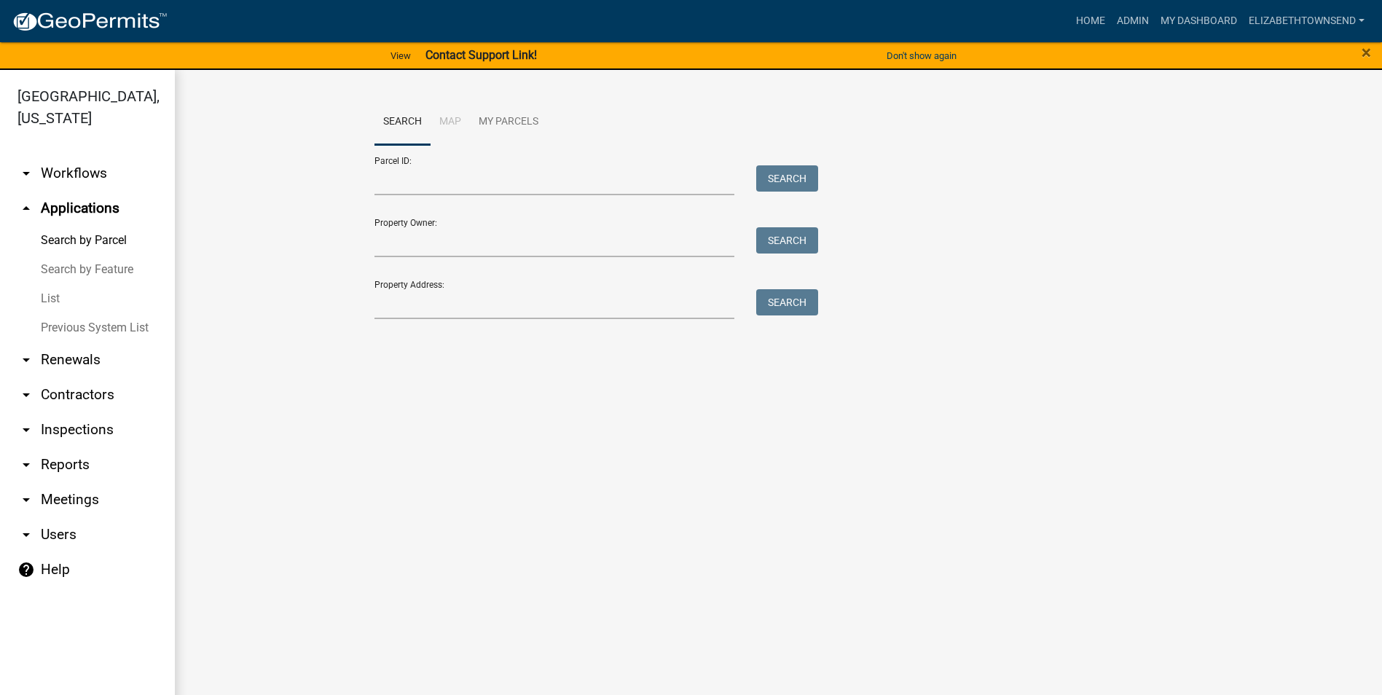
click at [55, 284] on link "List" at bounding box center [87, 298] width 175 height 29
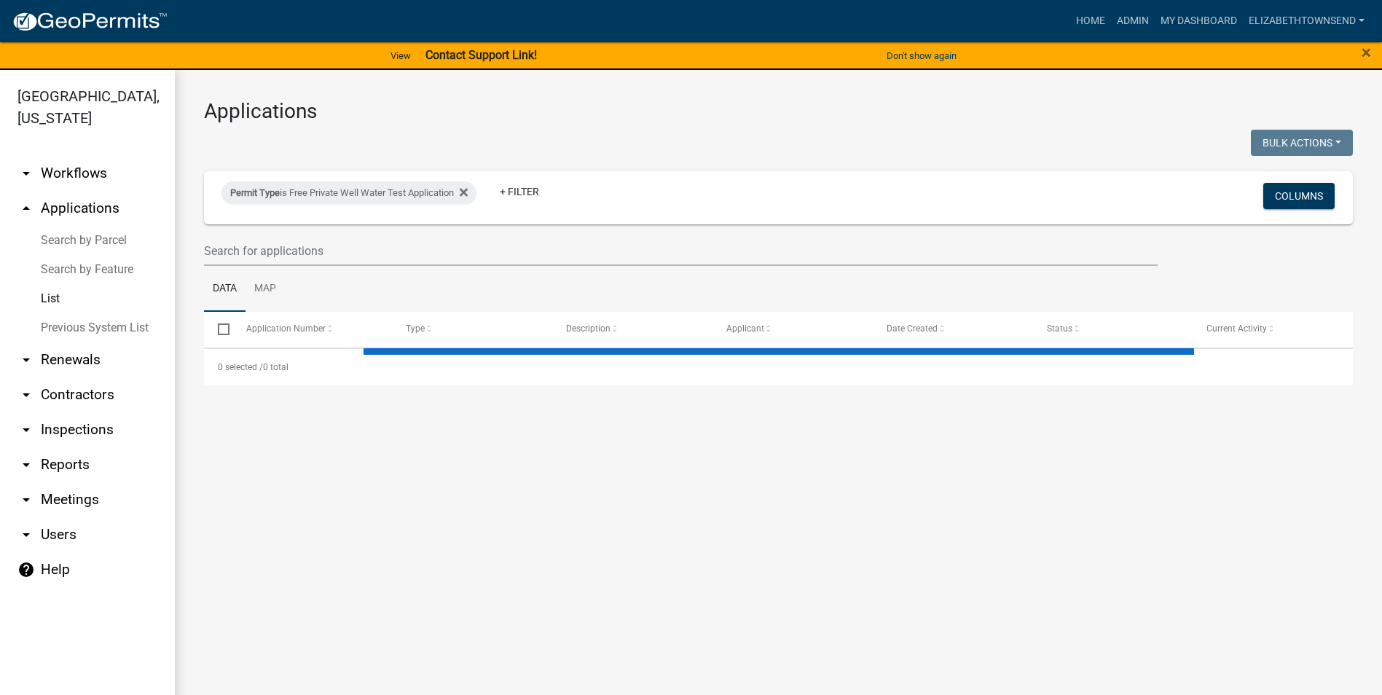
select select "3: 100"
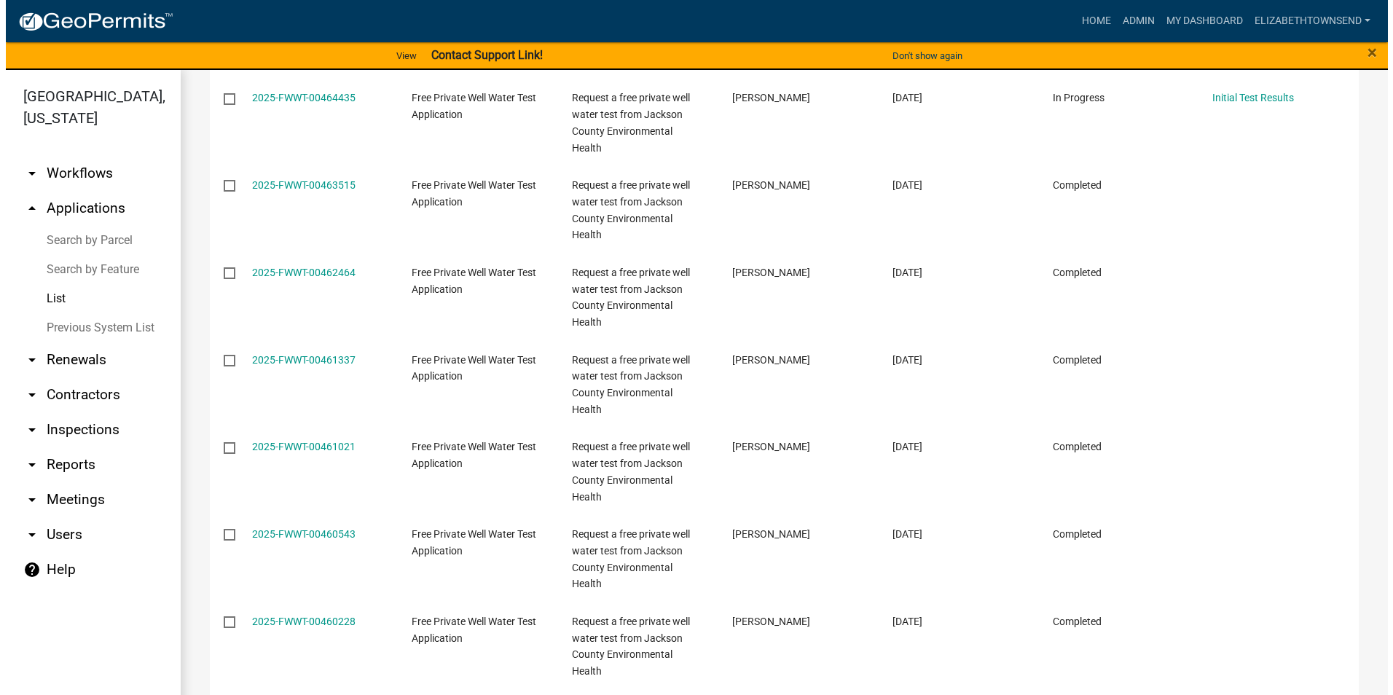
scroll to position [2039, 0]
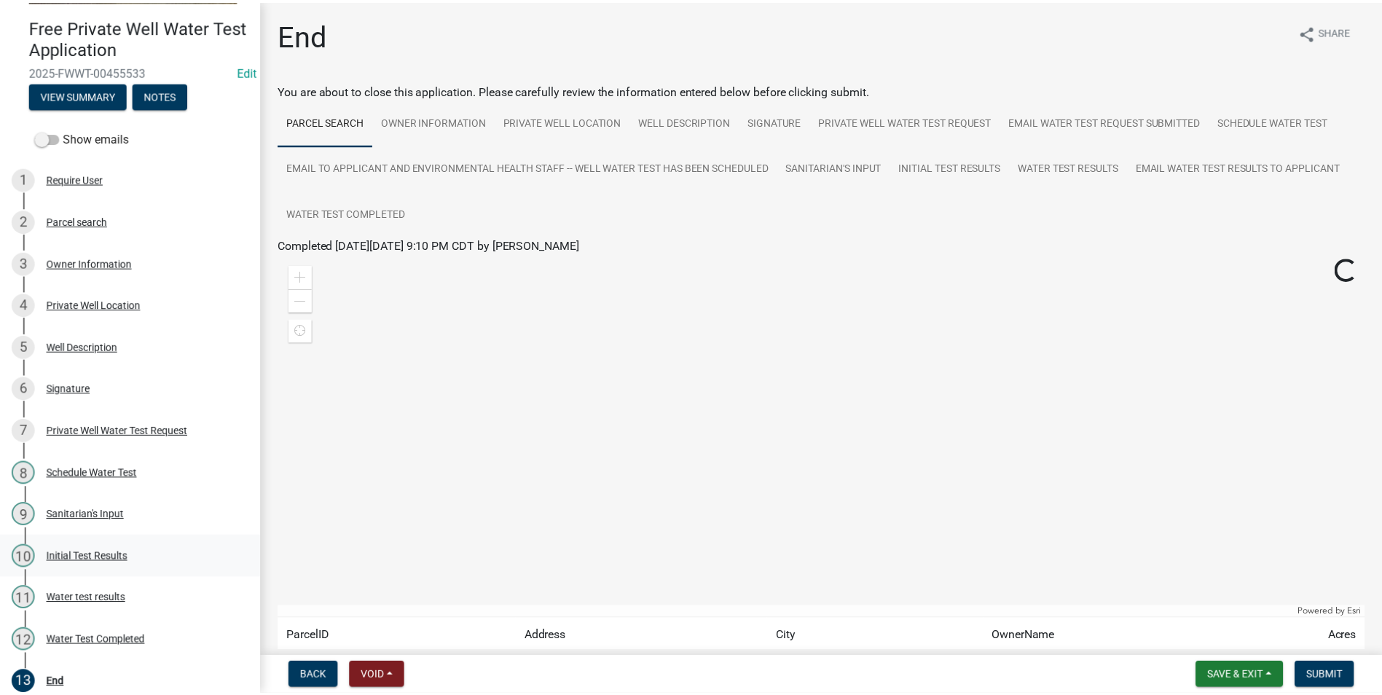
scroll to position [58, 0]
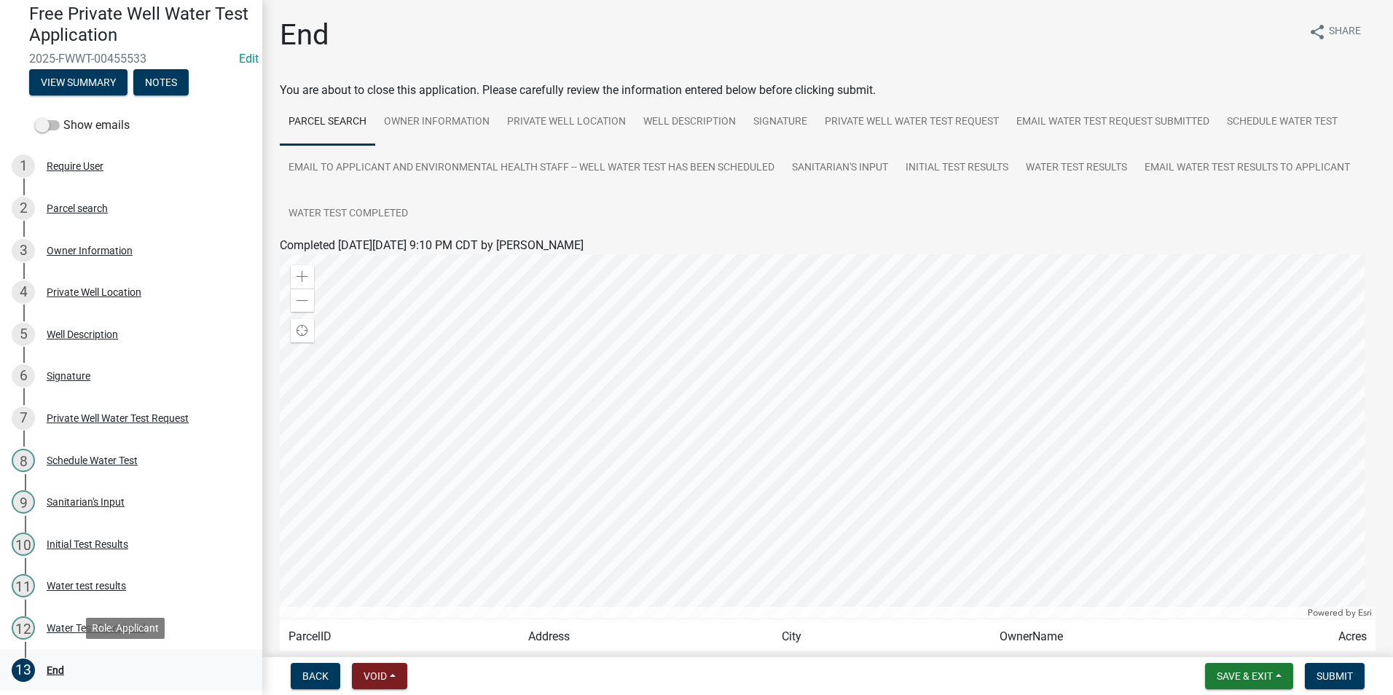
click at [52, 666] on div "End" at bounding box center [55, 670] width 17 height 10
click at [1334, 672] on span "Submit" at bounding box center [1334, 676] width 36 height 12
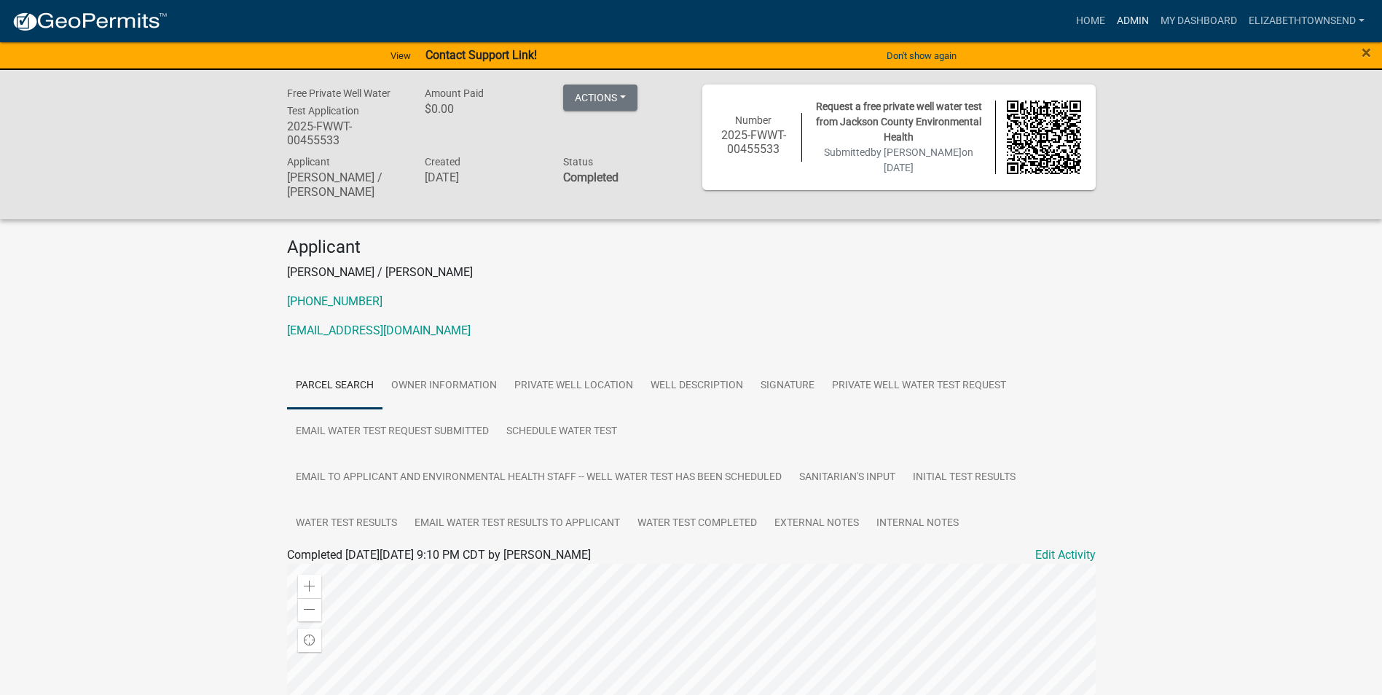
click at [1137, 15] on link "Admin" at bounding box center [1133, 21] width 44 height 28
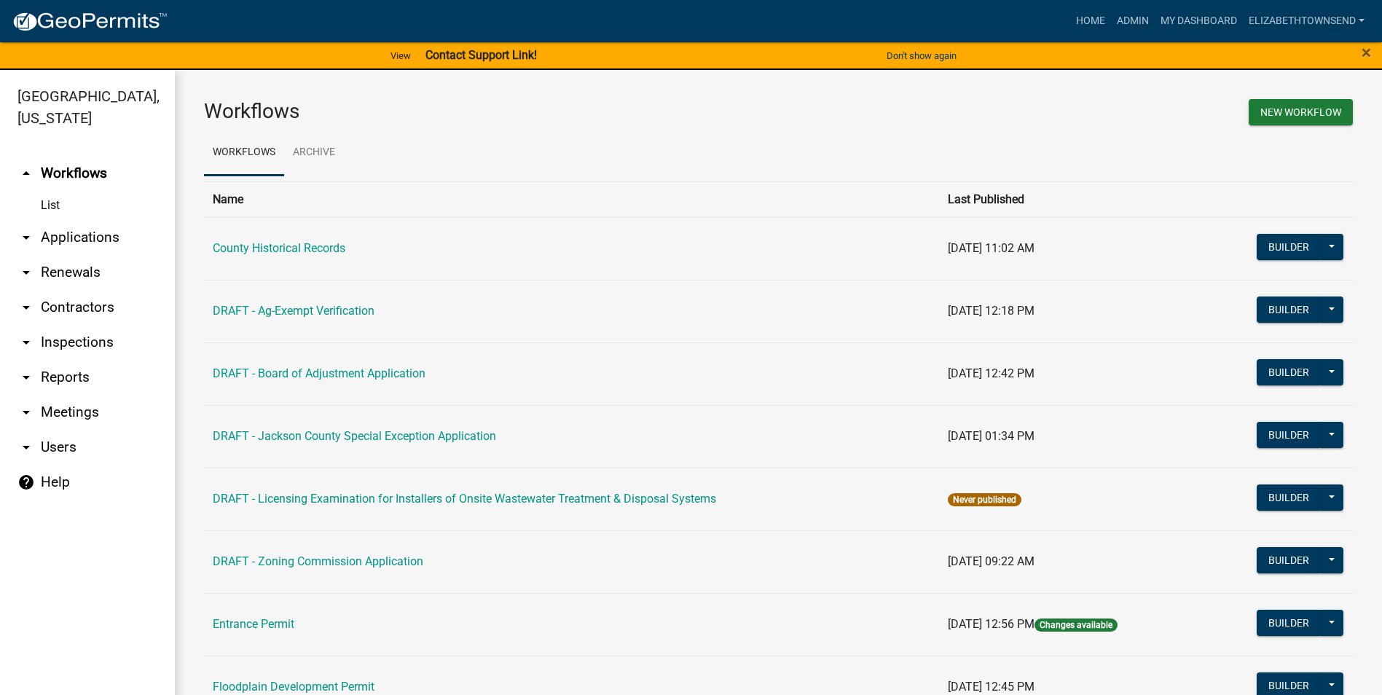
click at [84, 220] on link "arrow_drop_down Applications" at bounding box center [87, 237] width 175 height 35
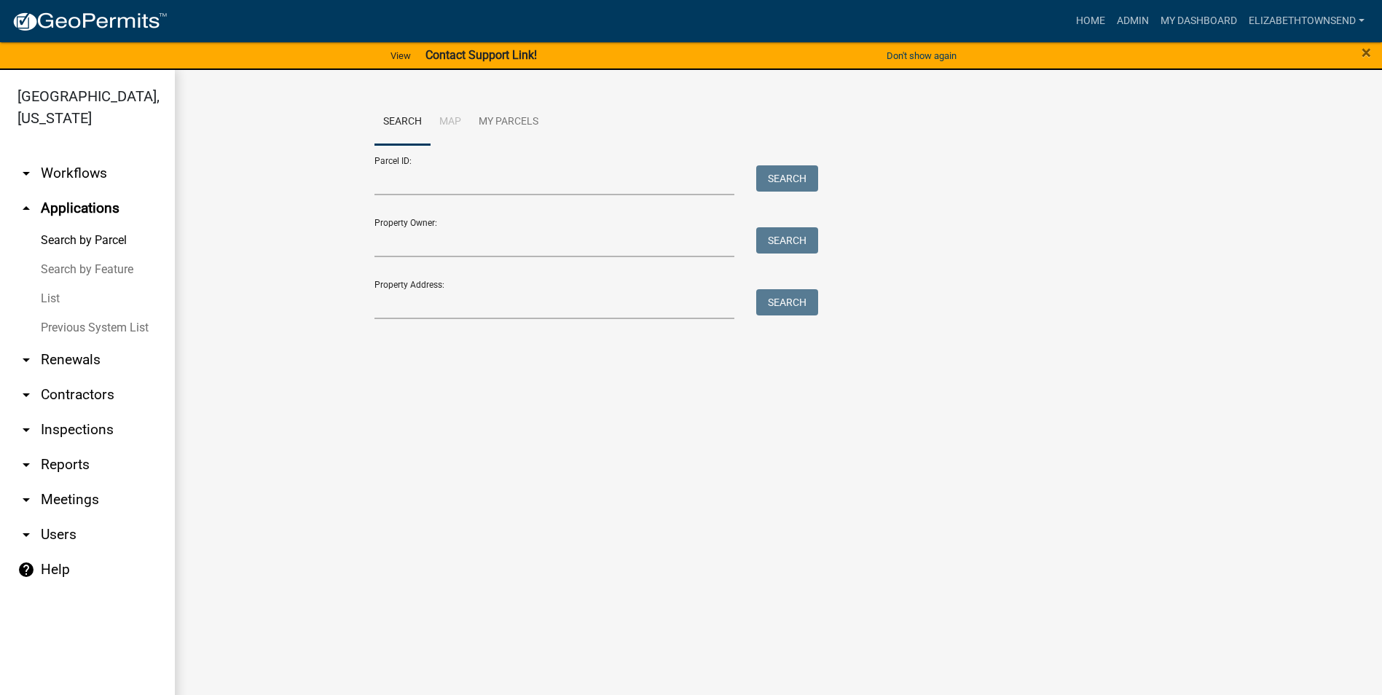
click at [52, 284] on link "List" at bounding box center [87, 298] width 175 height 29
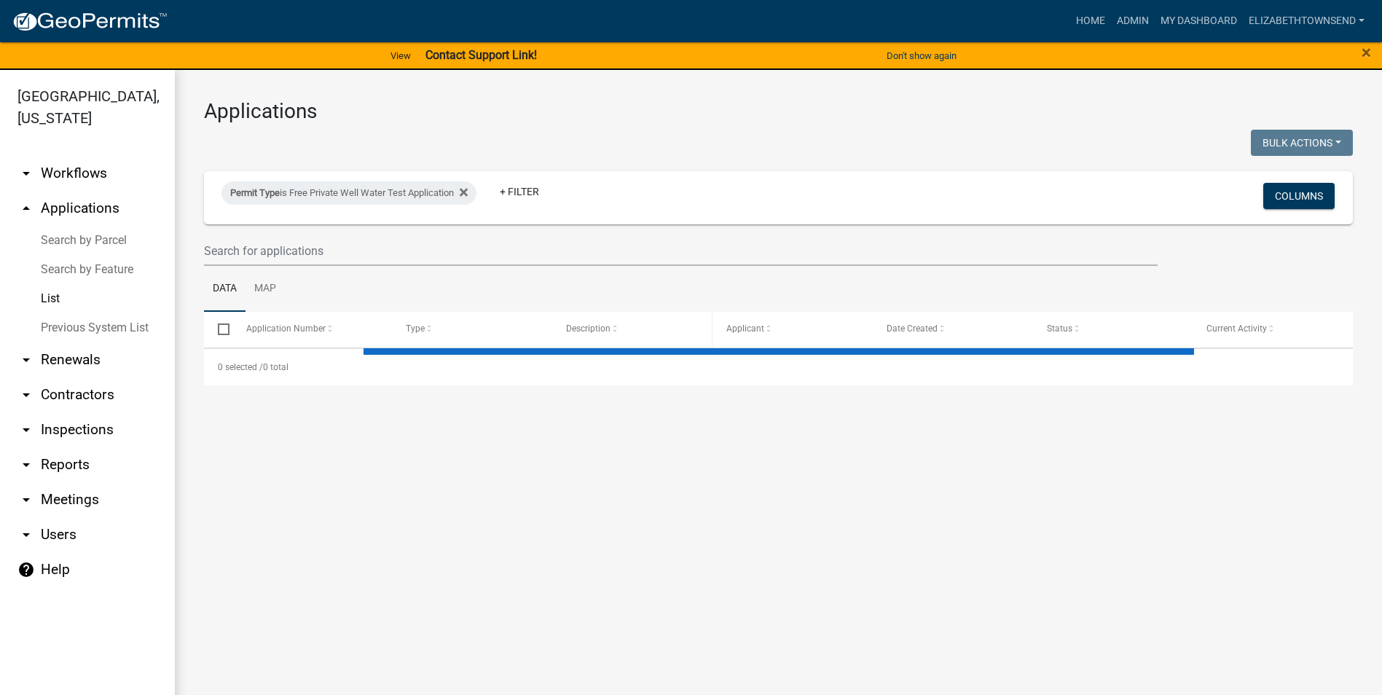
select select "3: 100"
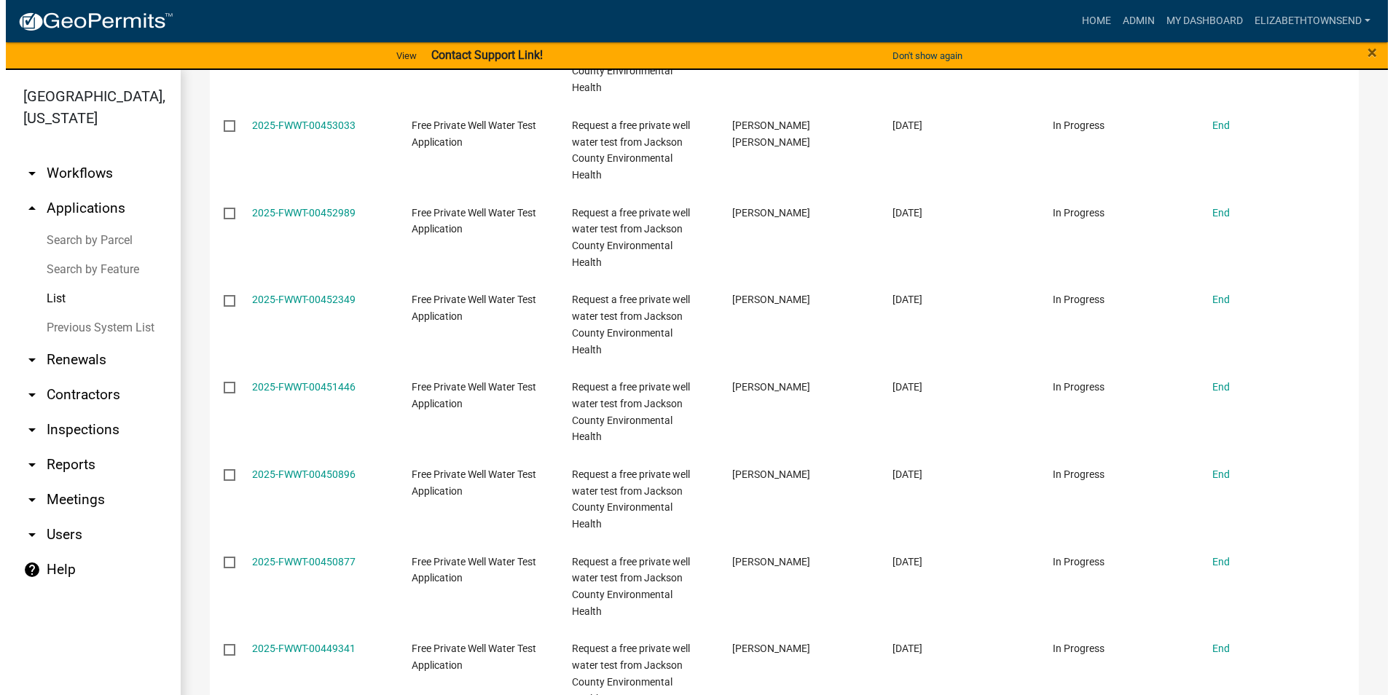
scroll to position [3302, 0]
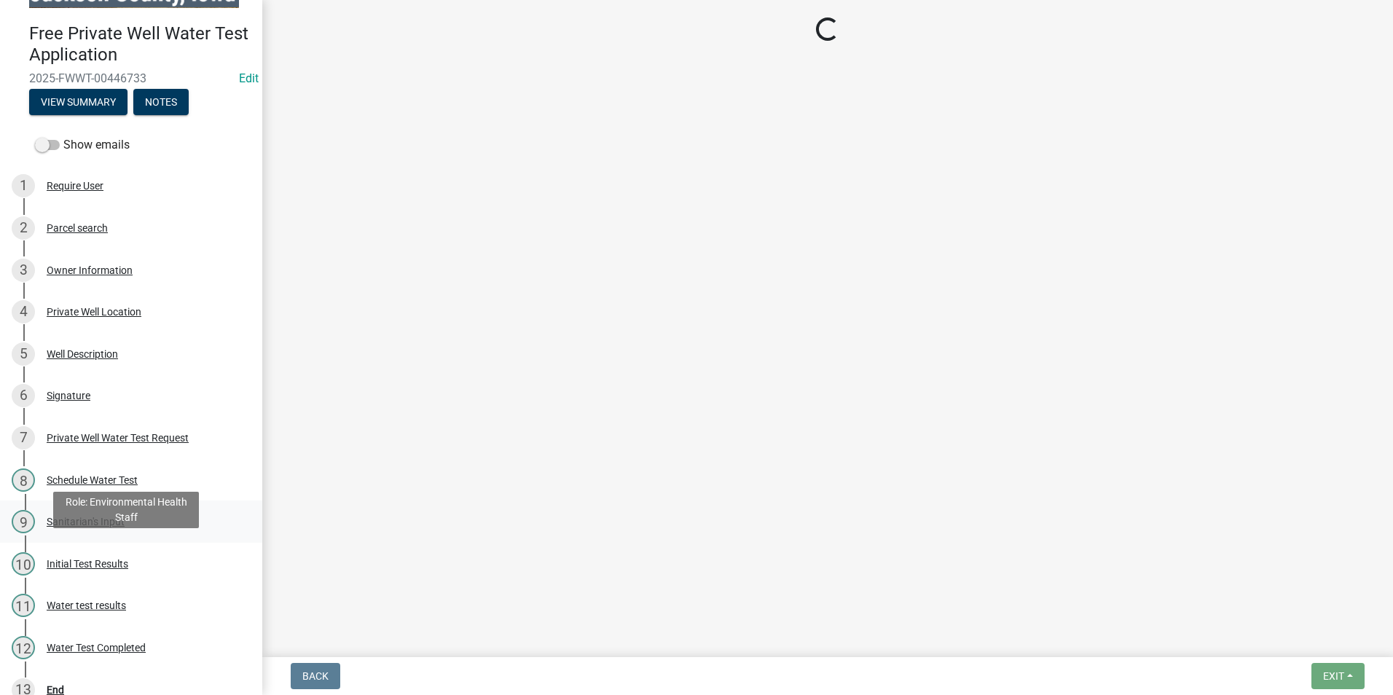
scroll to position [58, 0]
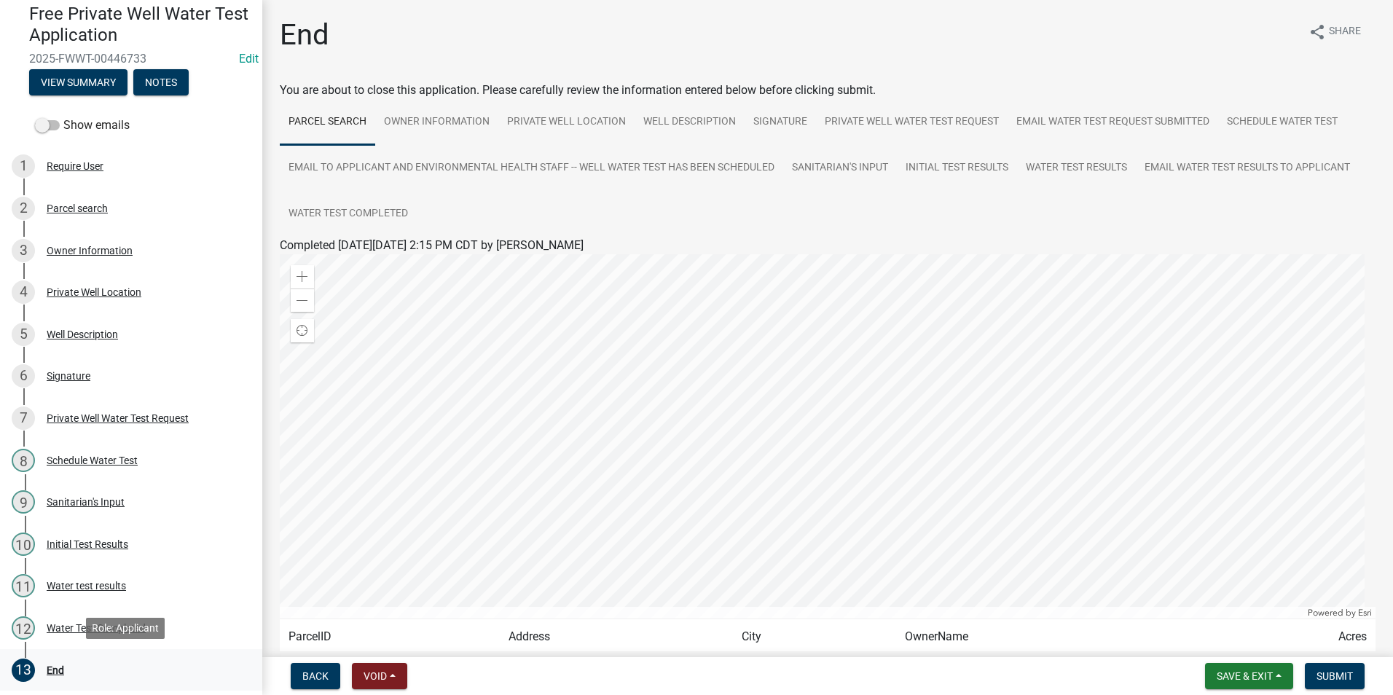
click at [53, 667] on div "End" at bounding box center [55, 670] width 17 height 10
click at [1338, 673] on span "Submit" at bounding box center [1334, 676] width 36 height 12
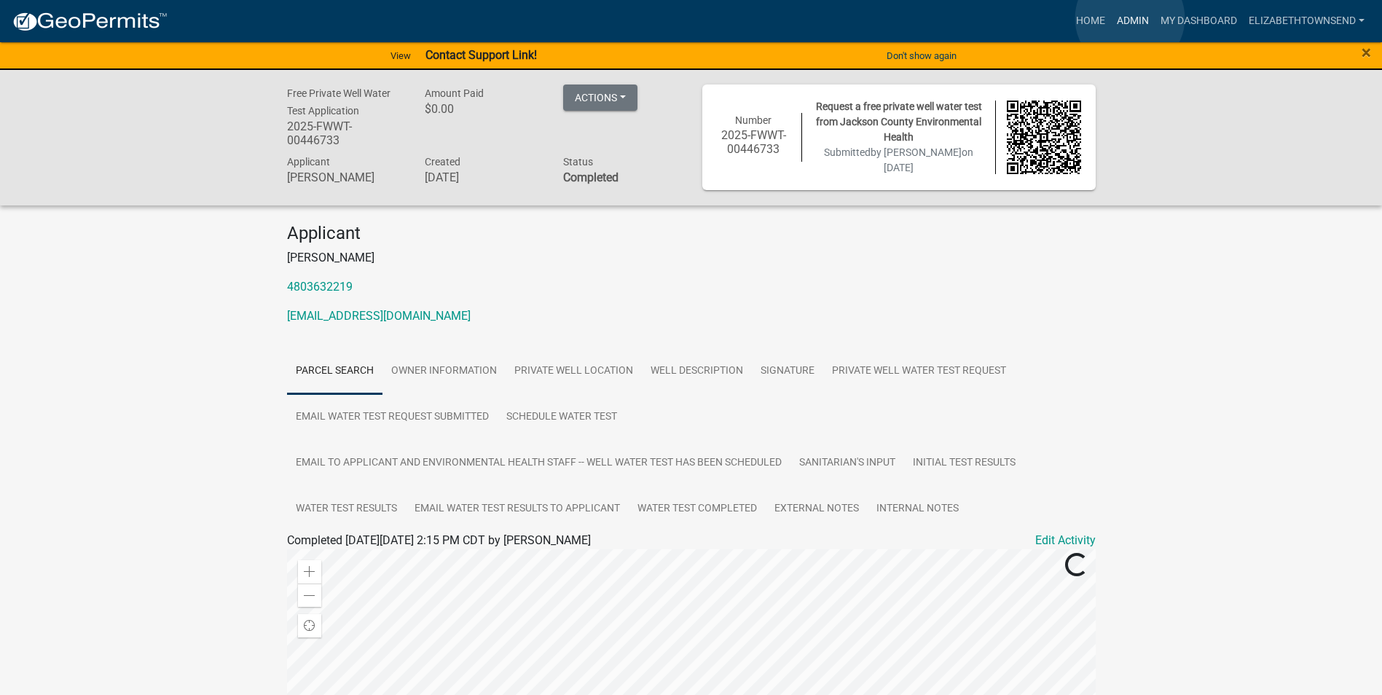
click at [1130, 17] on link "Admin" at bounding box center [1133, 21] width 44 height 28
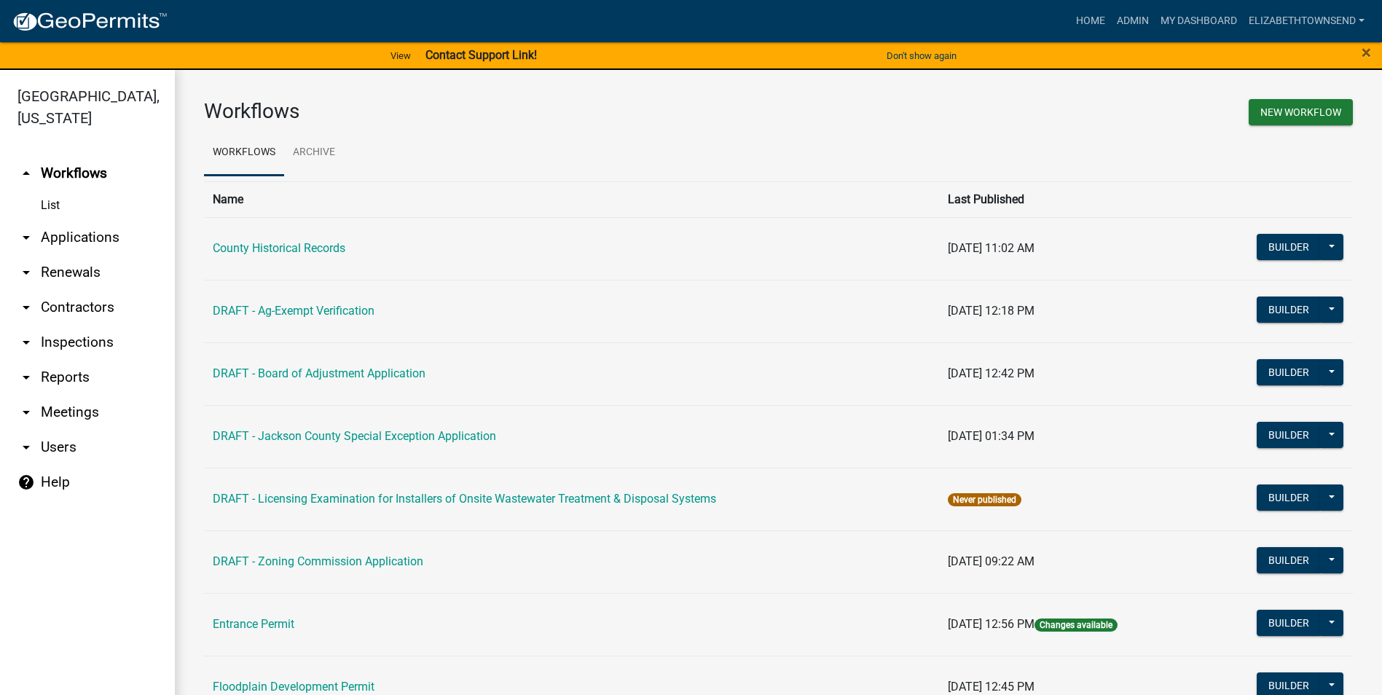
click at [37, 220] on link "arrow_drop_down Applications" at bounding box center [87, 237] width 175 height 35
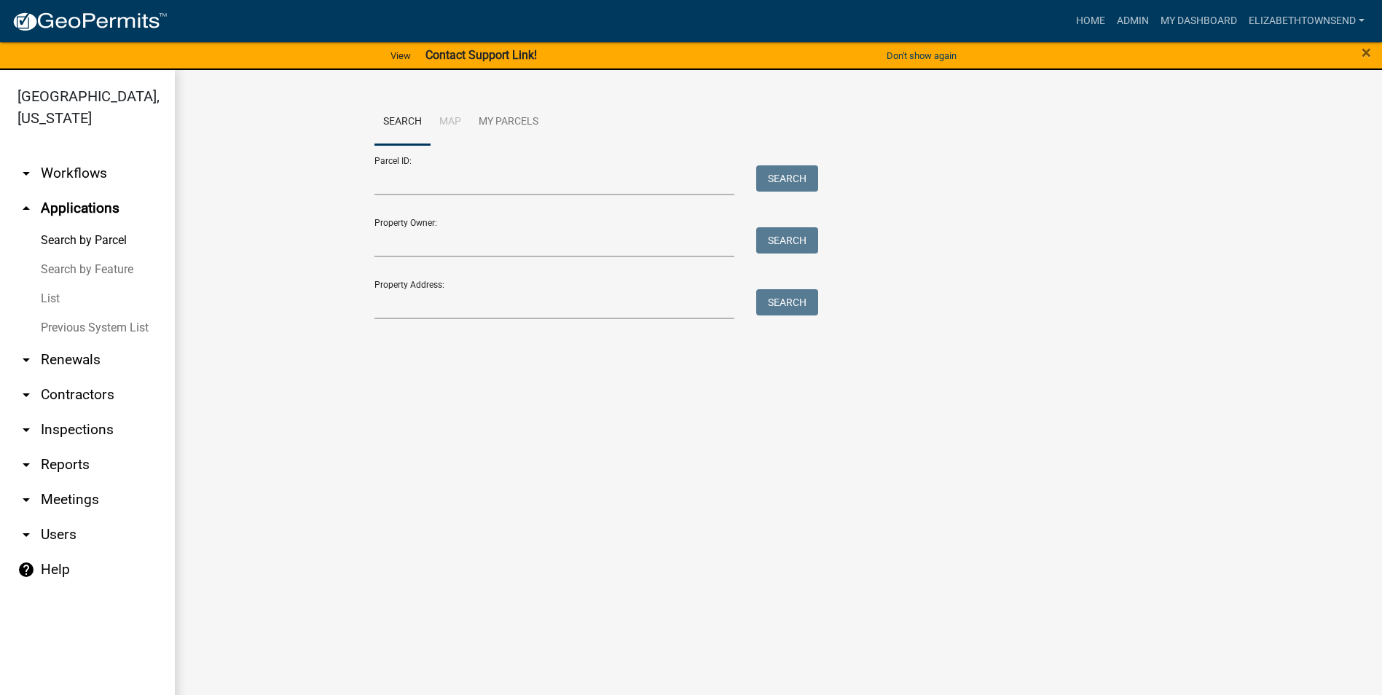
click at [55, 284] on link "List" at bounding box center [87, 298] width 175 height 29
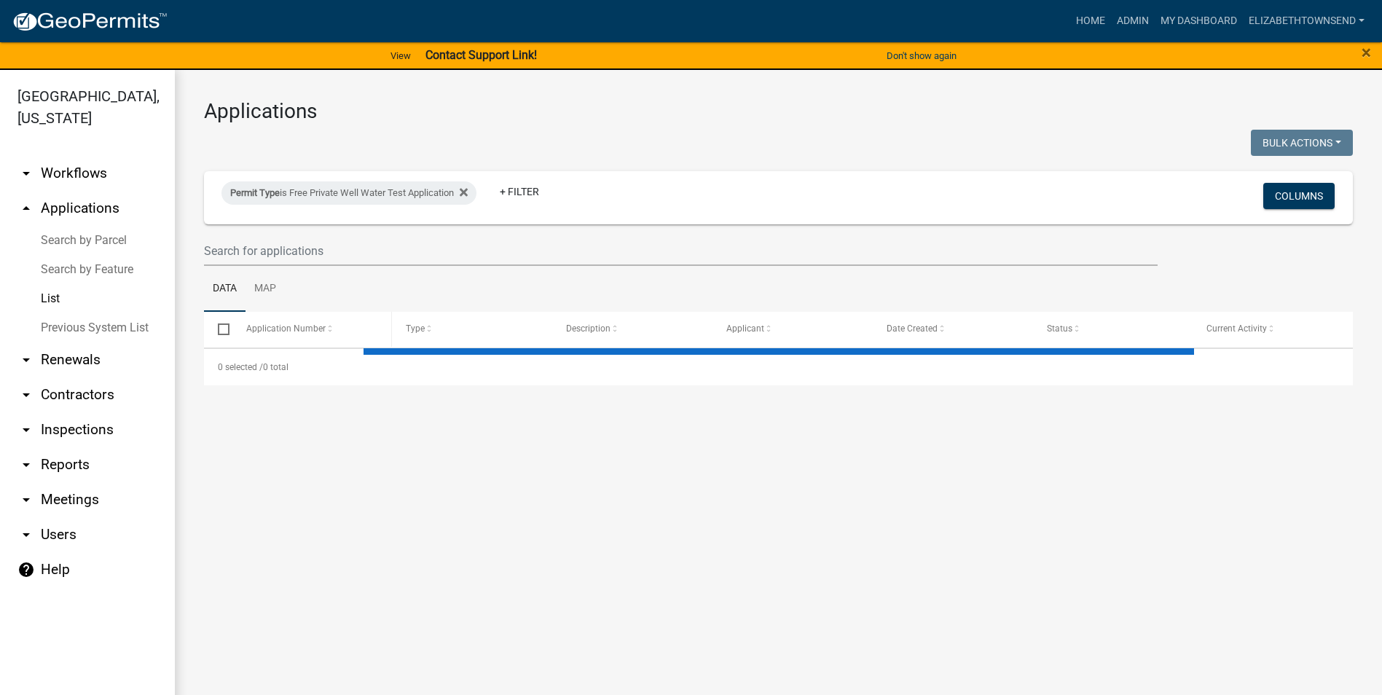
select select "3: 100"
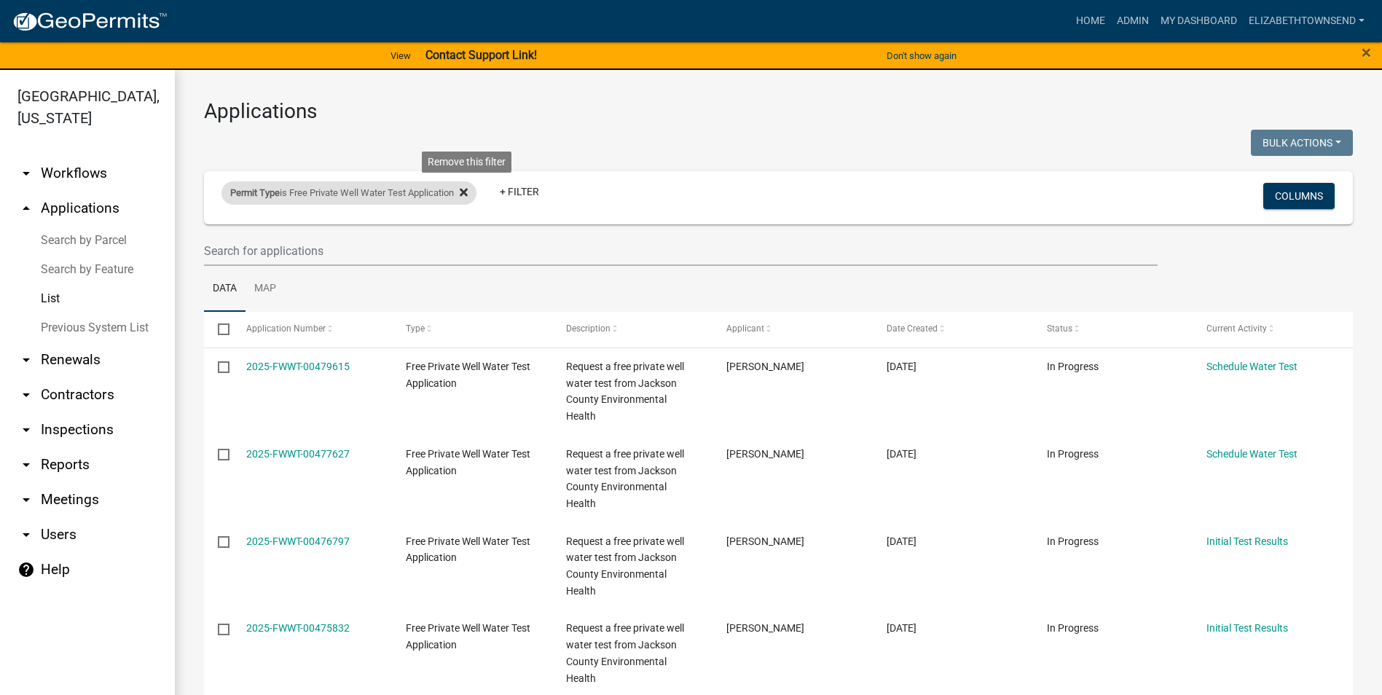
click at [468, 194] on icon at bounding box center [464, 193] width 8 height 8
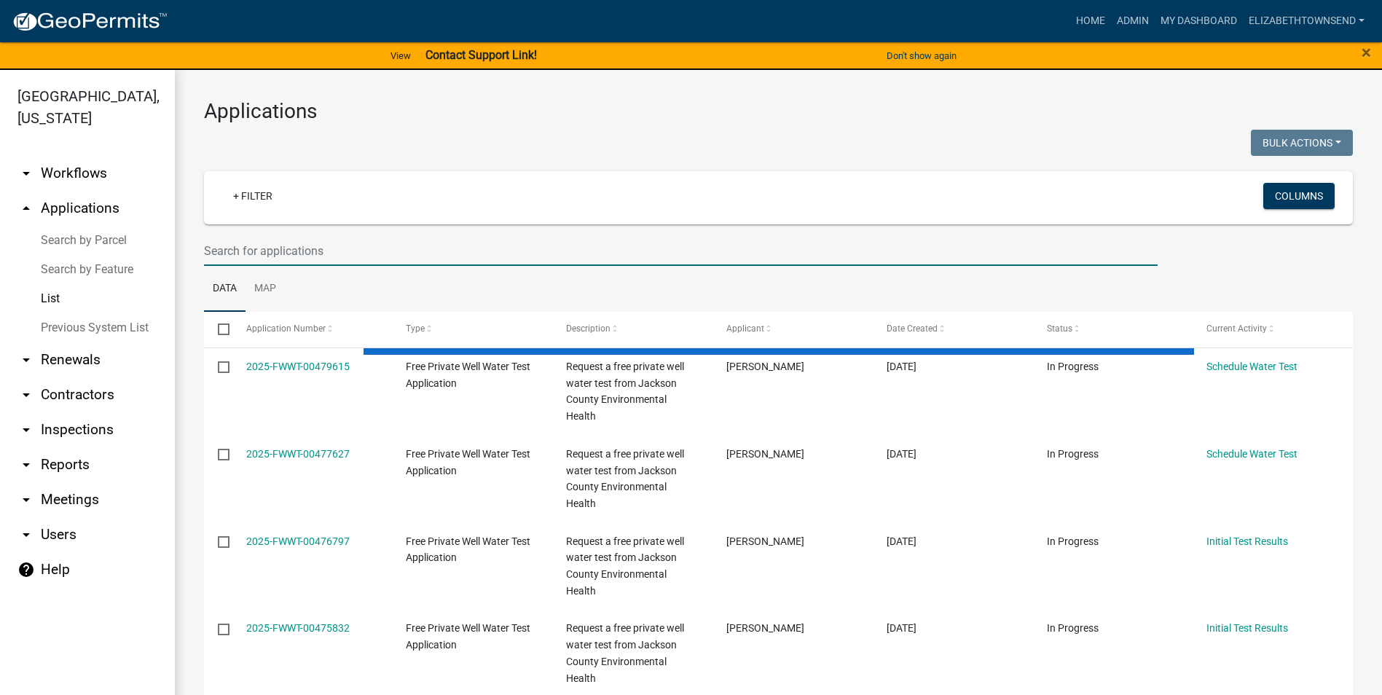
click at [240, 242] on input "text" at bounding box center [680, 251] width 953 height 30
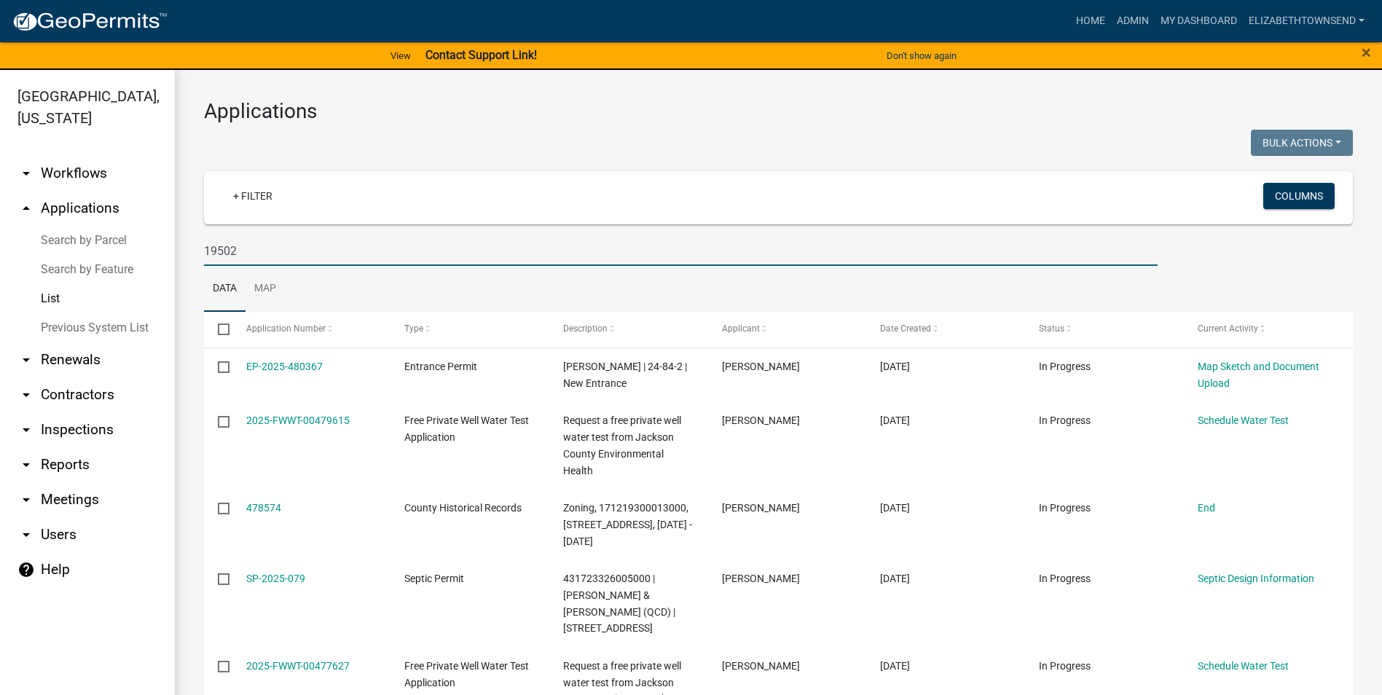
type input "19502"
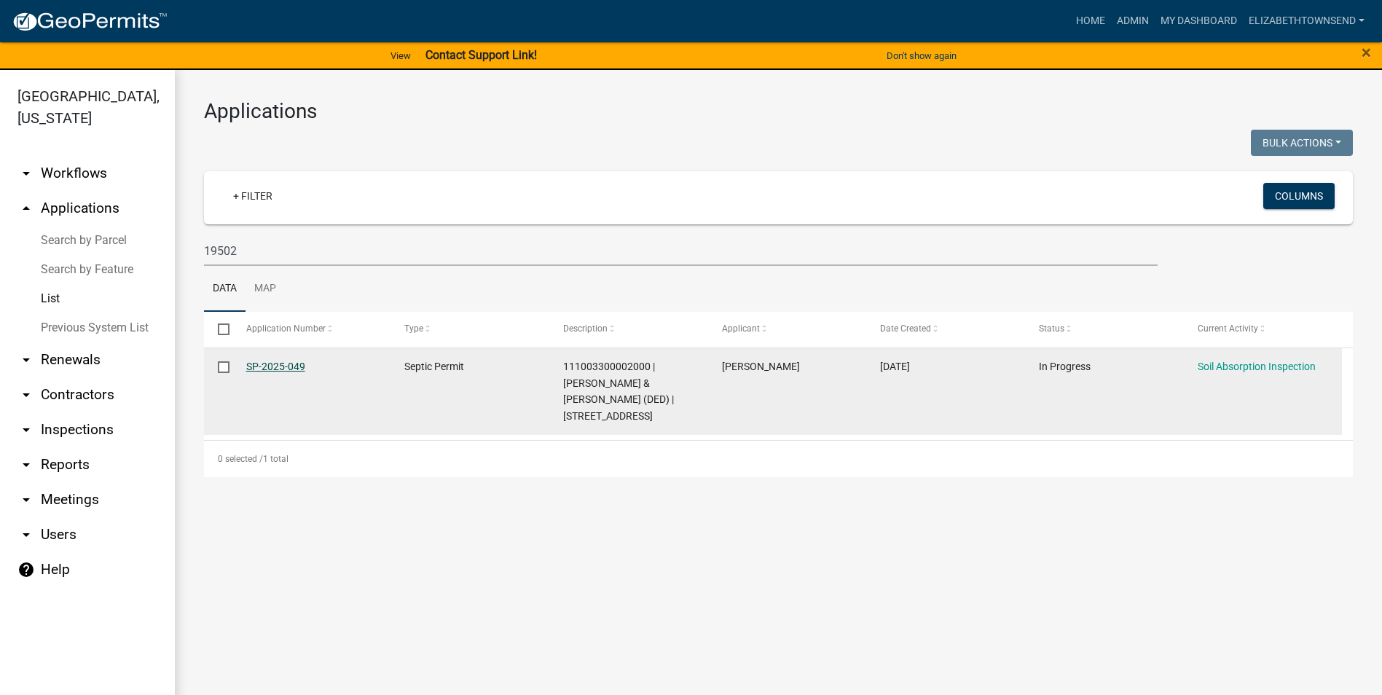
click at [292, 363] on link "SP-2025-049" at bounding box center [275, 367] width 59 height 12
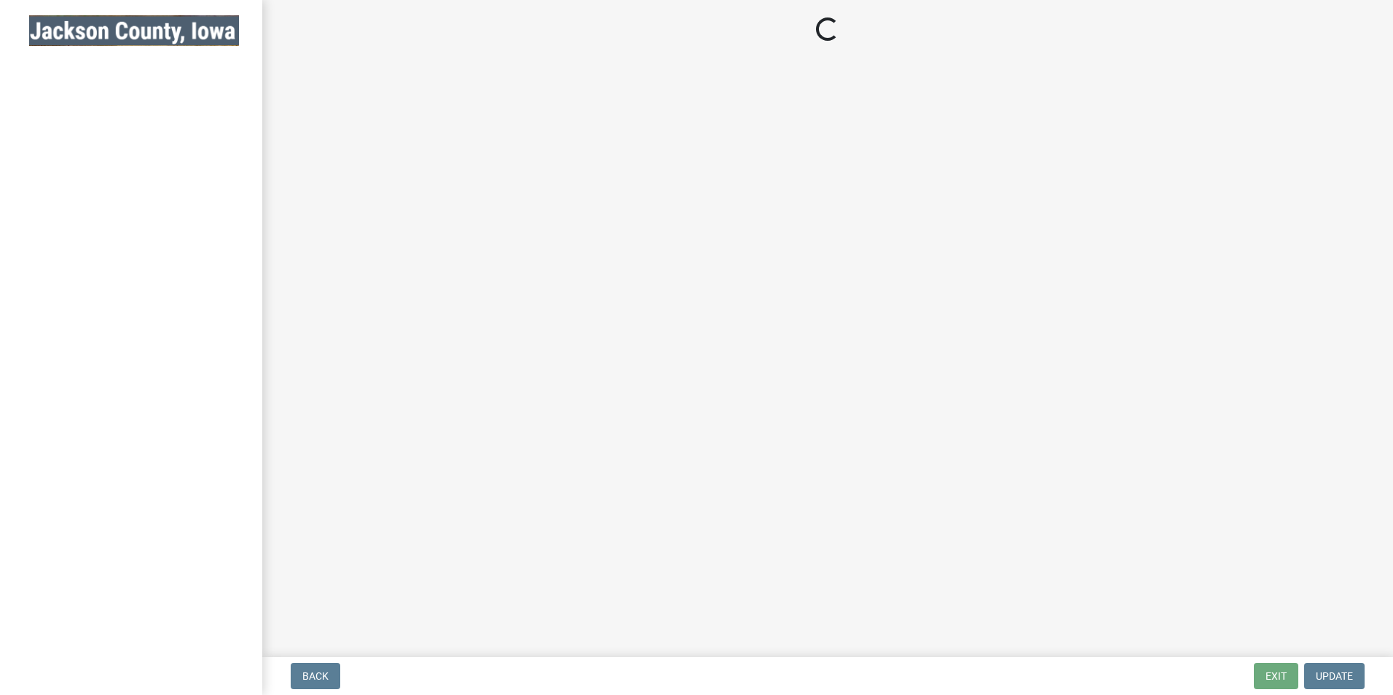
select select "8b01e099-4a24-4825-befa-1c944ae133b5"
select select "a3873a1b-6e26-41c8-b1e9-189df5d0ae8c"
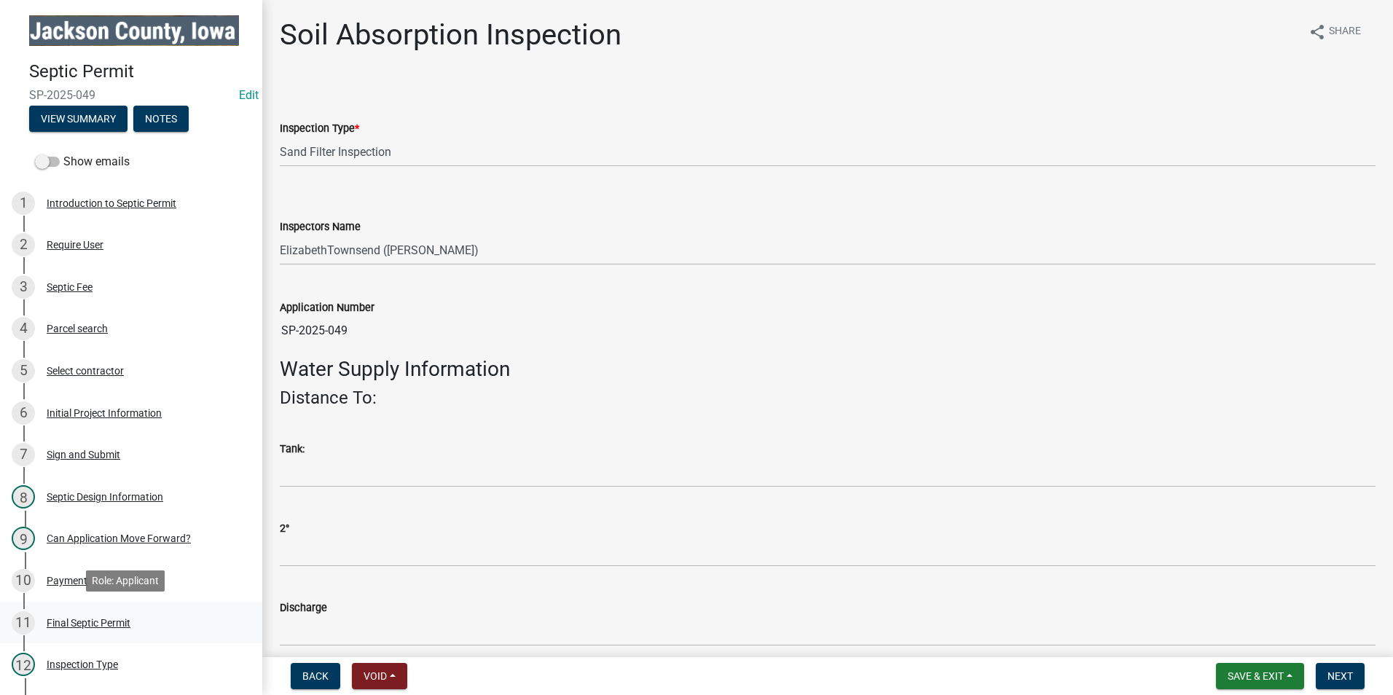
click at [109, 619] on div "Final Septic Permit" at bounding box center [89, 623] width 84 height 10
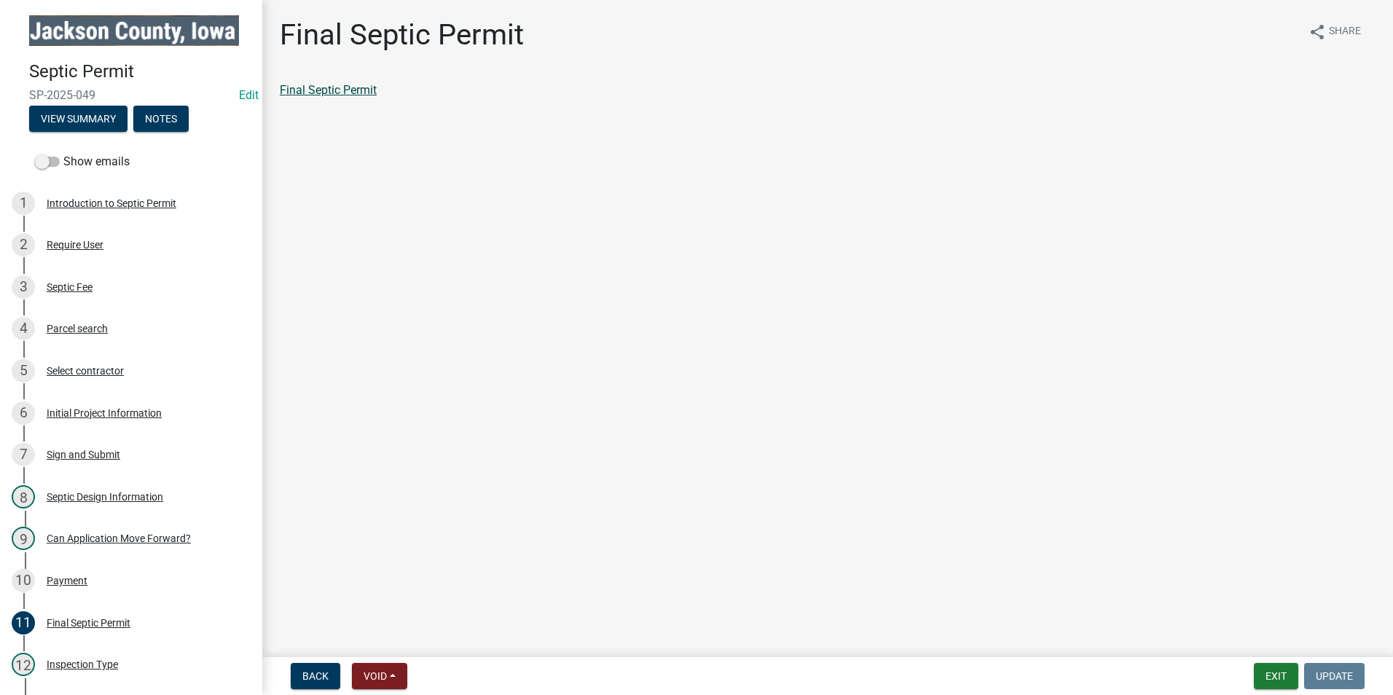
click at [342, 90] on link "Final Septic Permit" at bounding box center [328, 90] width 97 height 14
